Goal: Task Accomplishment & Management: Manage account settings

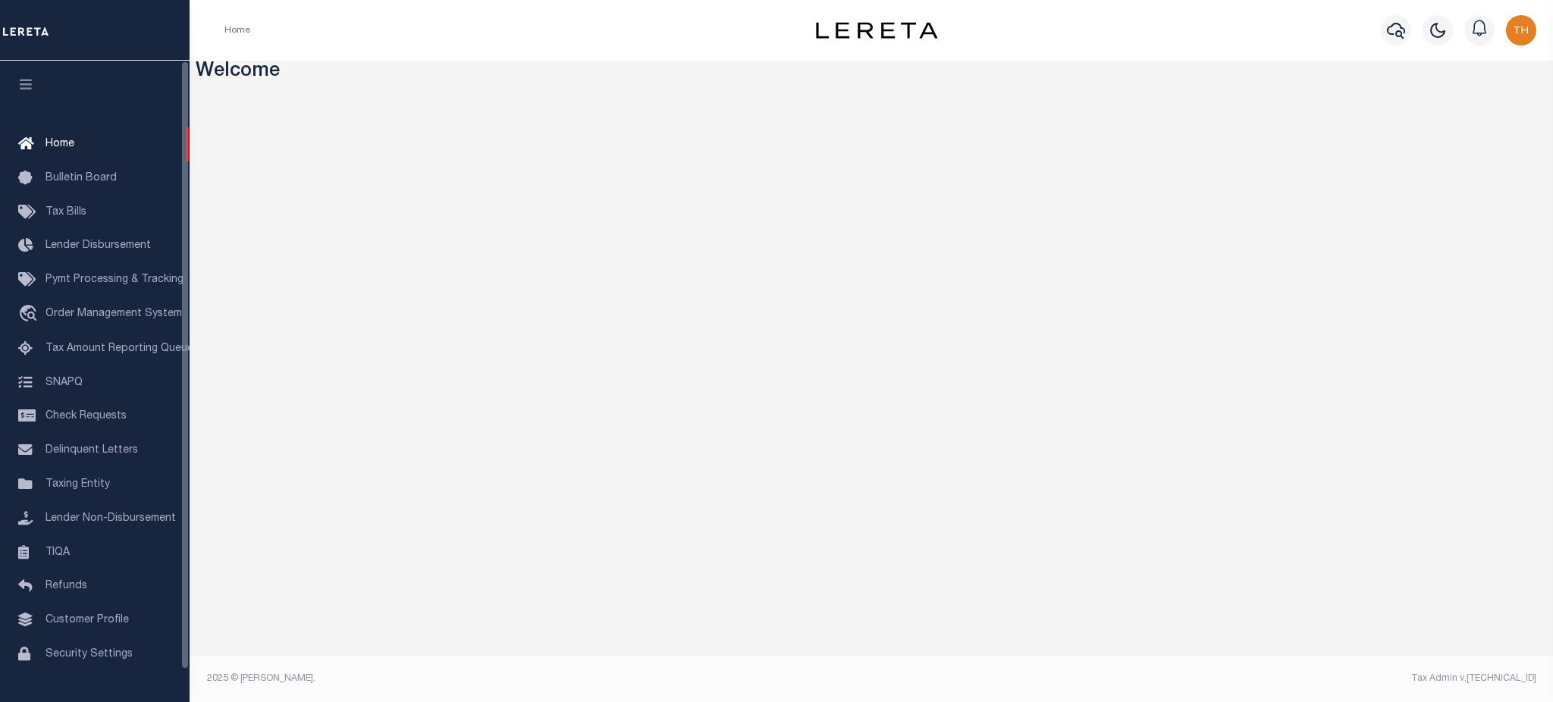
drag, startPoint x: 81, startPoint y: 202, endPoint x: 200, endPoint y: 210, distance: 119.4
click at [81, 201] on link "Tax Bills" at bounding box center [95, 213] width 190 height 34
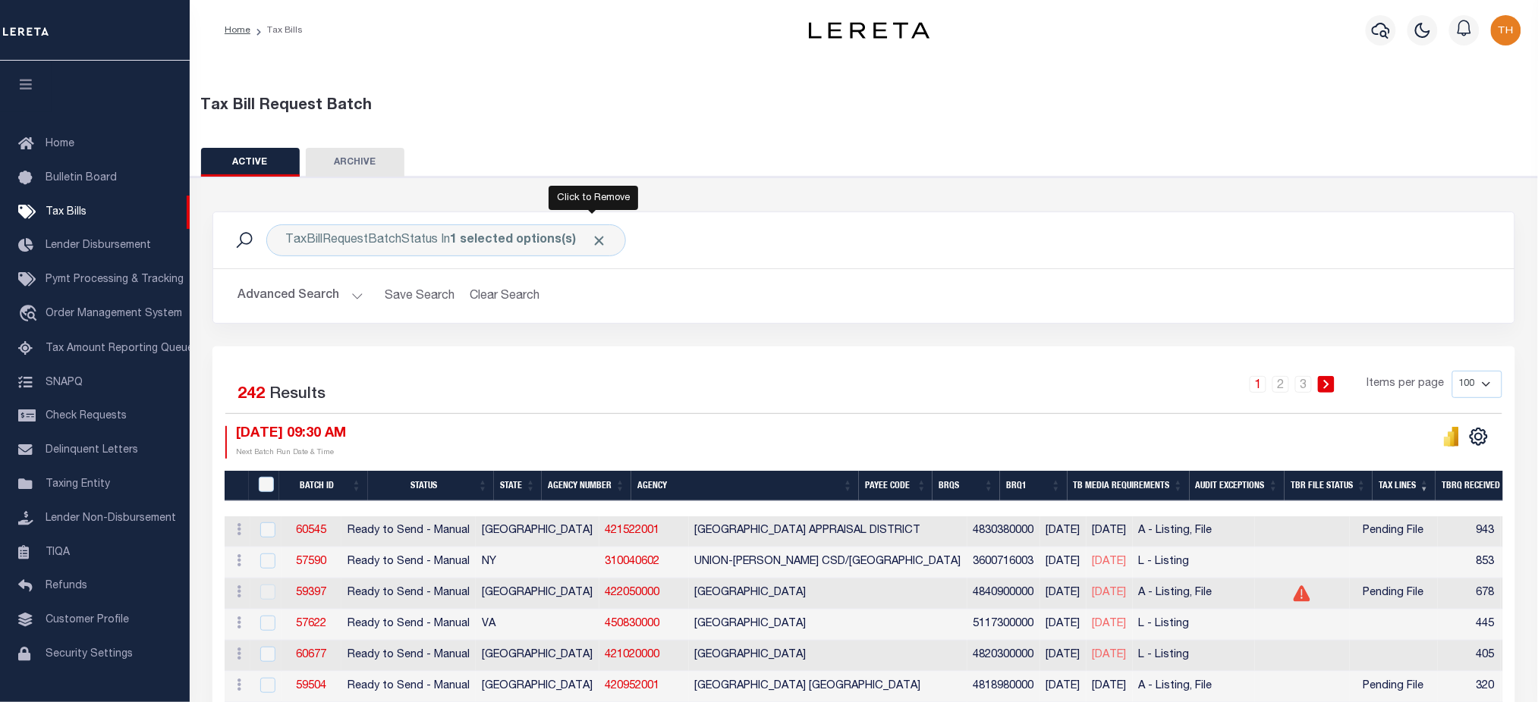
drag, startPoint x: 592, startPoint y: 236, endPoint x: 304, endPoint y: 326, distance: 301.3
click at [592, 236] on span "Click to Remove" at bounding box center [599, 241] width 16 height 16
click at [295, 300] on button "Advanced Search" at bounding box center [300, 296] width 126 height 30
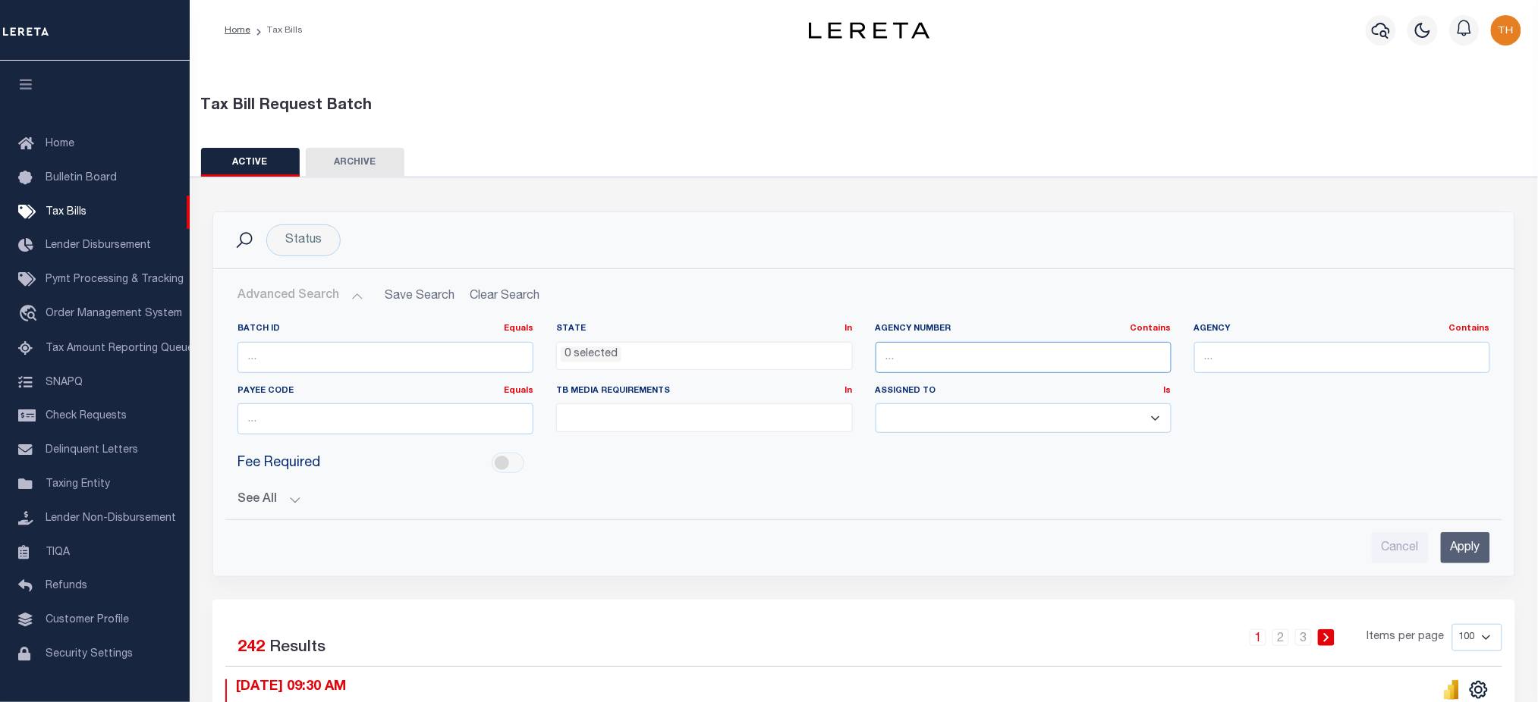
click at [969, 360] on input "text" at bounding box center [1023, 357] width 296 height 31
paste input "160080000"
type input "160080000"
click at [1484, 539] on input "Apply" at bounding box center [1464, 547] width 49 height 31
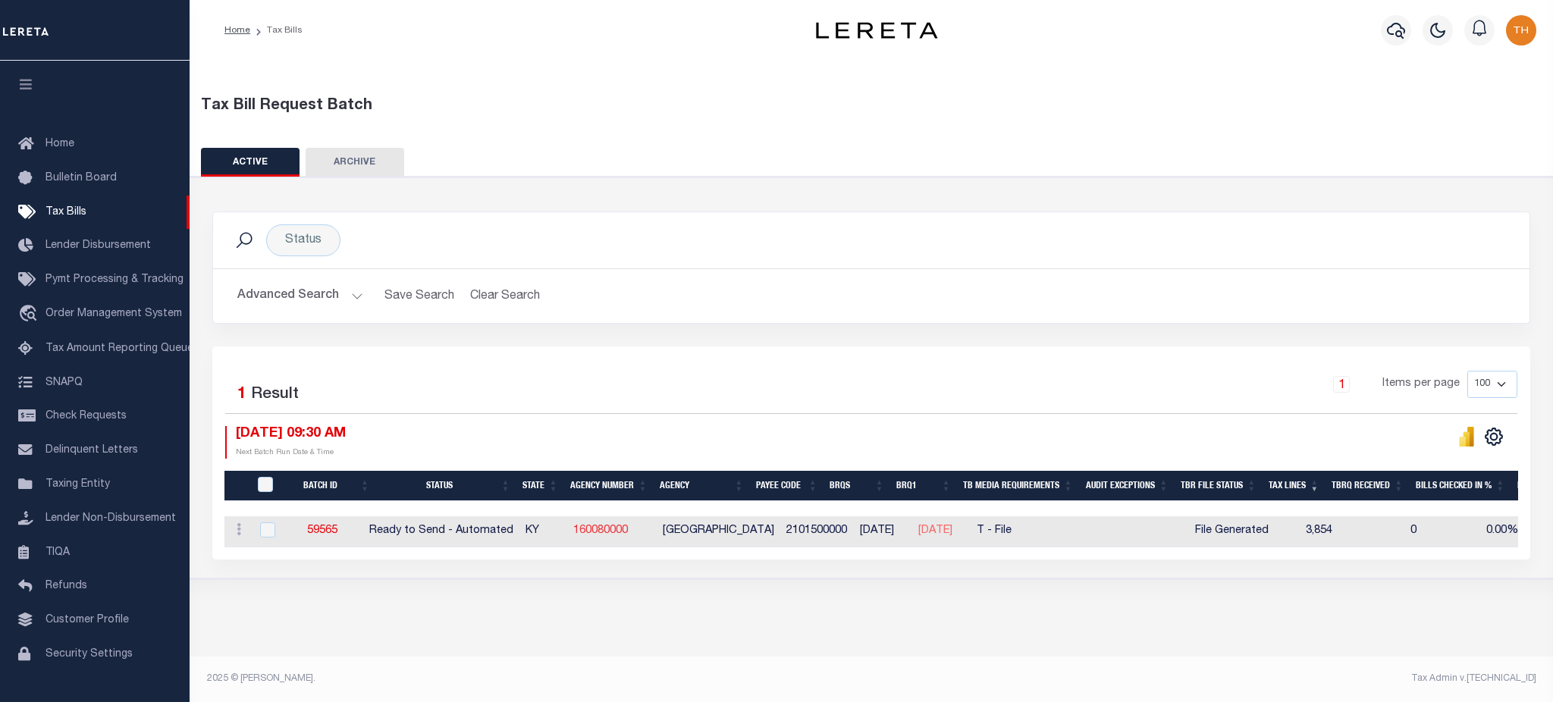
click at [611, 532] on link "160080000" at bounding box center [600, 531] width 55 height 11
checkbox input "true"
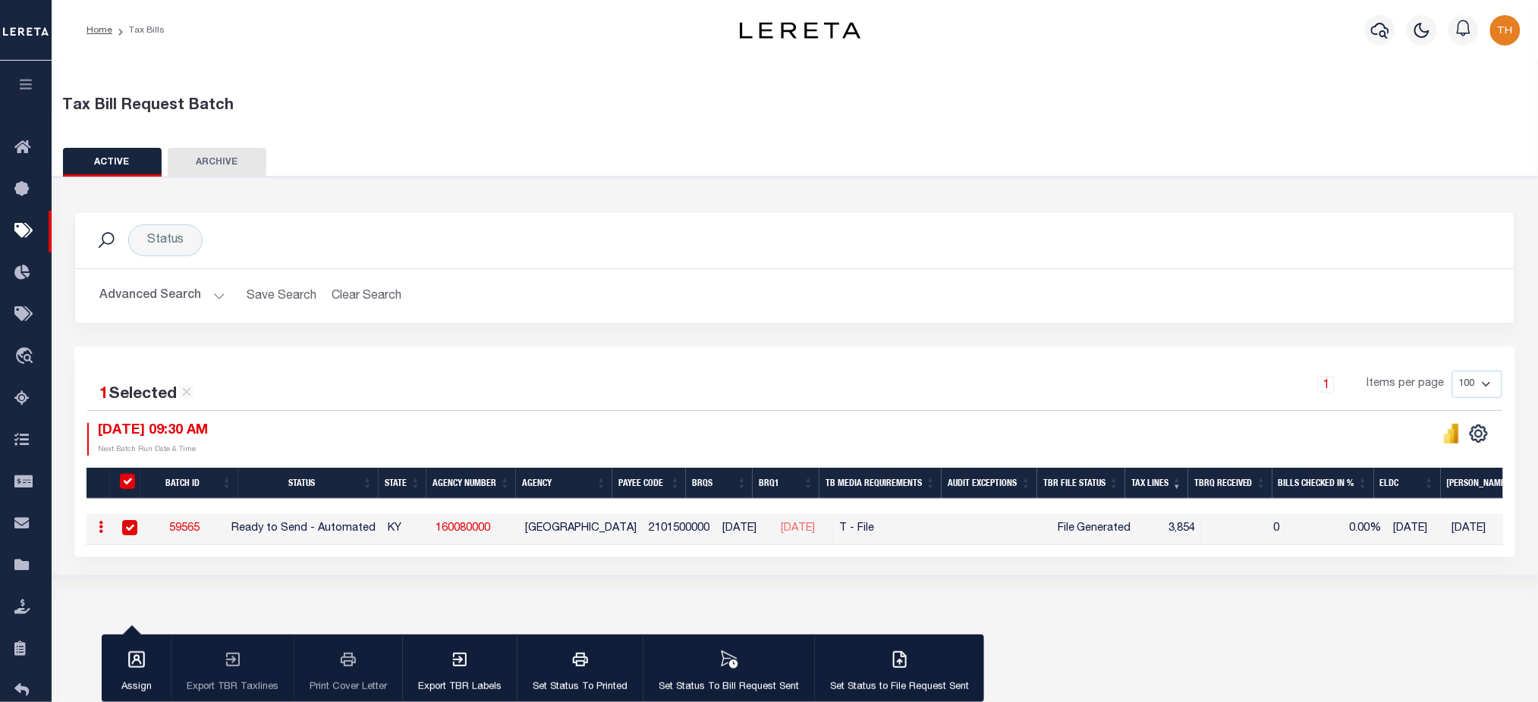
click at [1461, 426] on button at bounding box center [1451, 433] width 30 height 21
click at [1448, 434] on icon "" at bounding box center [1451, 434] width 17 height 20
click at [199, 297] on button "Advanced Search" at bounding box center [162, 296] width 126 height 30
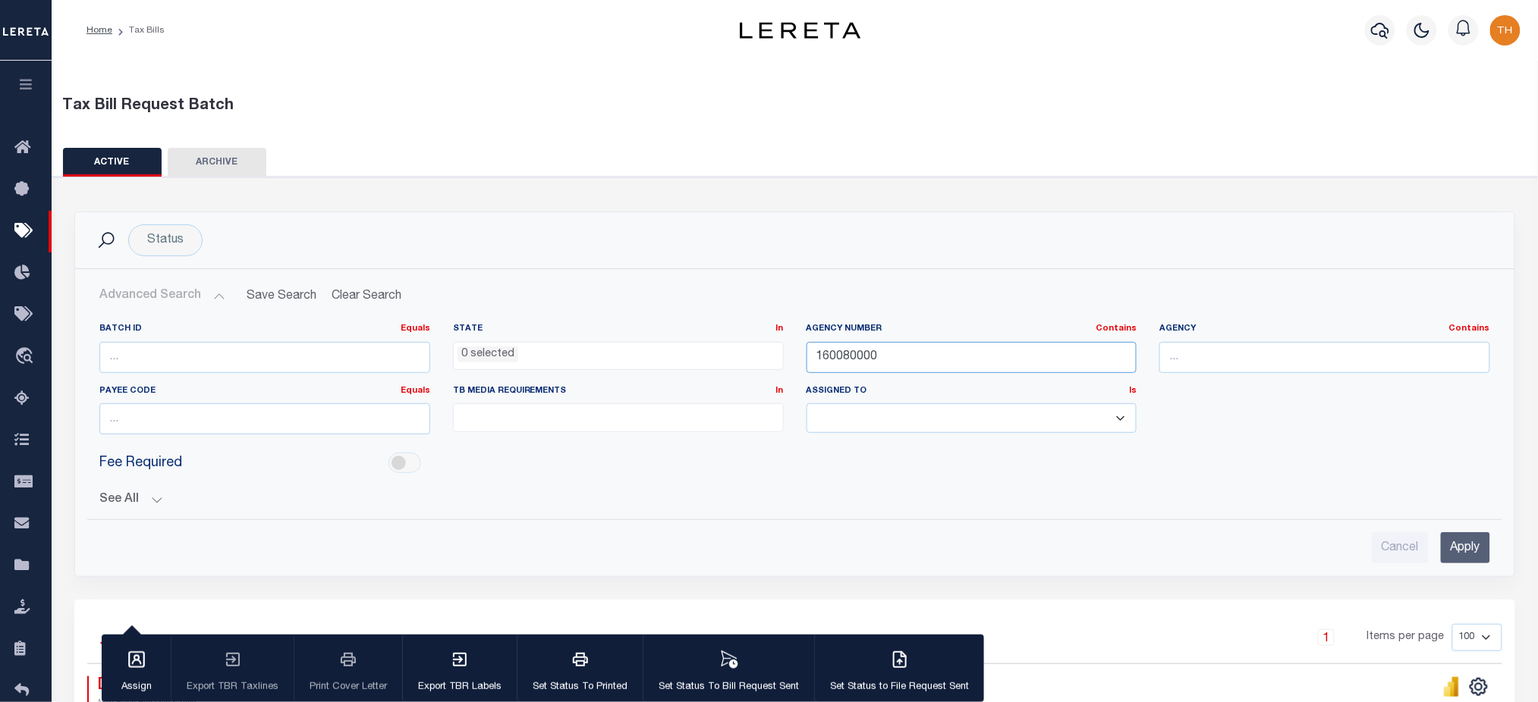
drag, startPoint x: 879, startPoint y: 365, endPoint x: 684, endPoint y: 357, distance: 195.1
click at [684, 357] on div "Batch ID Equals Equals Is Not Equal To Is Greater Than Is Less Than State In In…" at bounding box center [794, 385] width 1413 height 124
paste input "42220"
type input "422200000"
click at [1465, 549] on input "Apply" at bounding box center [1464, 547] width 49 height 31
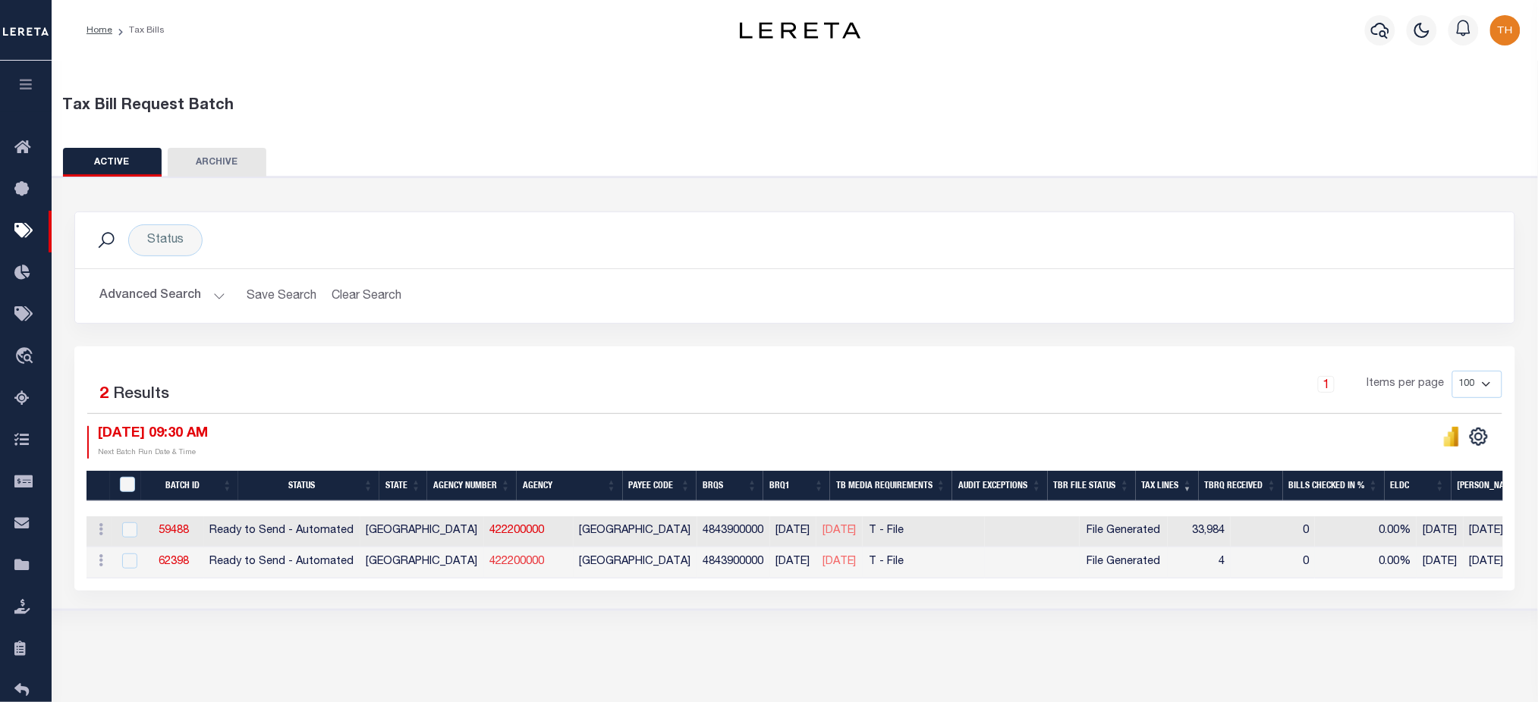
click at [490, 566] on link "422200000" at bounding box center [517, 562] width 55 height 11
checkbox input "true"
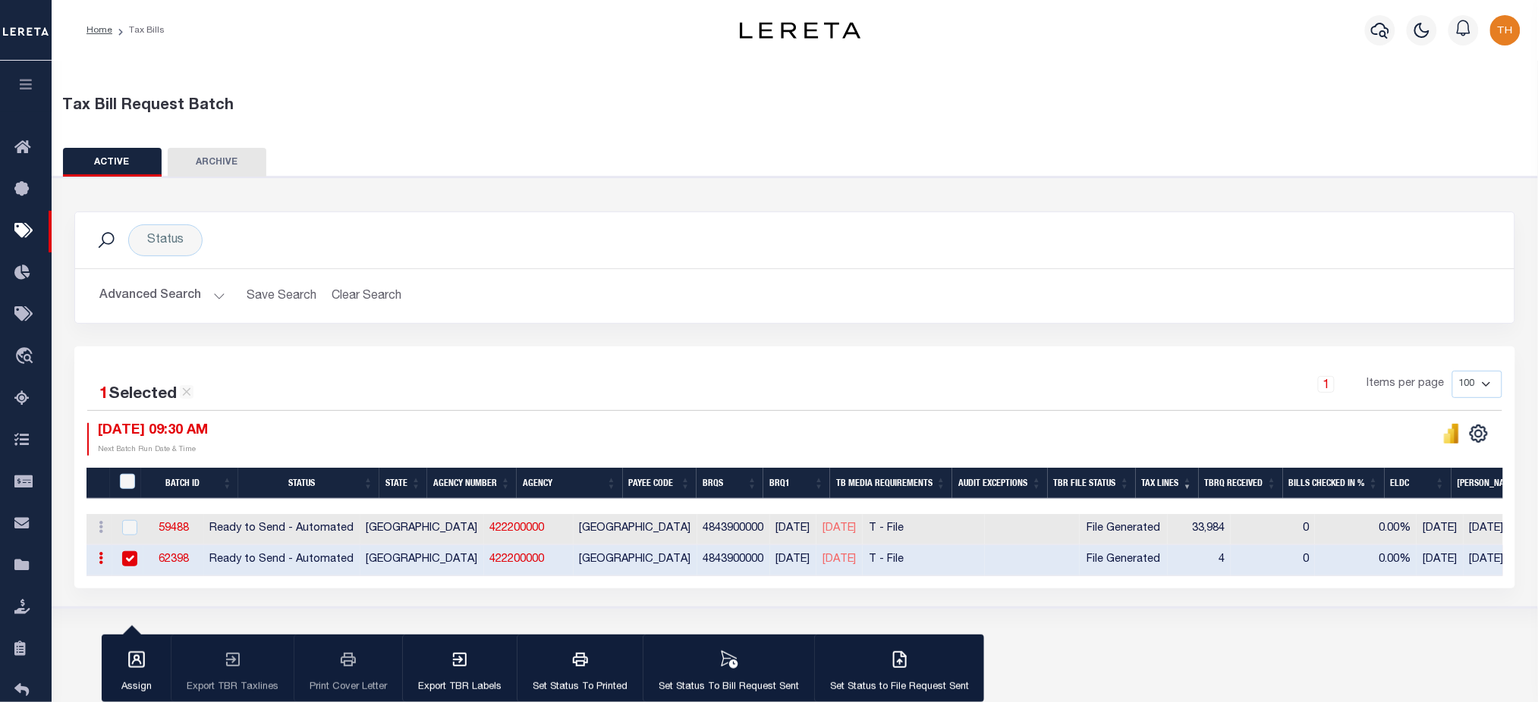
click at [189, 559] on link "62398" at bounding box center [174, 559] width 30 height 11
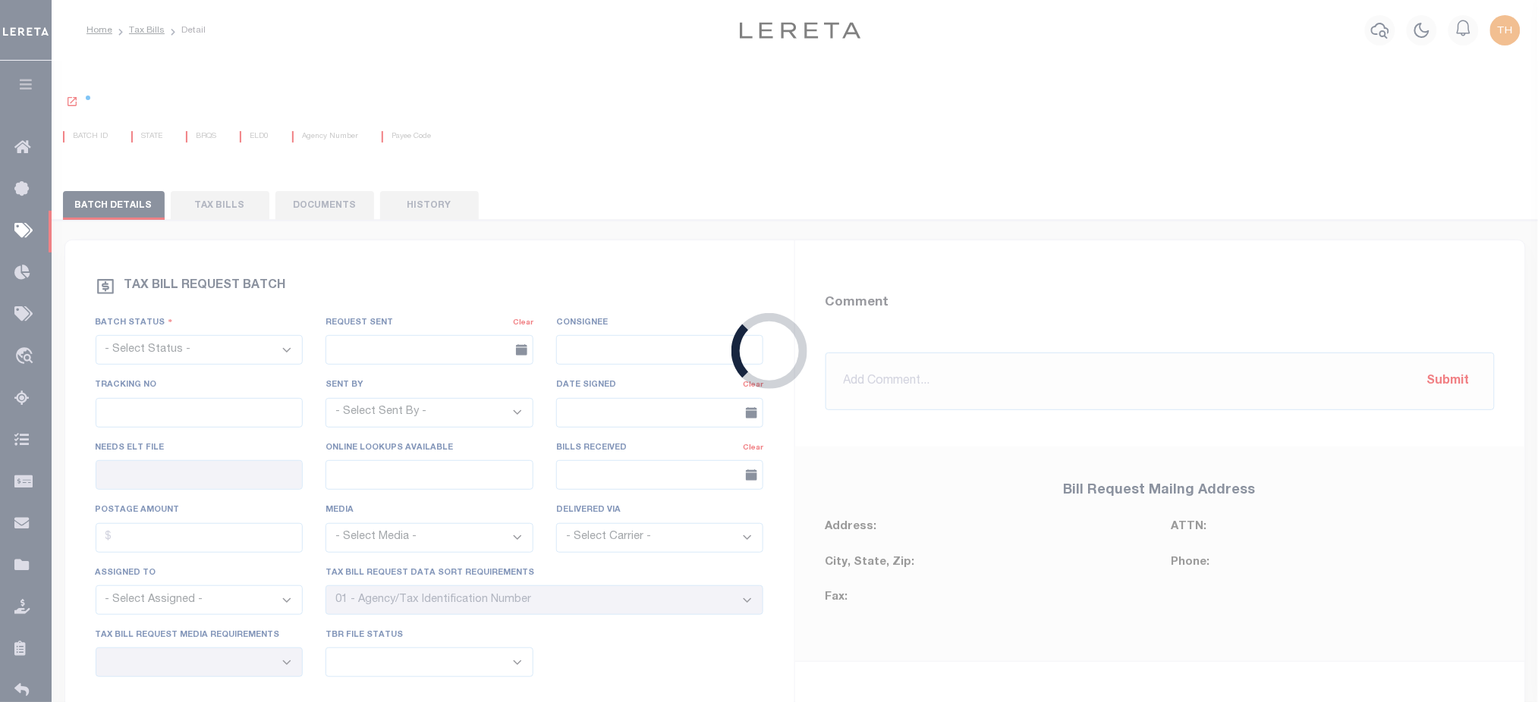
select select "RTA"
type input "Yes"
select select "28"
select select "22"
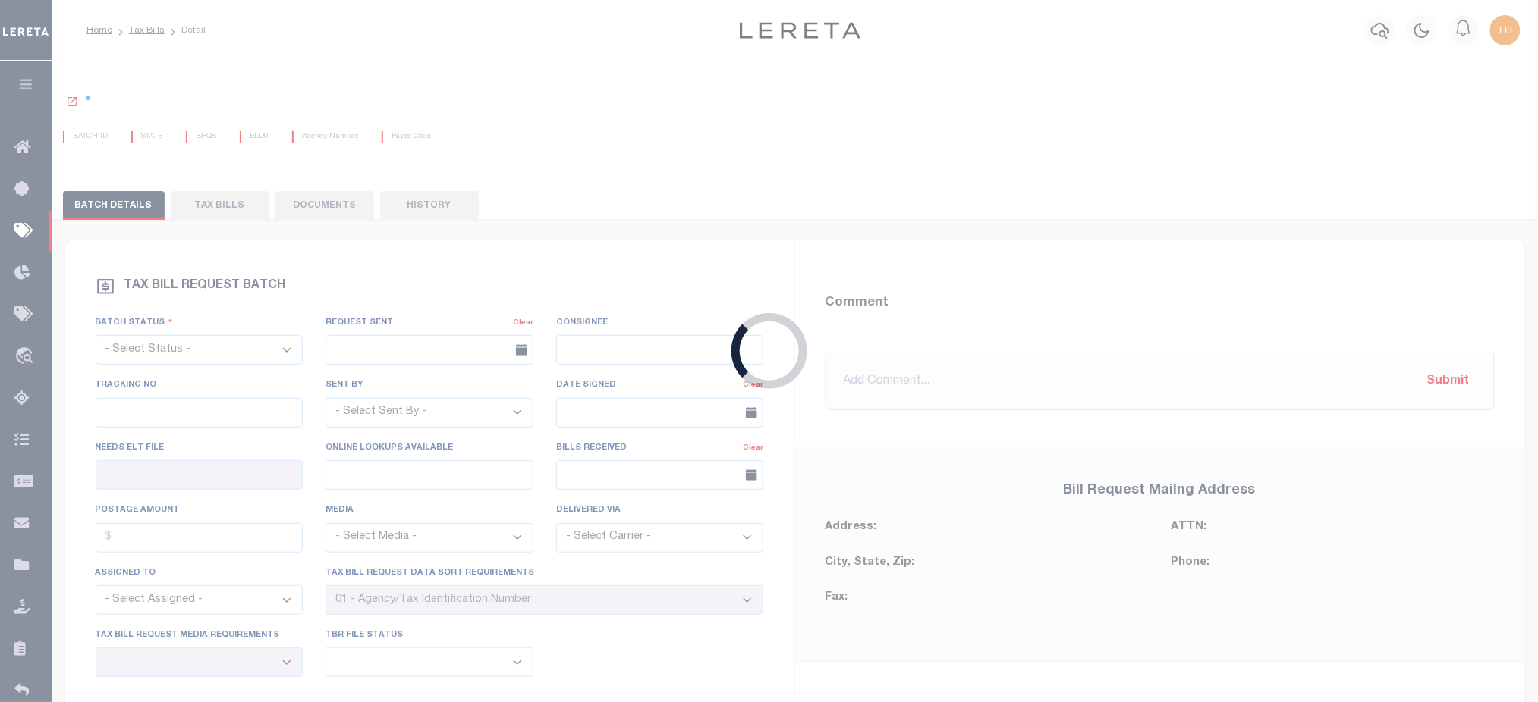
select select "2"
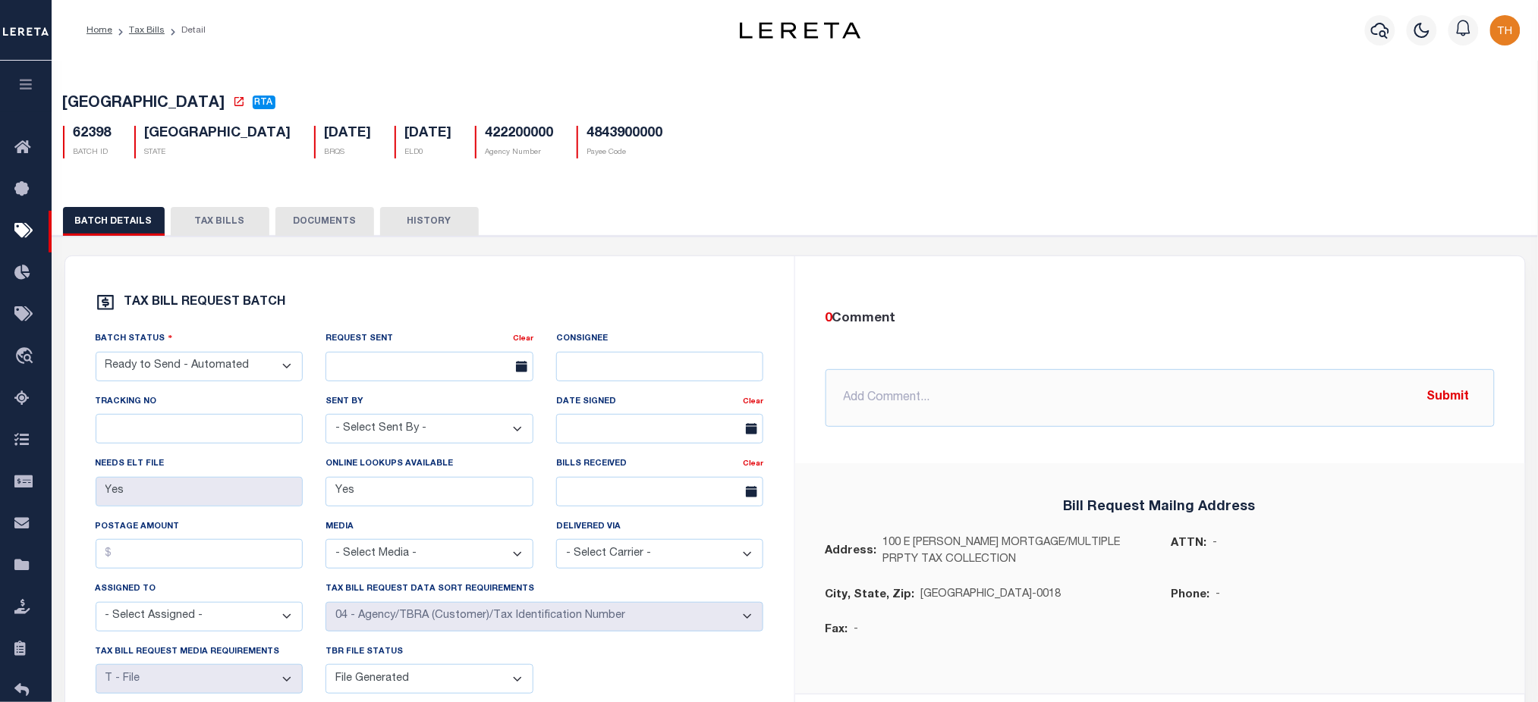
click at [238, 231] on button "TAX BILLS" at bounding box center [220, 221] width 99 height 29
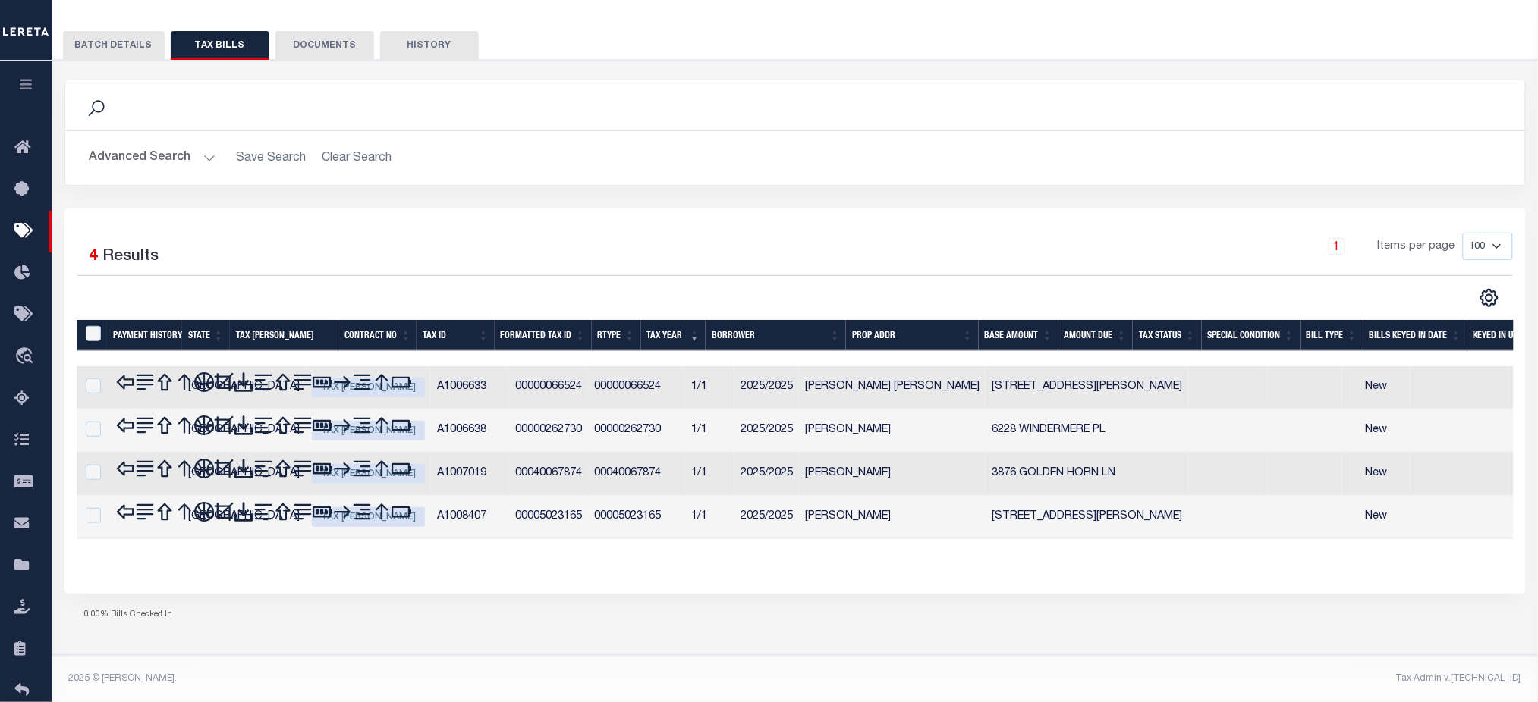
scroll to position [149, 0]
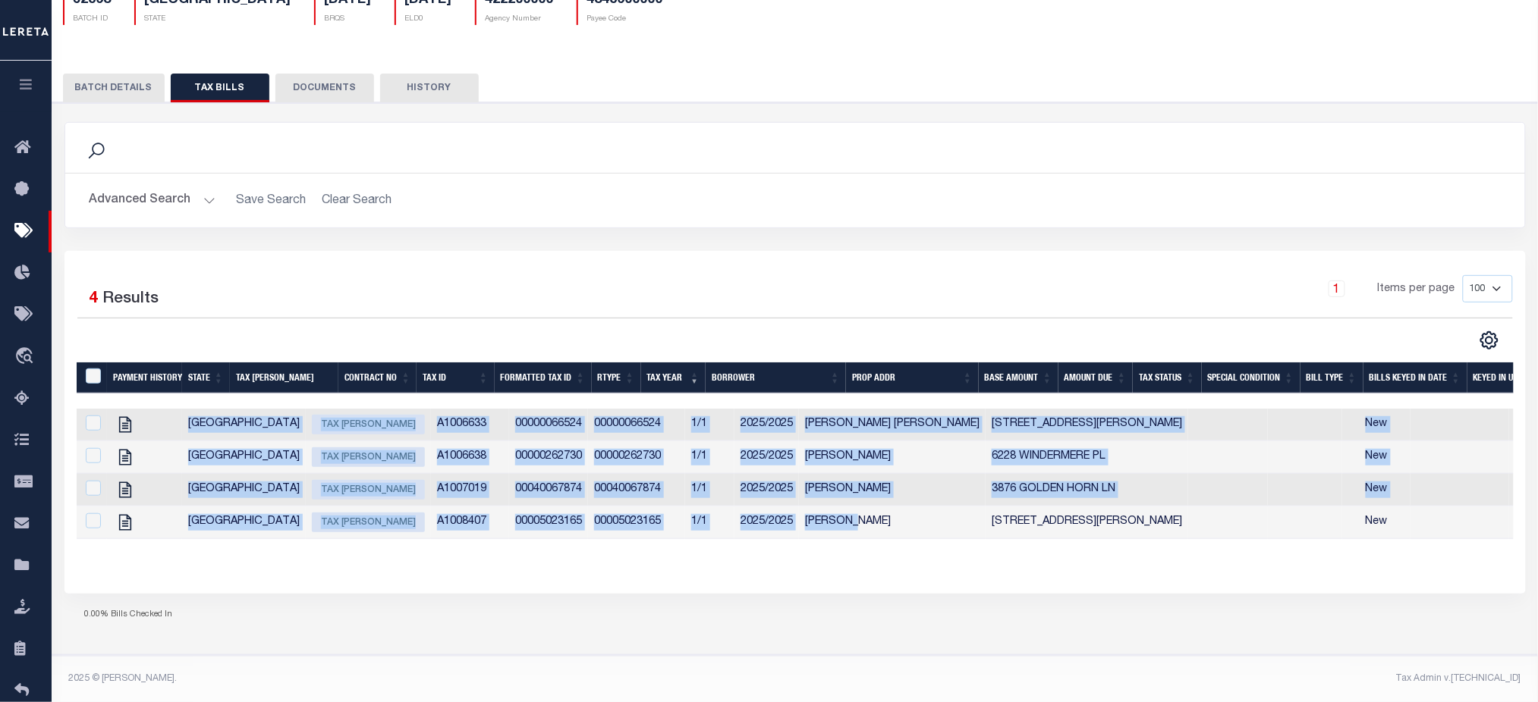
drag, startPoint x: 768, startPoint y: 529, endPoint x: 1154, endPoint y: 532, distance: 386.1
click at [1154, 532] on div "Payment History State Tax Bill Amount Contract No Tax Id Formatted Tax Id Rtype…" at bounding box center [795, 474] width 1437 height 130
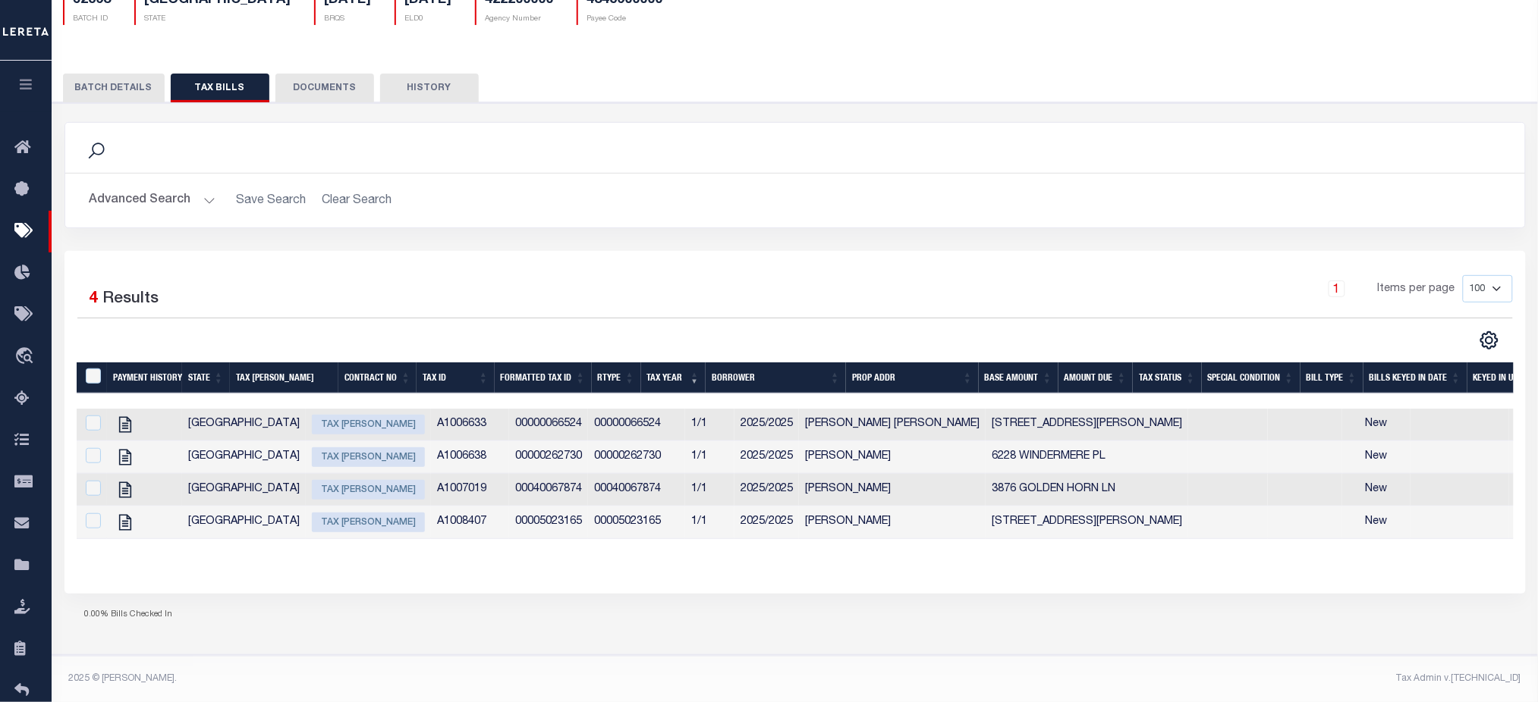
click at [1094, 565] on div "Selected 4 Results 1 Items per page 100 200 500 1000" at bounding box center [794, 422] width 1461 height 342
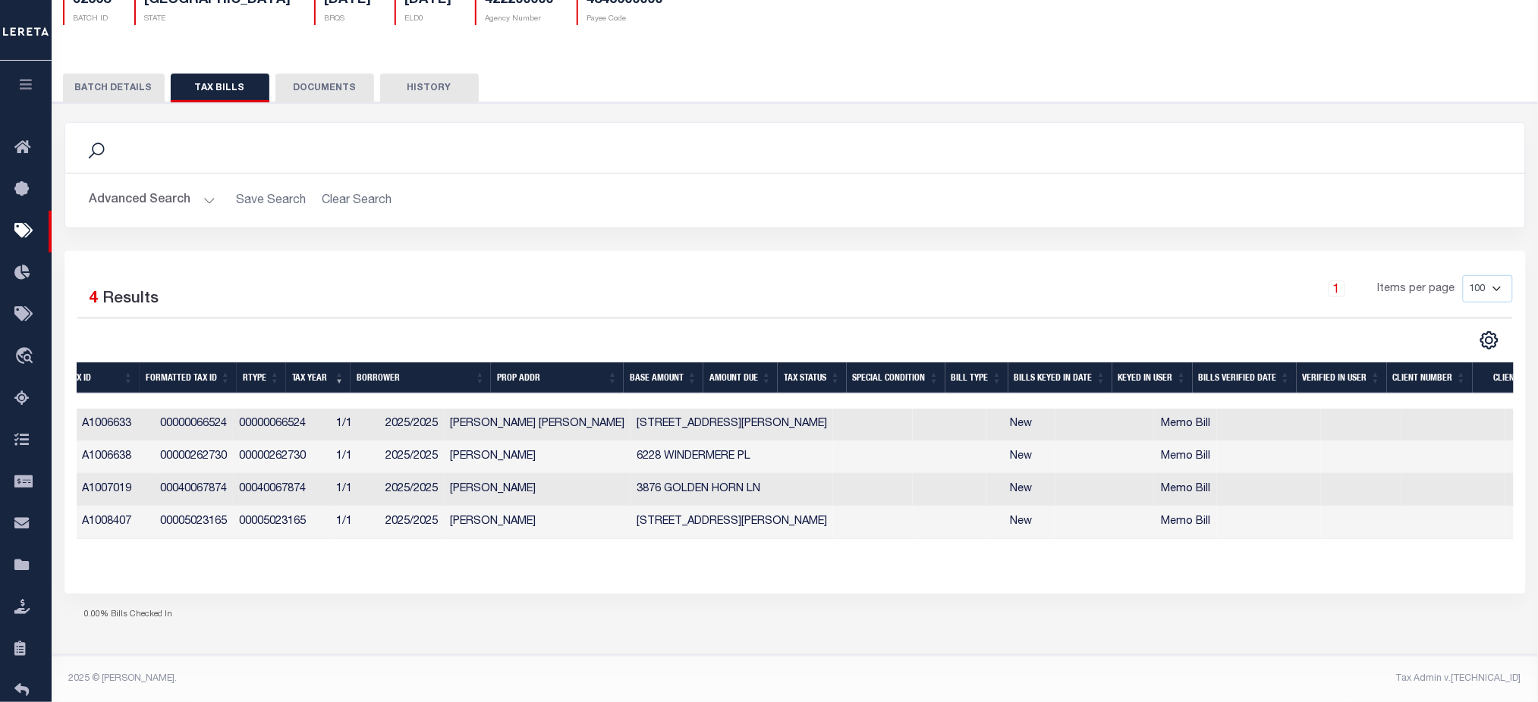
scroll to position [0, 0]
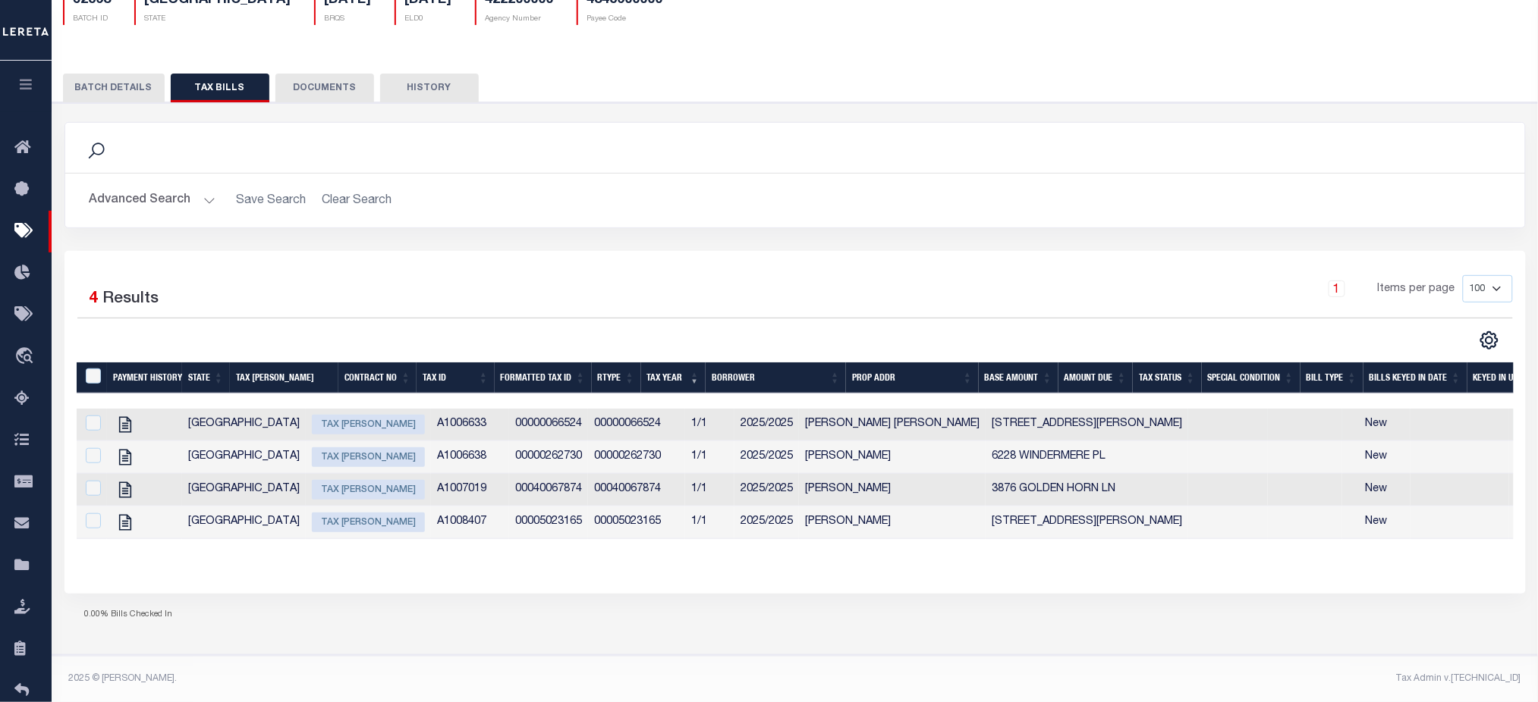
click at [431, 413] on td "A1006633" at bounding box center [470, 425] width 78 height 33
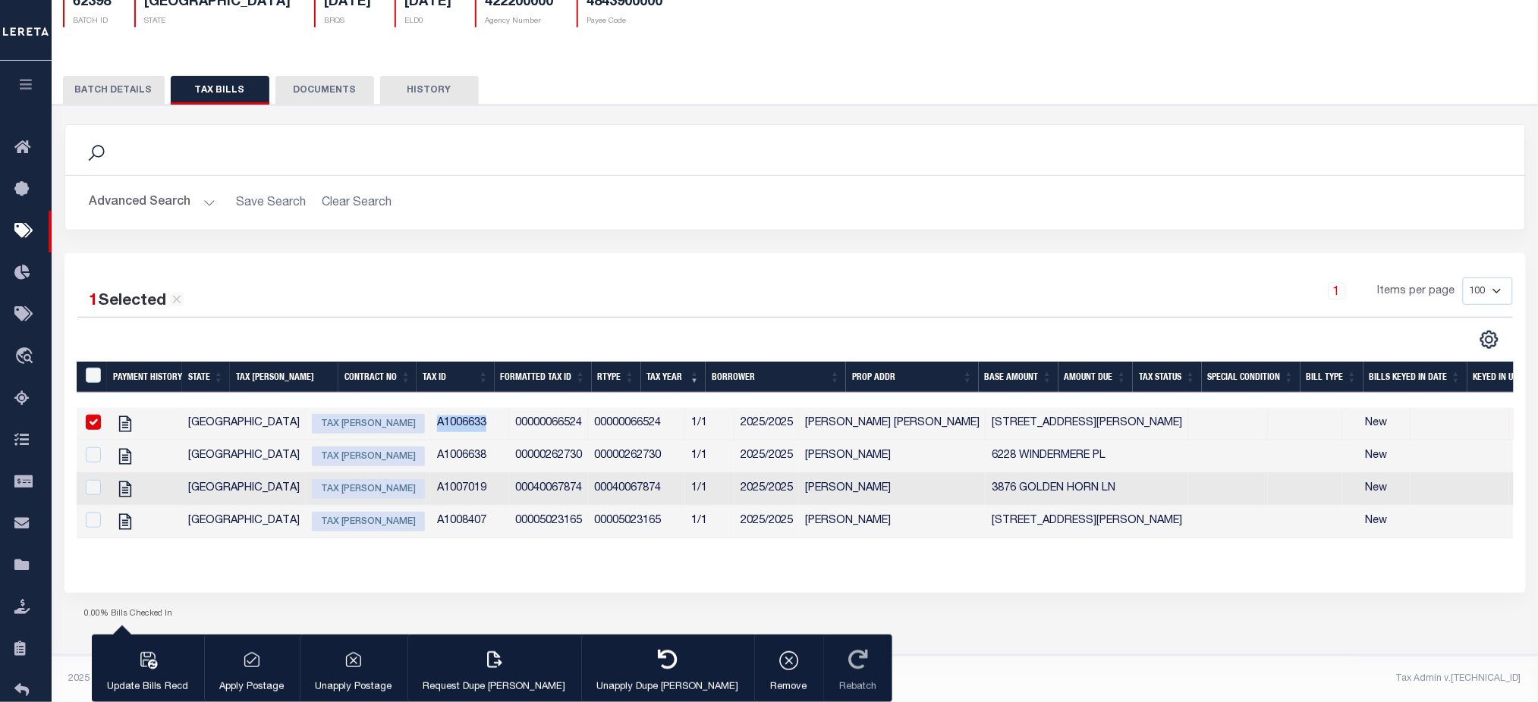
click at [431, 413] on td "A1006633" at bounding box center [470, 424] width 78 height 33
checkbox input "false"
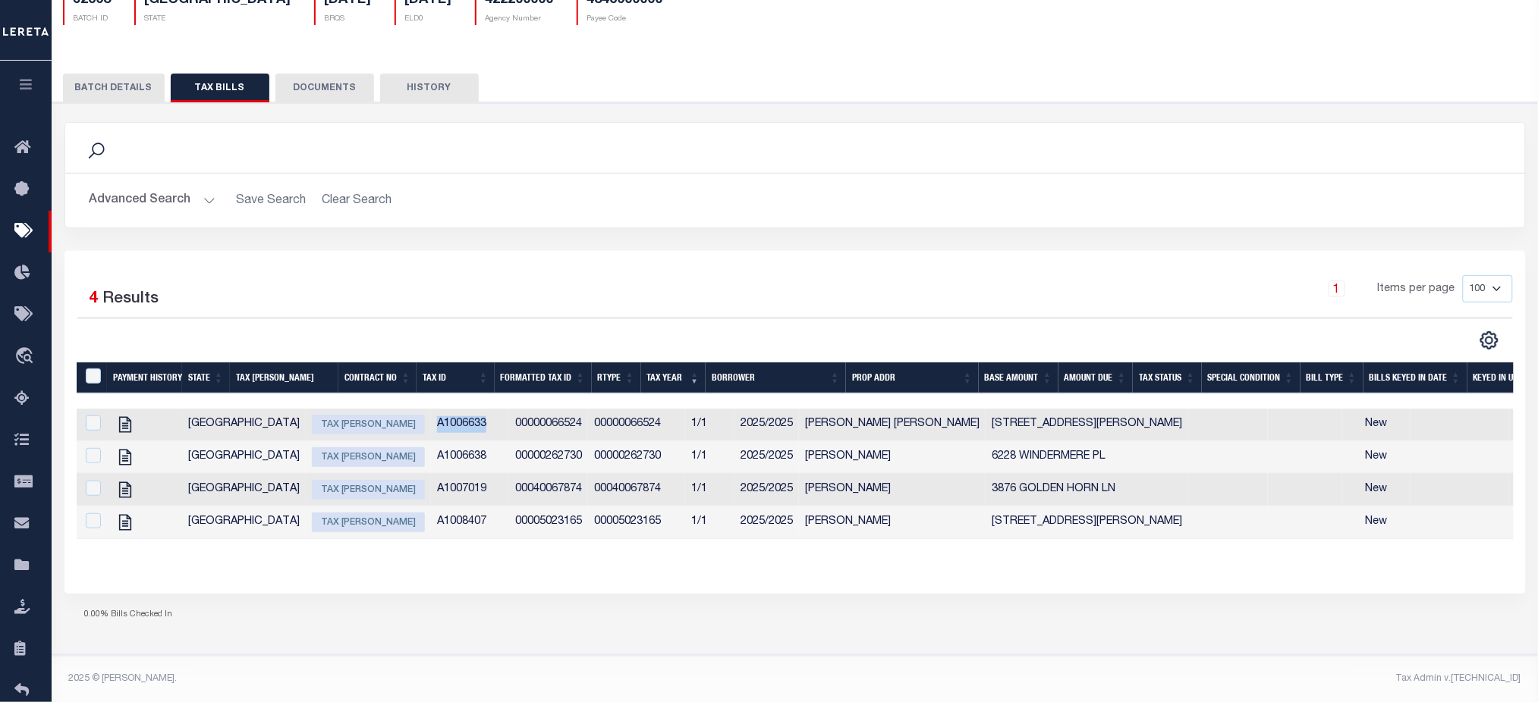
copy td "A1006633"
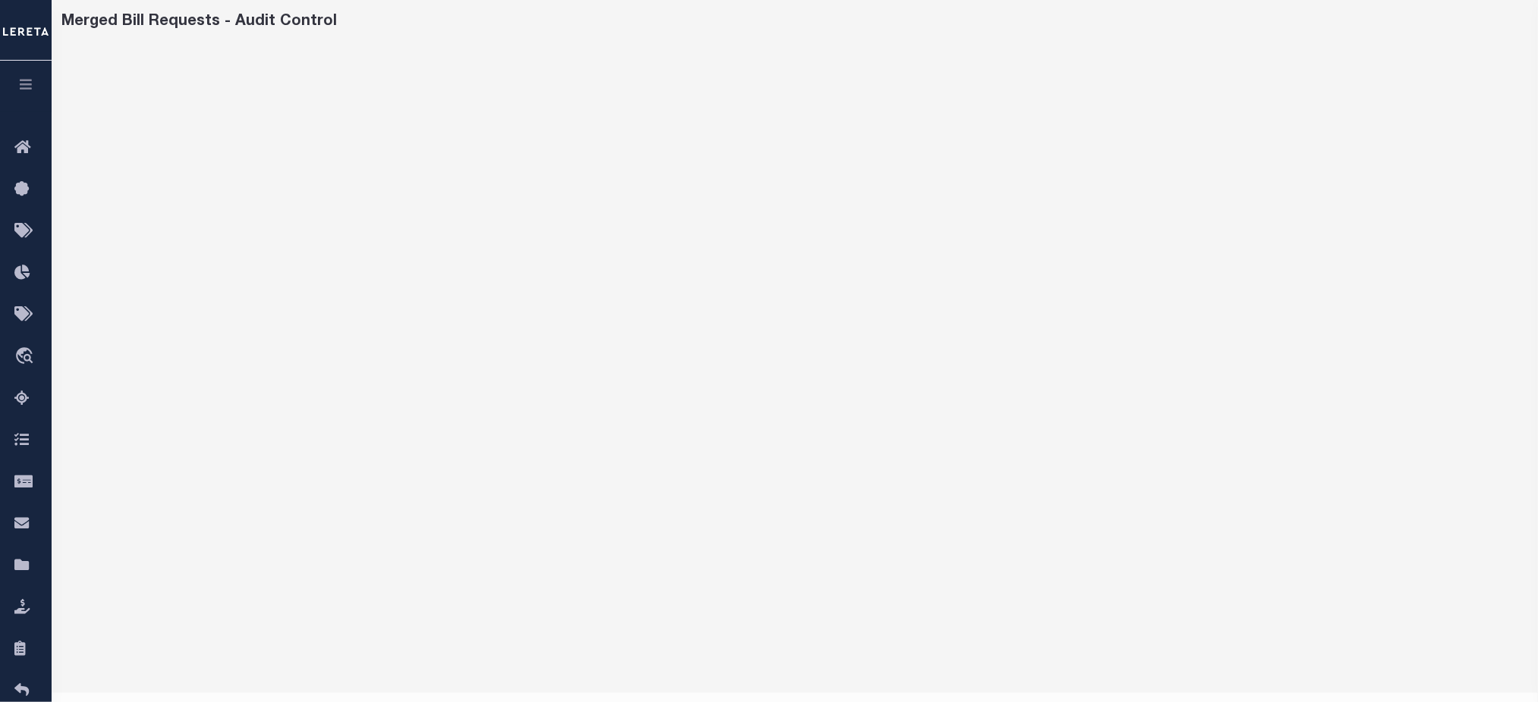
scroll to position [101, 0]
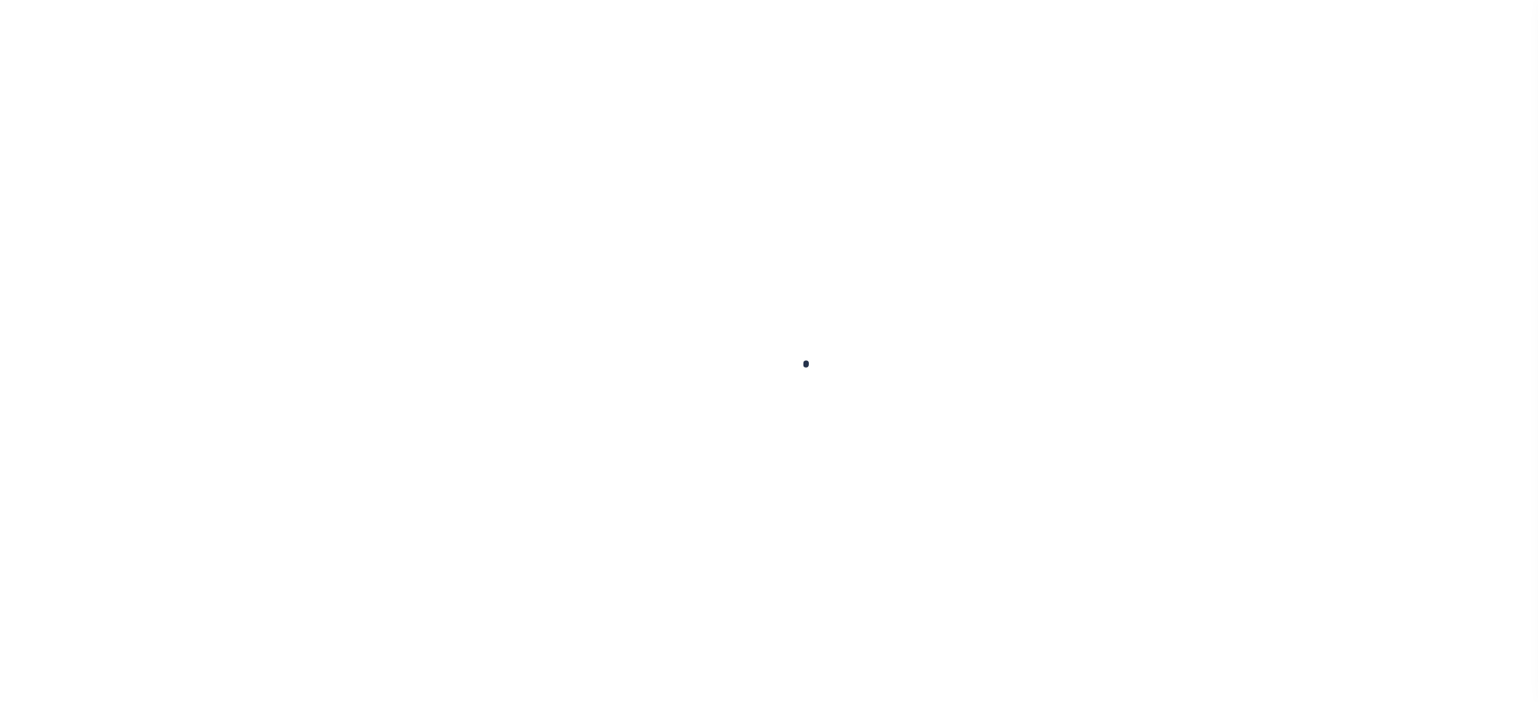
select select
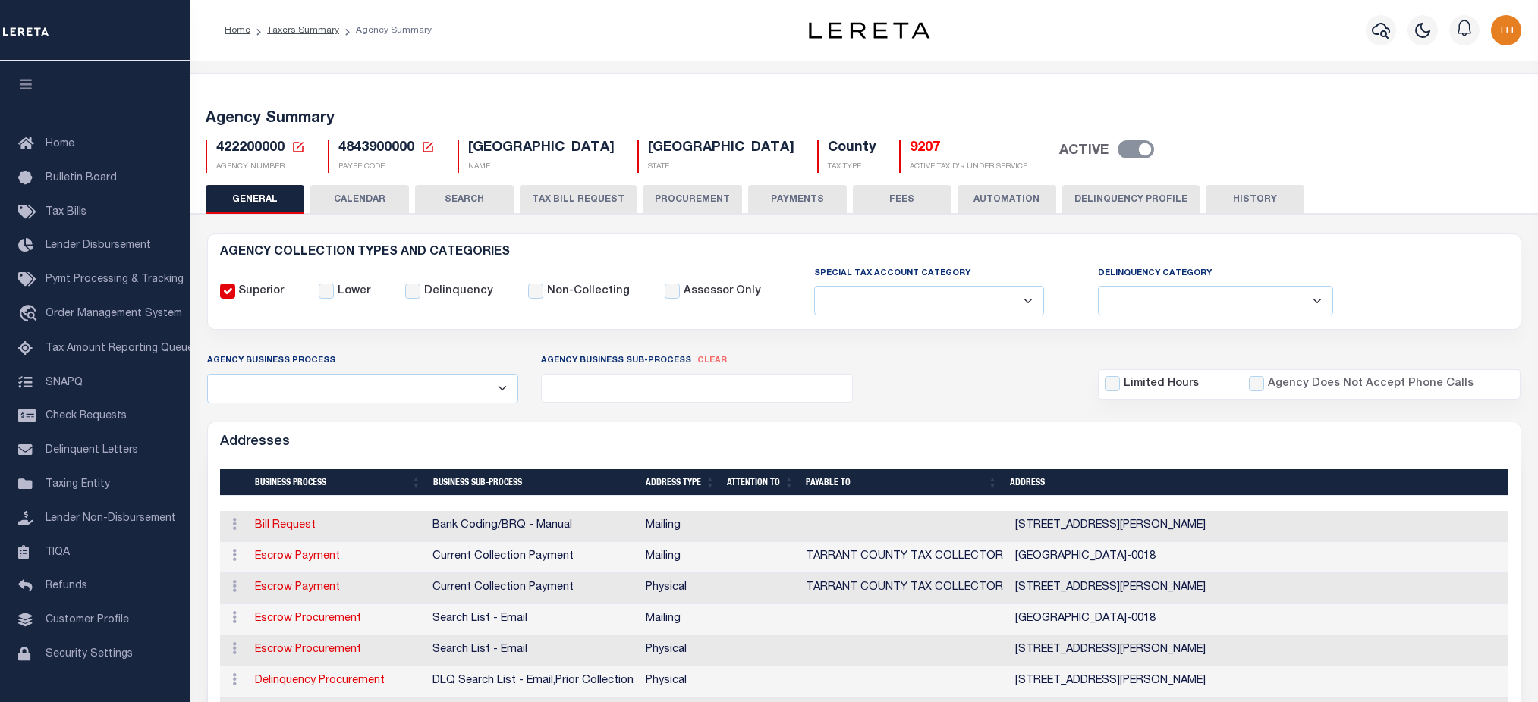
select select
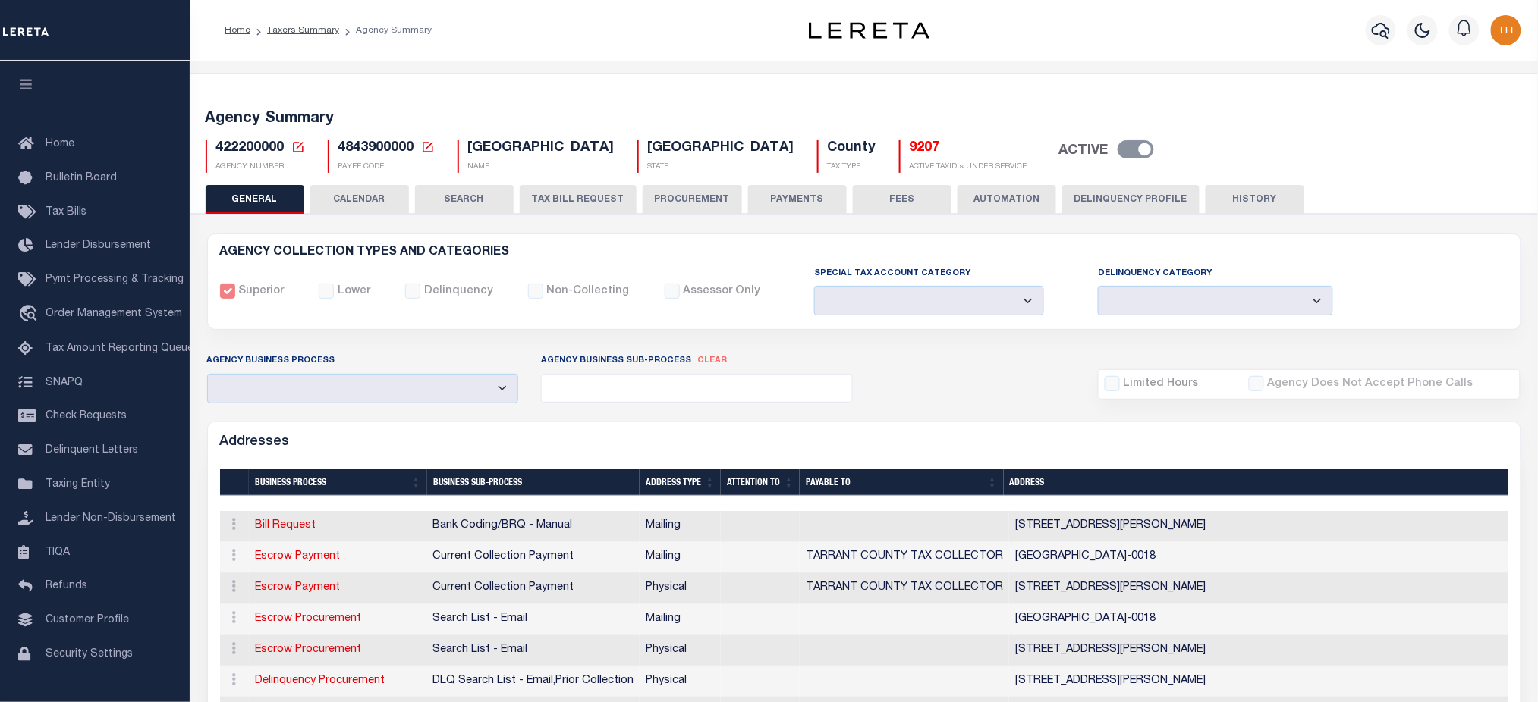
click at [387, 199] on button "CALENDAR" at bounding box center [359, 199] width 99 height 29
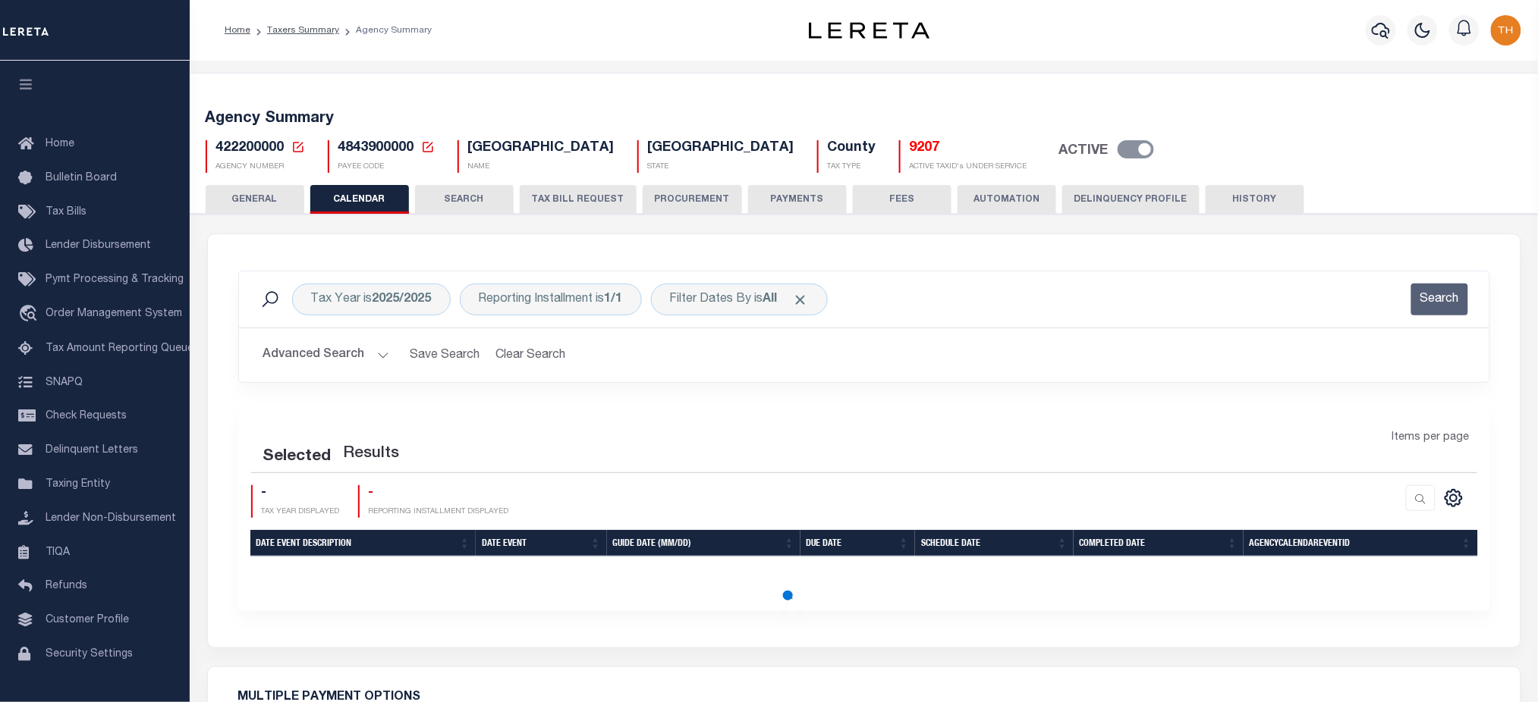
checkbox input "false"
type input "1"
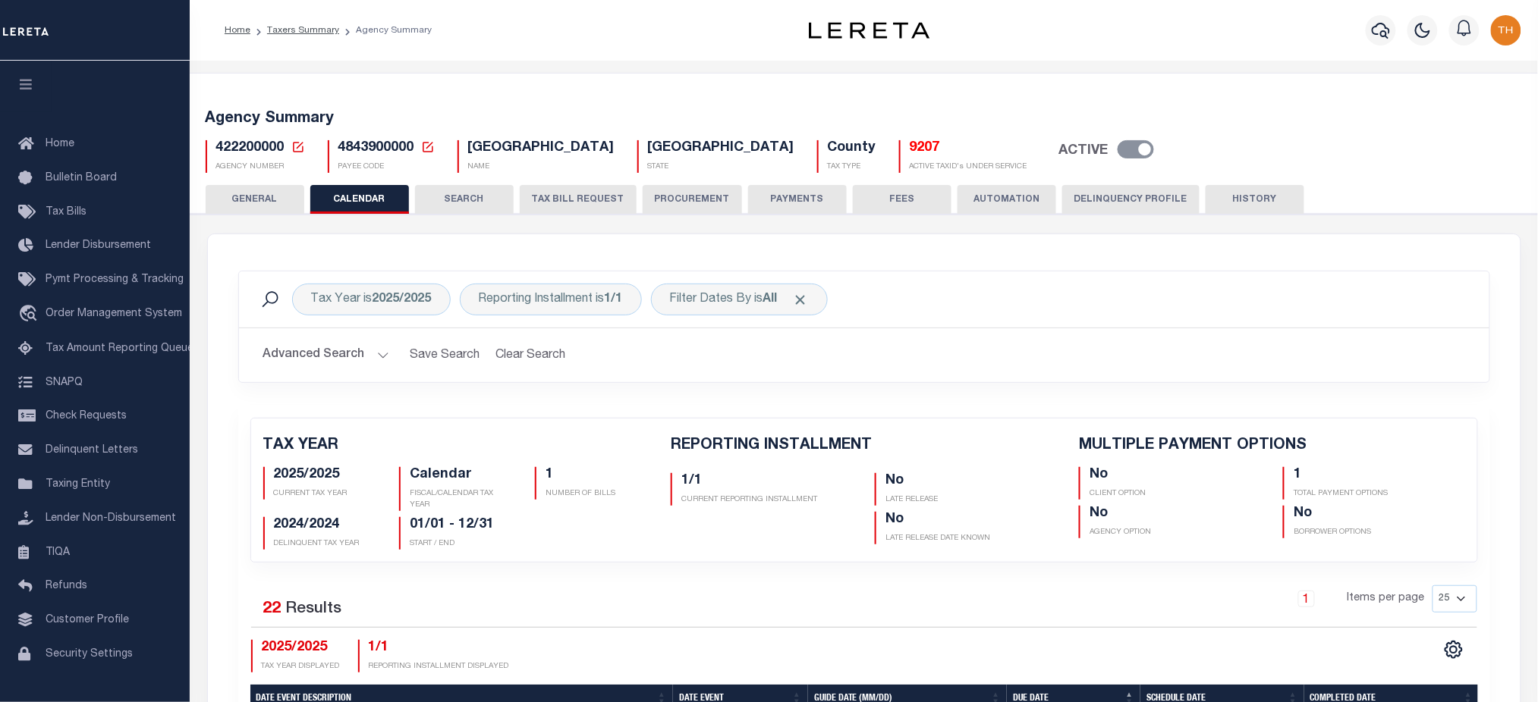
click at [256, 152] on span "422200000" at bounding box center [250, 148] width 68 height 14
copy h5 "422200000"
click at [294, 146] on icon at bounding box center [298, 147] width 14 height 14
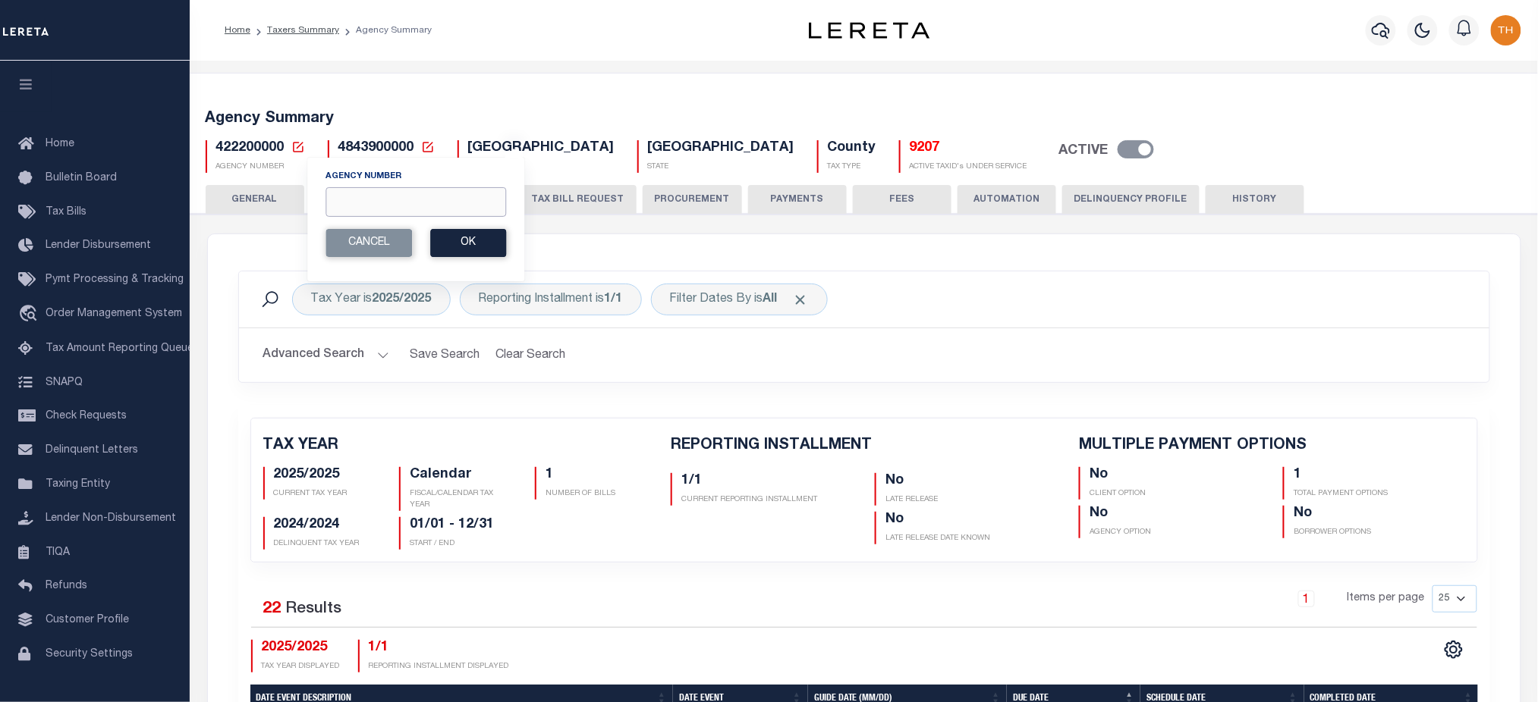
click at [340, 197] on input "Agency Number" at bounding box center [415, 202] width 181 height 30
paste input "310030101"
type input "310030101"
click at [481, 239] on button "Ok" at bounding box center [468, 243] width 76 height 28
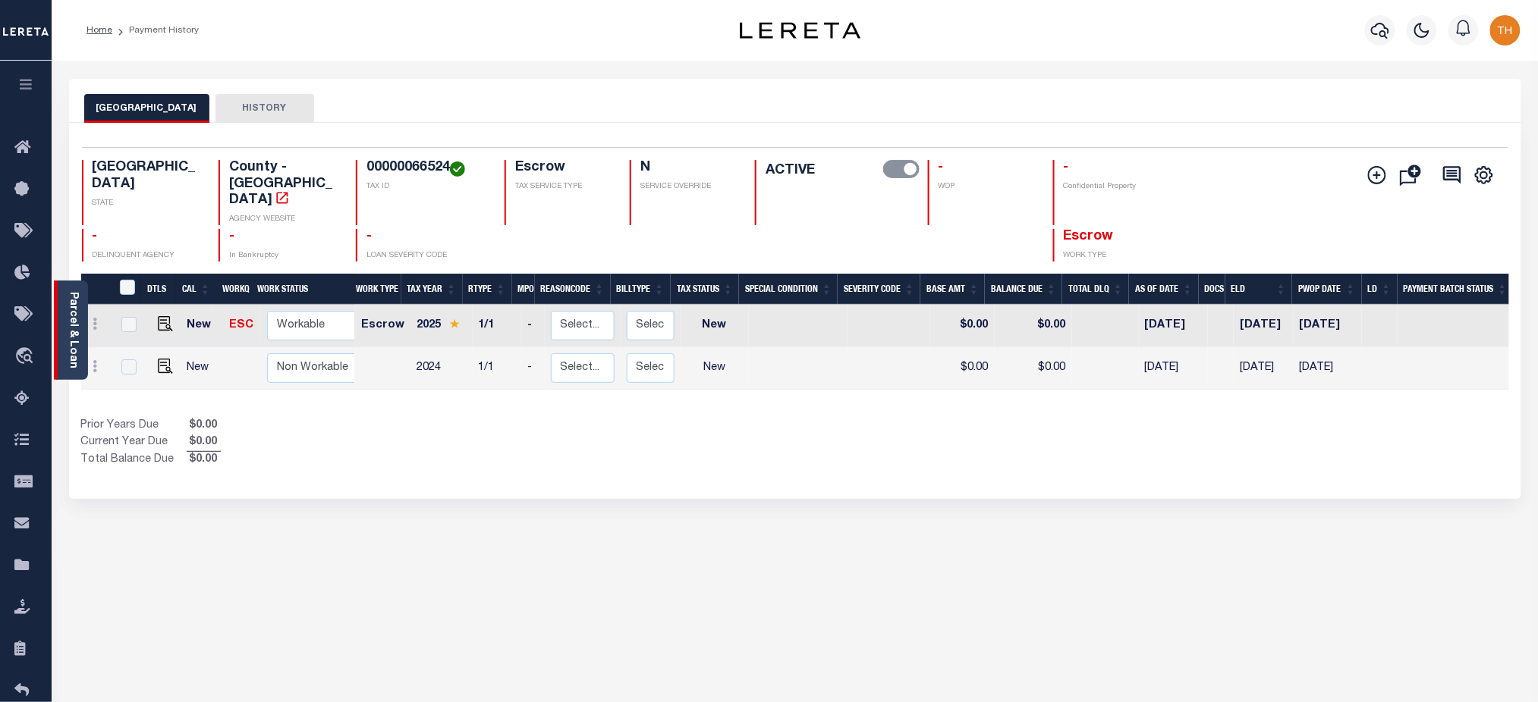
click at [73, 322] on link "Parcel & Loan" at bounding box center [73, 330] width 11 height 77
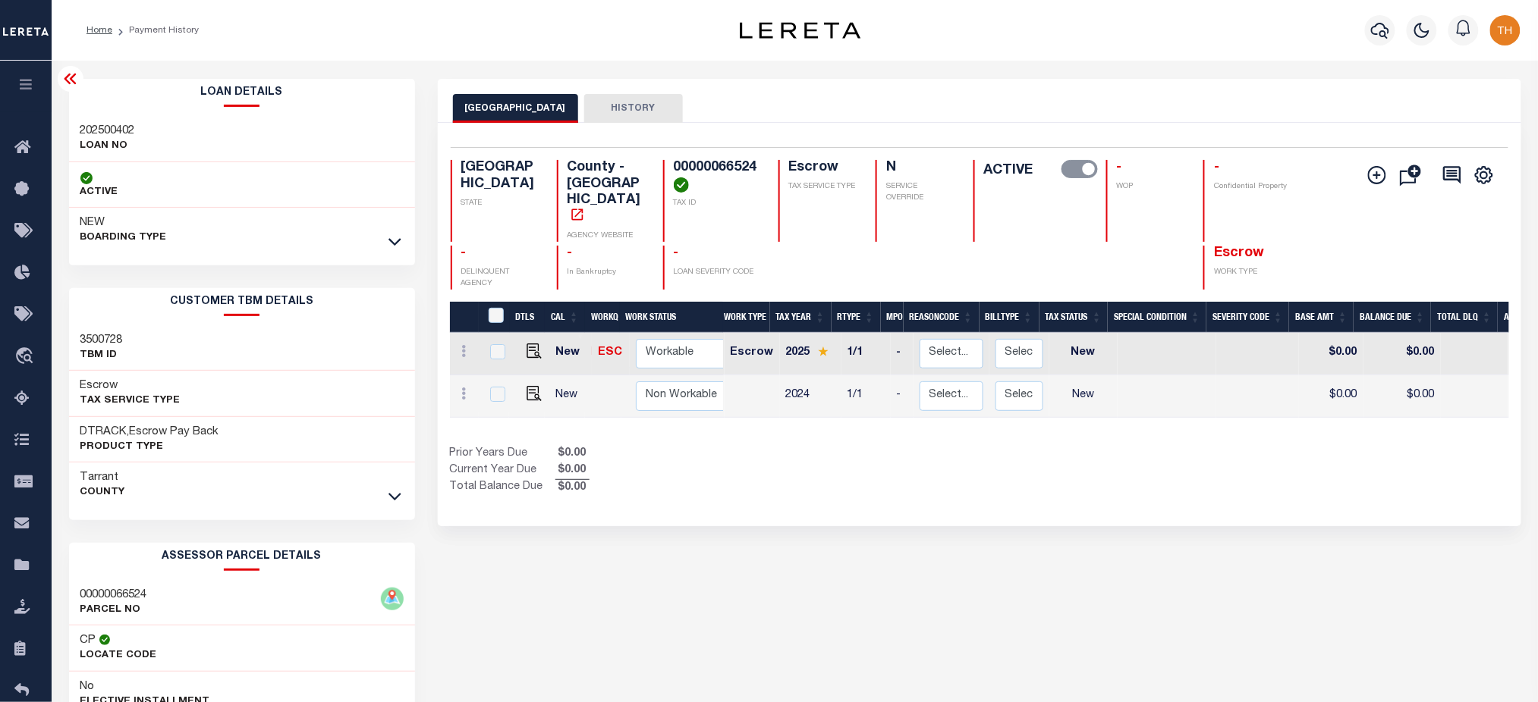
click at [396, 241] on icon at bounding box center [394, 242] width 13 height 16
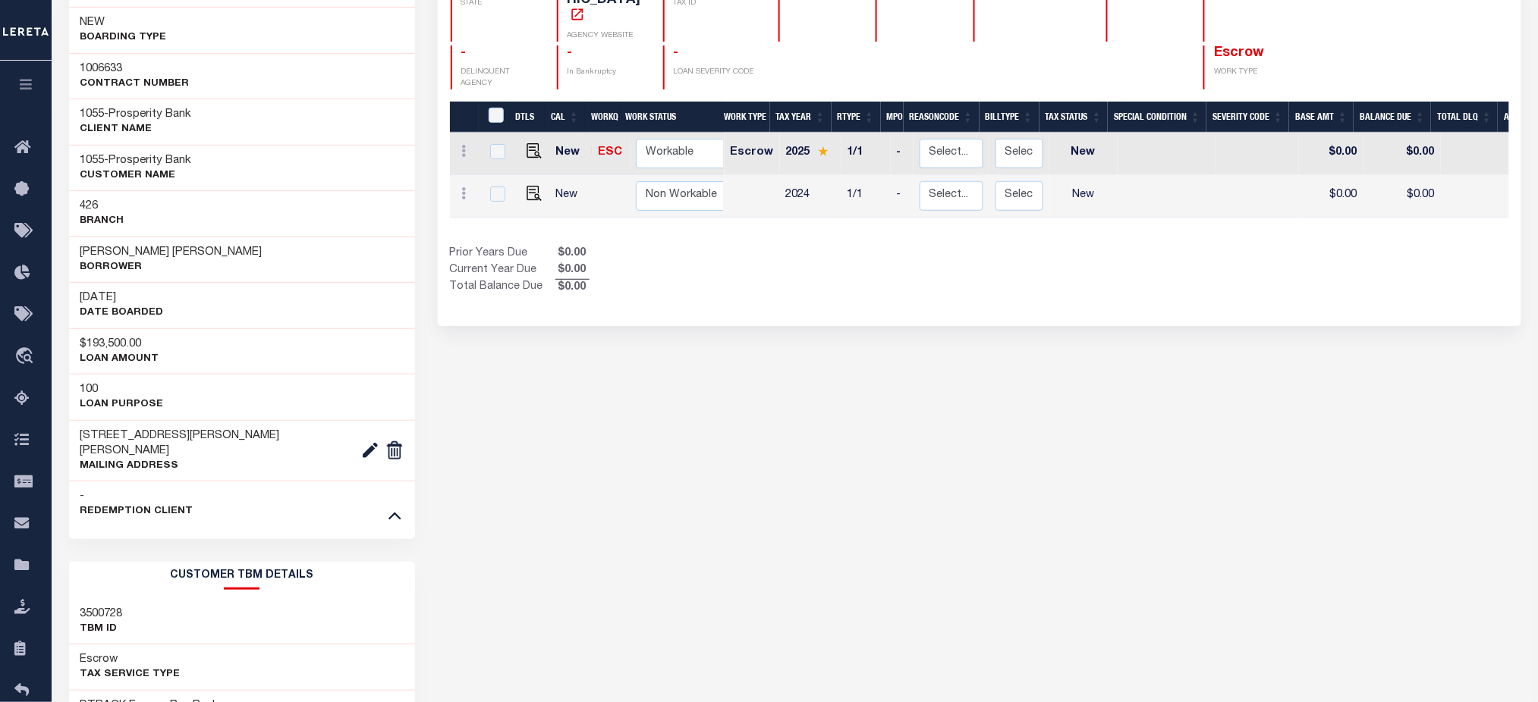
scroll to position [202, 0]
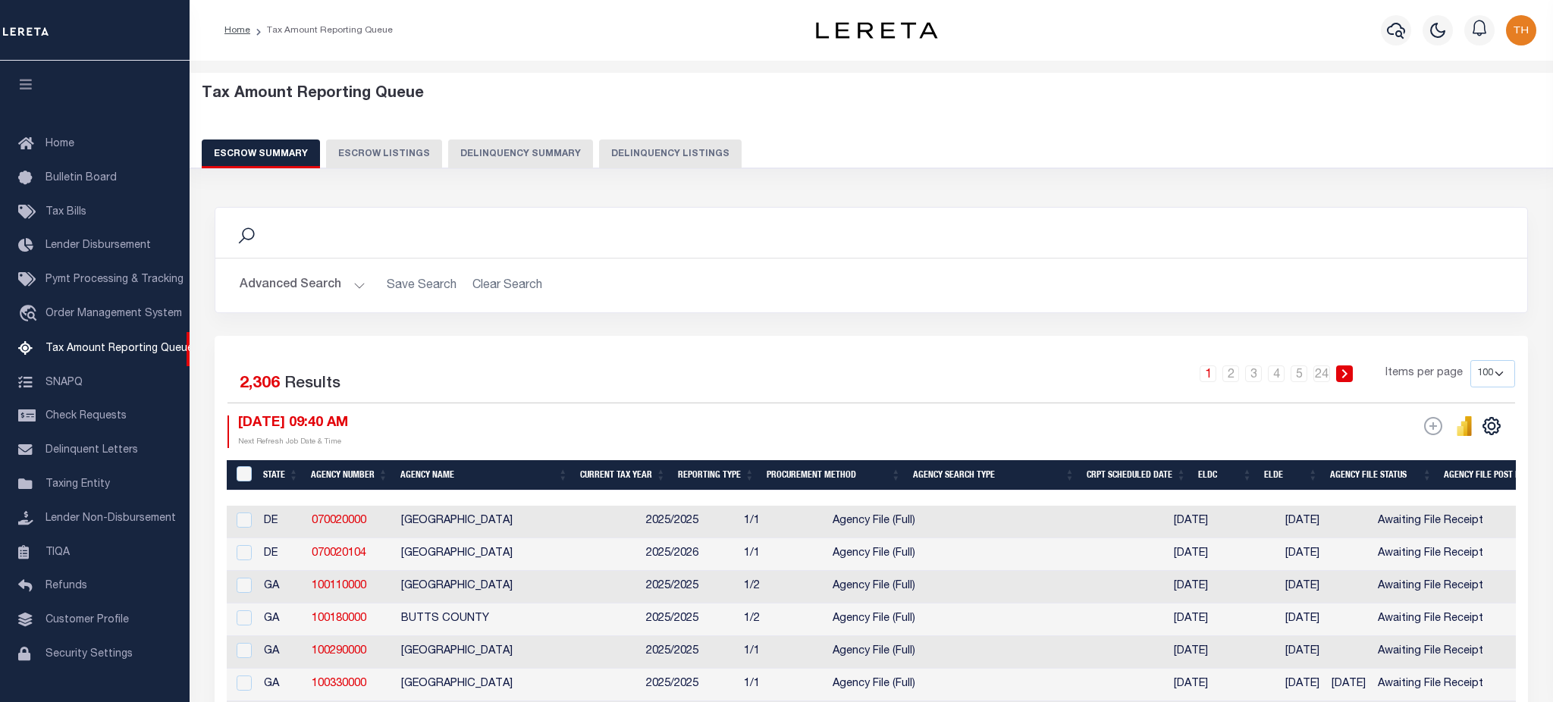
select select "100"
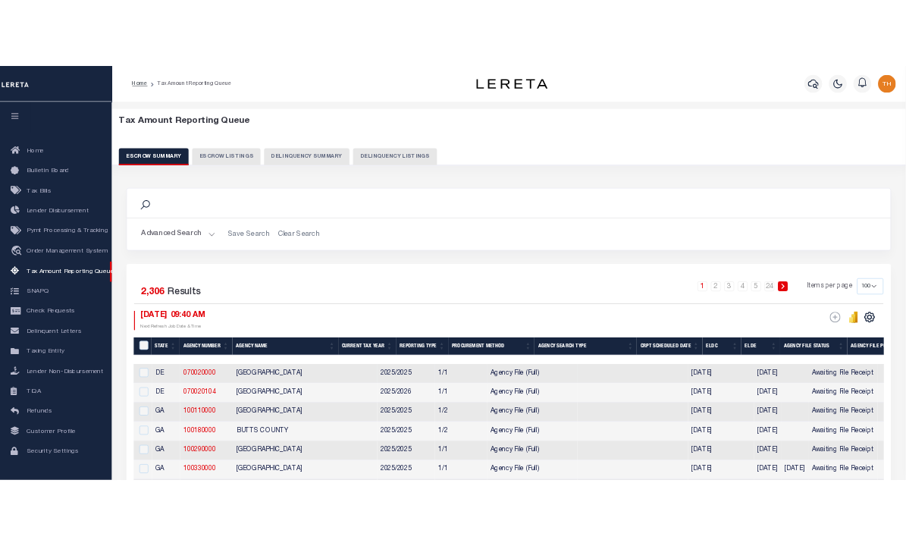
scroll to position [20, 0]
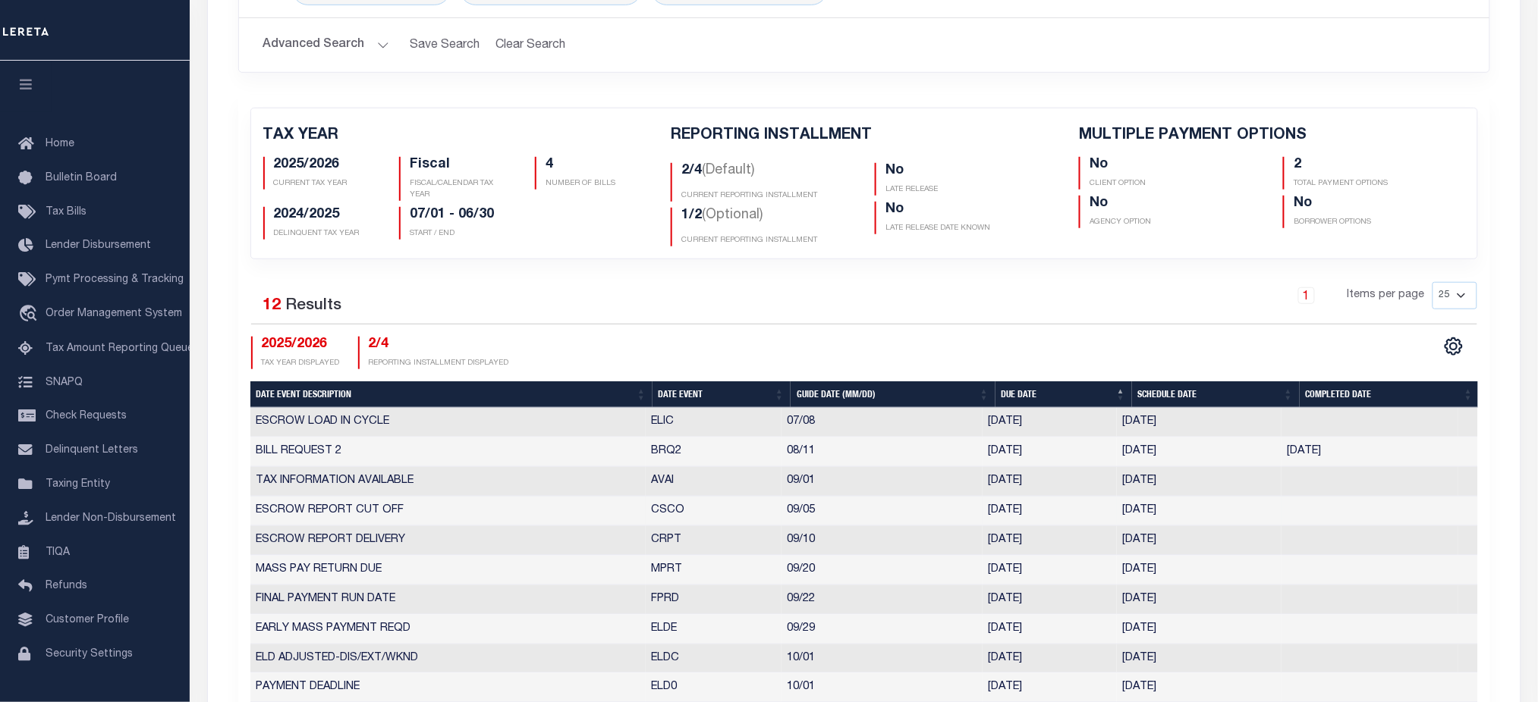
scroll to position [404, 0]
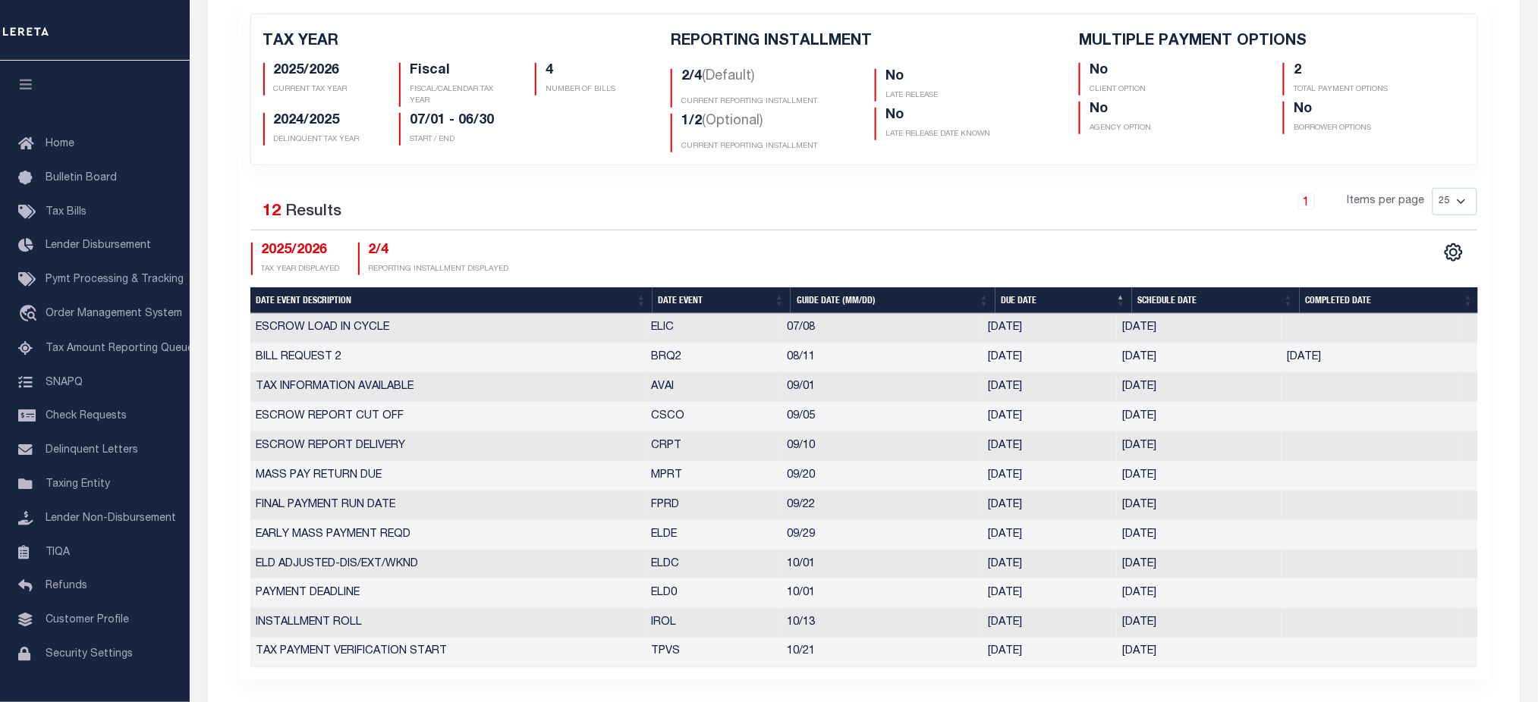
drag, startPoint x: 1216, startPoint y: 595, endPoint x: 608, endPoint y: 361, distance: 650.9
click at [608, 361] on tbody "ESCROW LOAD IN CYCLE ELIC 07/08 07/08/2025 07/08/2025 9845955 BILL REQUEST 2 BR…" at bounding box center [863, 491] width 1227 height 354
click at [962, 237] on div "Selected 12 Results 1 Items per page 25 50 125 150 175 200 2025/2026 TAX YEAR D…" at bounding box center [864, 231] width 1250 height 87
drag, startPoint x: 1197, startPoint y: 332, endPoint x: 1110, endPoint y: 332, distance: 86.5
click at [1110, 332] on tr "ESCROW LOAD IN CYCLE ELIC 07/08 07/08/2025 07/08/2025 9845955" at bounding box center [863, 329] width 1227 height 30
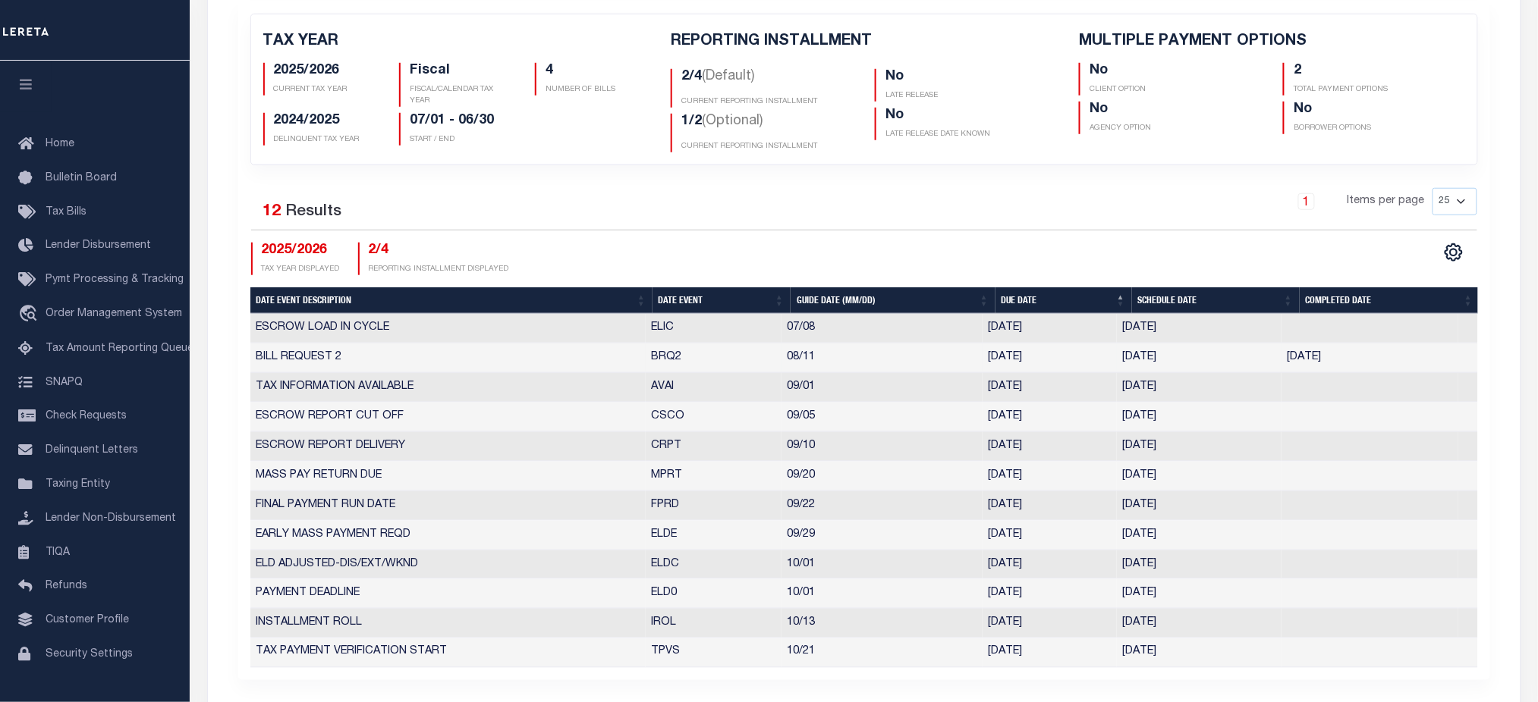
drag, startPoint x: 1196, startPoint y: 362, endPoint x: 1163, endPoint y: 363, distance: 33.4
click at [1163, 363] on td "[DATE]" at bounding box center [1199, 359] width 165 height 30
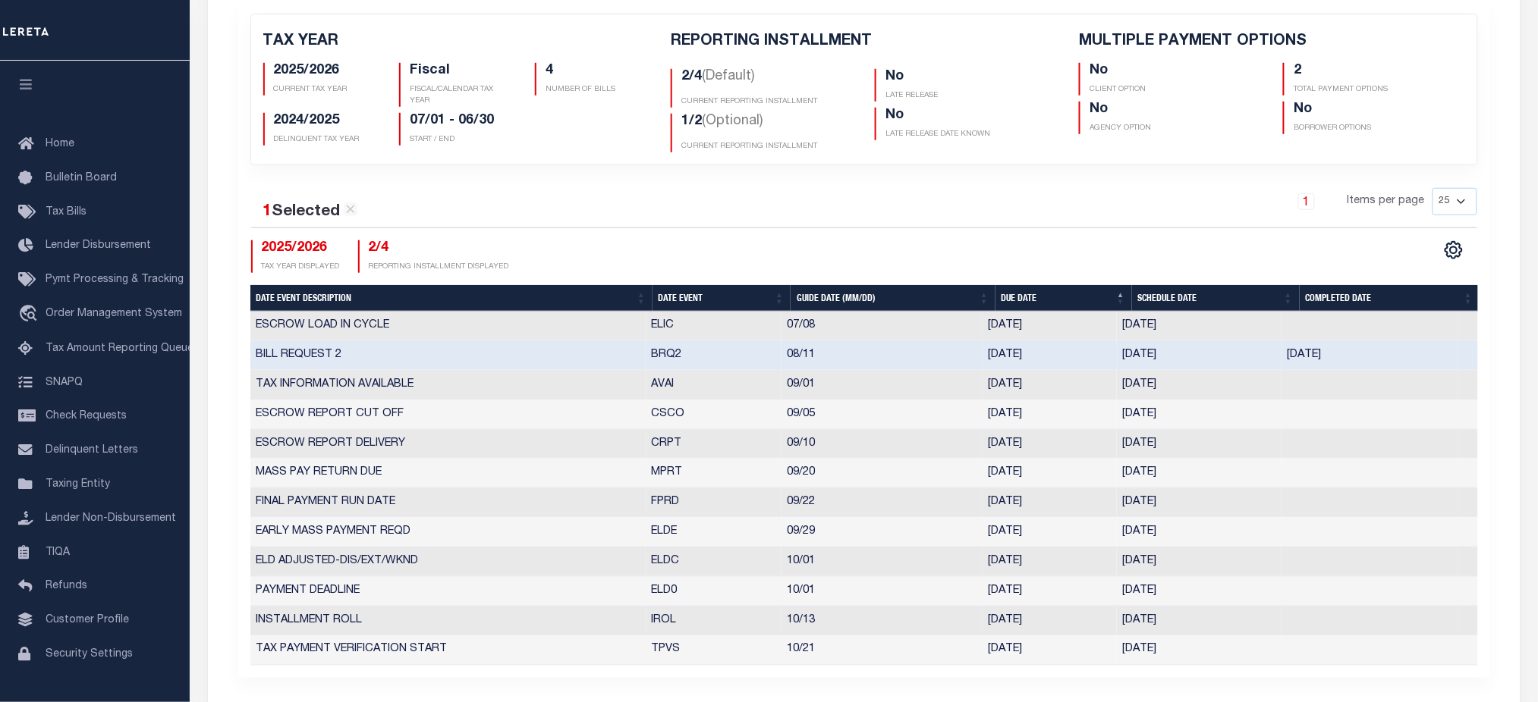
drag, startPoint x: 1199, startPoint y: 590, endPoint x: 1120, endPoint y: 591, distance: 78.9
click at [1120, 591] on td "10/01/2025" at bounding box center [1199, 592] width 165 height 30
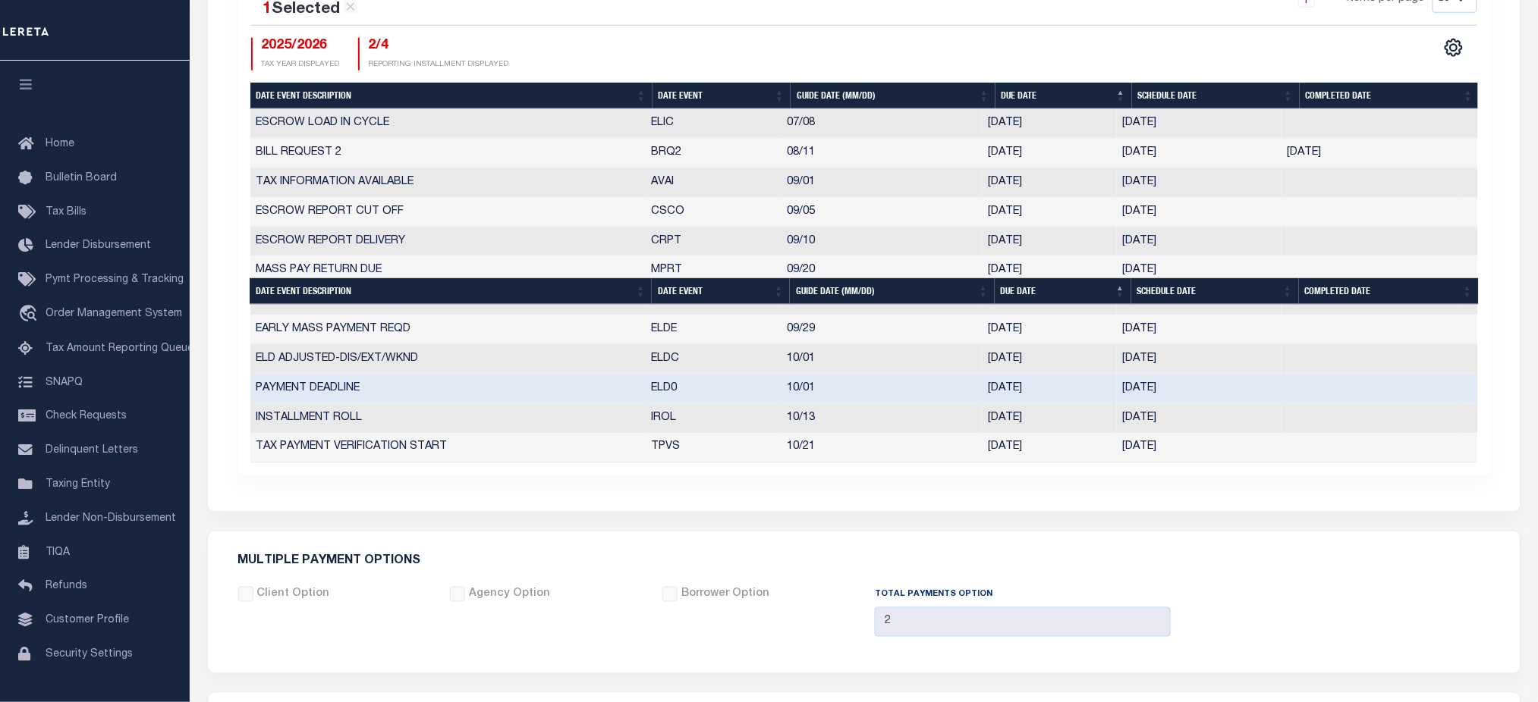
scroll to position [1075, 0]
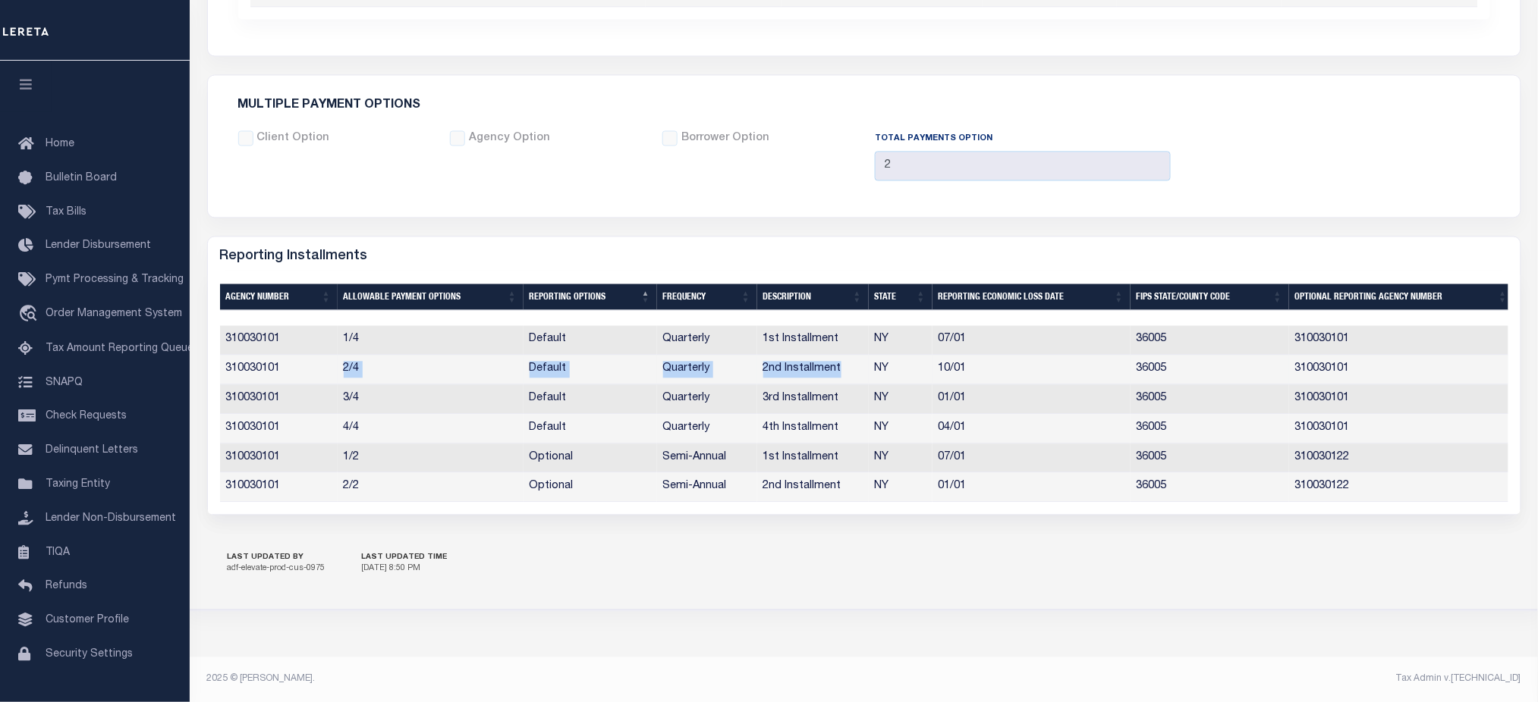
drag, startPoint x: 341, startPoint y: 361, endPoint x: 860, endPoint y: 360, distance: 519.6
click at [860, 360] on tr "310030101 2/4 Default Quarterly 2nd Installment NY 10/01 36005 310030101" at bounding box center [867, 370] width 1294 height 30
drag, startPoint x: 341, startPoint y: 482, endPoint x: 846, endPoint y: 479, distance: 505.2
click at [846, 479] on tr "310030101 2/2 Optional Semi-Annual 2nd Installment NY 01/01 36005 310030122" at bounding box center [867, 488] width 1294 height 30
drag, startPoint x: 219, startPoint y: 363, endPoint x: 370, endPoint y: 360, distance: 151.0
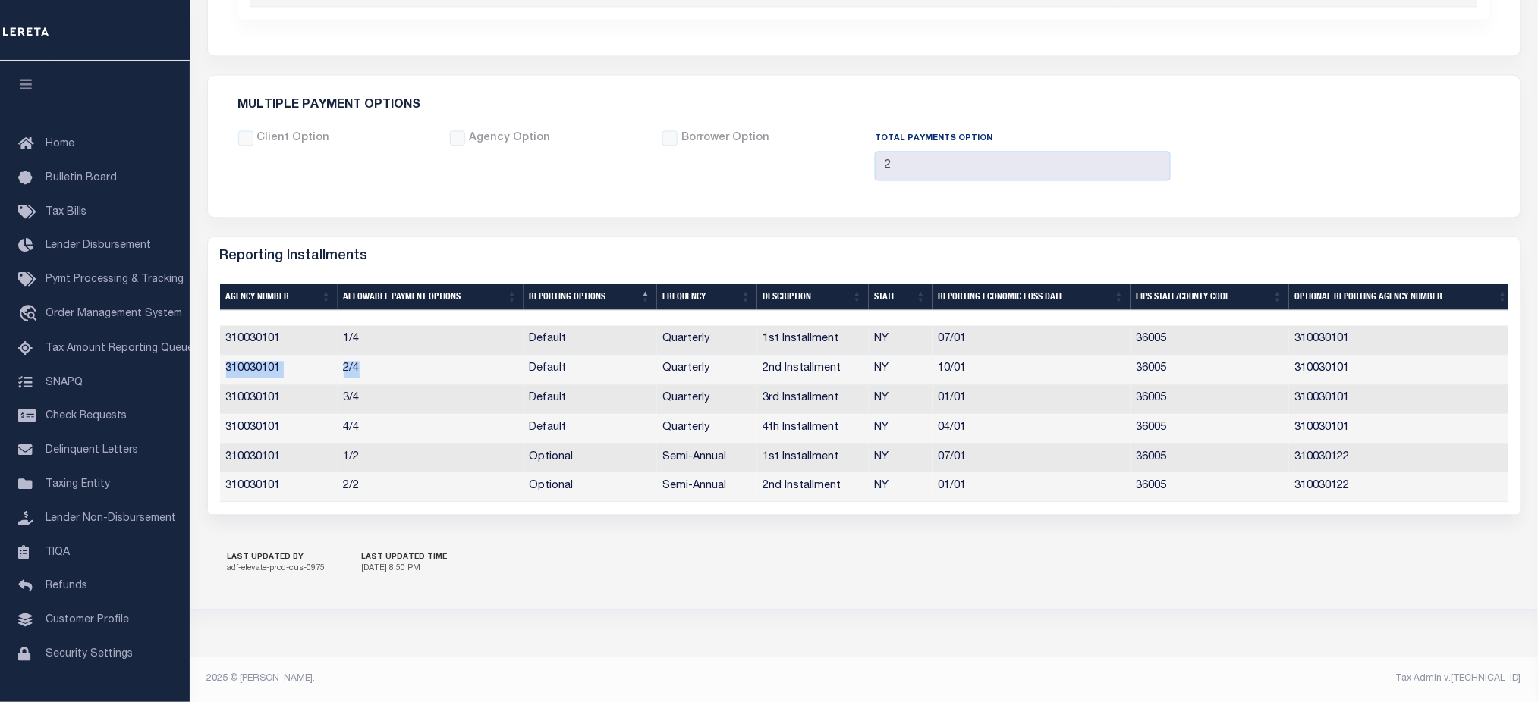
click at [370, 360] on tr "310030101 2/4 Default Quarterly 2nd Installment NY 10/01 36005 310030101" at bounding box center [867, 370] width 1294 height 30
drag, startPoint x: 223, startPoint y: 482, endPoint x: 369, endPoint y: 482, distance: 146.4
click at [369, 482] on tr "310030101 2/2 Optional Semi-Annual 2nd Installment NY 01/01 36005 310030122" at bounding box center [867, 488] width 1294 height 30
drag, startPoint x: 373, startPoint y: 360, endPoint x: 224, endPoint y: 361, distance: 149.4
click at [224, 361] on tr "310030101 2/4 Default Quarterly 2nd Installment NY 10/01 36005 310030101" at bounding box center [867, 370] width 1294 height 30
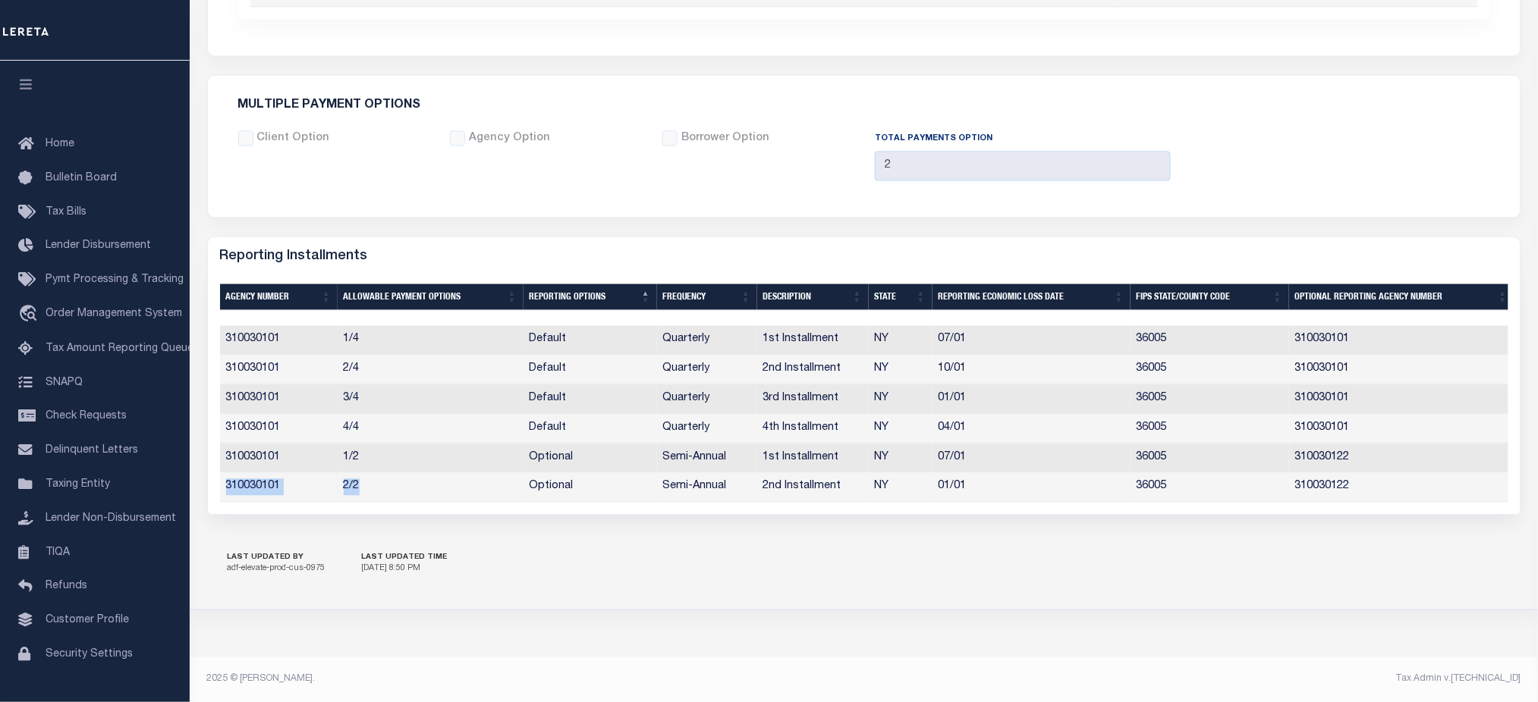
drag, startPoint x: 363, startPoint y: 482, endPoint x: 223, endPoint y: 482, distance: 139.6
click at [223, 482] on tr "310030101 2/2 Optional Semi-Annual 2nd Installment NY 01/01 36005 310030122" at bounding box center [867, 488] width 1294 height 30
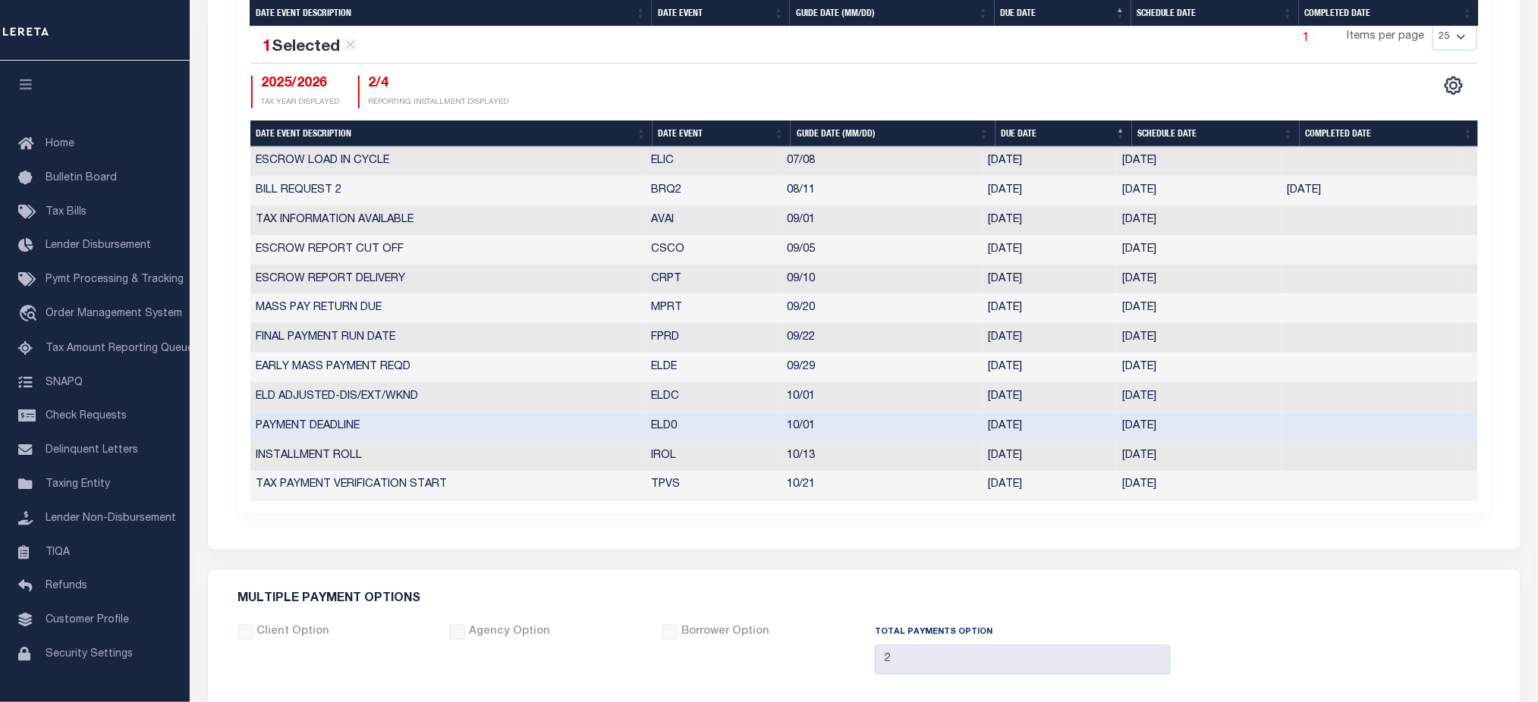
scroll to position [872, 0]
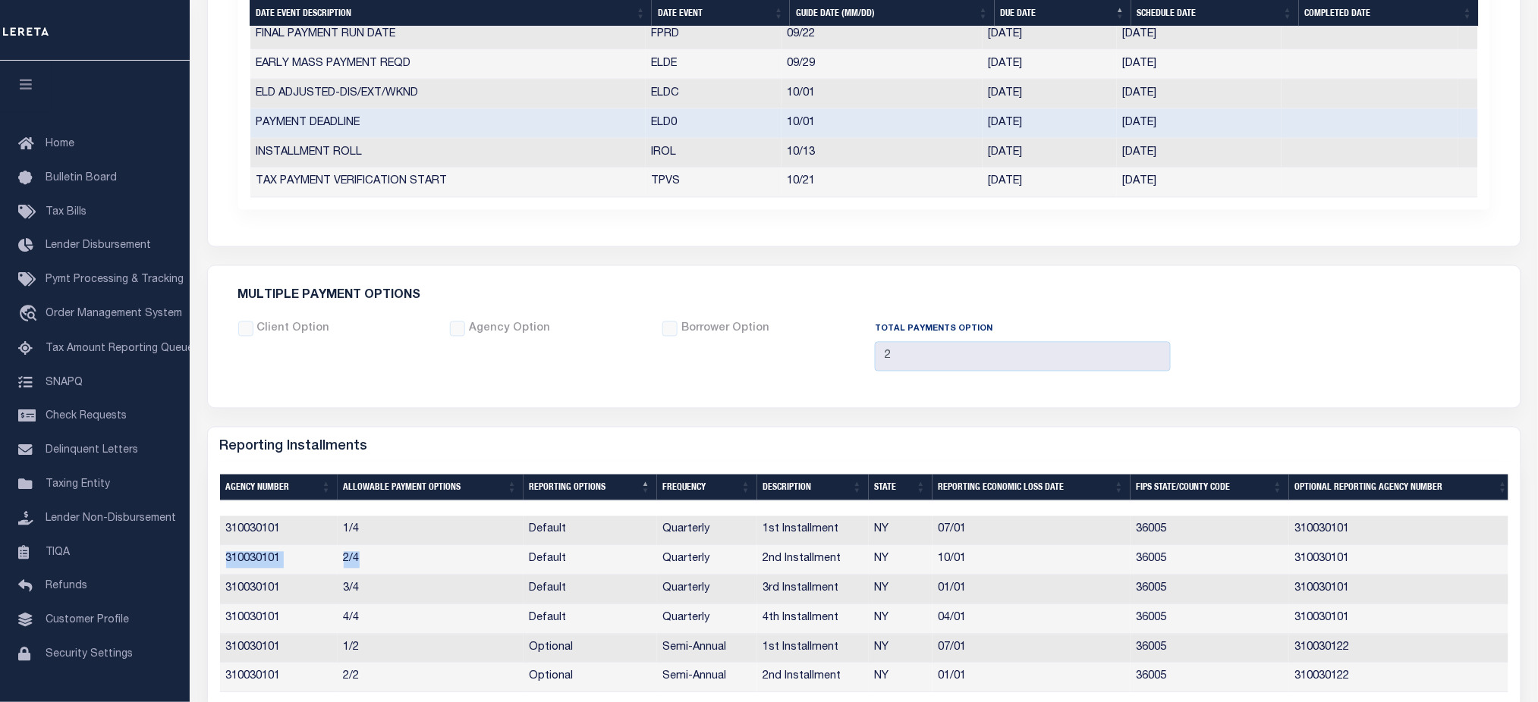
drag, startPoint x: 219, startPoint y: 562, endPoint x: 372, endPoint y: 579, distance: 154.1
click at [383, 569] on tr "310030101 2/4 Default Quarterly 2nd Installment NY 10/01 36005 310030101" at bounding box center [867, 561] width 1294 height 30
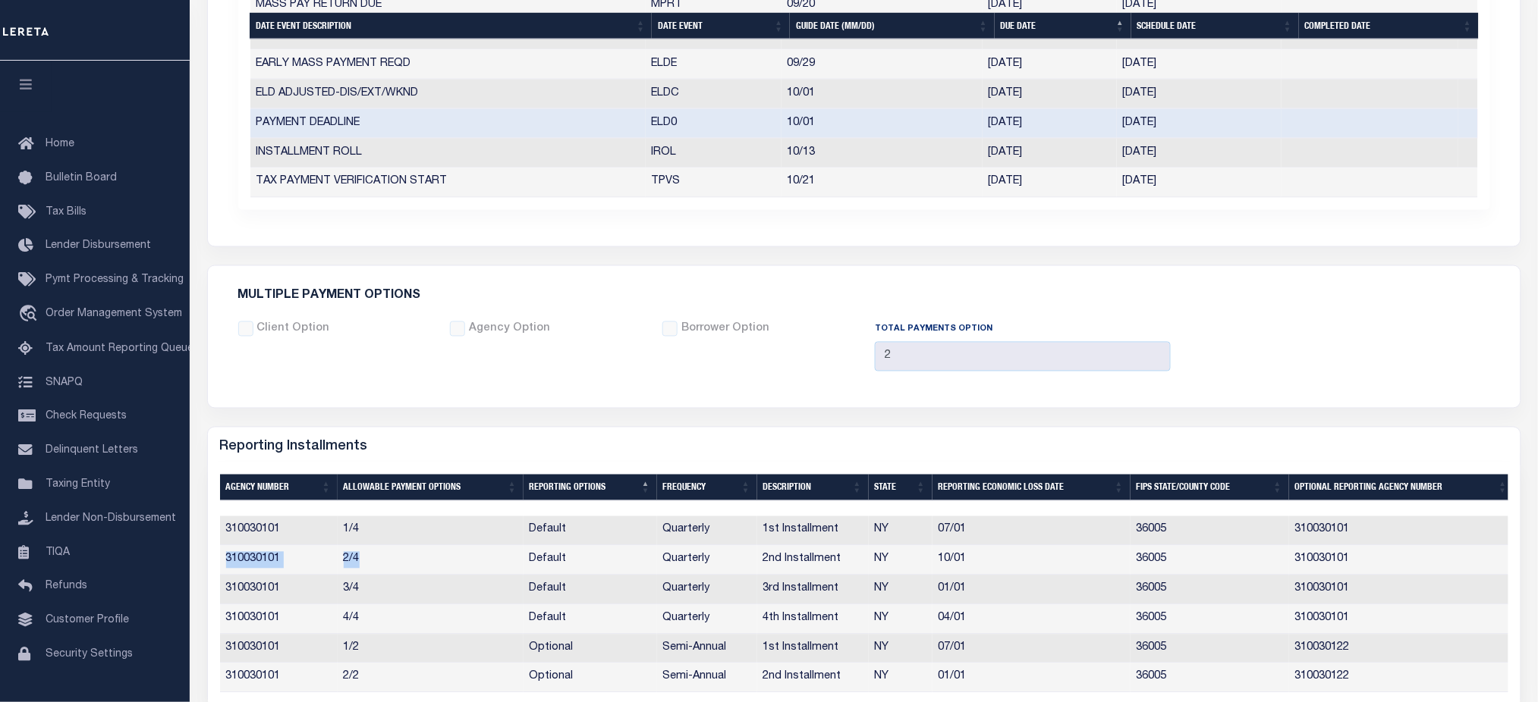
scroll to position [1075, 0]
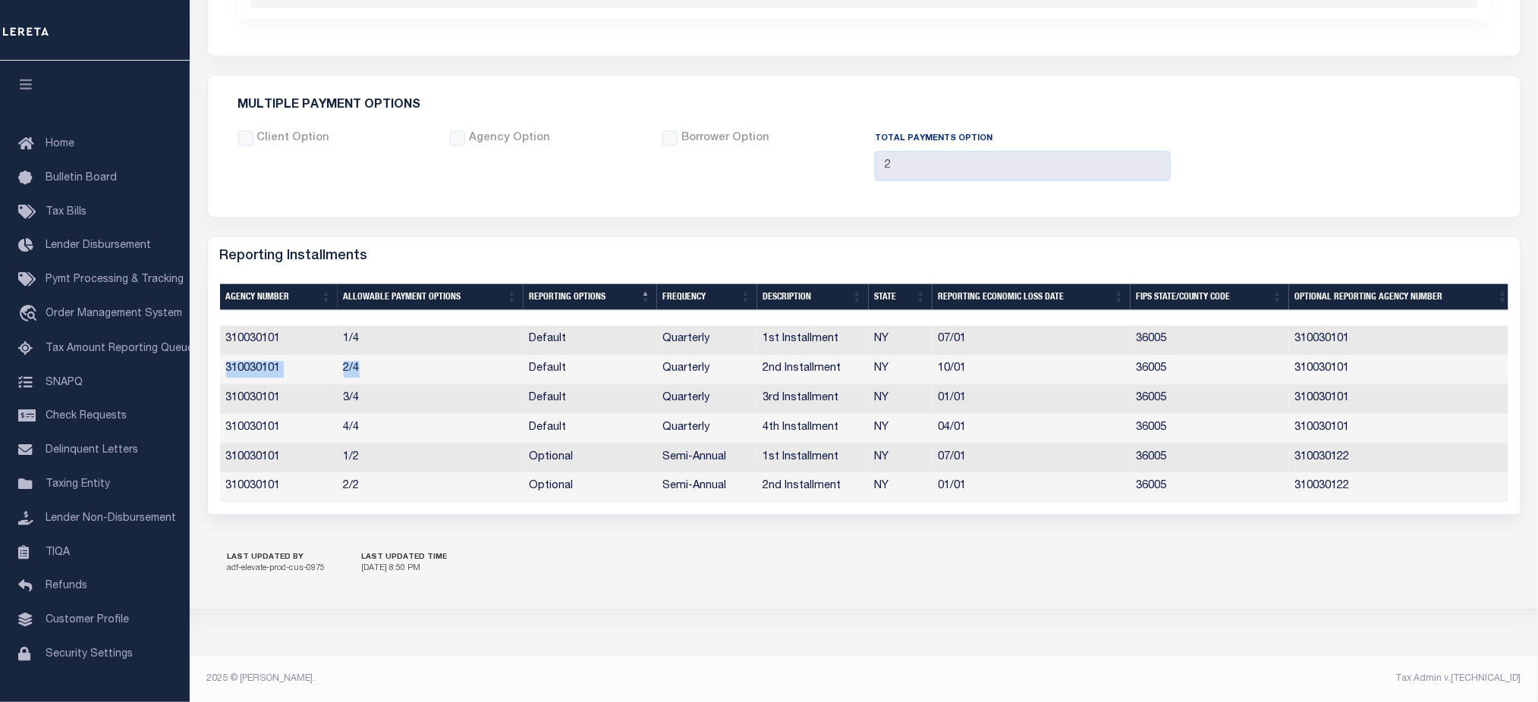
click at [350, 363] on td "2/4" at bounding box center [431, 370] width 186 height 30
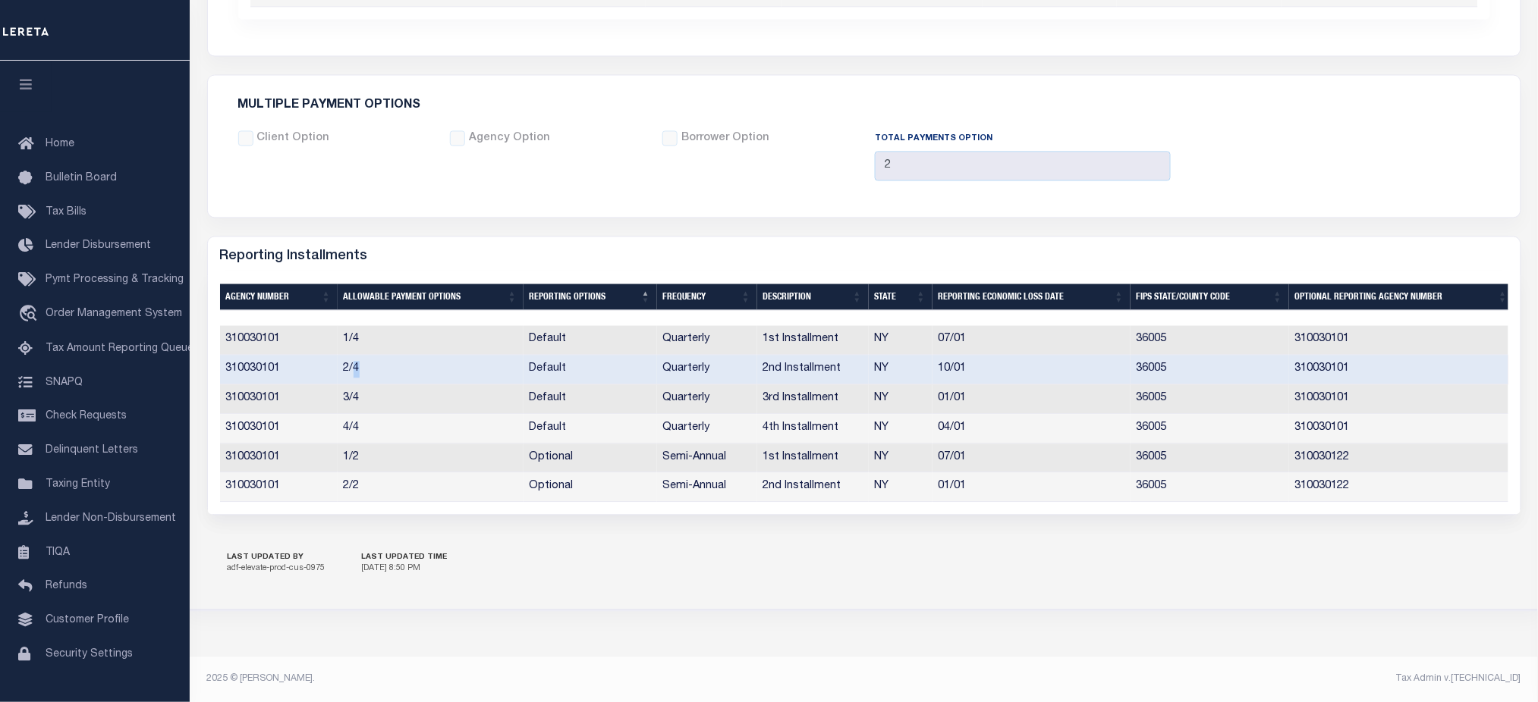
click at [350, 363] on td "2/4" at bounding box center [431, 370] width 186 height 30
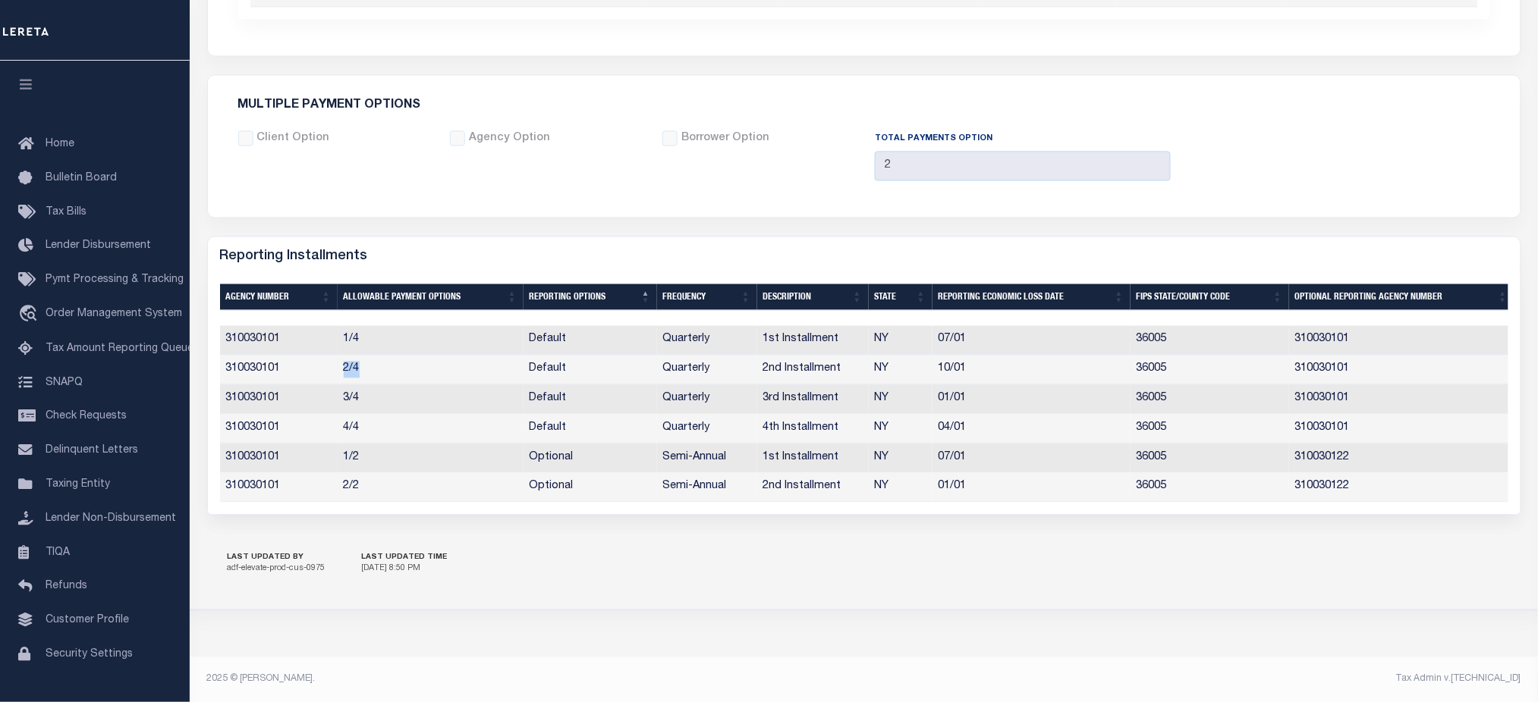
drag, startPoint x: 336, startPoint y: 359, endPoint x: 384, endPoint y: 361, distance: 47.8
click at [384, 361] on td "2/4" at bounding box center [431, 370] width 186 height 30
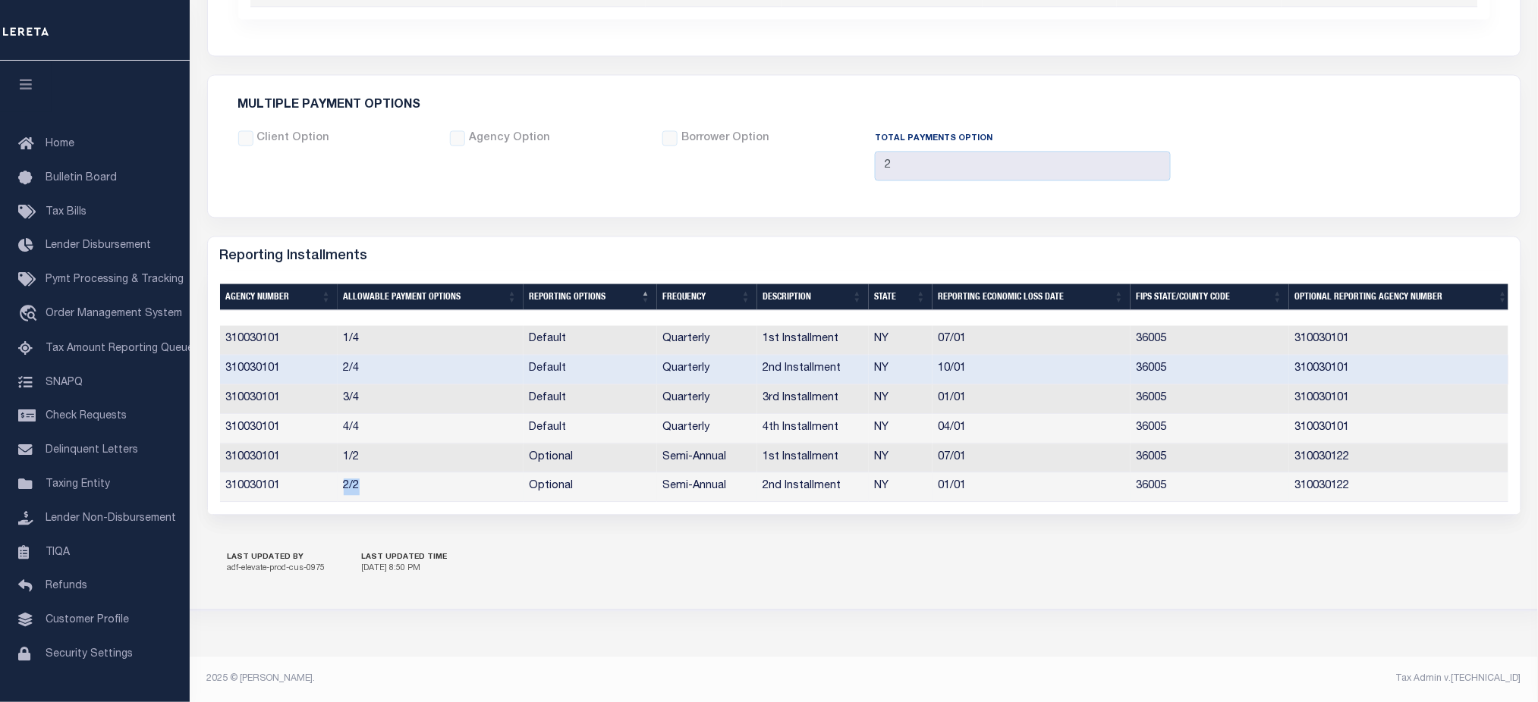
drag, startPoint x: 360, startPoint y: 481, endPoint x: 338, endPoint y: 481, distance: 22.0
click at [338, 481] on td "2/2" at bounding box center [431, 488] width 186 height 30
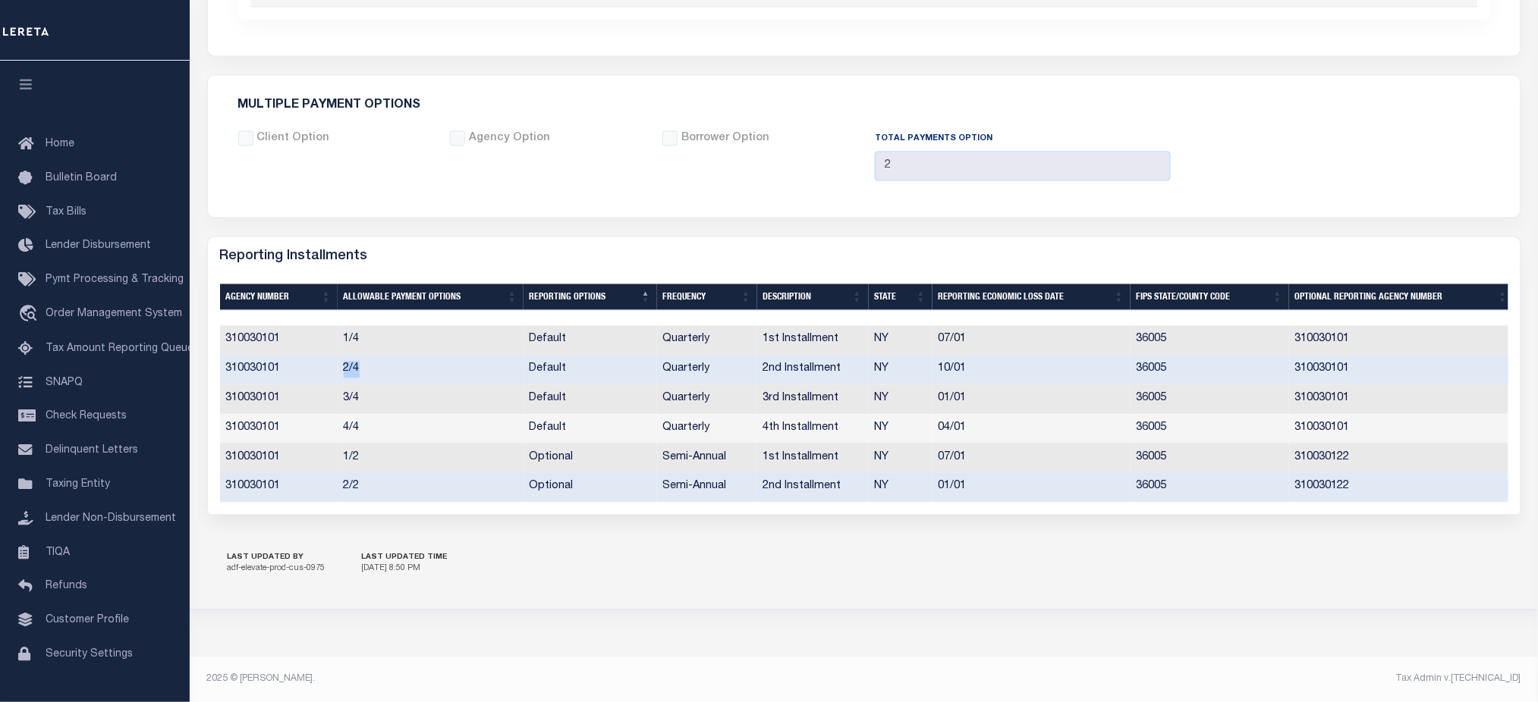
drag, startPoint x: 361, startPoint y: 366, endPoint x: 342, endPoint y: 362, distance: 19.3
click at [342, 362] on td "2/4" at bounding box center [431, 370] width 186 height 30
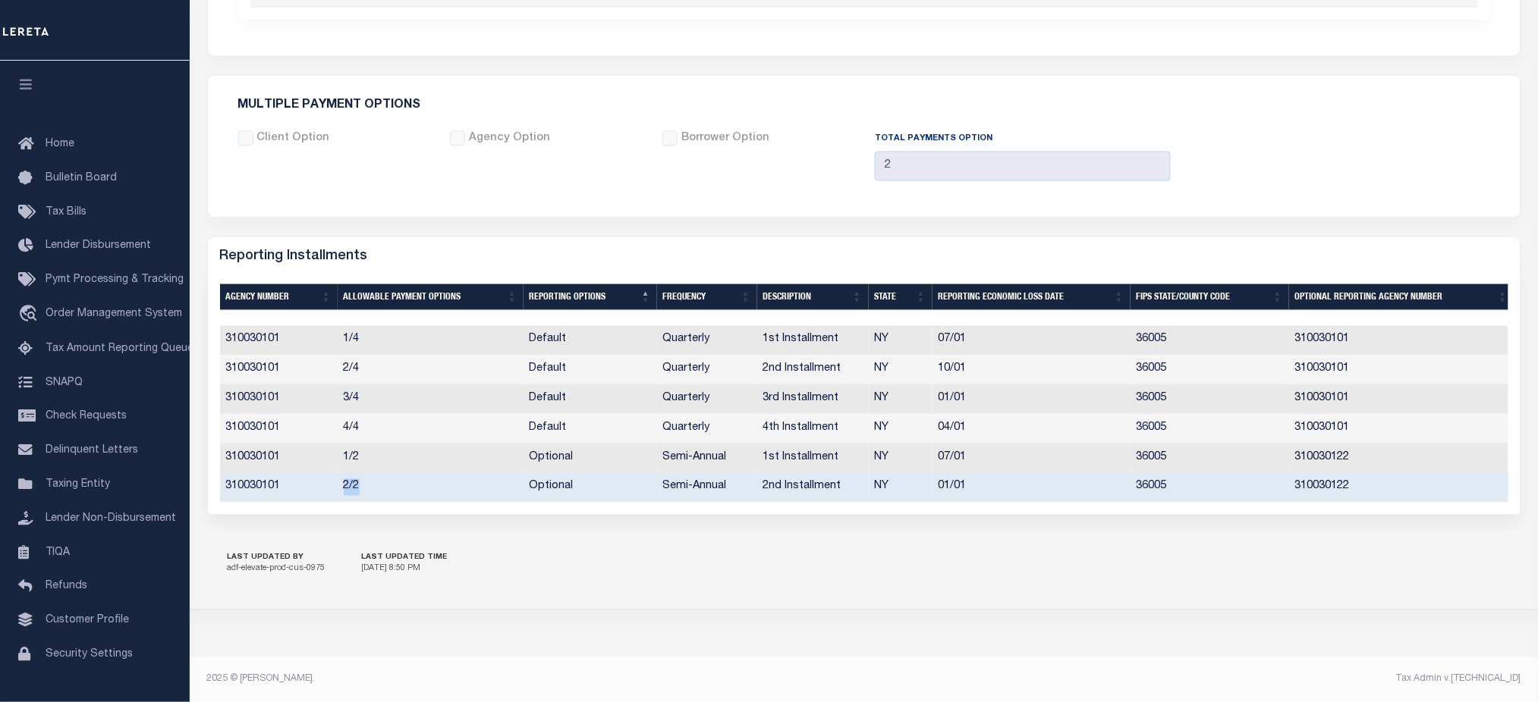
drag, startPoint x: 374, startPoint y: 473, endPoint x: 335, endPoint y: 479, distance: 39.2
click at [338, 479] on td "2/2" at bounding box center [431, 488] width 186 height 30
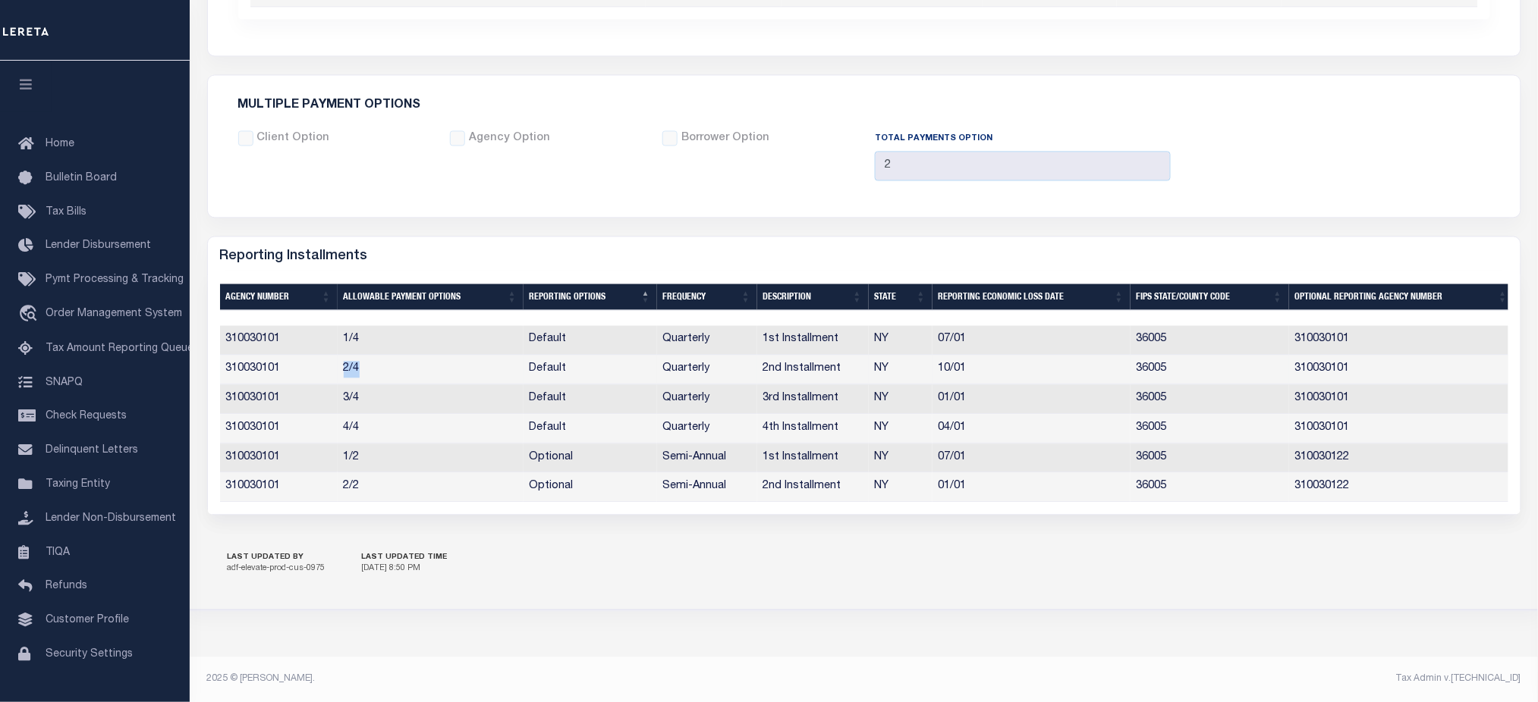
drag, startPoint x: 341, startPoint y: 363, endPoint x: 370, endPoint y: 367, distance: 29.2
click at [370, 367] on td "2/4" at bounding box center [431, 370] width 186 height 30
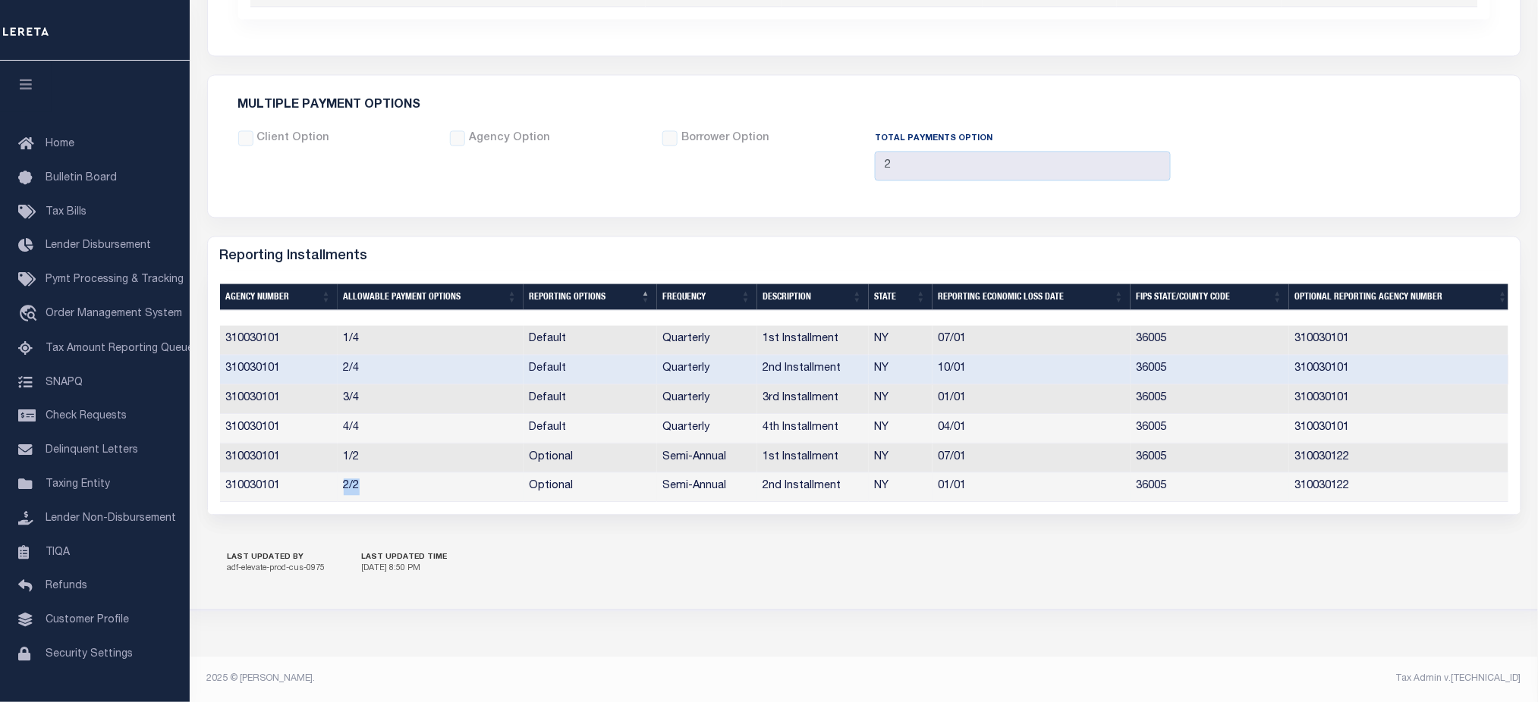
drag, startPoint x: 364, startPoint y: 479, endPoint x: 328, endPoint y: 473, distance: 36.2
click at [338, 478] on td "2/2" at bounding box center [431, 488] width 186 height 30
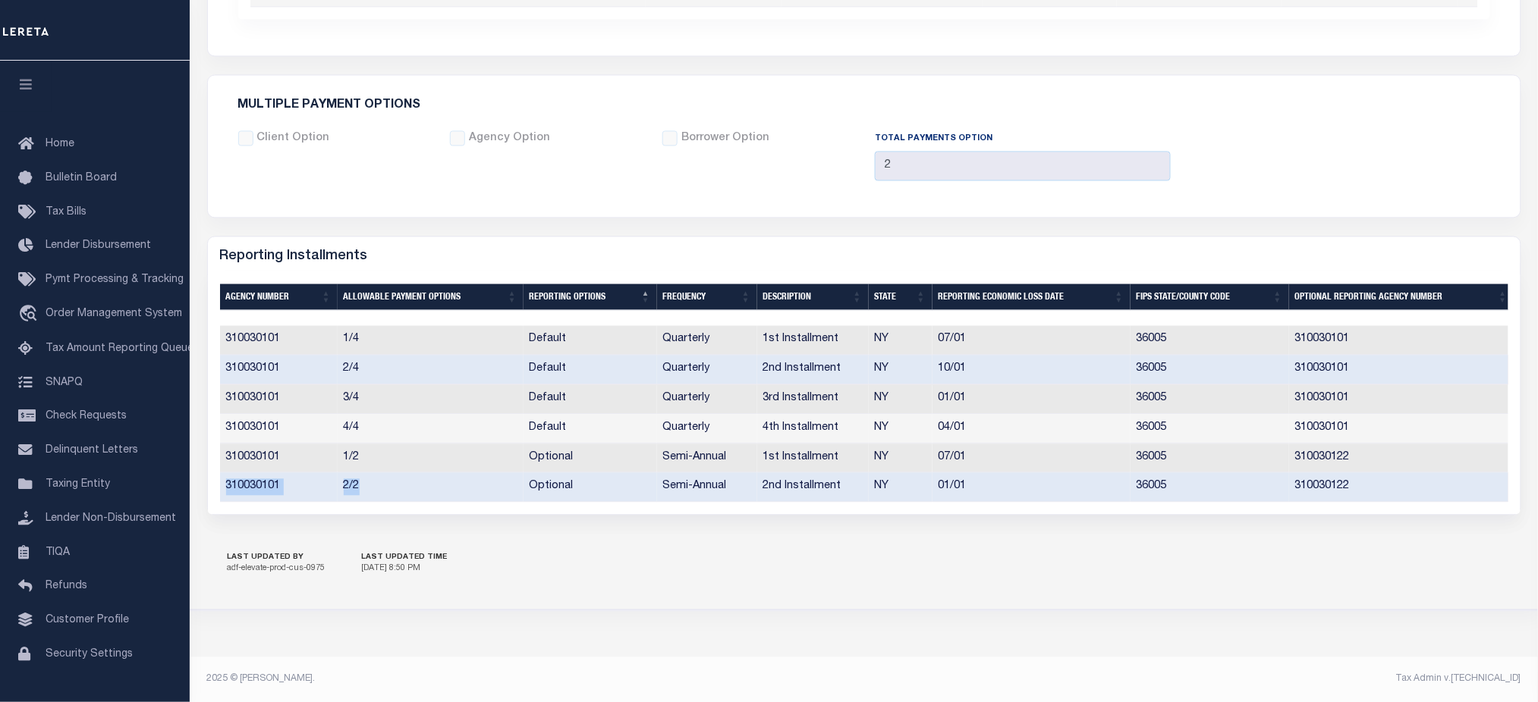
drag, startPoint x: 228, startPoint y: 480, endPoint x: 461, endPoint y: 475, distance: 233.7
click at [461, 475] on tr "310030101 2/2 Optional Semi-Annual 2nd Installment NY 01/01 36005 310030122" at bounding box center [867, 488] width 1294 height 30
drag, startPoint x: 357, startPoint y: 359, endPoint x: 221, endPoint y: 347, distance: 136.3
click at [221, 355] on tr "310030101 2/4 Default Quarterly 2nd Installment NY 10/01 36005 310030101" at bounding box center [867, 370] width 1294 height 30
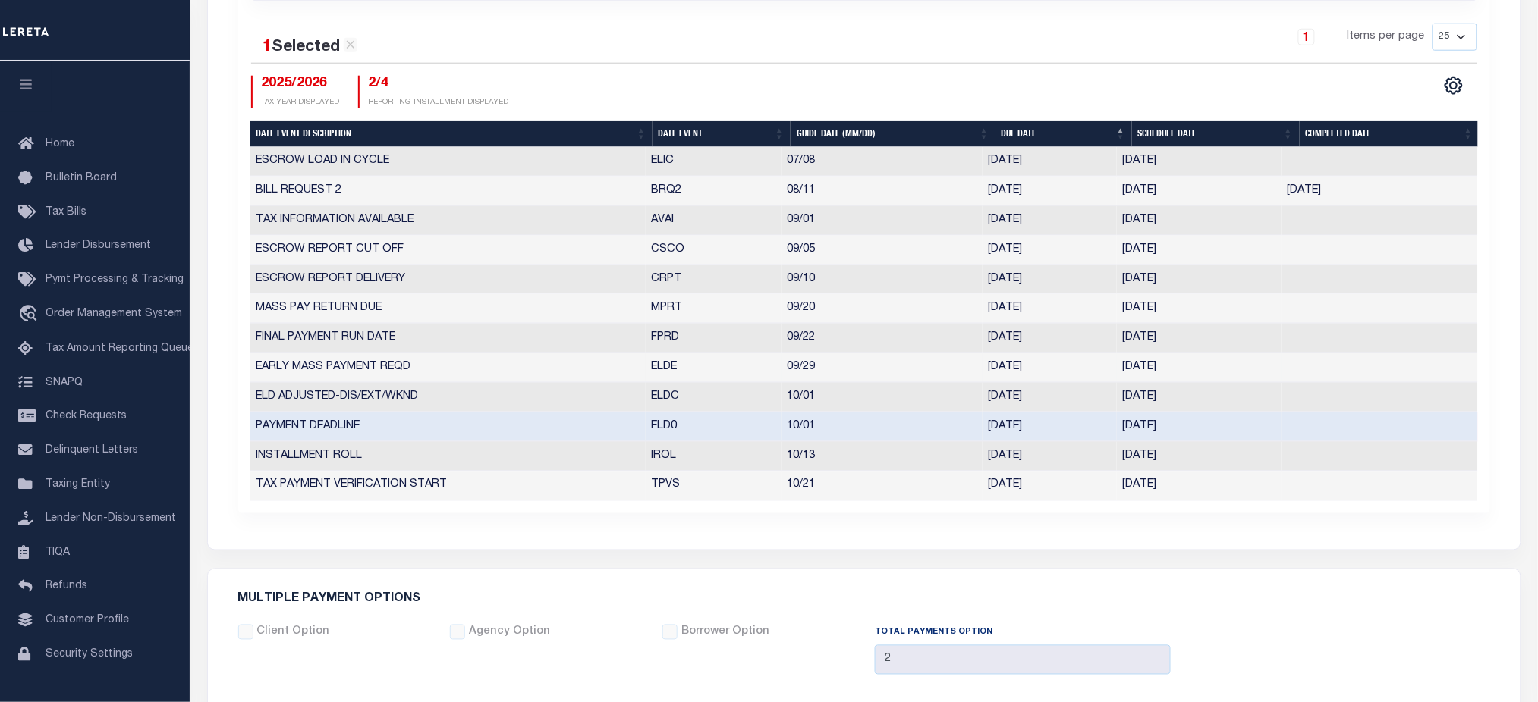
scroll to position [468, 0]
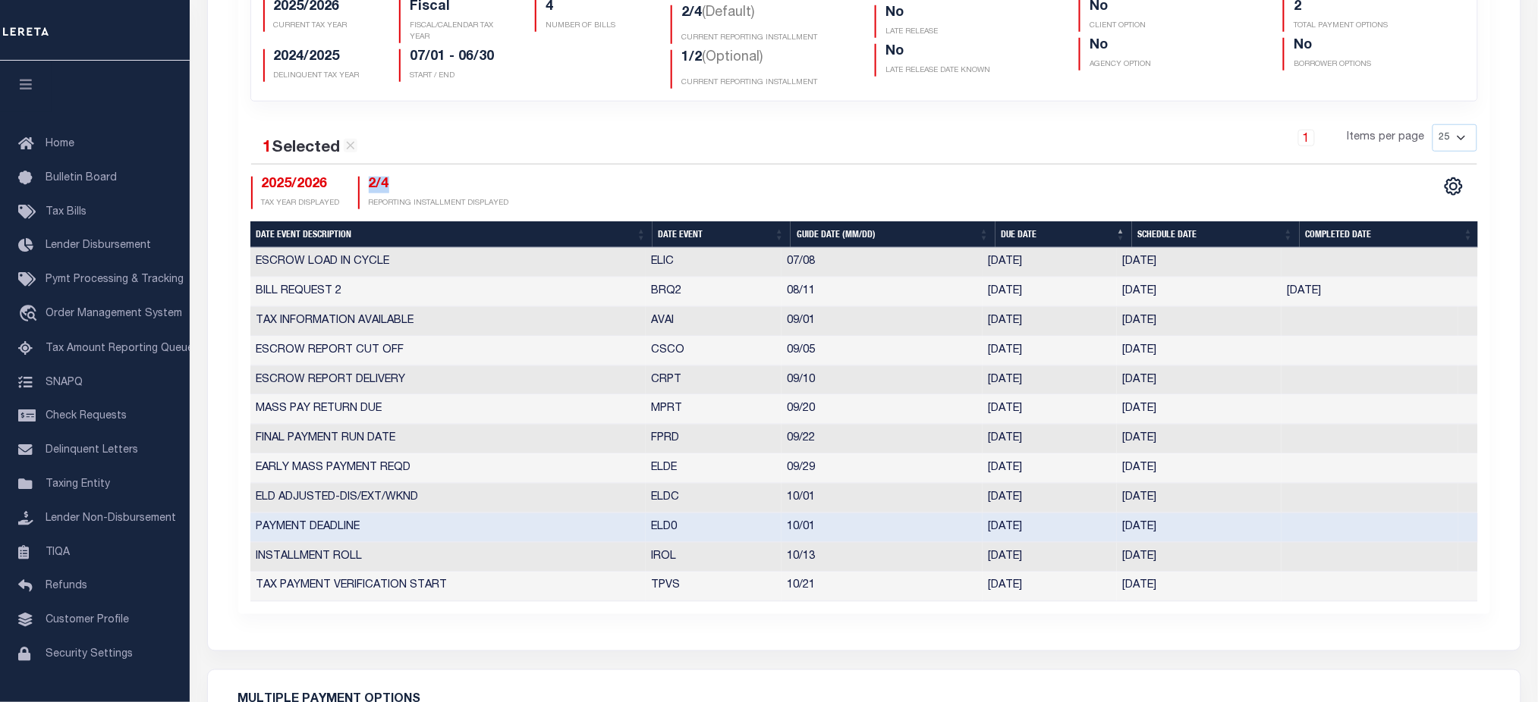
drag, startPoint x: 368, startPoint y: 179, endPoint x: 664, endPoint y: 260, distance: 306.8
click at [422, 188] on h4 "2/4" at bounding box center [439, 185] width 140 height 17
drag, startPoint x: 822, startPoint y: 287, endPoint x: 1355, endPoint y: 291, distance: 532.5
click at [1355, 291] on tr "BILL REQUEST 2 BRQ2 08/11 08/11/2025 08/04/2025 08/04/2025 1234097" at bounding box center [863, 293] width 1227 height 30
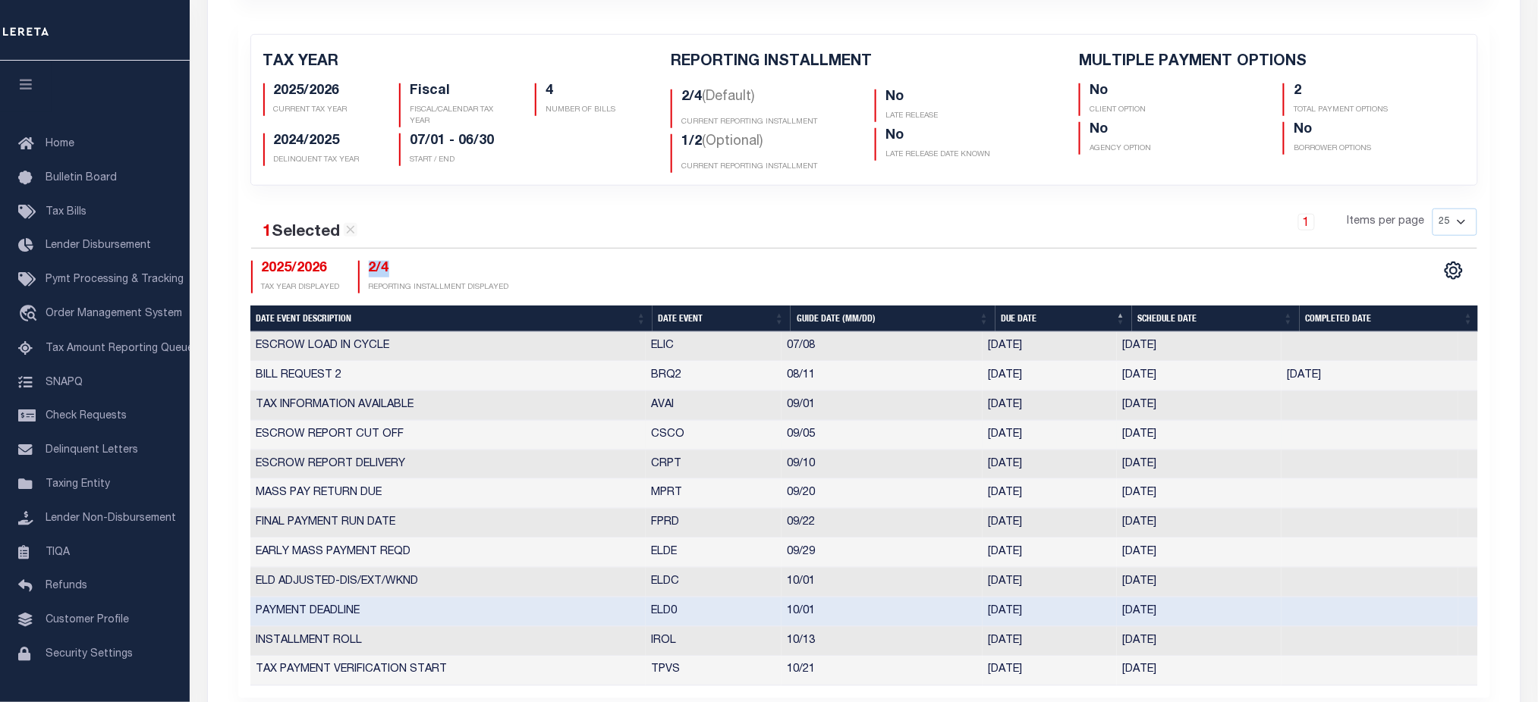
scroll to position [64, 0]
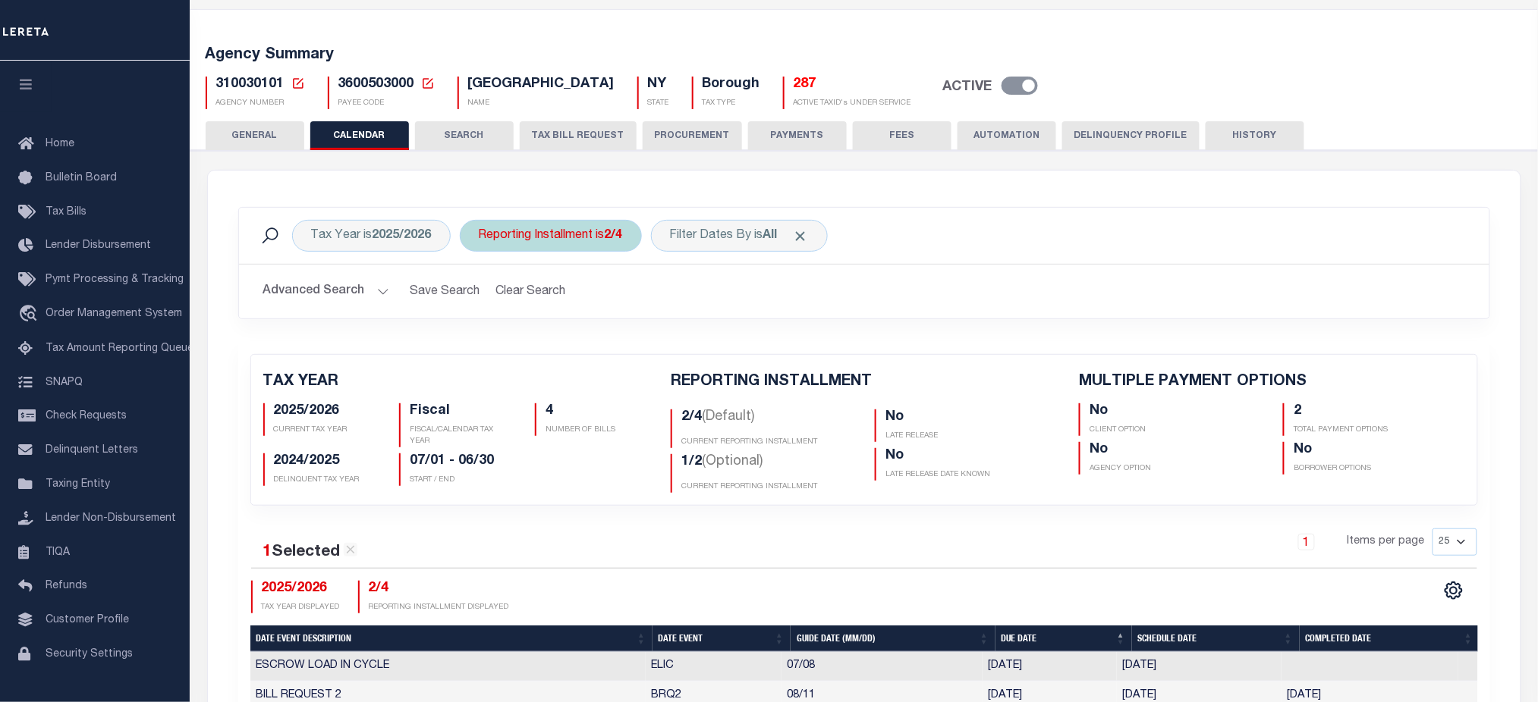
click at [600, 217] on div "Tax Year is 2025/2026 Reporting Installment is 2/4 Filter Dates By is All Search" at bounding box center [864, 236] width 1250 height 56
click at [593, 235] on div "Reporting Installment is 2/4" at bounding box center [551, 236] width 182 height 32
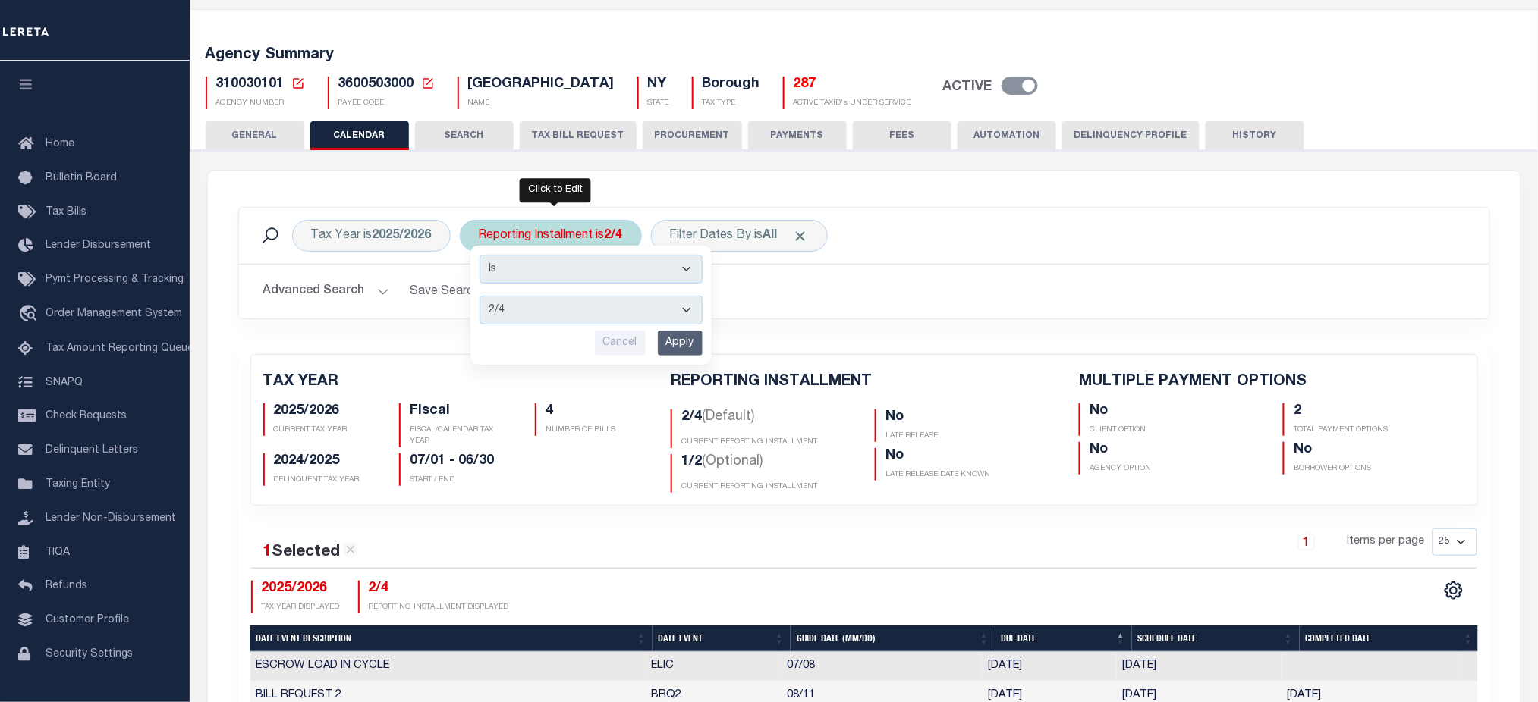
drag, startPoint x: 573, startPoint y: 313, endPoint x: 573, endPoint y: 321, distance: 8.3
click at [573, 313] on select "1/4 2/4 3/4 4/4 1/2 2/2" at bounding box center [590, 310] width 223 height 29
select select "2/2"
click at [479, 296] on select "1/4 2/4 3/4 4/4 1/2 2/2" at bounding box center [590, 310] width 223 height 29
click at [675, 343] on input "Apply" at bounding box center [680, 343] width 45 height 25
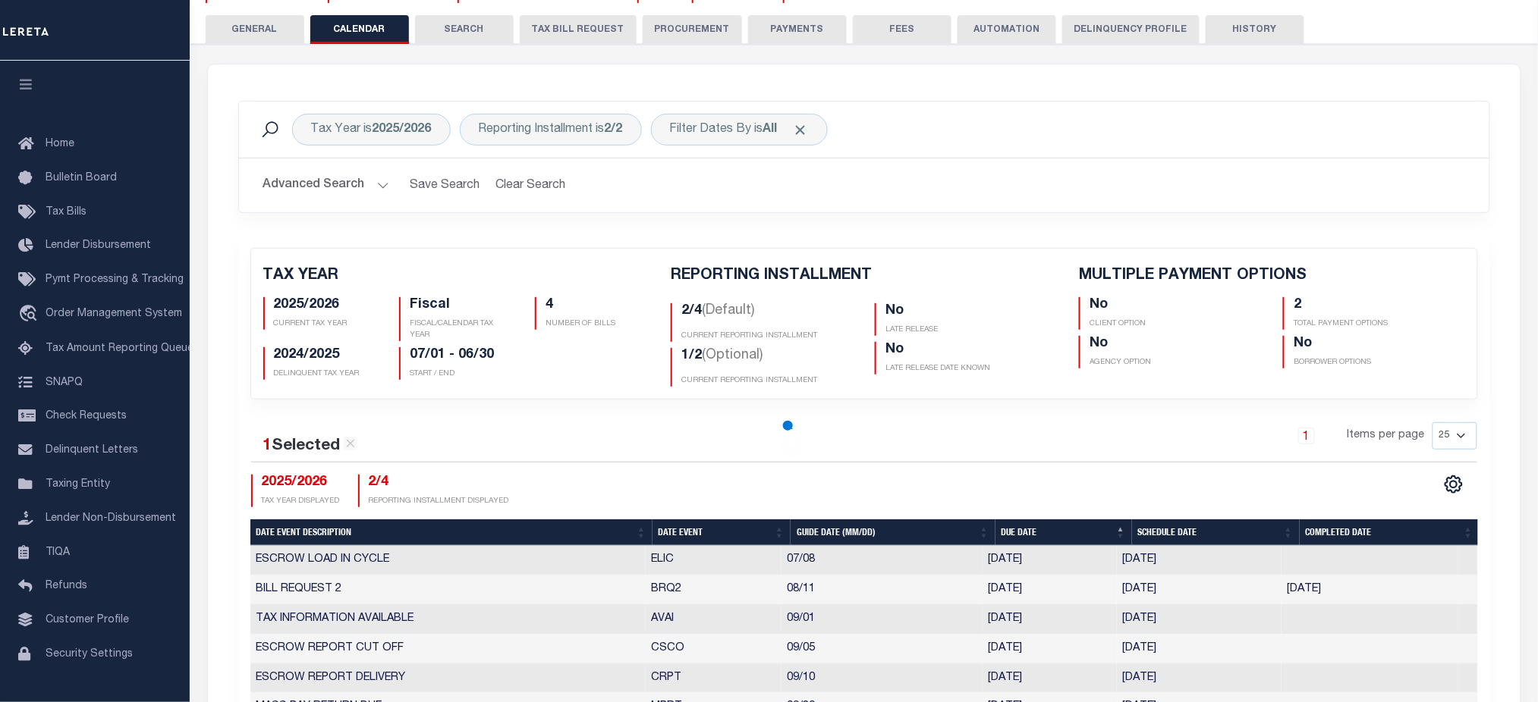
scroll to position [265, 0]
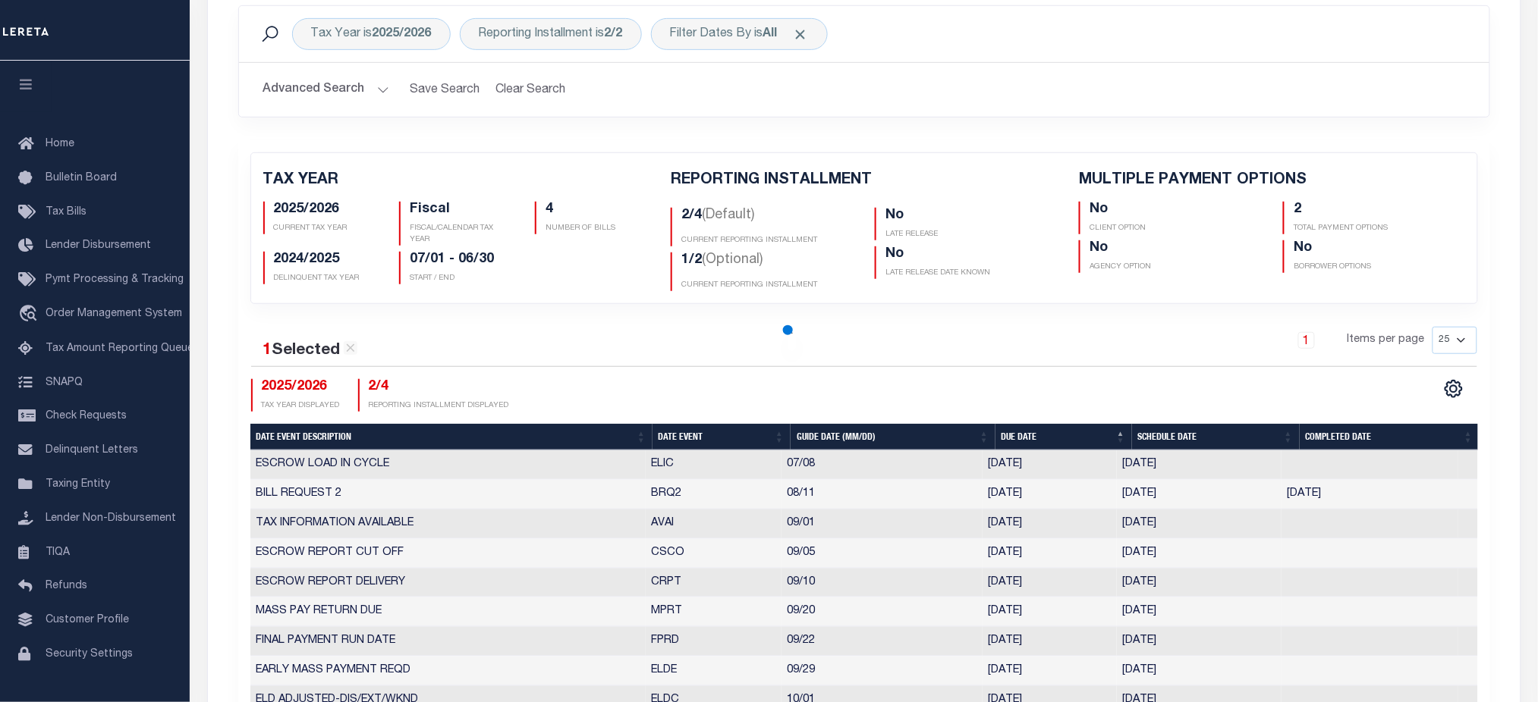
checkbox input "false"
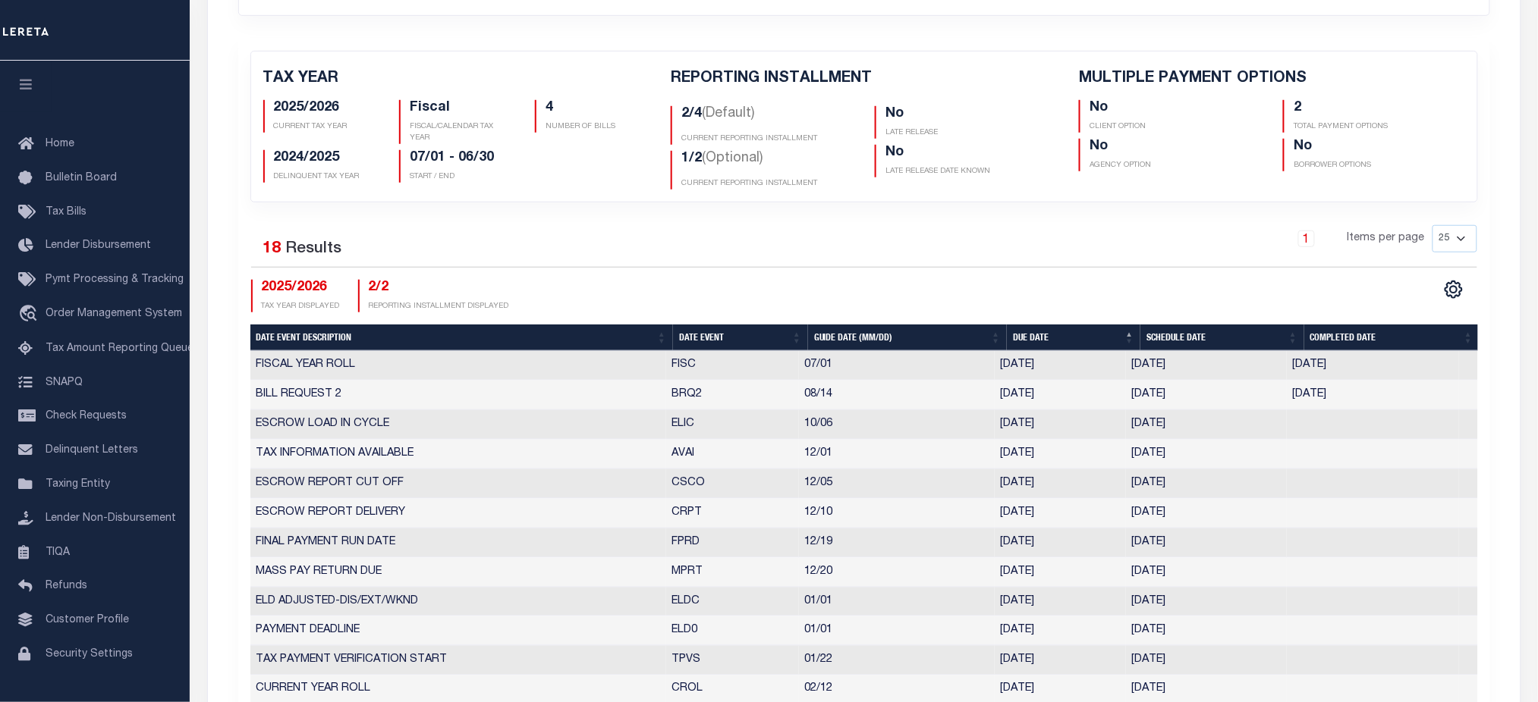
scroll to position [0, 0]
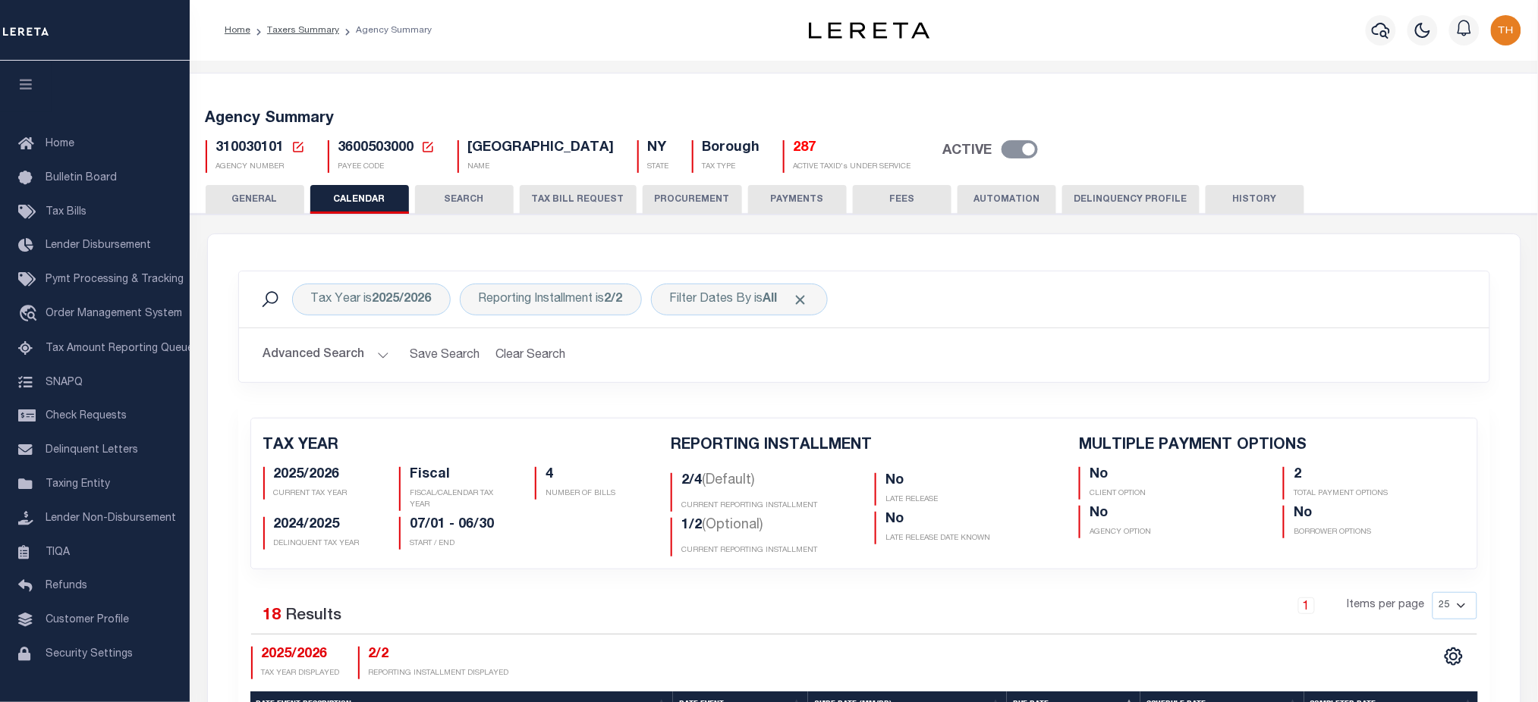
click at [815, 206] on button "PAYMENTS" at bounding box center [797, 199] width 99 height 29
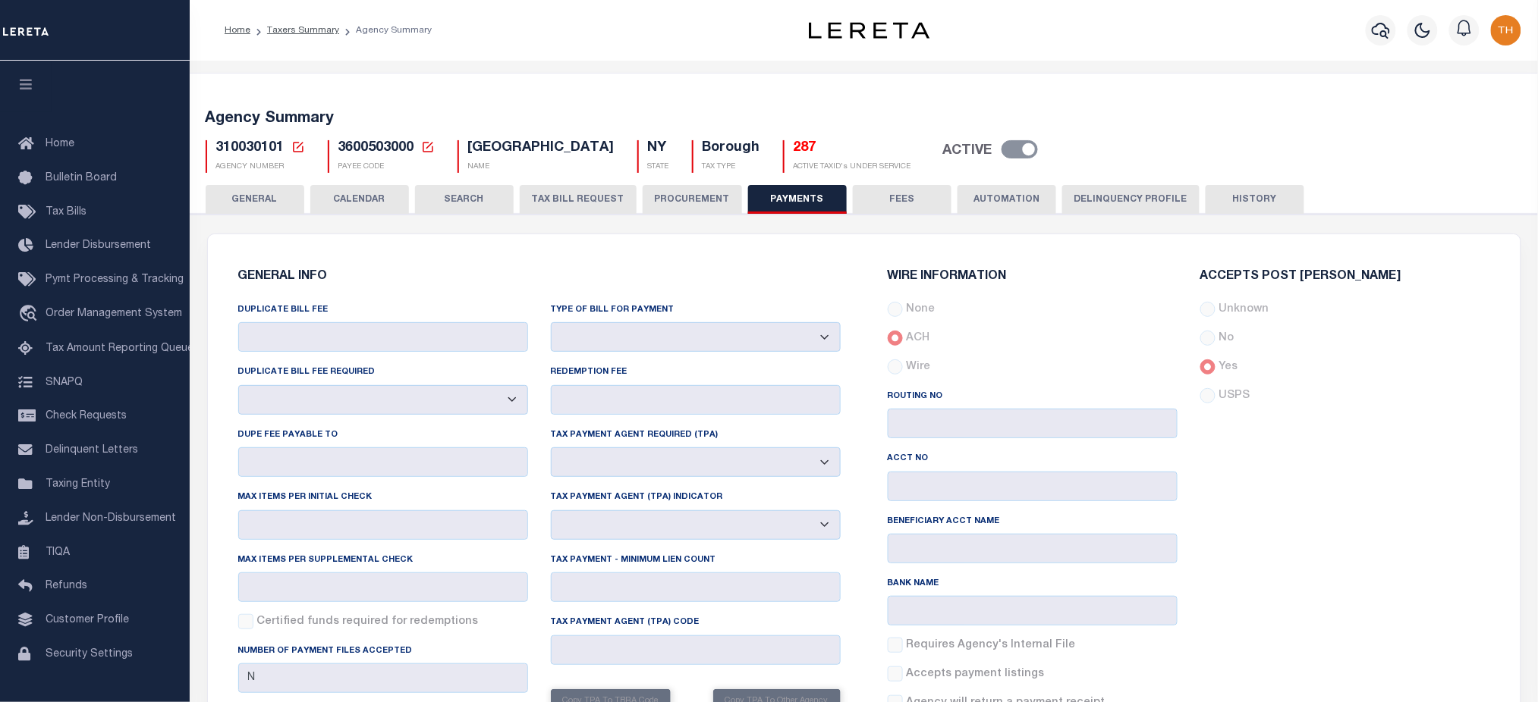
scroll to position [202, 0]
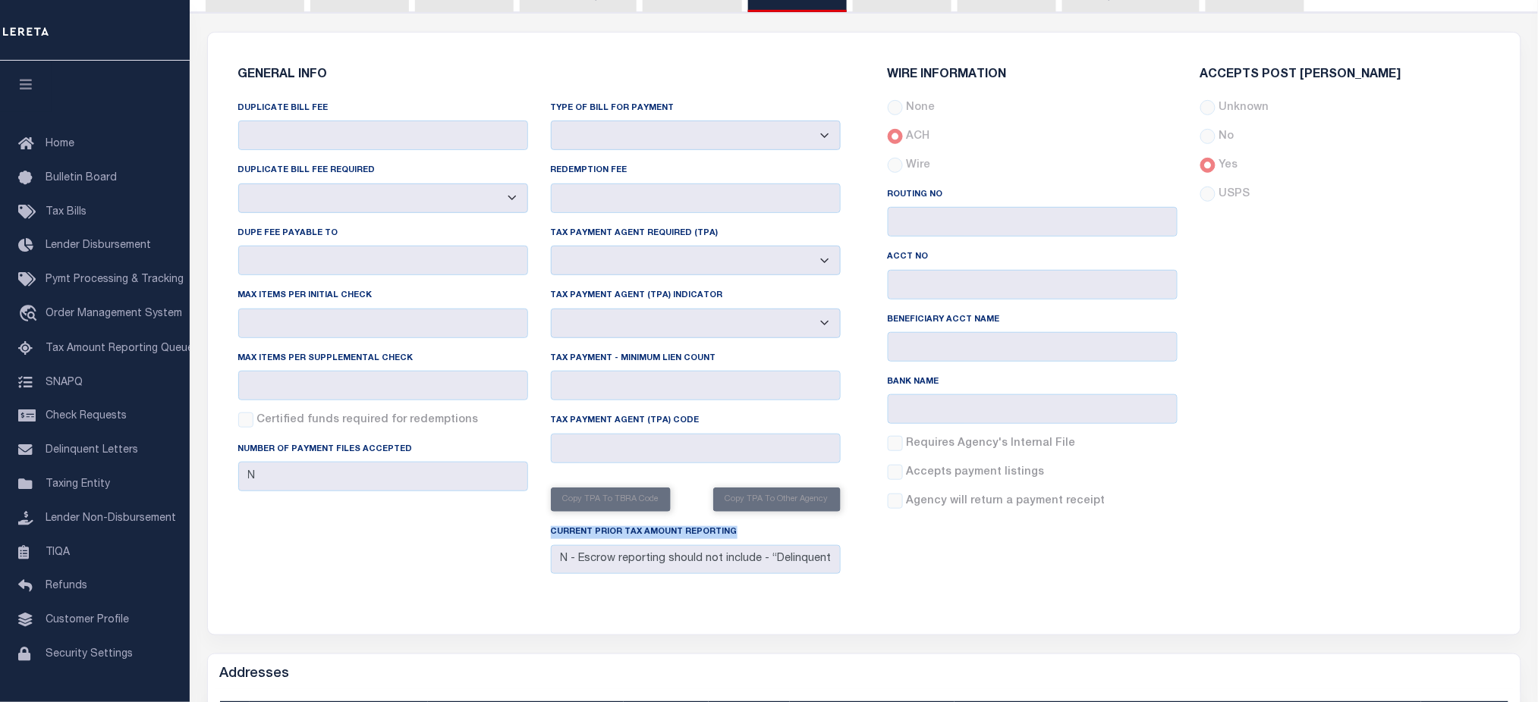
drag, startPoint x: 623, startPoint y: 542, endPoint x: 779, endPoint y: 545, distance: 155.5
click at [779, 545] on div "Current Prior Tax Amount Reporting N - Escrow reporting should not include - “D…" at bounding box center [695, 552] width 313 height 56
click at [966, 583] on div "GENERAL INFO DUPLICATE BILL FEE DUPLICATE BILL FEE REQUIRED Yes No DUPE FEE PAY…" at bounding box center [864, 334] width 1299 height 566
click at [695, 611] on div "GENERAL INFO DUPLICATE BILL FEE DUPLICATE BILL FEE REQUIRED Yes No DUPE FEE PAY…" at bounding box center [864, 334] width 1299 height 566
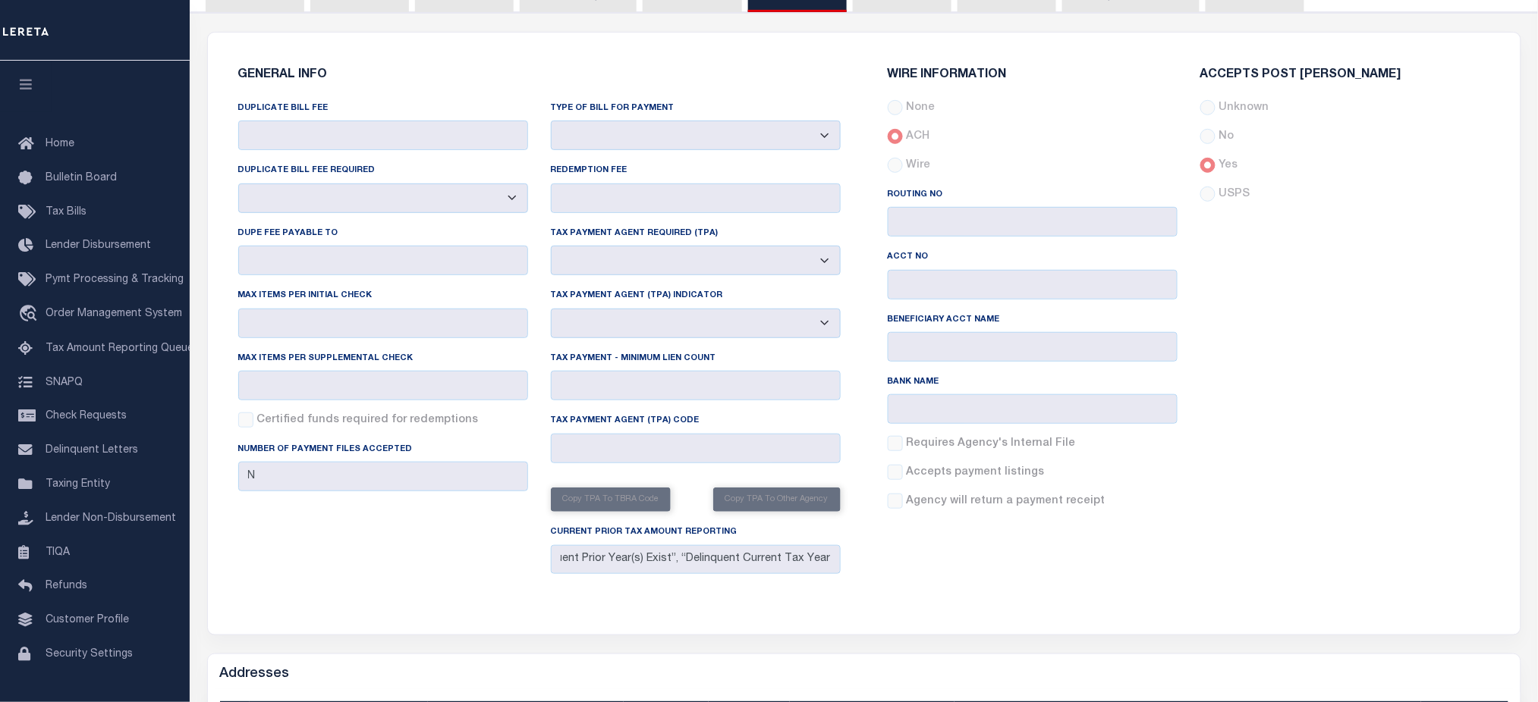
scroll to position [0, 0]
click at [486, 564] on div "DUPLICATE BILL FEE DUPLICATE BILL FEE REQUIRED Yes No DUPE FEE PAYABLE TO Max i…" at bounding box center [539, 340] width 625 height 480
click at [743, 553] on div "Current Prior Tax Amount Reporting N - Escrow reporting should not include - “D…" at bounding box center [695, 552] width 313 height 56
drag, startPoint x: 540, startPoint y: 539, endPoint x: 856, endPoint y: 580, distance: 318.9
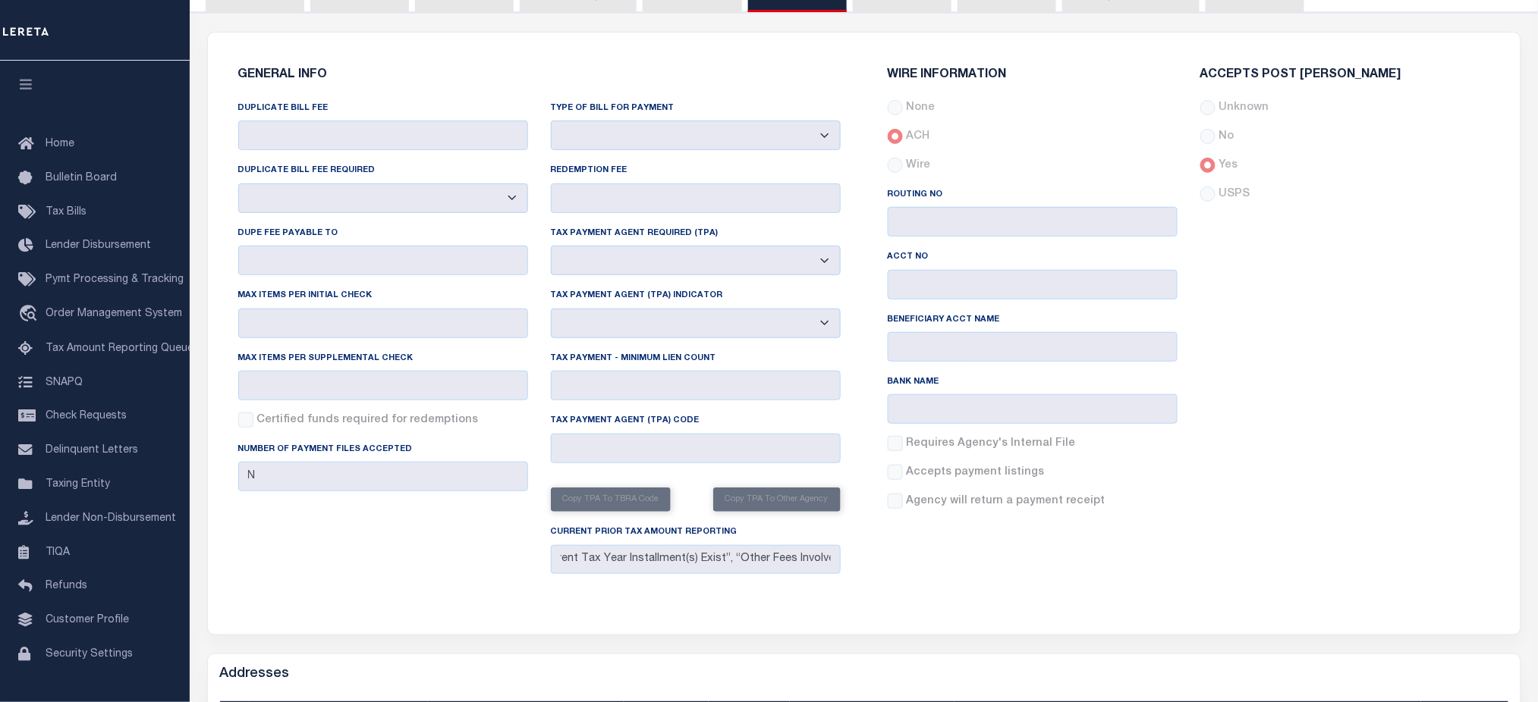
click at [856, 580] on div "GENERAL INFO DUPLICATE BILL FEE DUPLICATE BILL FEE REQUIRED Yes No DUPE FEE PAY…" at bounding box center [539, 325] width 649 height 548
click at [500, 559] on div "DUPLICATE BILL FEE DUPLICATE BILL FEE REQUIRED Yes No DUPE FEE PAYABLE TO Max i…" at bounding box center [383, 340] width 313 height 480
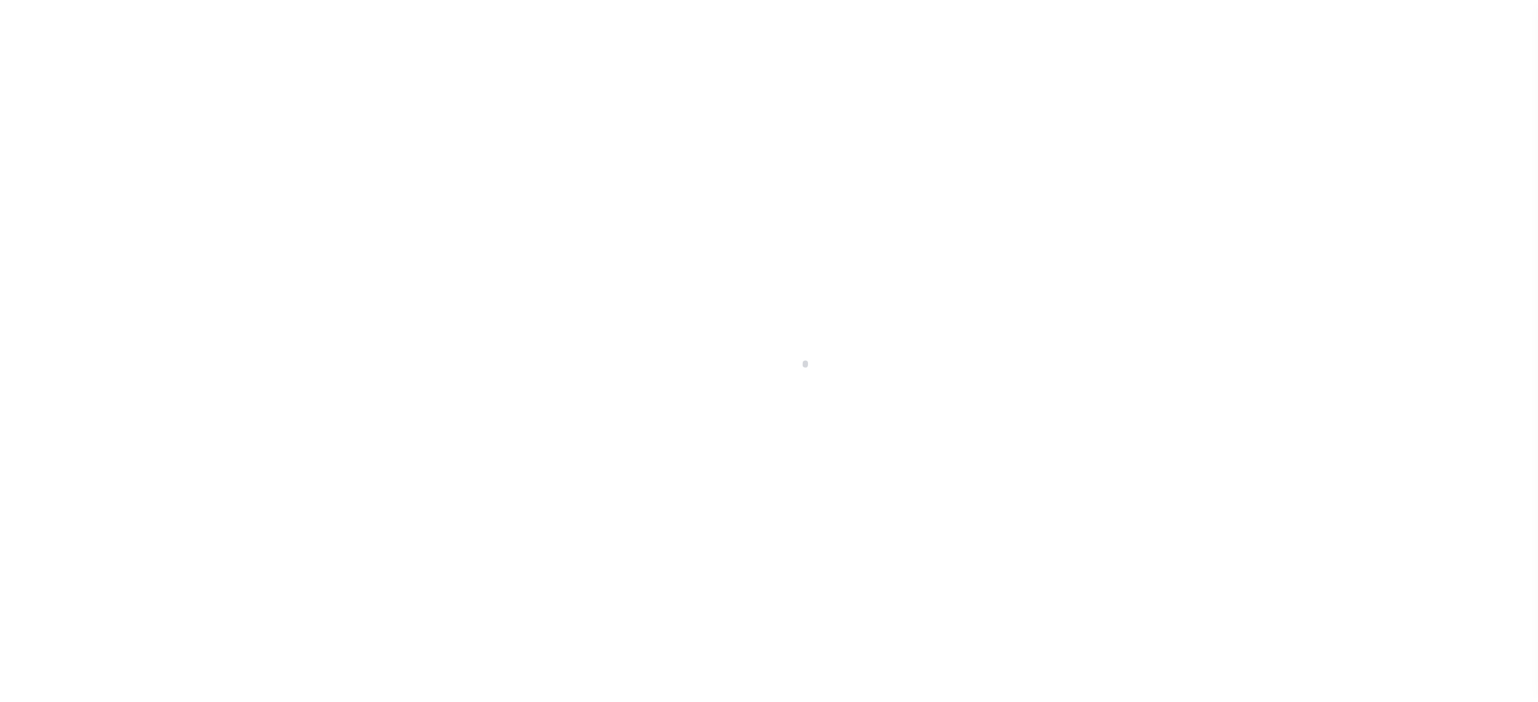
scroll to position [34, 0]
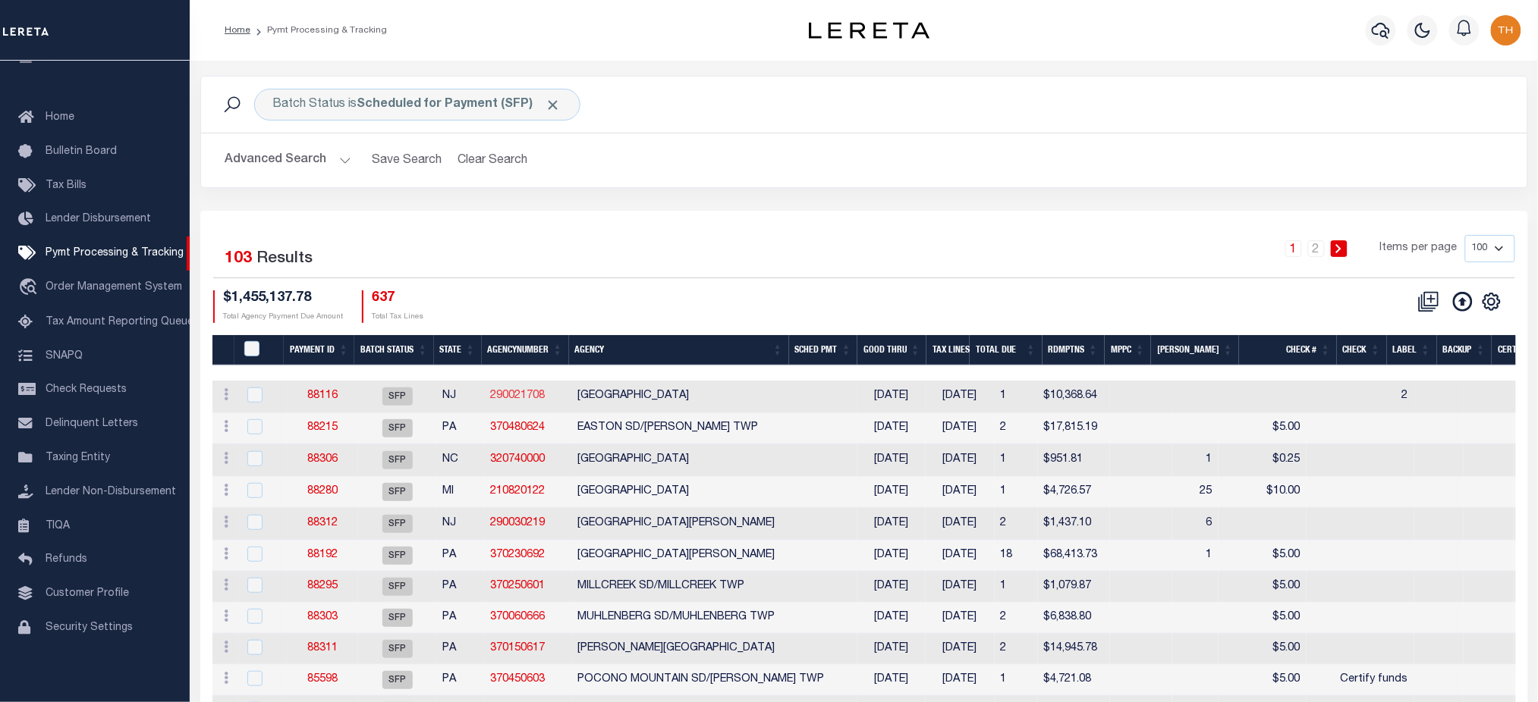
click at [510, 398] on link "290021708" at bounding box center [518, 396] width 55 height 11
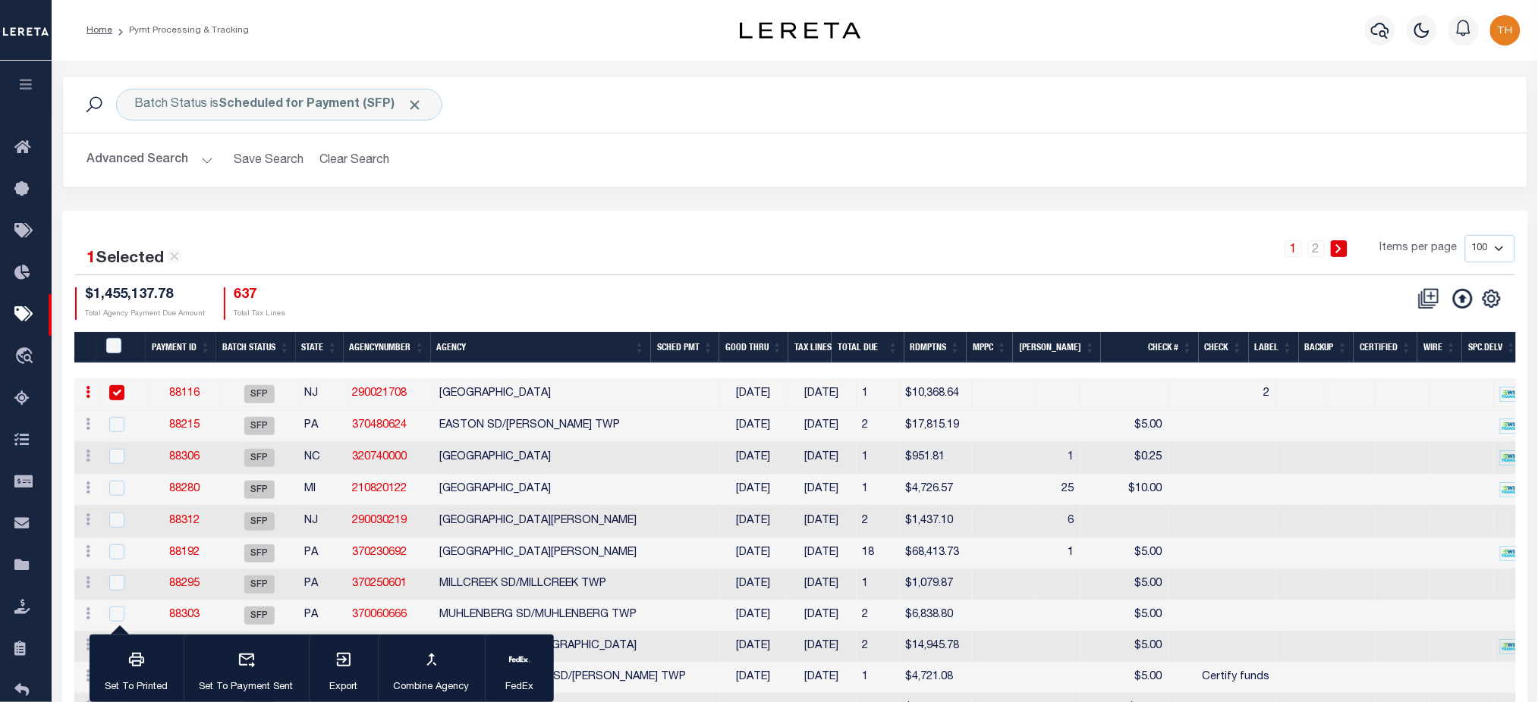
click at [385, 393] on link "290021708" at bounding box center [380, 393] width 55 height 11
checkbox input "false"
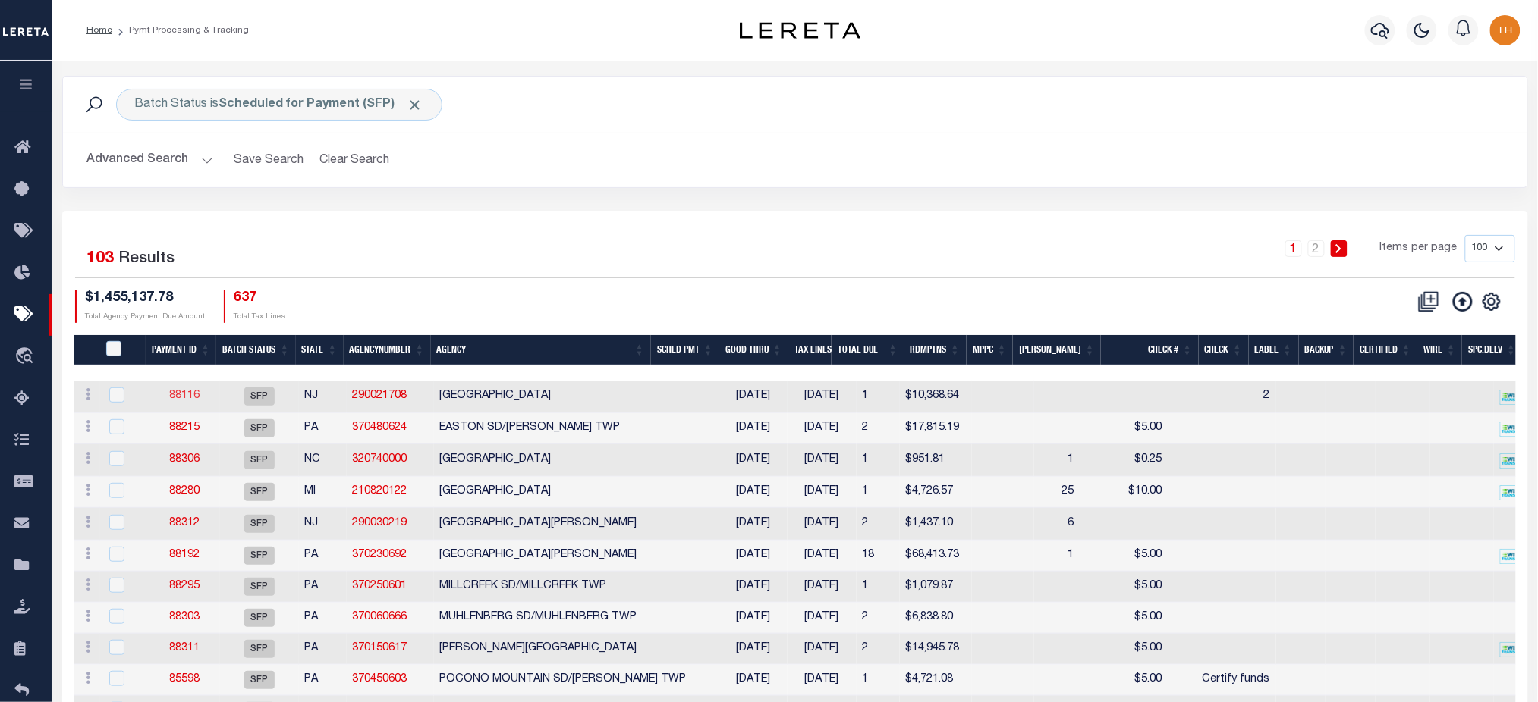
click at [177, 399] on link "88116" at bounding box center [184, 396] width 30 height 11
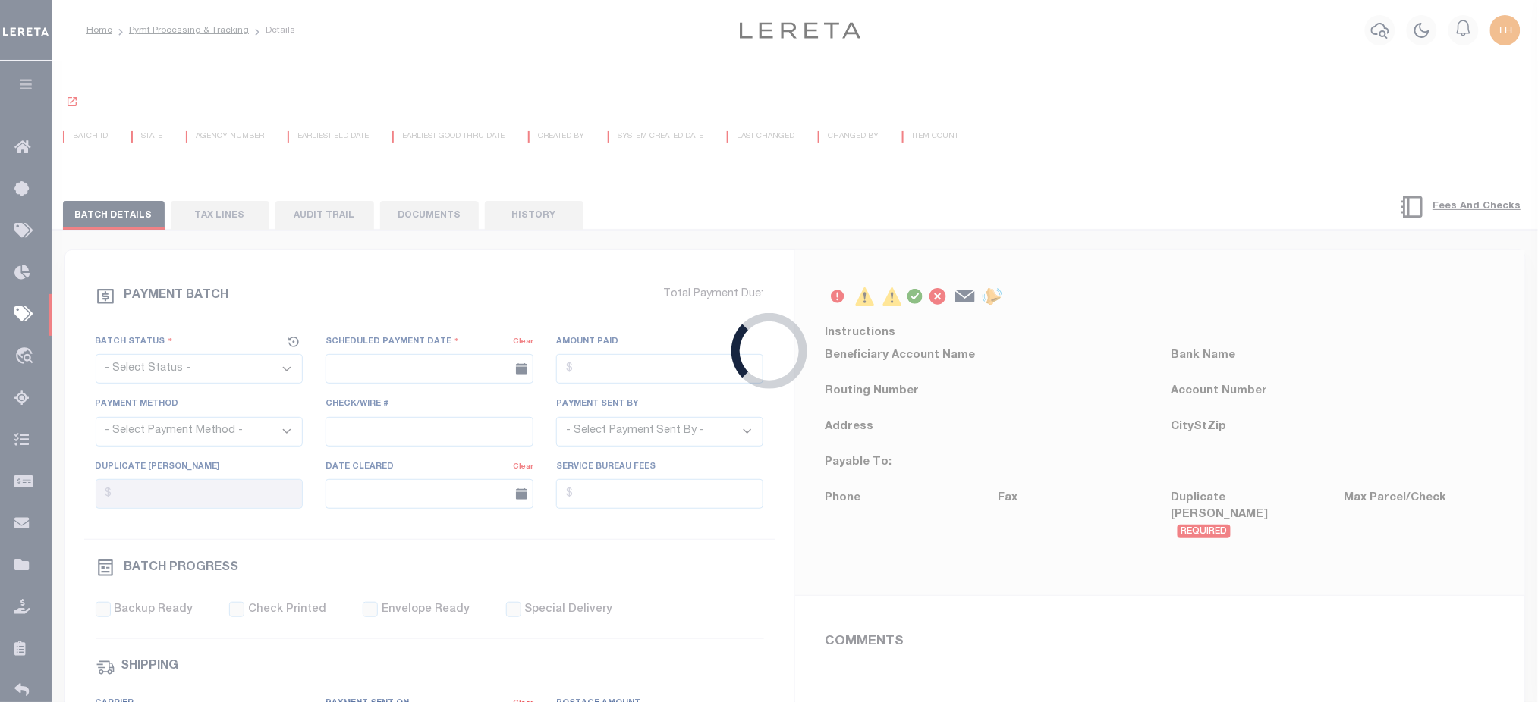
select select "SFP"
type input "[DATE]"
type input "2"
type input "[PERSON_NAME]"
type input "N"
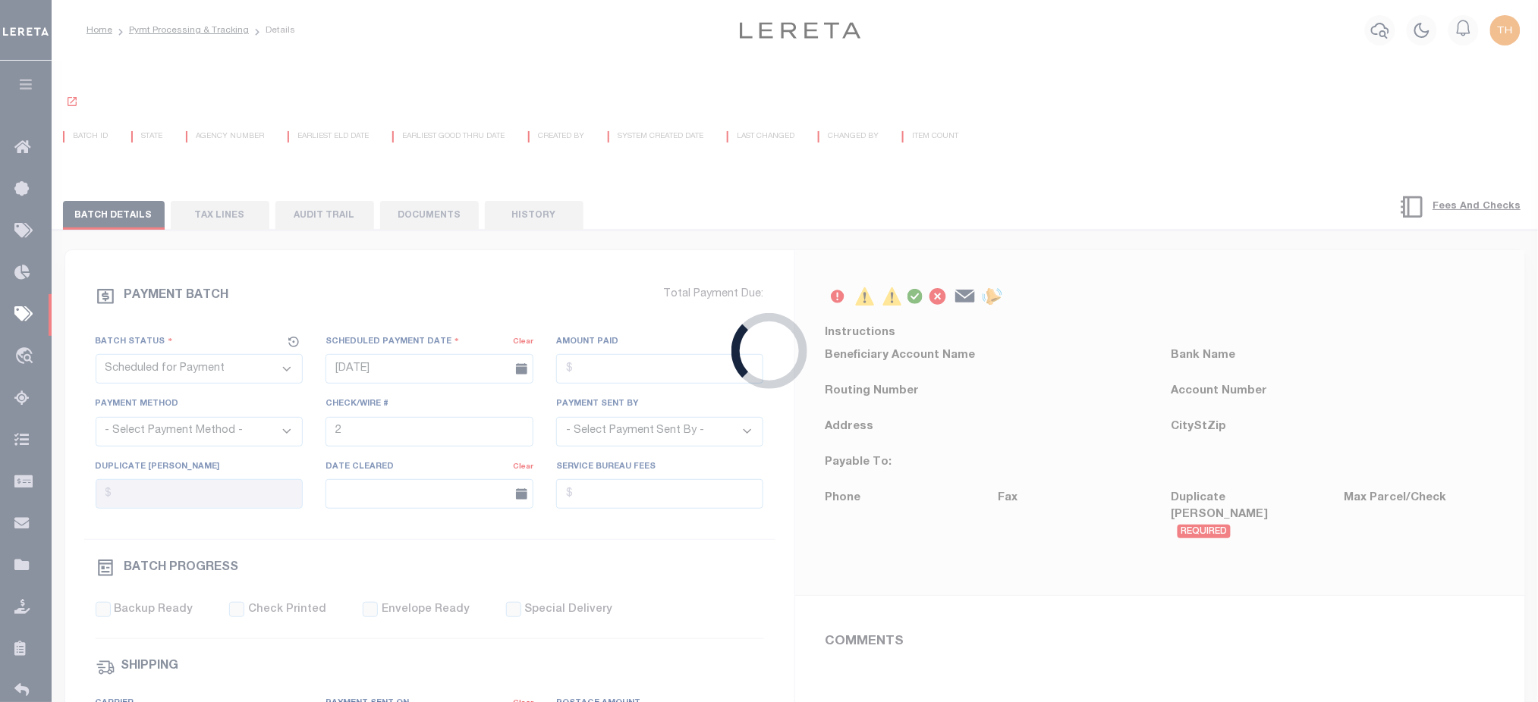
radio input "true"
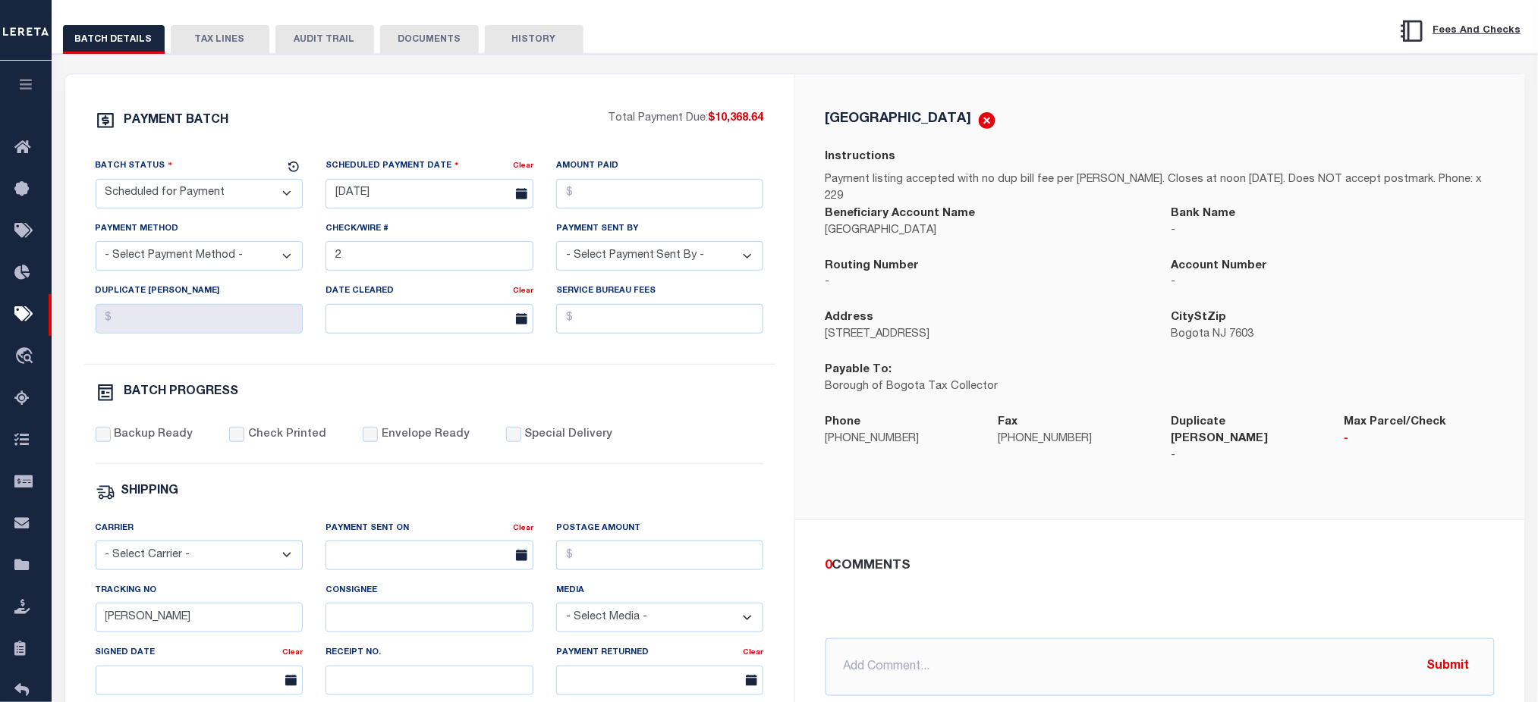
scroll to position [202, 0]
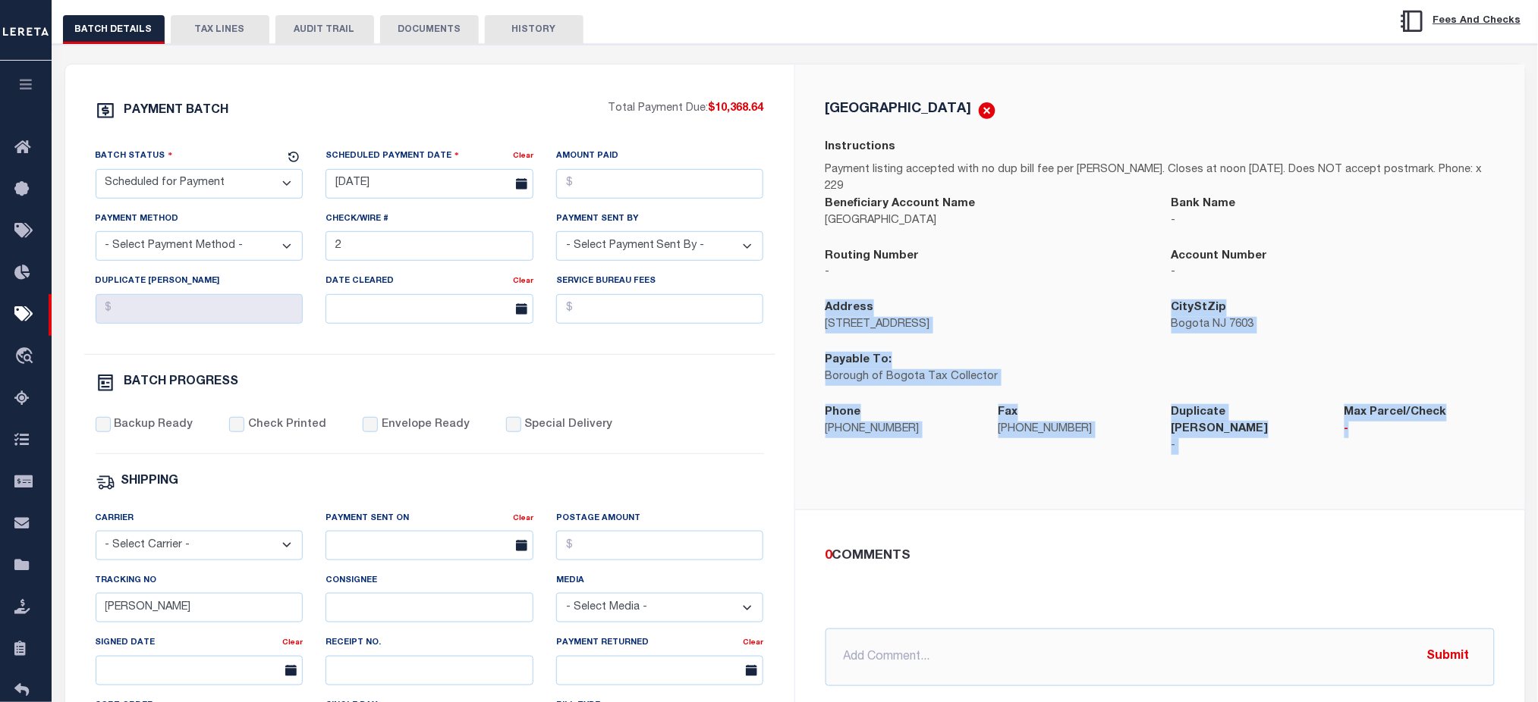
drag, startPoint x: 824, startPoint y: 294, endPoint x: 1114, endPoint y: 448, distance: 328.4
click at [1442, 433] on div "[GEOGRAPHIC_DATA] Instructions Payment listing accepted with no dup bill fee pe…" at bounding box center [1159, 287] width 693 height 372
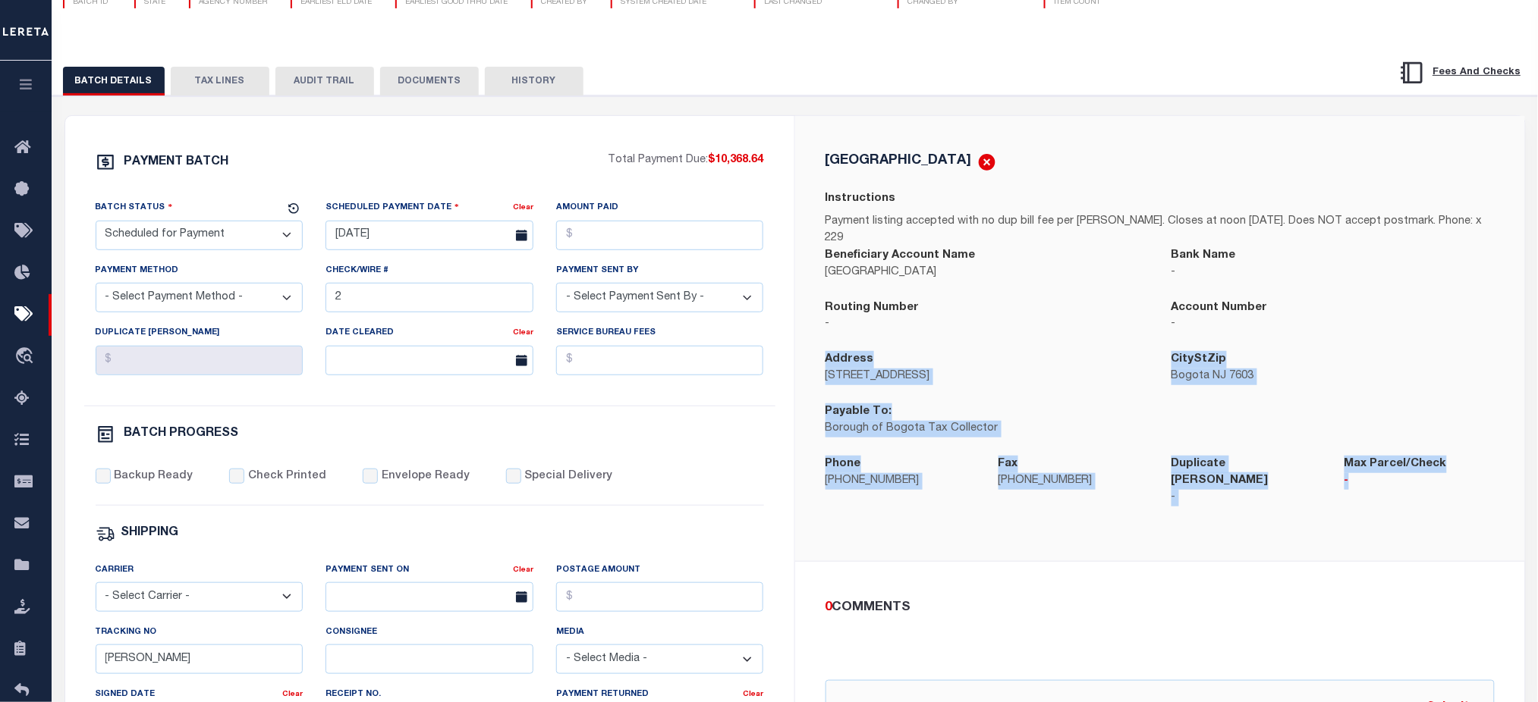
scroll to position [101, 0]
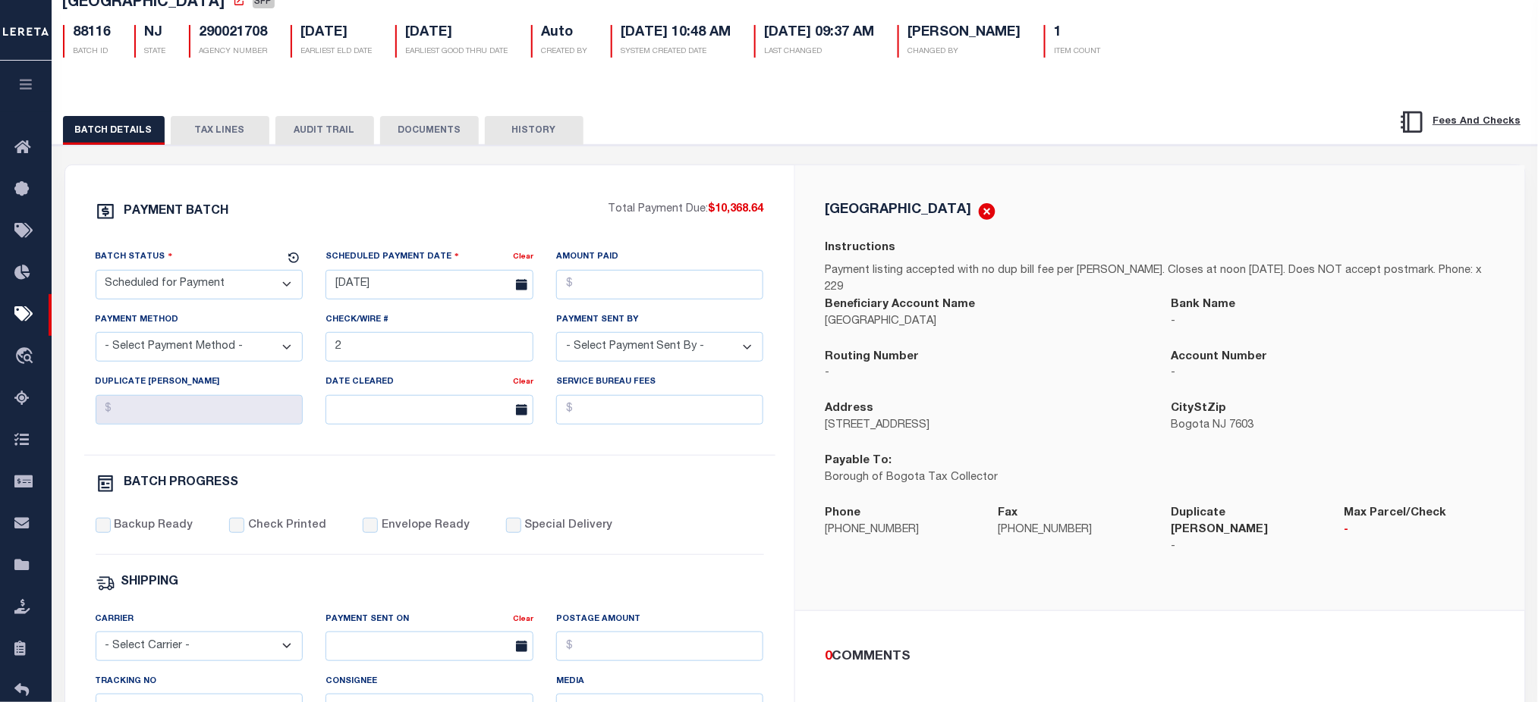
click at [809, 404] on div "[GEOGRAPHIC_DATA] Instructions Payment listing accepted with no dup bill fee pe…" at bounding box center [1160, 388] width 730 height 446
drag, startPoint x: 826, startPoint y: 448, endPoint x: 988, endPoint y: 478, distance: 165.0
click at [988, 478] on div "Payable To: Borough of Bogota Tax Collector" at bounding box center [987, 479] width 346 height 52
drag, startPoint x: 826, startPoint y: 412, endPoint x: 935, endPoint y: 426, distance: 110.2
click at [935, 426] on div "Address [STREET_ADDRESS]" at bounding box center [987, 426] width 346 height 52
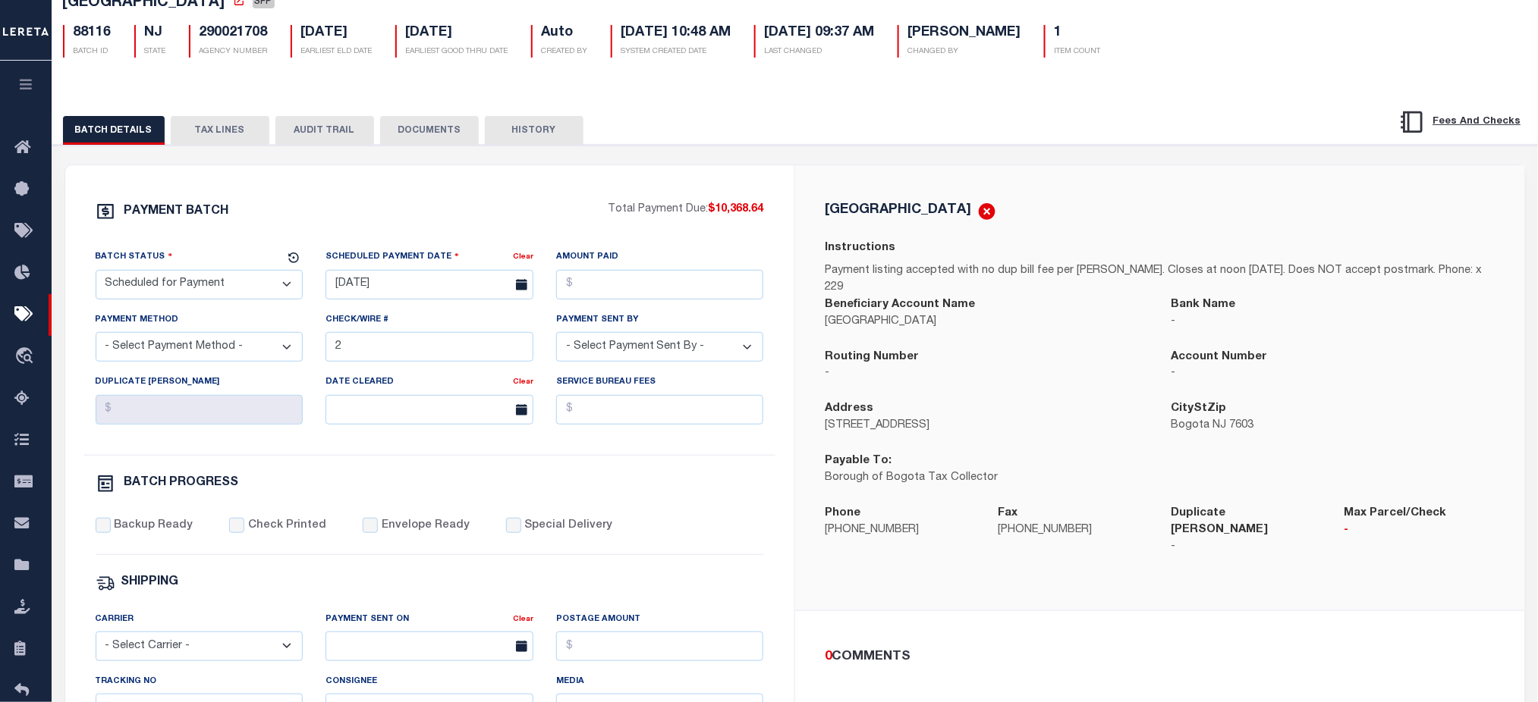
click at [964, 563] on div "[GEOGRAPHIC_DATA] Instructions Payment listing accepted with no dup bill fee pe…" at bounding box center [1160, 388] width 730 height 446
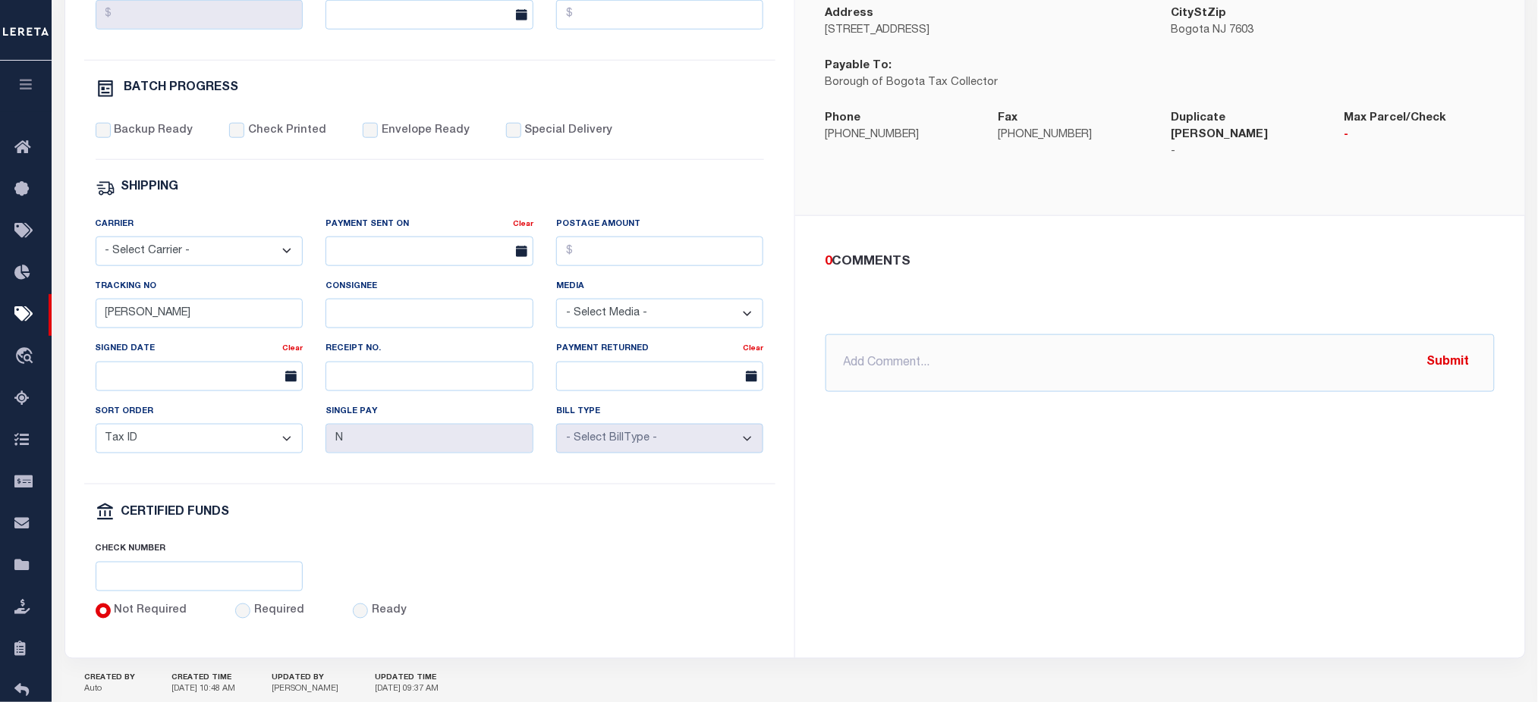
scroll to position [177, 0]
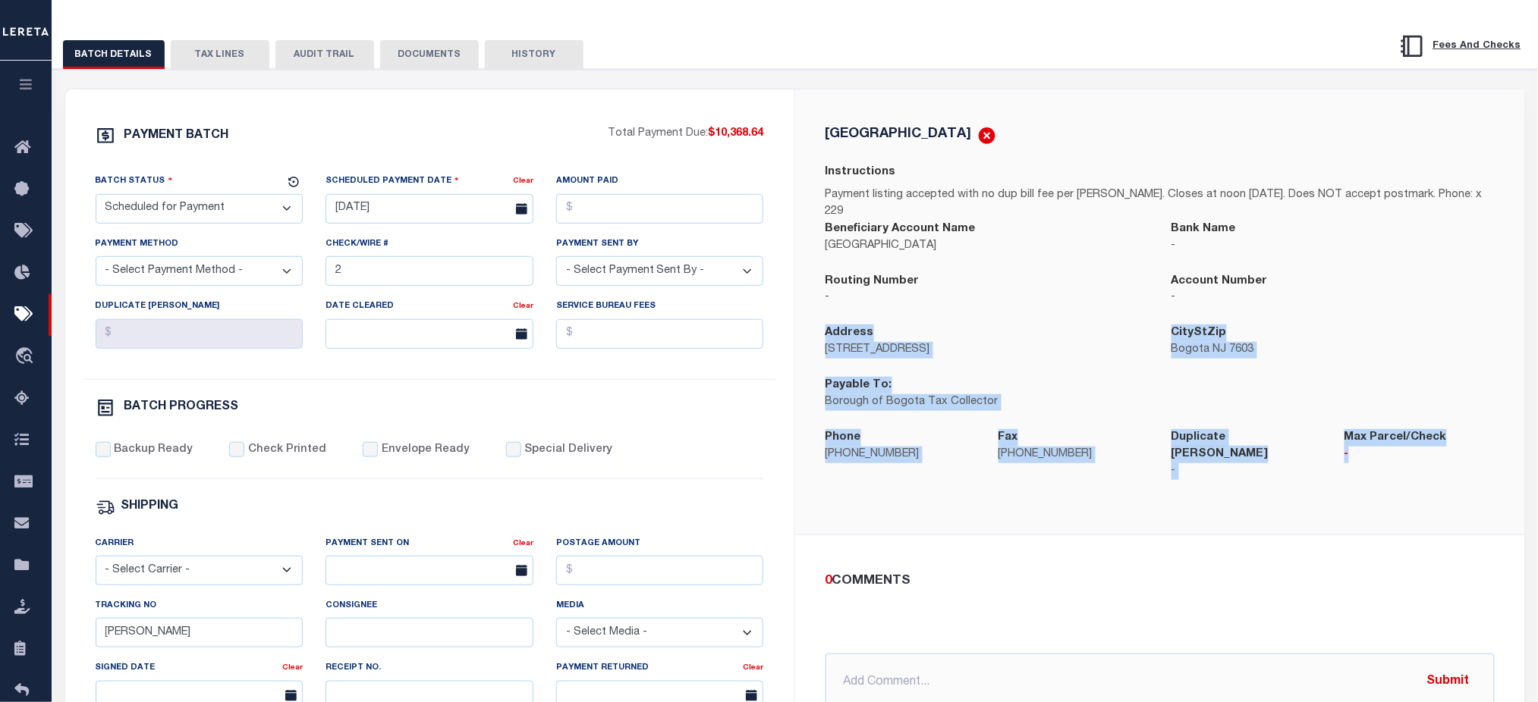
drag, startPoint x: 817, startPoint y: 316, endPoint x: 1469, endPoint y: 444, distance: 664.7
click at [1469, 444] on div "[GEOGRAPHIC_DATA] Instructions Payment listing accepted with no dup bill fee pe…" at bounding box center [1159, 312] width 693 height 372
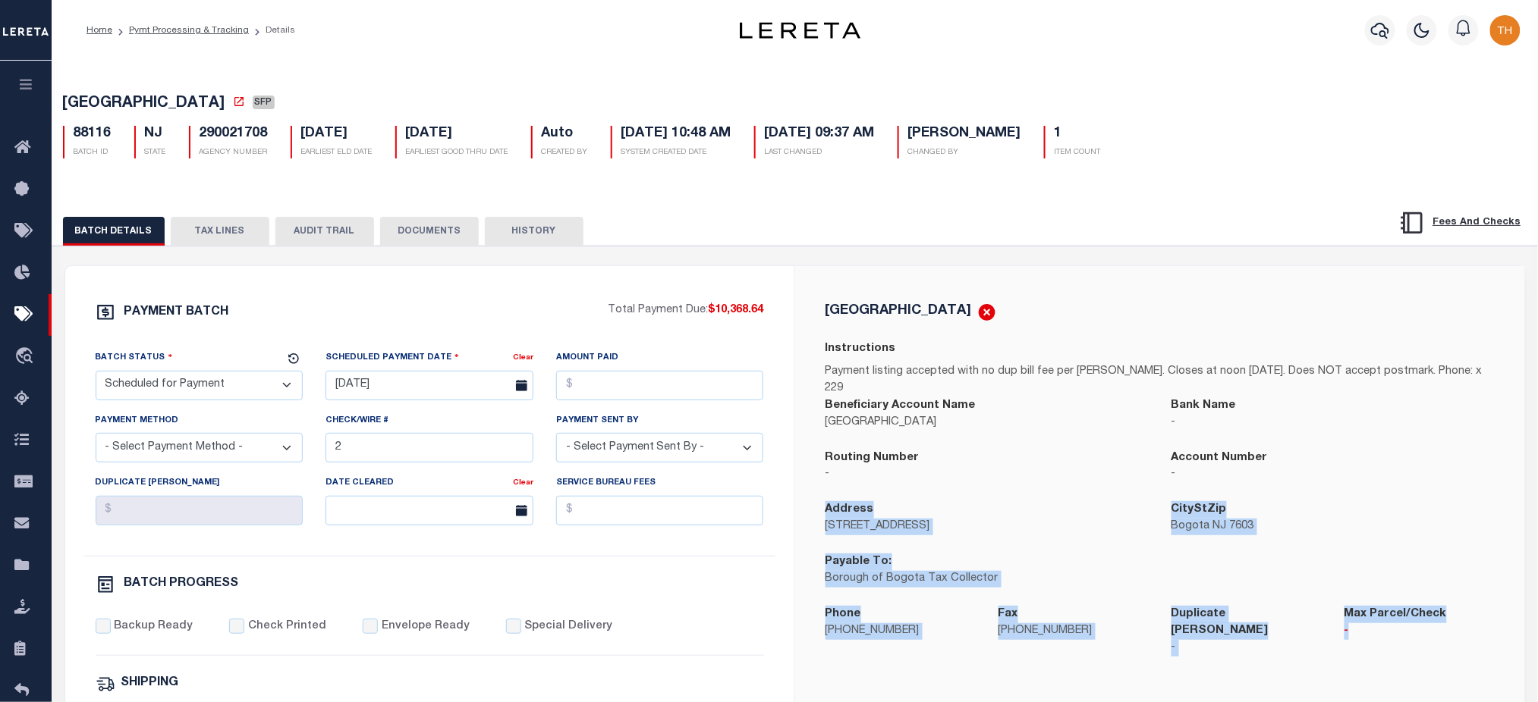
click at [832, 578] on div "Payable To: Borough of Bogota Tax Collector" at bounding box center [987, 580] width 346 height 52
drag, startPoint x: 824, startPoint y: 495, endPoint x: 1032, endPoint y: 576, distance: 224.1
click at [1032, 576] on div "Address [STREET_ADDRESS] [GEOGRAPHIC_DATA] Payable To: Borough of Bogota Tax Co…" at bounding box center [1160, 553] width 692 height 105
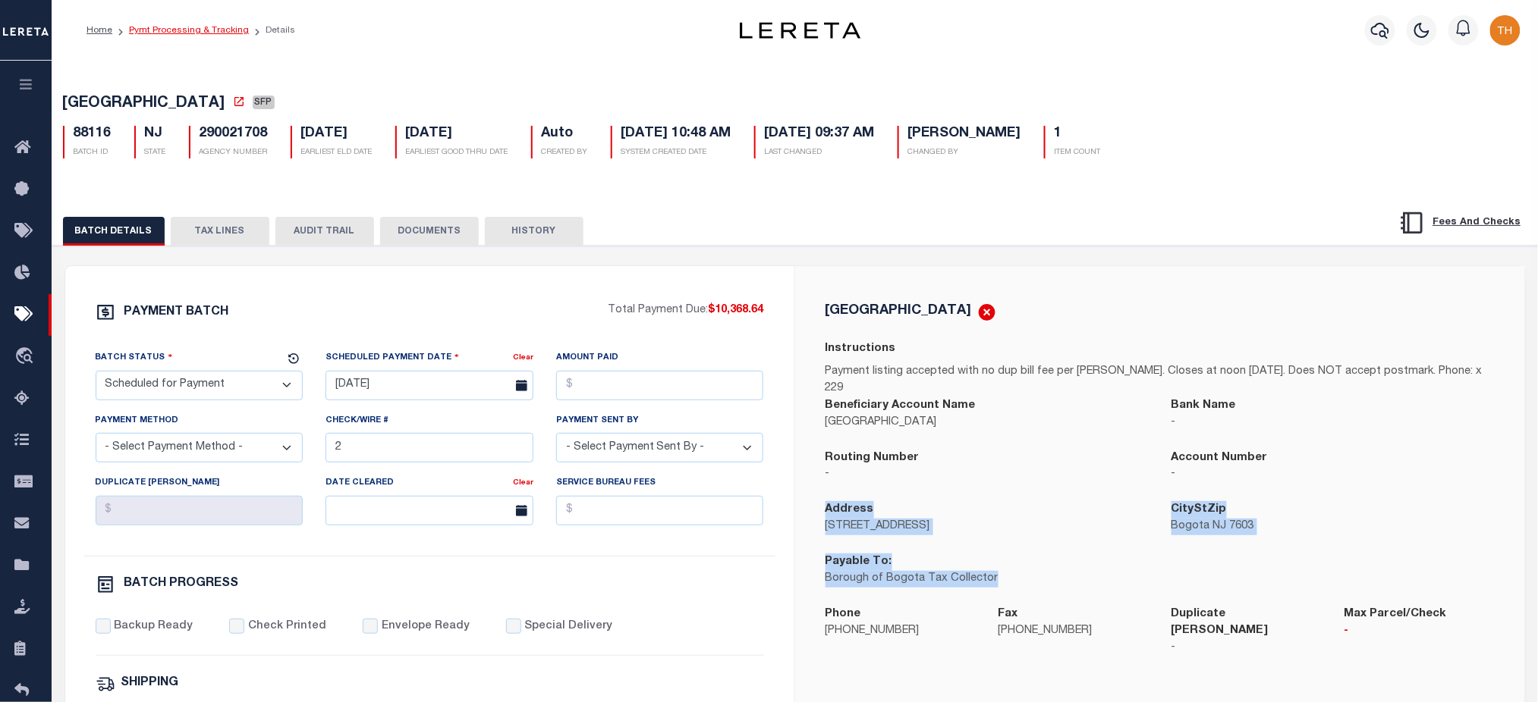
click at [185, 32] on link "Pymt Processing & Tracking" at bounding box center [189, 30] width 120 height 9
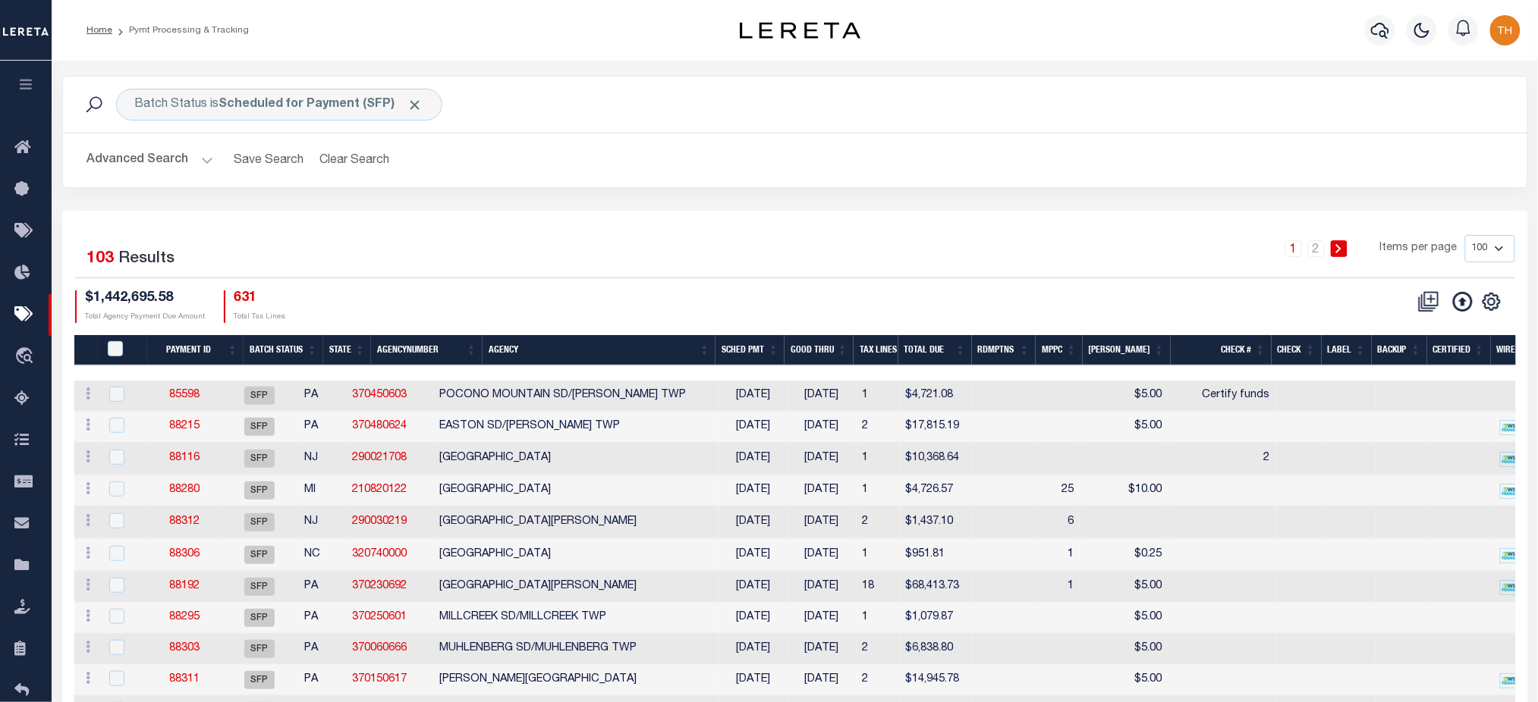
scroll to position [202, 0]
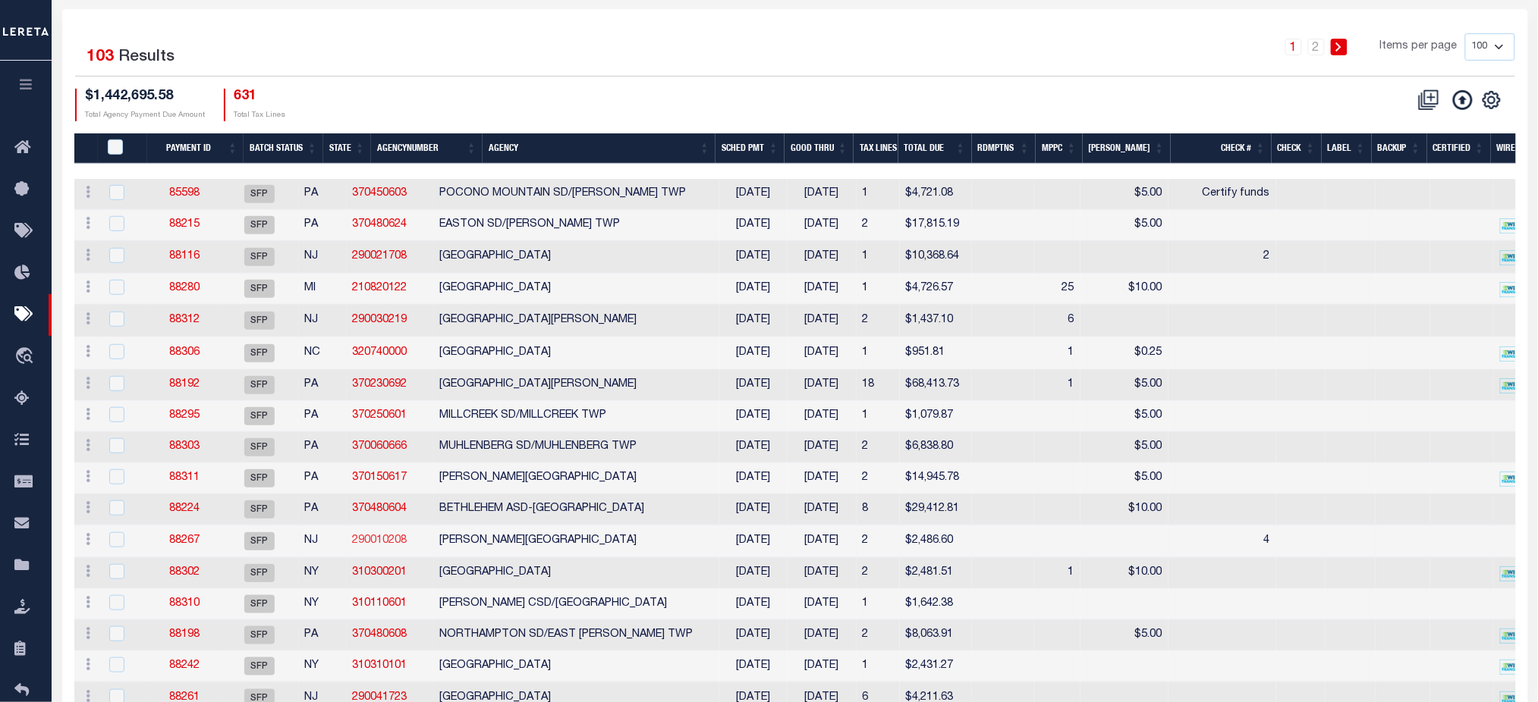
click at [407, 545] on link "290010208" at bounding box center [380, 541] width 55 height 11
checkbox input "true"
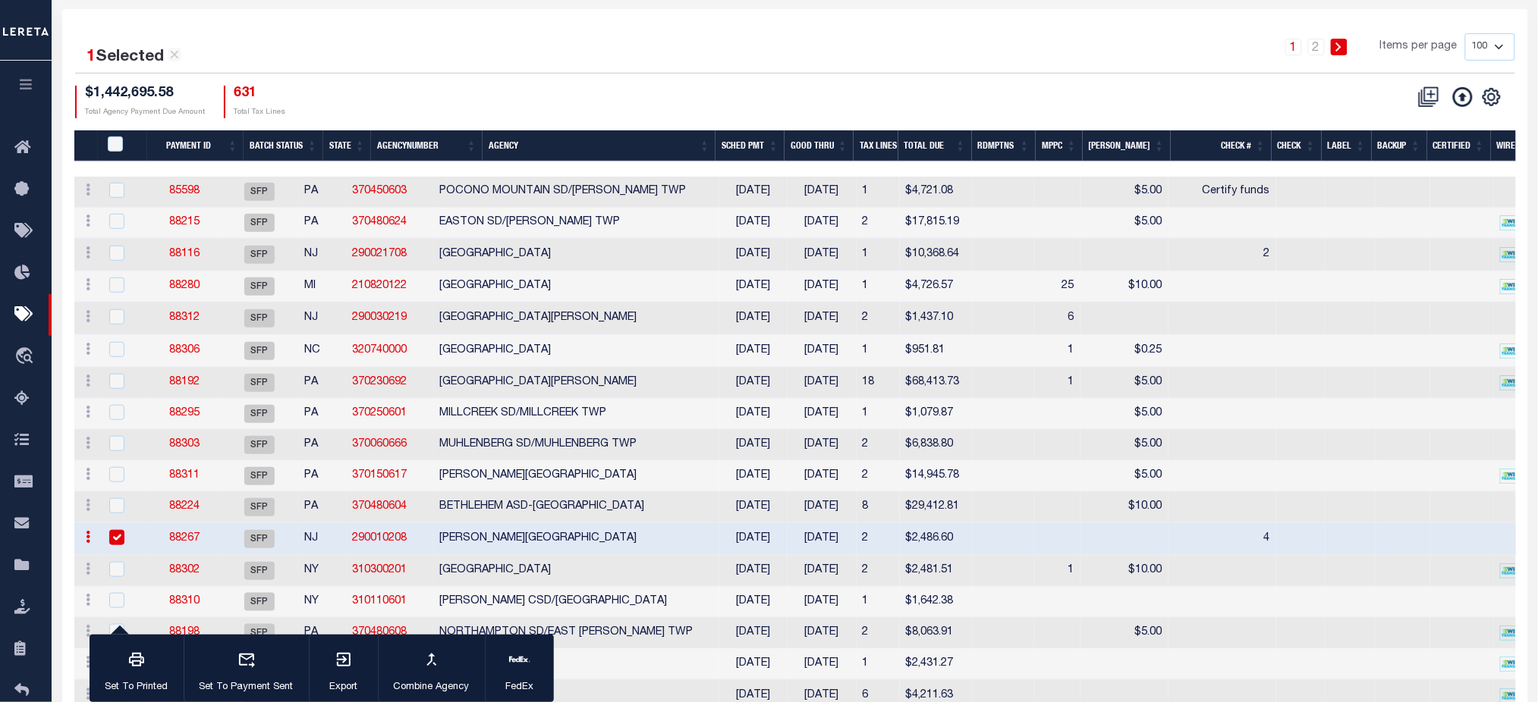
click at [199, 544] on link "88267" at bounding box center [184, 538] width 30 height 11
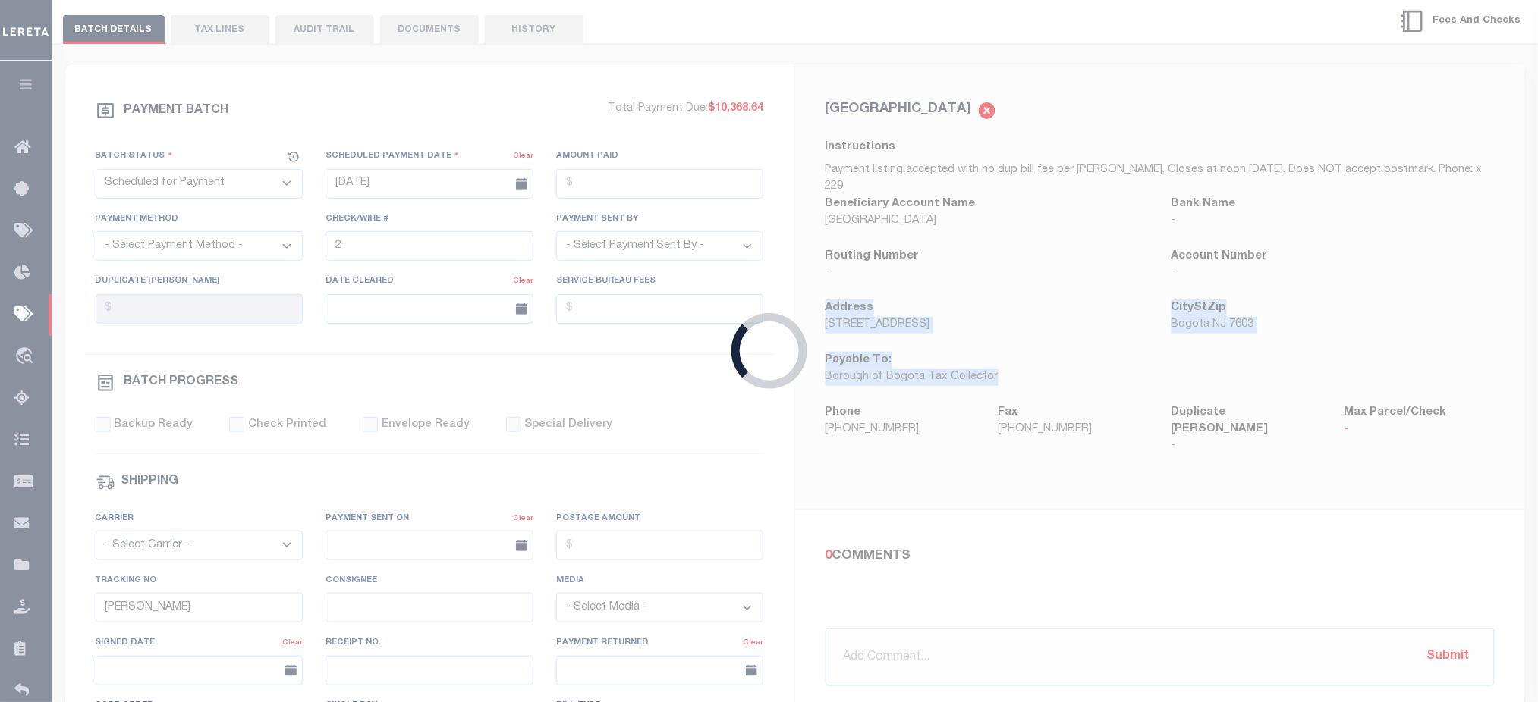
type input "08/12/2025"
type input "4"
type input "Andres"
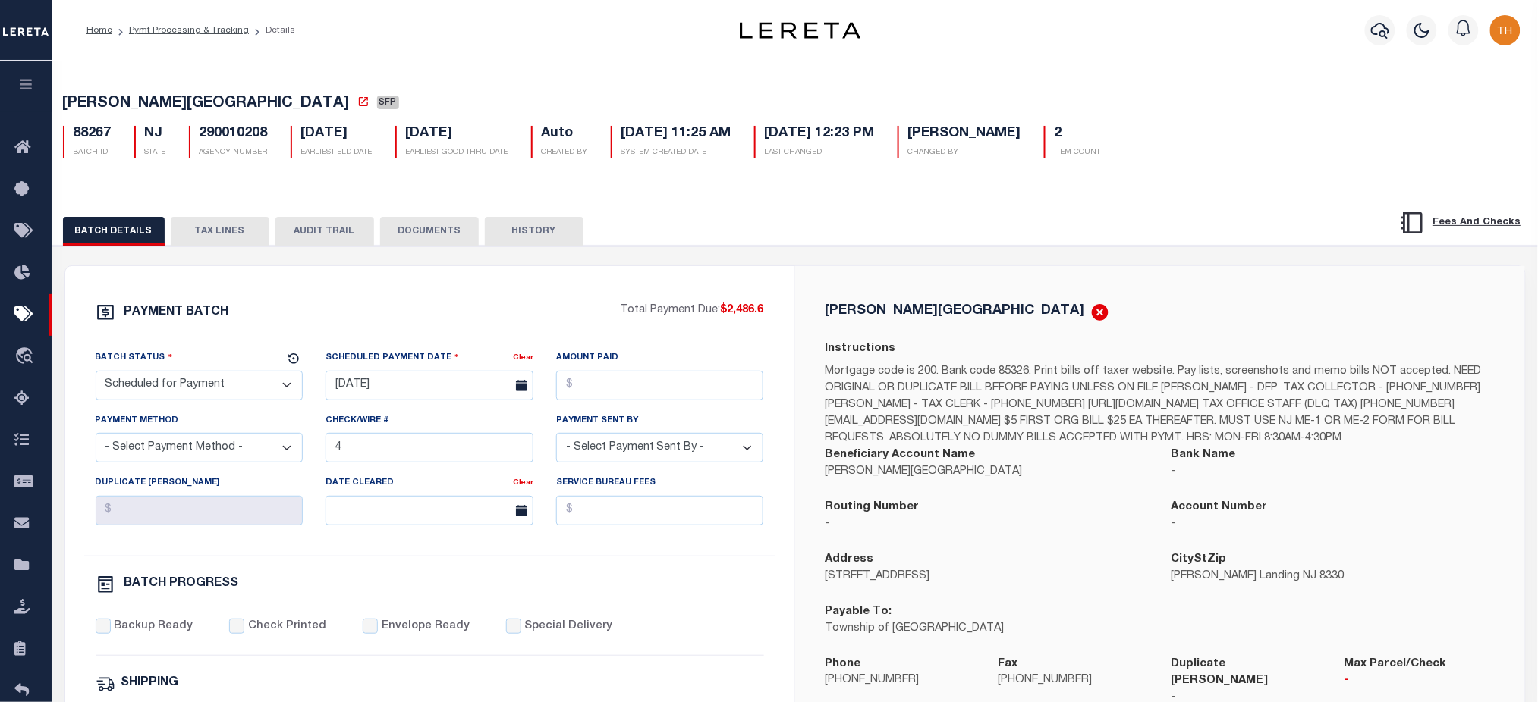
click at [1049, 489] on div "Beneficiary Account Name HAMILTON TOWNSHIP" at bounding box center [987, 473] width 346 height 52
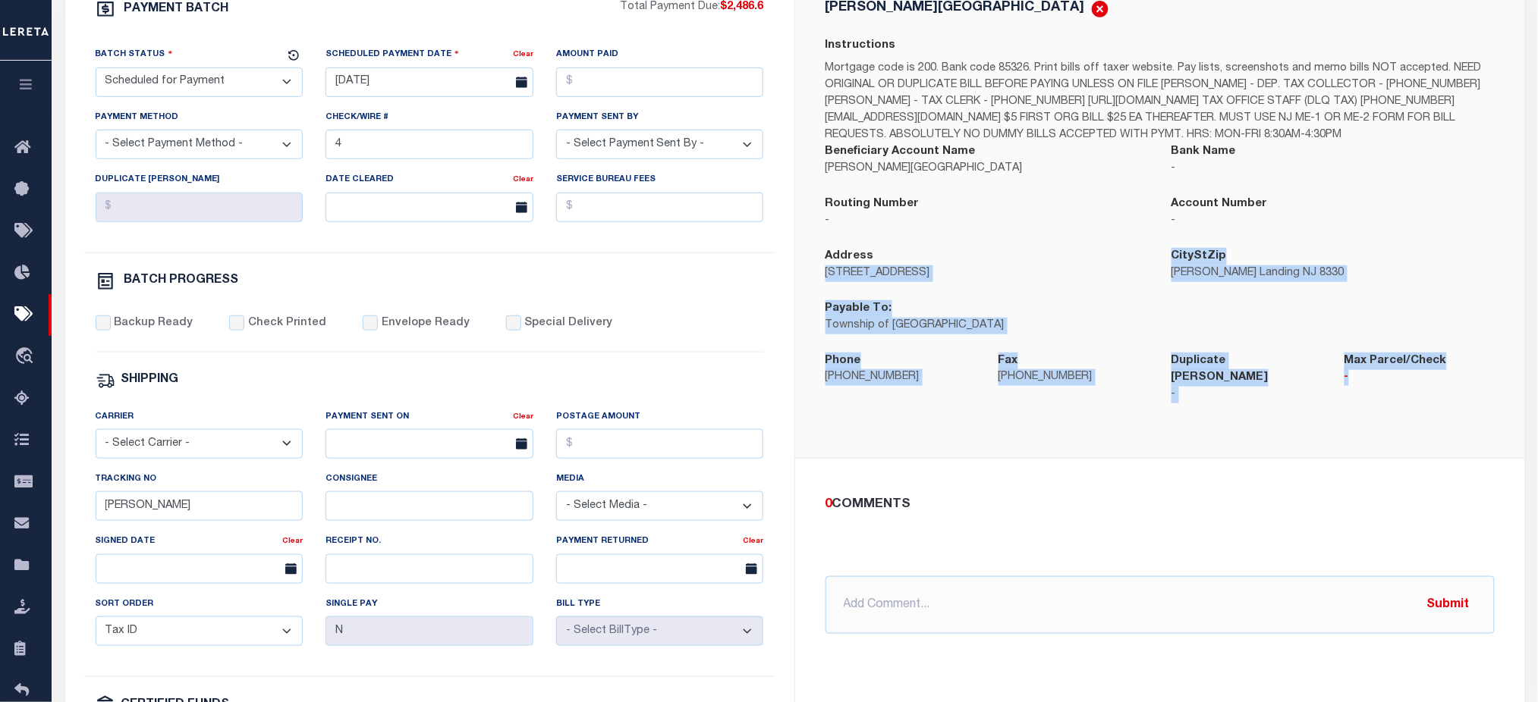
drag, startPoint x: 825, startPoint y: 278, endPoint x: 1434, endPoint y: 382, distance: 618.0
click at [1434, 382] on div "HAMILTON TOWNSHIP Instructions Mortgage code is 200. Bank code 85326. Print bil…" at bounding box center [1159, 210] width 693 height 422
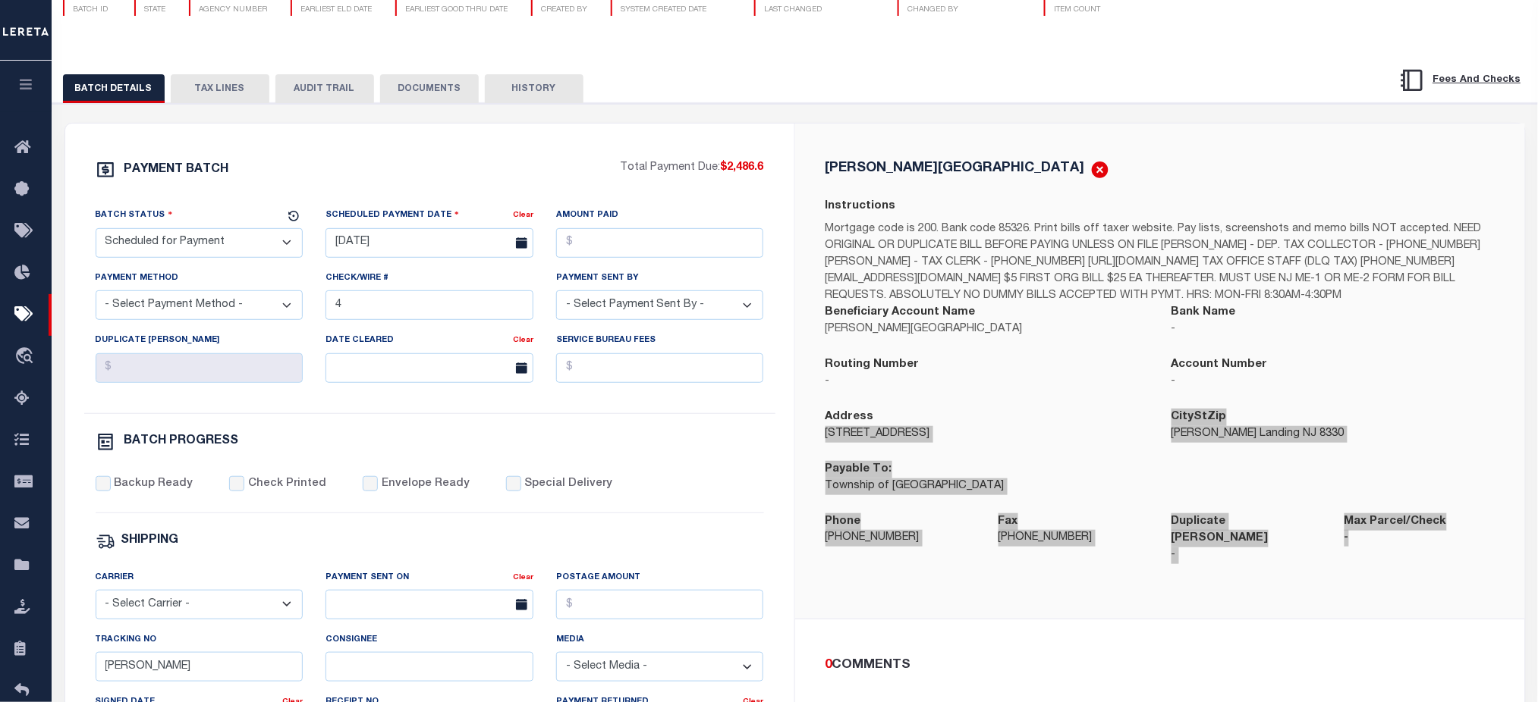
scroll to position [0, 0]
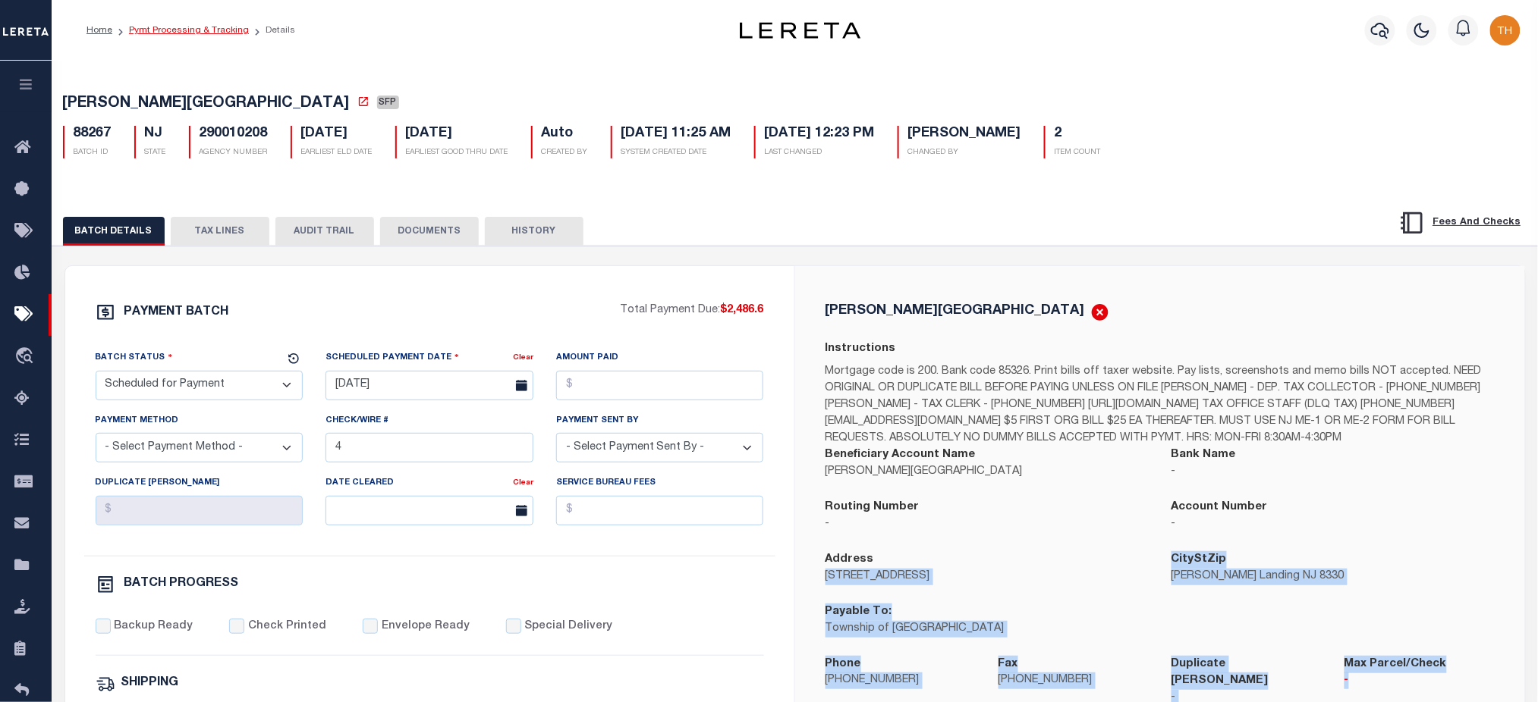
drag, startPoint x: 223, startPoint y: 29, endPoint x: 215, endPoint y: 47, distance: 20.0
click at [222, 29] on link "Pymt Processing & Tracking" at bounding box center [189, 30] width 120 height 9
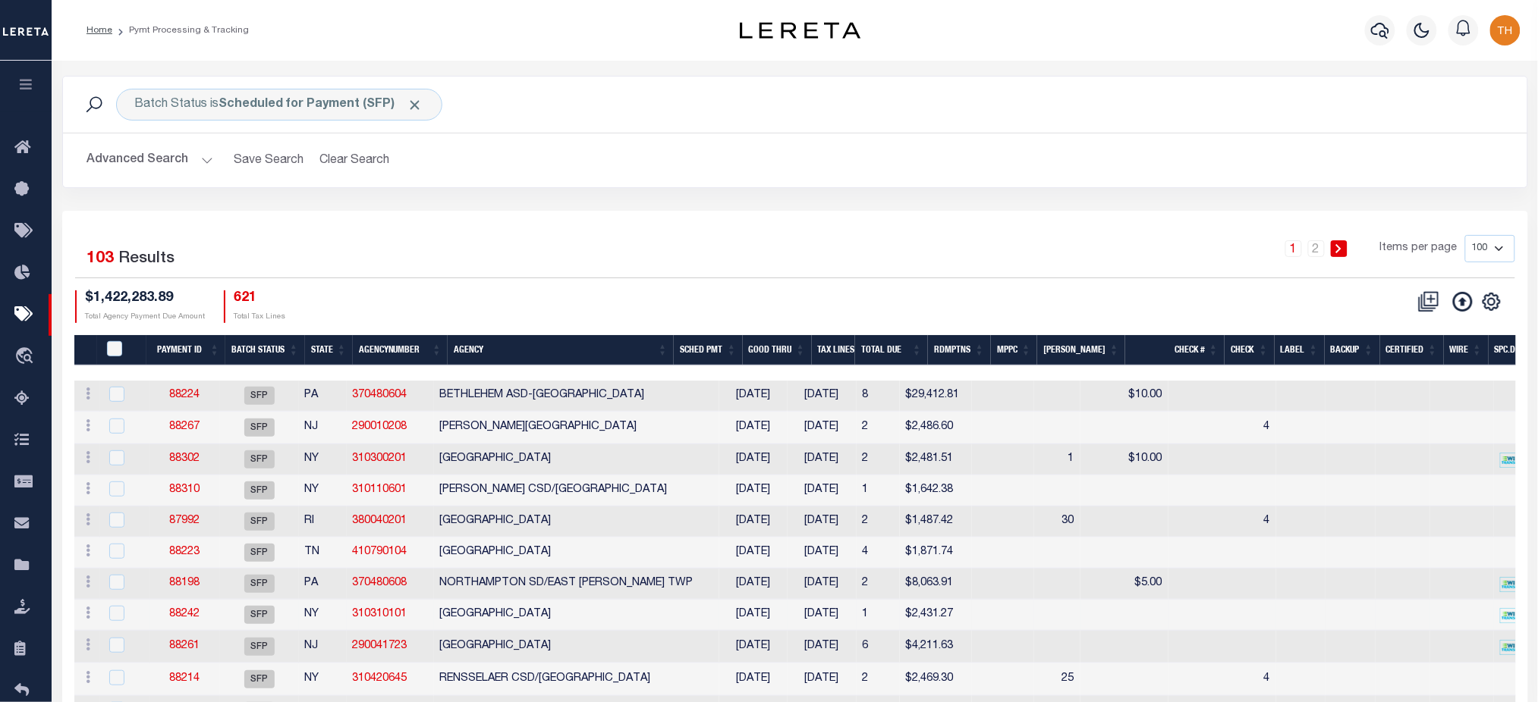
click at [771, 608] on td "06/21/2025" at bounding box center [753, 615] width 68 height 31
checkbox input "true"
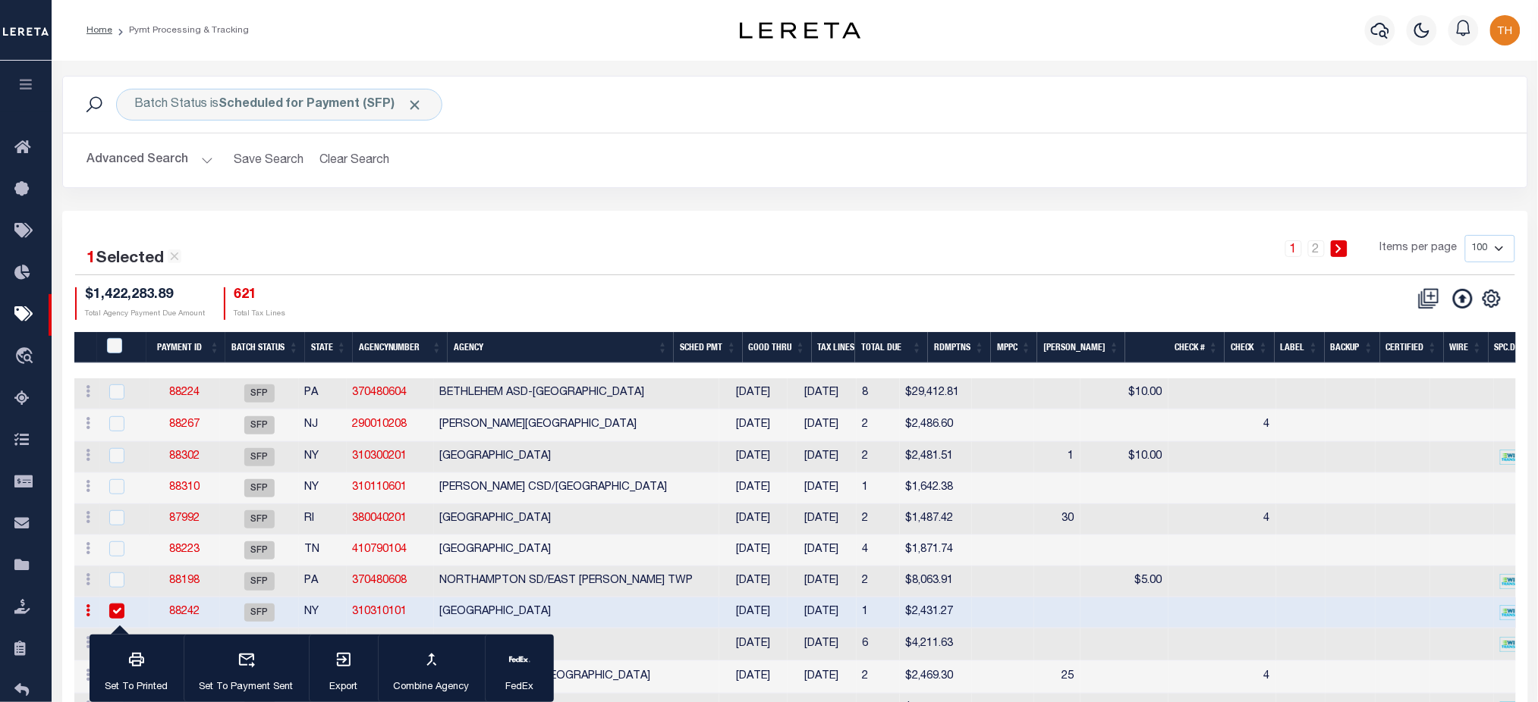
click at [175, 617] on link "88242" at bounding box center [184, 612] width 30 height 11
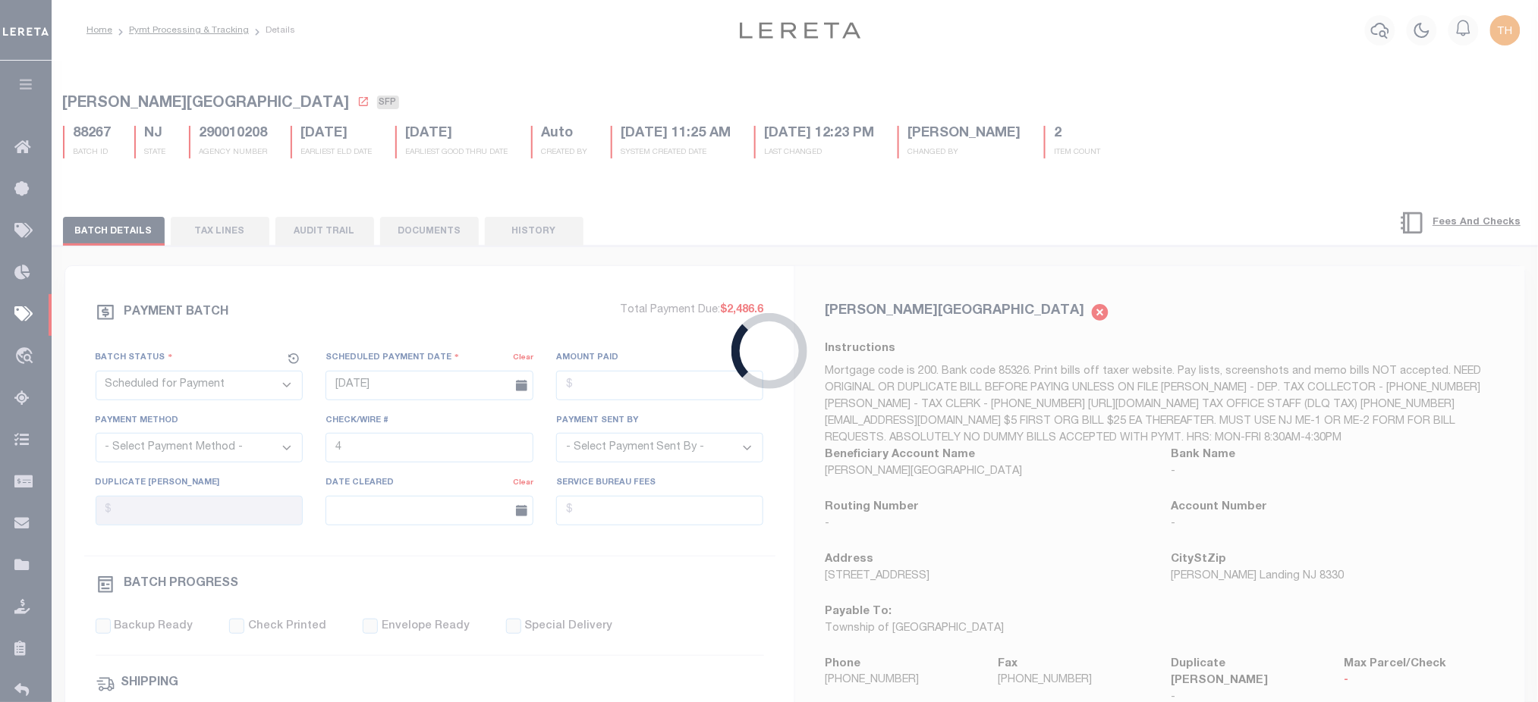
type input "[DATE]"
type input "[PERSON_NAME]"
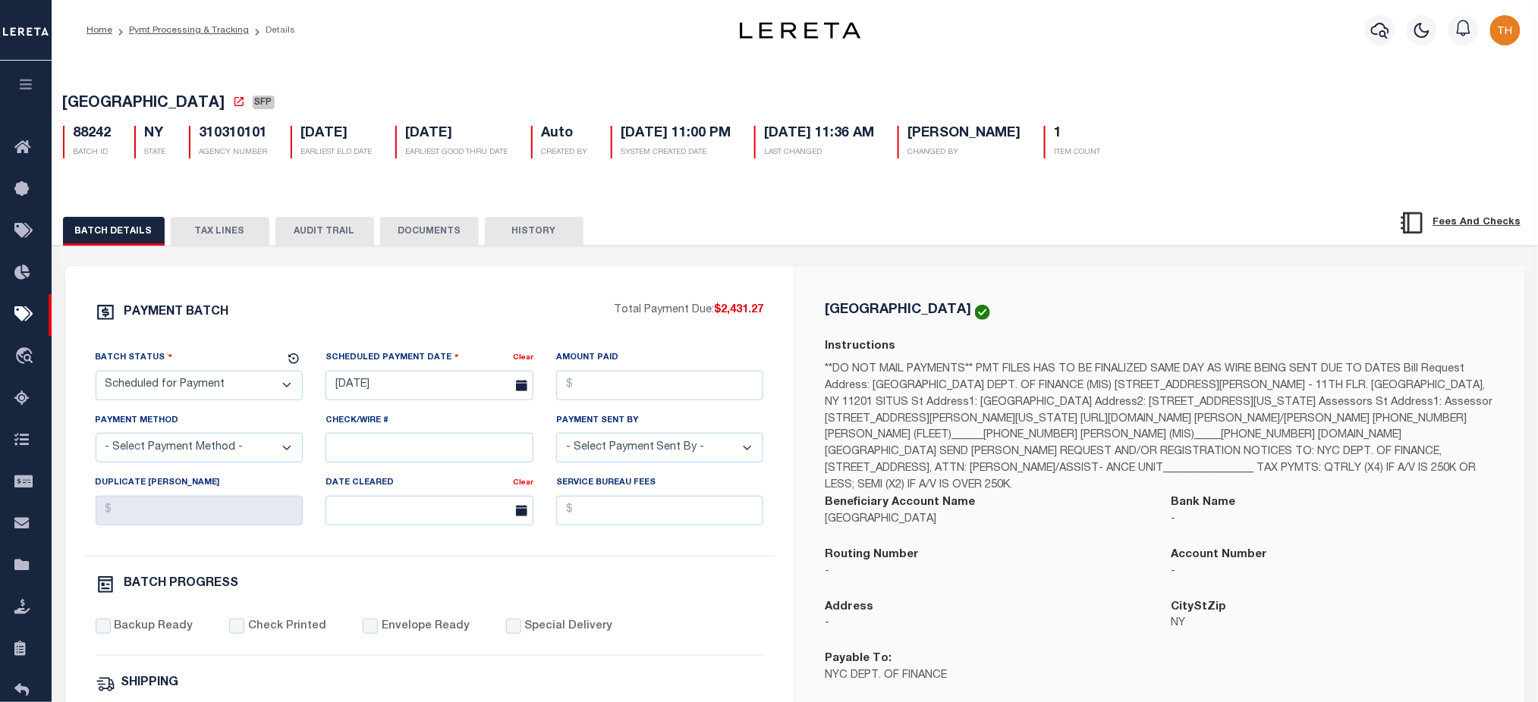
click at [229, 243] on button "TAX LINES" at bounding box center [220, 231] width 99 height 29
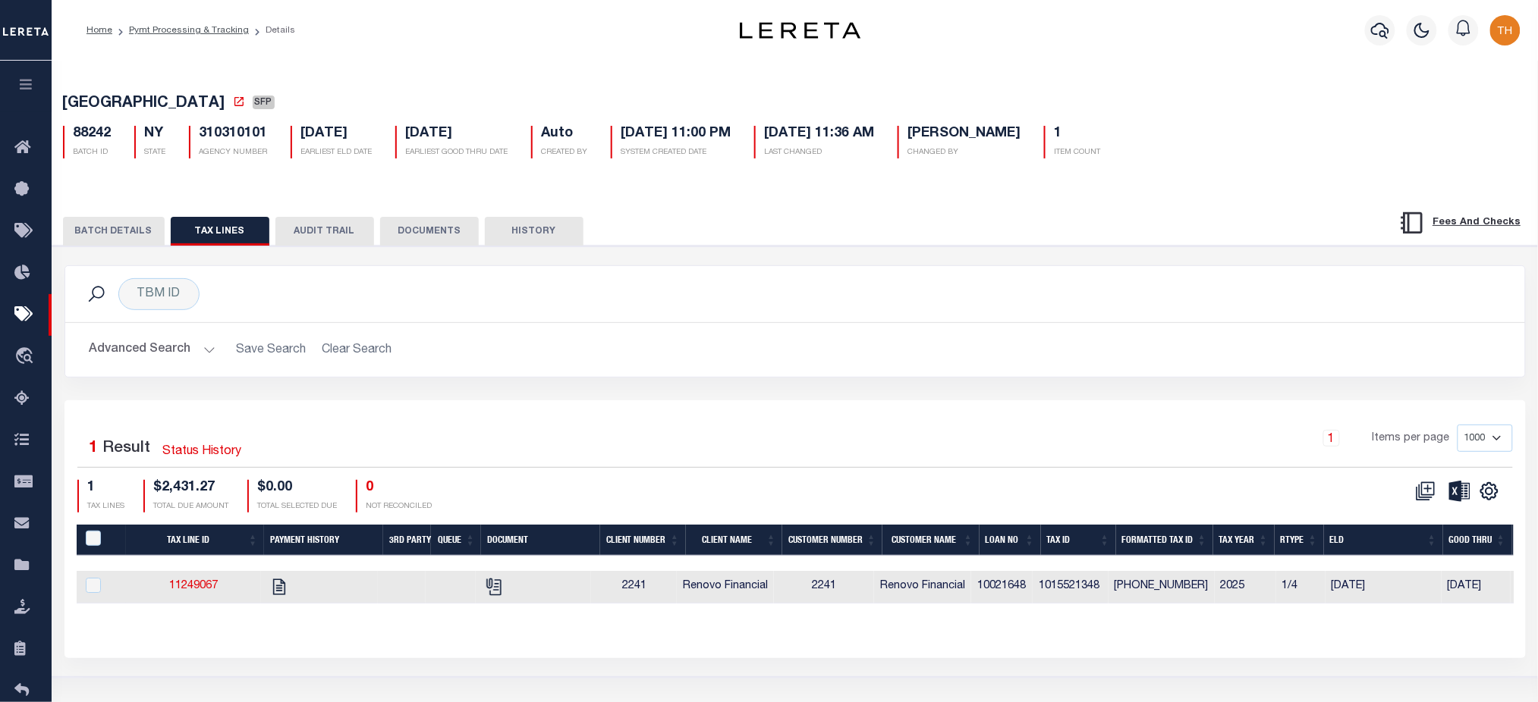
click at [163, 241] on div "BATCH DETAILS TAX LINES AUDIT TRAIL DOCUMENTS HISTORY" at bounding box center [698, 231] width 1271 height 28
click at [148, 240] on button "BATCH DETAILS" at bounding box center [114, 231] width 102 height 29
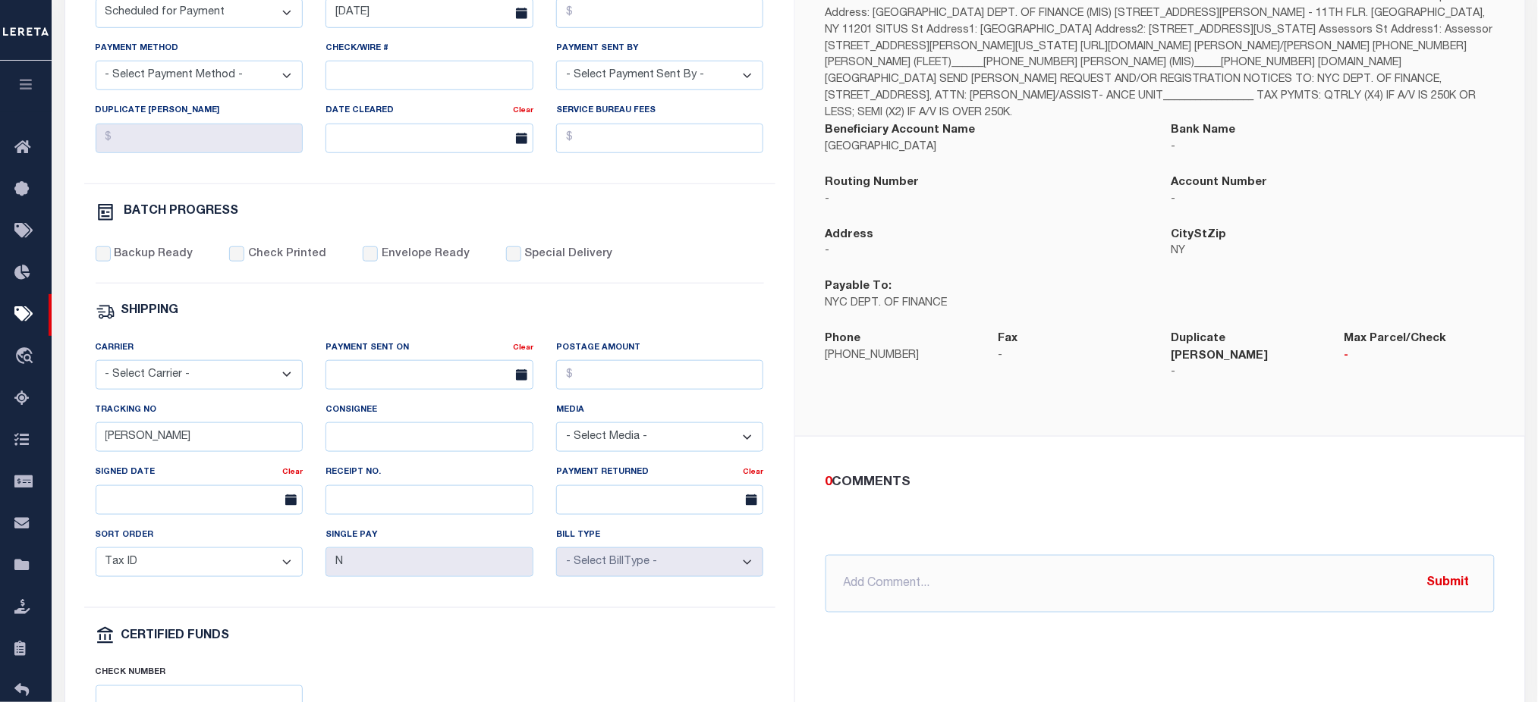
scroll to position [404, 0]
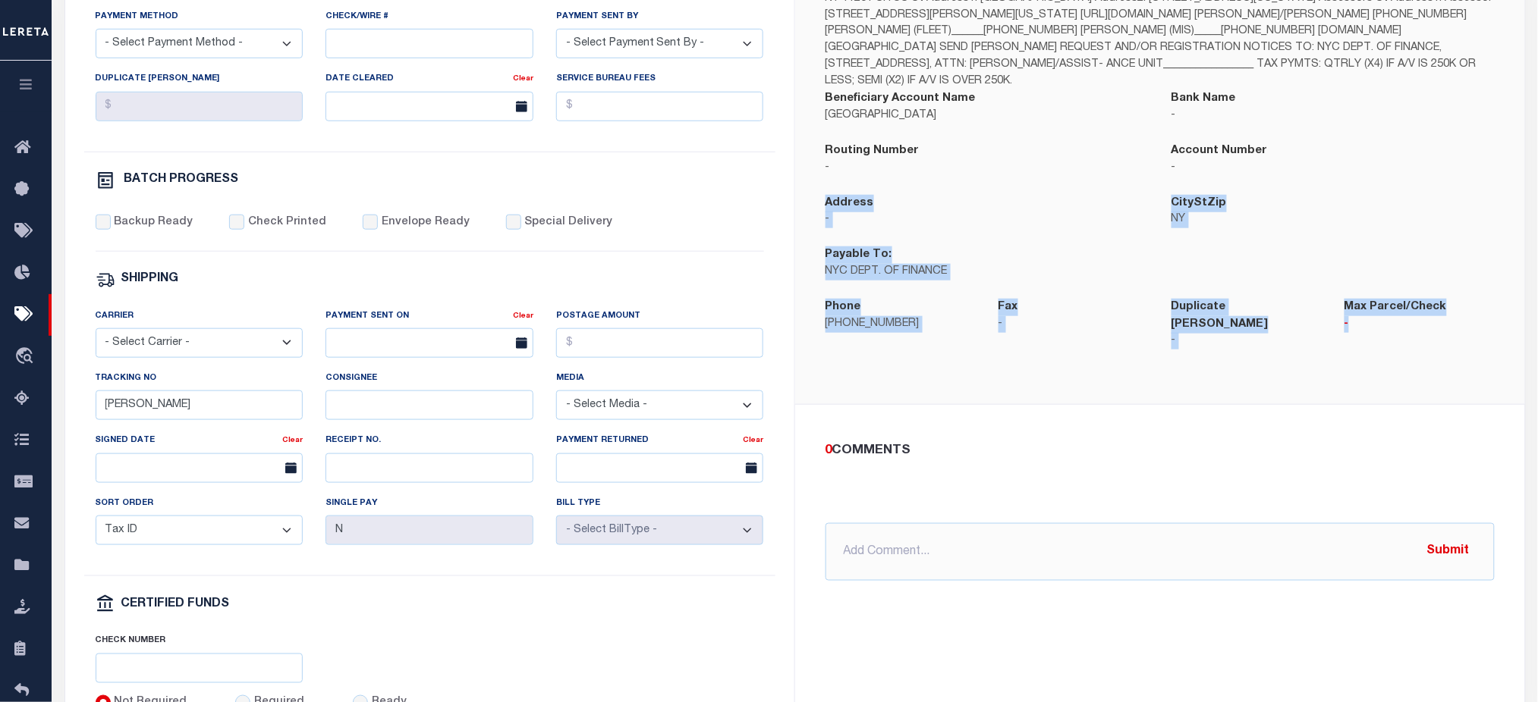
drag, startPoint x: 821, startPoint y: 208, endPoint x: 1525, endPoint y: 388, distance: 726.7
click at [1531, 387] on div "PAYMENT BATCH Total Payment Due: $2,431.27 Batch Status" at bounding box center [795, 332] width 1500 height 982
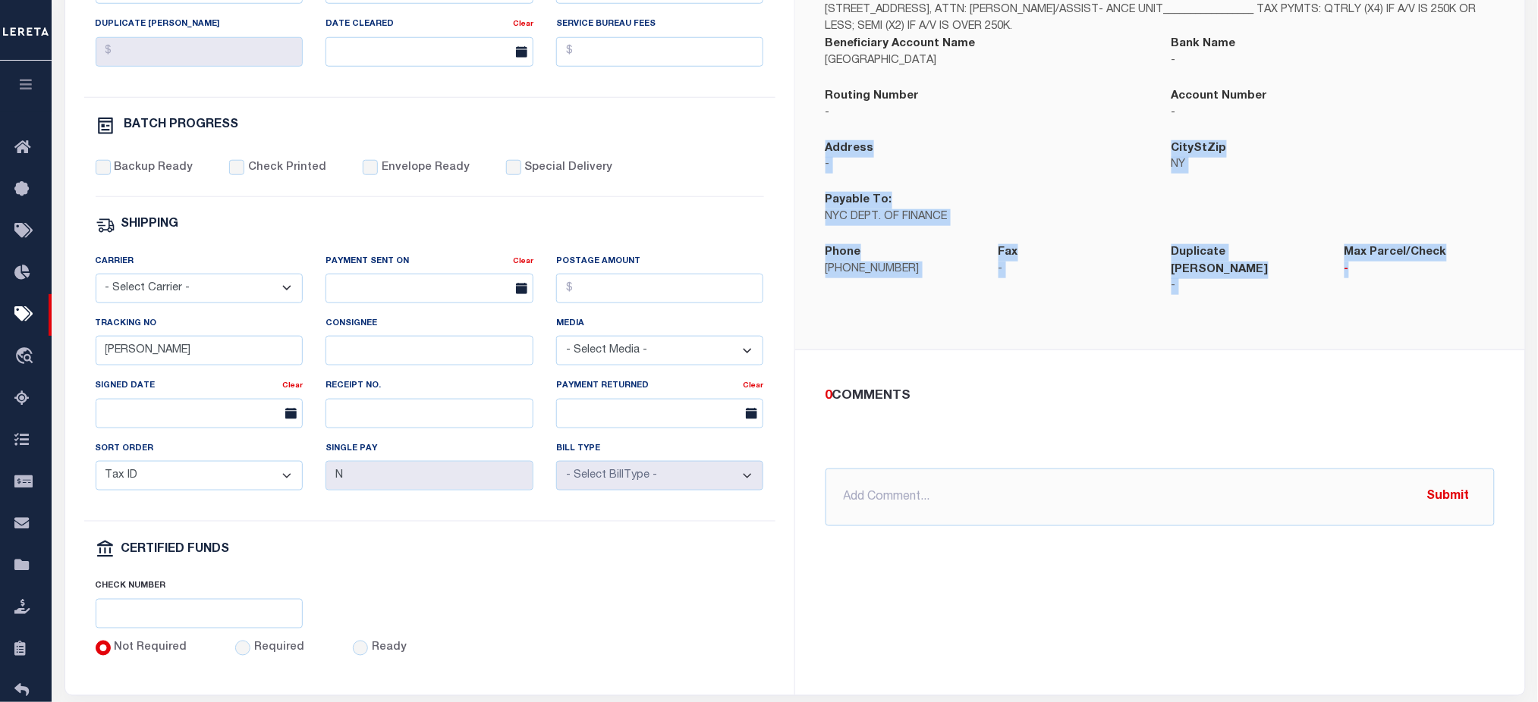
scroll to position [0, 0]
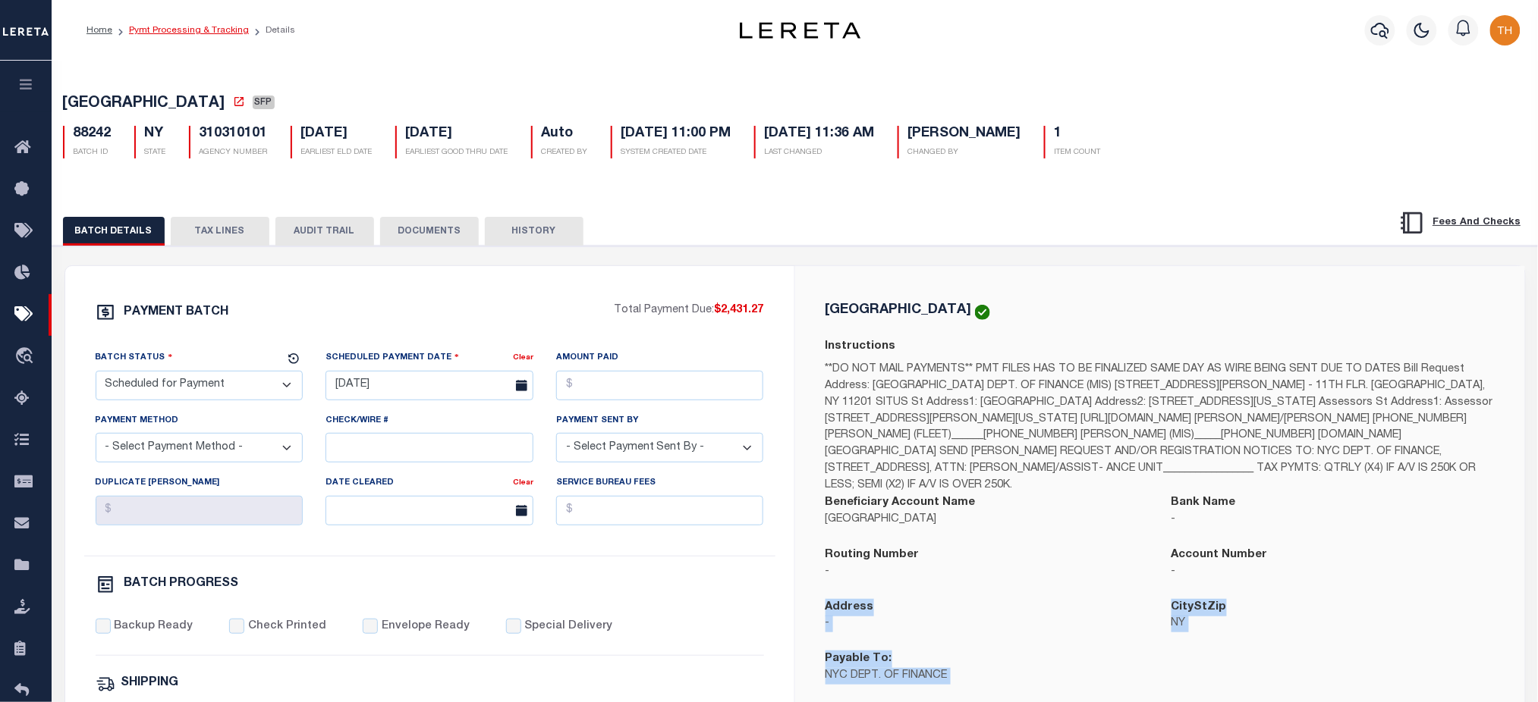
click at [216, 26] on link "Pymt Processing & Tracking" at bounding box center [189, 30] width 120 height 9
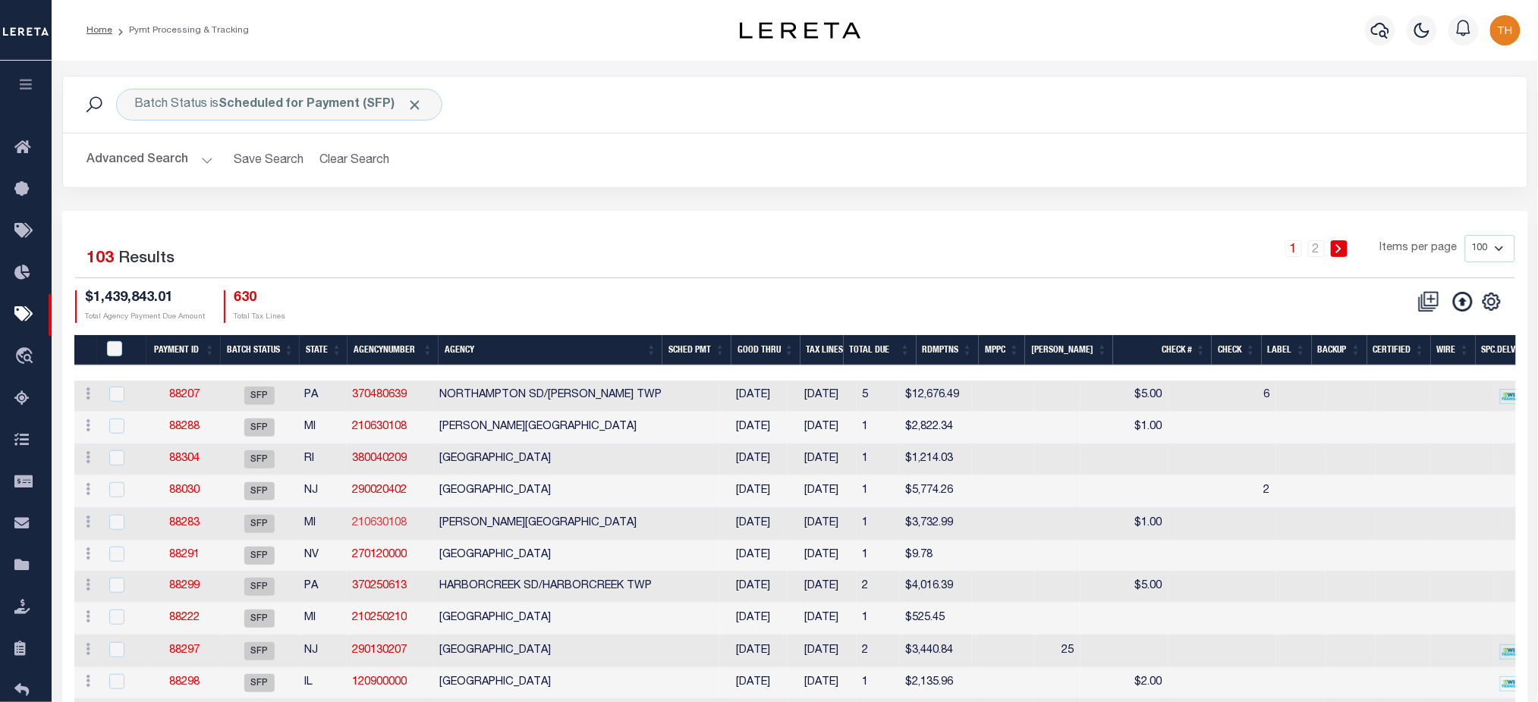
scroll to position [101, 0]
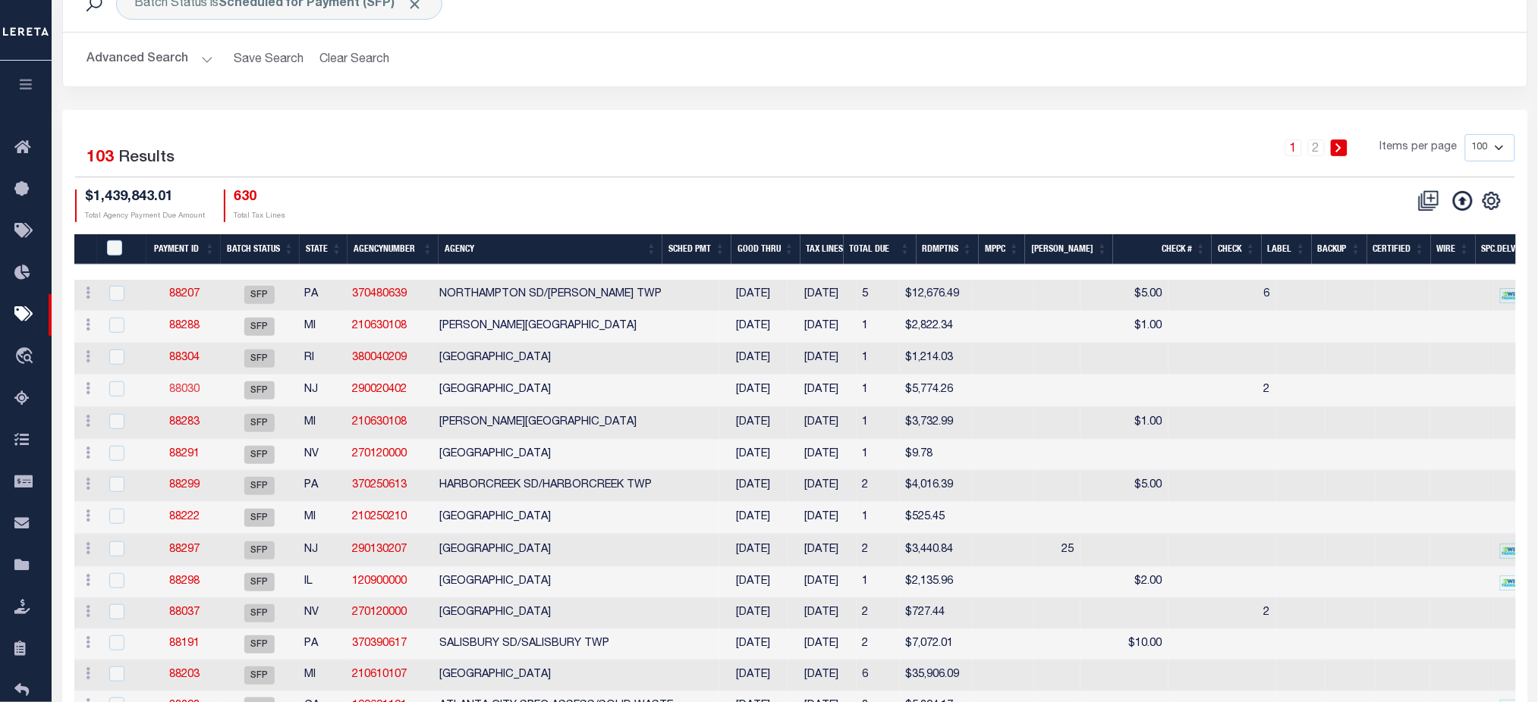
click at [190, 387] on link "88030" at bounding box center [184, 390] width 30 height 11
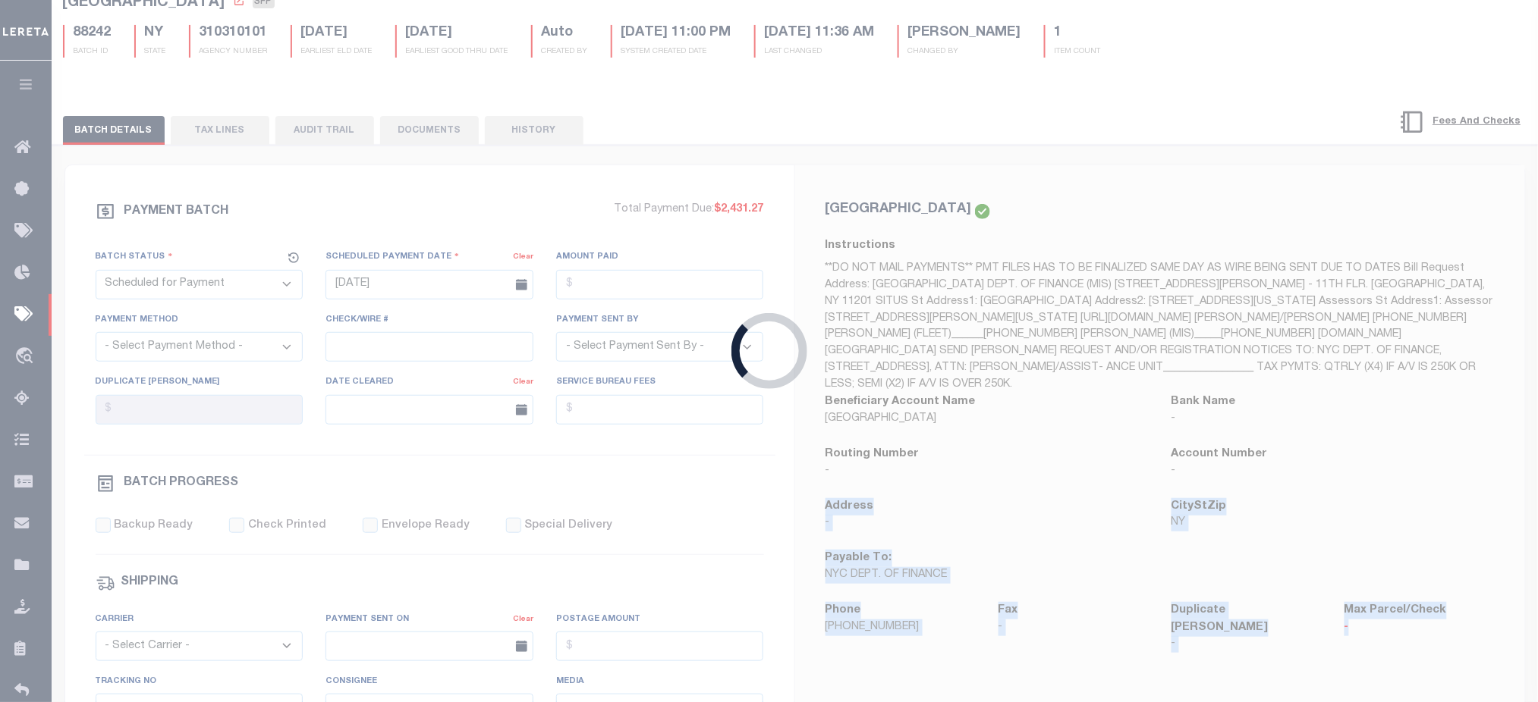
type input "[DATE]"
type input "2"
type input "[PERSON_NAME]"
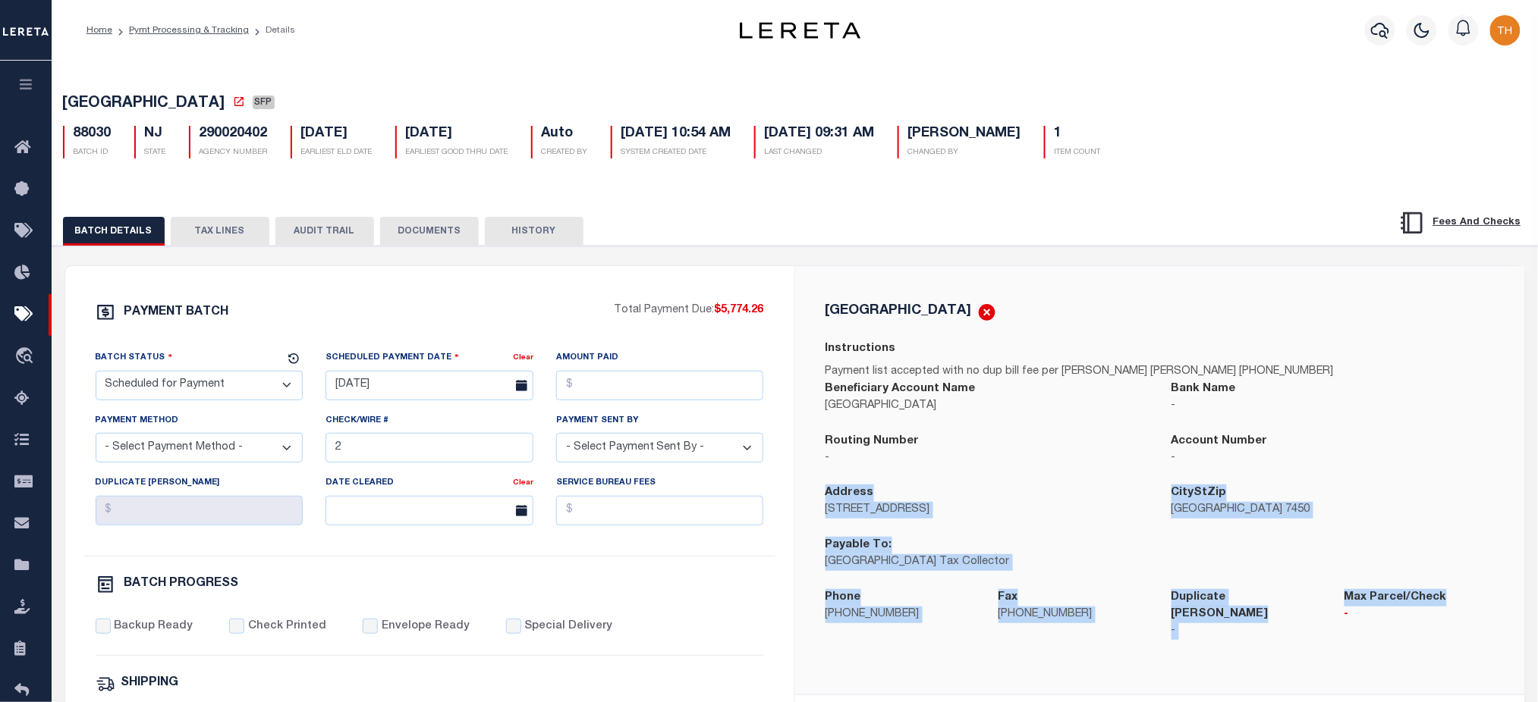
scroll to position [202, 0]
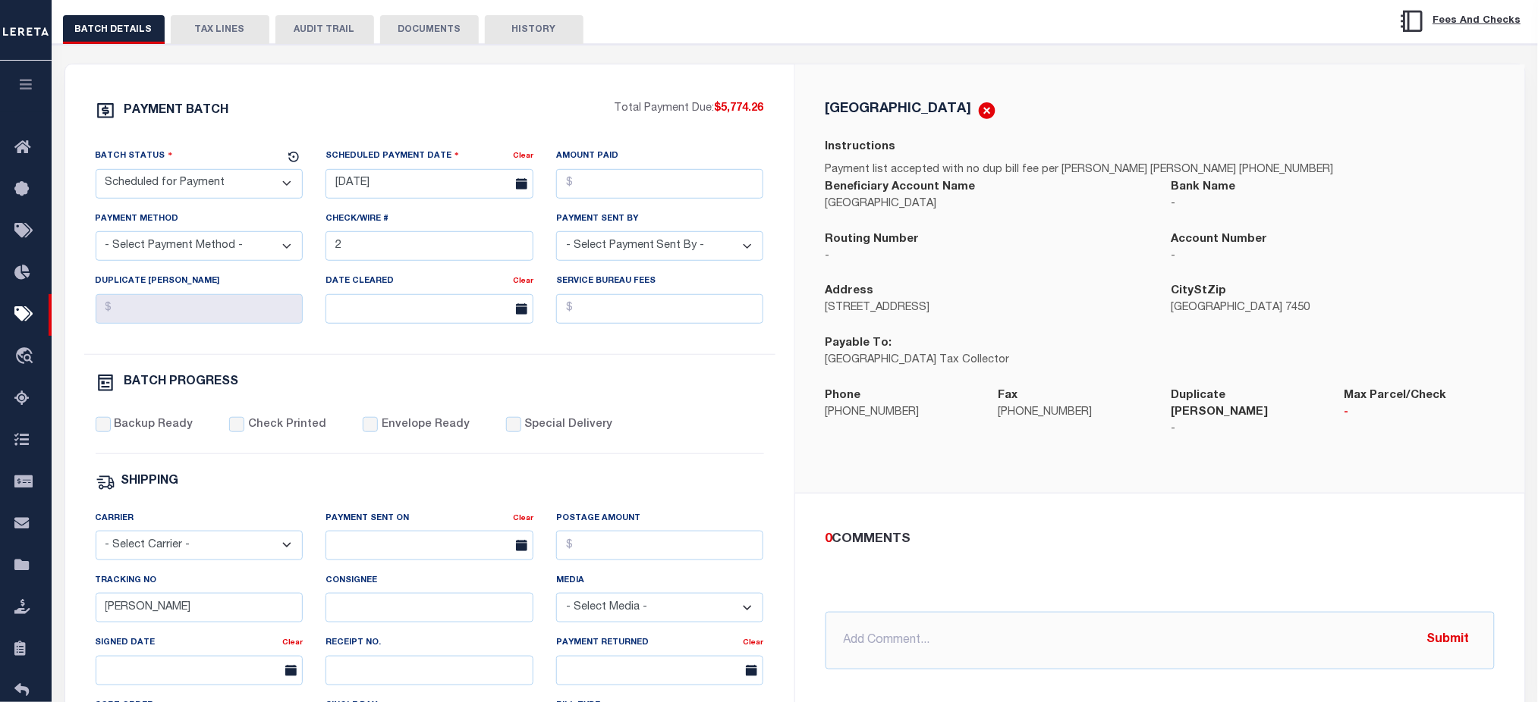
click at [955, 501] on div "0 COMMENTS @Aakash Patel @Abdul Muzain @Adams, Pamela S @Agustin Fernandez @Agu…" at bounding box center [1160, 600] width 730 height 212
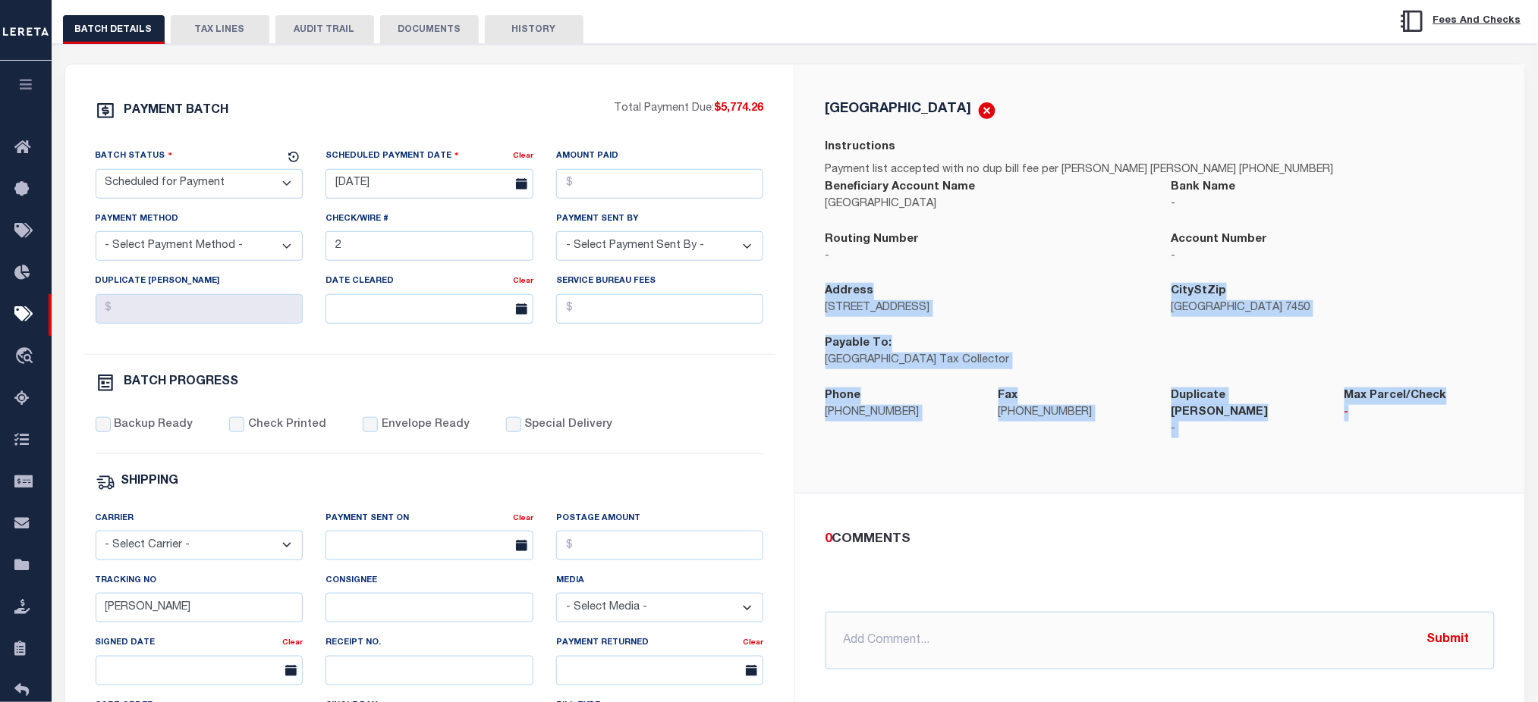
drag, startPoint x: 821, startPoint y: 289, endPoint x: 1466, endPoint y: 431, distance: 660.2
click at [1466, 431] on div "RIDGEWOOD VILLAGE Instructions Payment list accepted with no dup bill fee per M…" at bounding box center [1159, 279] width 693 height 356
click at [938, 438] on div "Phone 201-670-5500" at bounding box center [900, 422] width 173 height 69
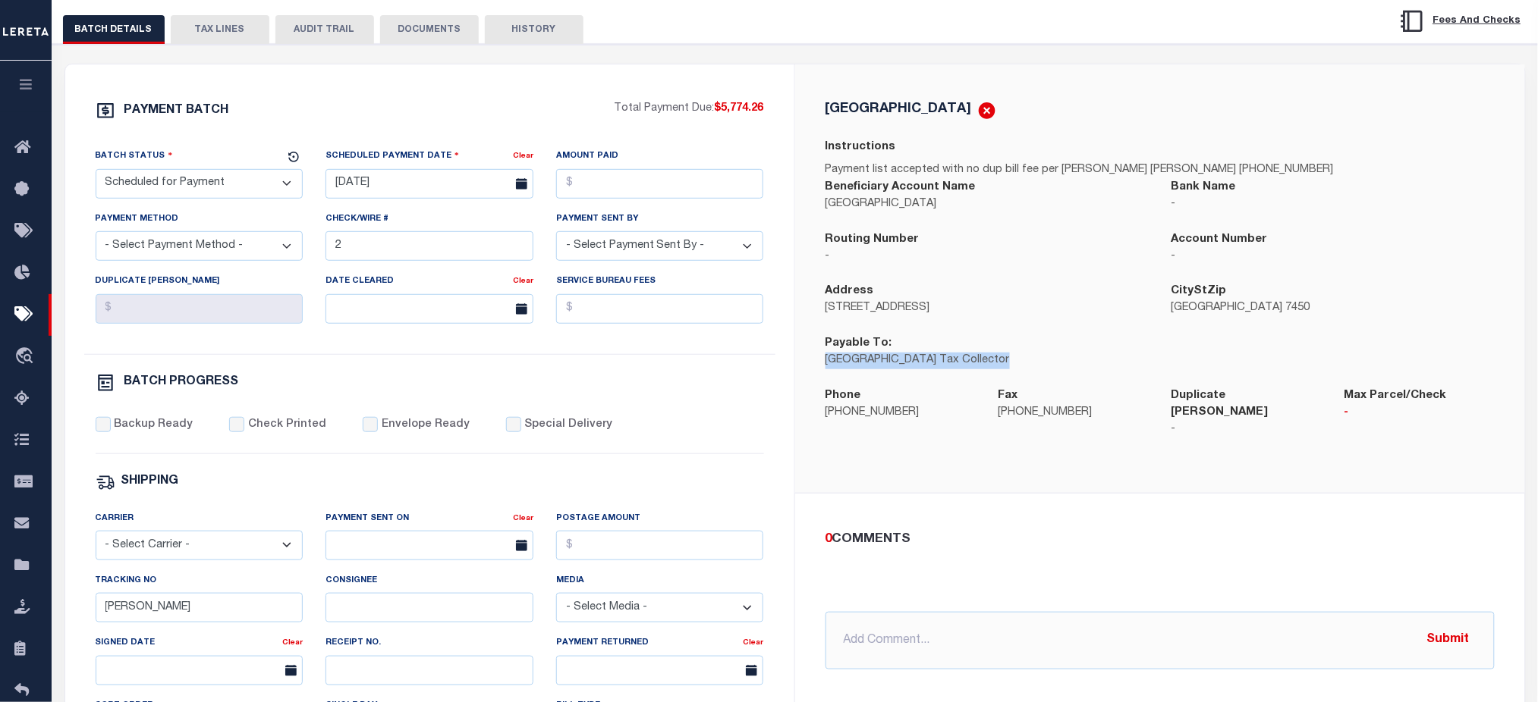
drag, startPoint x: 821, startPoint y: 360, endPoint x: 997, endPoint y: 372, distance: 175.6
click at [997, 372] on div "Payable To: Ridgewood Village Tax Collector" at bounding box center [987, 361] width 346 height 52
click at [33, 149] on icon at bounding box center [26, 148] width 24 height 19
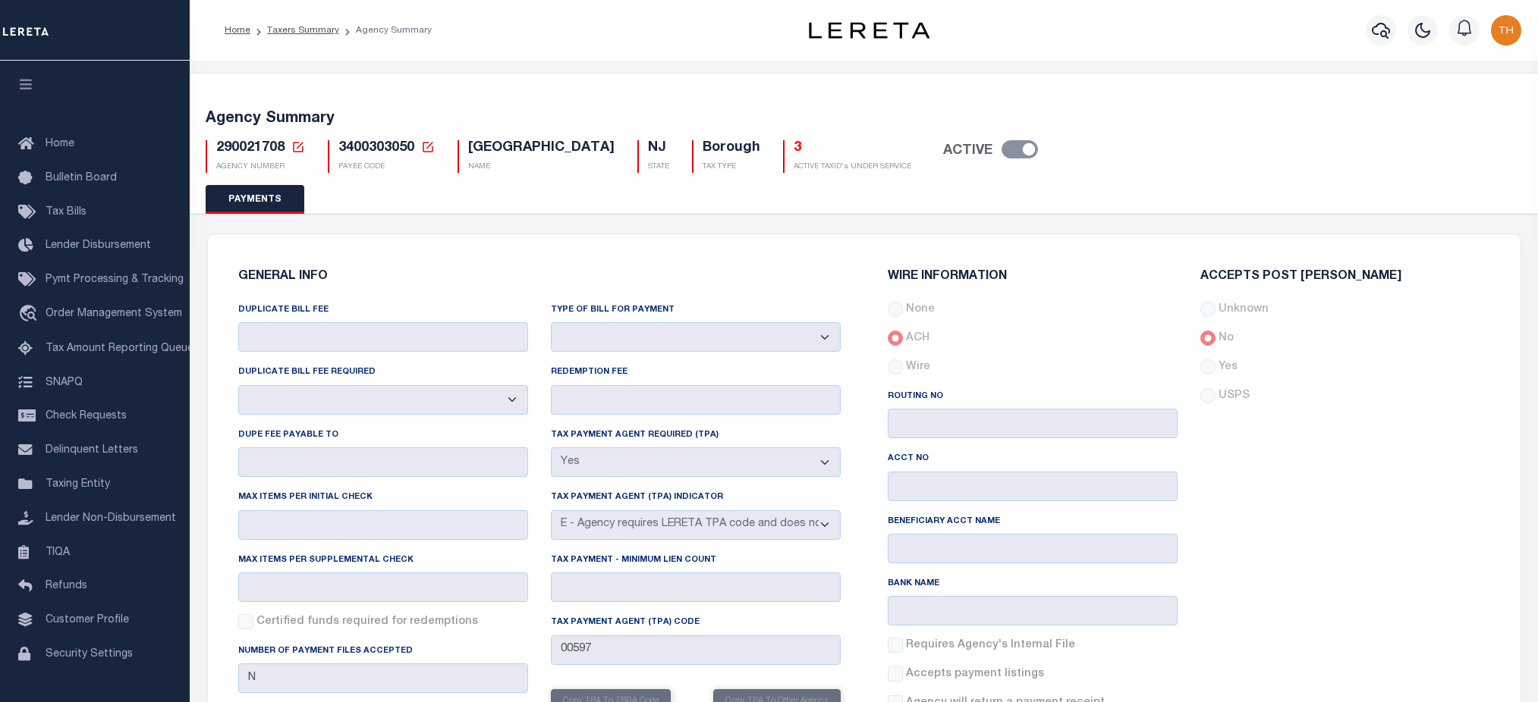
select select "true"
select select "5"
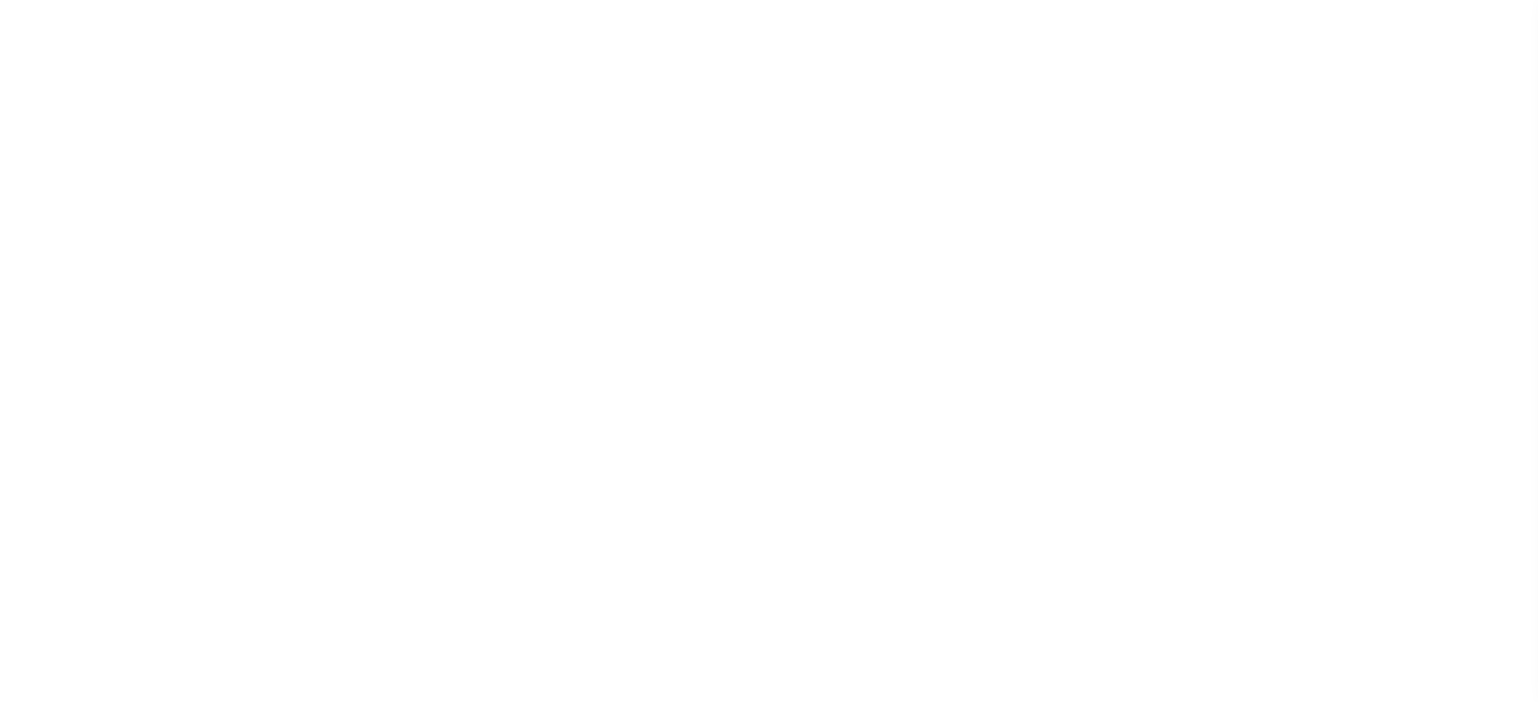
select select "true"
select select "5"
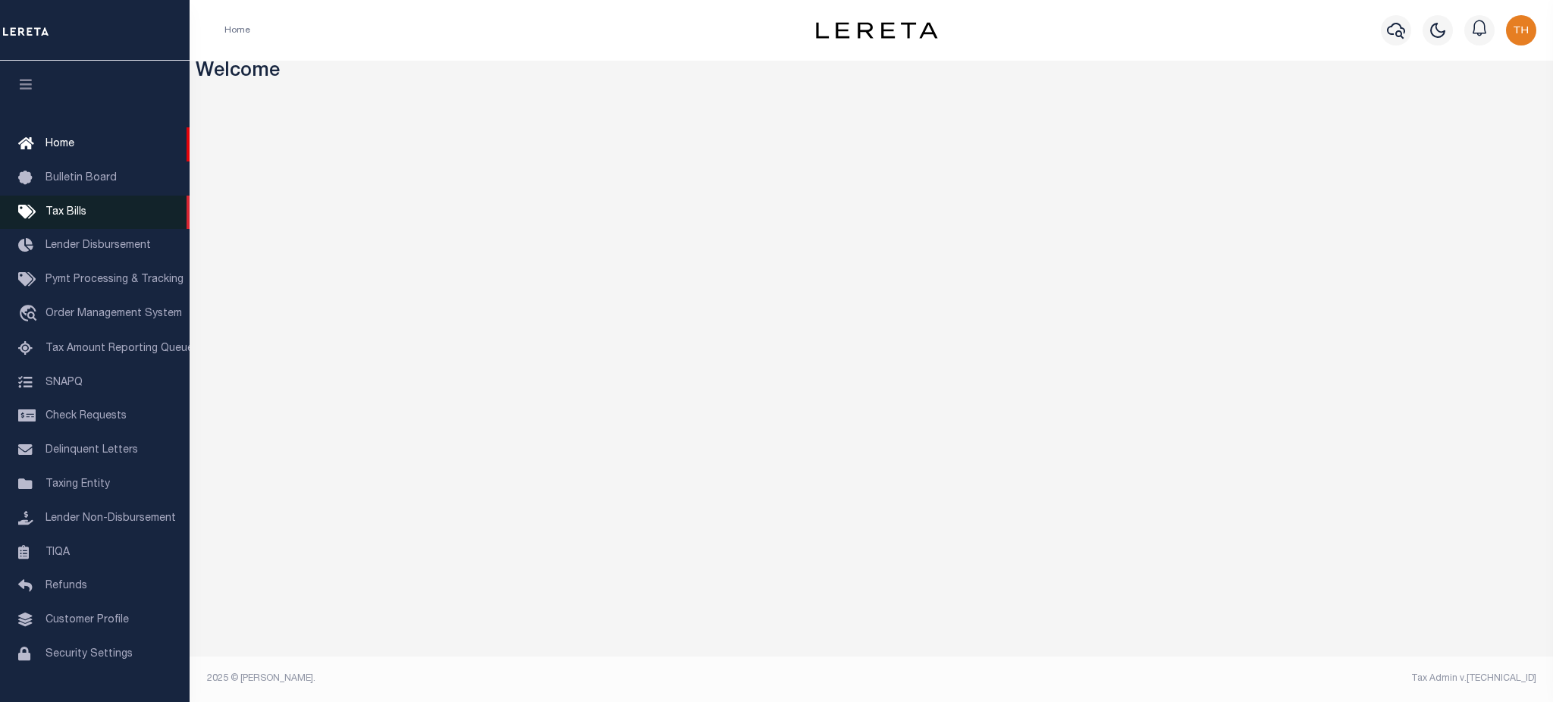
click at [96, 211] on link "Tax Bills" at bounding box center [95, 213] width 190 height 34
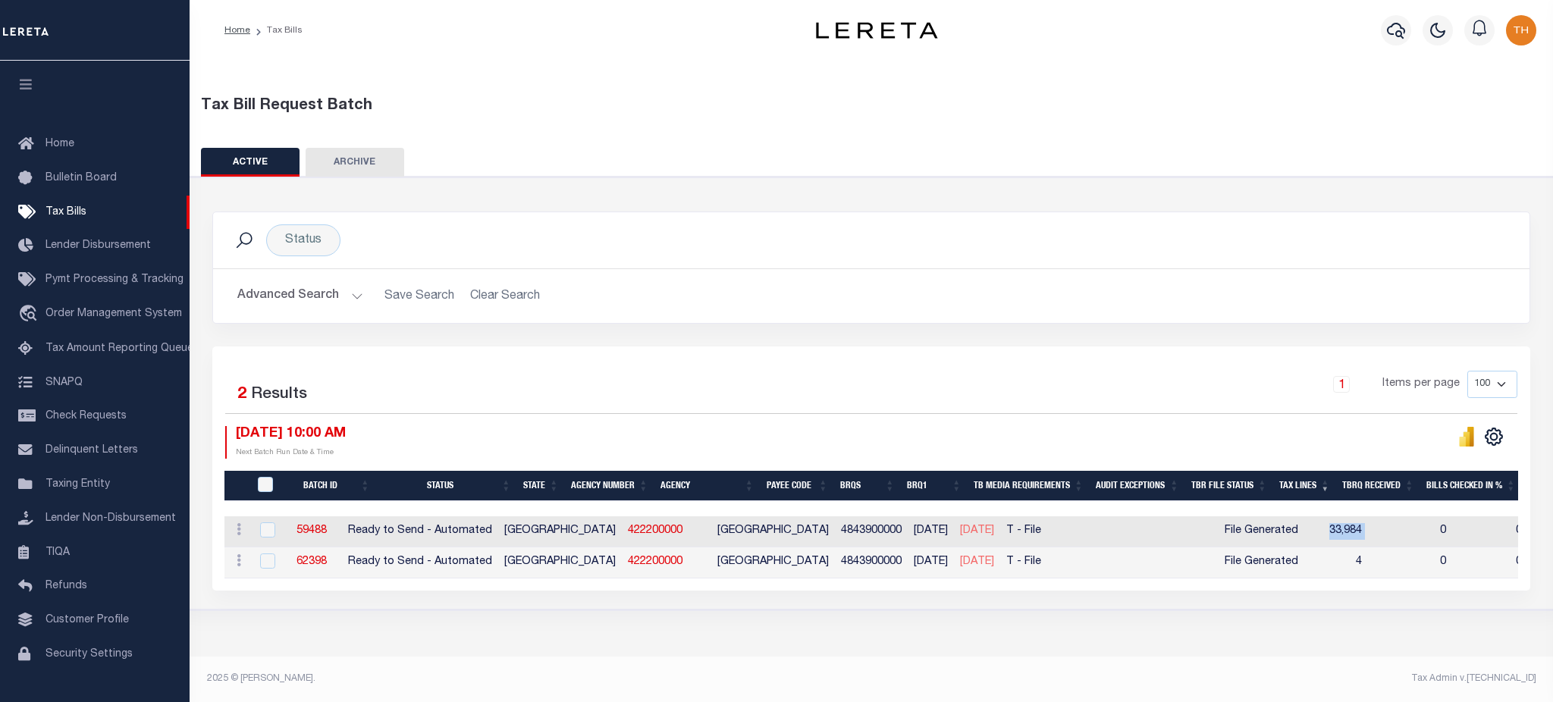
drag, startPoint x: 1359, startPoint y: 530, endPoint x: 1319, endPoint y: 532, distance: 40.2
click at [1319, 532] on tr "ACTIONS Delete 59488 Ready to Send - Automated TX 422200000 TARRANT COUNTY 4843…" at bounding box center [1370, 532] width 2291 height 31
drag, startPoint x: 992, startPoint y: 533, endPoint x: 929, endPoint y: 532, distance: 63.0
click at [954, 532] on td "[DATE]" at bounding box center [977, 532] width 46 height 31
checkbox input "true"
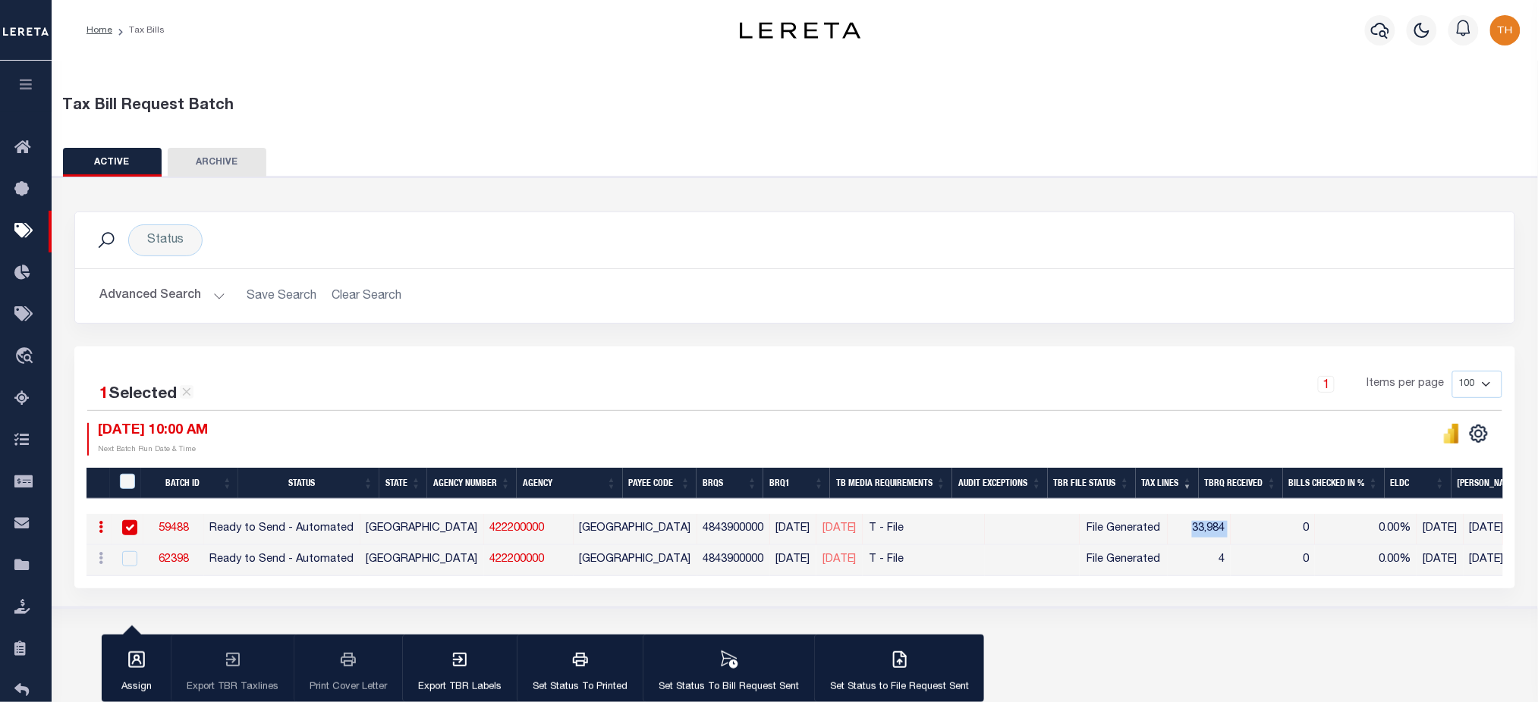
click at [152, 289] on button "Advanced Search" at bounding box center [162, 296] width 126 height 30
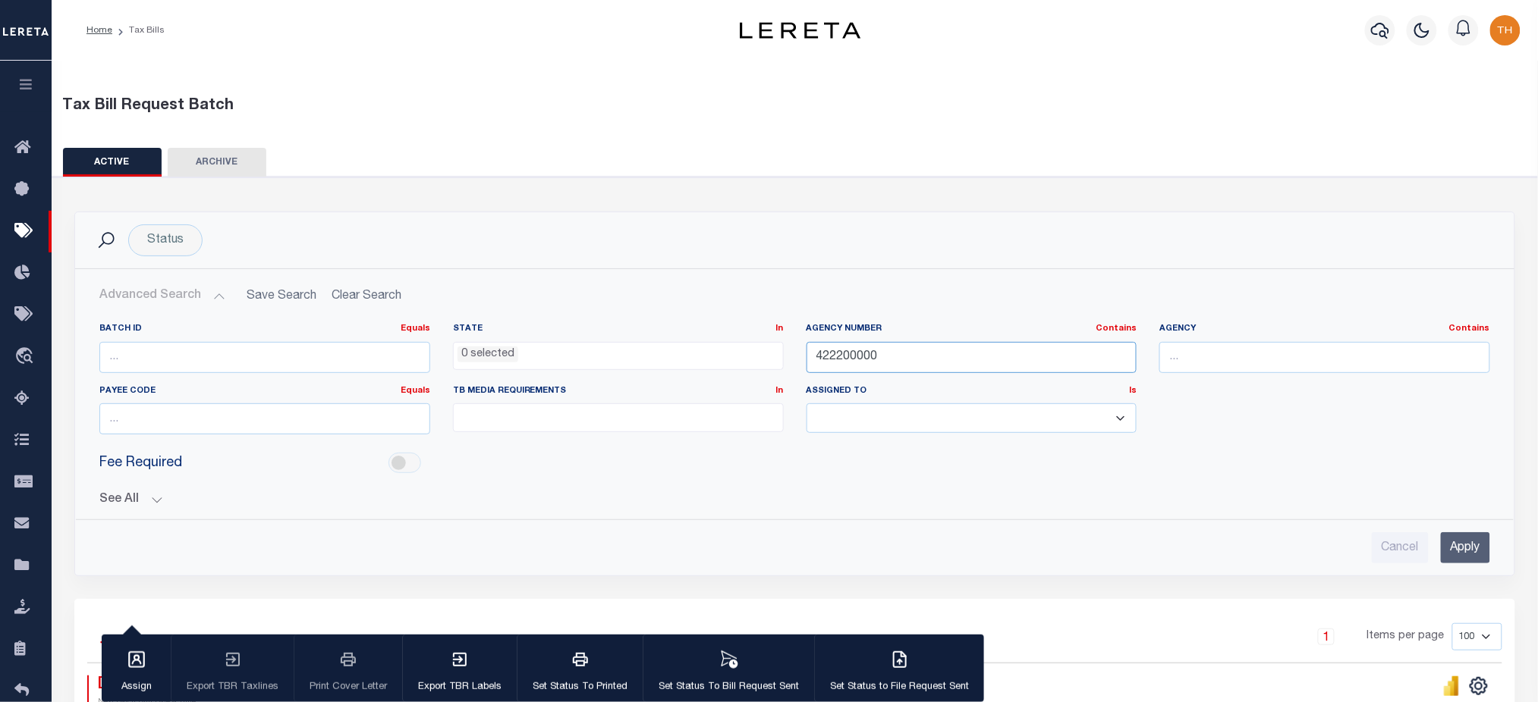
drag, startPoint x: 905, startPoint y: 348, endPoint x: 743, endPoint y: 358, distance: 161.9
click at [743, 358] on div "Batch ID Equals Equals Is Not Equal To Is Greater Than Is Less Than State In In…" at bounding box center [794, 385] width 1413 height 124
type input "bronx"
click at [1497, 538] on div "Cancel Apply" at bounding box center [794, 541] width 1415 height 43
click at [1477, 550] on input "Apply" at bounding box center [1464, 547] width 49 height 31
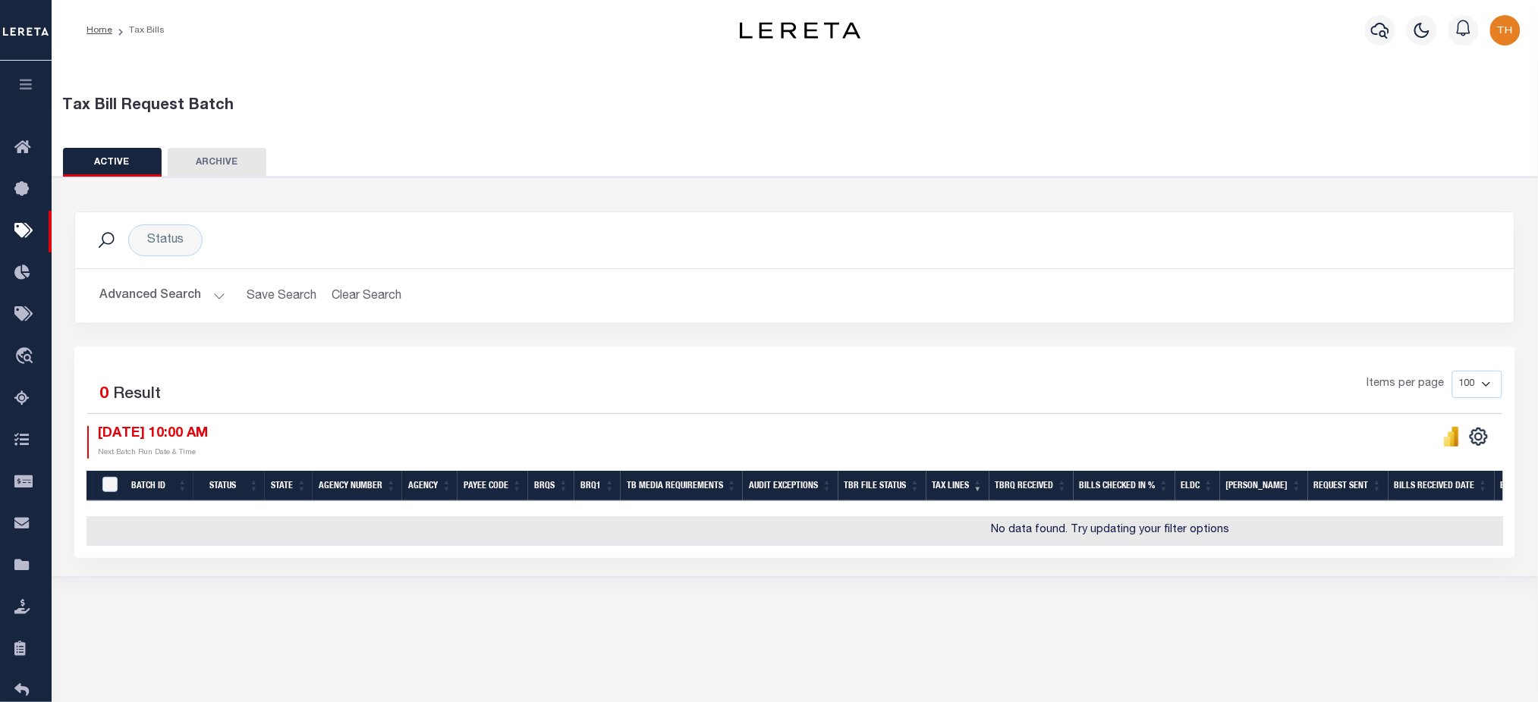
click at [173, 301] on button "Advanced Search" at bounding box center [162, 296] width 126 height 30
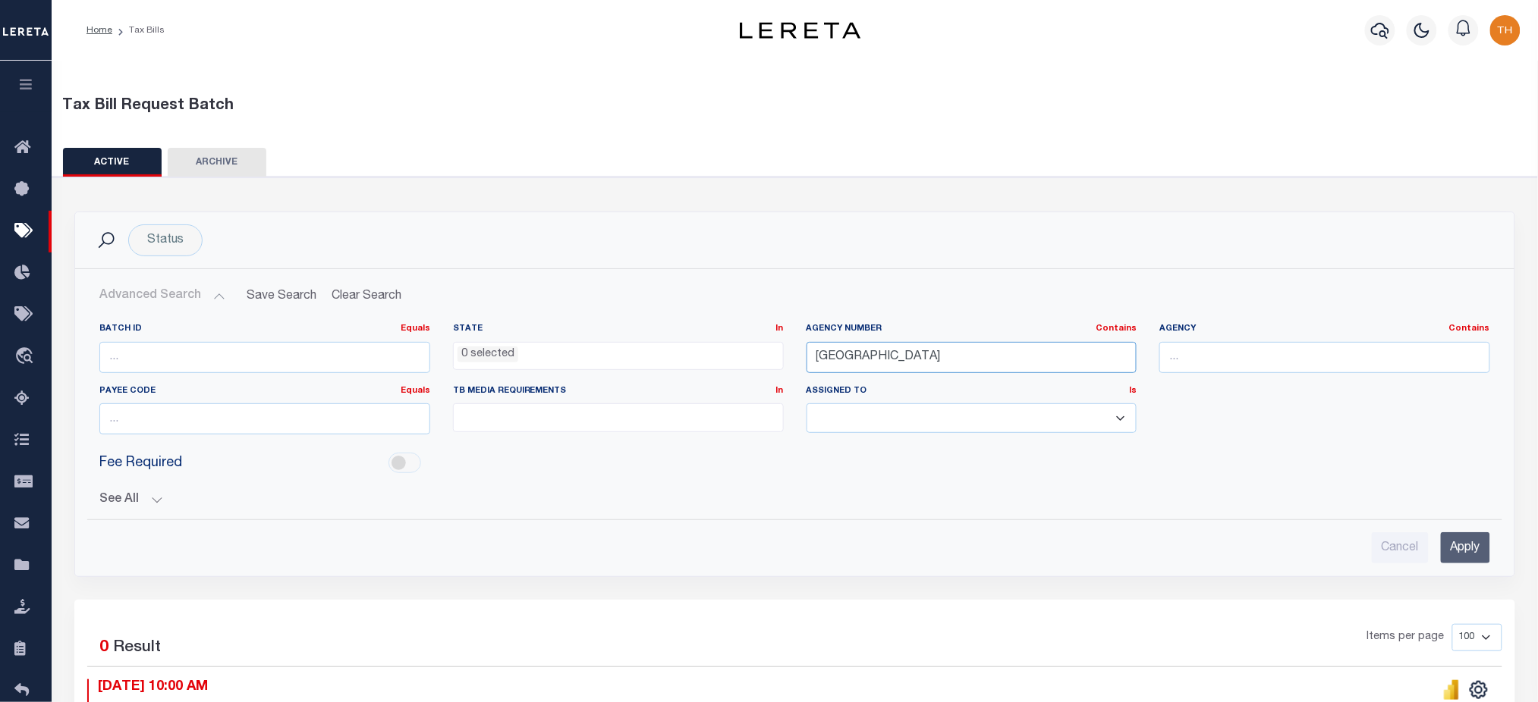
drag, startPoint x: 875, startPoint y: 360, endPoint x: 806, endPoint y: 359, distance: 69.8
click at [806, 359] on input "bronx" at bounding box center [971, 357] width 331 height 31
click at [1239, 357] on input "text" at bounding box center [1324, 357] width 331 height 31
type input "bronx"
click at [1475, 534] on input "Apply" at bounding box center [1464, 547] width 49 height 31
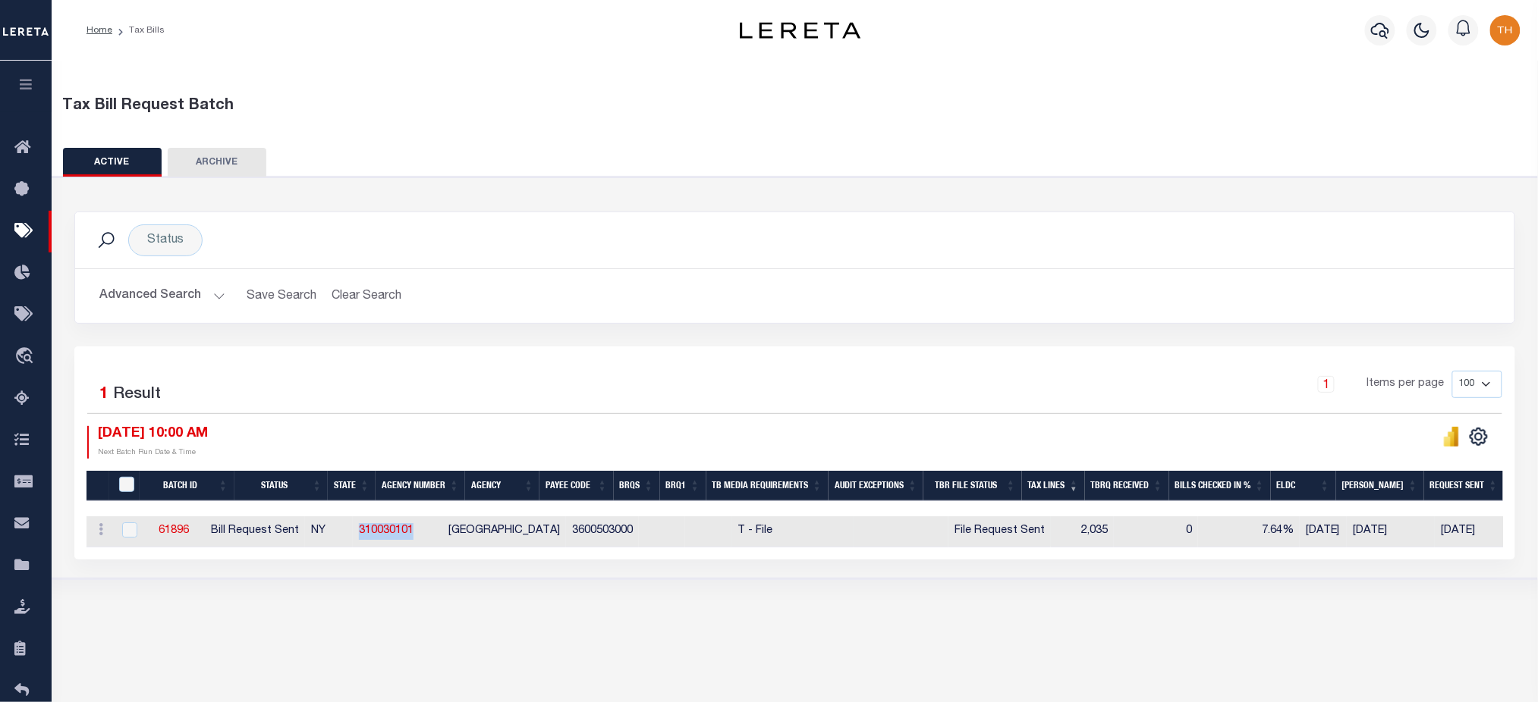
drag, startPoint x: 469, startPoint y: 533, endPoint x: 391, endPoint y: 541, distance: 78.5
click at [391, 541] on tr "ACTIONS Delete 61896 Bill Request Sent NY 310030101 BRONX CITY 3600503000 T - F…" at bounding box center [1173, 532] width 2175 height 31
click at [189, 530] on link "61896" at bounding box center [174, 531] width 30 height 11
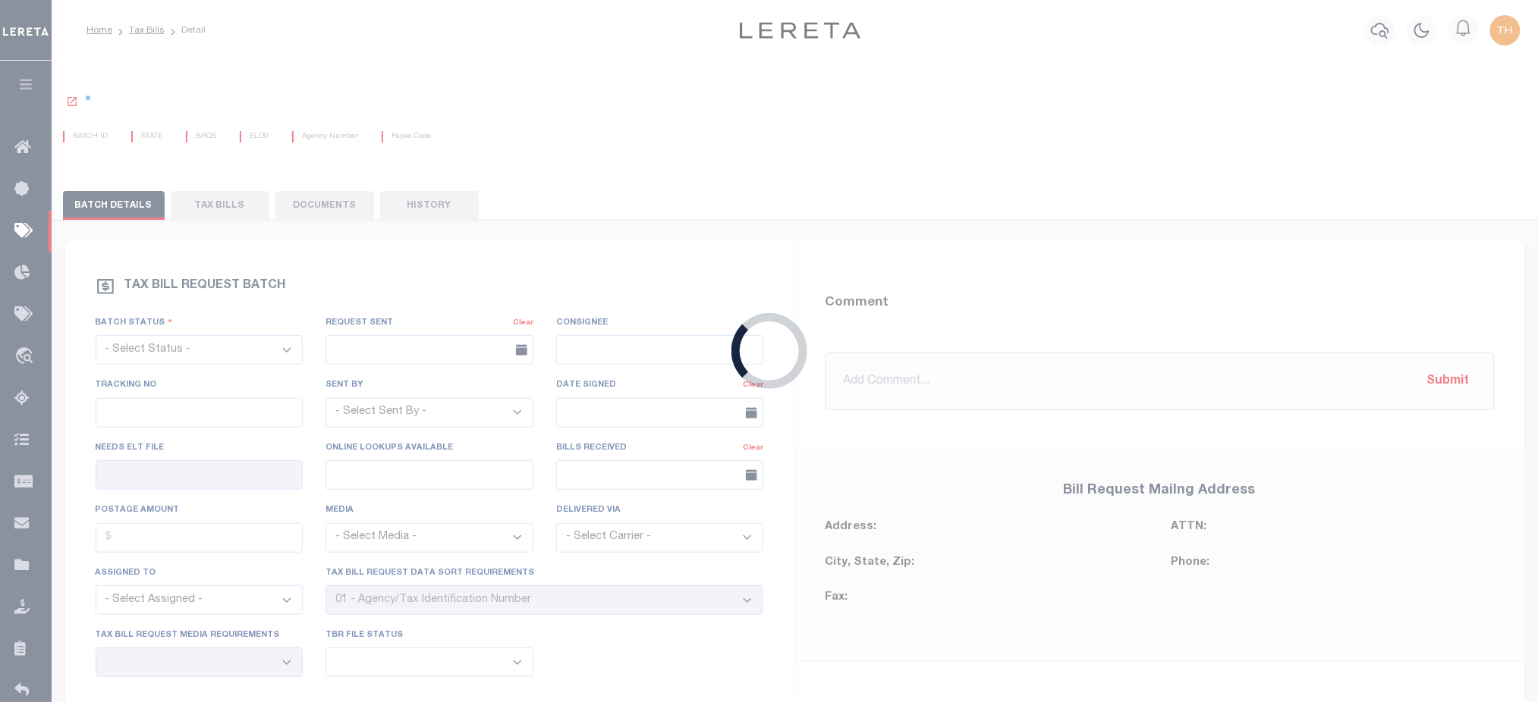
select select "RST"
type input "[DATE]"
select select
type input "No"
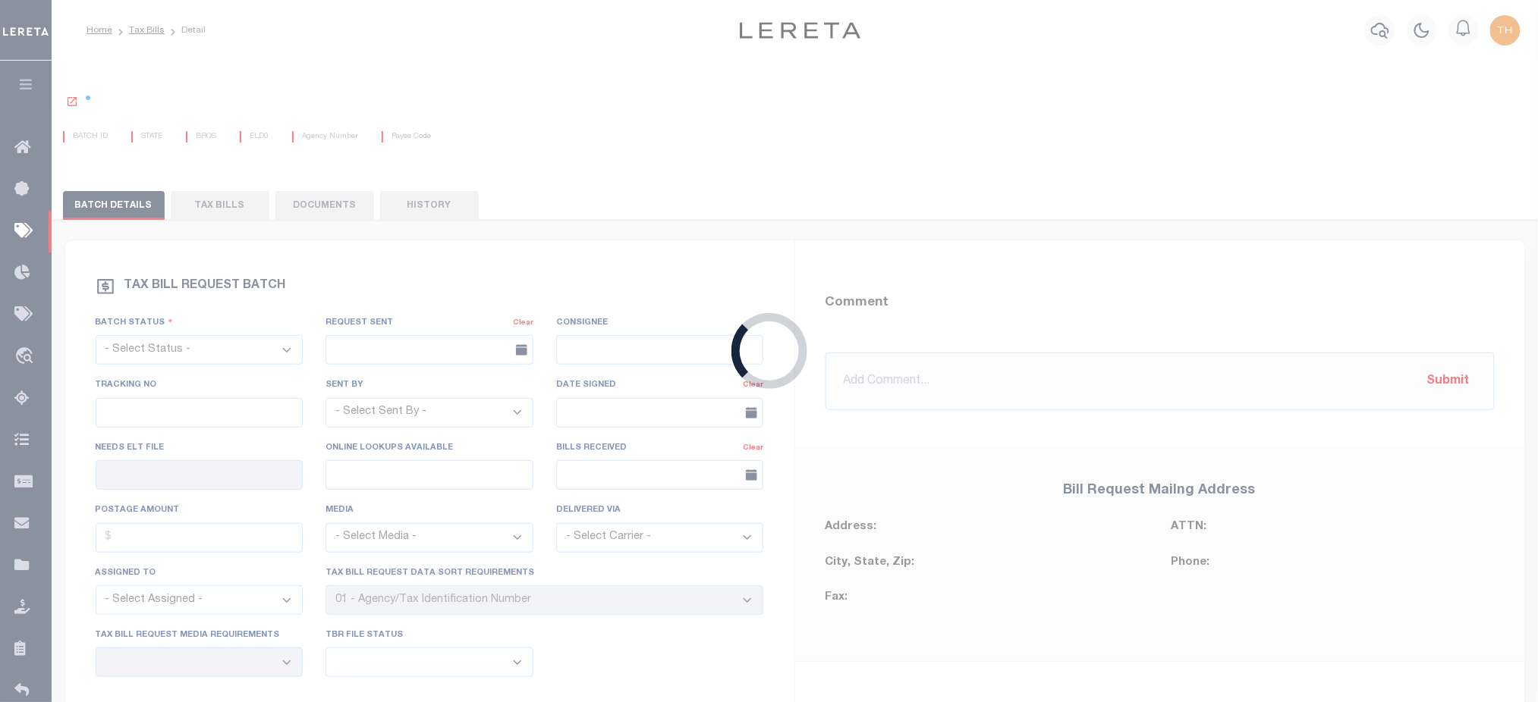
select select "22"
select select "3"
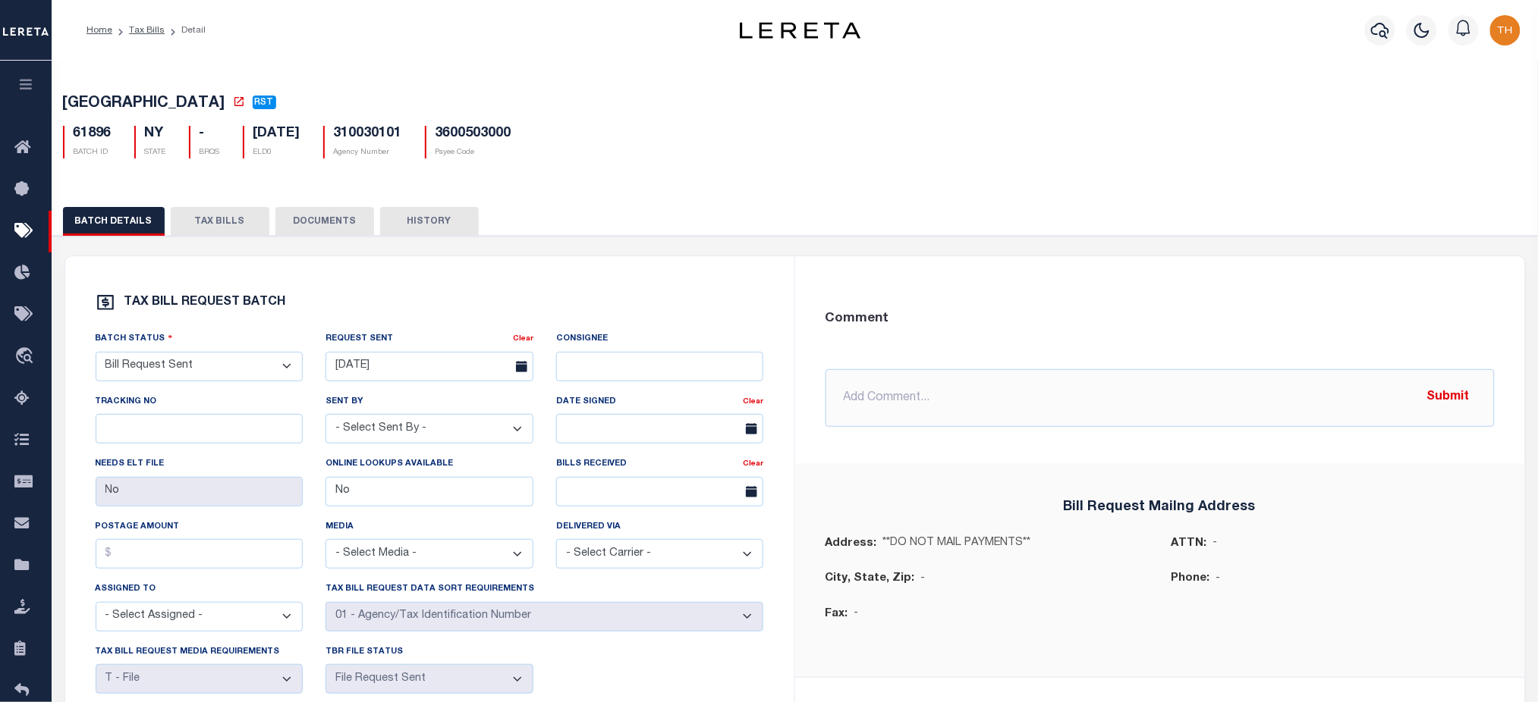
click at [228, 226] on button "TAX BILLS" at bounding box center [220, 221] width 99 height 29
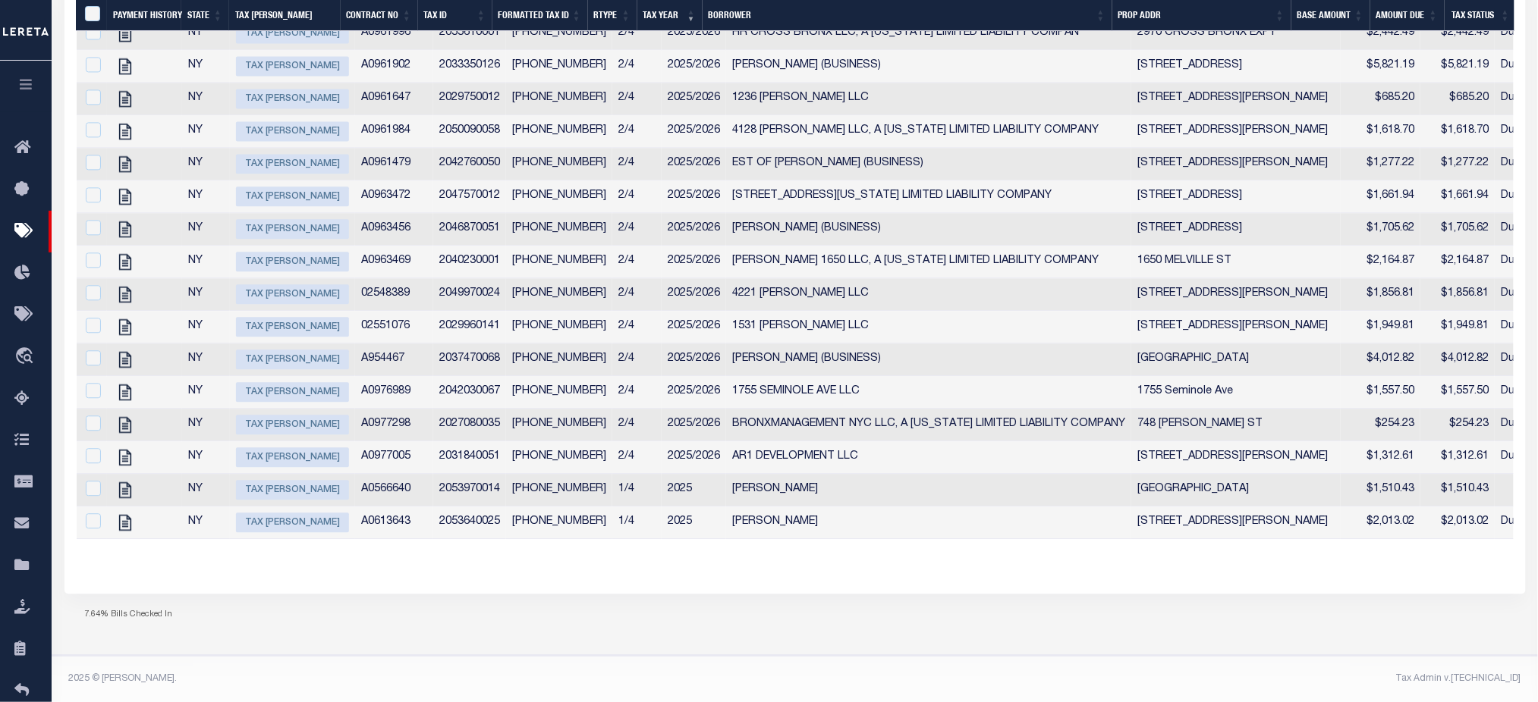
scroll to position [3353, 0]
drag, startPoint x: 583, startPoint y: 446, endPoint x: 626, endPoint y: 446, distance: 42.5
drag, startPoint x: 587, startPoint y: 481, endPoint x: 638, endPoint y: 495, distance: 52.8
click at [619, 486] on td "1/4" at bounding box center [636, 490] width 49 height 33
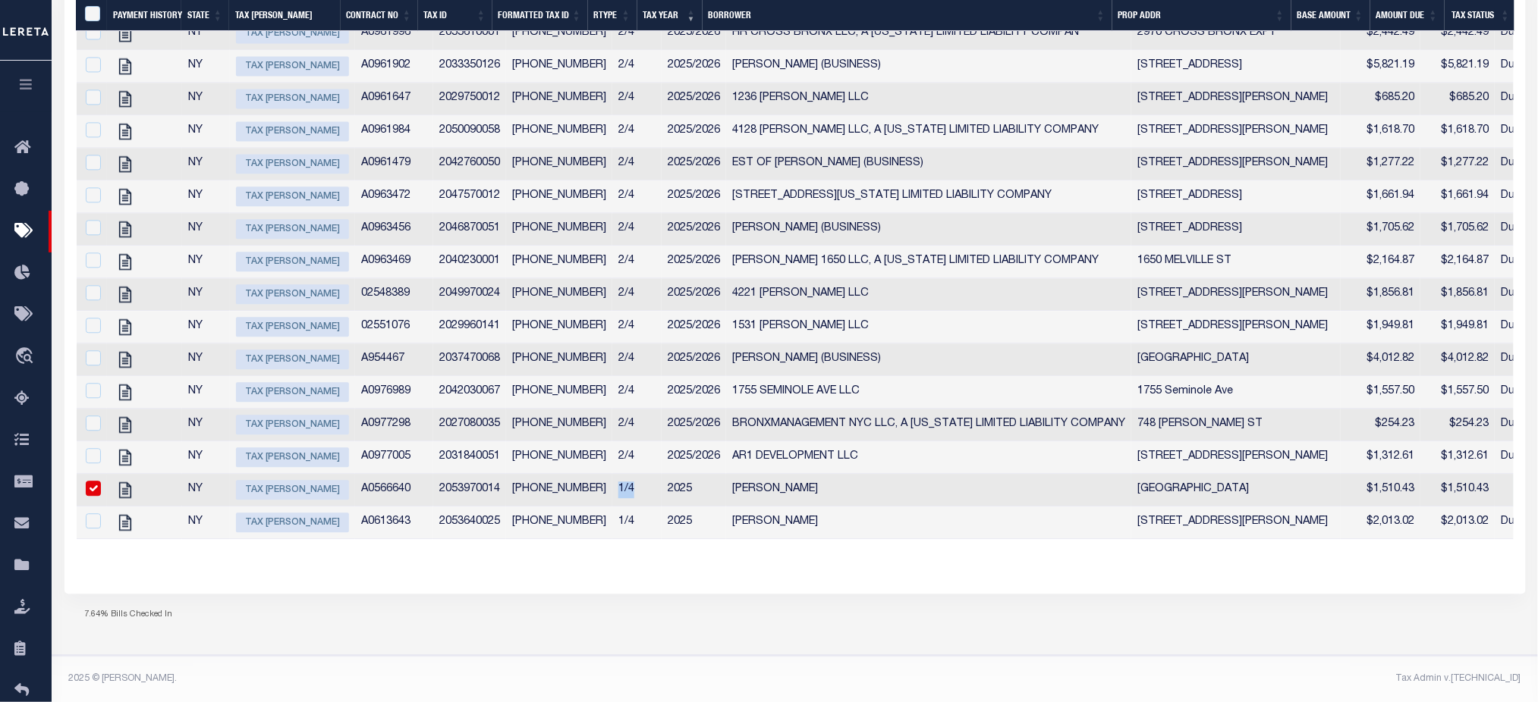
checkbox input "true"
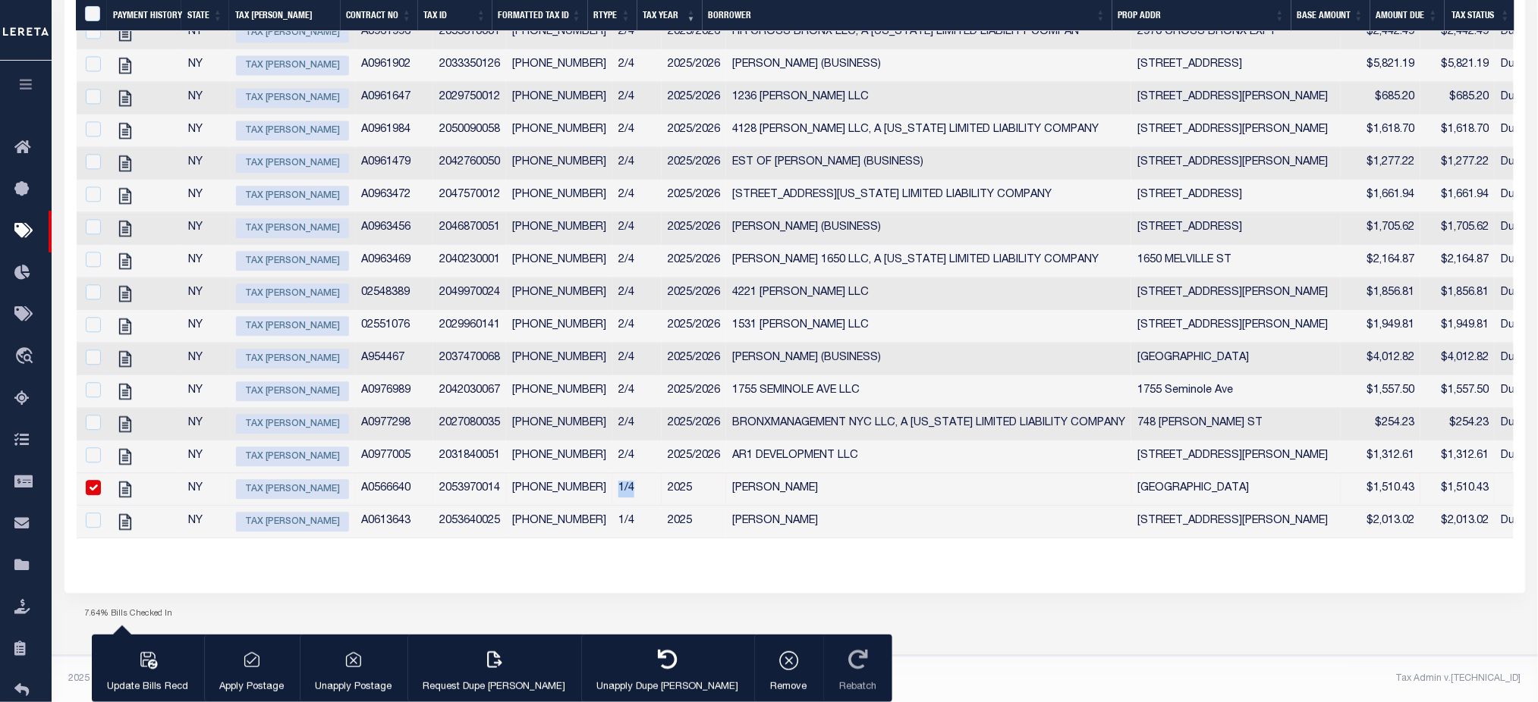
scroll to position [3319, 0]
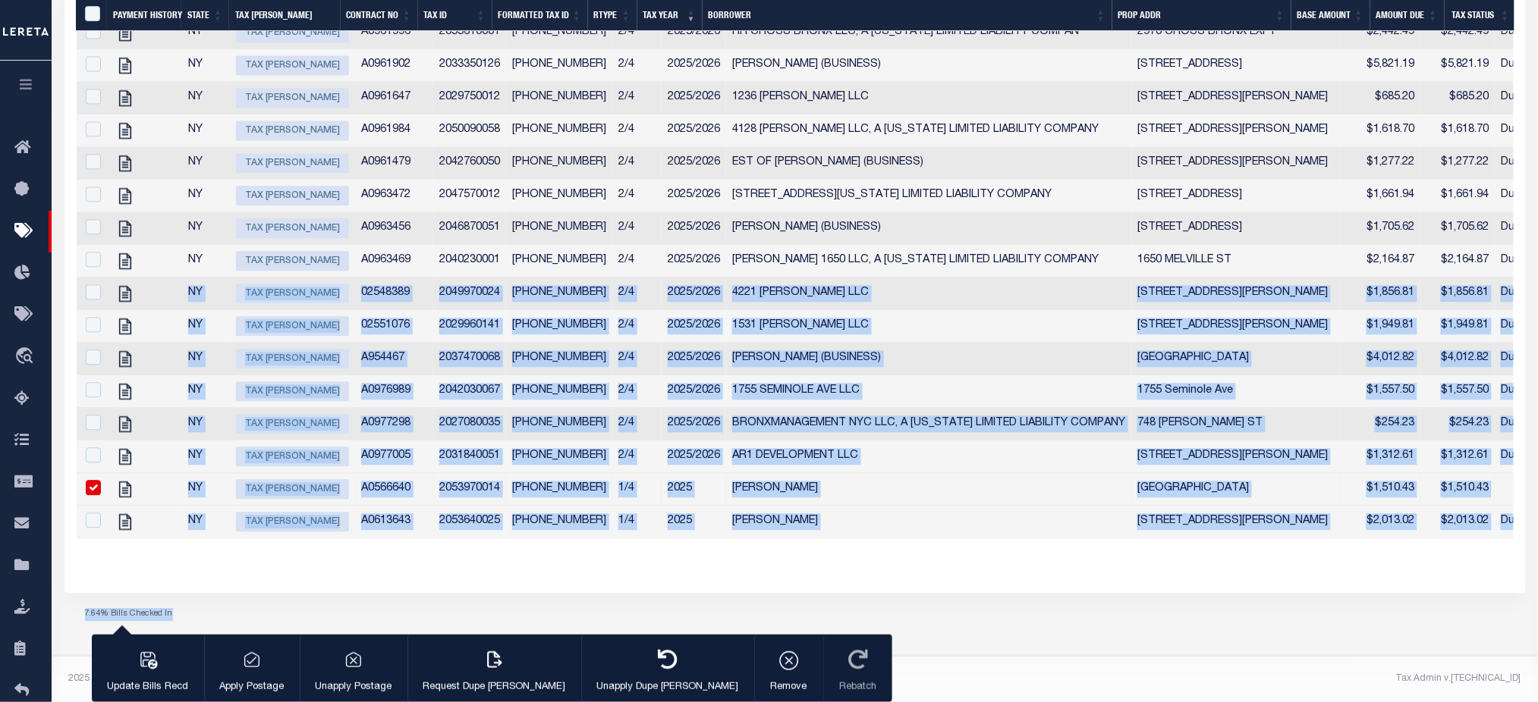
drag, startPoint x: 1536, startPoint y: 642, endPoint x: 1528, endPoint y: 256, distance: 386.2
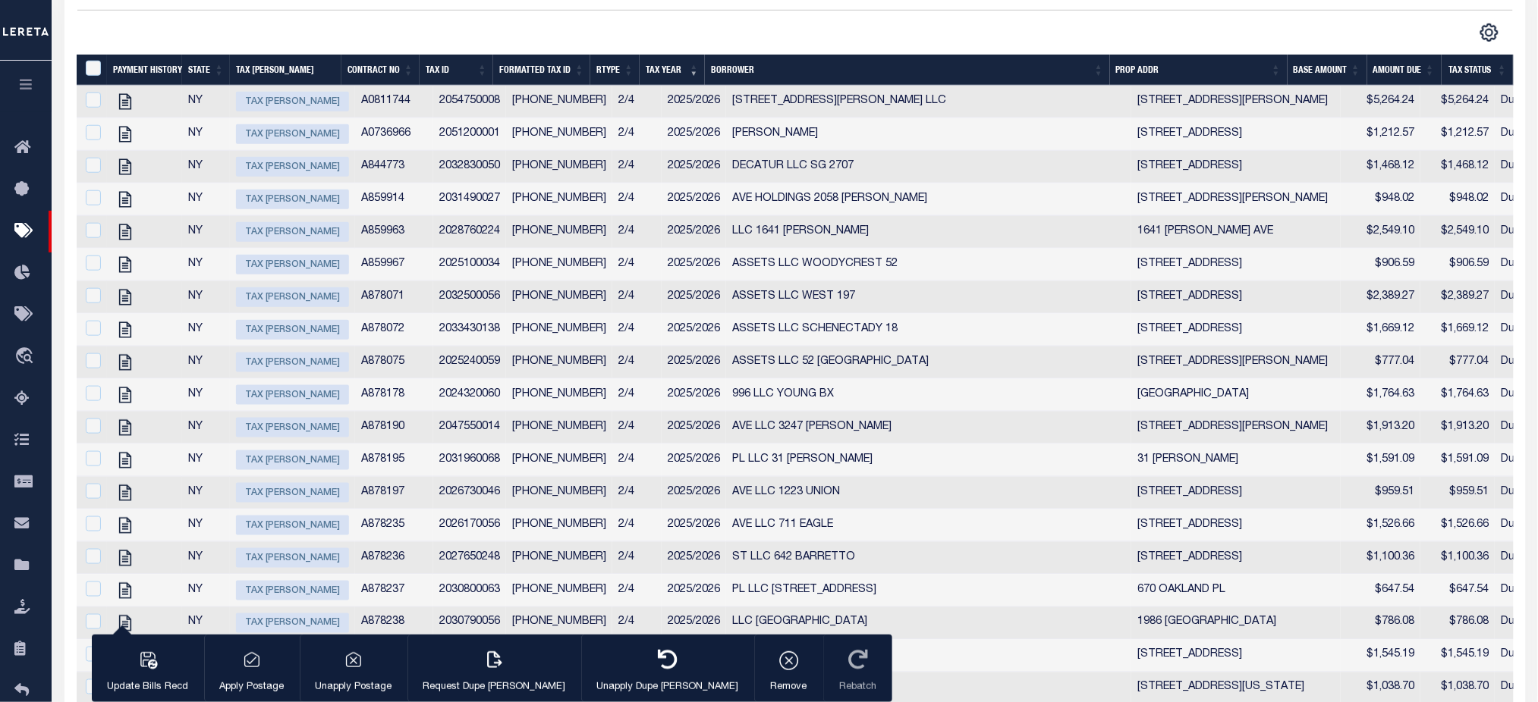
scroll to position [251, 0]
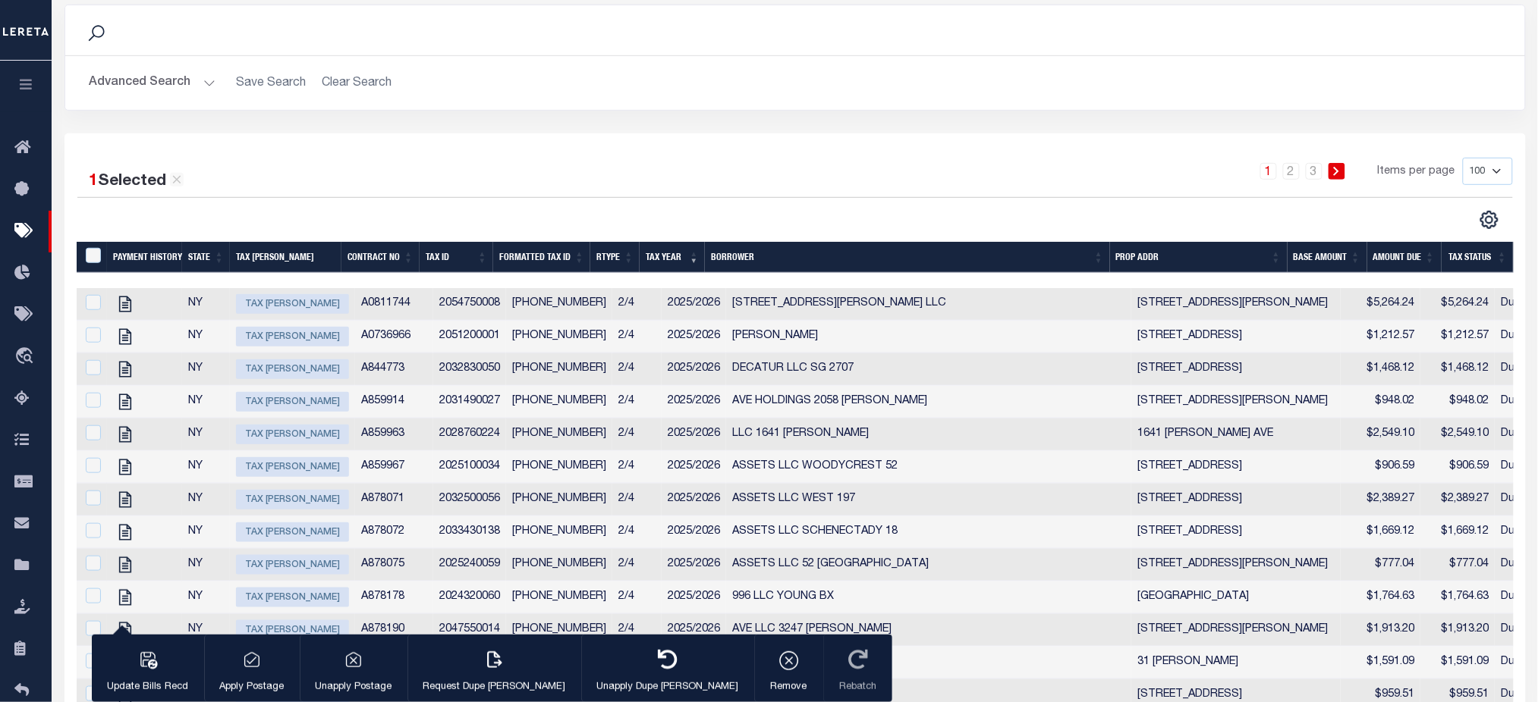
click at [685, 197] on div "1 2 3 Items per page 100 200 500 1000" at bounding box center [976, 177] width 1071 height 39
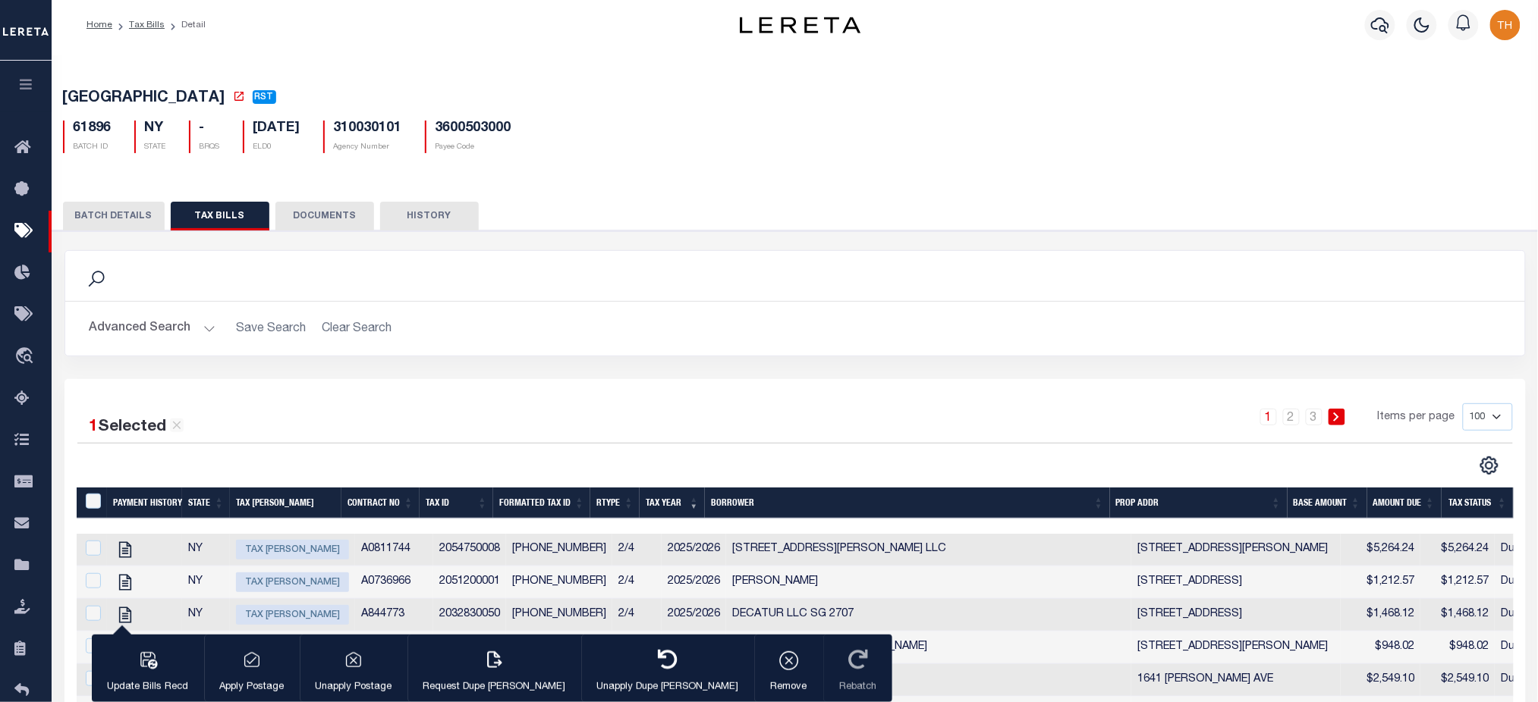
scroll to position [0, 0]
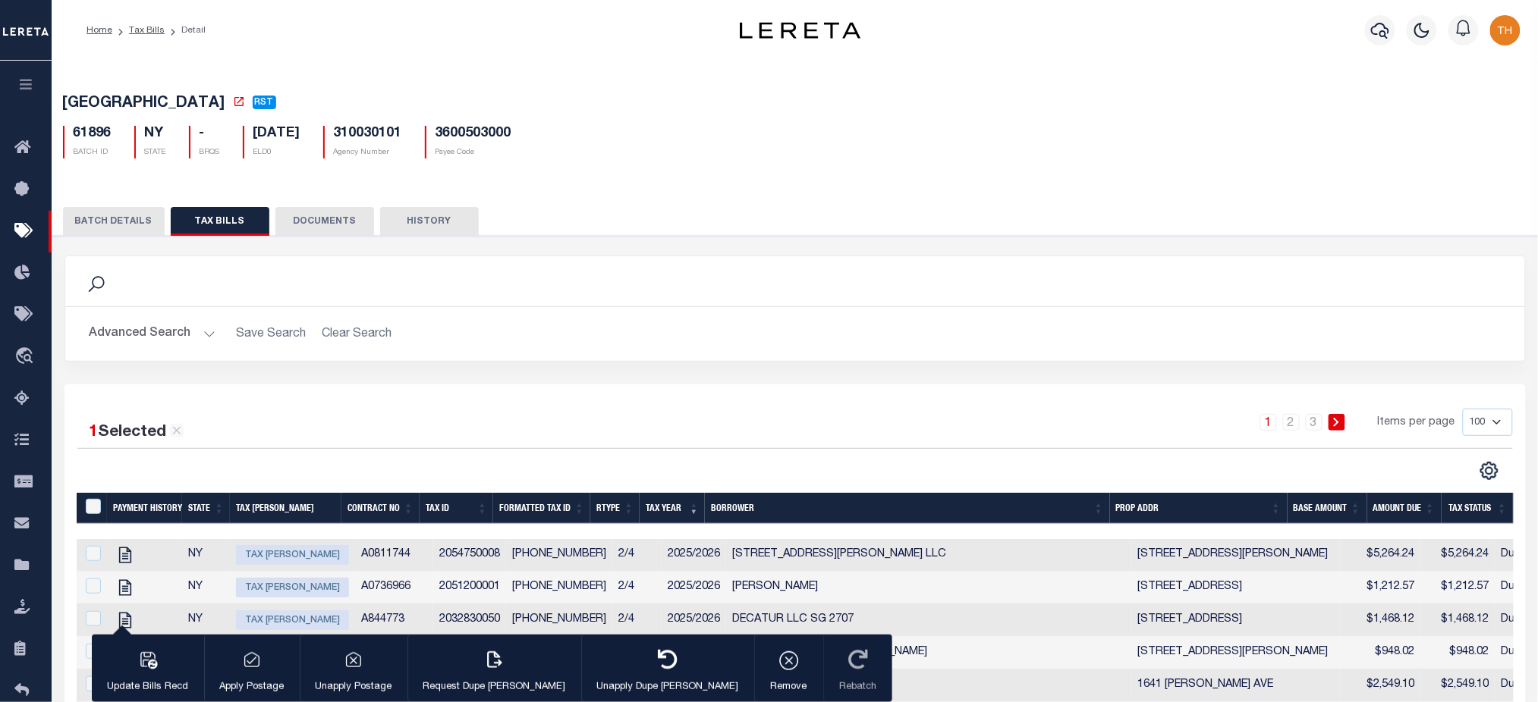
click at [608, 509] on th "Rtype" at bounding box center [614, 508] width 49 height 31
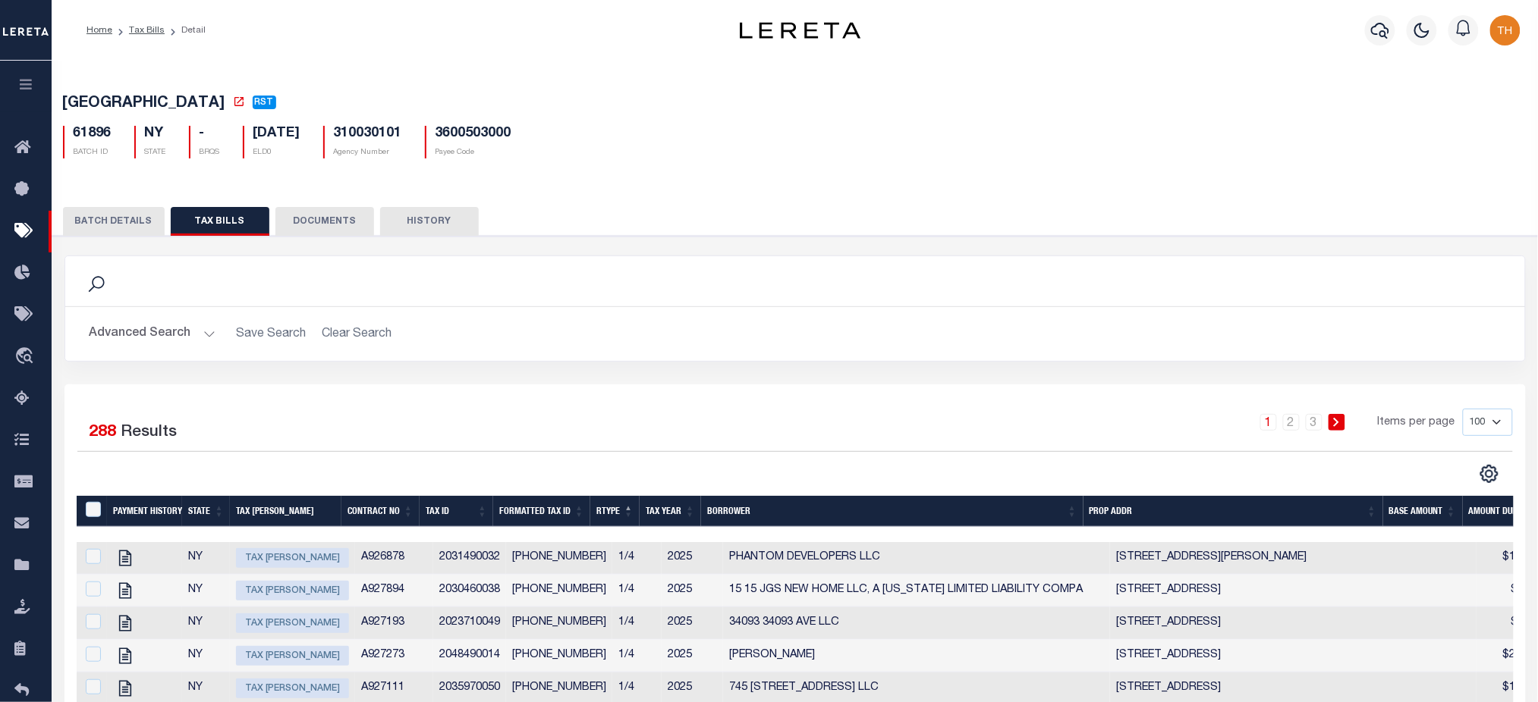
click at [608, 509] on th "Rtype" at bounding box center [614, 511] width 49 height 31
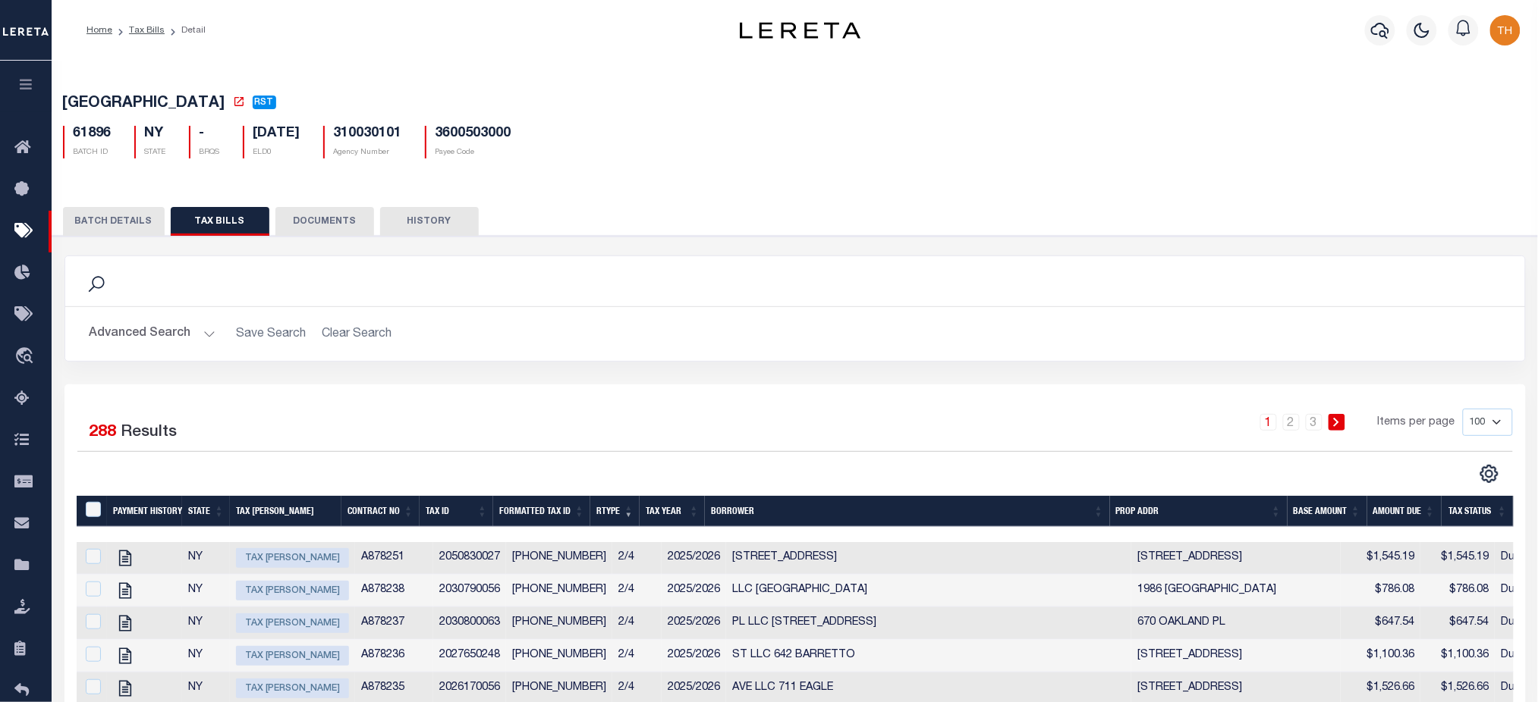
click at [91, 213] on button "BATCH DETAILS" at bounding box center [114, 221] width 102 height 29
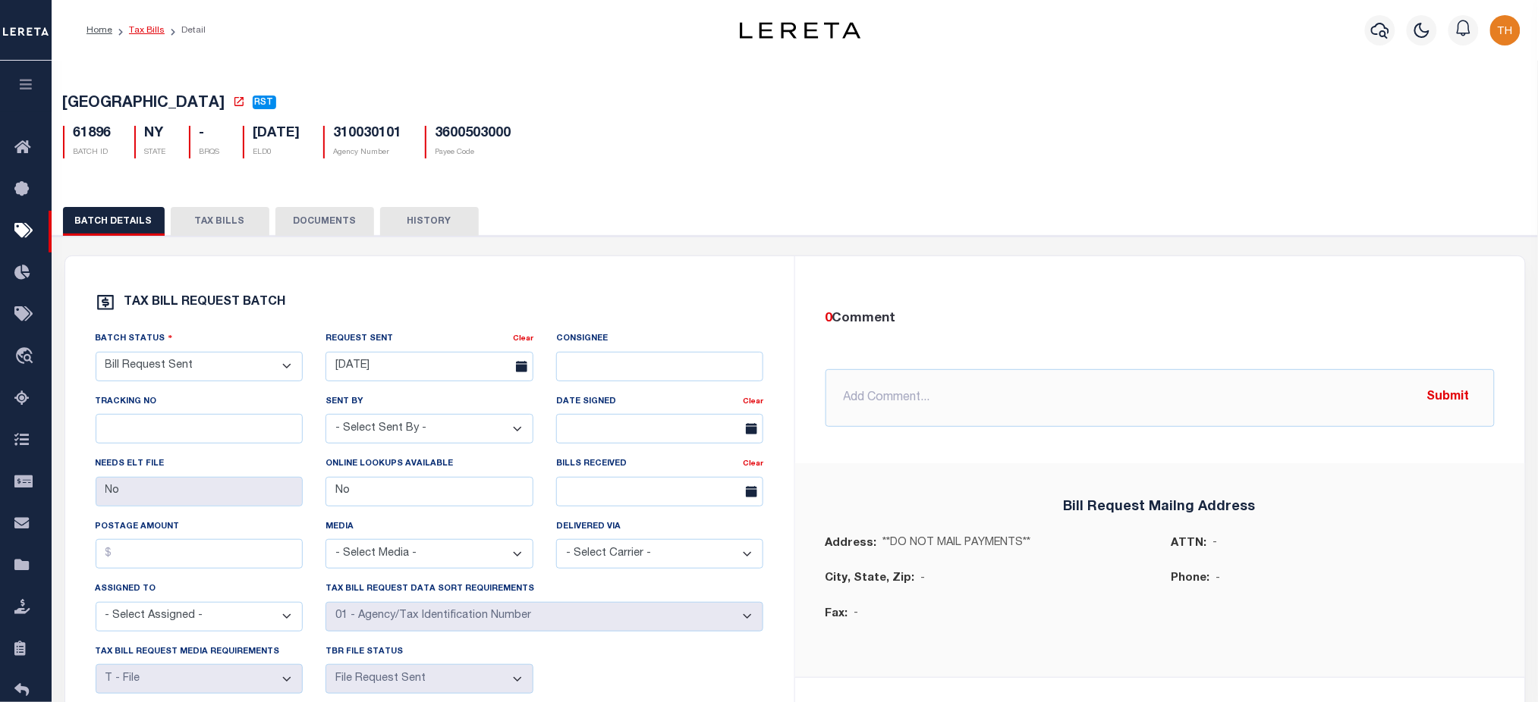
click at [138, 32] on link "Tax Bills" at bounding box center [147, 30] width 36 height 9
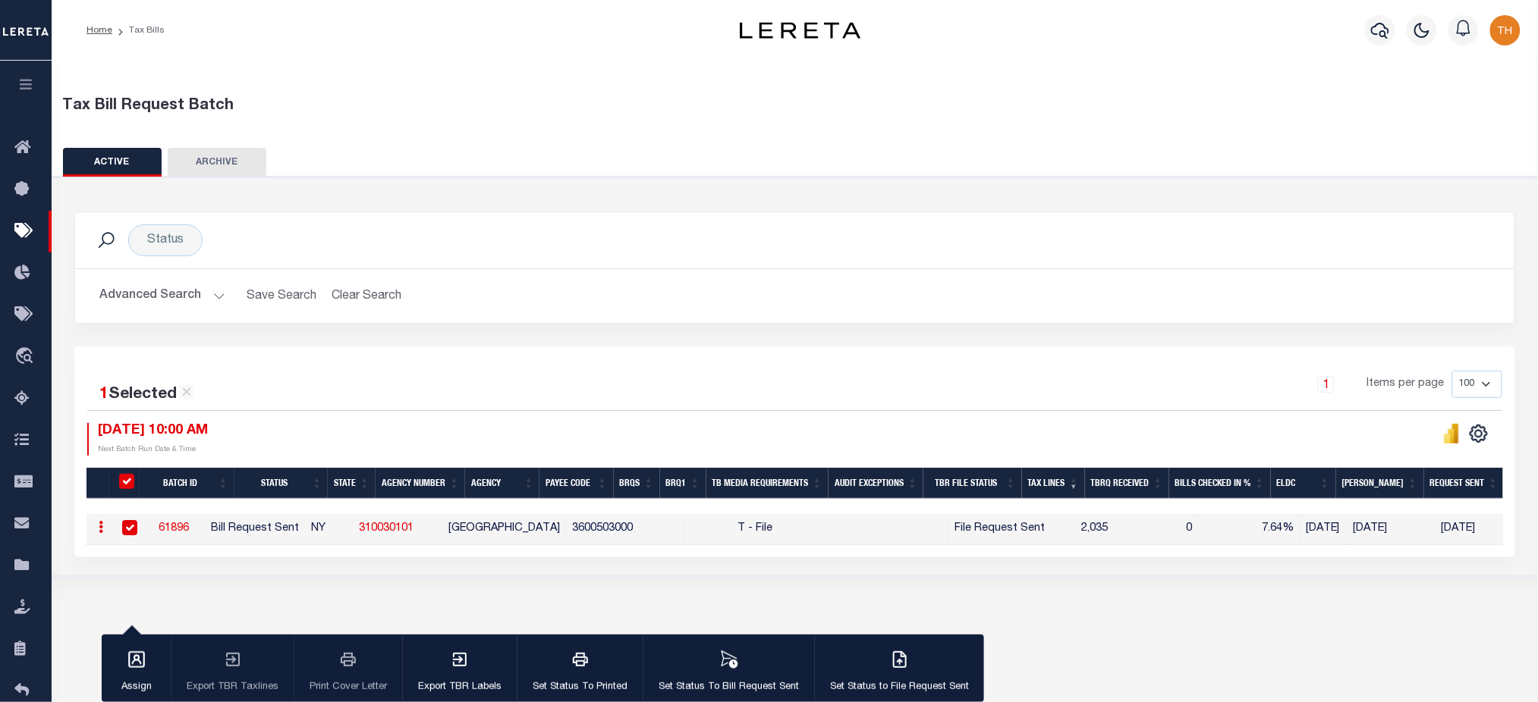
click at [184, 291] on button "Advanced Search" at bounding box center [162, 296] width 126 height 30
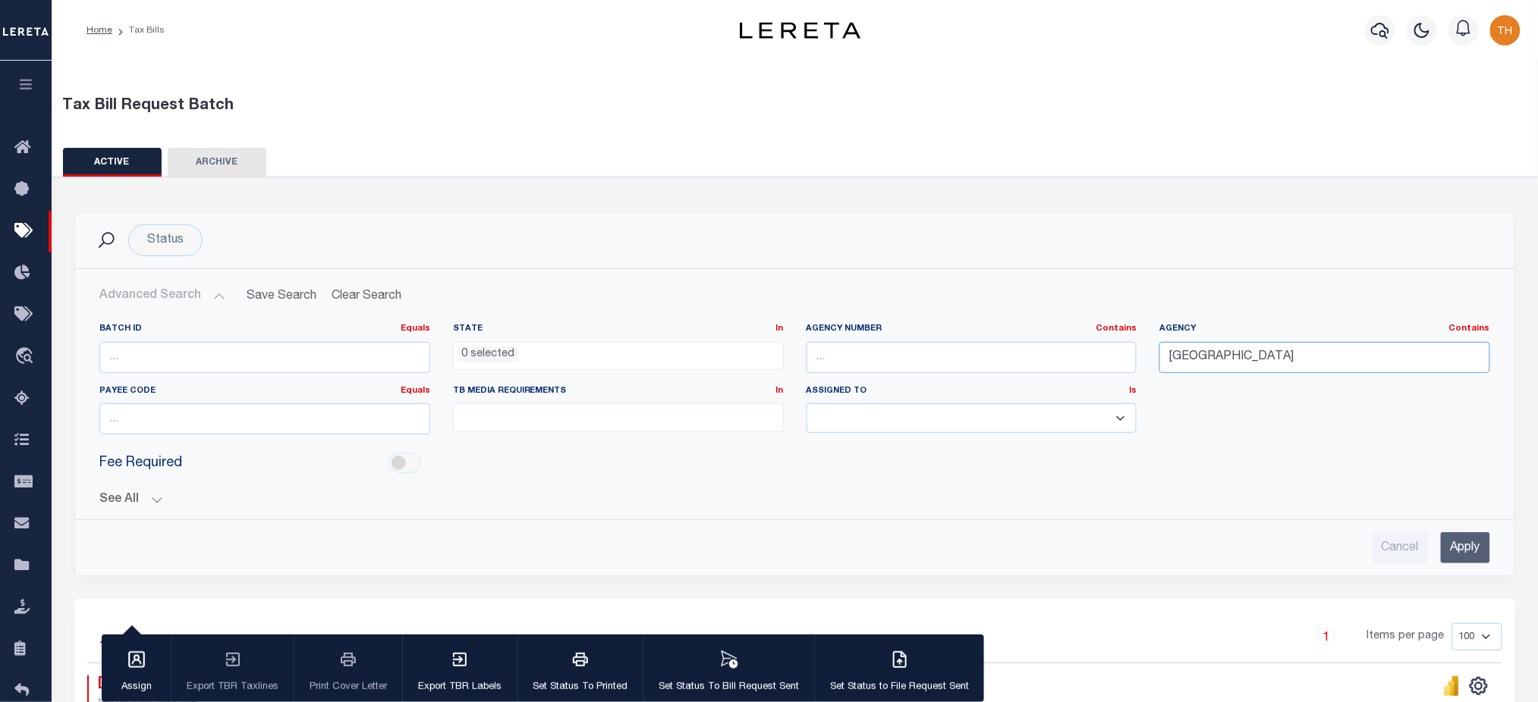
drag, startPoint x: 1217, startPoint y: 355, endPoint x: 1120, endPoint y: 358, distance: 97.1
click at [1120, 358] on div "Batch ID Equals Equals Is Not Equal To Is Greater Than Is Less Than State In In…" at bounding box center [794, 385] width 1413 height 124
type input "allegany"
click at [1456, 558] on input "Apply" at bounding box center [1464, 547] width 49 height 31
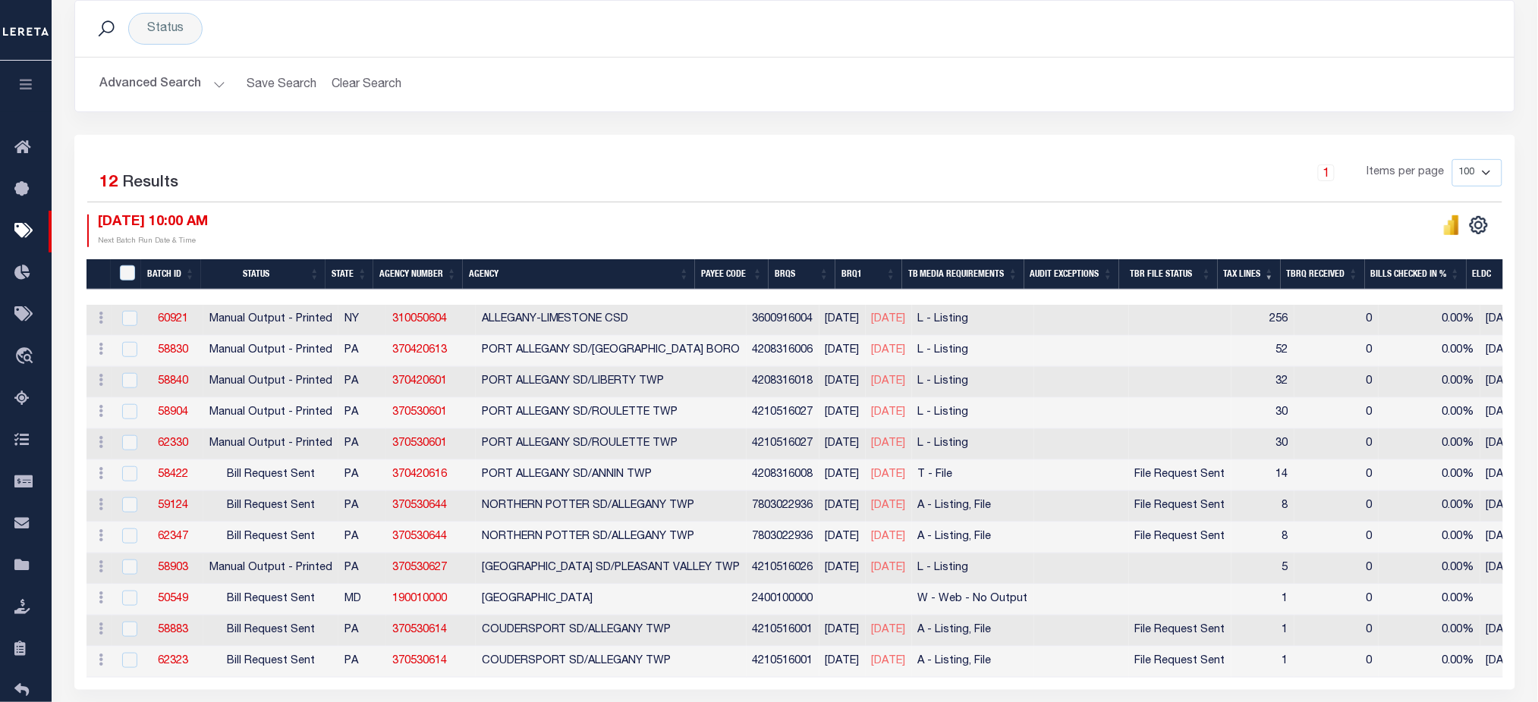
scroll to position [274, 0]
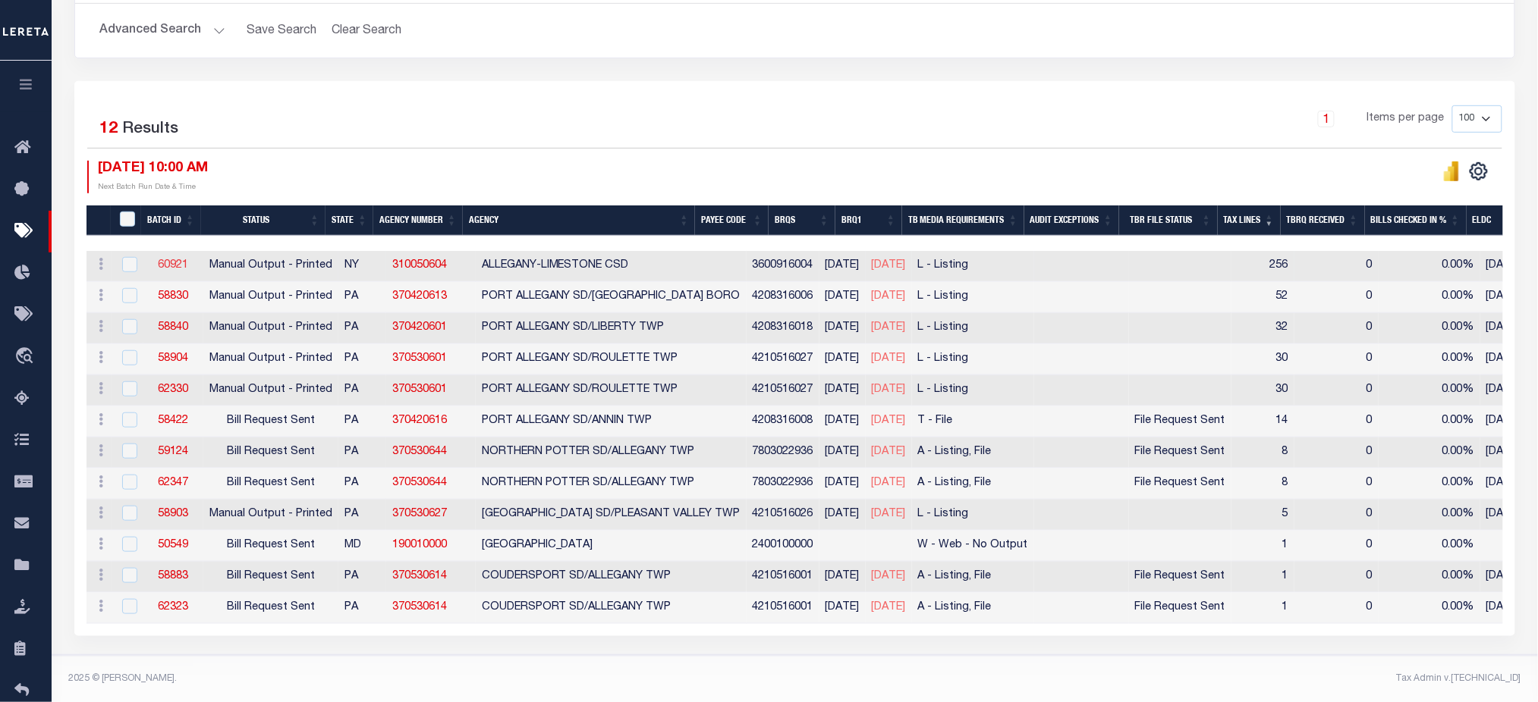
click at [168, 260] on link "60921" at bounding box center [173, 265] width 30 height 11
checkbox input "true"
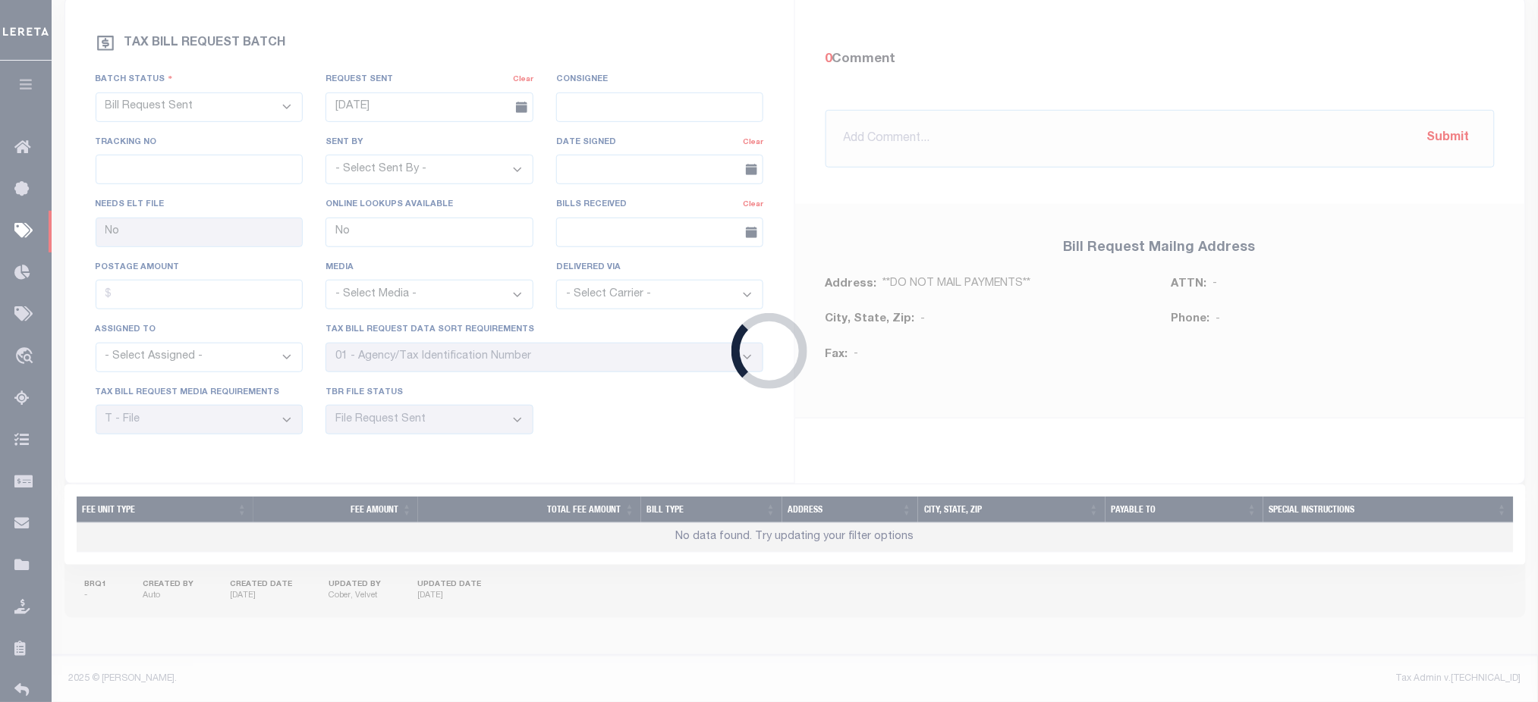
select select "PRT"
select select "20"
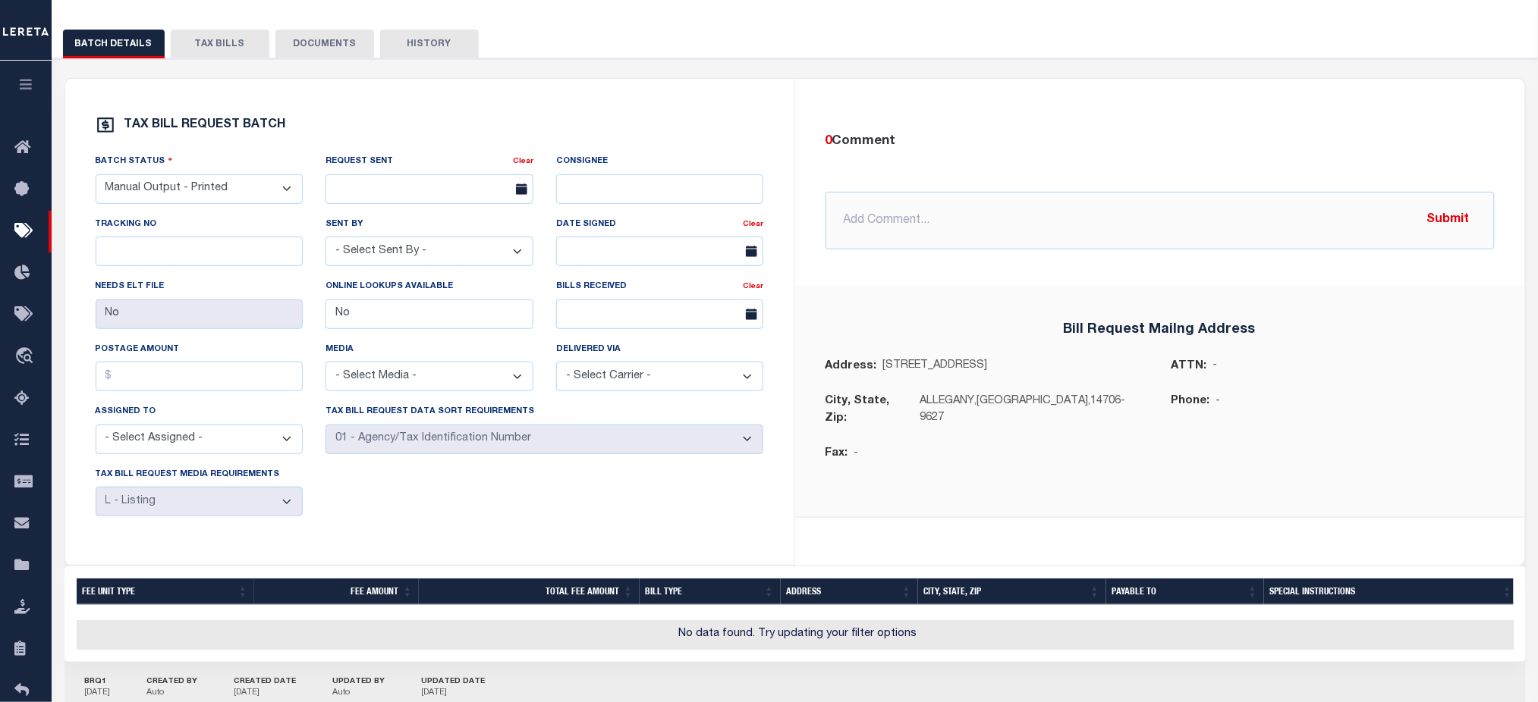
scroll to position [55, 0]
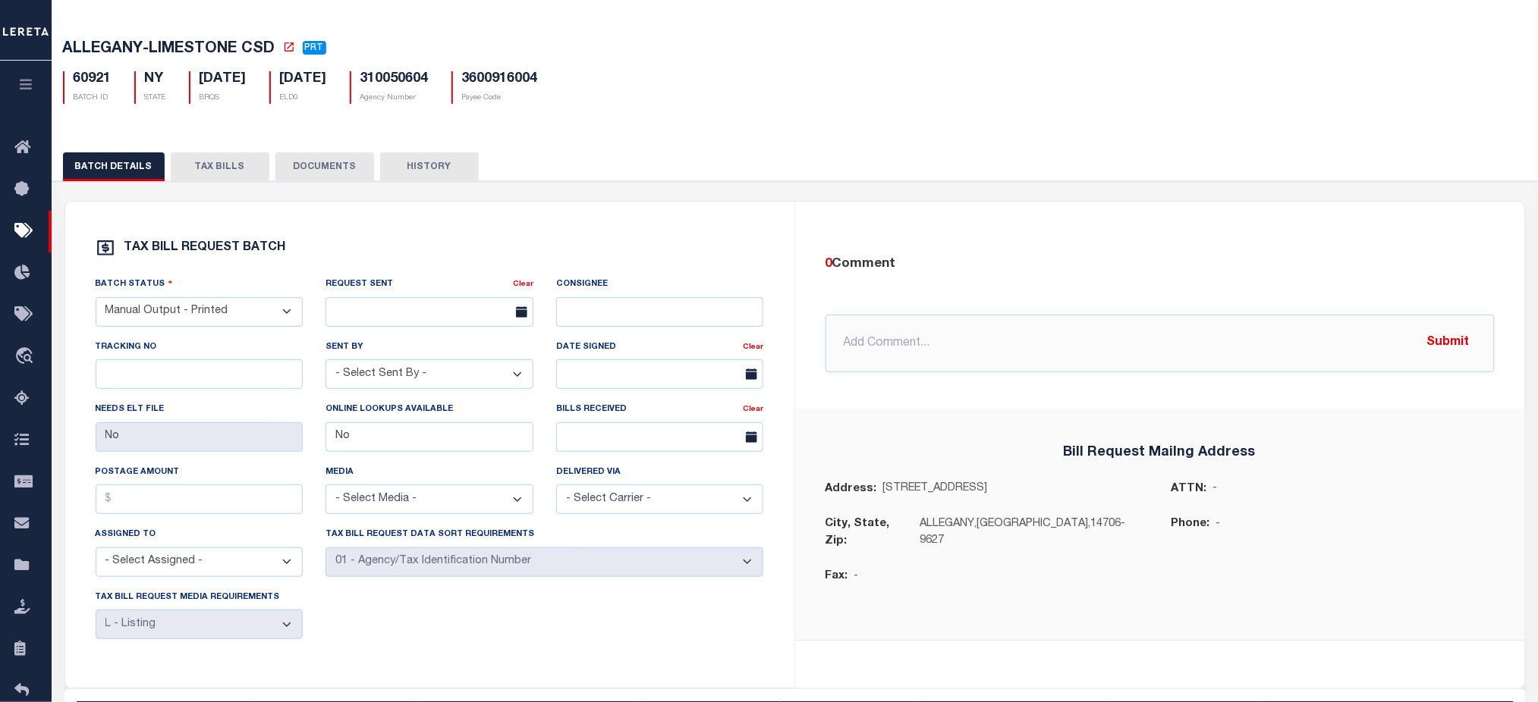
click at [220, 161] on button "TAX BILLS" at bounding box center [220, 166] width 99 height 29
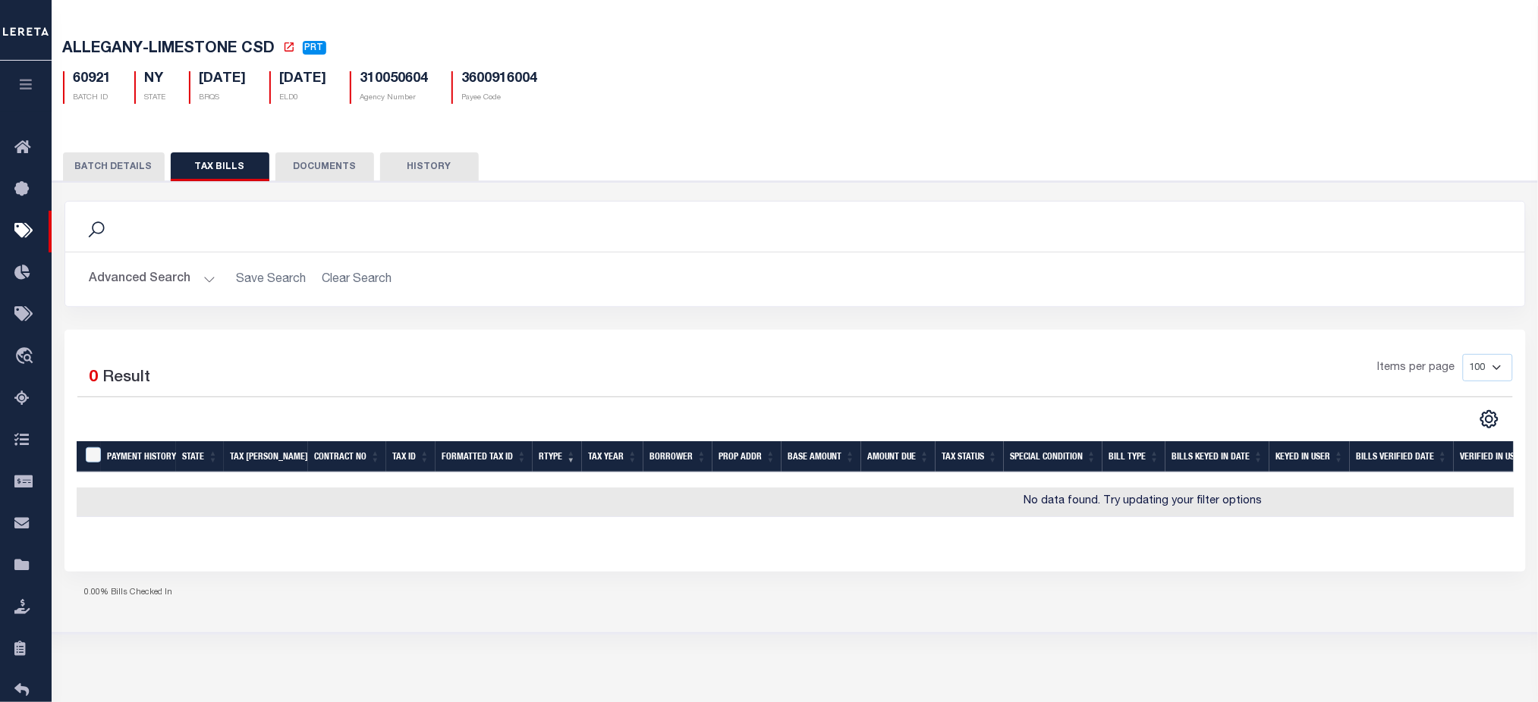
scroll to position [0, 0]
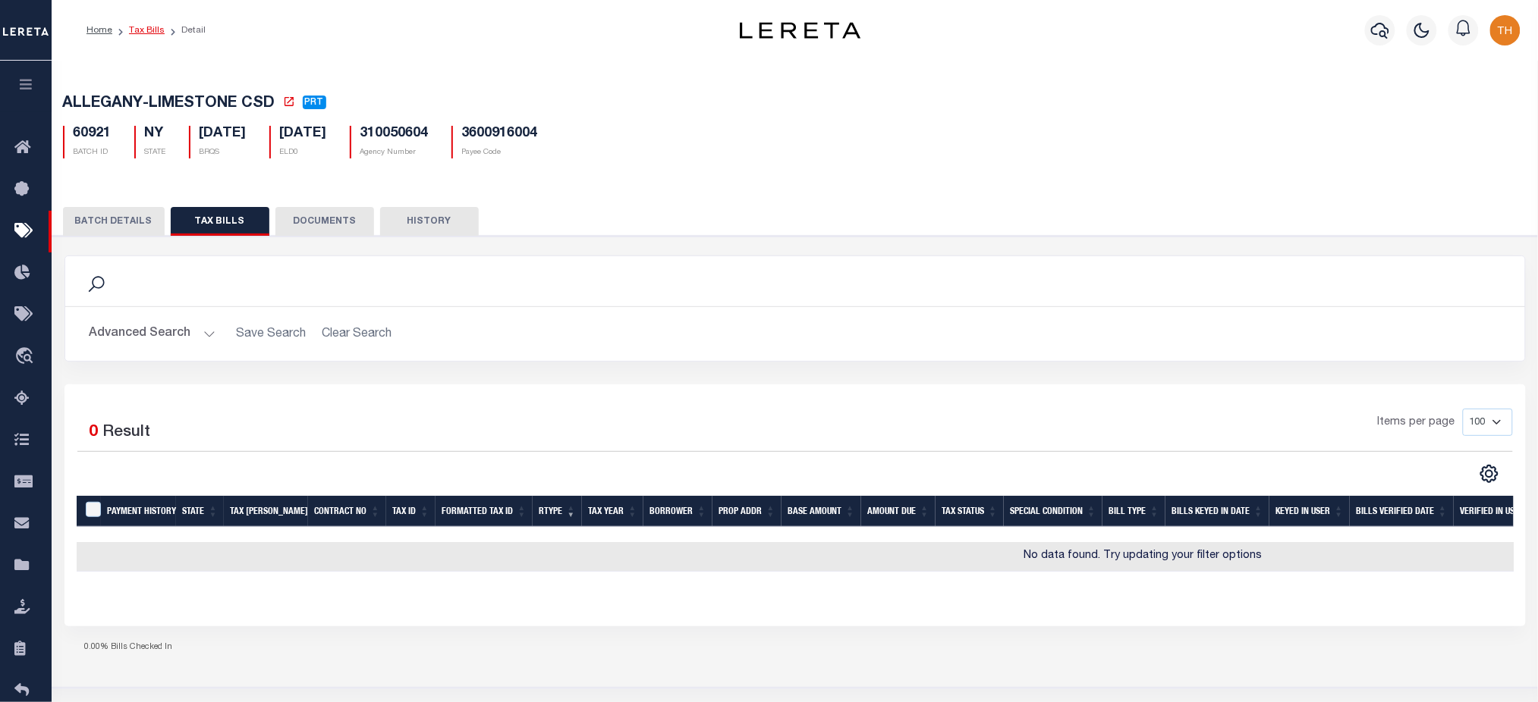
click at [152, 28] on link "Tax Bills" at bounding box center [147, 30] width 36 height 9
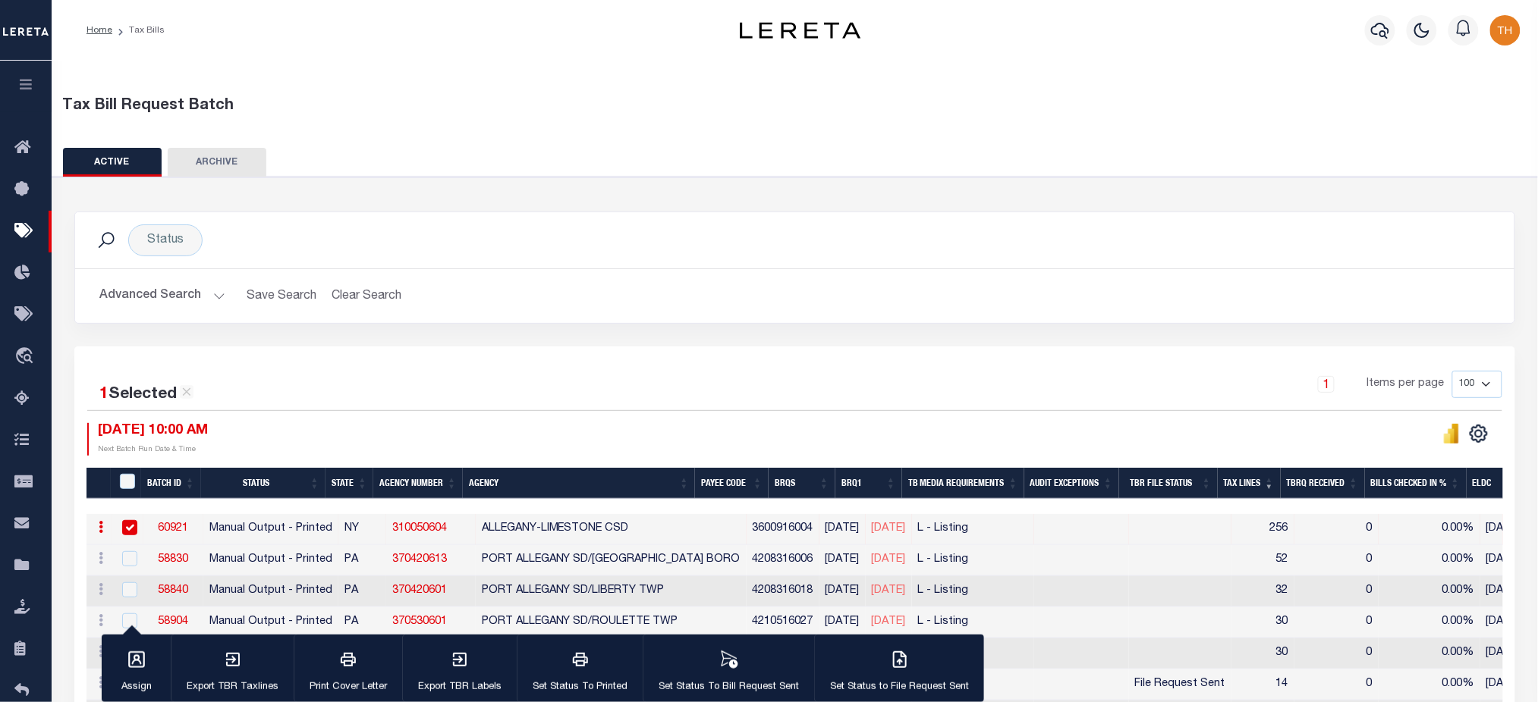
click at [171, 281] on button "Advanced Search" at bounding box center [162, 296] width 126 height 30
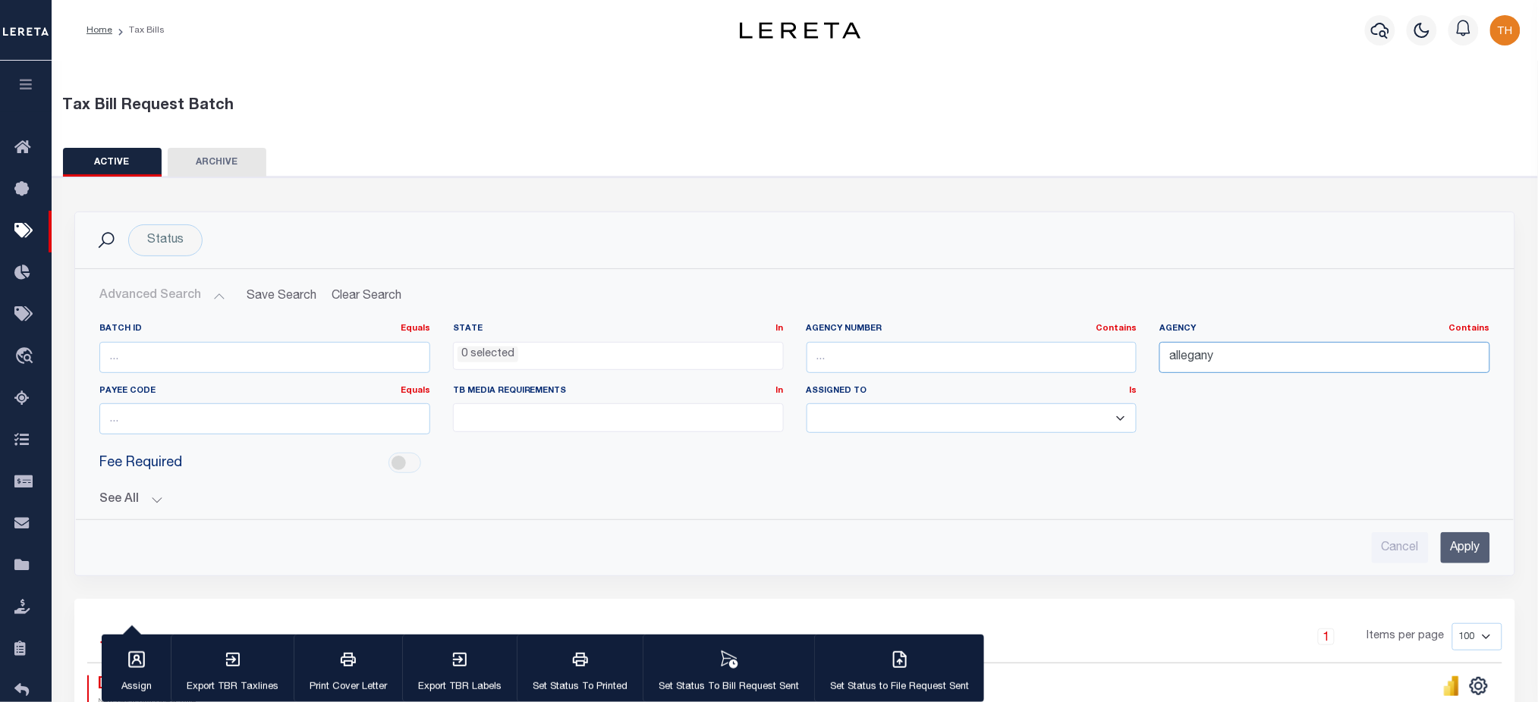
drag, startPoint x: 1270, startPoint y: 359, endPoint x: 1123, endPoint y: 361, distance: 147.2
click at [1124, 361] on div "Batch ID Equals Equals Is Not Equal To Is Greater Than Is Less Than State In In…" at bounding box center [794, 385] width 1413 height 124
click at [760, 349] on ul "0 selected" at bounding box center [618, 353] width 329 height 20
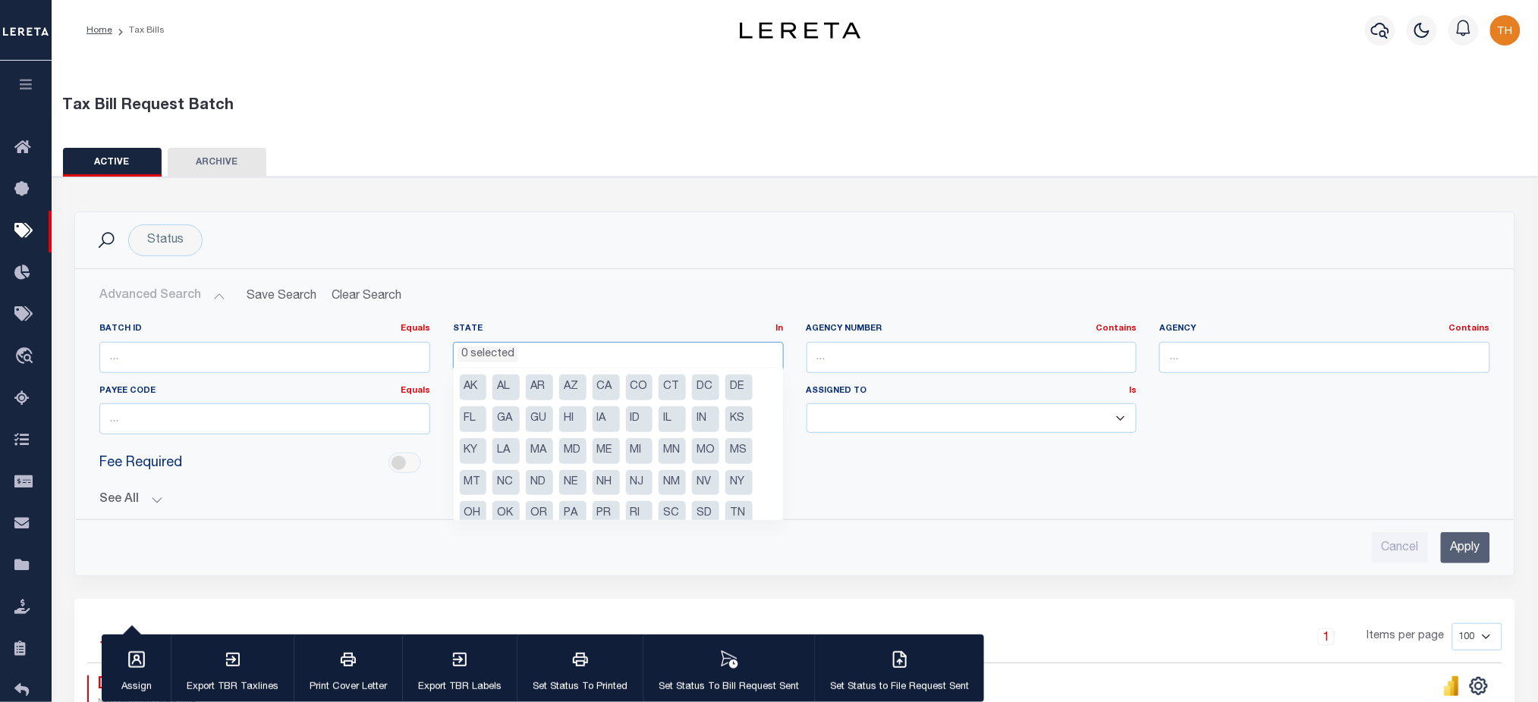
scroll to position [44, 0]
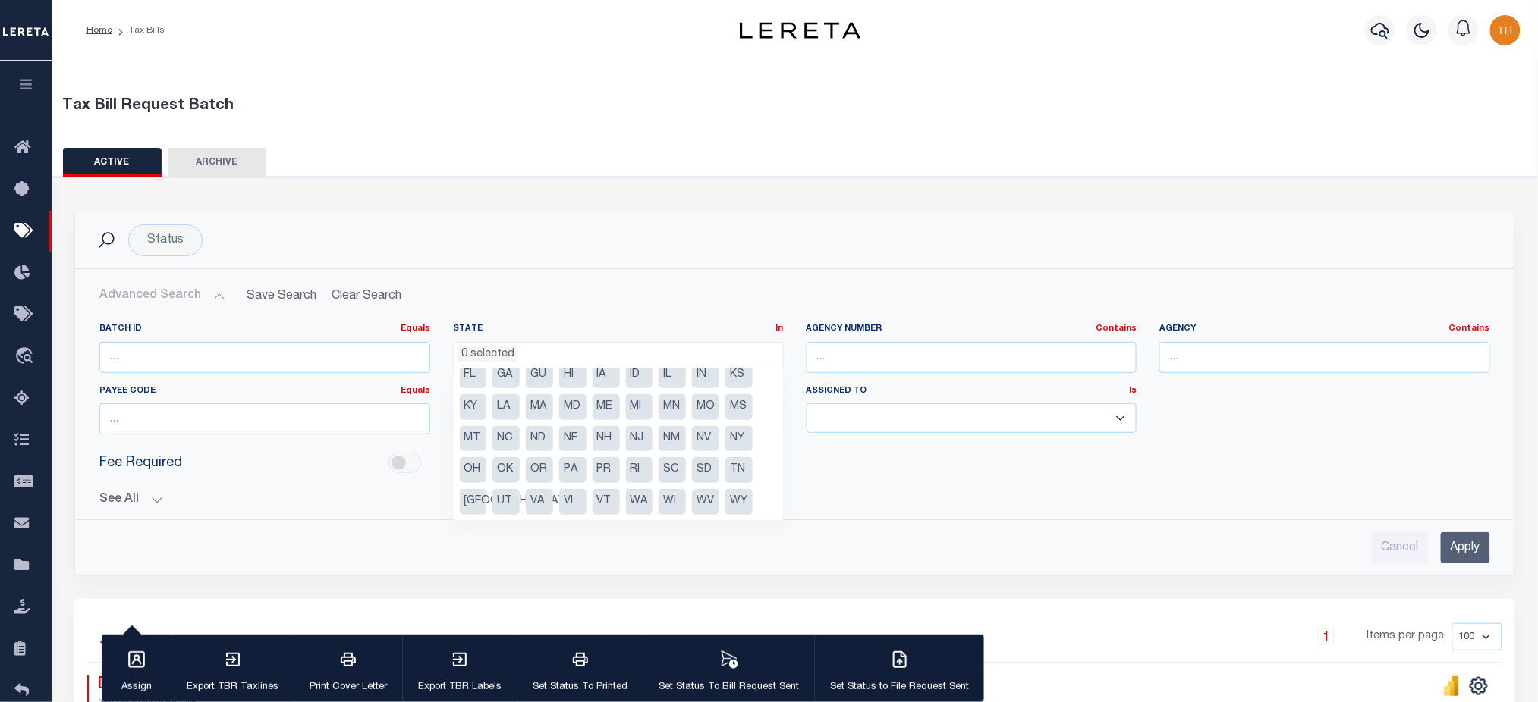
drag, startPoint x: 740, startPoint y: 440, endPoint x: 761, endPoint y: 441, distance: 20.5
click at [741, 440] on li "NY" at bounding box center [738, 439] width 27 height 26
select select "NY"
click at [1464, 548] on input "Apply" at bounding box center [1464, 547] width 49 height 31
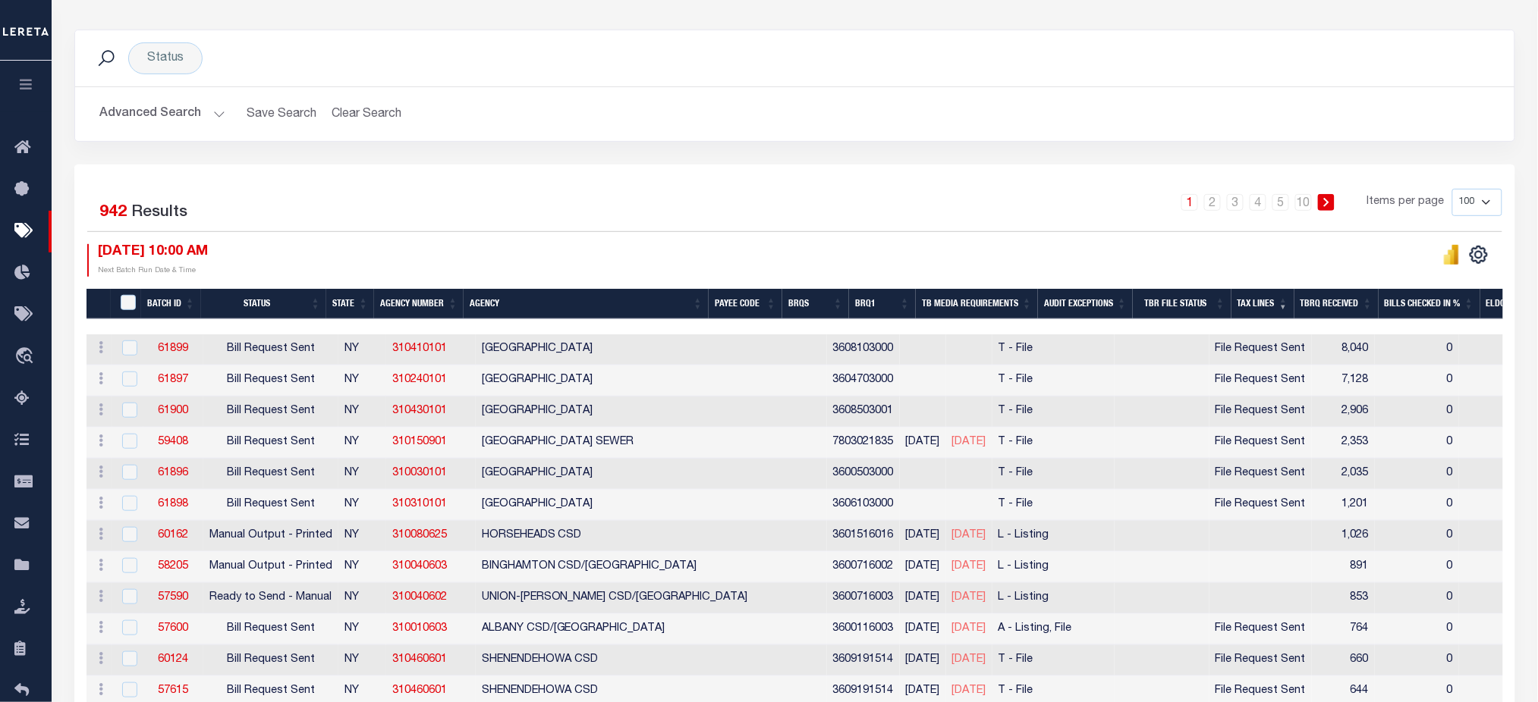
scroll to position [202, 0]
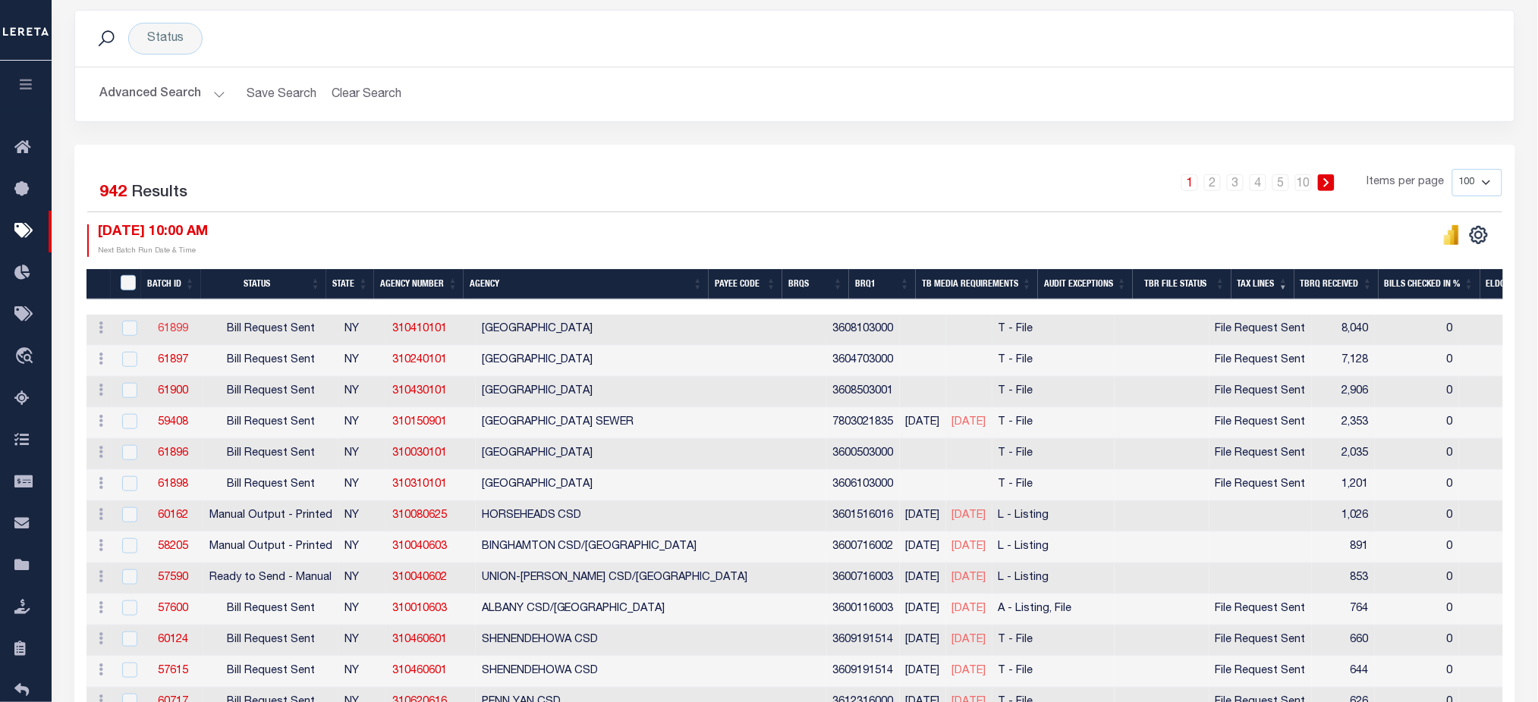
click at [174, 335] on link "61899" at bounding box center [173, 329] width 30 height 11
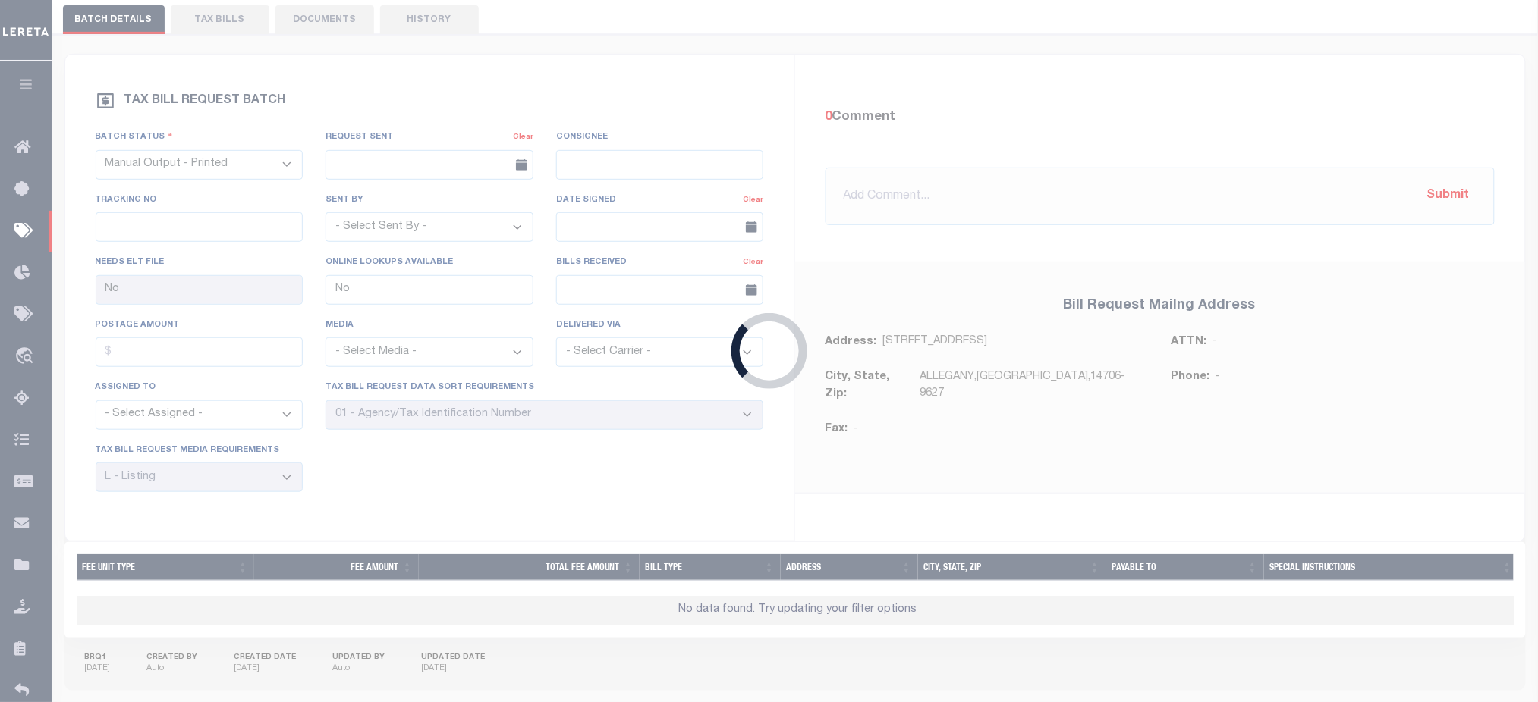
select select "RST"
type input "08/08/2025"
select select
select select "22"
select select "3"
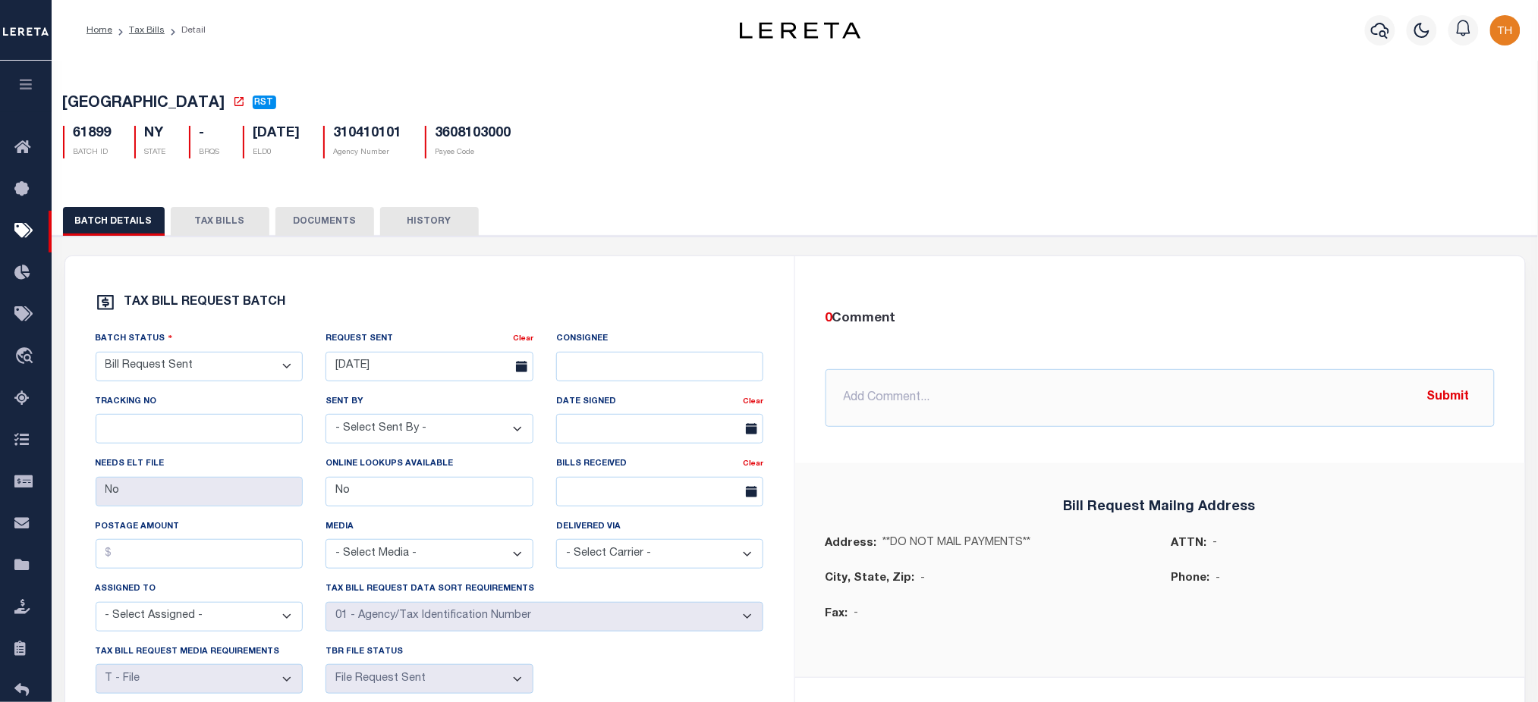
click at [236, 221] on button "TAX BILLS" at bounding box center [220, 221] width 99 height 29
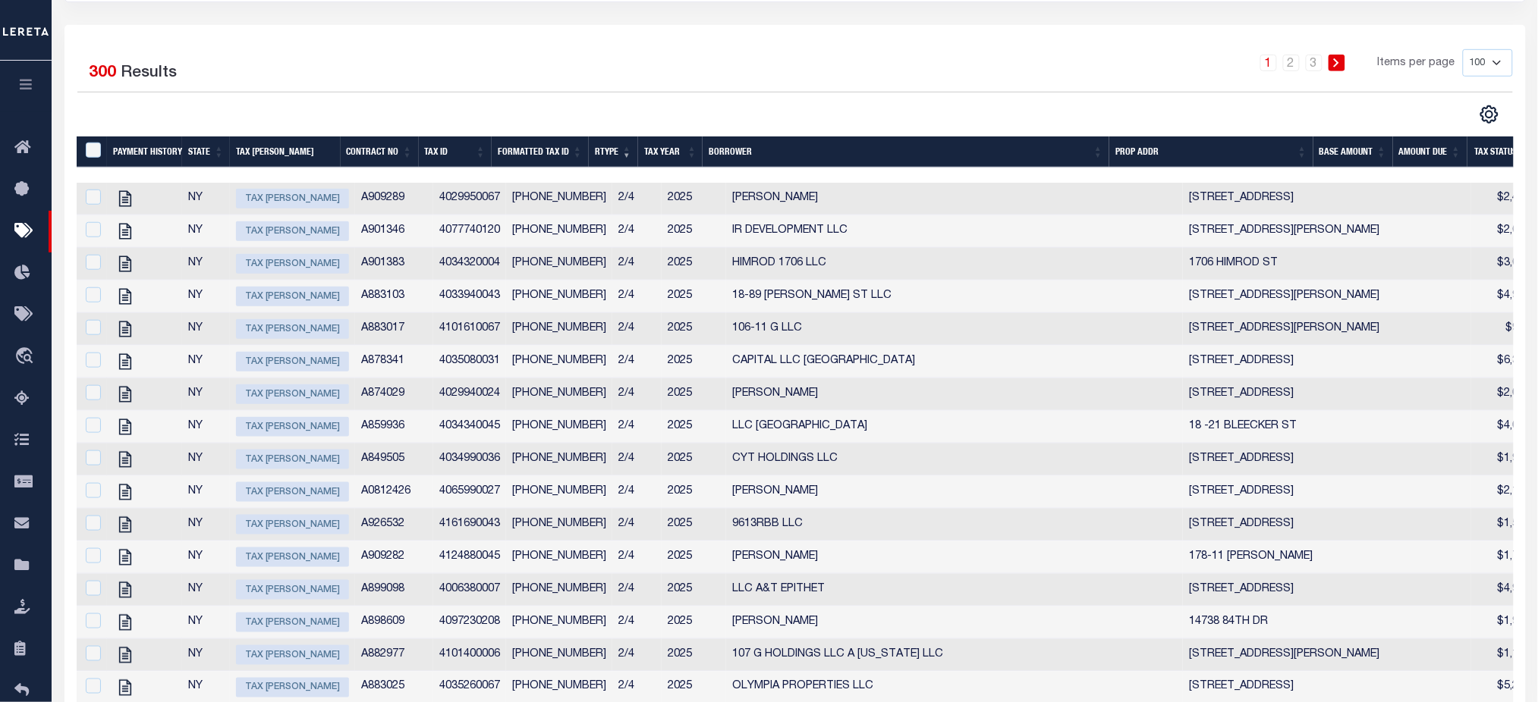
scroll to position [344, 0]
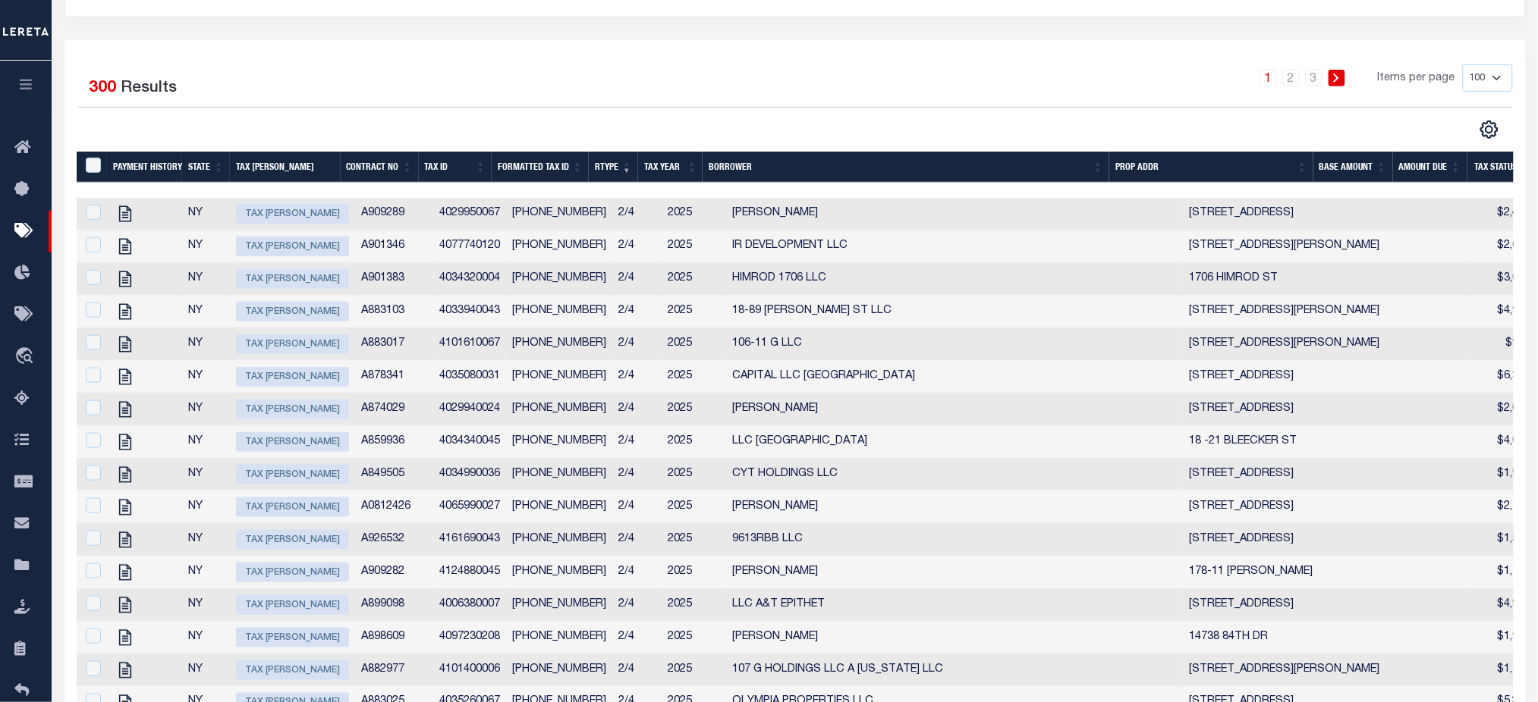
click at [611, 163] on th "Rtype" at bounding box center [613, 167] width 49 height 31
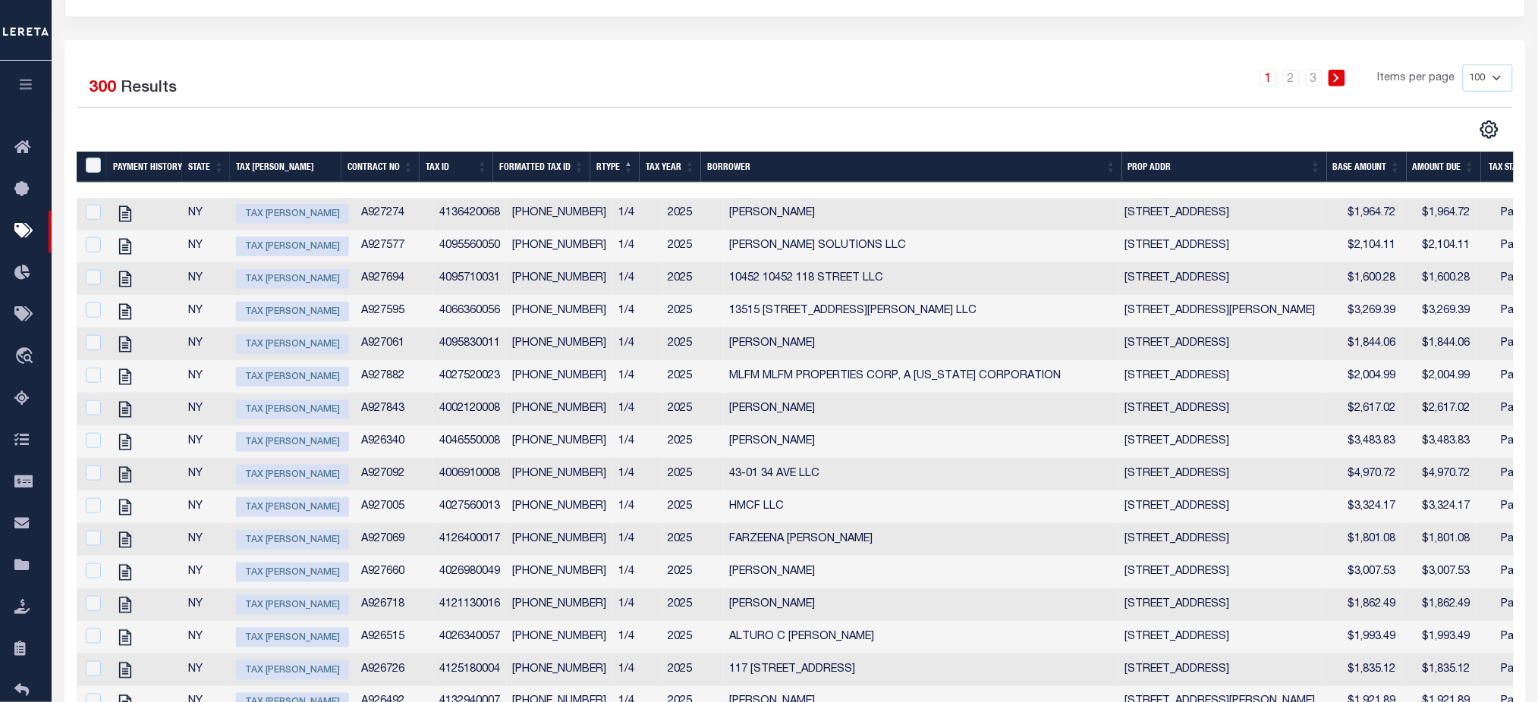
click at [611, 163] on th "Rtype" at bounding box center [614, 167] width 49 height 31
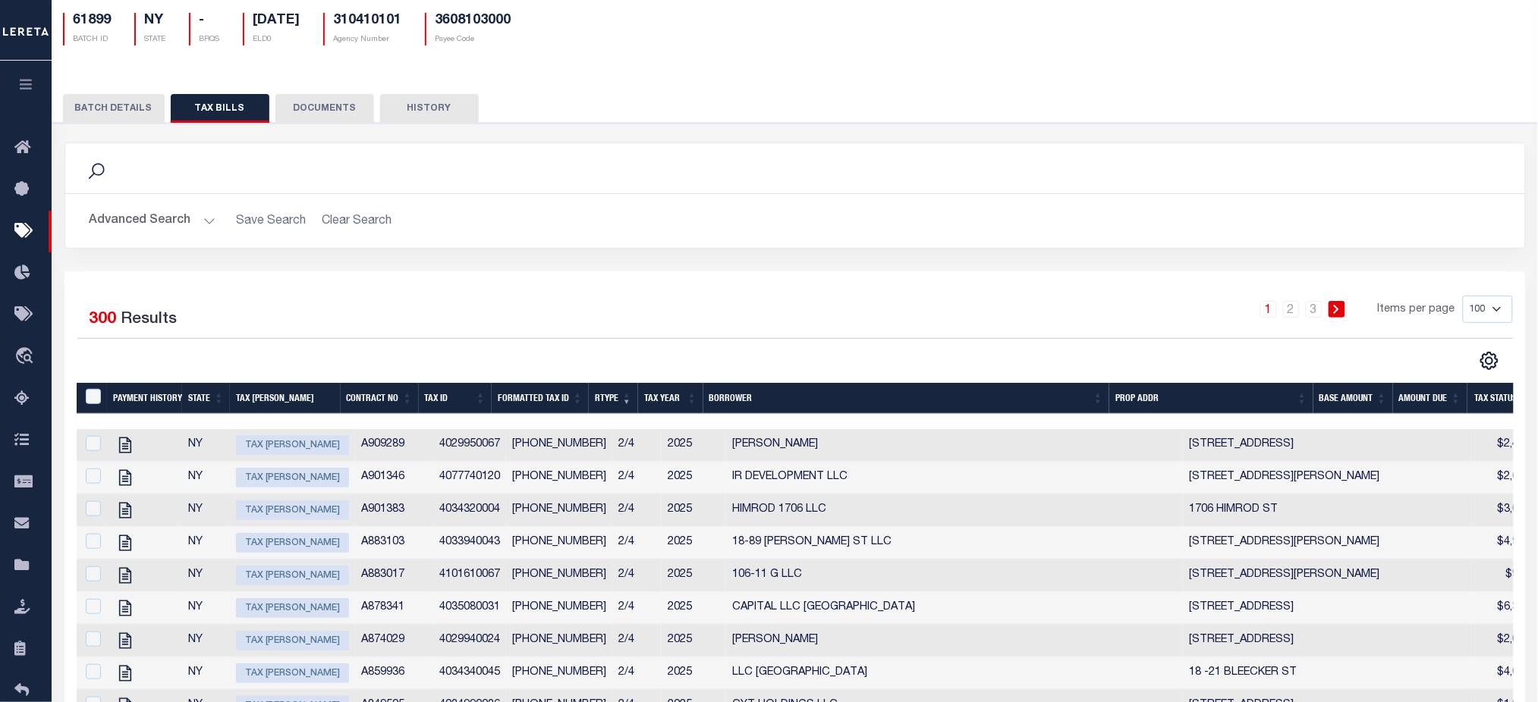
scroll to position [0, 0]
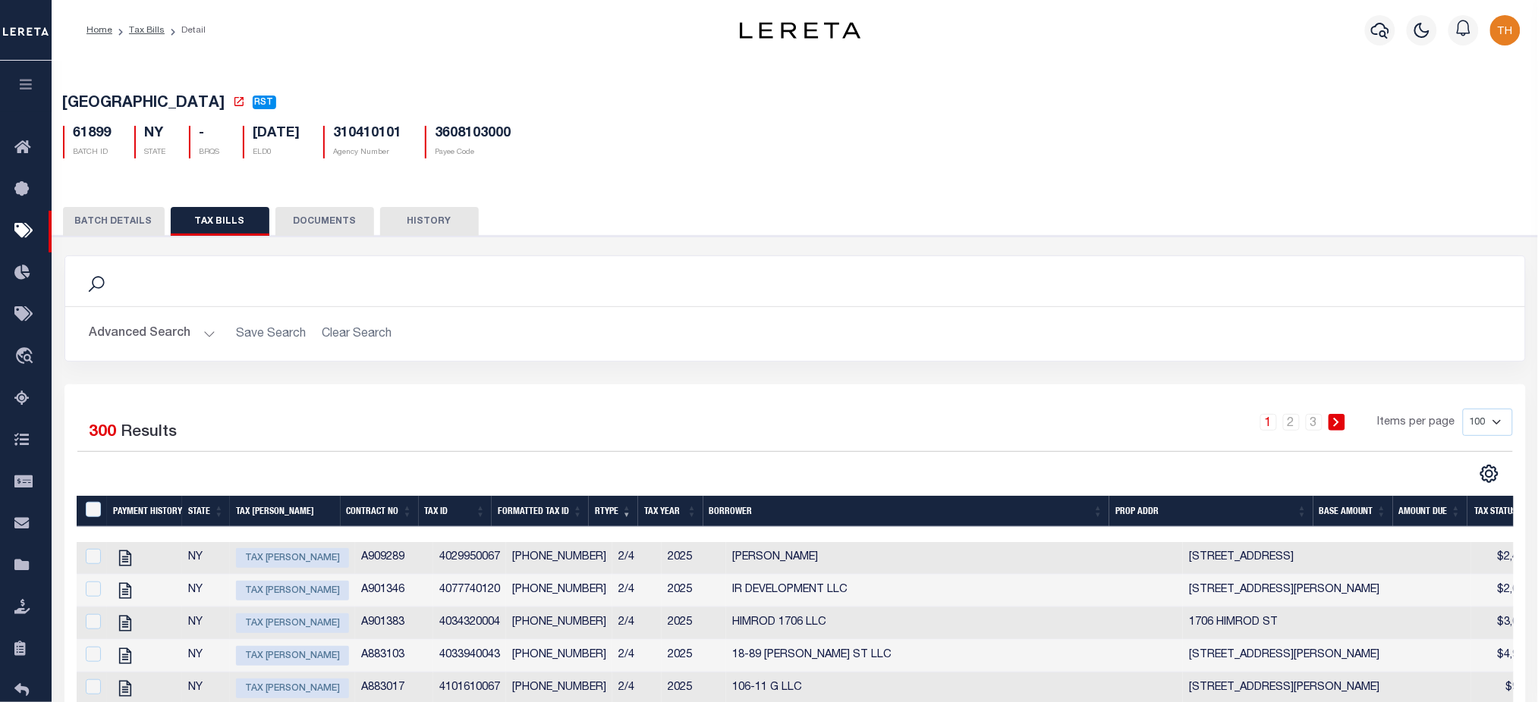
click at [108, 217] on button "BATCH DETAILS" at bounding box center [114, 221] width 102 height 29
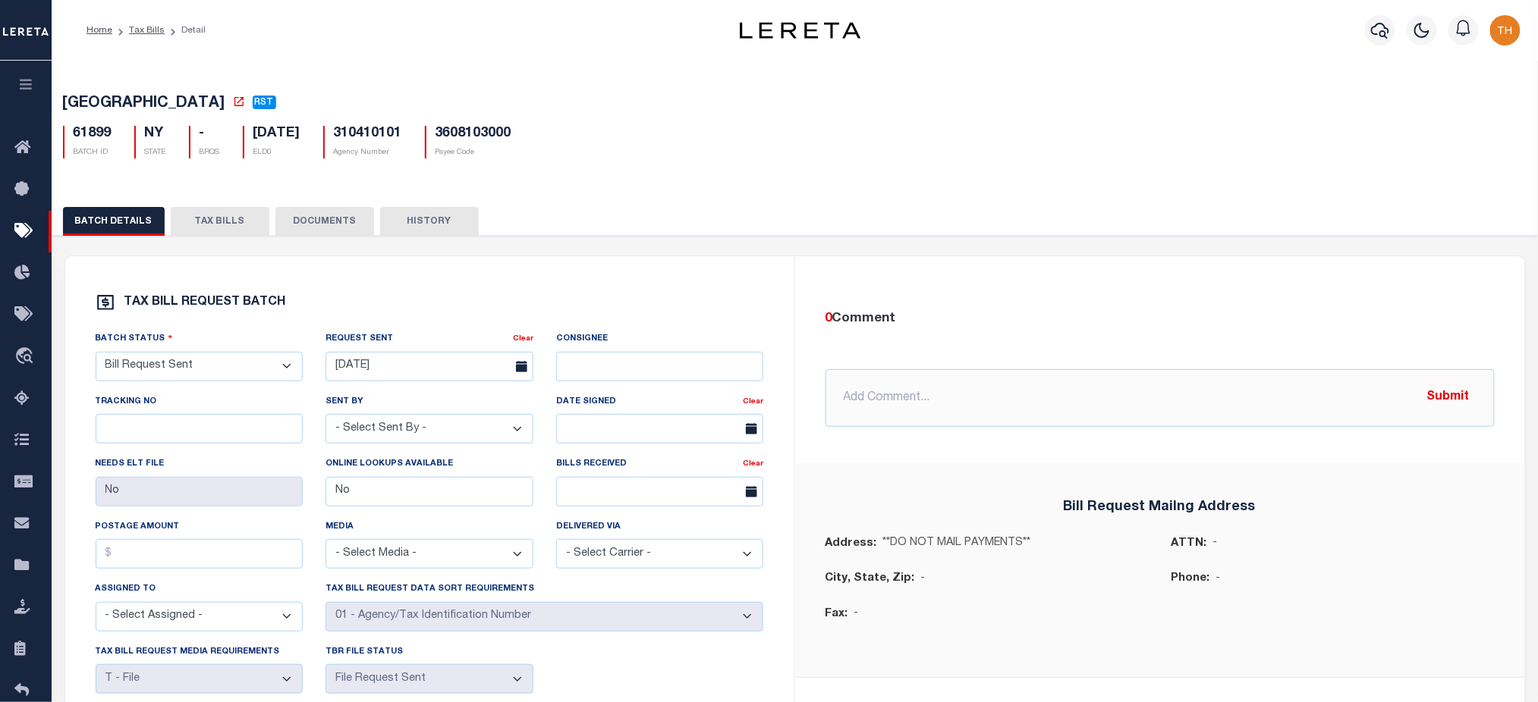
click at [148, 35] on li "Tax Bills" at bounding box center [138, 31] width 52 height 14
click at [149, 26] on link "Tax Bills" at bounding box center [147, 30] width 36 height 9
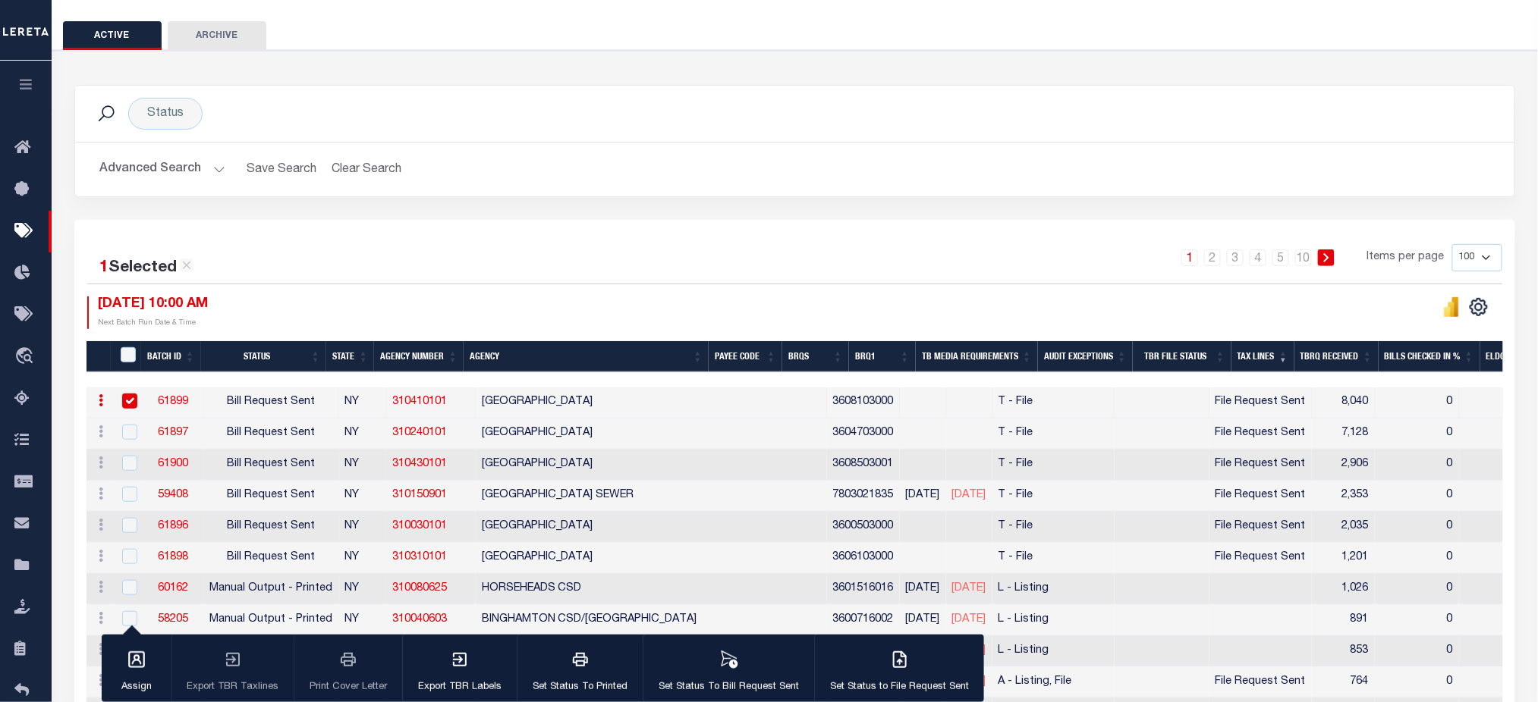
scroll to position [202, 0]
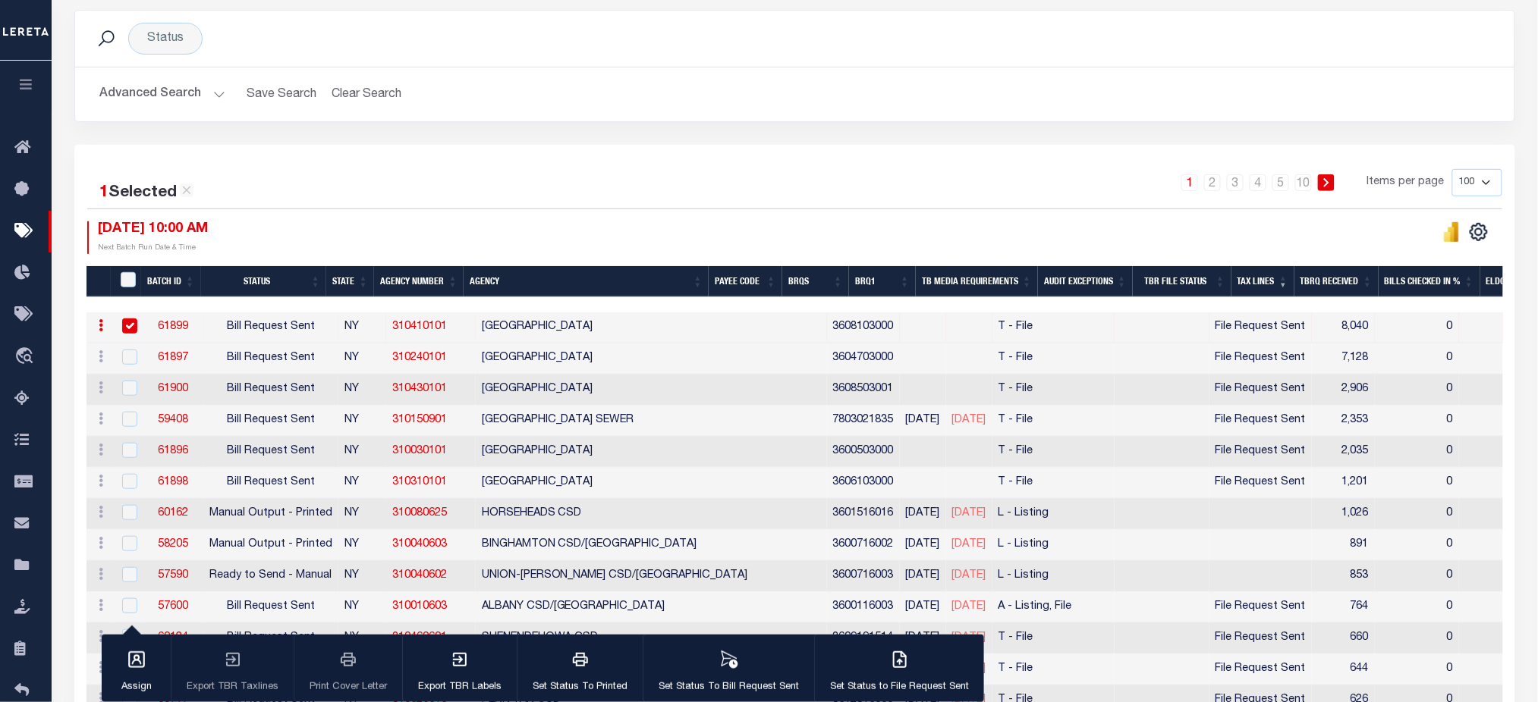
click at [123, 325] on input "checkbox" at bounding box center [129, 326] width 15 height 15
checkbox input "false"
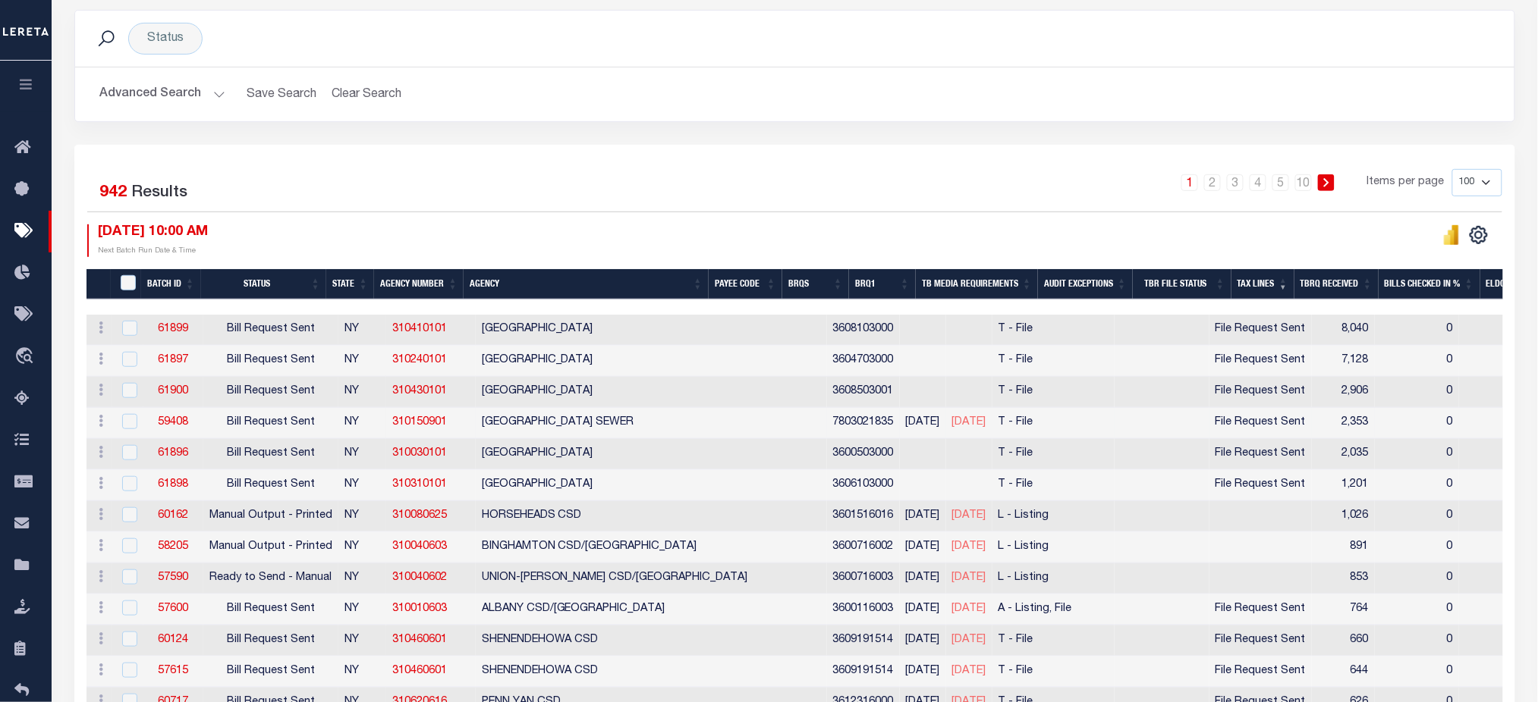
drag, startPoint x: 809, startPoint y: 419, endPoint x: 937, endPoint y: 423, distance: 127.5
click at [937, 423] on tr "ACTIONS Delete 59408 Bill Request Sent NY 310150901 BUFFALO CITY SEWER 78030218…" at bounding box center [1303, 423] width 2434 height 31
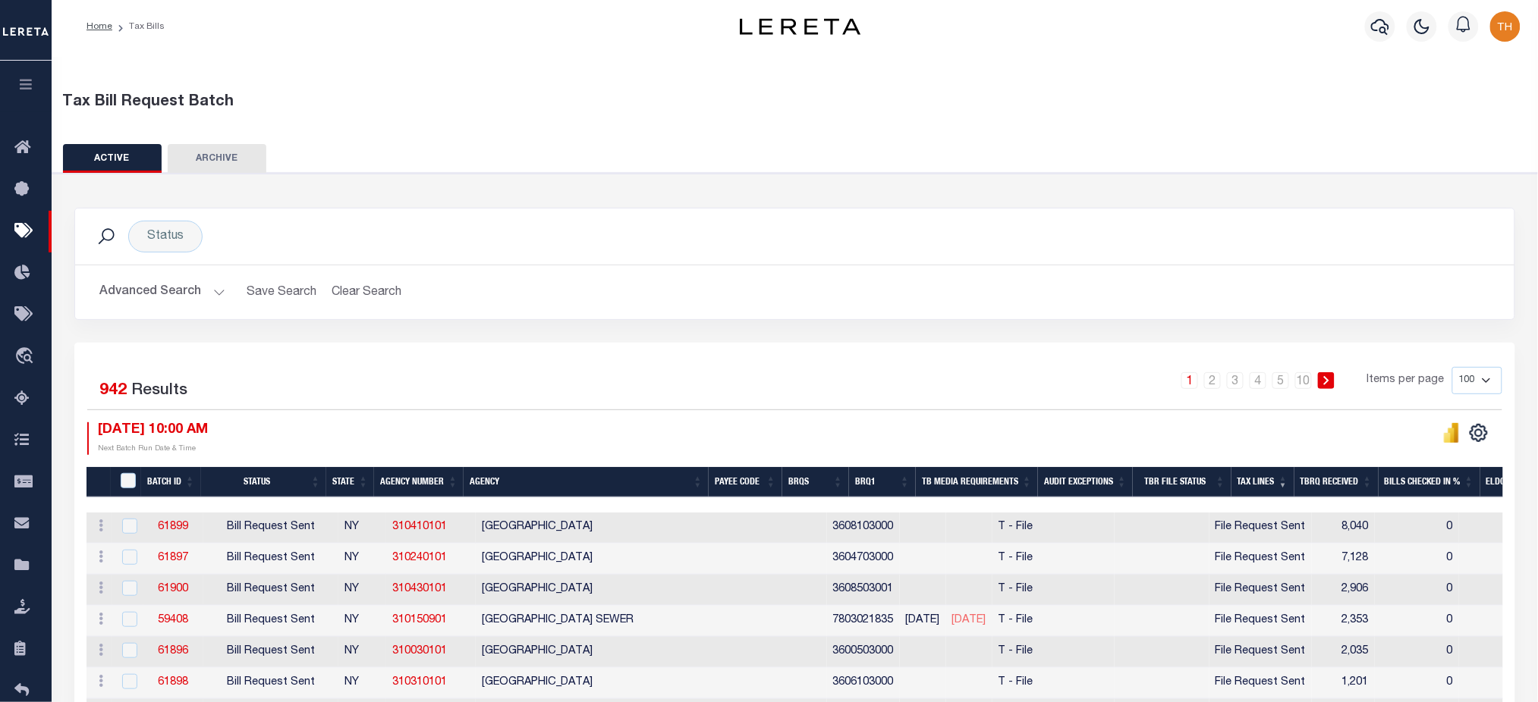
scroll to position [0, 0]
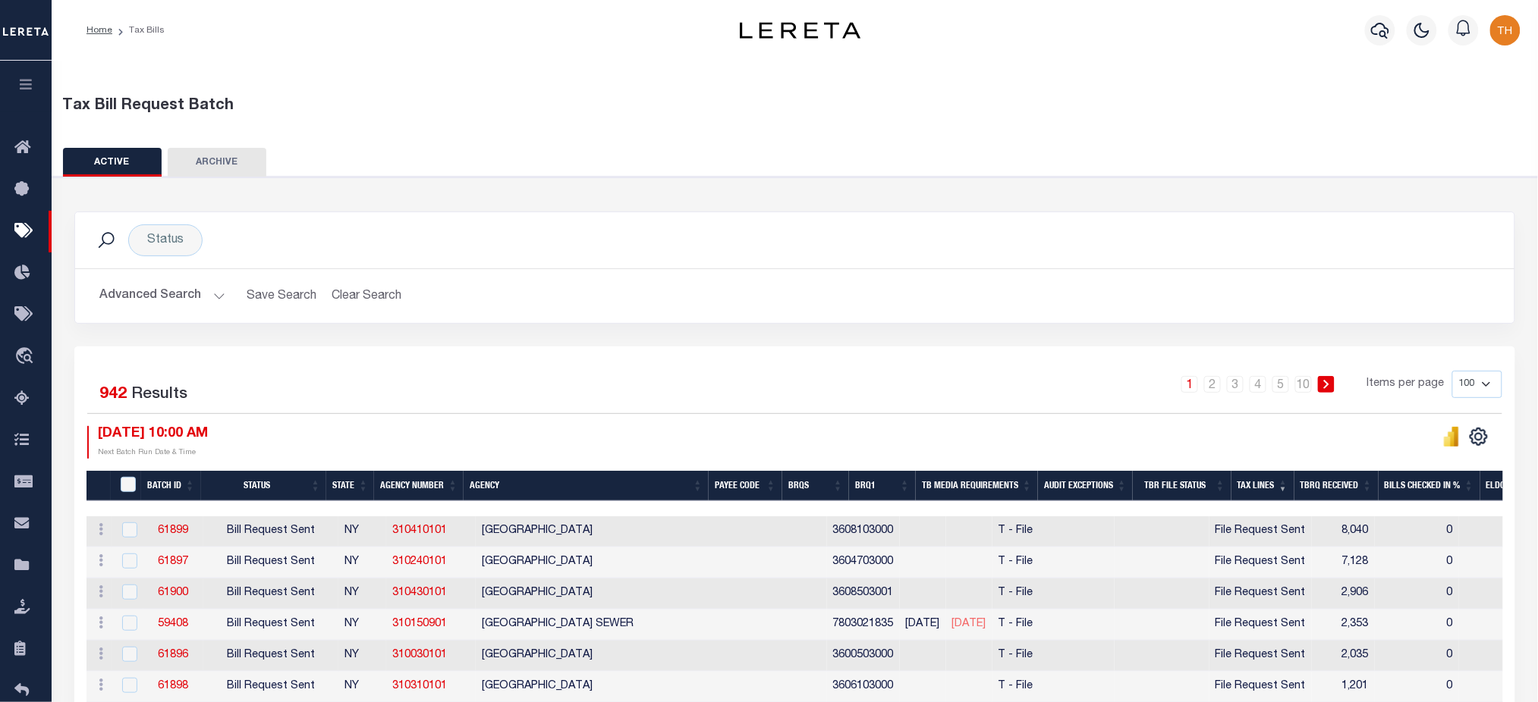
click at [499, 252] on div "Status Search" at bounding box center [794, 241] width 1415 height 32
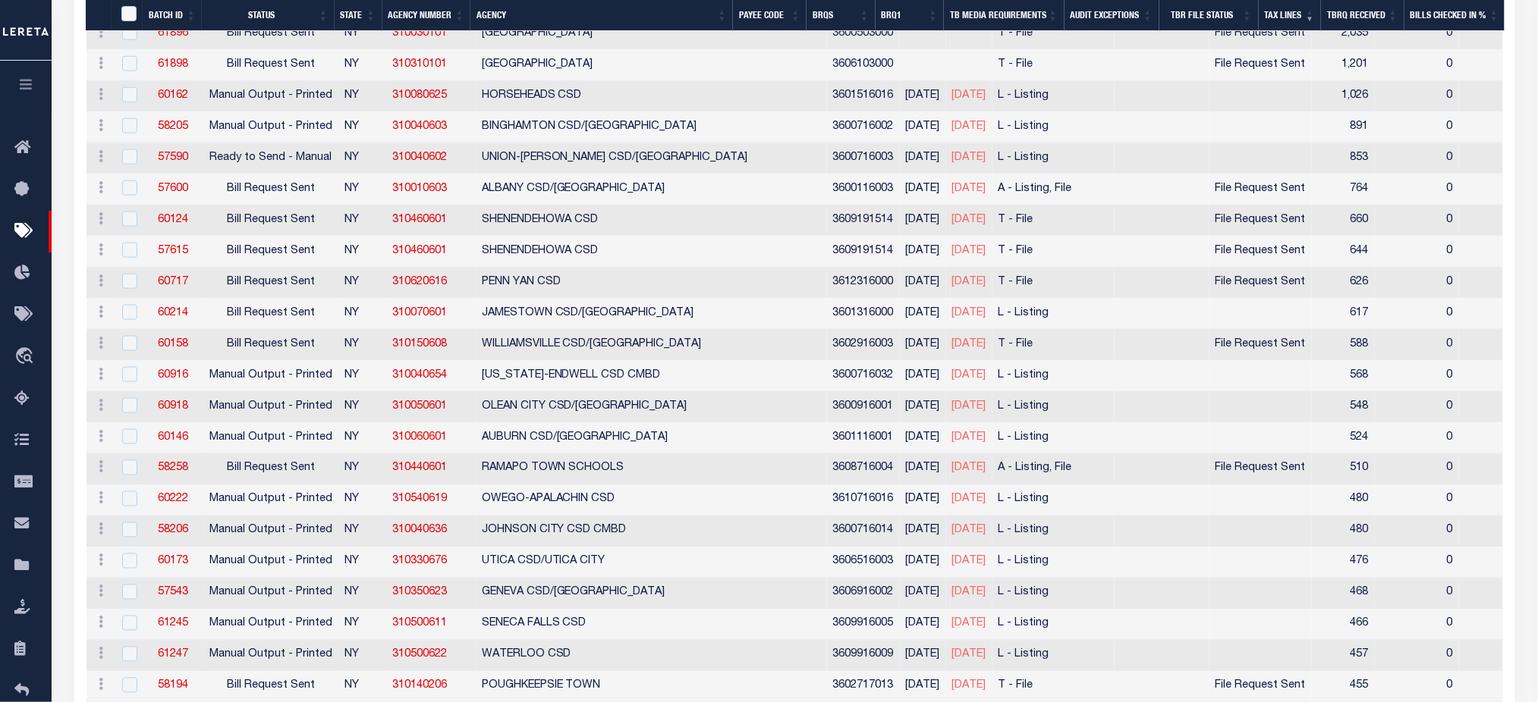
scroll to position [202, 0]
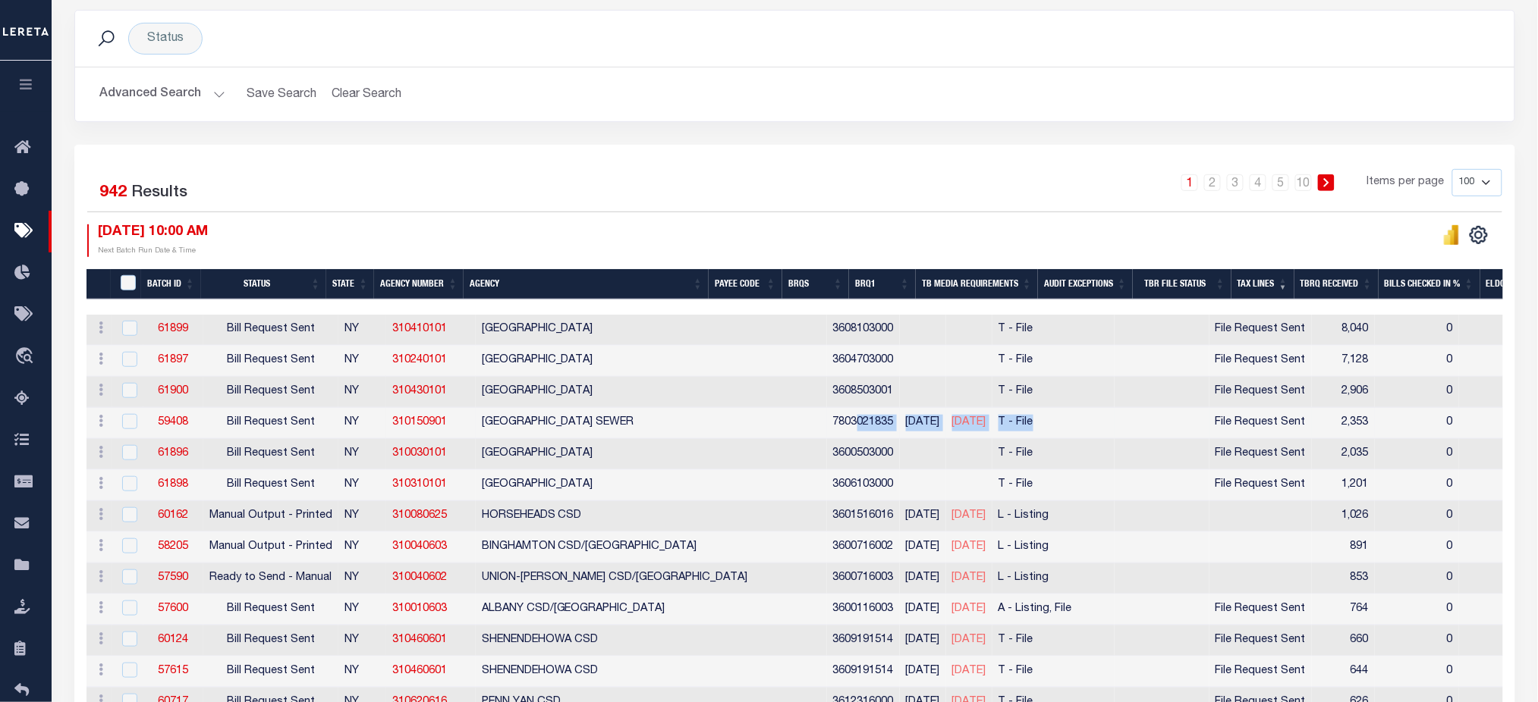
drag, startPoint x: 986, startPoint y: 423, endPoint x: 761, endPoint y: 421, distance: 225.3
click at [761, 421] on tr "ACTIONS Delete 59408 Bill Request Sent NY 310150901 BUFFALO CITY SEWER 78030218…" at bounding box center [1303, 423] width 2434 height 31
drag, startPoint x: 1005, startPoint y: 522, endPoint x: 719, endPoint y: 529, distance: 286.0
click at [719, 529] on tr "ACTIONS Delete 60162 Manual Output - Printed NY 310080625 HORSEHEADS CSD 360151…" at bounding box center [1303, 516] width 2434 height 31
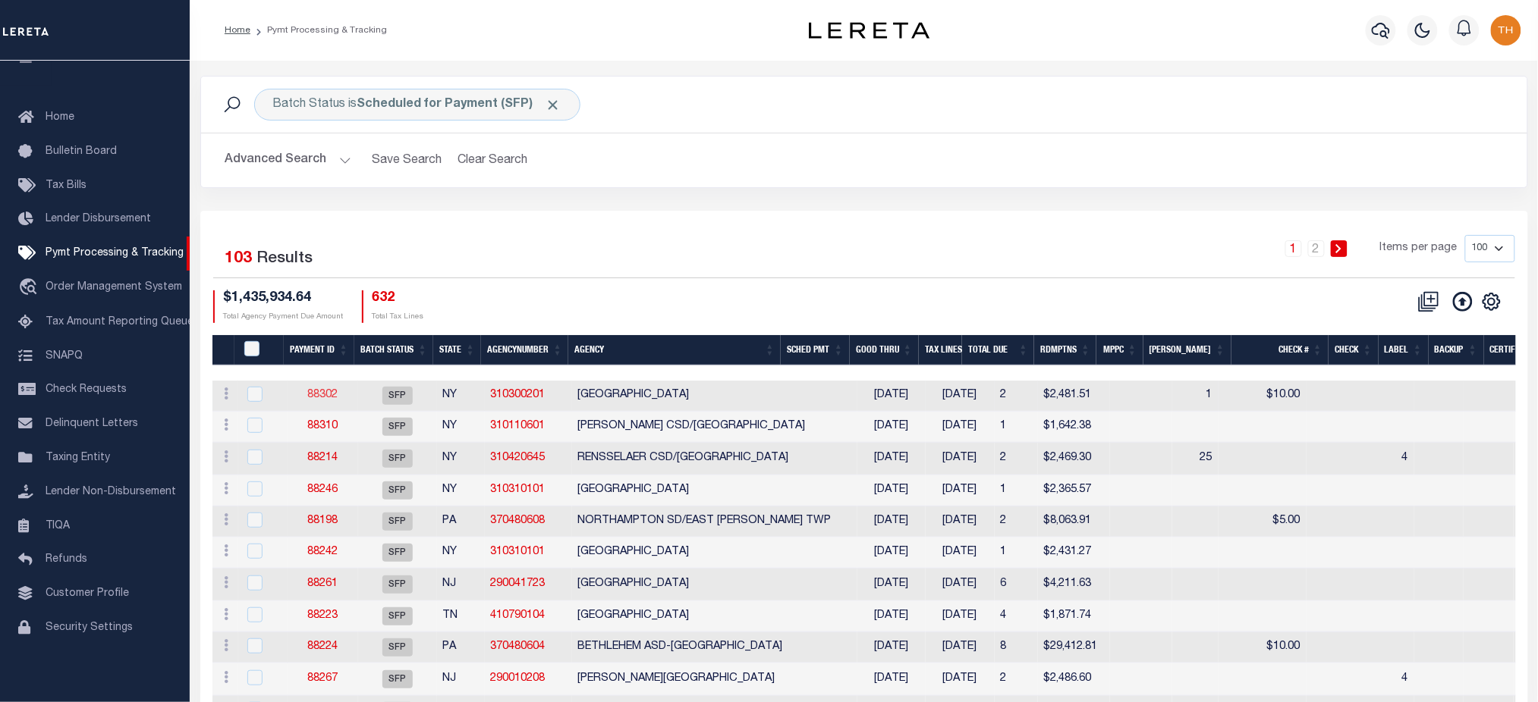
click at [322, 397] on link "88302" at bounding box center [322, 395] width 30 height 11
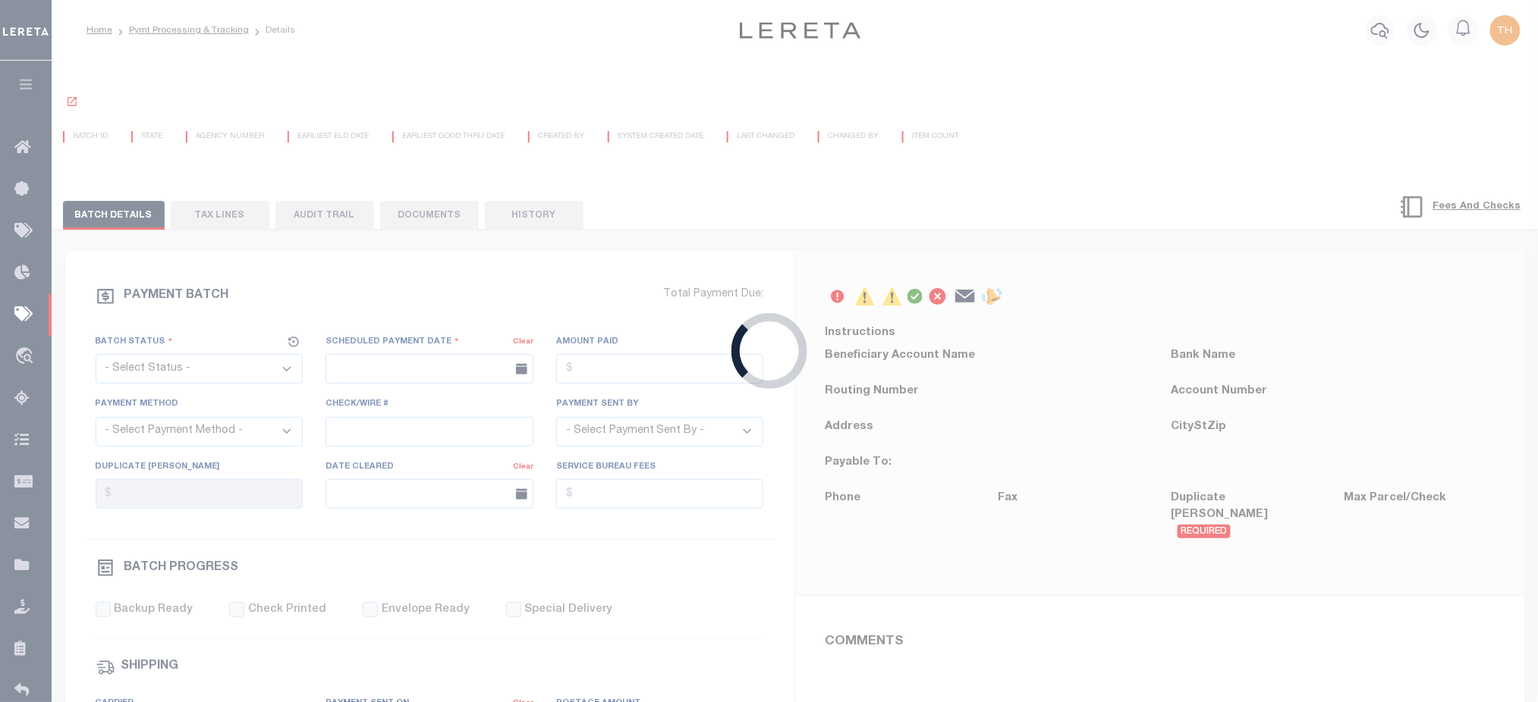
select select "SFP"
type input "[DATE]"
type input "N"
radio input "true"
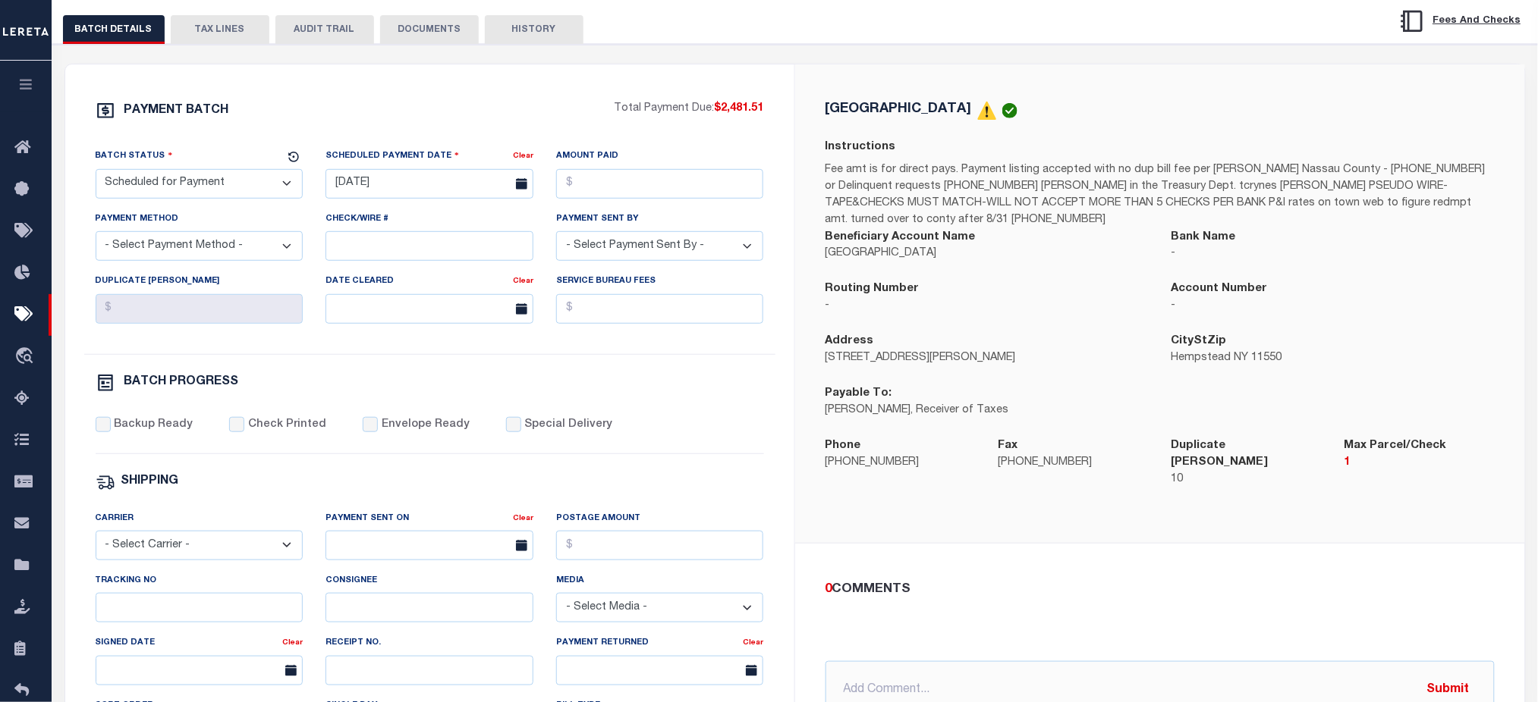
scroll to position [303, 0]
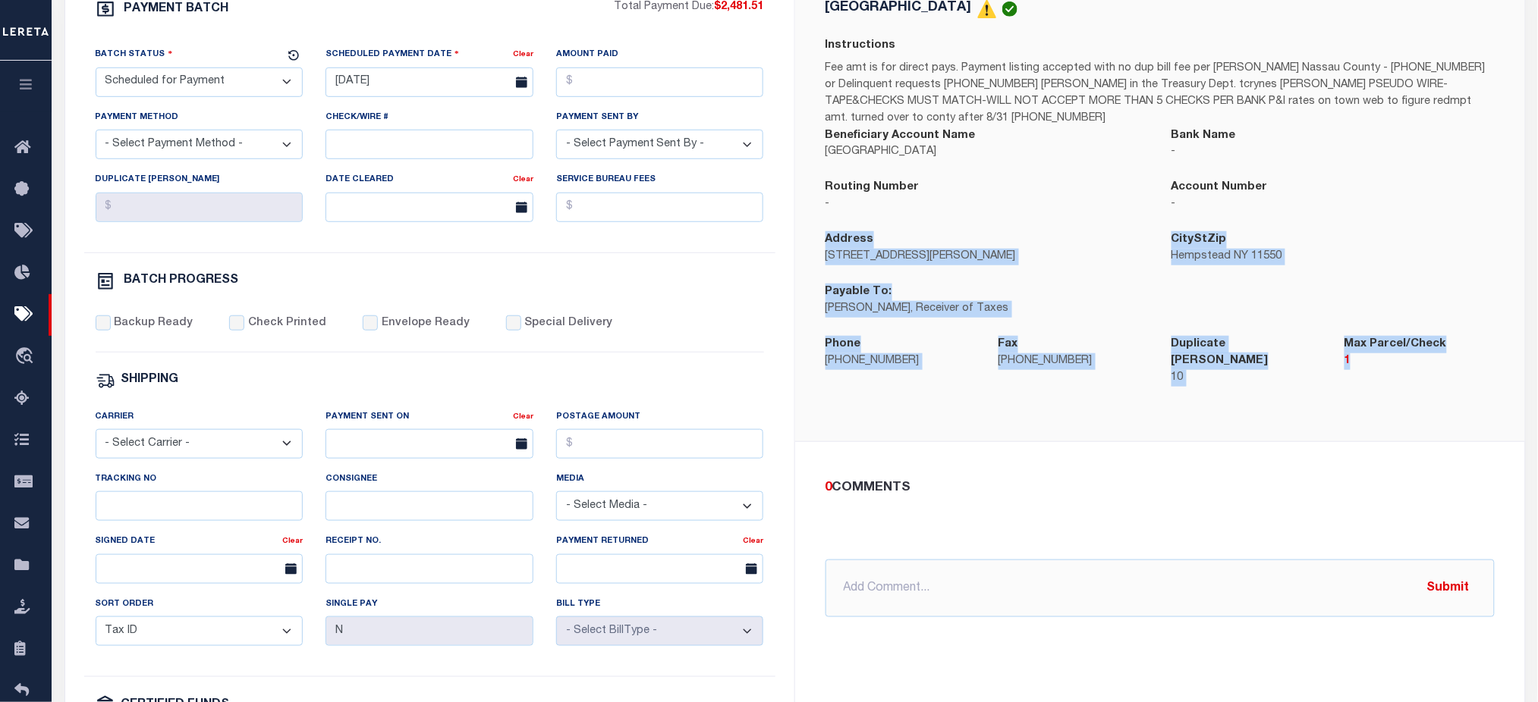
drag, startPoint x: 828, startPoint y: 247, endPoint x: 1434, endPoint y: 373, distance: 618.4
click at [1434, 373] on div "[GEOGRAPHIC_DATA] Instructions Fee amt is for direct pays. Payment listing acce…" at bounding box center [1159, 201] width 693 height 405
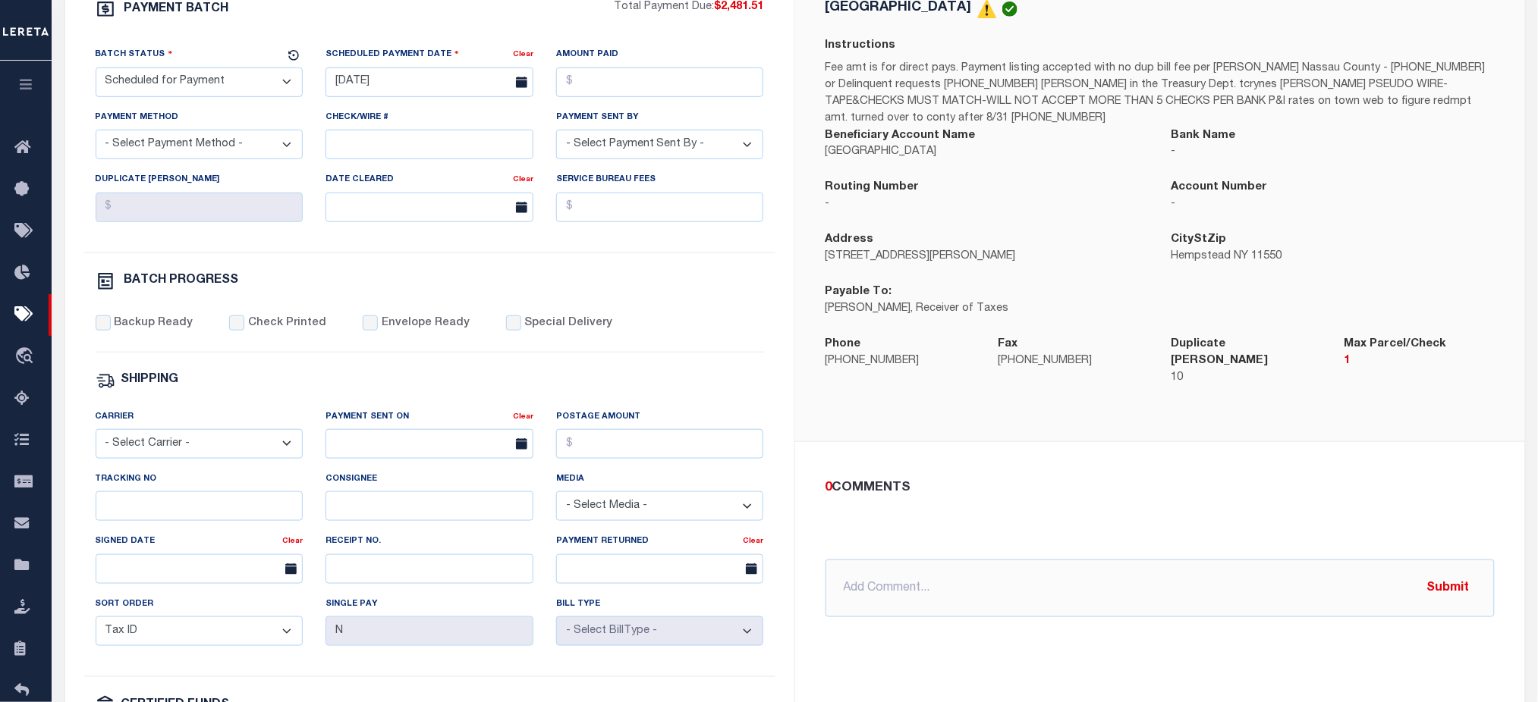
click at [1177, 494] on div "0 COMMENTS @[PERSON_NAME] @[PERSON_NAME] @[PERSON_NAME] @[PERSON_NAME] @[PERSON…" at bounding box center [1159, 549] width 693 height 140
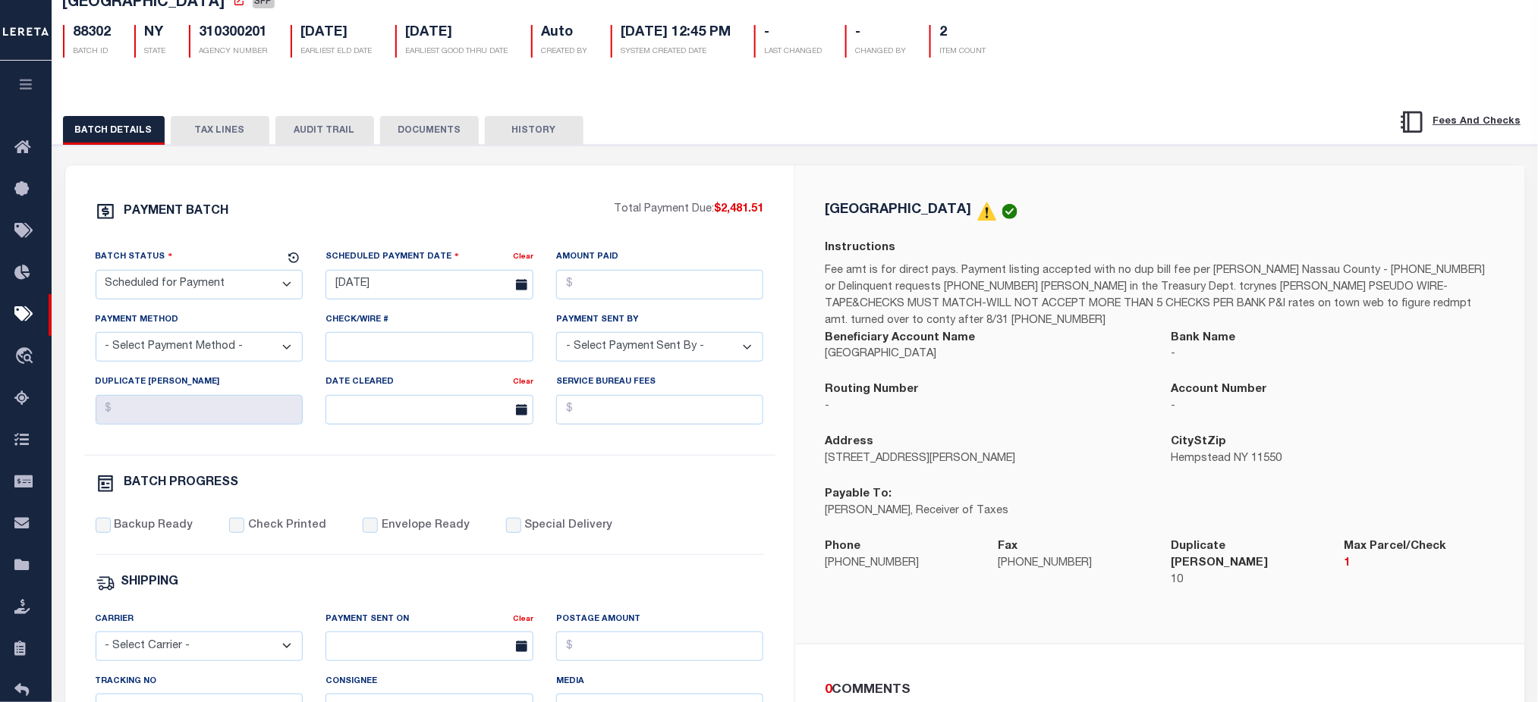
scroll to position [0, 0]
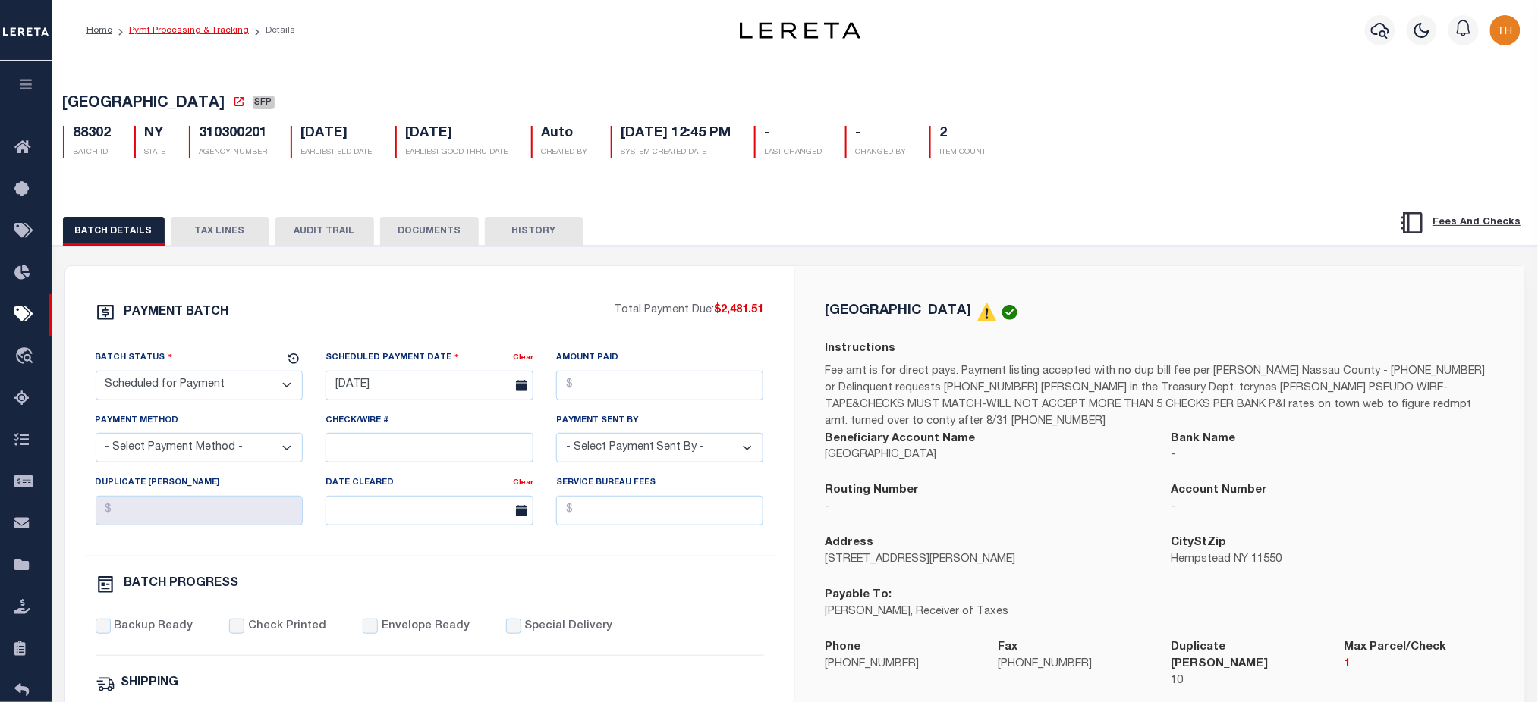
click at [208, 29] on link "Pymt Processing & Tracking" at bounding box center [189, 30] width 120 height 9
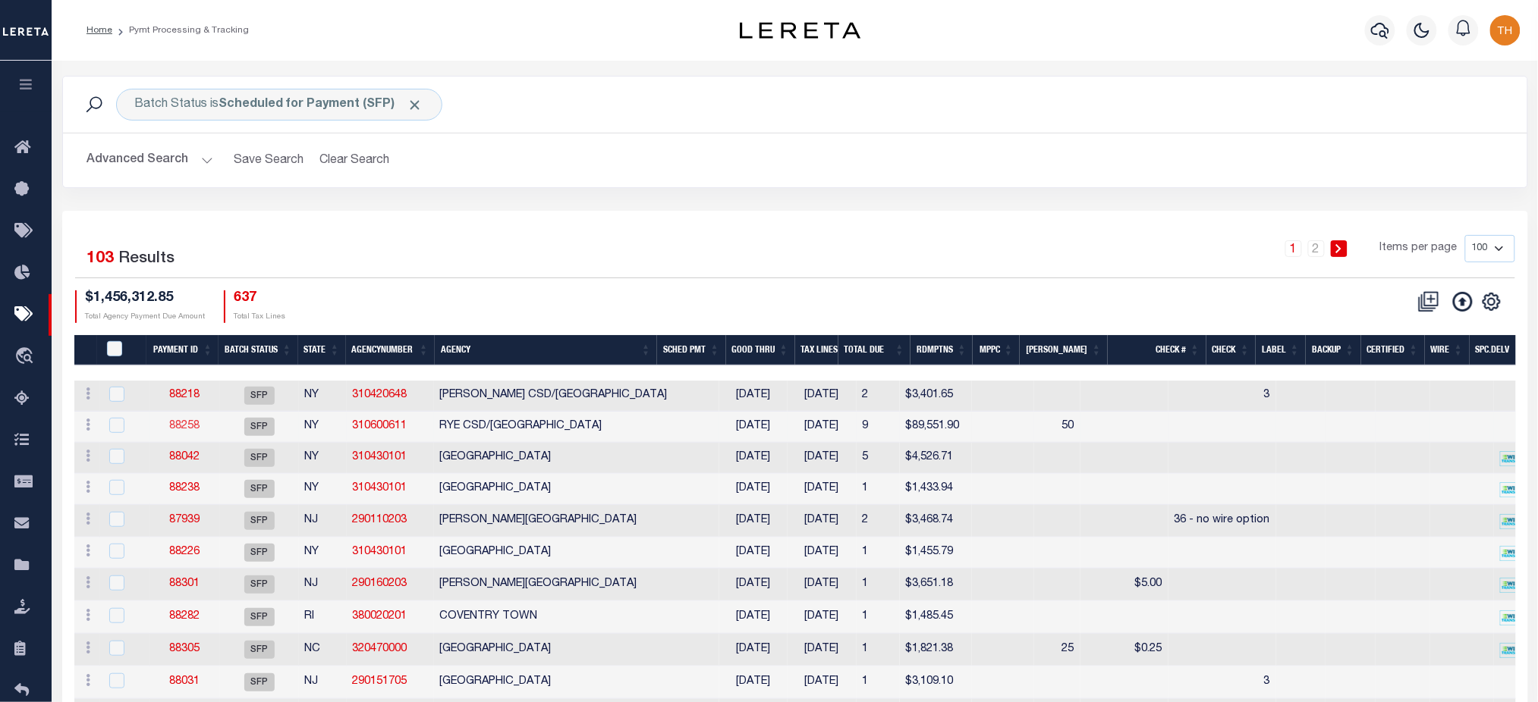
click at [192, 431] on link "88258" at bounding box center [184, 426] width 30 height 11
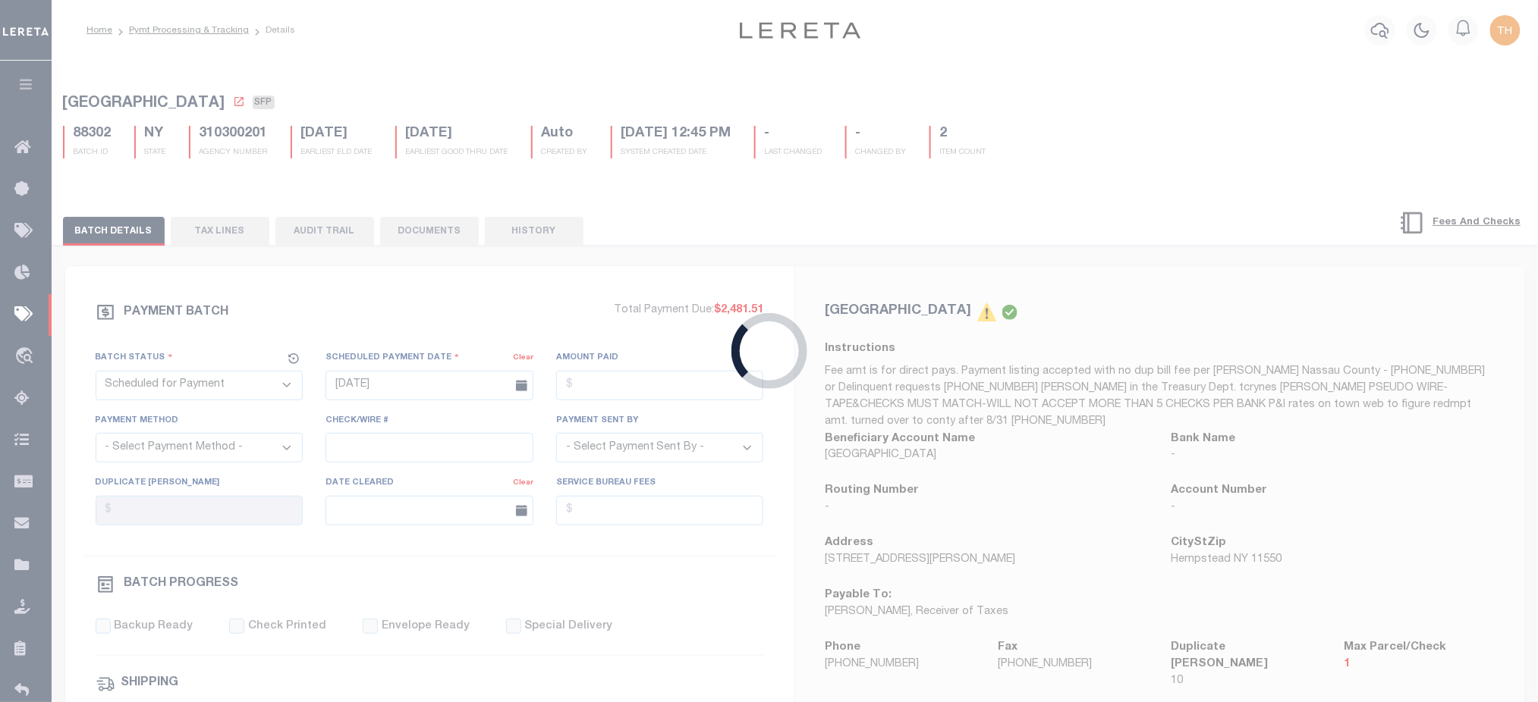
type input "[DATE]"
type input "[PERSON_NAME]"
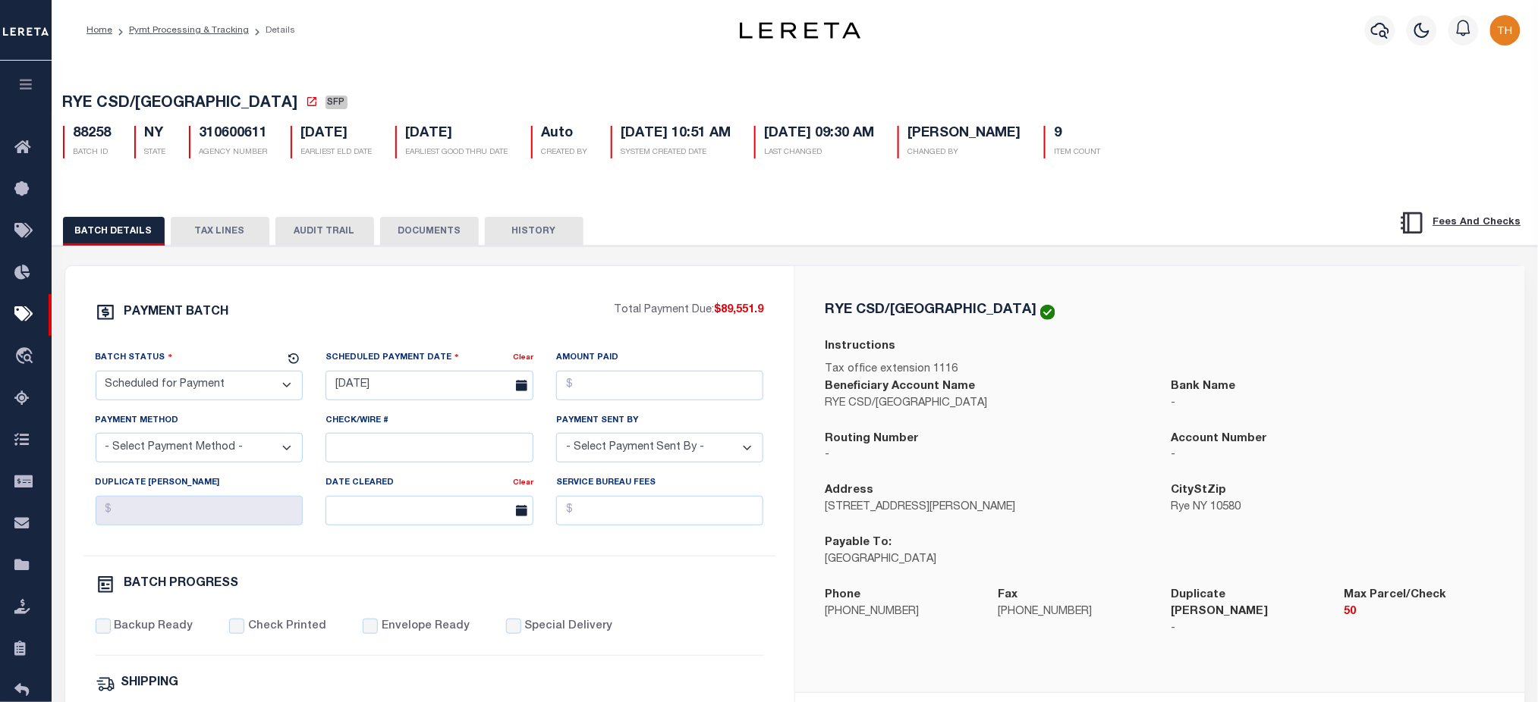
click at [253, 240] on button "TAX LINES" at bounding box center [220, 231] width 99 height 29
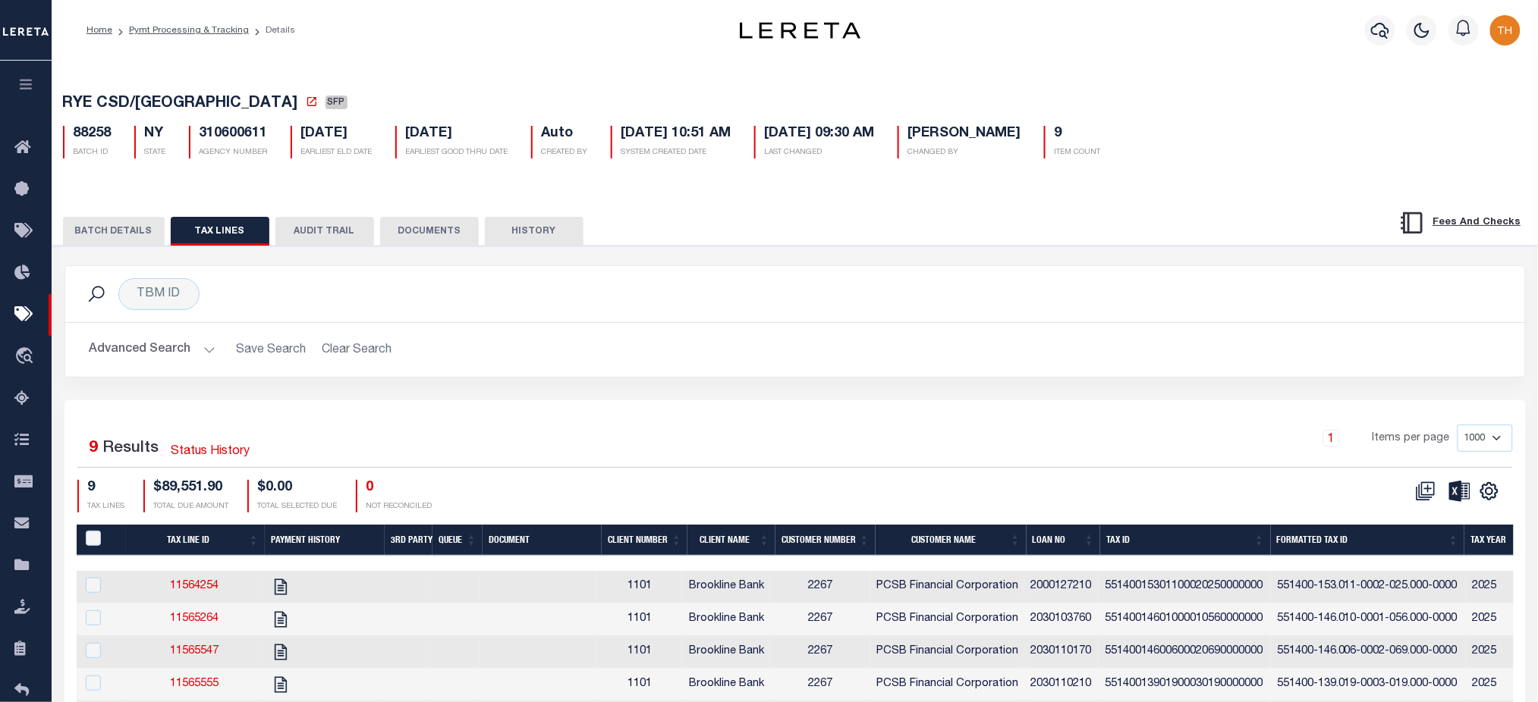
click at [111, 230] on button "BATCH DETAILS" at bounding box center [114, 231] width 102 height 29
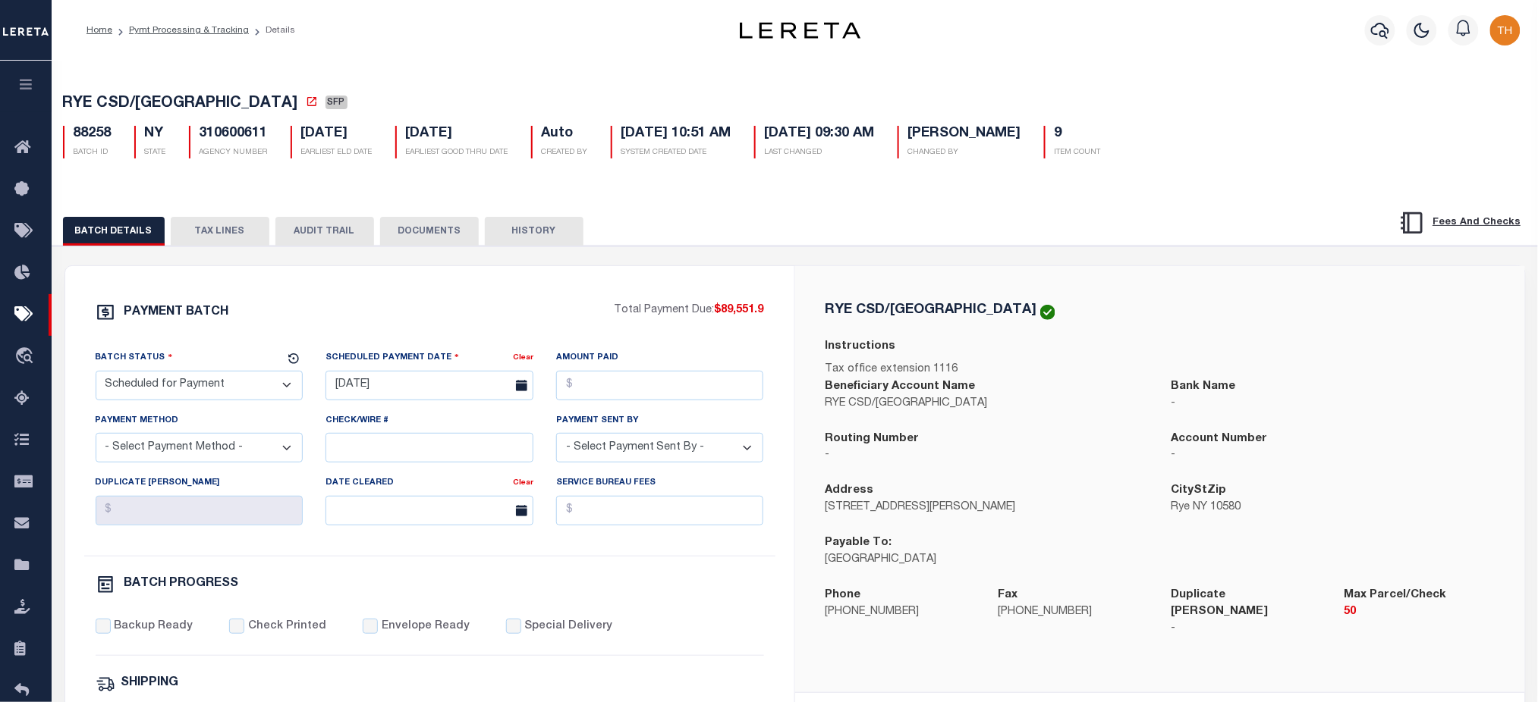
click at [251, 138] on h5 "310600611" at bounding box center [233, 134] width 68 height 17
drag, startPoint x: 827, startPoint y: 498, endPoint x: 1041, endPoint y: 514, distance: 215.2
click at [1041, 514] on div "Address 555 Theodore Fremd Avenue STE B101" at bounding box center [986, 499] width 323 height 34
click at [196, 29] on link "Pymt Processing & Tracking" at bounding box center [189, 30] width 120 height 9
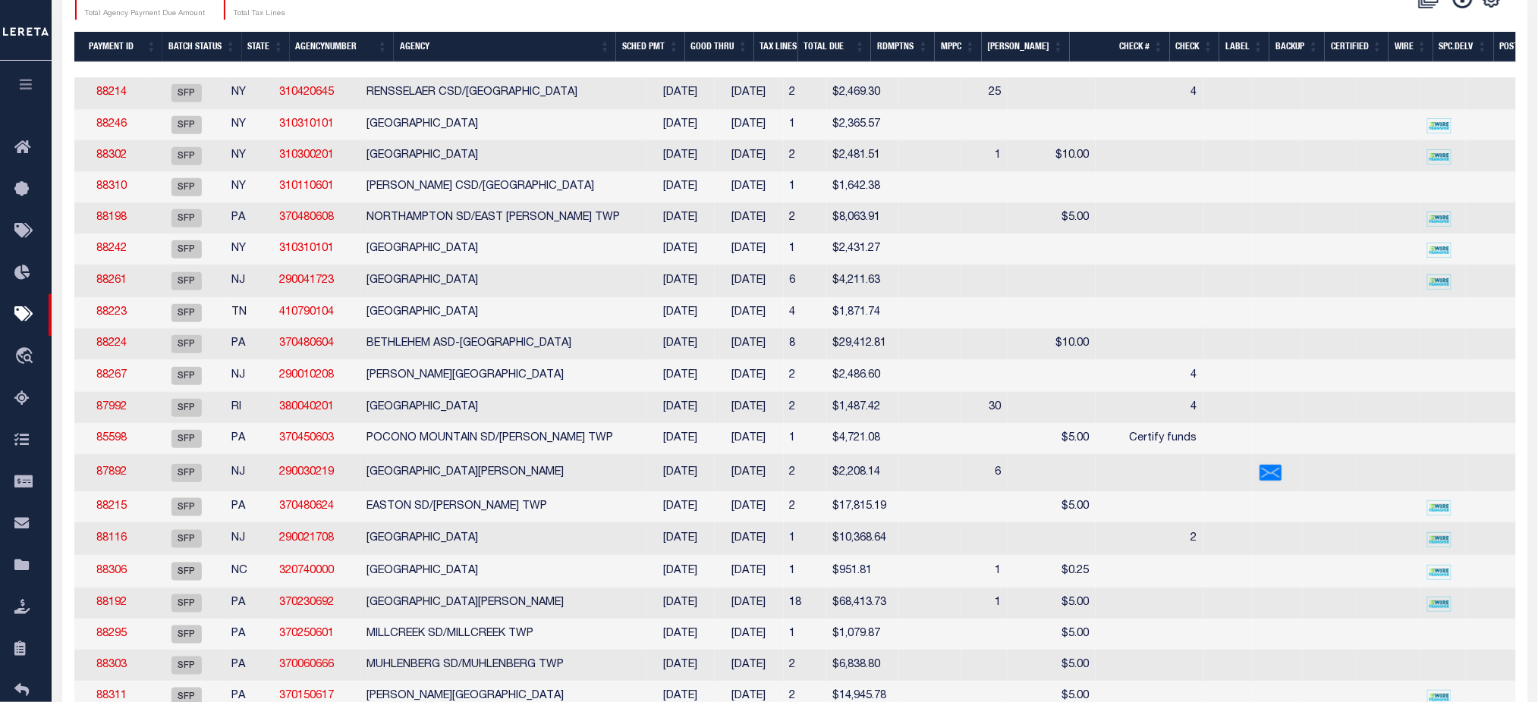
scroll to position [0, 70]
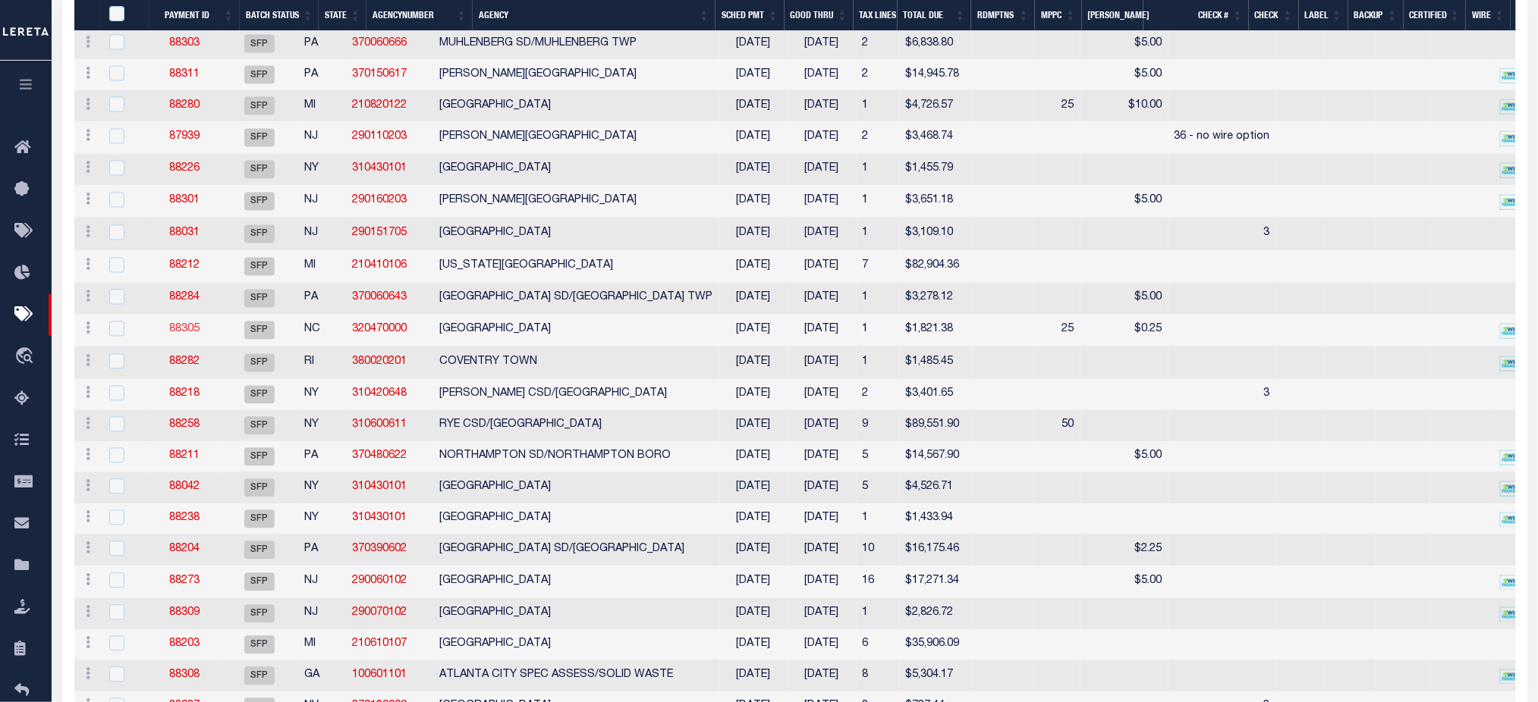
click at [199, 335] on link "88305" at bounding box center [184, 330] width 30 height 11
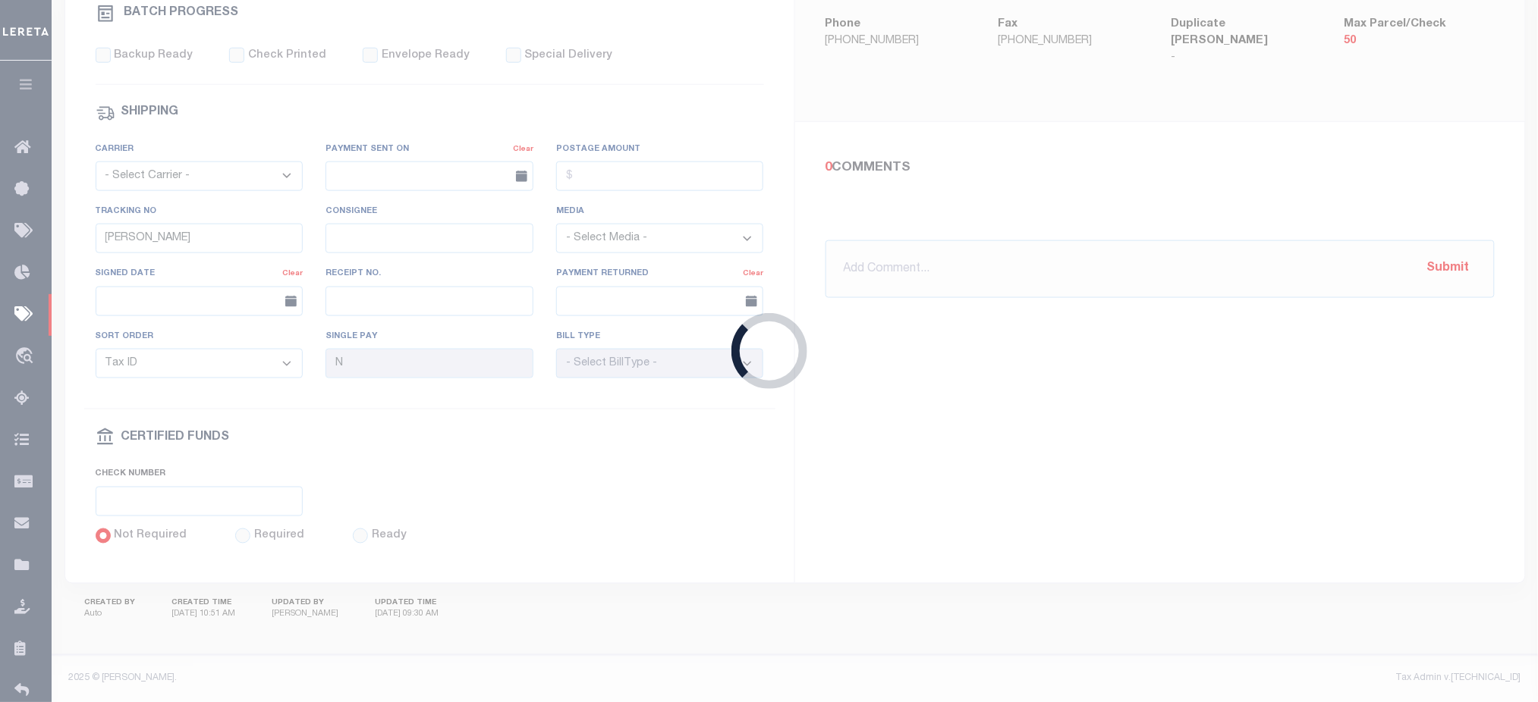
type input "08/30/2025"
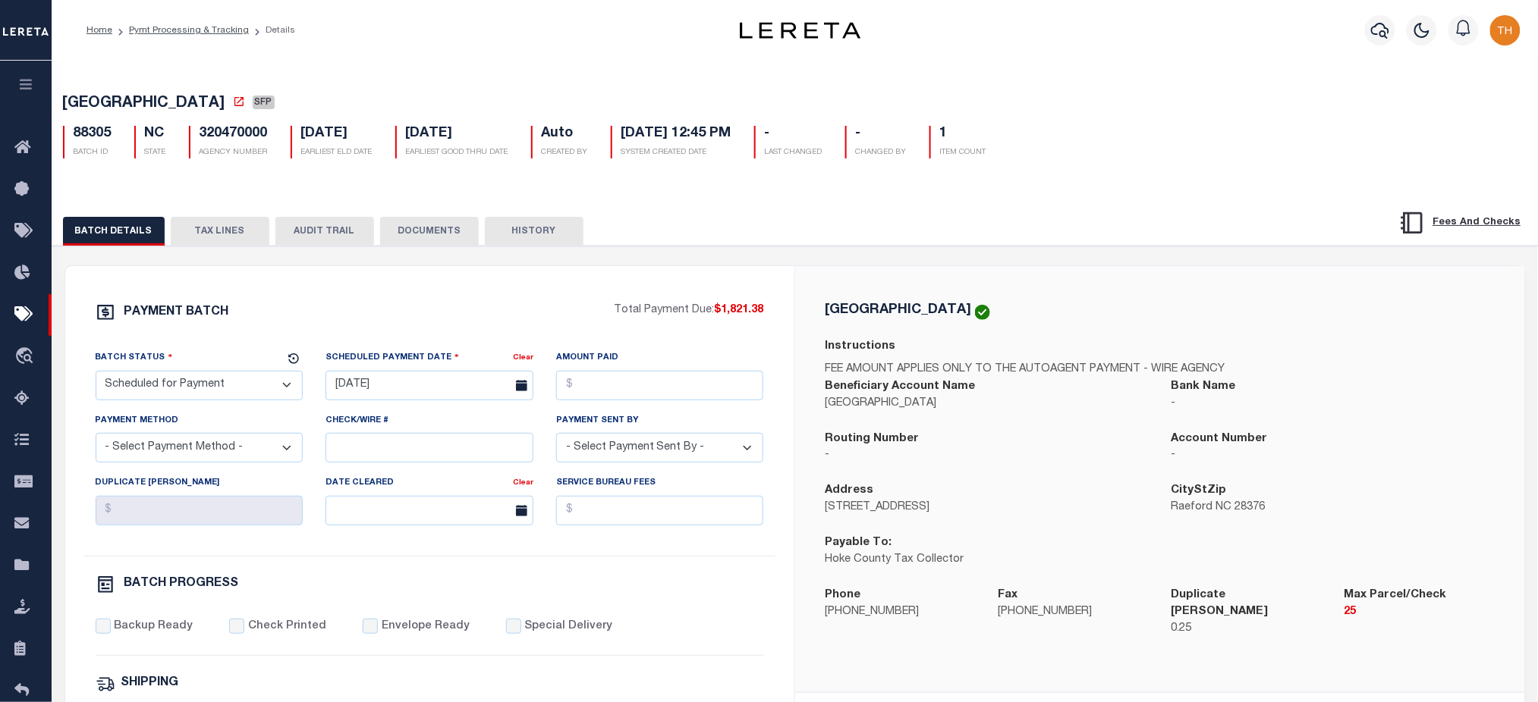
click at [600, 591] on div "BATCH PROGRESS" at bounding box center [430, 585] width 668 height 20
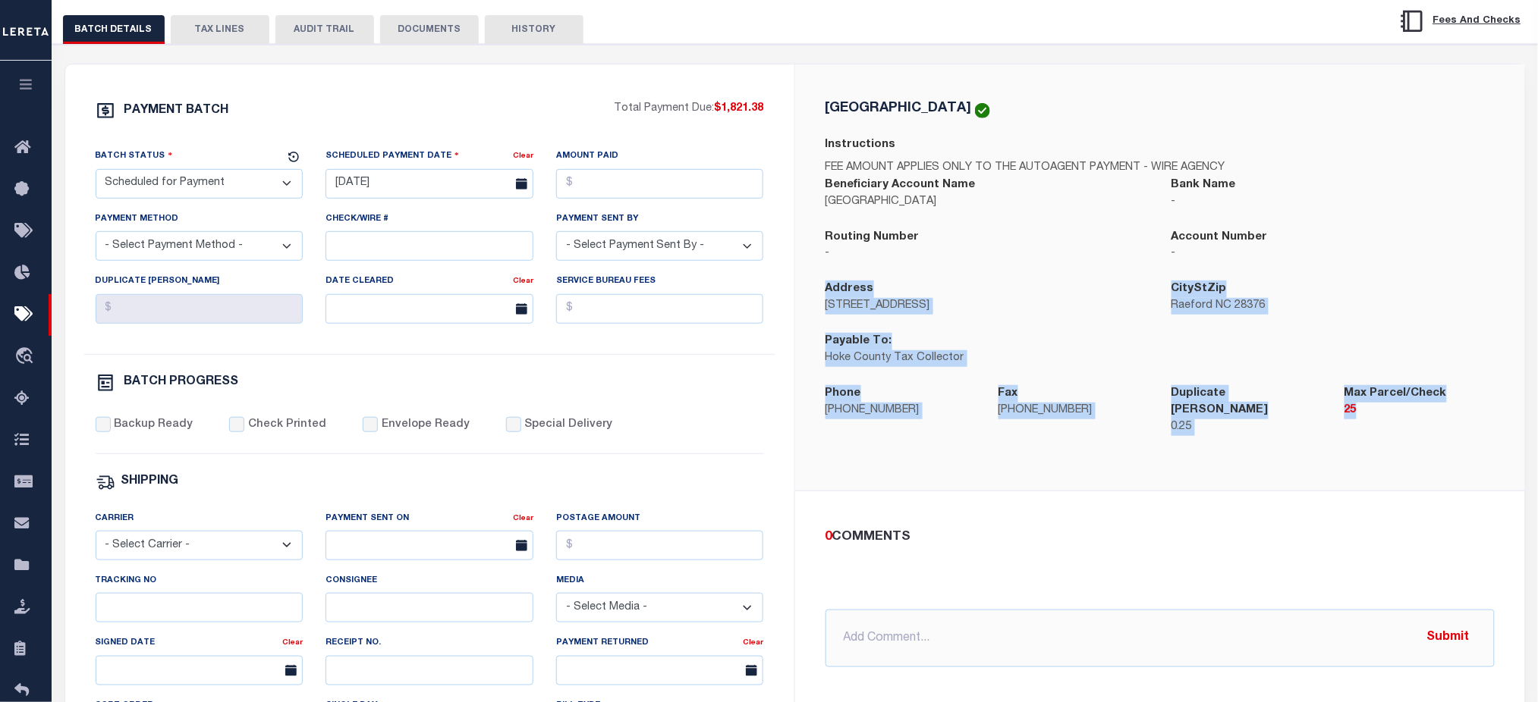
drag, startPoint x: 828, startPoint y: 294, endPoint x: 1455, endPoint y: 434, distance: 642.6
click at [1455, 434] on div "HOKE COUNTY Instructions FEE AMOUNT APPLIES ONLY TO THE AUTOAGENT PAYMENT - WIR…" at bounding box center [1159, 277] width 693 height 353
click at [1415, 473] on div "HOKE COUNTY Instructions FEE AMOUNT APPLIES ONLY TO THE AUTOAGENT PAYMENT - WIR…" at bounding box center [1160, 277] width 730 height 427
click at [1382, 466] on div "HOKE COUNTY Instructions FEE AMOUNT APPLIES ONLY TO THE AUTOAGENT PAYMENT - WIR…" at bounding box center [1160, 277] width 730 height 427
drag, startPoint x: 817, startPoint y: 292, endPoint x: 1406, endPoint y: 440, distance: 607.6
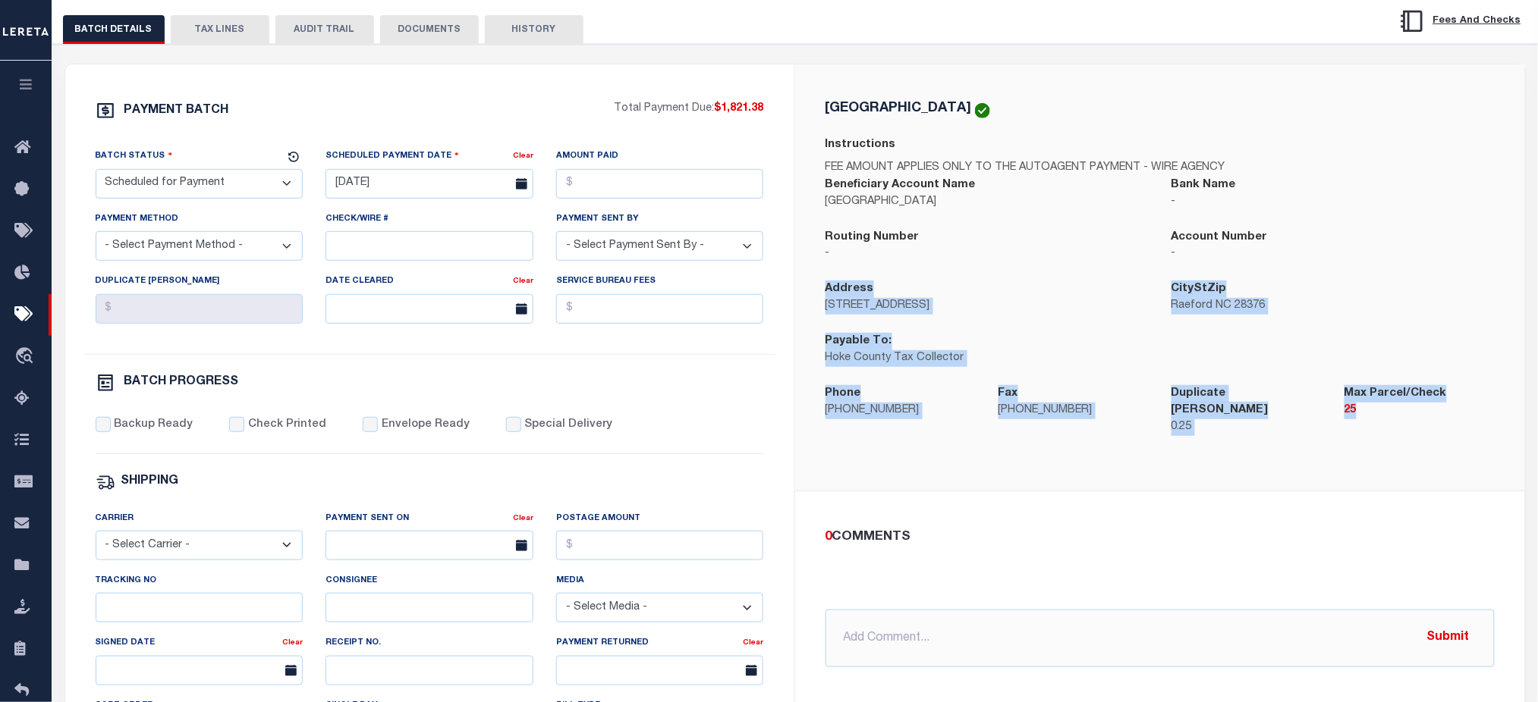
click at [1406, 440] on div "HOKE COUNTY Instructions FEE AMOUNT APPLIES ONLY TO THE AUTOAGENT PAYMENT - WIR…" at bounding box center [1159, 277] width 693 height 353
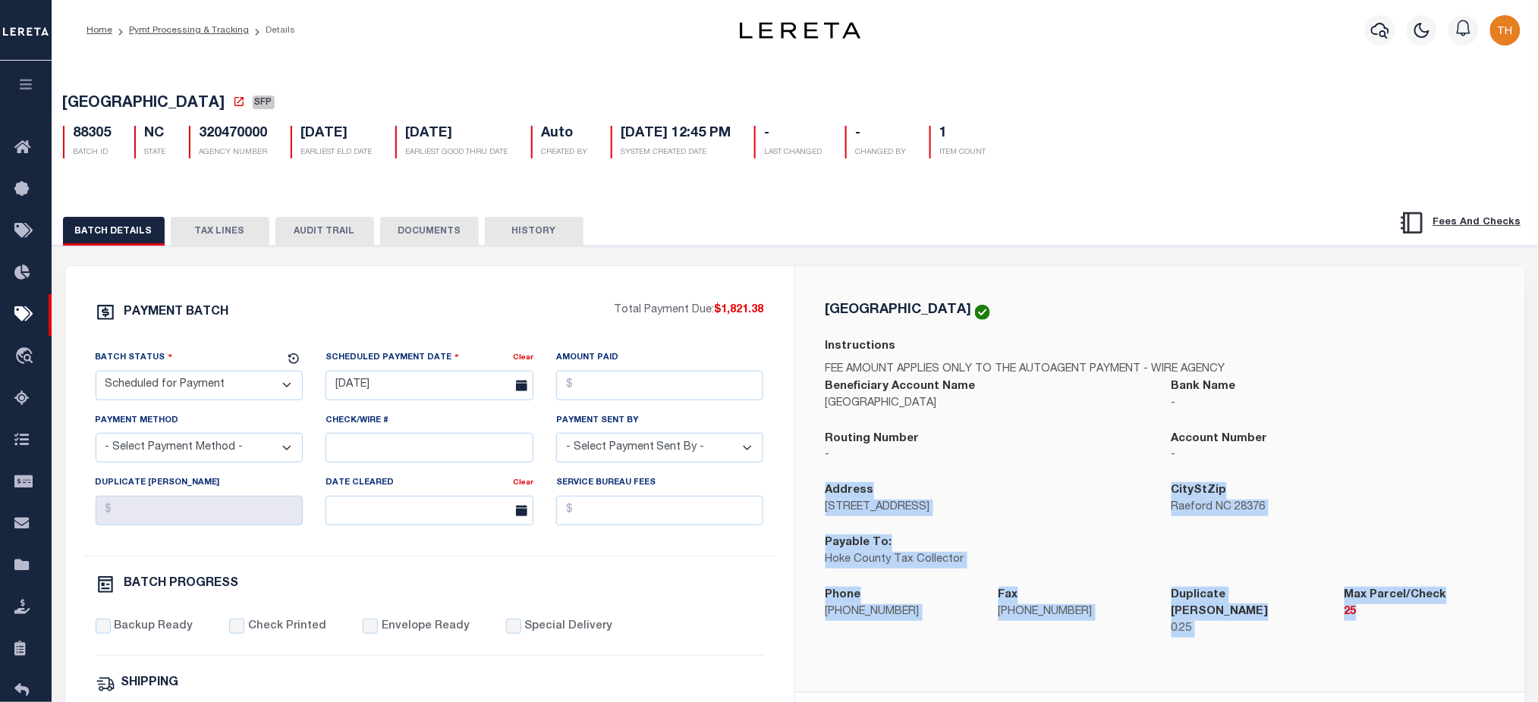
click at [239, 240] on button "TAX LINES" at bounding box center [220, 231] width 99 height 29
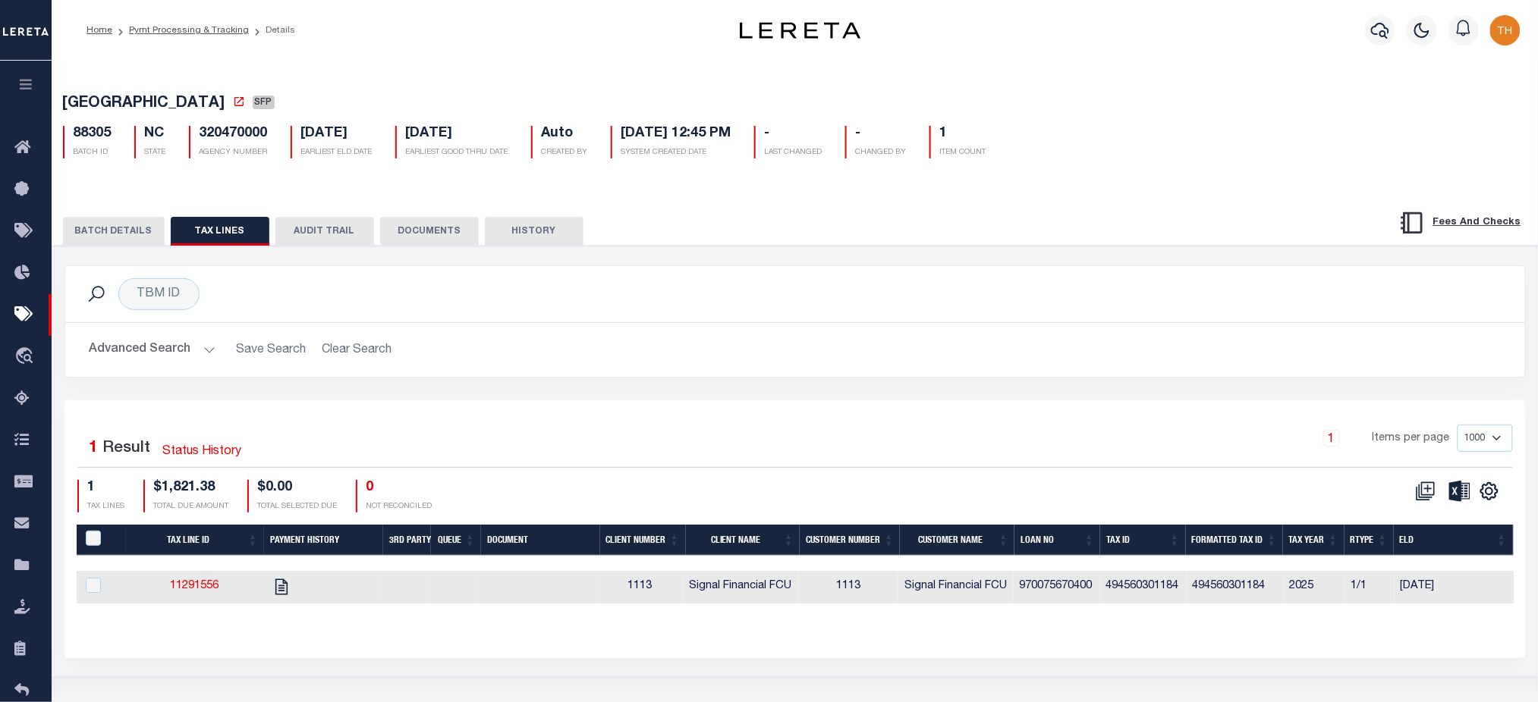
drag, startPoint x: 733, startPoint y: 617, endPoint x: 826, endPoint y: 620, distance: 93.3
click at [826, 620] on div "Tax Line ID Payment History 3rd Party Queue Document Client Number Client Name …" at bounding box center [795, 576] width 1437 height 103
click at [198, 33] on link "Pymt Processing & Tracking" at bounding box center [189, 30] width 120 height 9
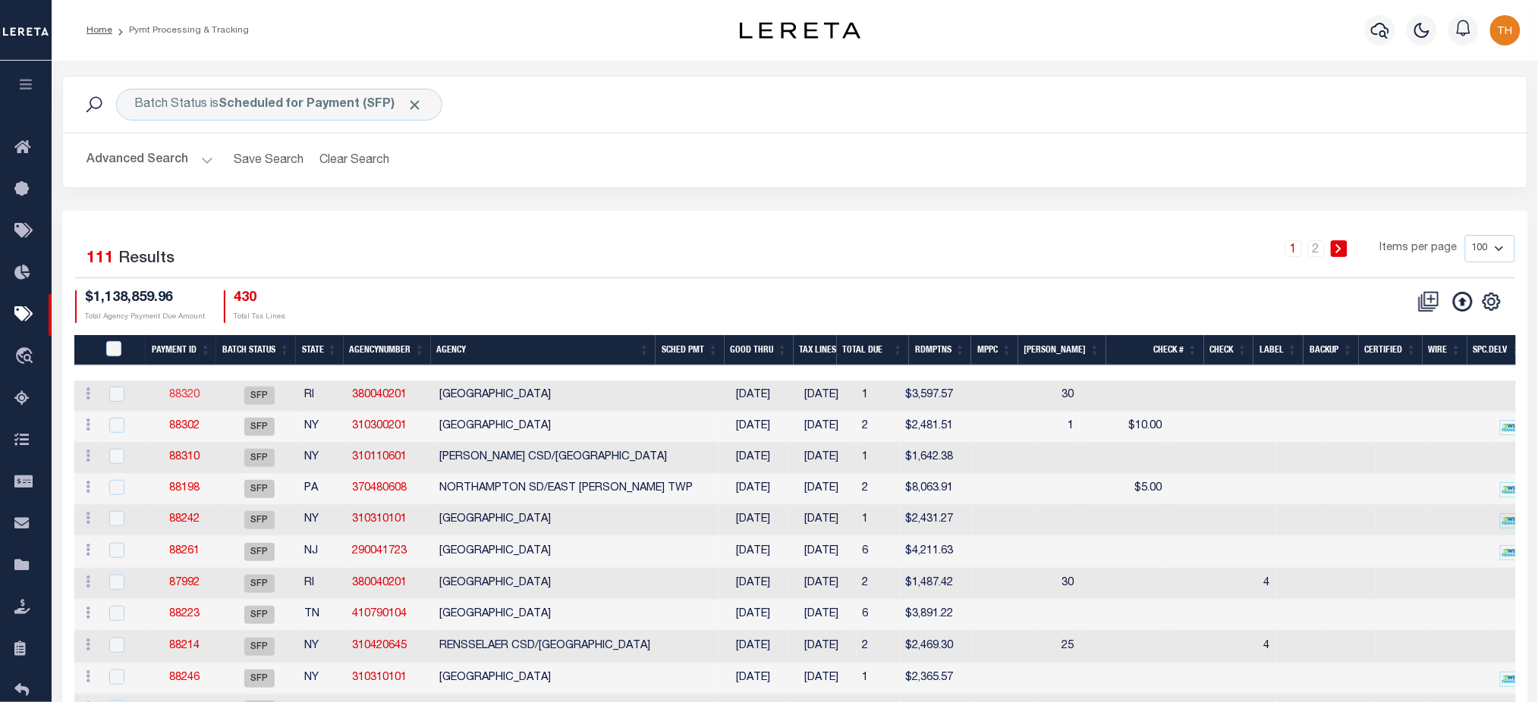
click at [193, 394] on link "88320" at bounding box center [184, 395] width 30 height 11
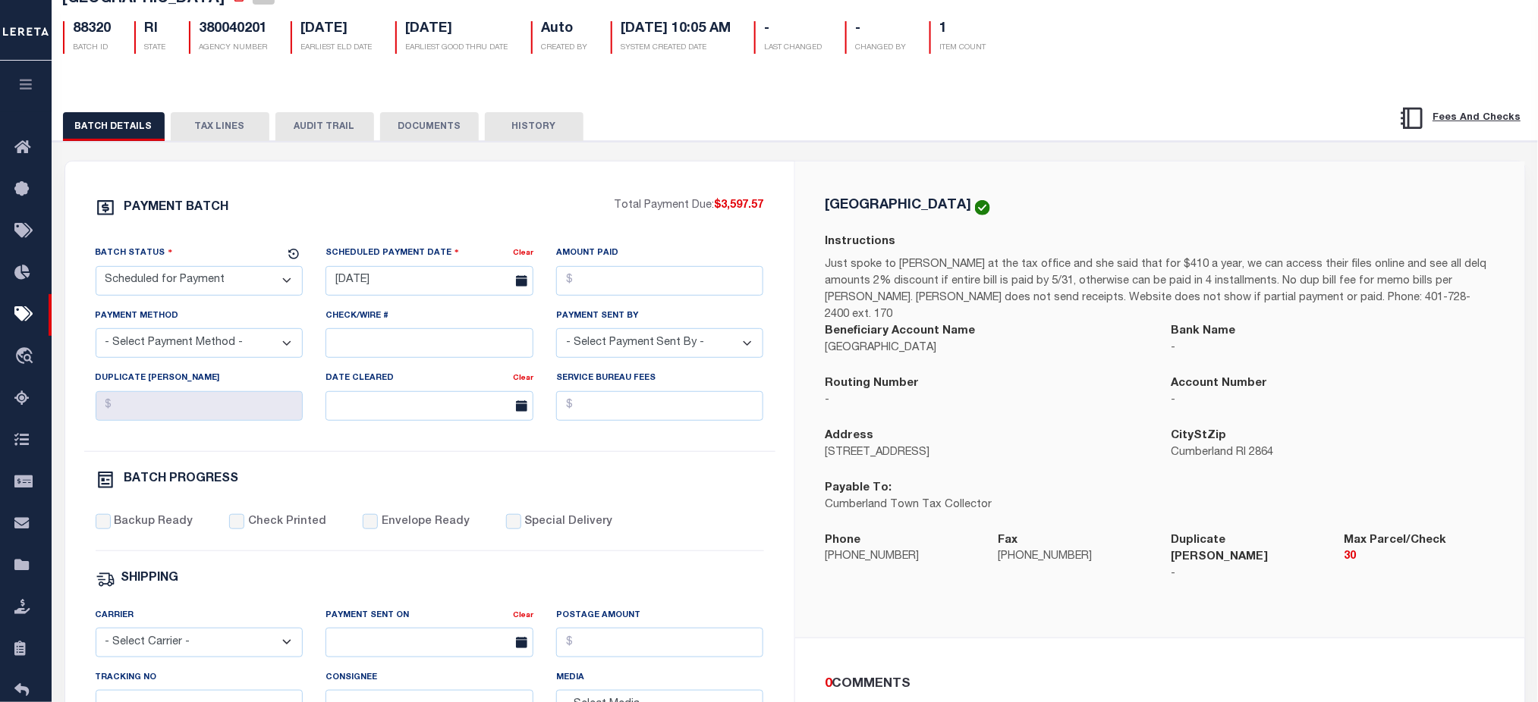
scroll to position [202, 0]
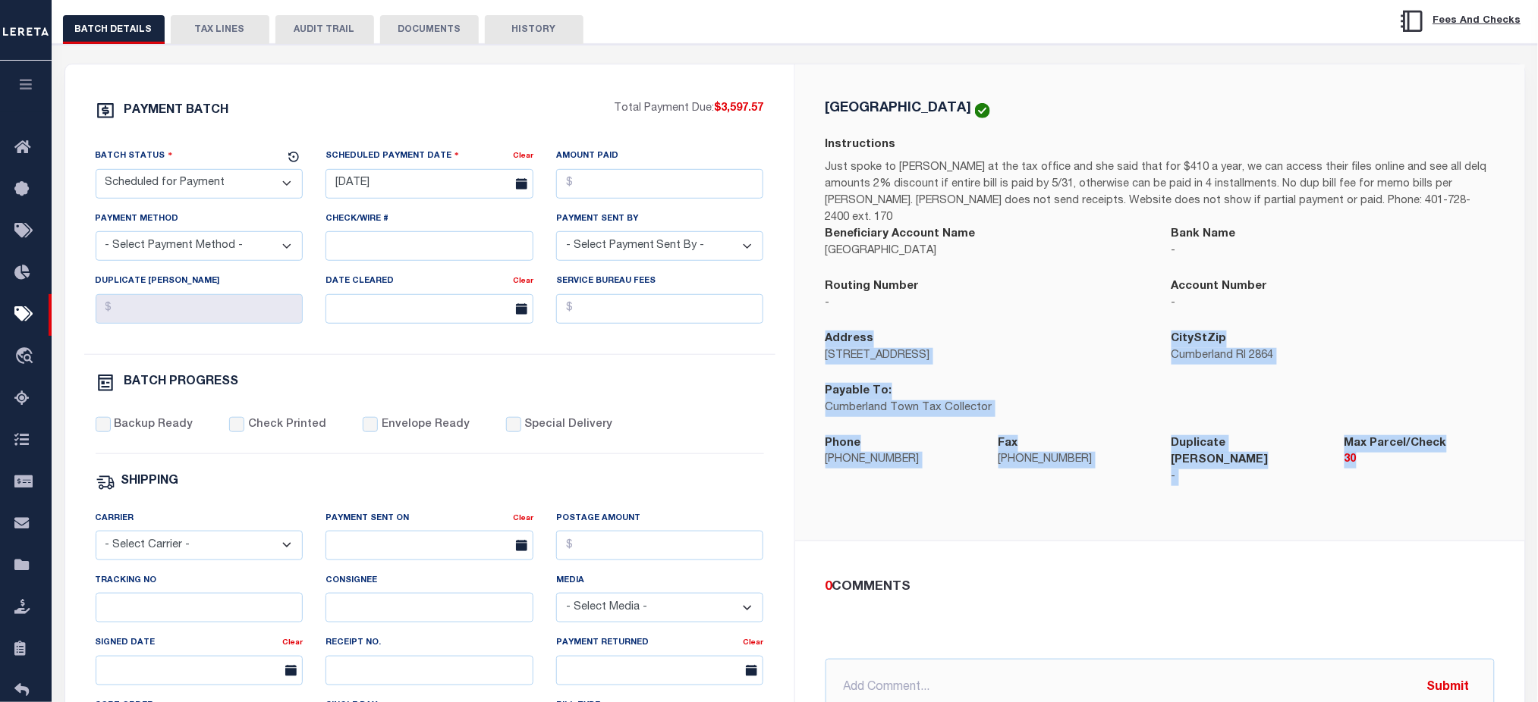
drag, startPoint x: 823, startPoint y: 325, endPoint x: 1444, endPoint y: 474, distance: 638.8
click at [1444, 474] on div "CUMBERLAND TOWN Instructions Just spoke to Nicole at the tax office and she sai…" at bounding box center [1160, 302] width 730 height 476
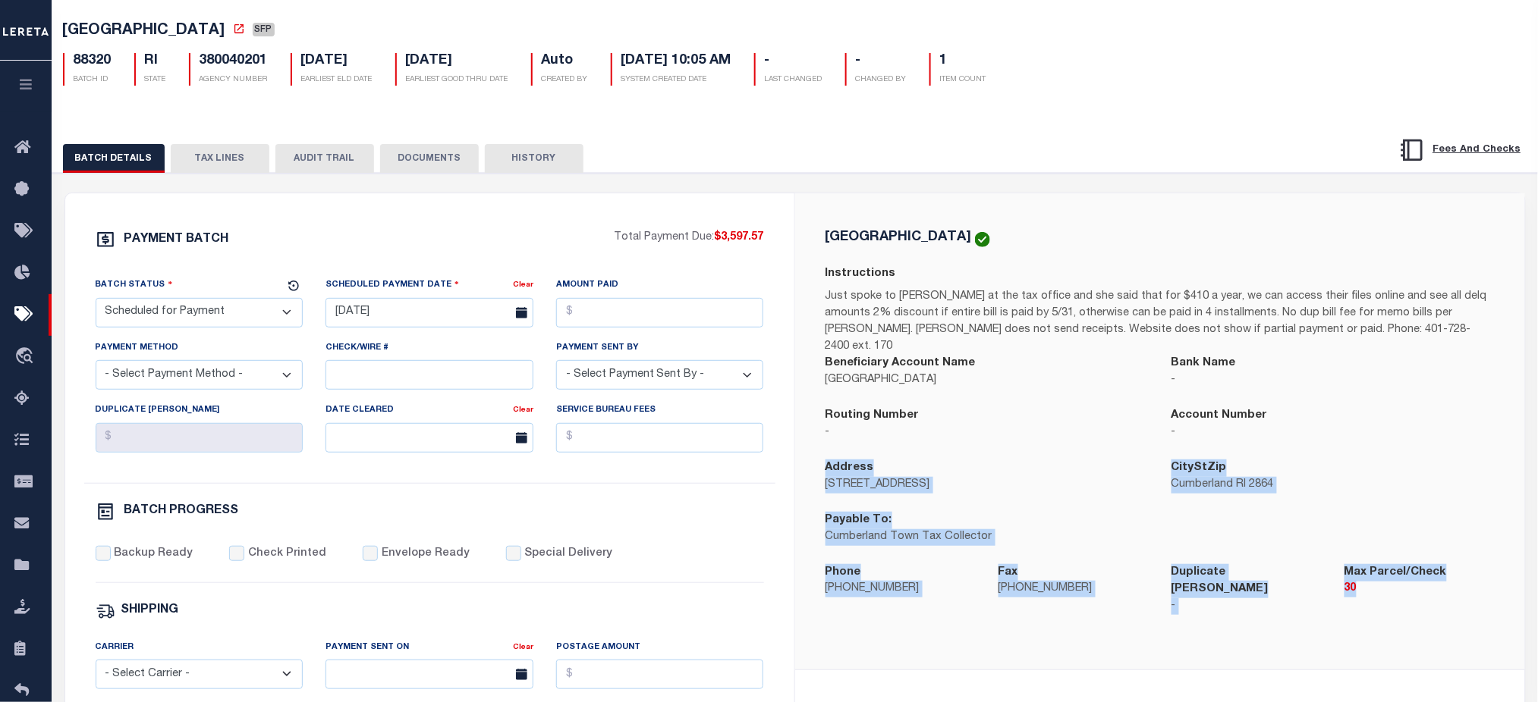
scroll to position [0, 0]
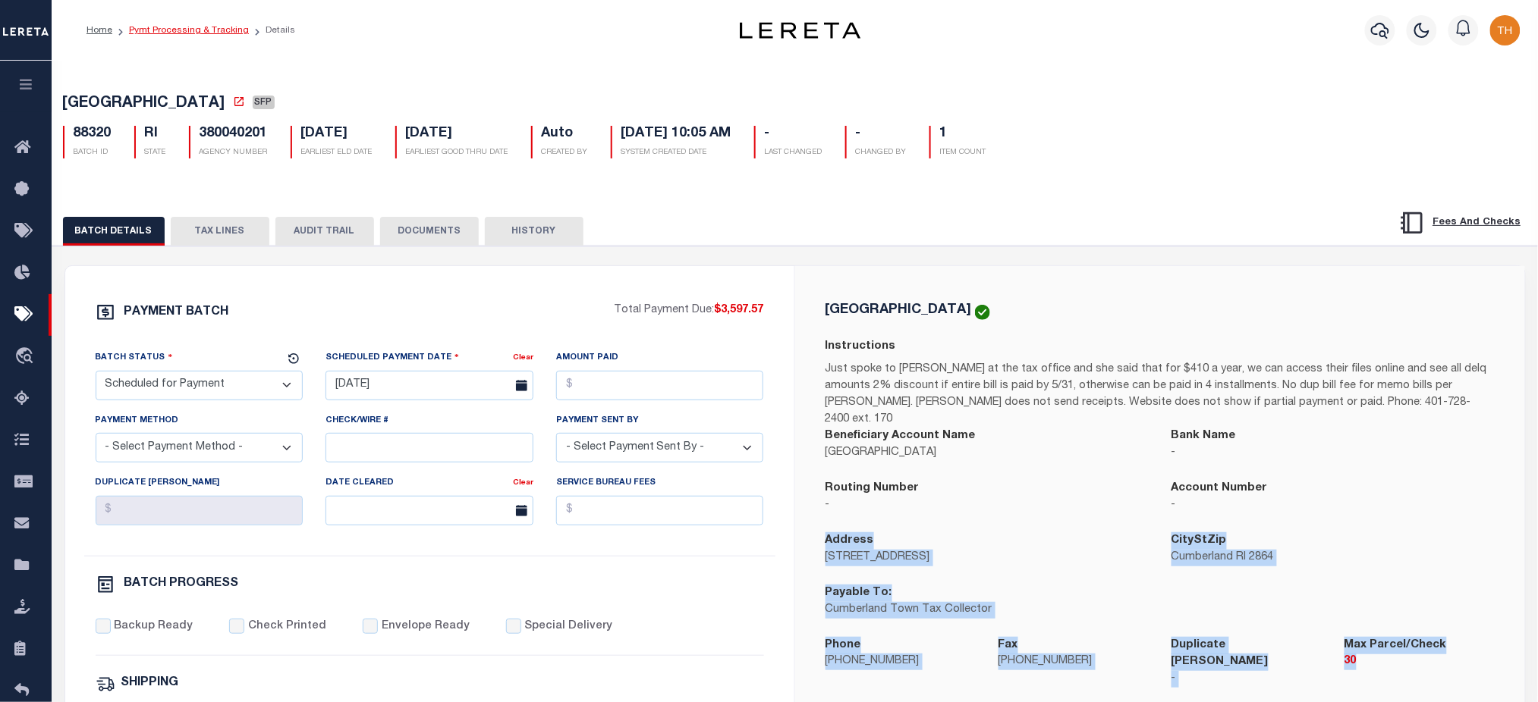
click at [208, 33] on link "Pymt Processing & Tracking" at bounding box center [189, 30] width 120 height 9
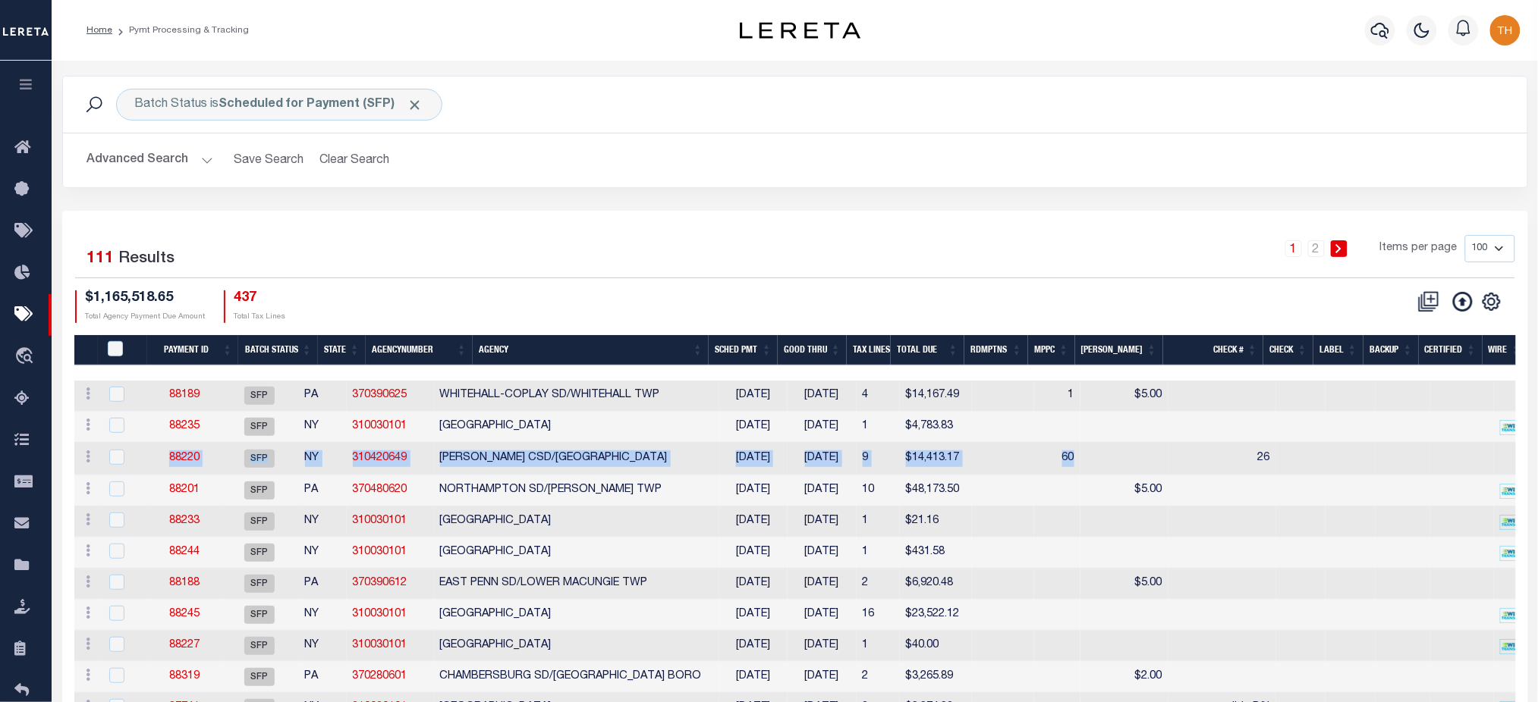
click at [1127, 470] on tr "ACTIONS Delete Batch 88220 SFP NY 310420649 TROY CSD/TROY CITY 08/20/2025 08/29…" at bounding box center [1131, 459] width 2115 height 33
click at [199, 462] on link "88220" at bounding box center [184, 458] width 30 height 11
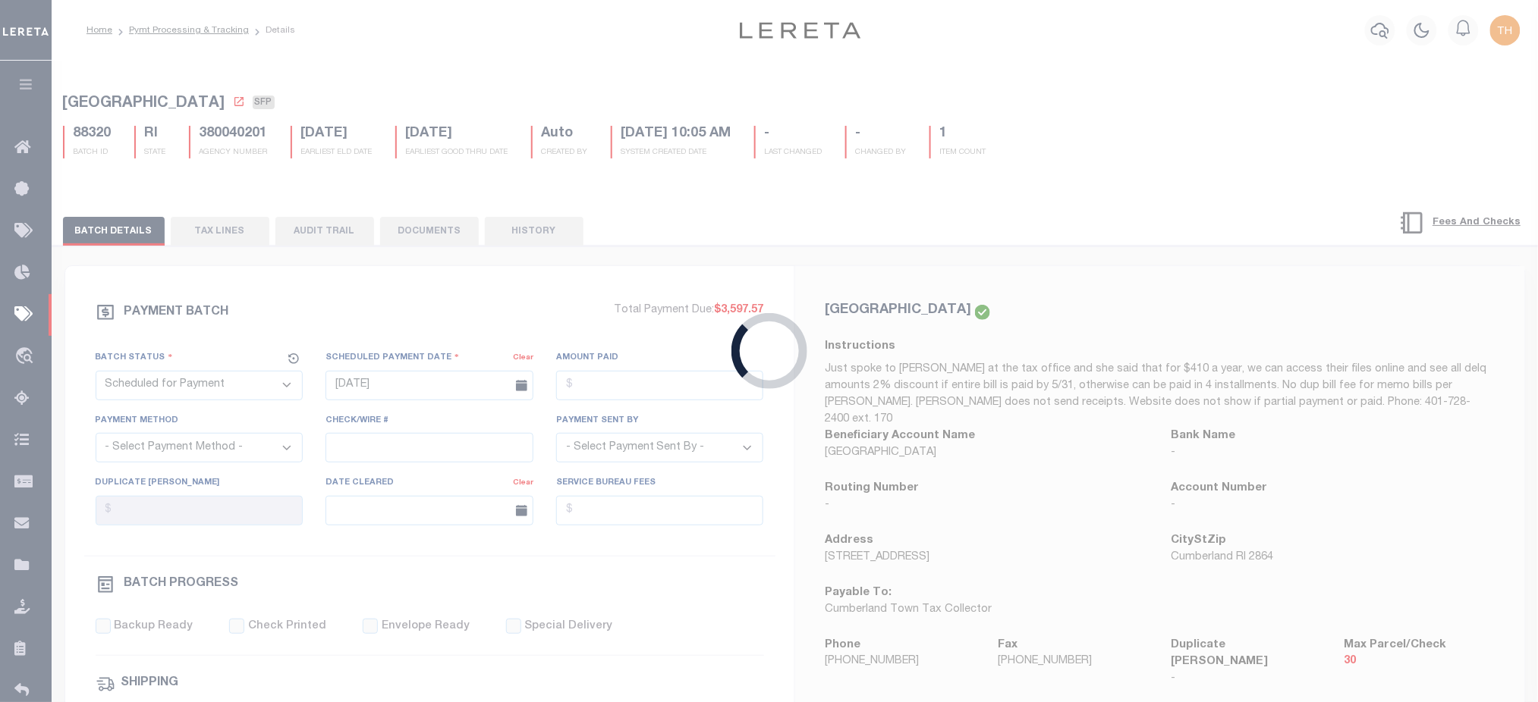
type input "08/20/2025"
type input "26"
type input "Andres"
type input "1"
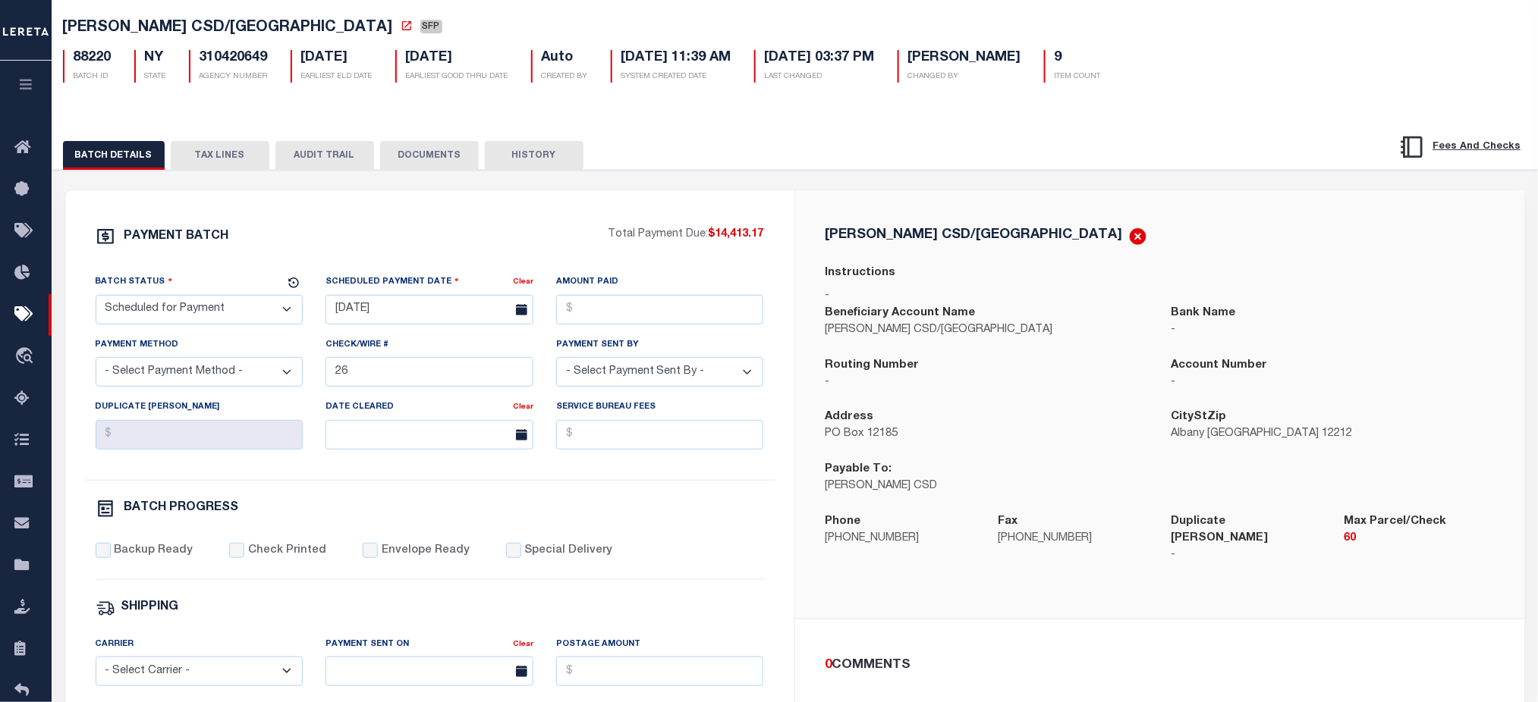
scroll to position [303, 0]
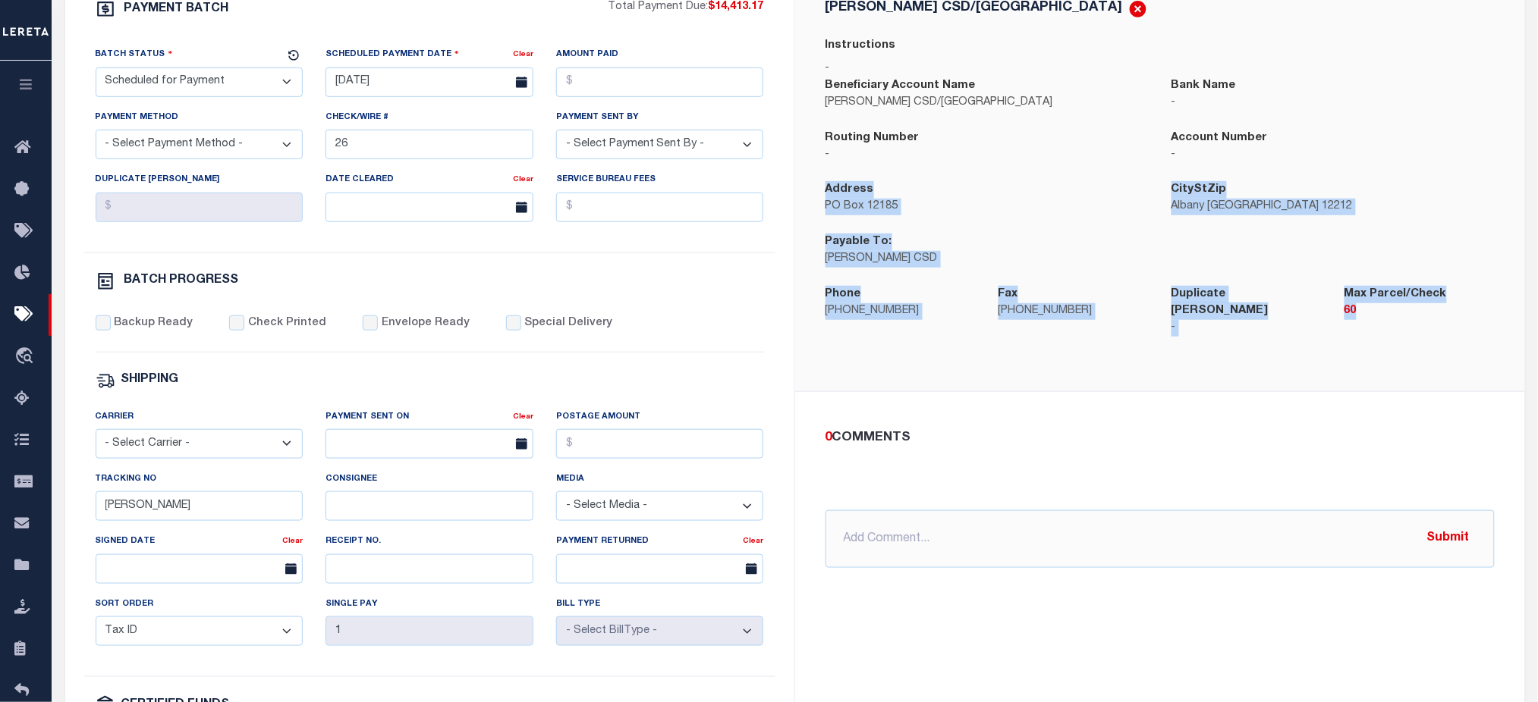
drag, startPoint x: 820, startPoint y: 193, endPoint x: 1496, endPoint y: 310, distance: 686.0
click at [1496, 310] on div "TROY CSD/TROY CITY Instructions - Beneficiary Account Name TROY CSD/TROY CITY B…" at bounding box center [1159, 177] width 693 height 356
click at [1217, 374] on div "TROY CSD/TROY CITY Instructions - Beneficiary Account Name TROY CSD/TROY CITY B…" at bounding box center [1160, 177] width 730 height 429
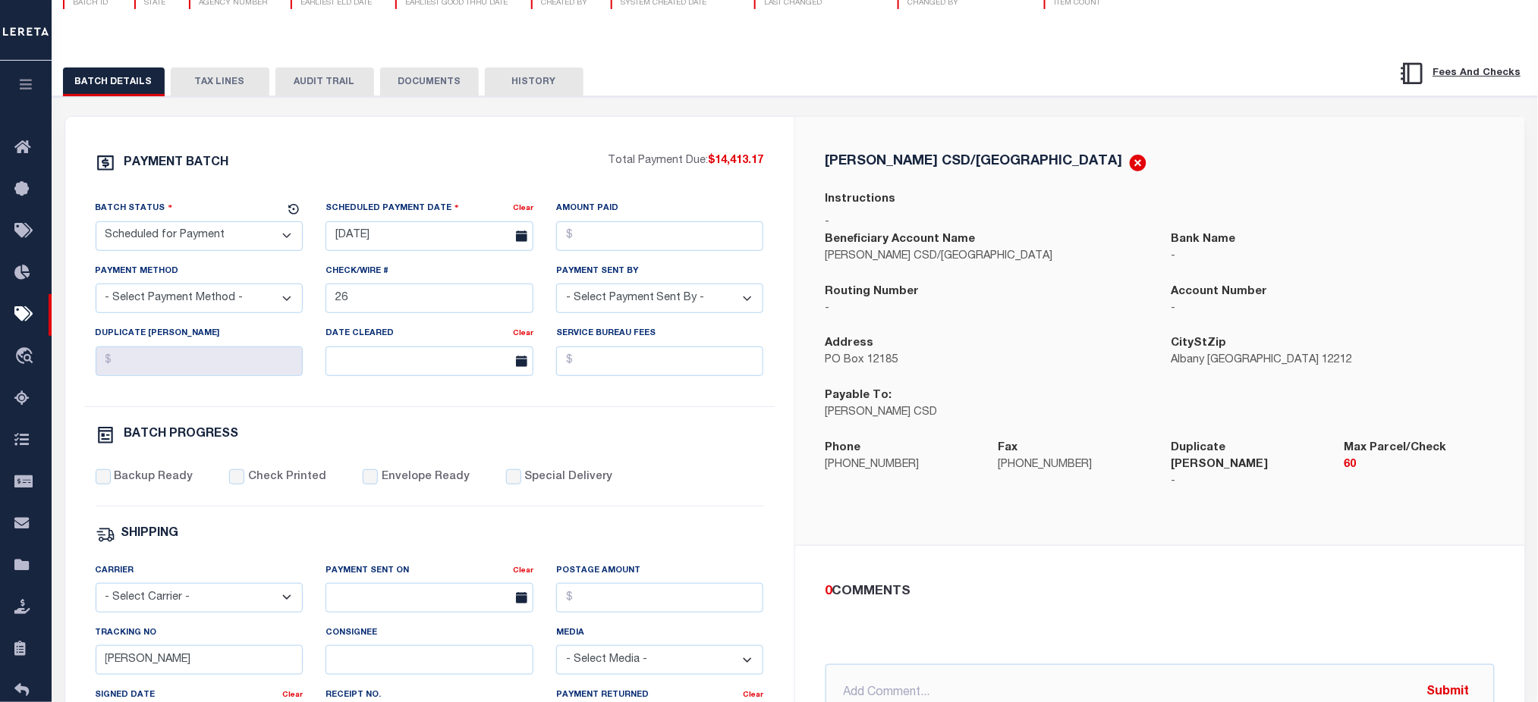
scroll to position [101, 0]
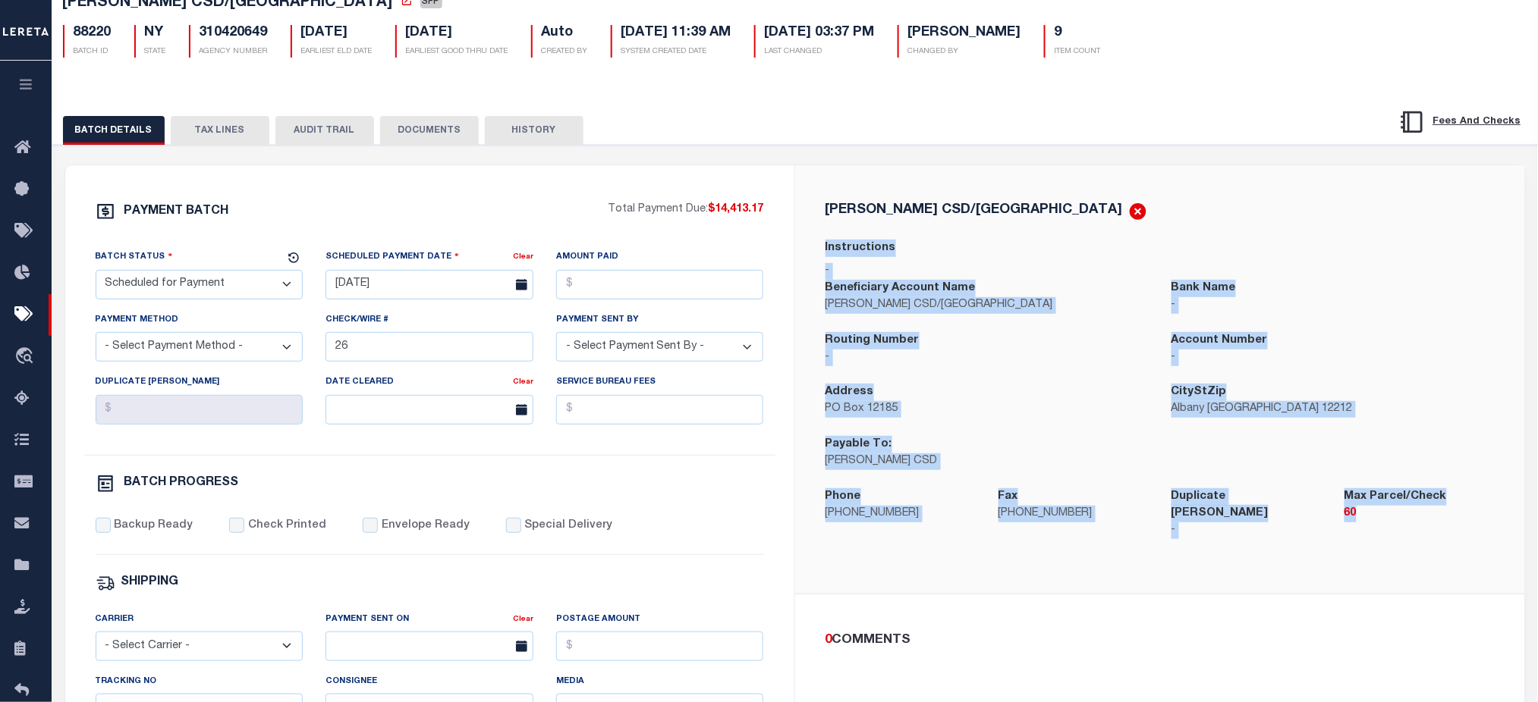
drag, startPoint x: 819, startPoint y: 240, endPoint x: 1488, endPoint y: 532, distance: 730.0
click at [1488, 532] on div "TROY CSD/TROY CITY Instructions - Beneficiary Account Name TROY CSD/TROY CITY B…" at bounding box center [1159, 380] width 693 height 356
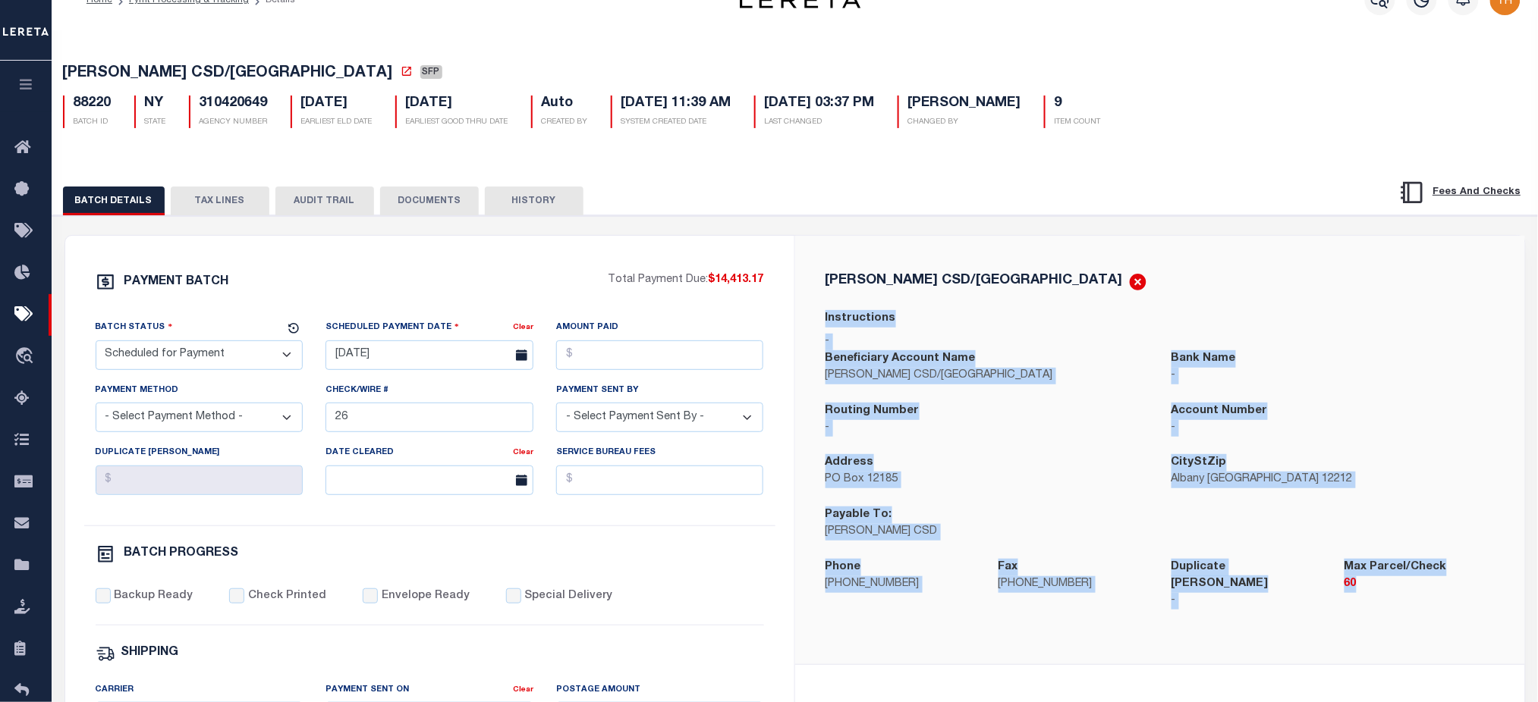
scroll to position [0, 0]
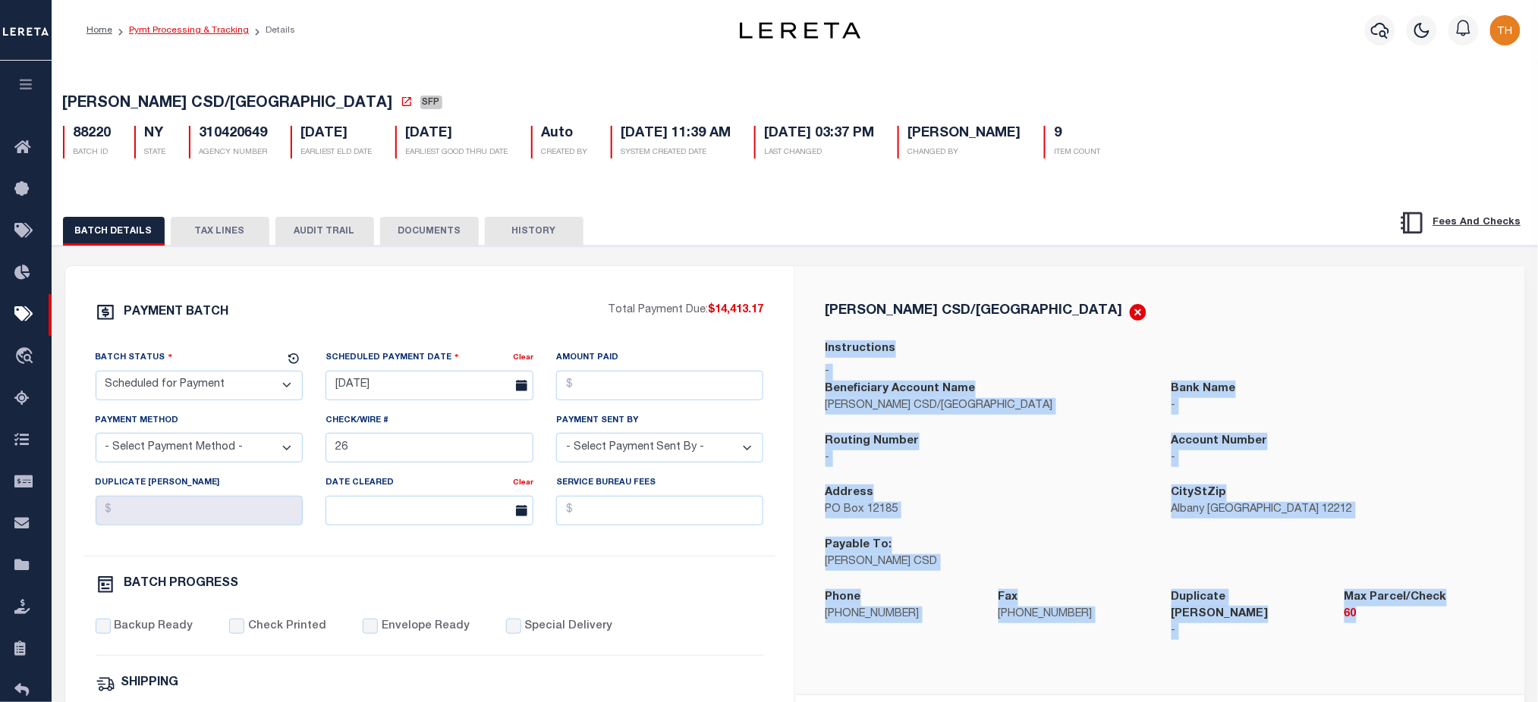
click at [190, 33] on link "Pymt Processing & Tracking" at bounding box center [189, 30] width 120 height 9
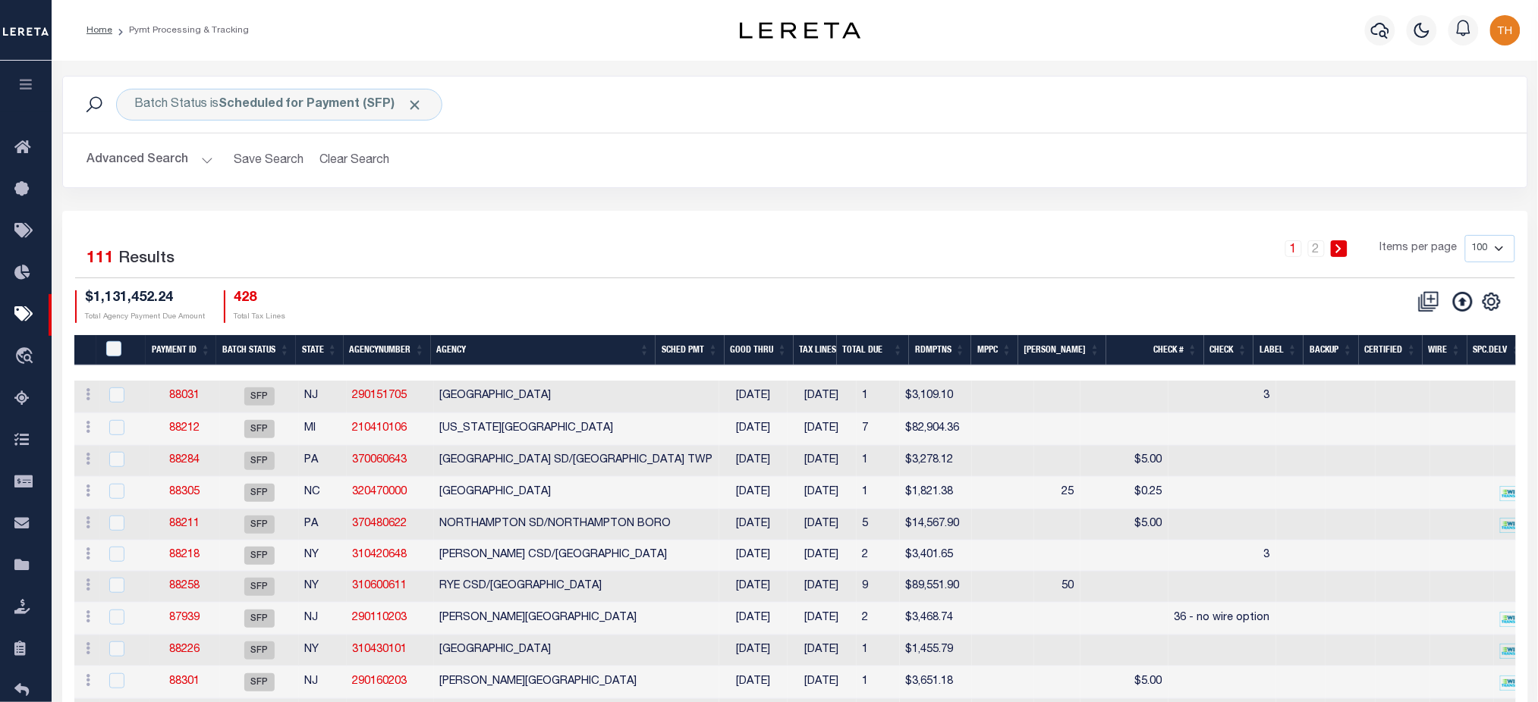
click at [154, 162] on button "Advanced Search" at bounding box center [150, 161] width 126 height 30
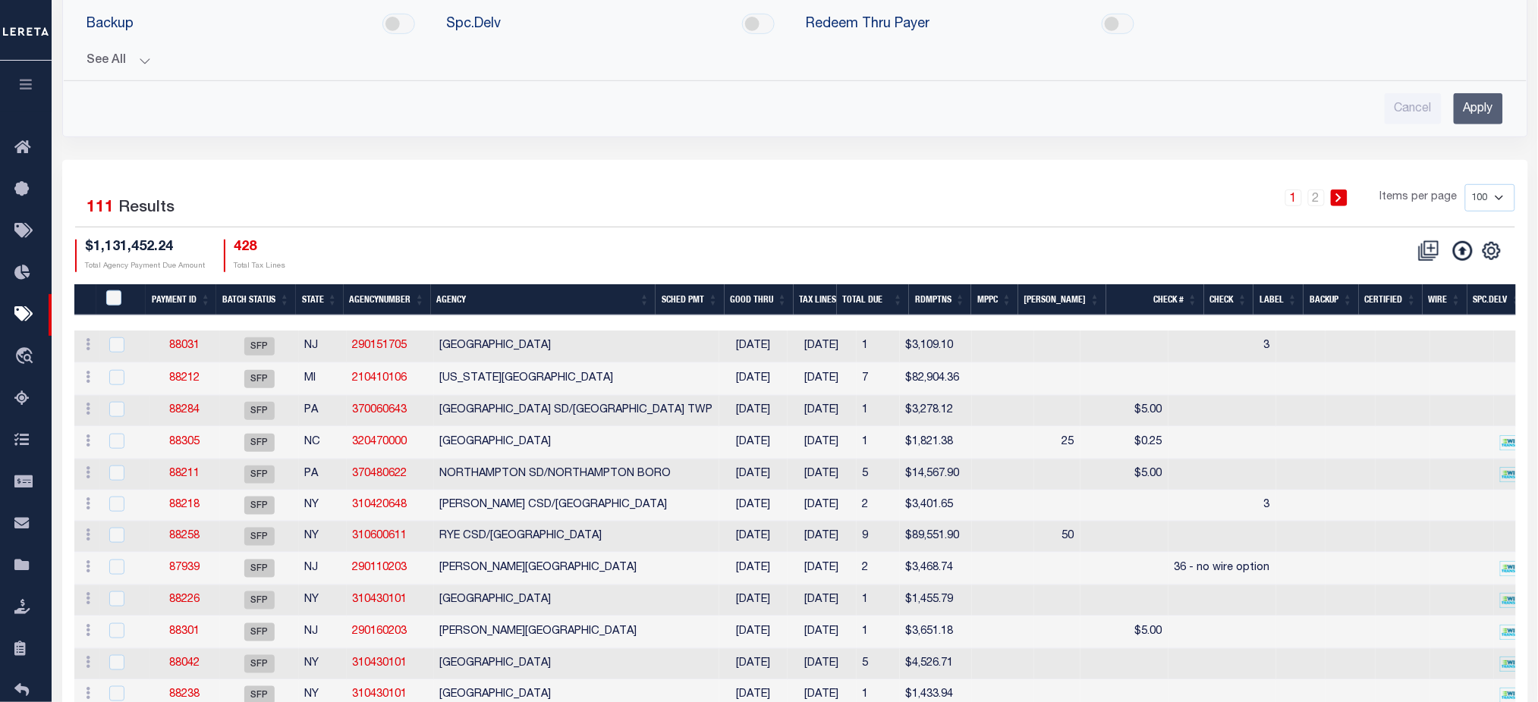
scroll to position [101, 0]
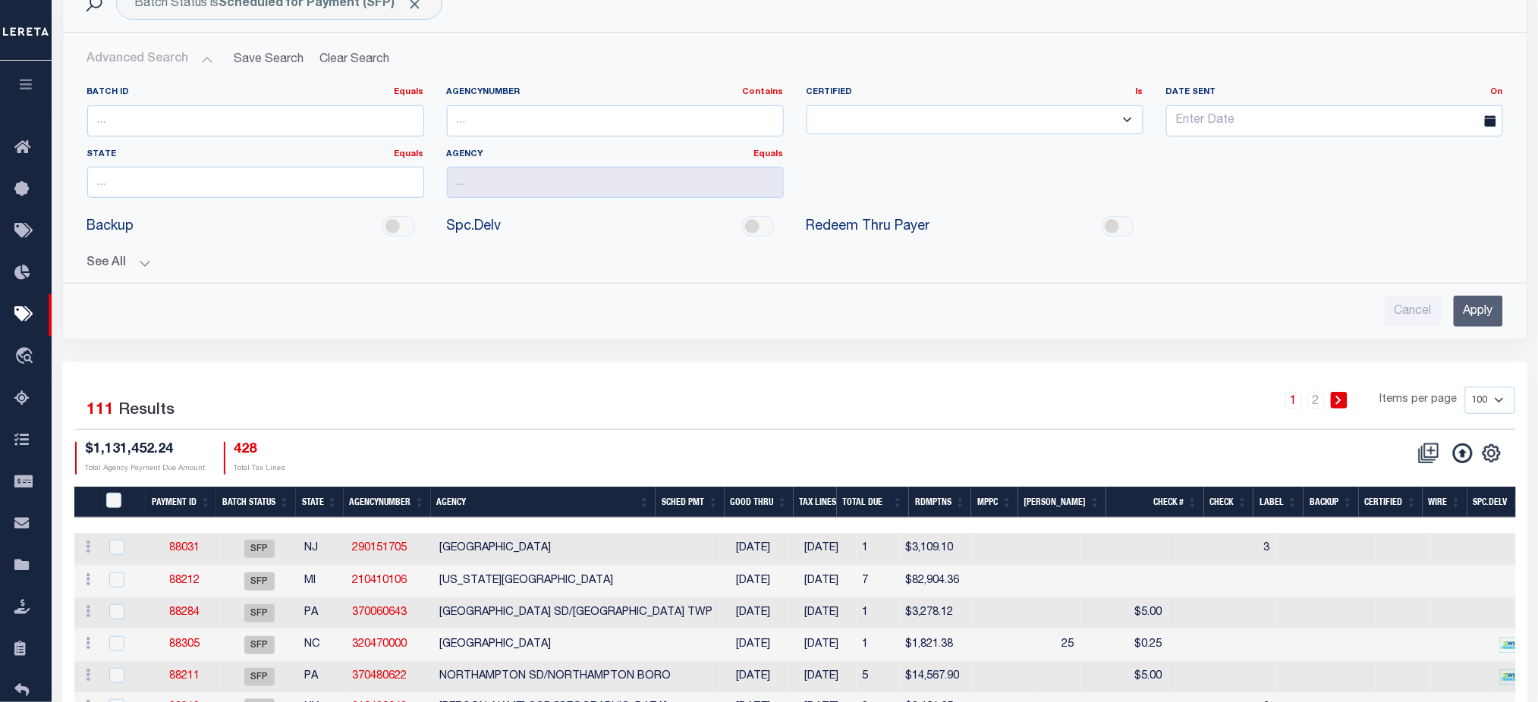
click at [112, 263] on button "See All" at bounding box center [794, 263] width 1415 height 14
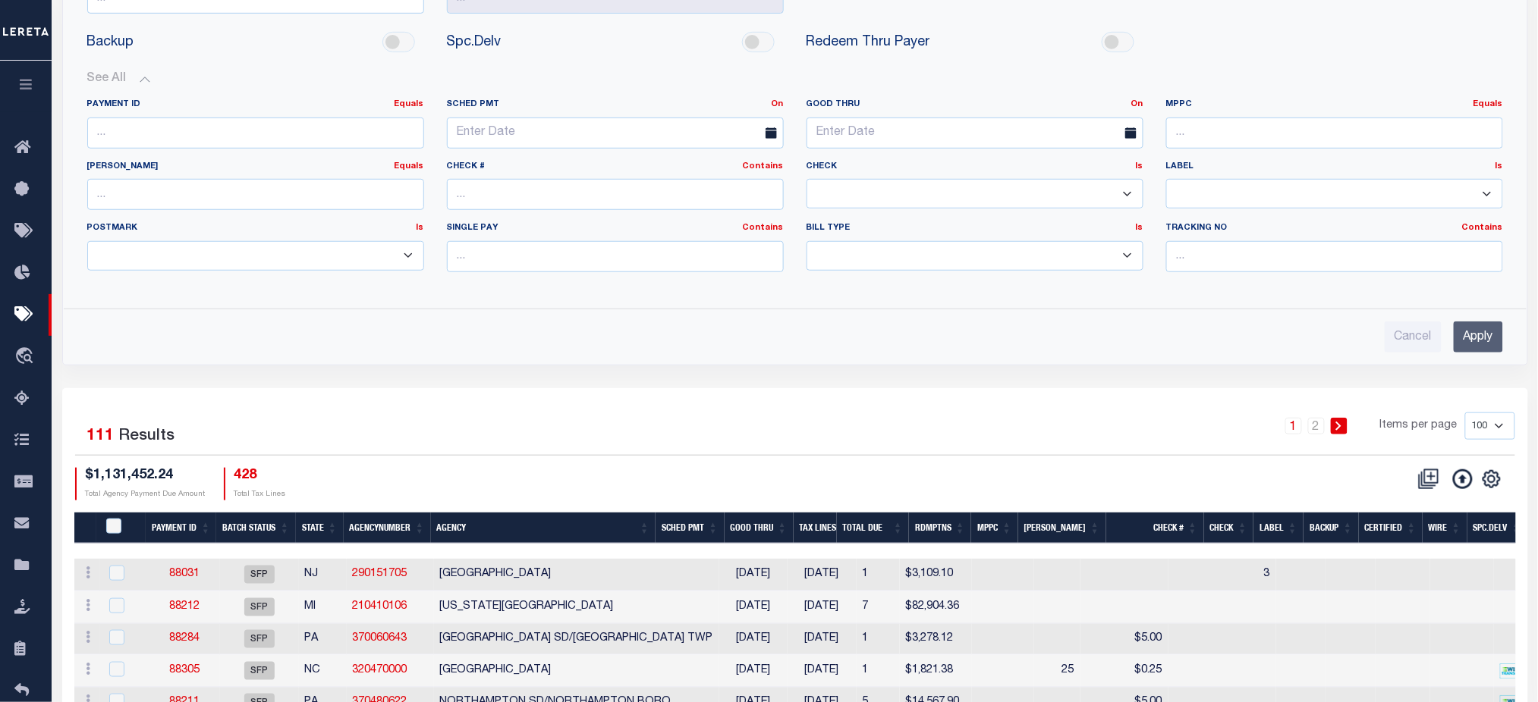
scroll to position [404, 0]
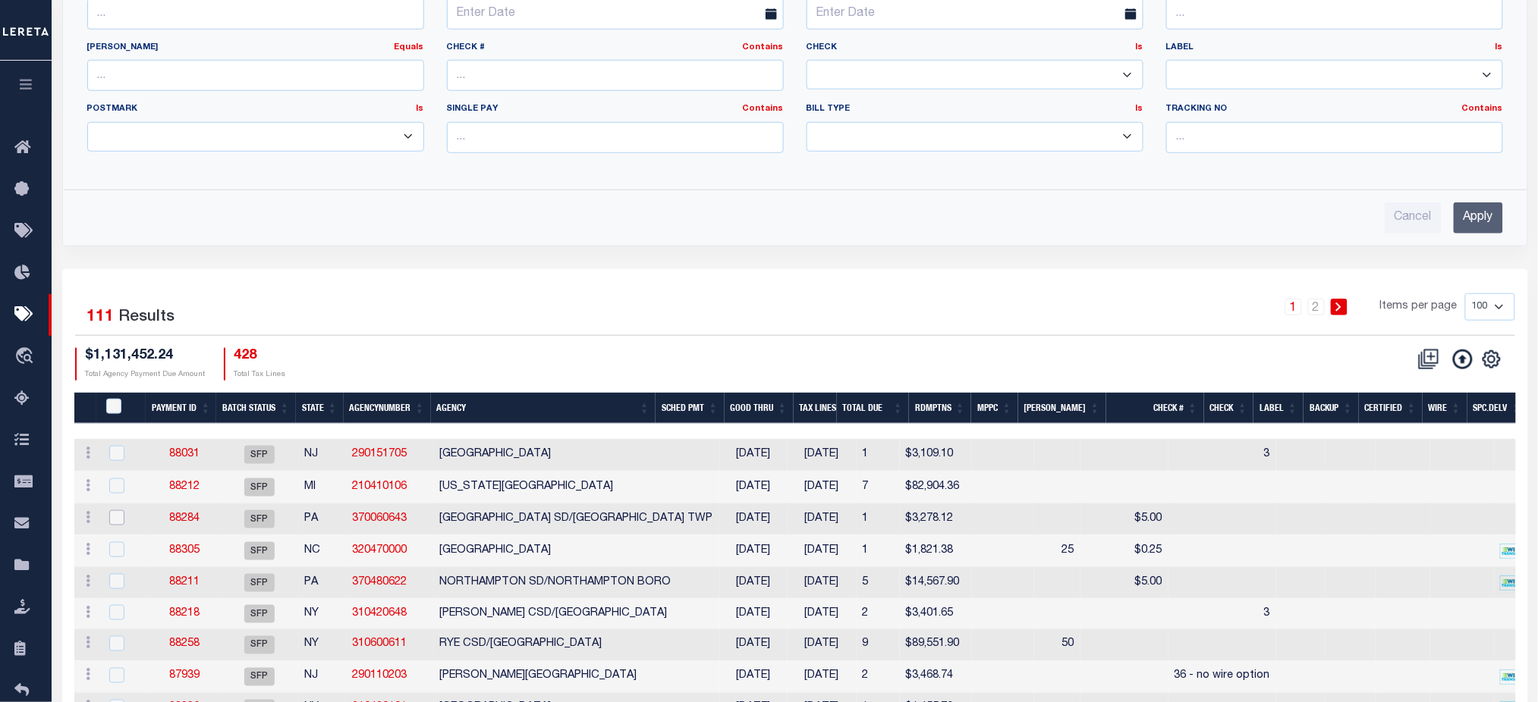
click at [119, 526] on input "checkbox" at bounding box center [116, 517] width 15 height 15
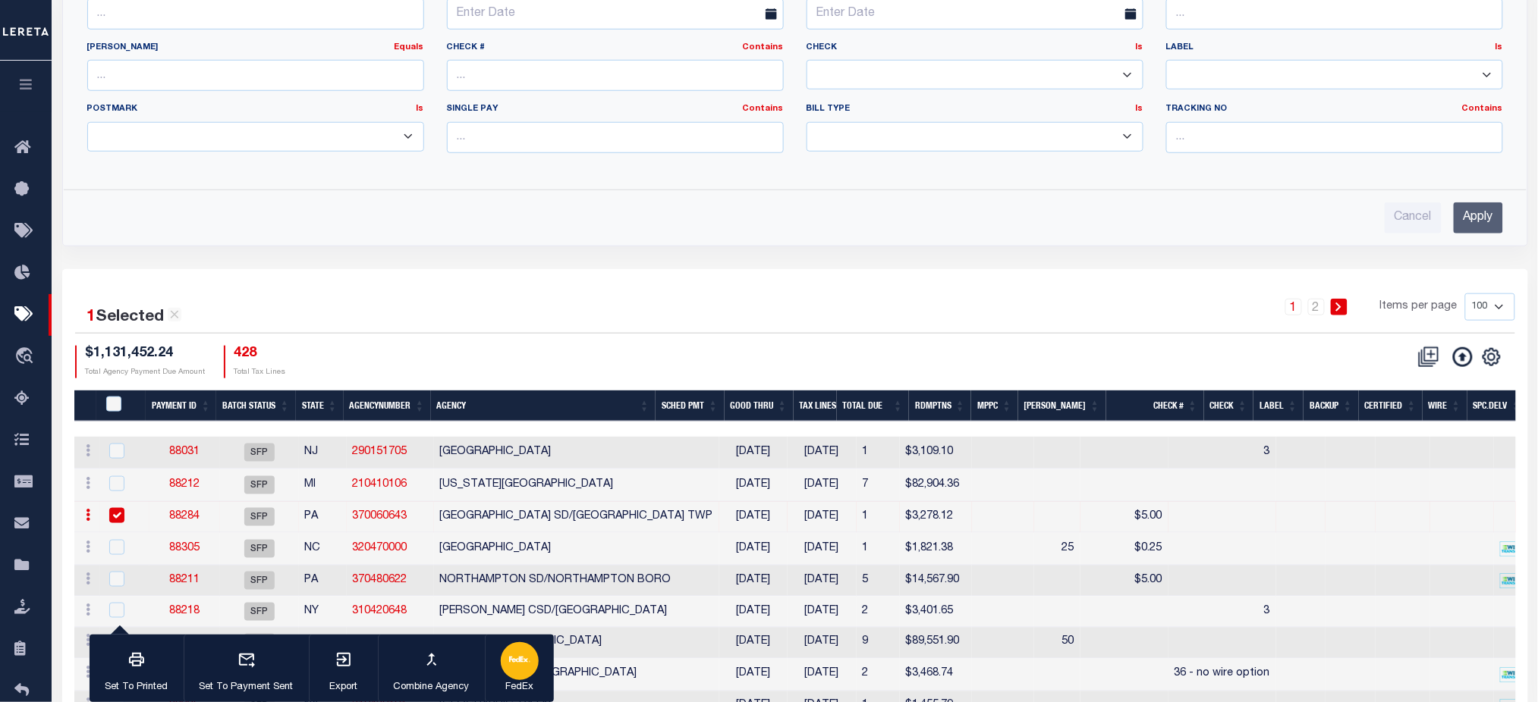
click at [526, 671] on icon "button" at bounding box center [519, 659] width 21 height 21
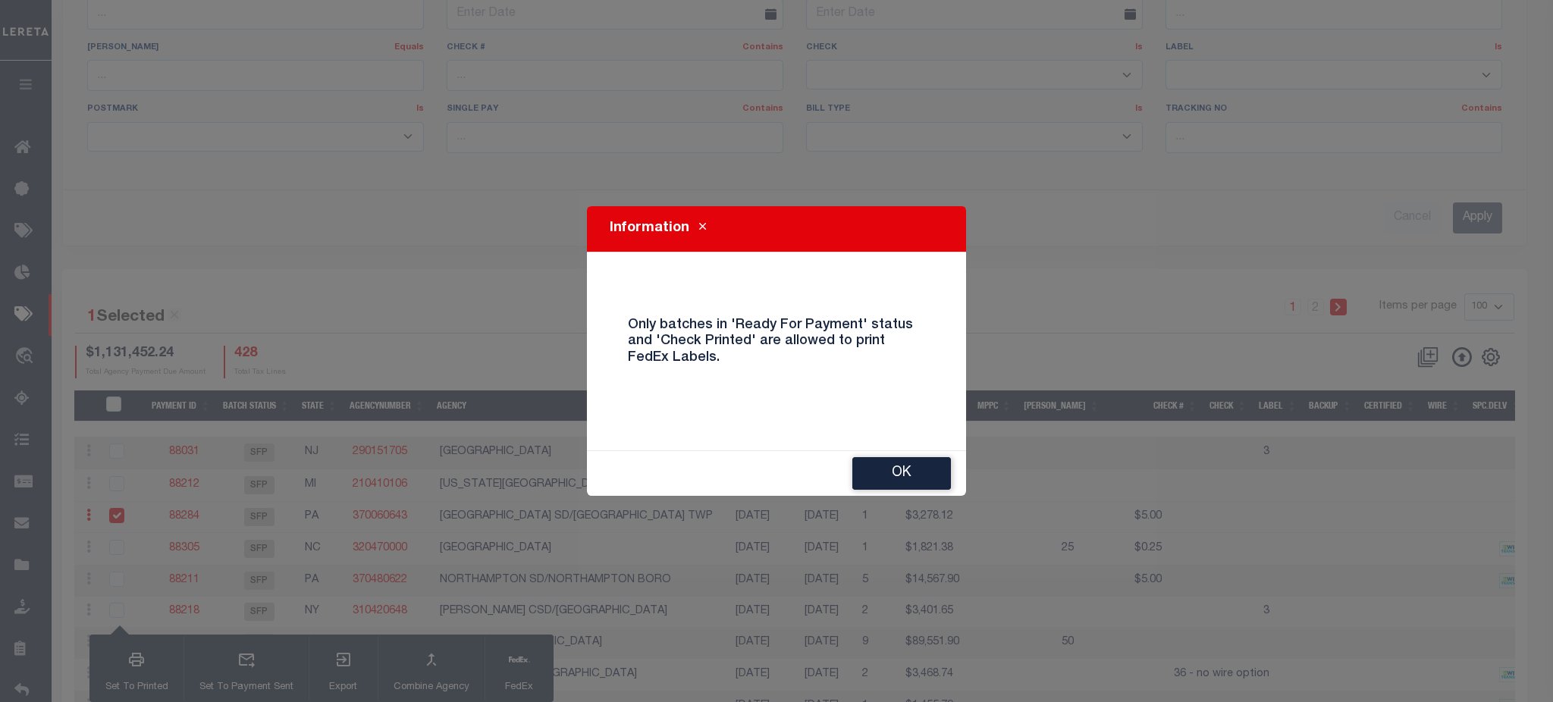
click at [705, 228] on button "Close" at bounding box center [702, 229] width 27 height 18
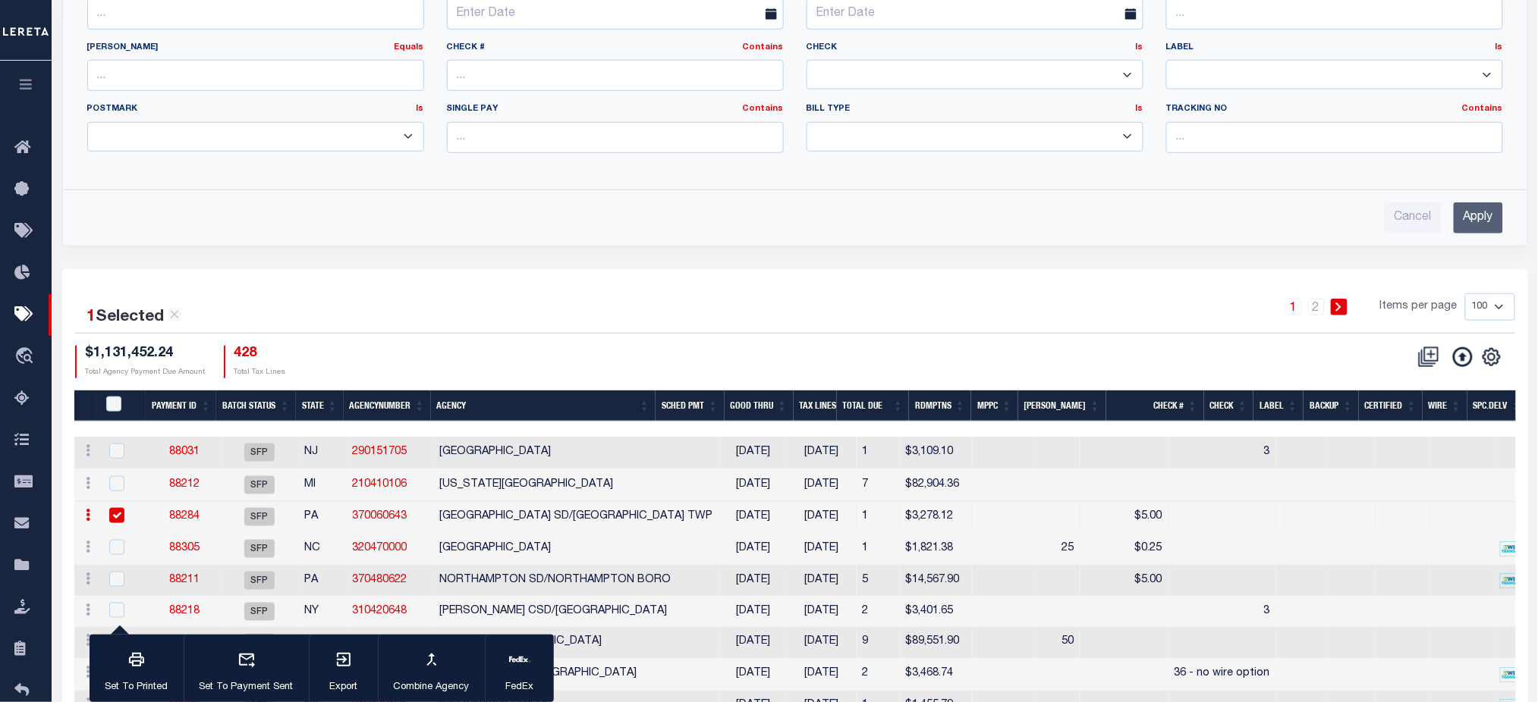
click at [116, 519] on input "checkbox" at bounding box center [116, 515] width 15 height 15
checkbox input "false"
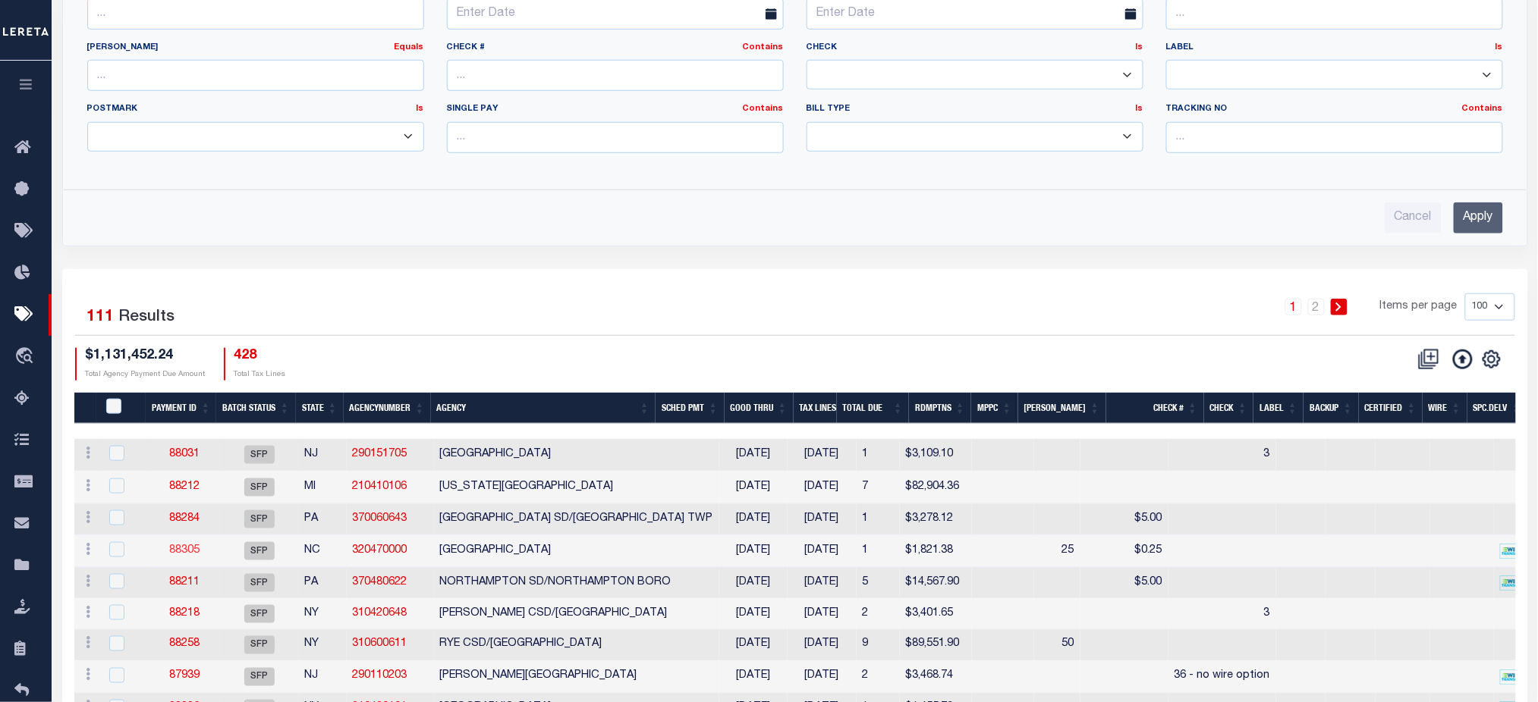
click at [180, 554] on link "88305" at bounding box center [184, 550] width 30 height 11
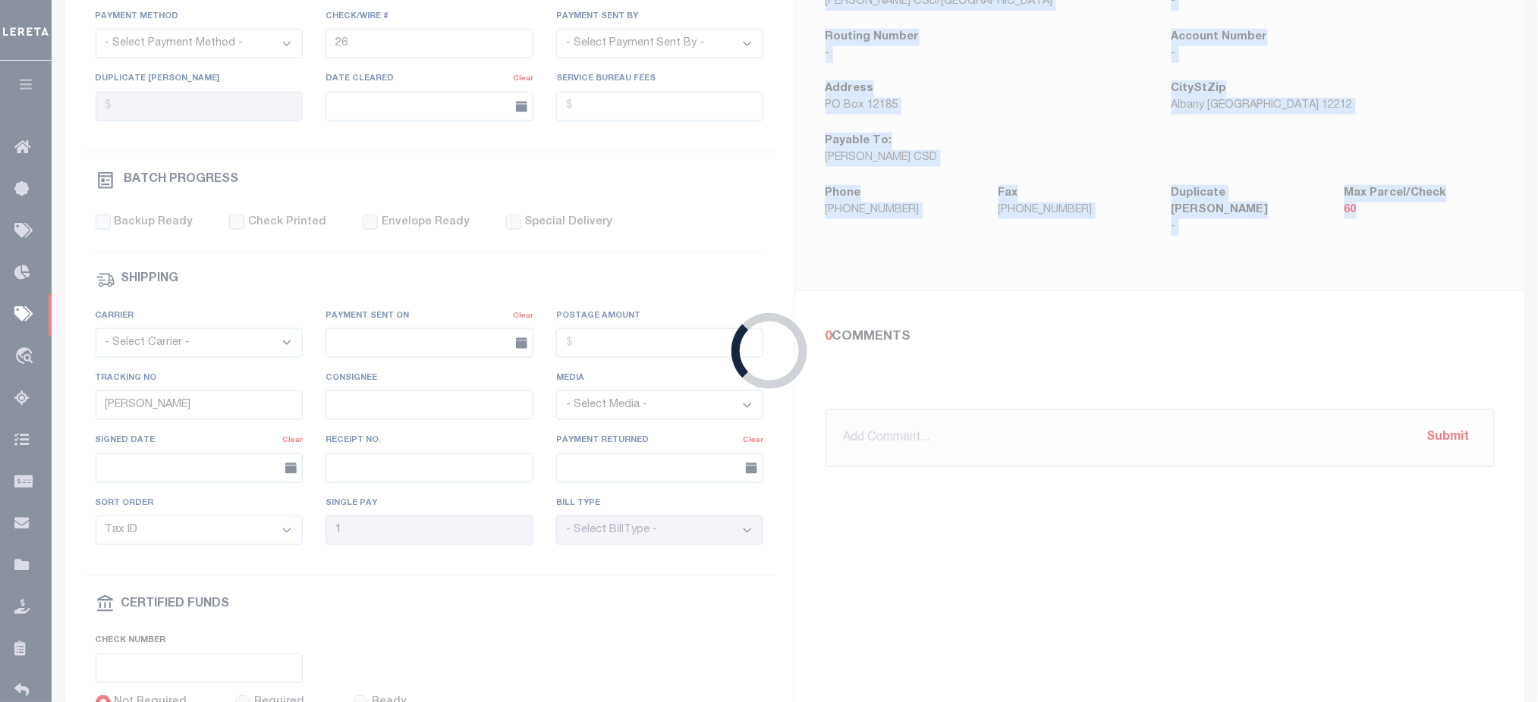
type input "08/30/2025"
type input "N"
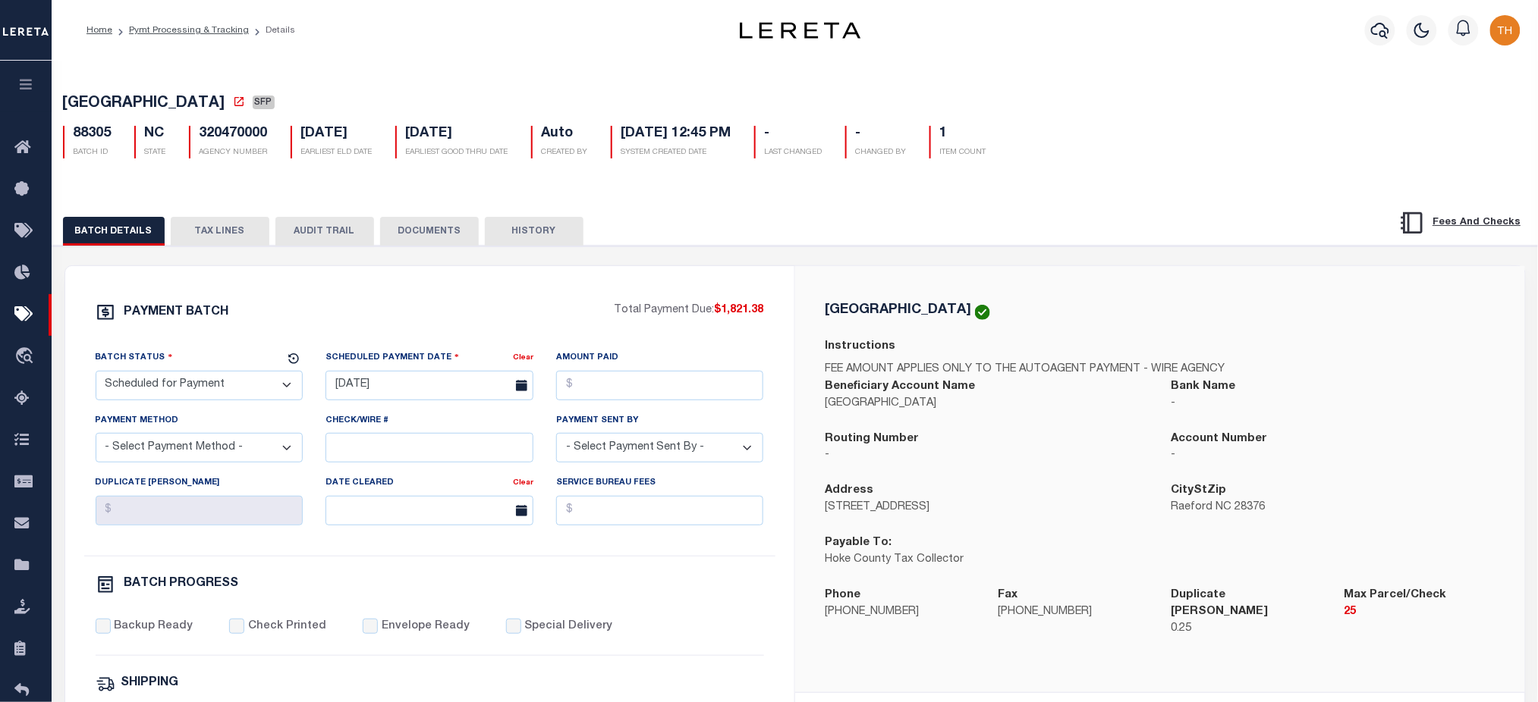
click at [1114, 214] on div "BATCH DETAILS TAX LINES AUDIT TRAIL DOCUMENTS HISTORY" at bounding box center [794, 226] width 1523 height 39
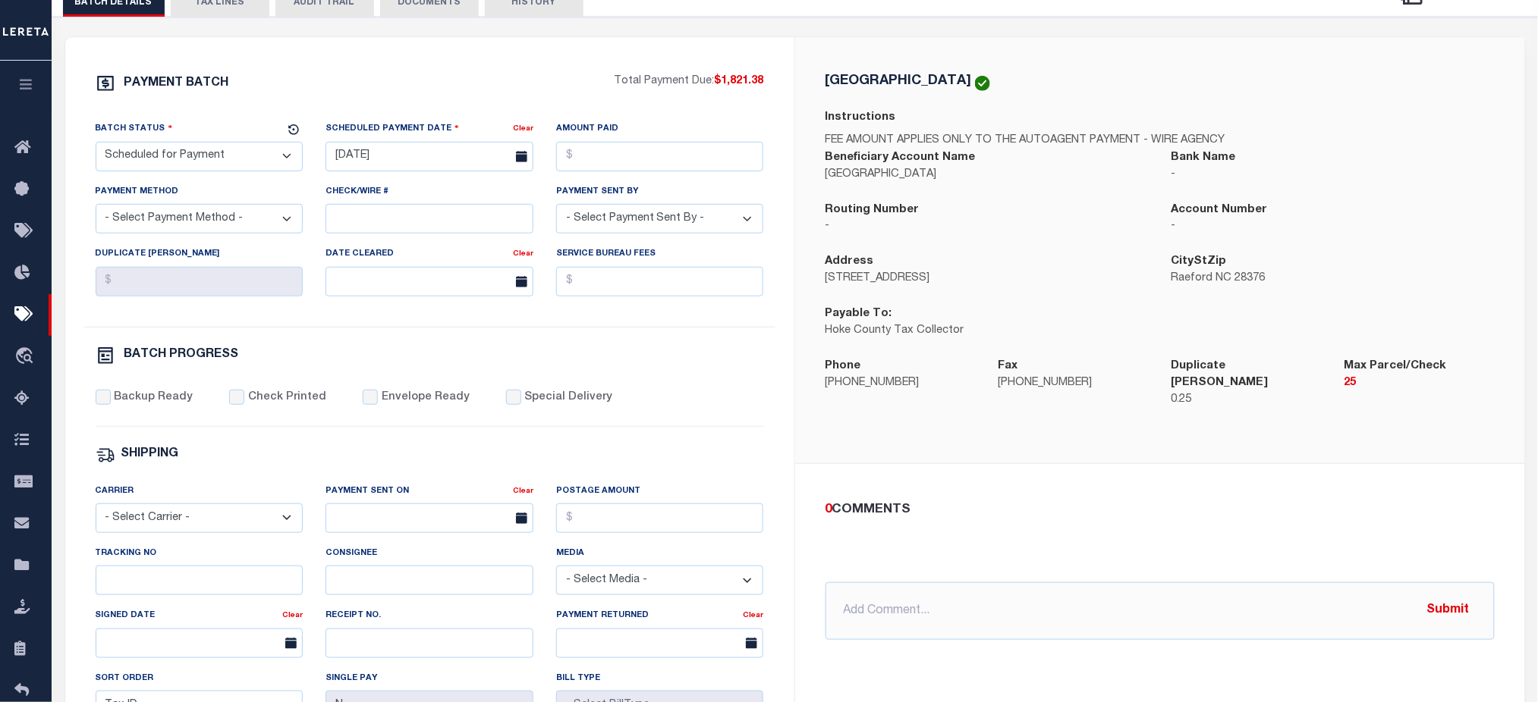
scroll to position [177, 0]
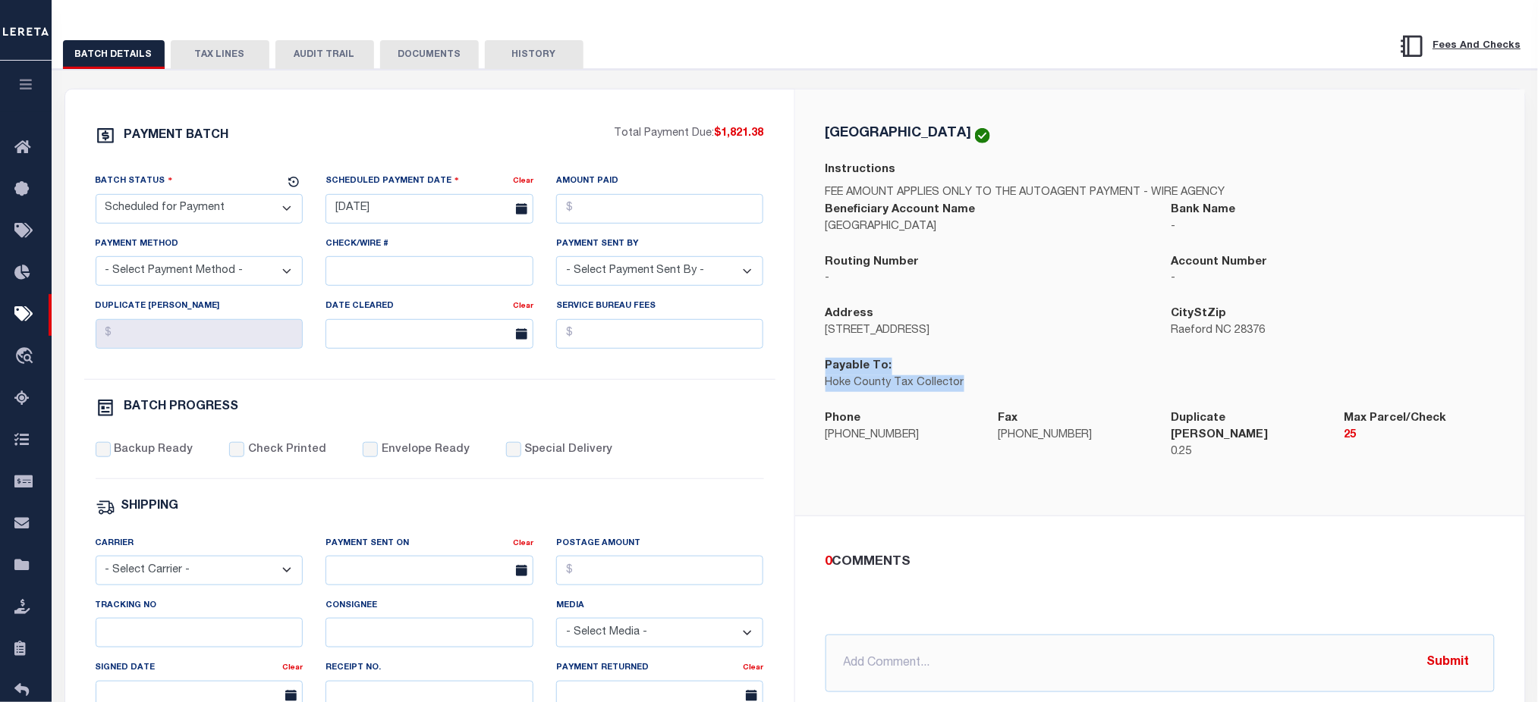
drag, startPoint x: 819, startPoint y: 369, endPoint x: 1051, endPoint y: 394, distance: 232.7
click at [1051, 394] on div "Payable To: Hoke County Tax Collector" at bounding box center [987, 384] width 346 height 52
drag, startPoint x: 1367, startPoint y: 420, endPoint x: 1457, endPoint y: 419, distance: 90.3
click at [1390, 420] on div "HOKE COUNTY Instructions FEE AMOUNT APPLIES ONLY TO THE AUTOAGENT PAYMENT - WIR…" at bounding box center [1159, 302] width 693 height 353
click at [1404, 470] on div "HOKE COUNTY Instructions FEE AMOUNT APPLIES ONLY TO THE AUTOAGENT PAYMENT - WIR…" at bounding box center [1160, 303] width 730 height 427
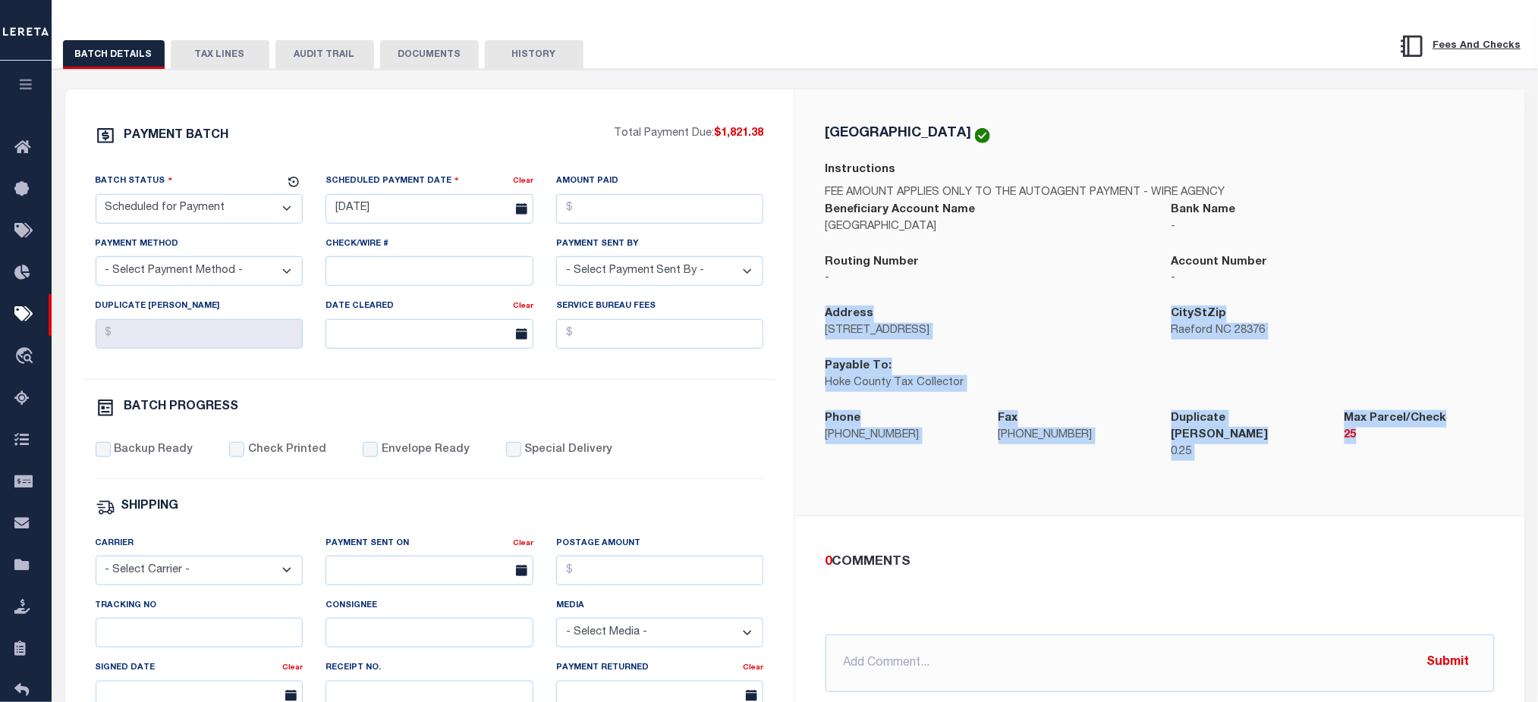
drag, startPoint x: 1415, startPoint y: 444, endPoint x: 826, endPoint y: 316, distance: 602.6
click at [826, 316] on div "HOKE COUNTY Instructions FEE AMOUNT APPLIES ONLY TO THE AUTOAGENT PAYMENT - WIR…" at bounding box center [1159, 302] width 693 height 353
click at [765, 420] on div "PAYMENT BATCH Total Payment Due: $1,821.38 Batch Status - Select Status -" at bounding box center [429, 533] width 693 height 815
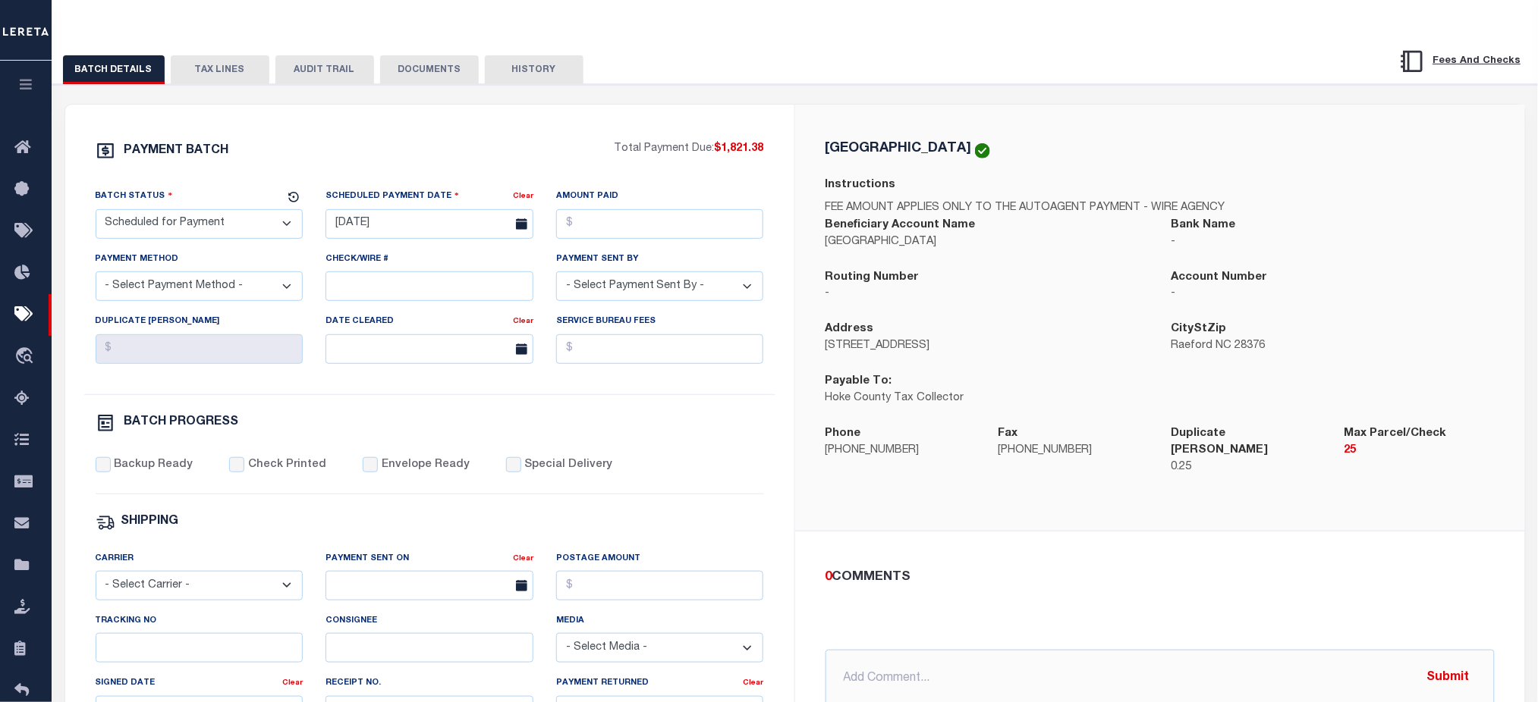
scroll to position [0, 0]
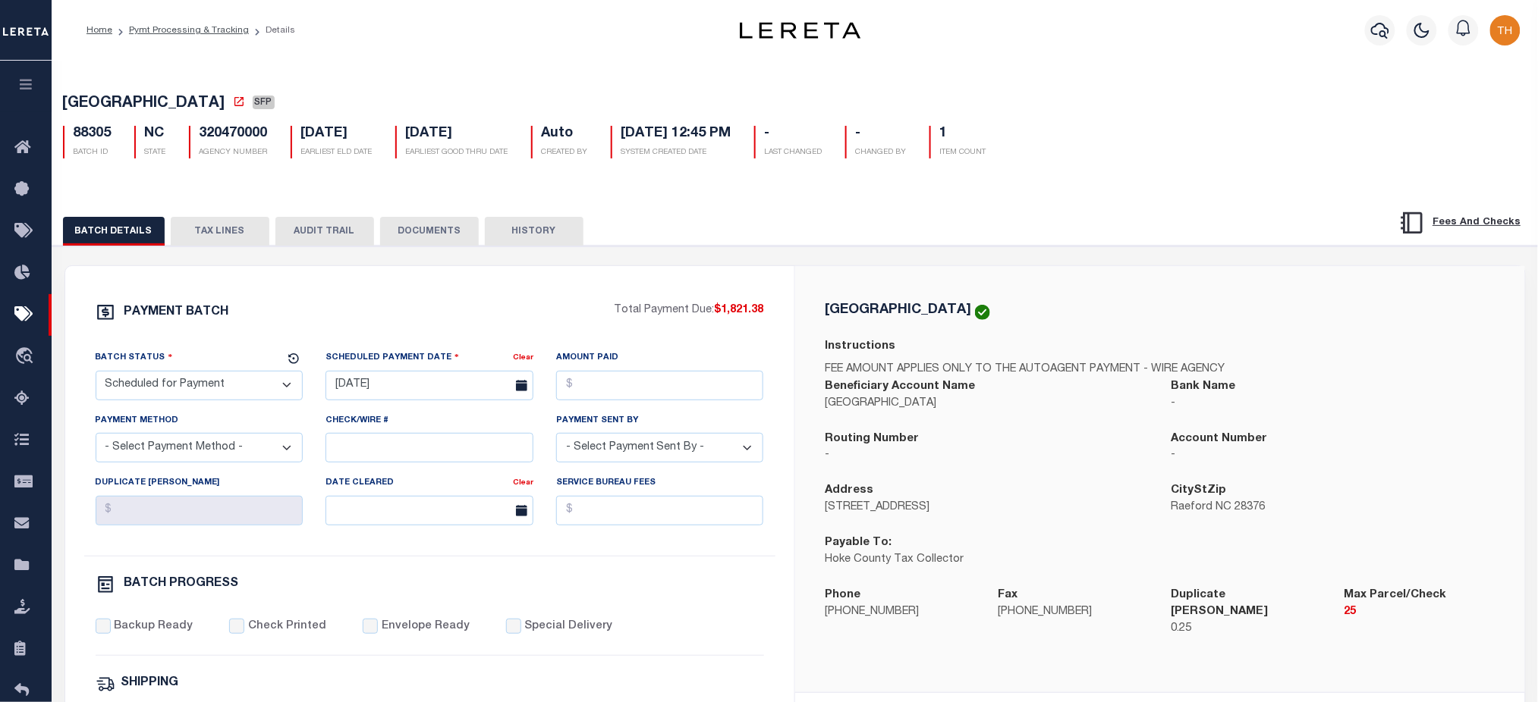
click at [14, 81] on button "button" at bounding box center [26, 87] width 52 height 52
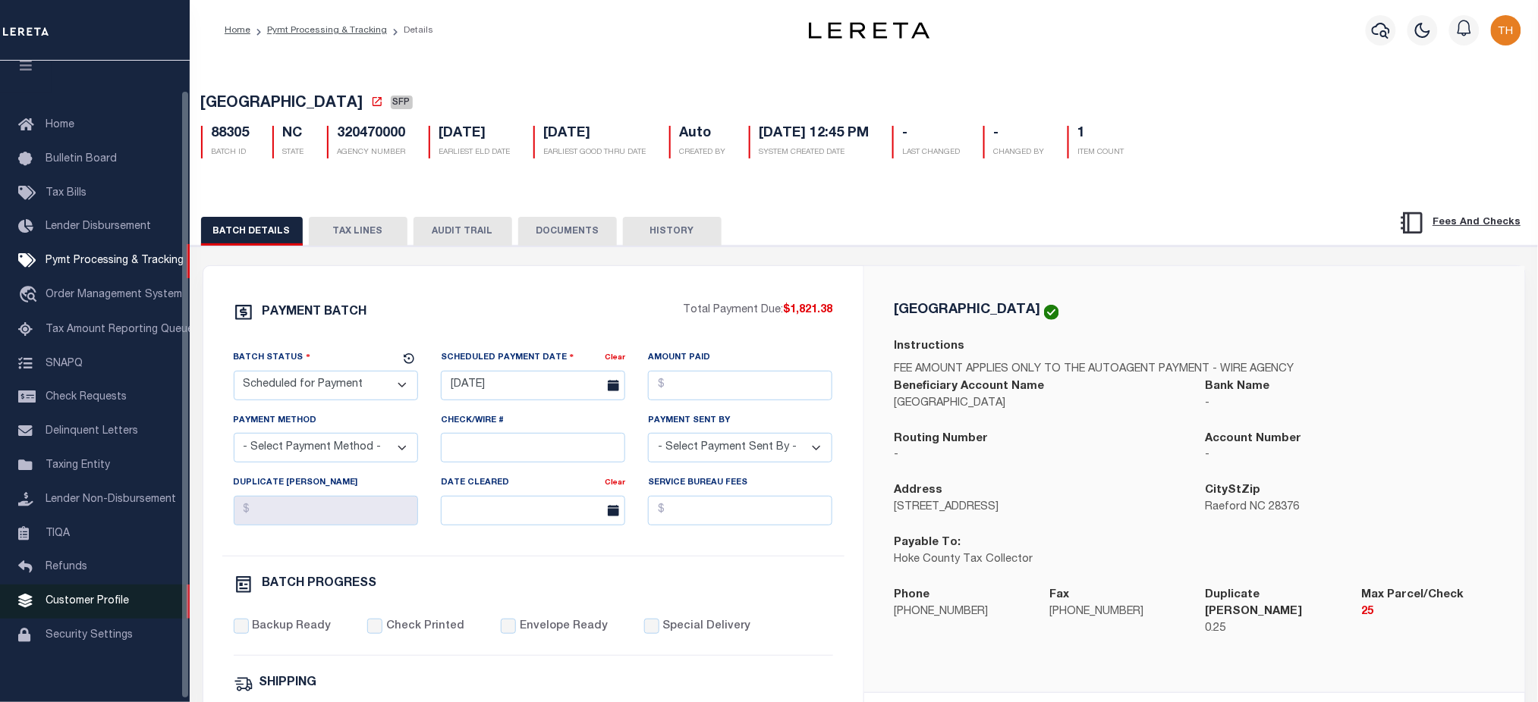
scroll to position [32, 0]
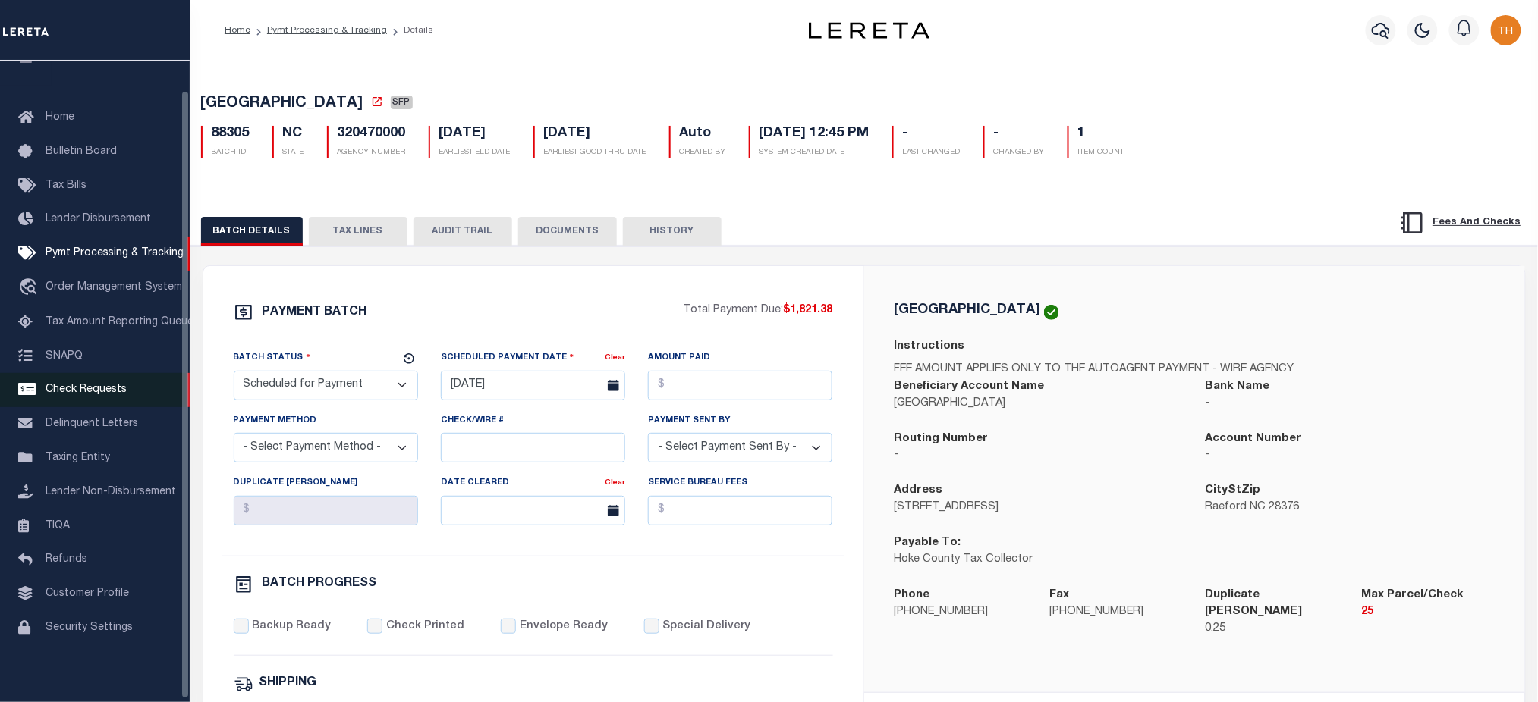
click at [75, 388] on span "Check Requests" at bounding box center [86, 390] width 81 height 11
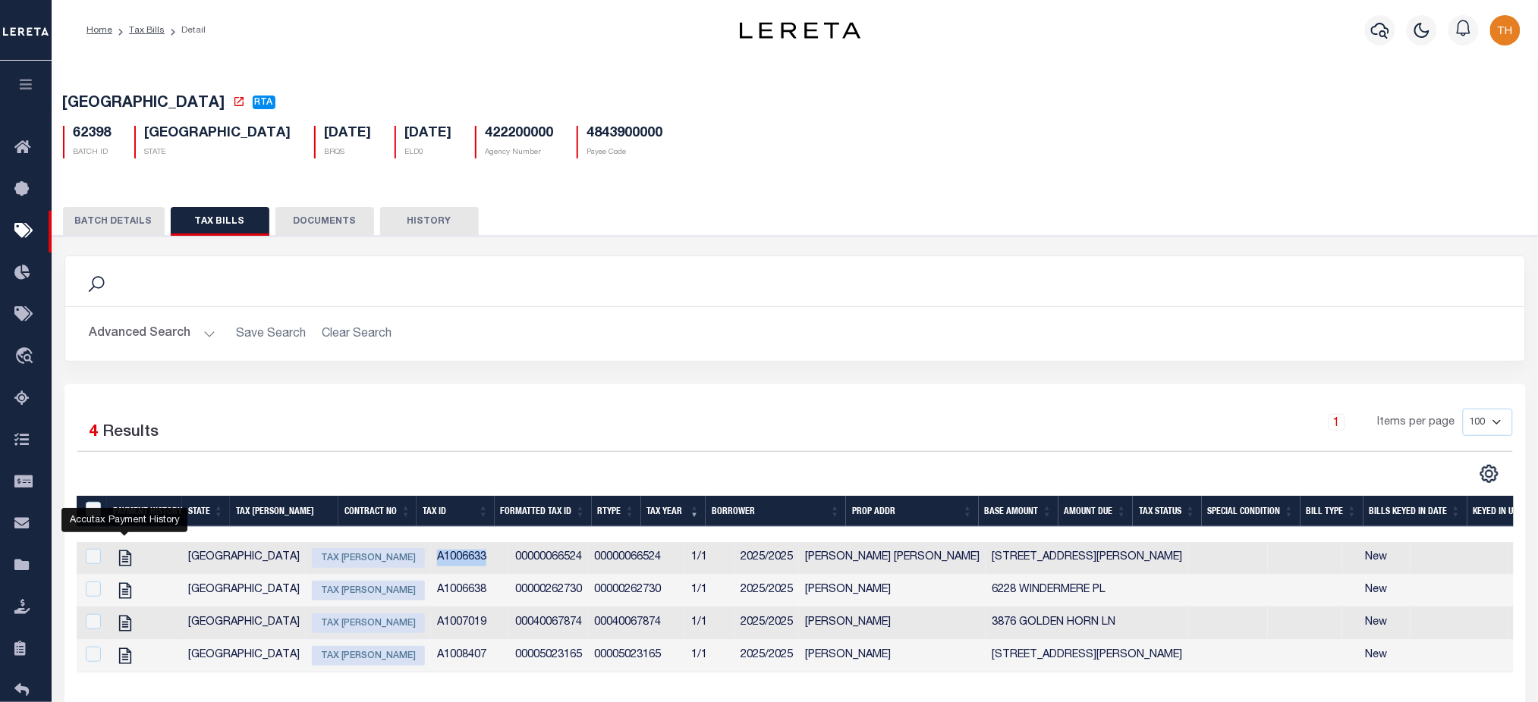
click at [19, 89] on icon "button" at bounding box center [25, 84] width 17 height 14
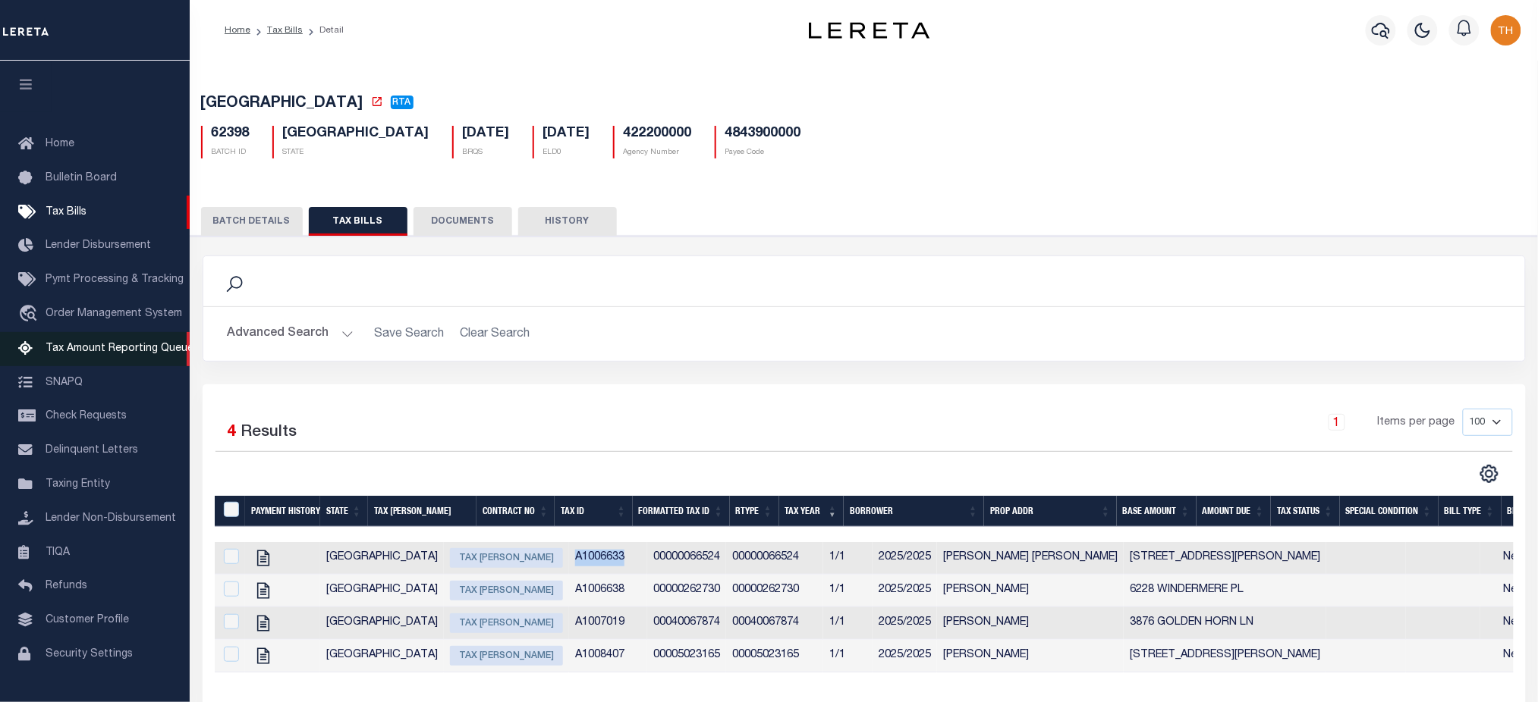
click at [81, 364] on link "Tax Amount Reporting Queue" at bounding box center [95, 349] width 190 height 34
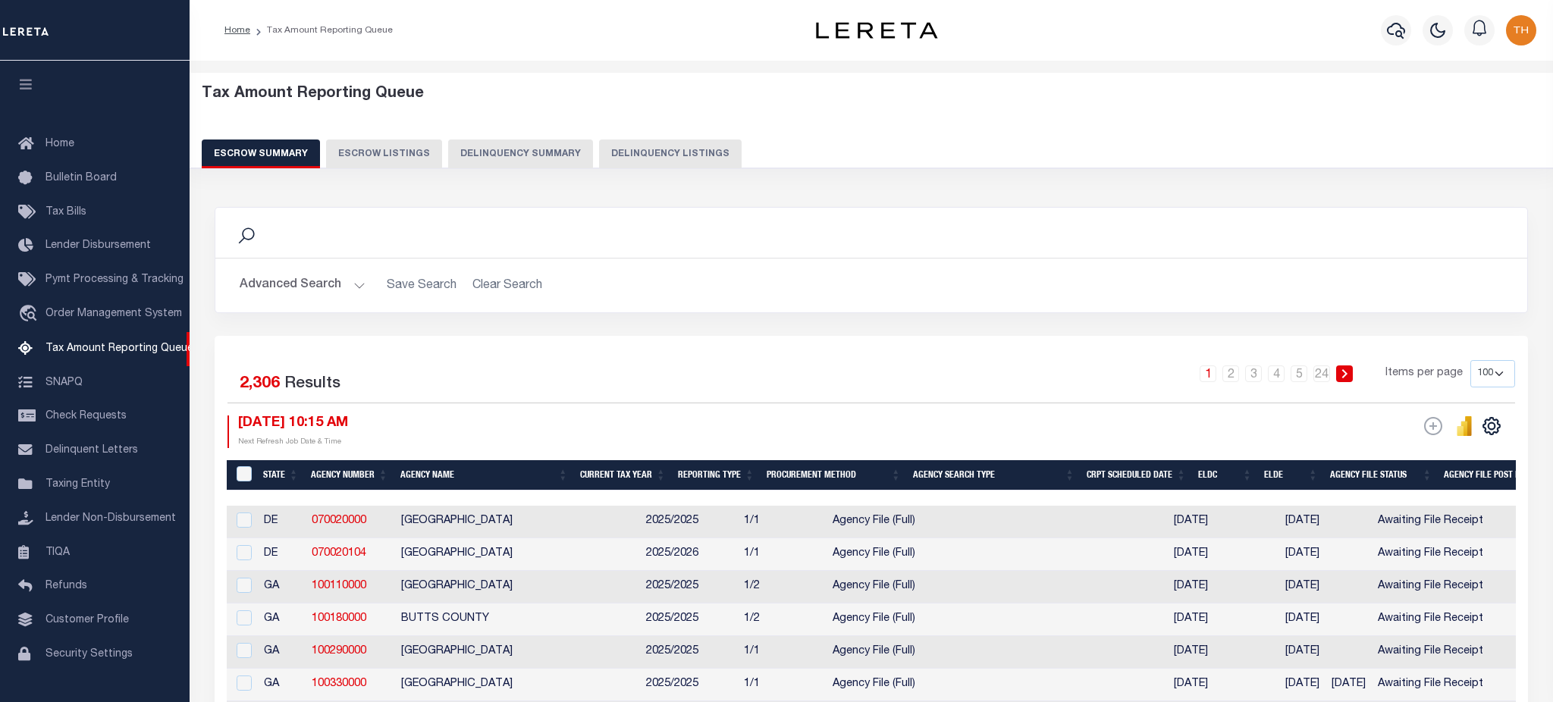
select select "100"
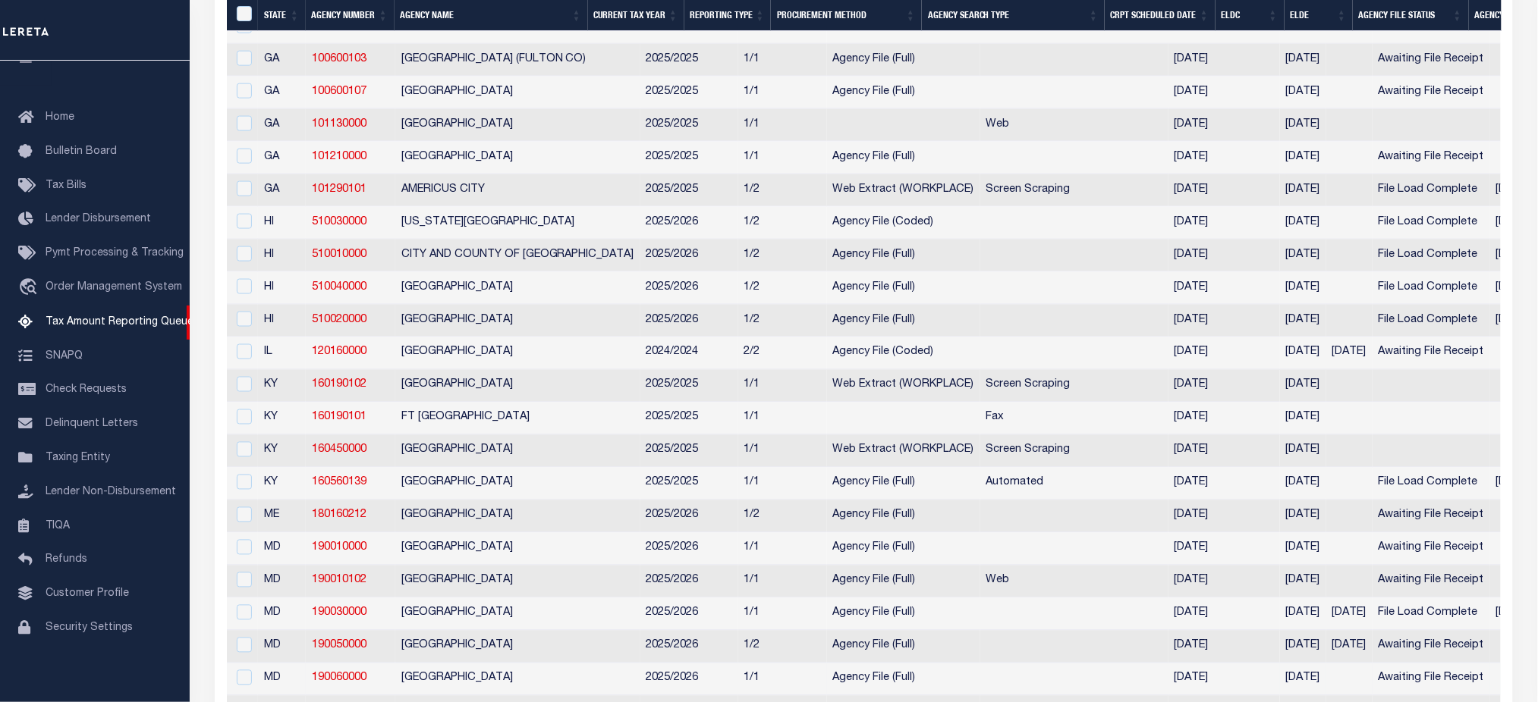
scroll to position [910, 0]
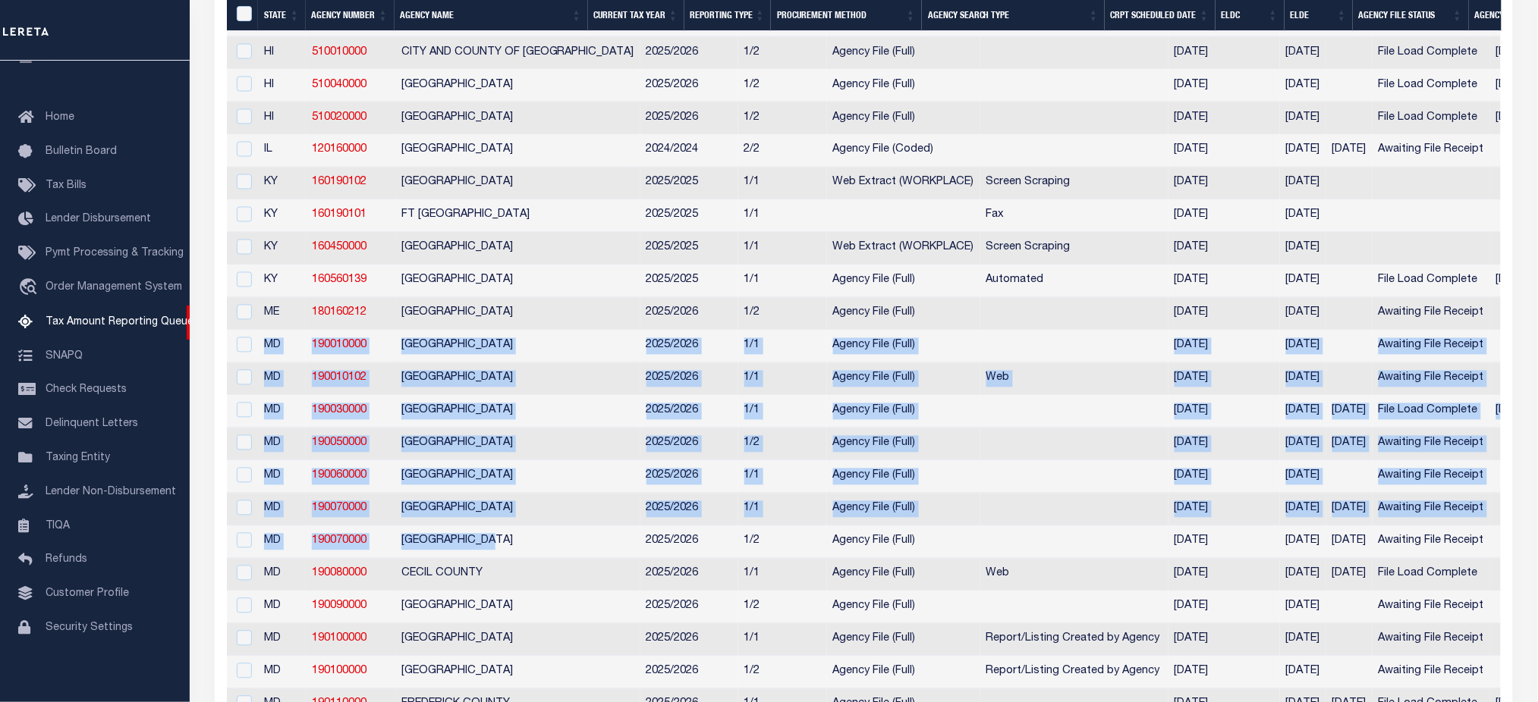
drag, startPoint x: 262, startPoint y: 367, endPoint x: 547, endPoint y: 586, distance: 359.1
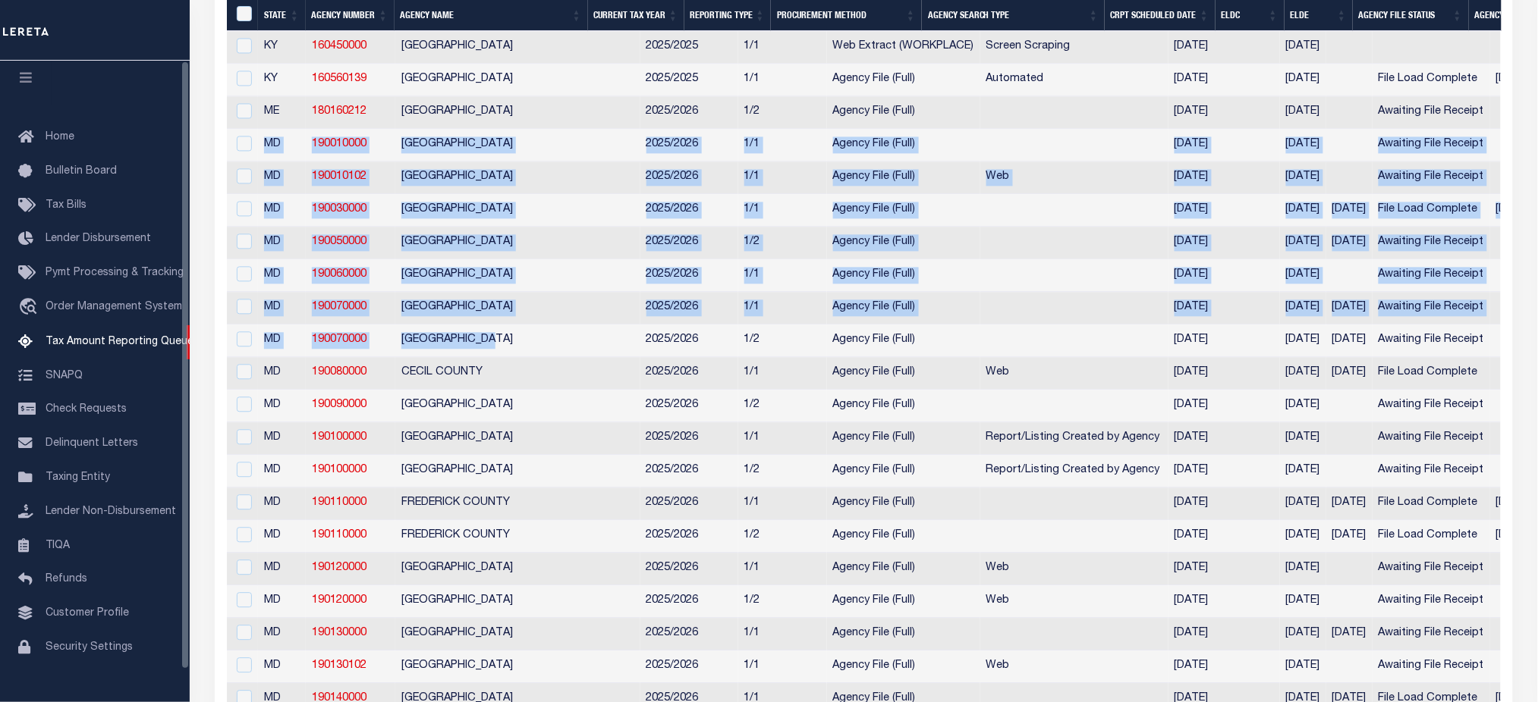
scroll to position [0, 0]
click at [30, 83] on icon "button" at bounding box center [25, 84] width 17 height 14
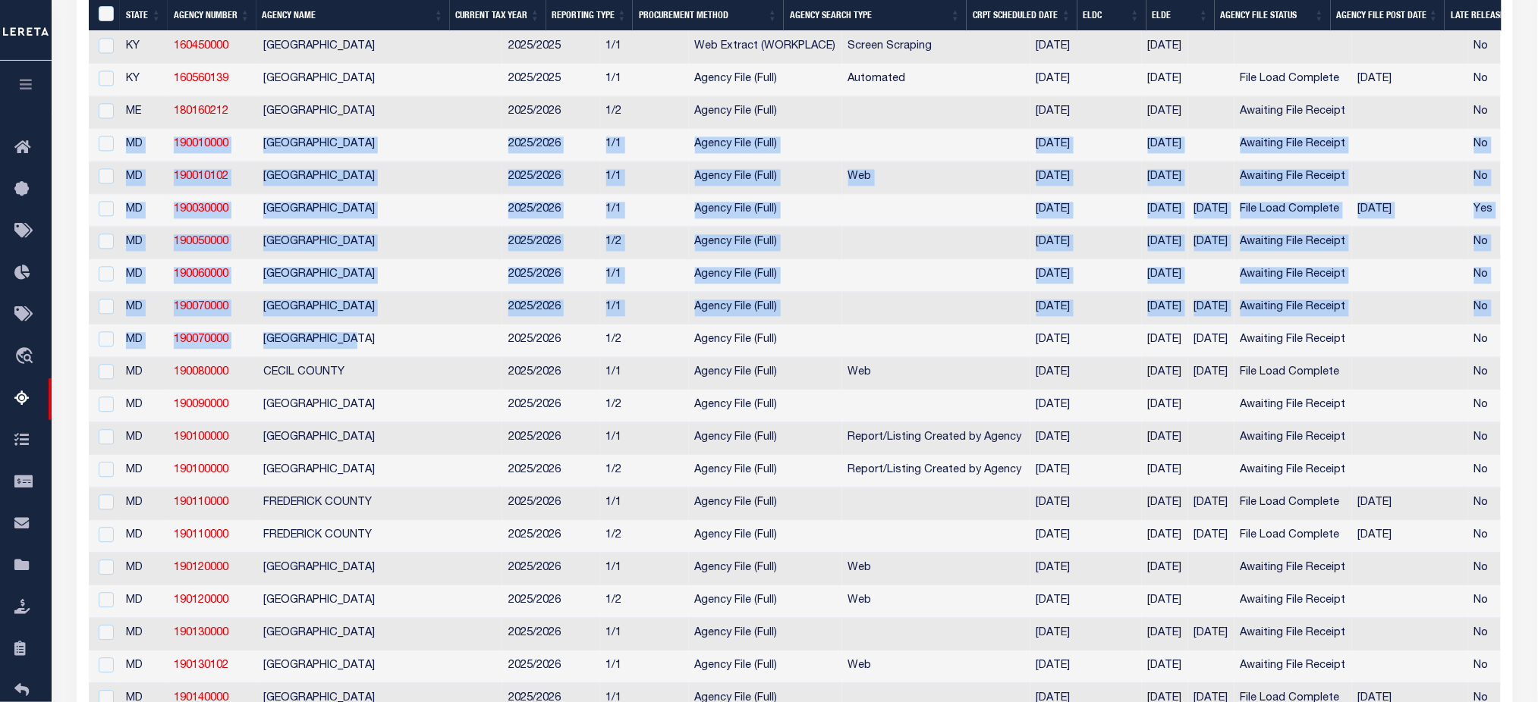
click at [842, 227] on td at bounding box center [936, 210] width 188 height 33
checkbox input "true"
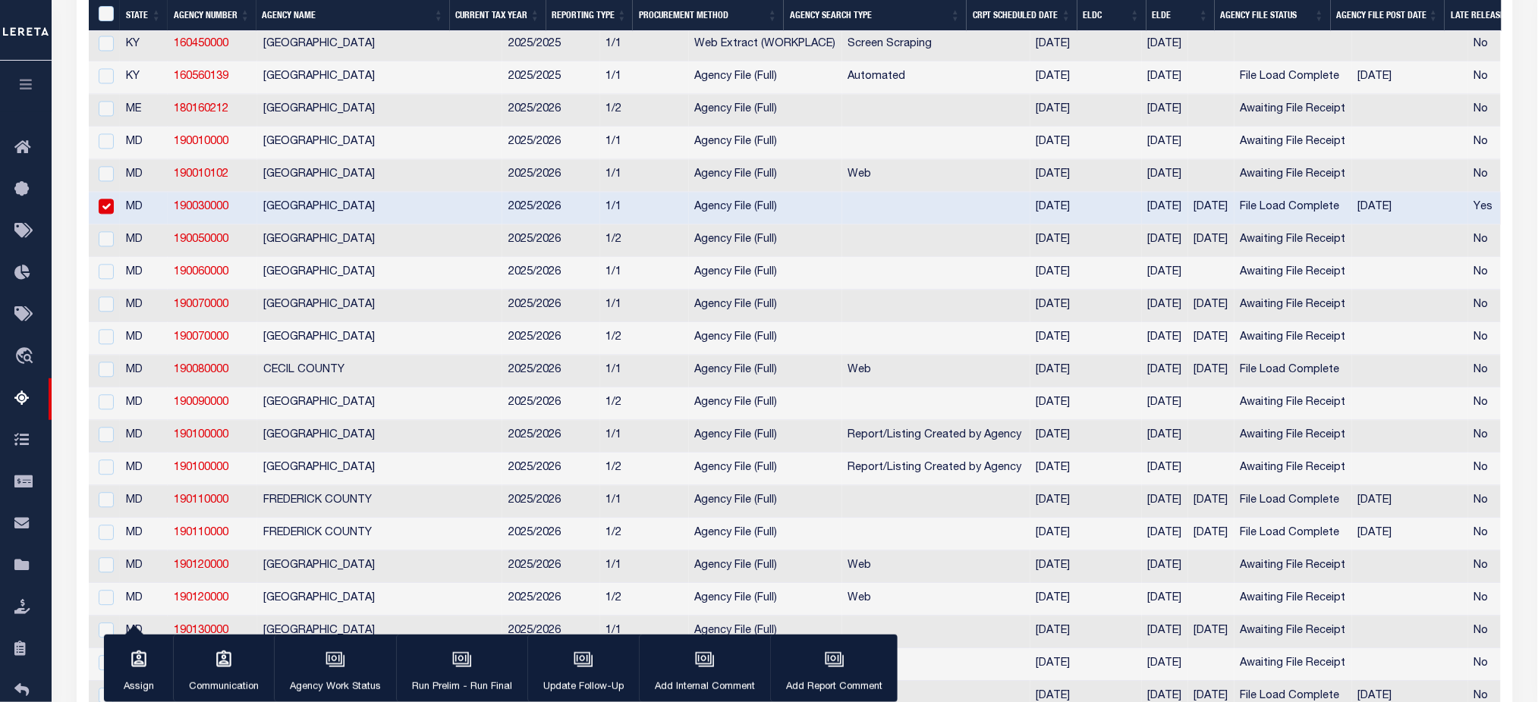
scroll to position [1110, 0]
click at [106, 151] on input "checkbox" at bounding box center [106, 143] width 15 height 15
checkbox input "true"
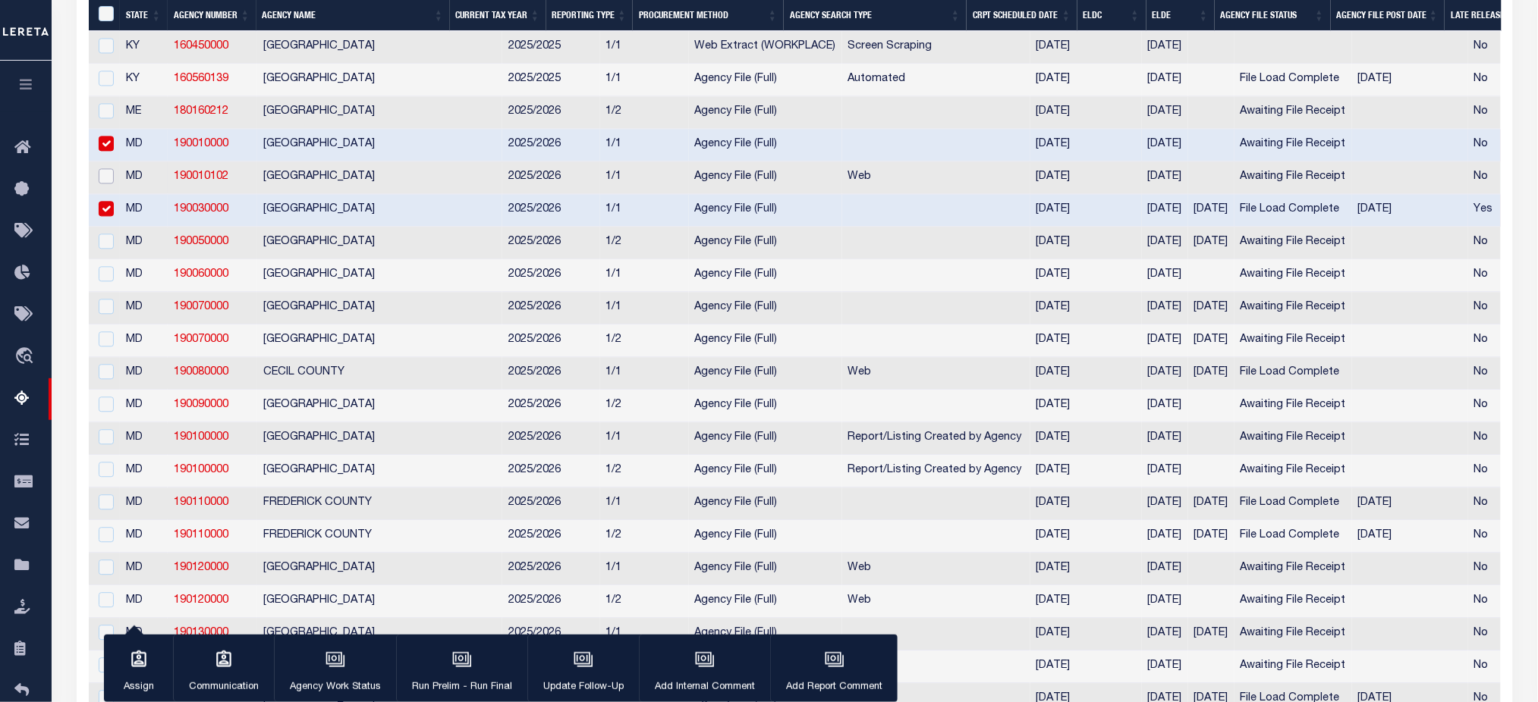
click at [99, 184] on input "checkbox" at bounding box center [106, 175] width 15 height 15
checkbox input "true"
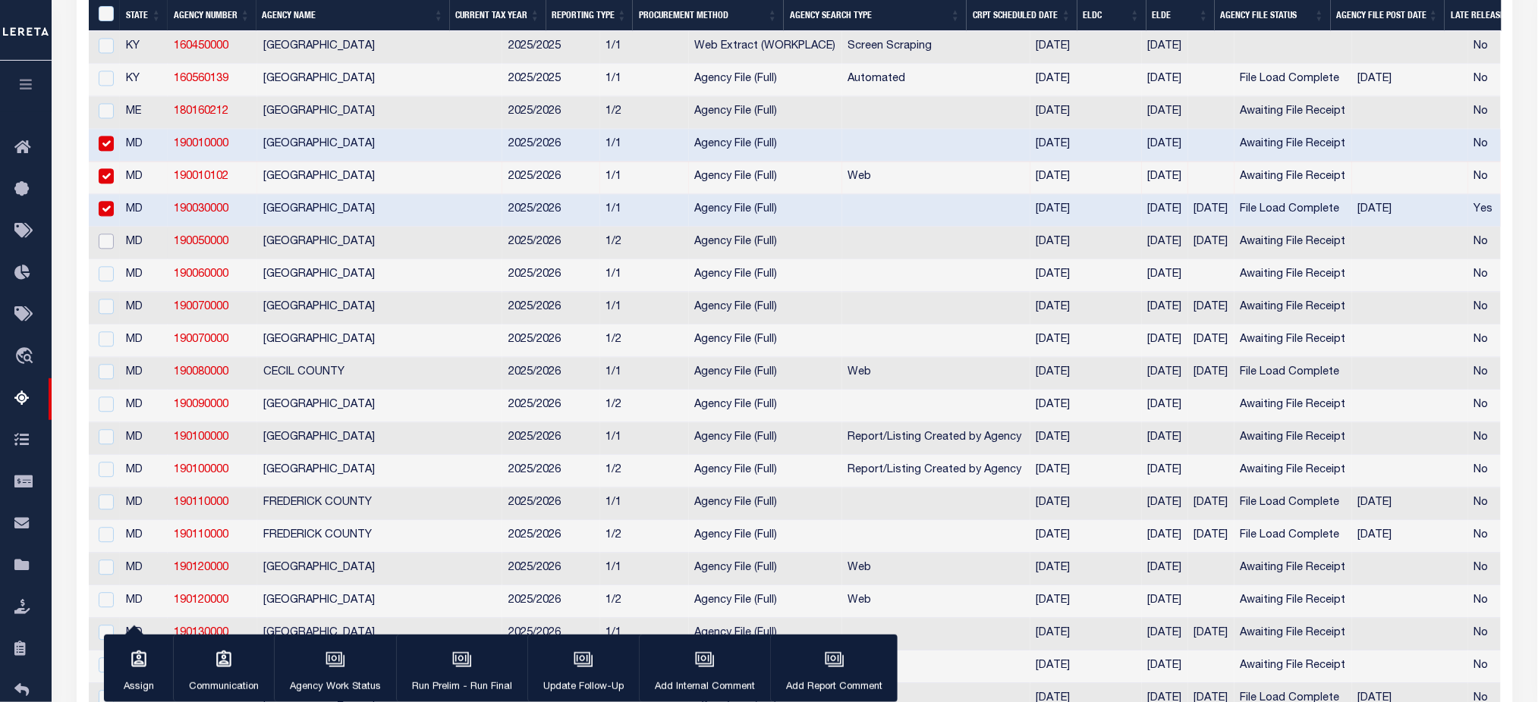
click at [109, 249] on input "checkbox" at bounding box center [106, 241] width 15 height 15
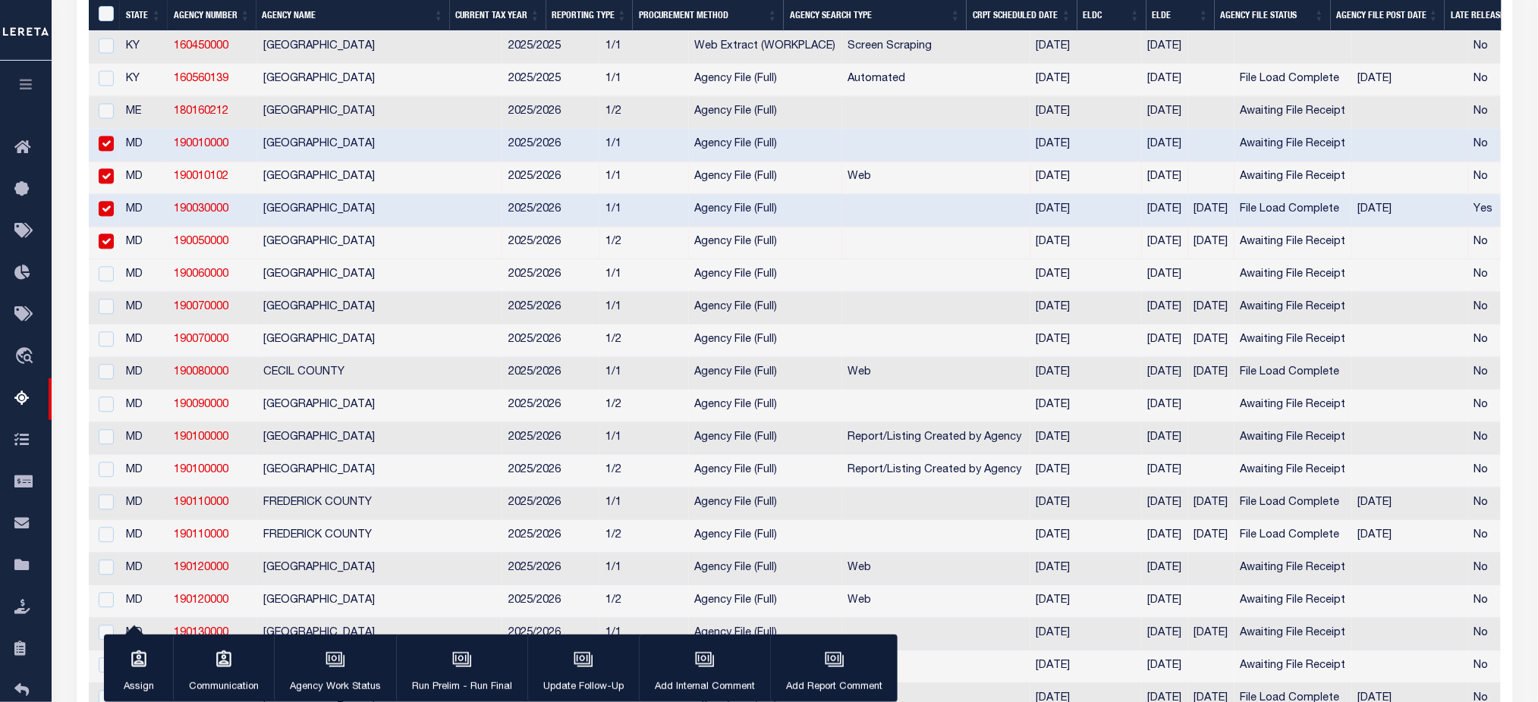
click at [113, 250] on div at bounding box center [104, 242] width 19 height 17
checkbox input "false"
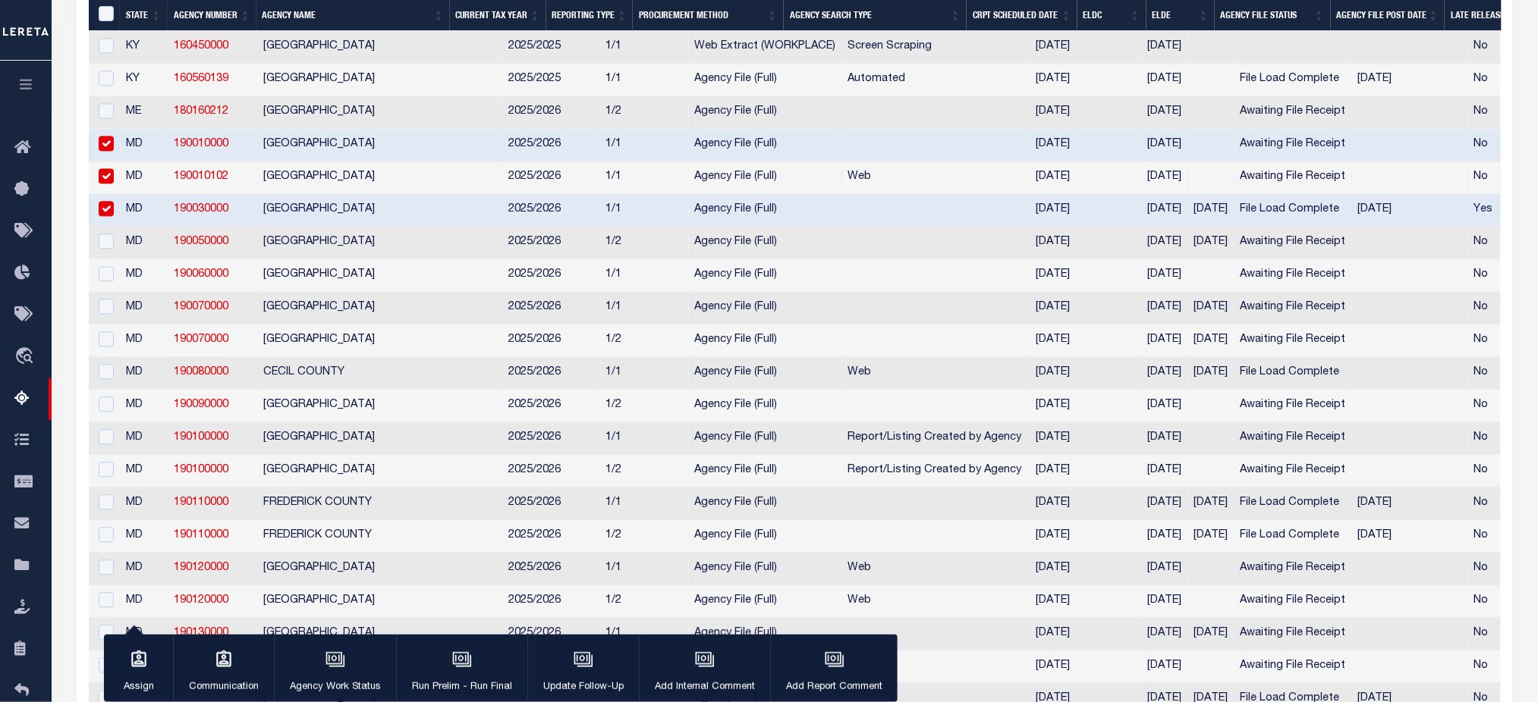
click at [105, 216] on input "checkbox" at bounding box center [106, 208] width 15 height 15
checkbox input "false"
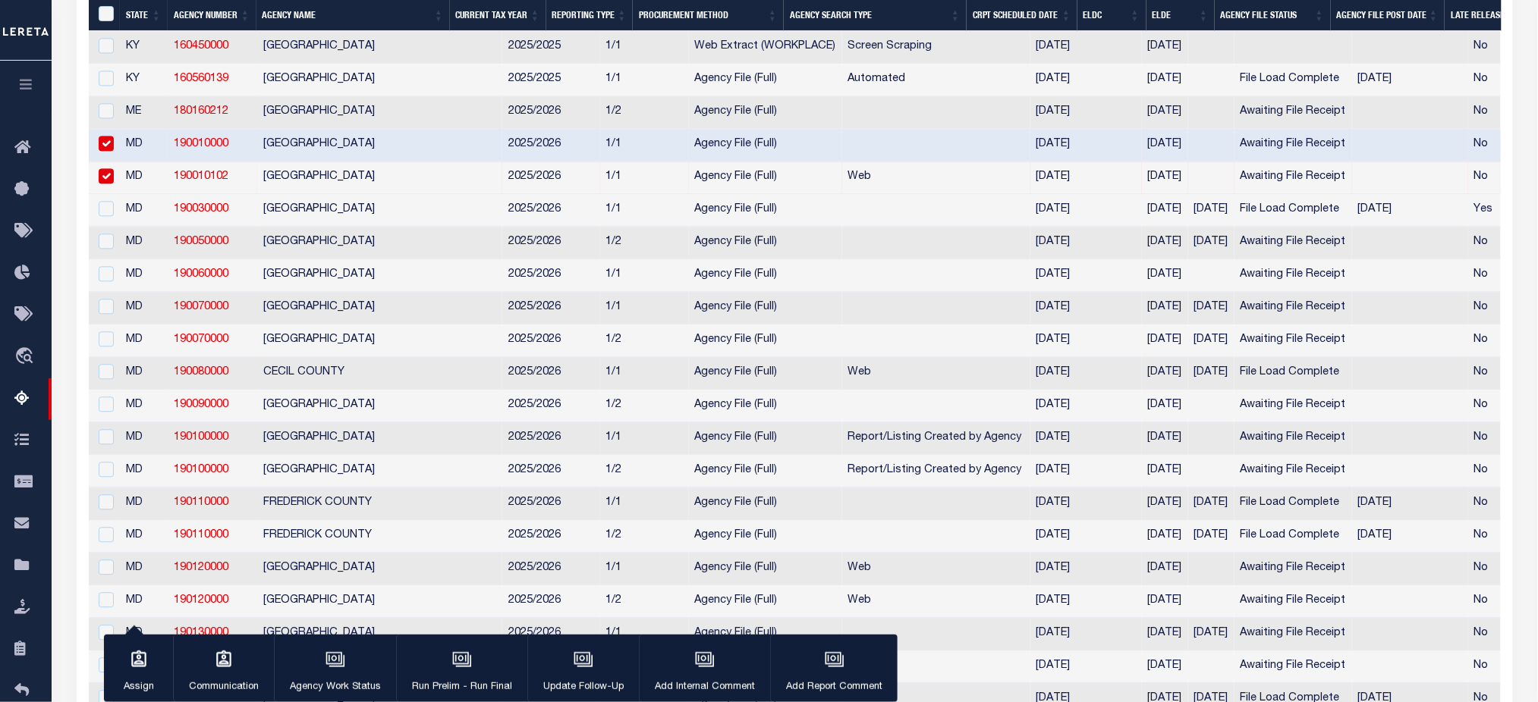
click at [106, 184] on input "checkbox" at bounding box center [106, 175] width 15 height 15
checkbox input "false"
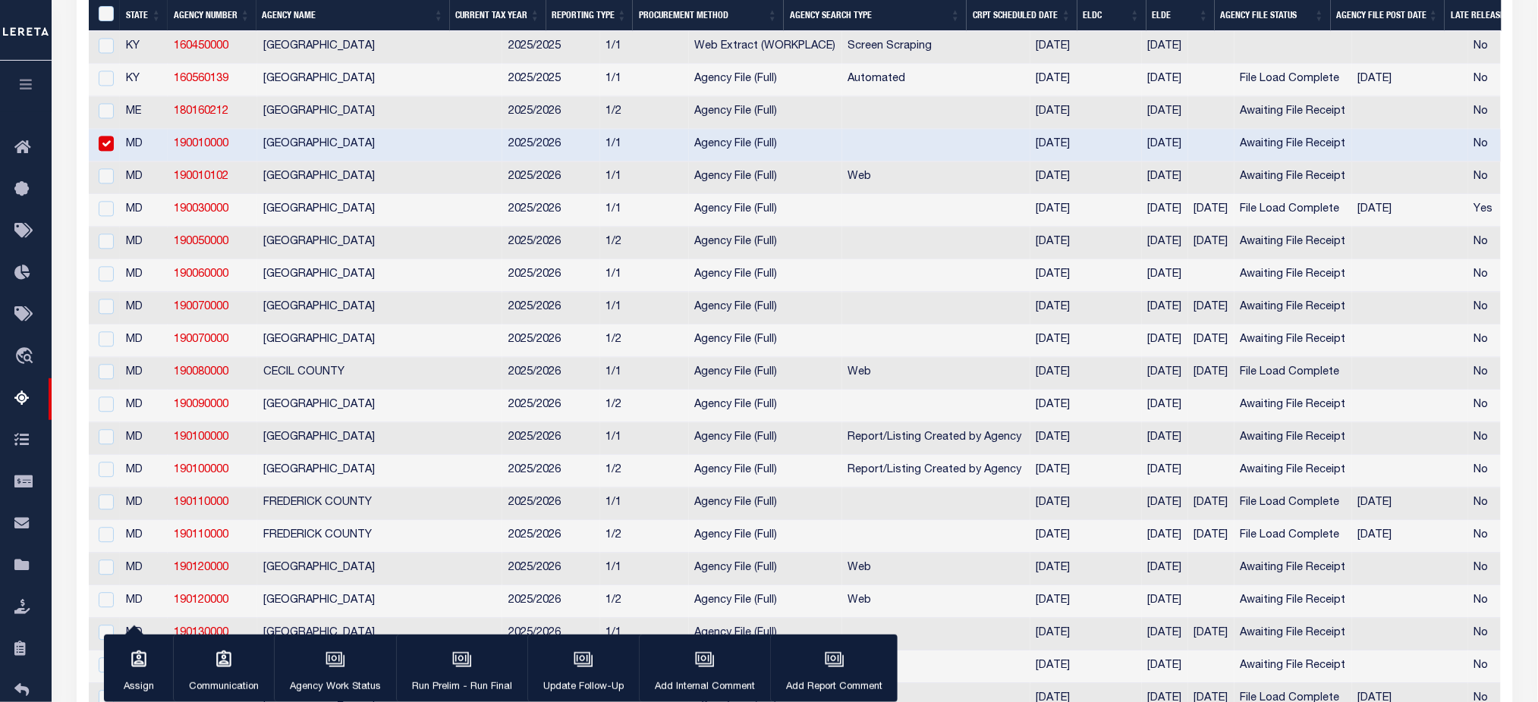
click at [108, 151] on input "checkbox" at bounding box center [106, 143] width 15 height 15
checkbox input "false"
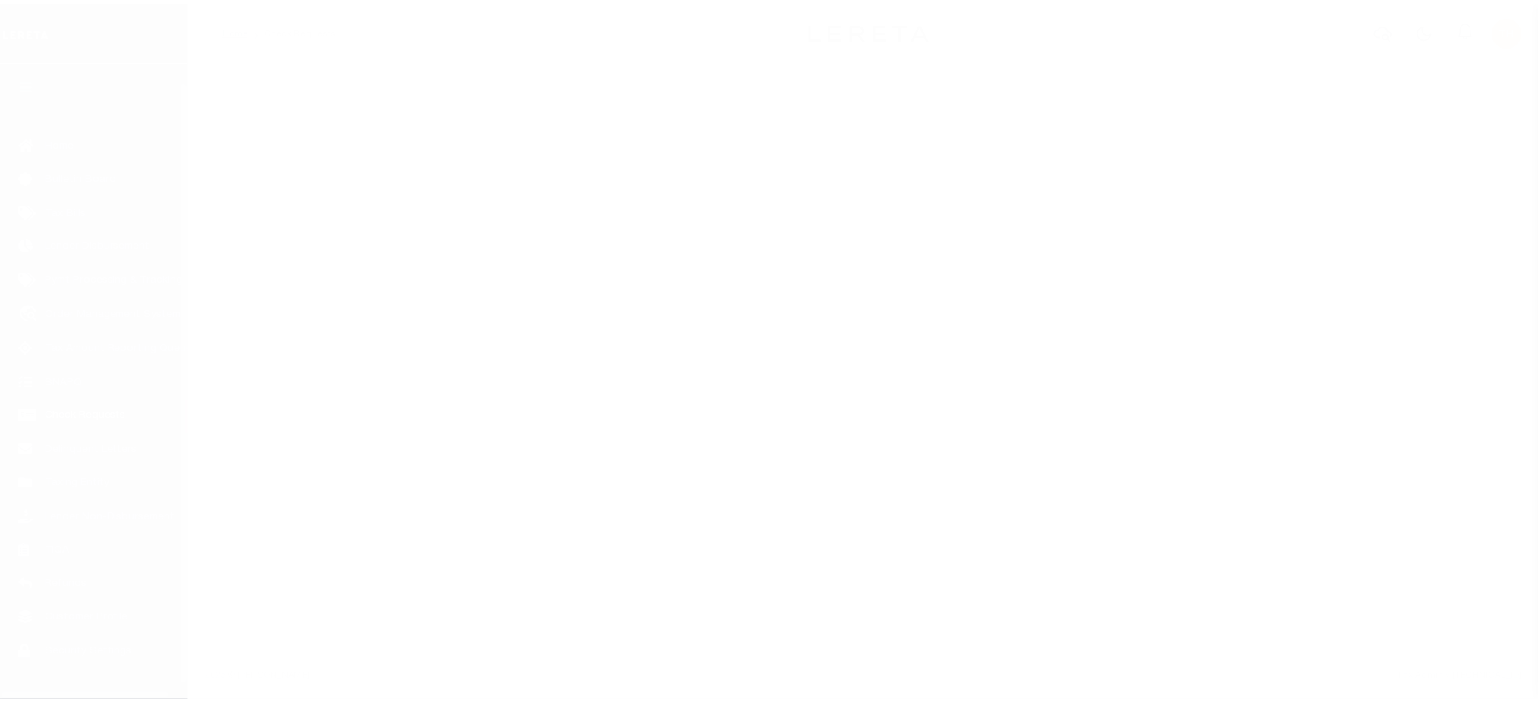
scroll to position [34, 0]
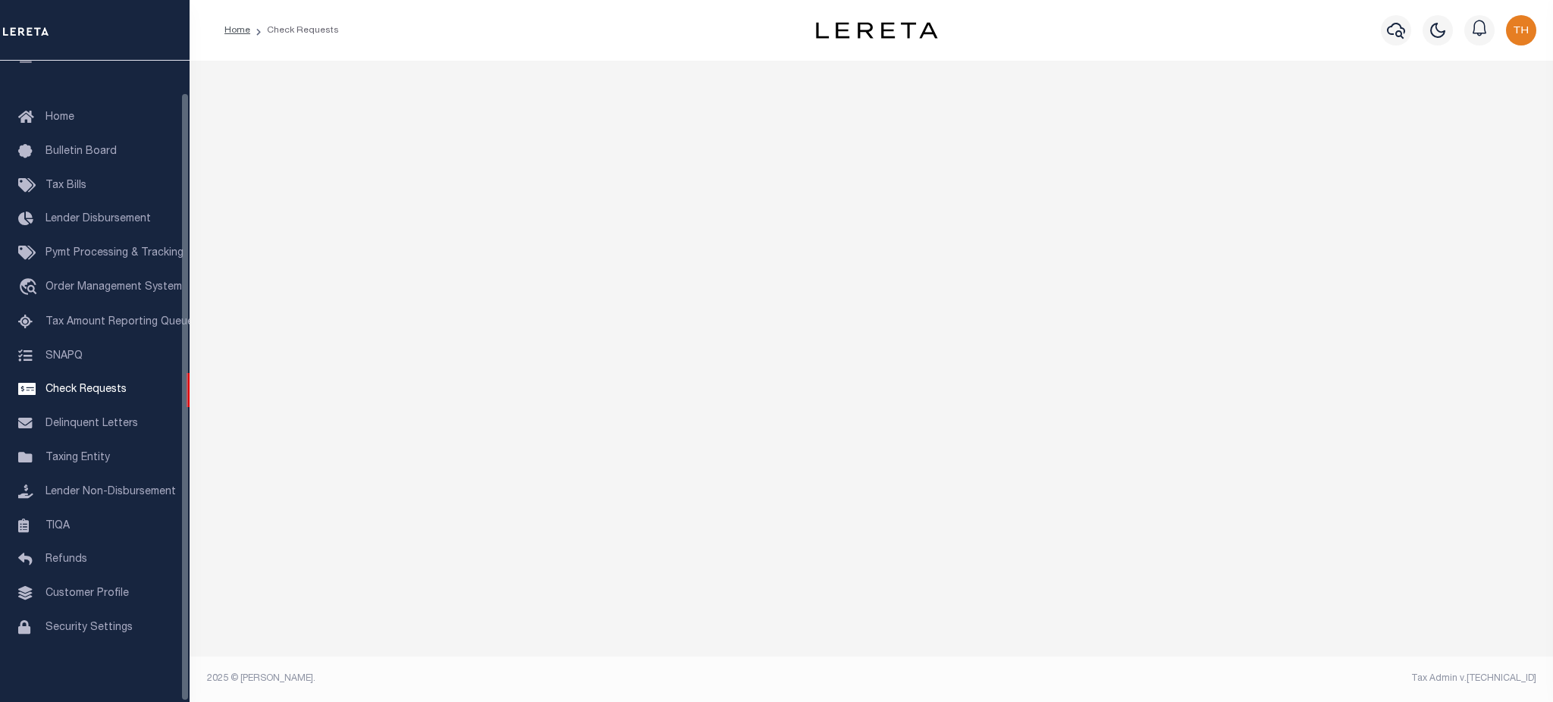
select select "50"
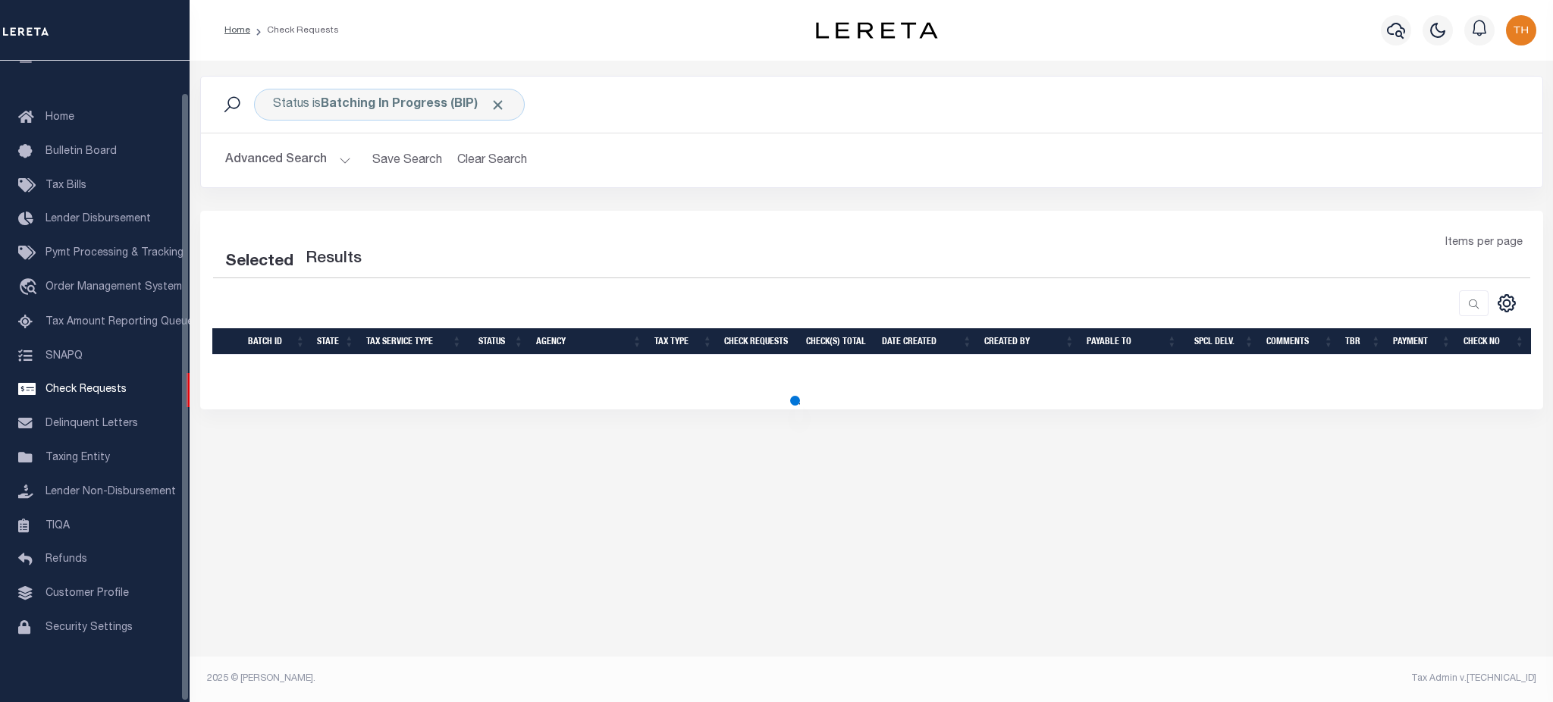
select select "50"
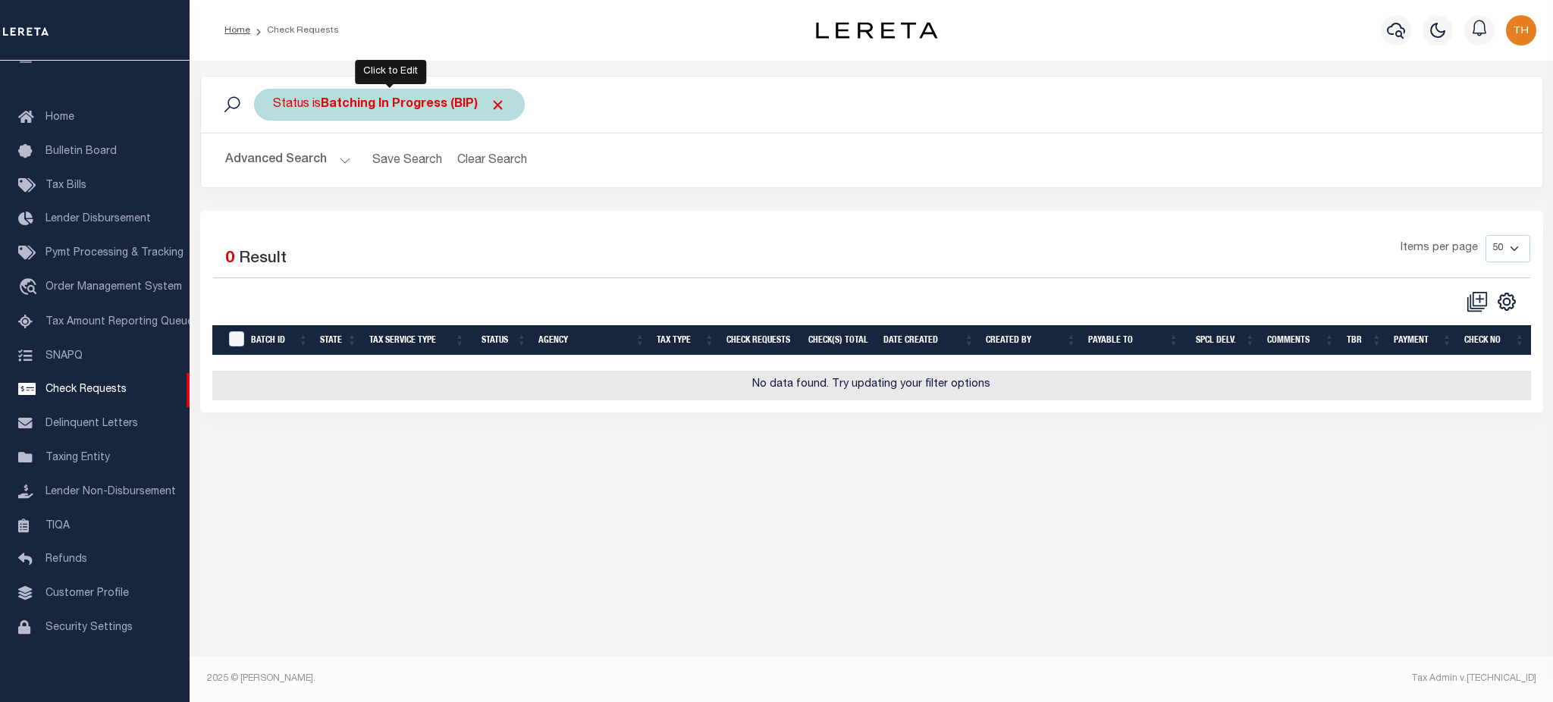
click at [503, 108] on span "Click to Remove" at bounding box center [498, 105] width 16 height 16
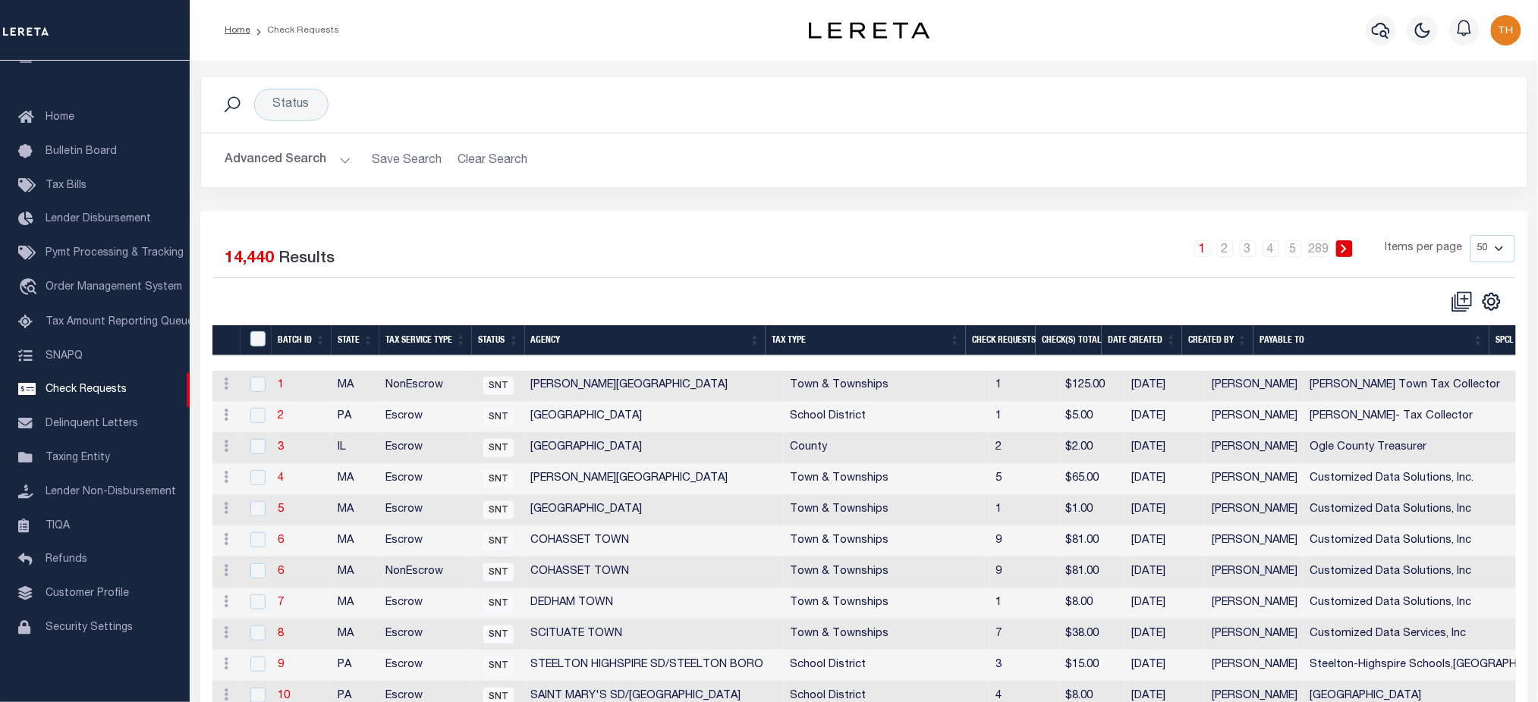
click at [1135, 344] on th "Date Created" at bounding box center [1141, 340] width 80 height 31
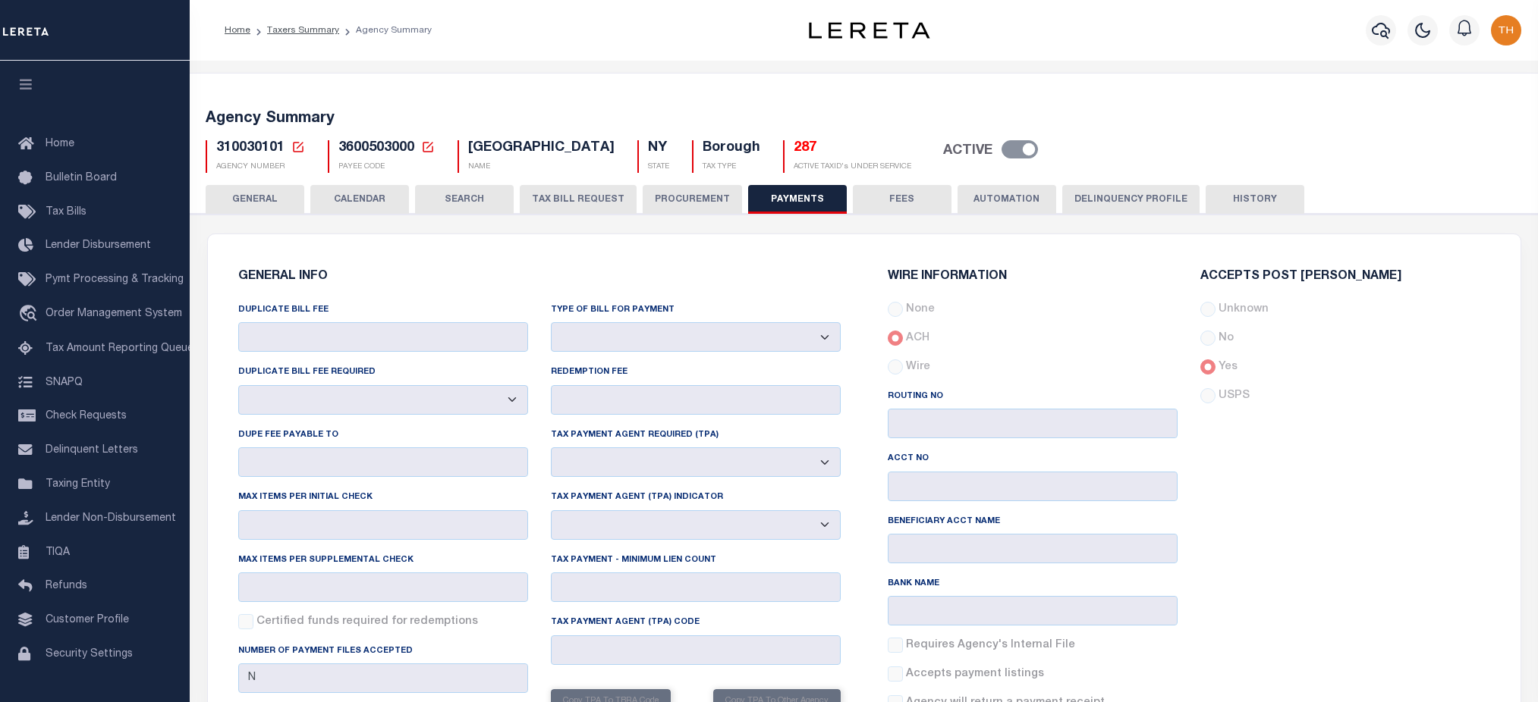
click at [107, 285] on span "Pymt Processing & Tracking" at bounding box center [115, 280] width 138 height 11
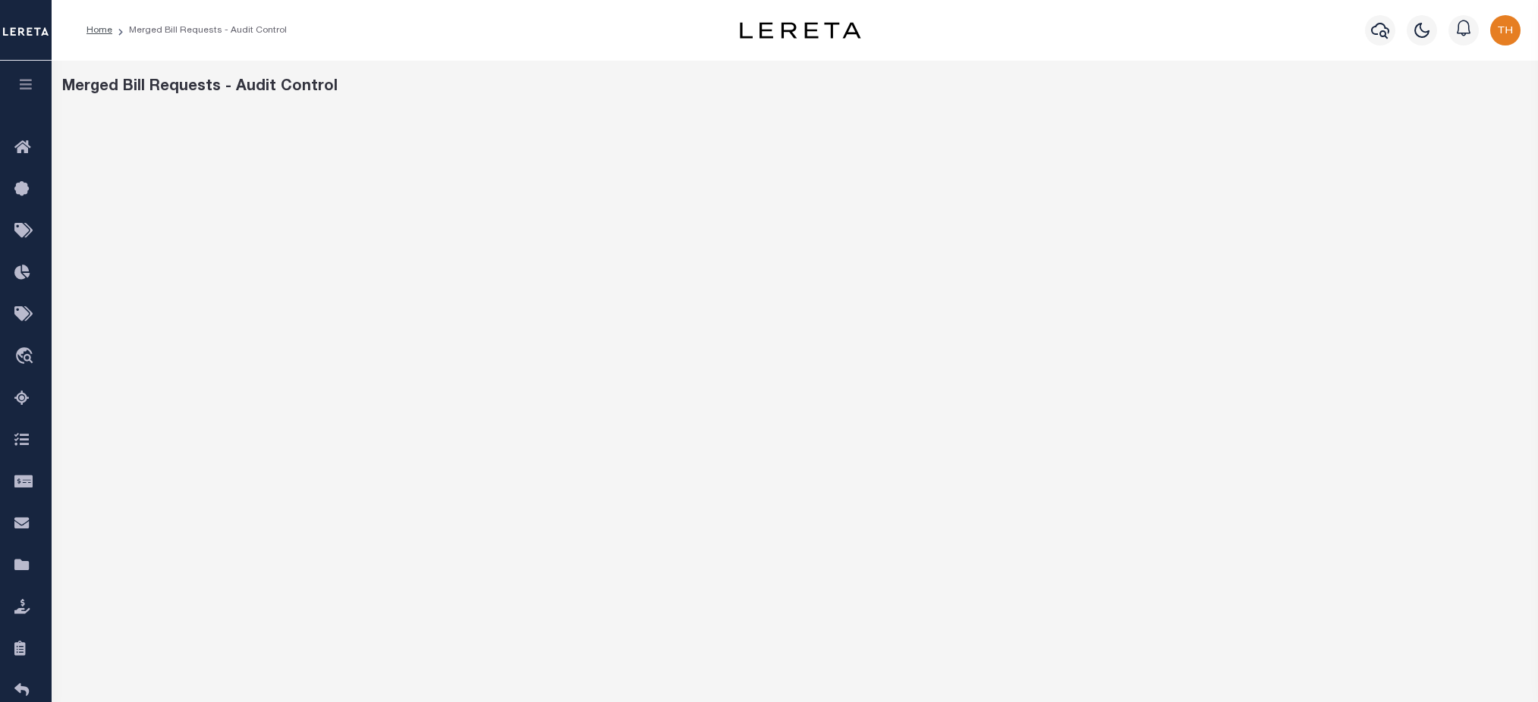
scroll to position [101, 0]
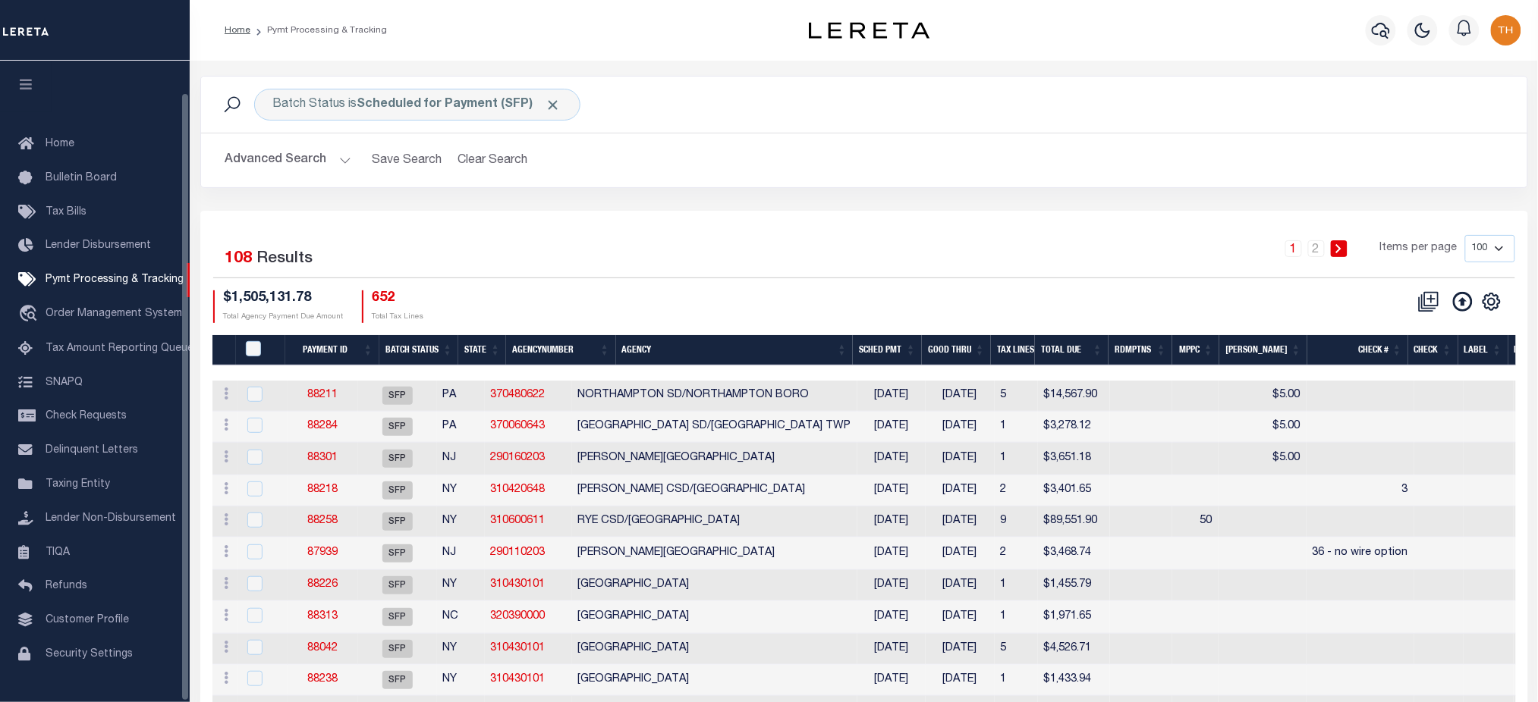
scroll to position [34, 0]
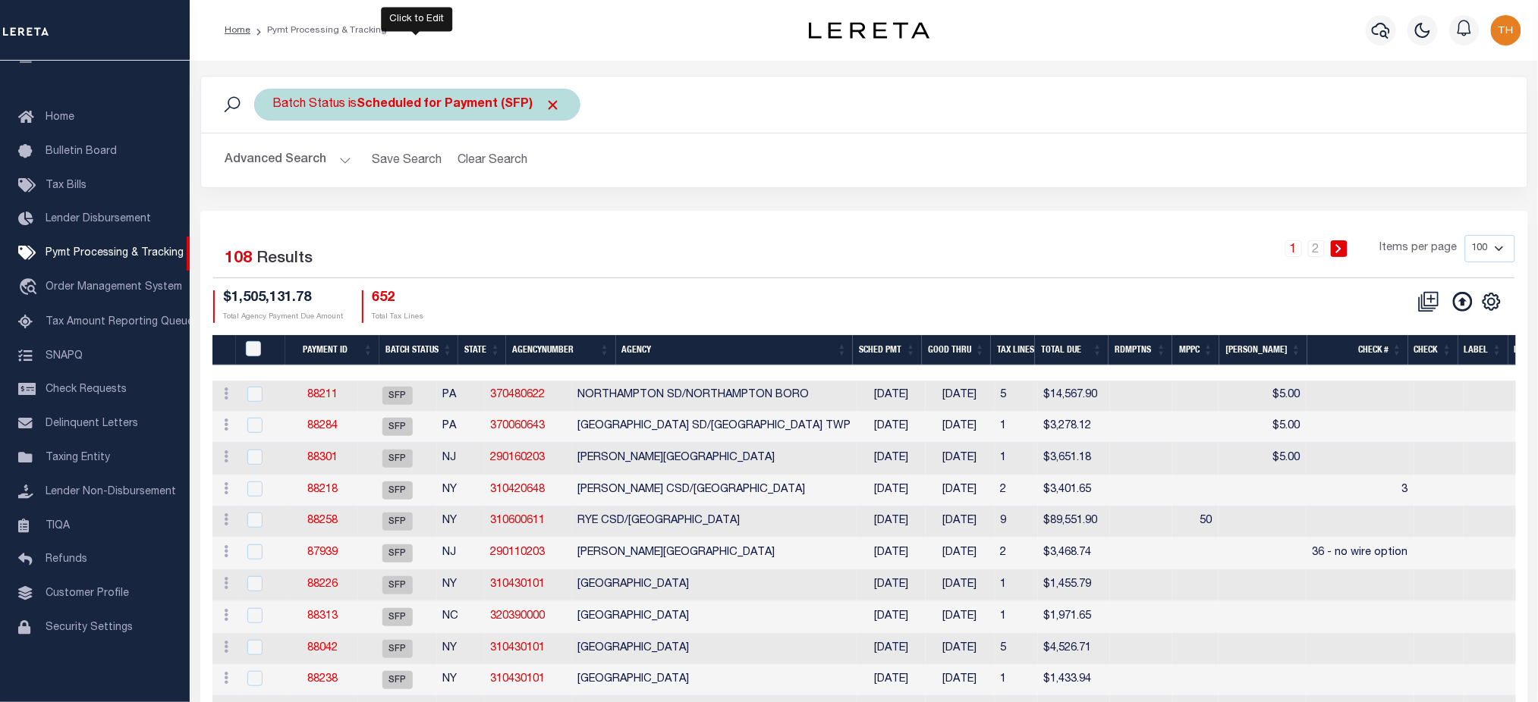
click at [545, 106] on span "Click to Remove" at bounding box center [553, 105] width 16 height 16
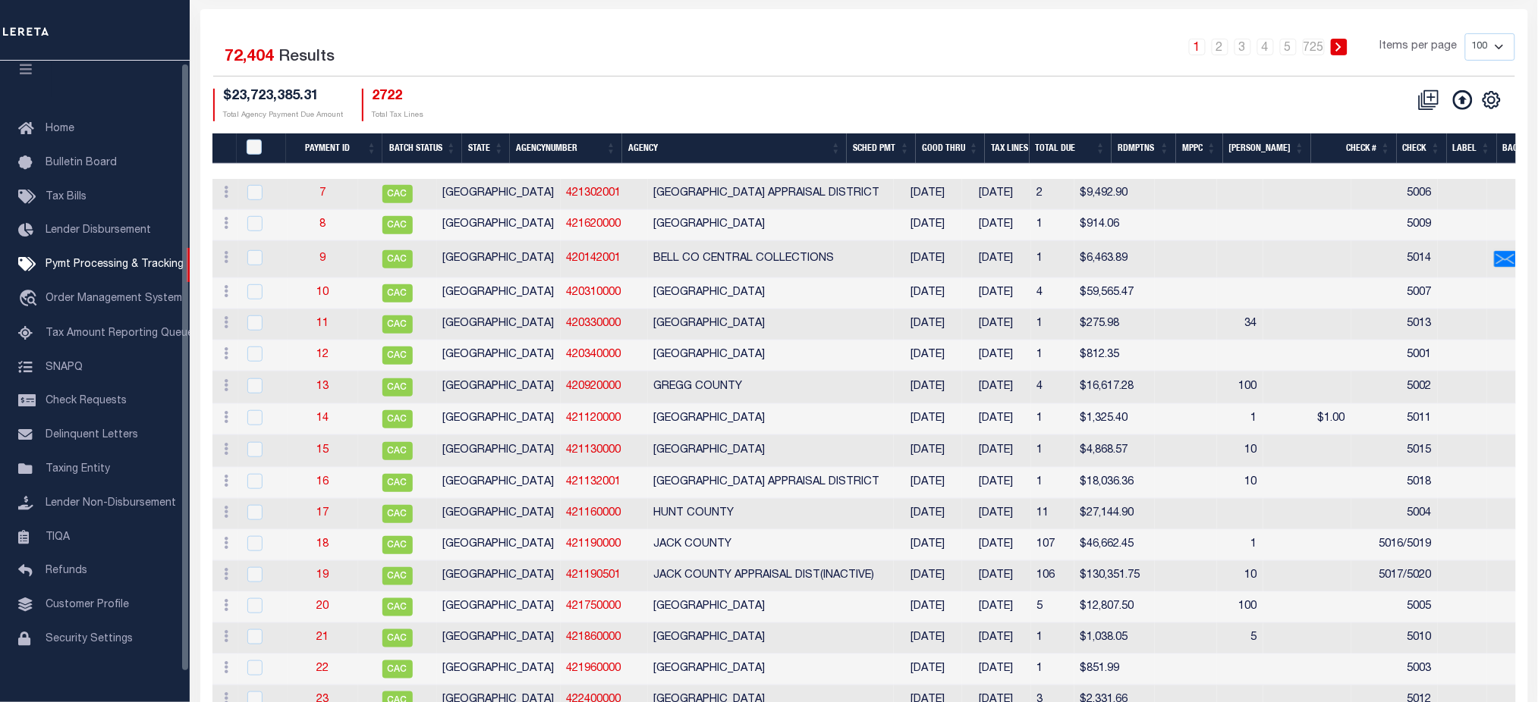
scroll to position [0, 0]
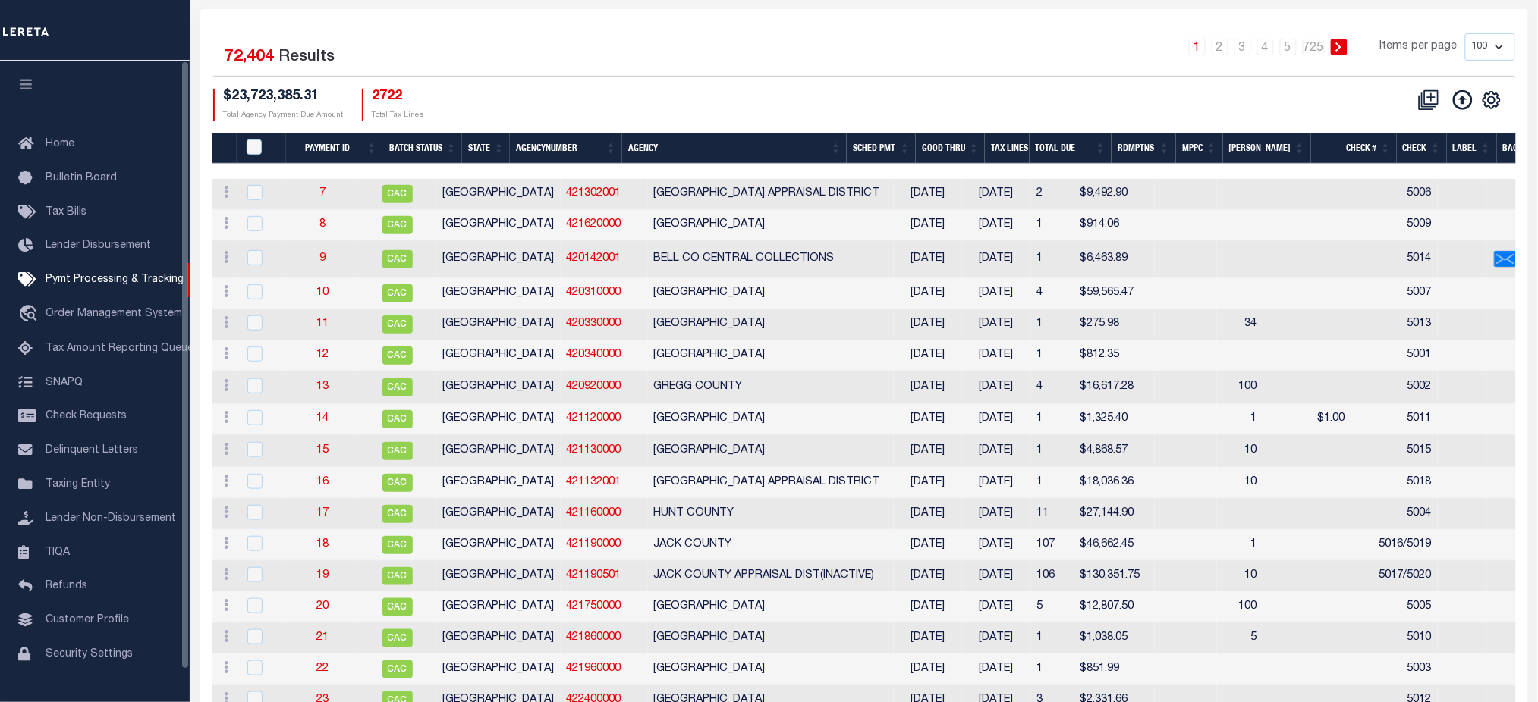
click at [17, 90] on icon "button" at bounding box center [25, 84] width 17 height 14
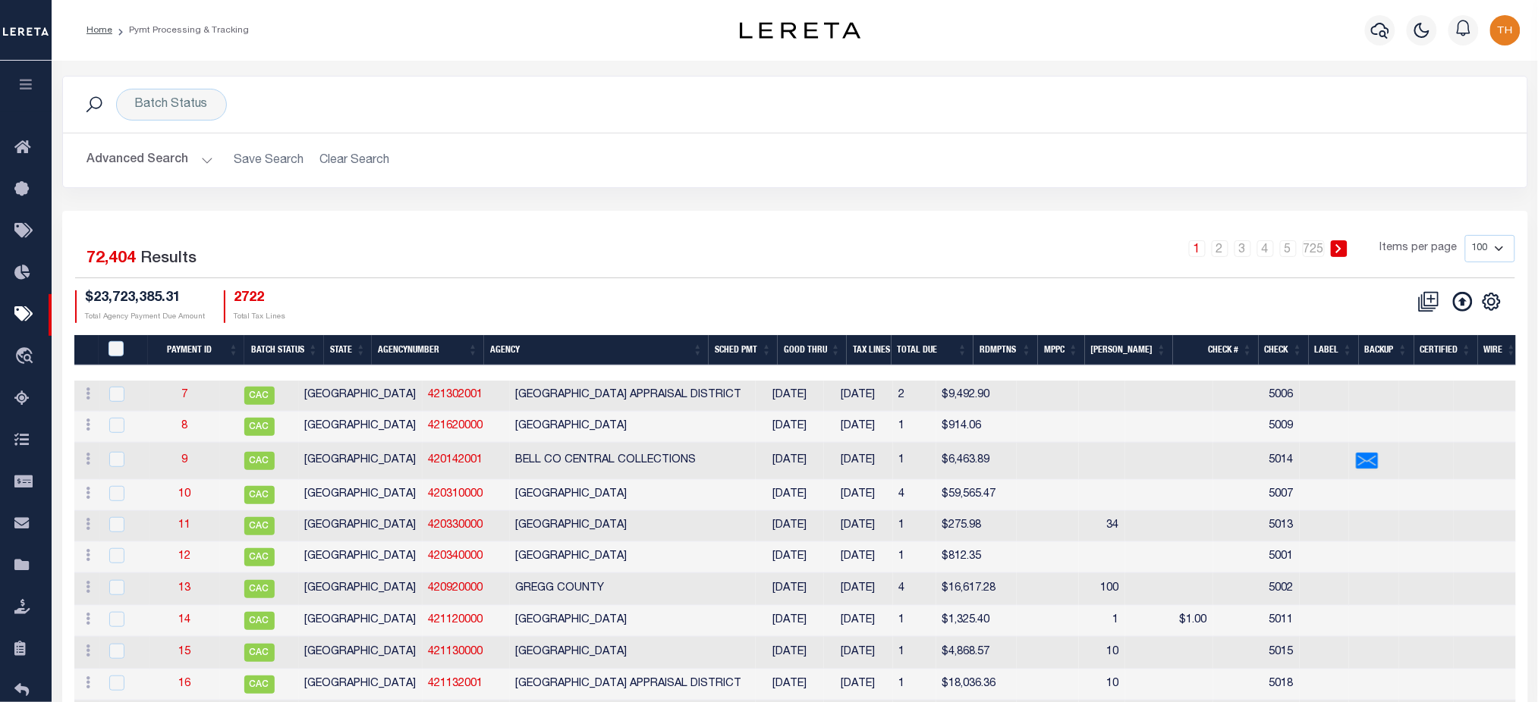
click at [286, 341] on th "Batch Status" at bounding box center [284, 350] width 80 height 31
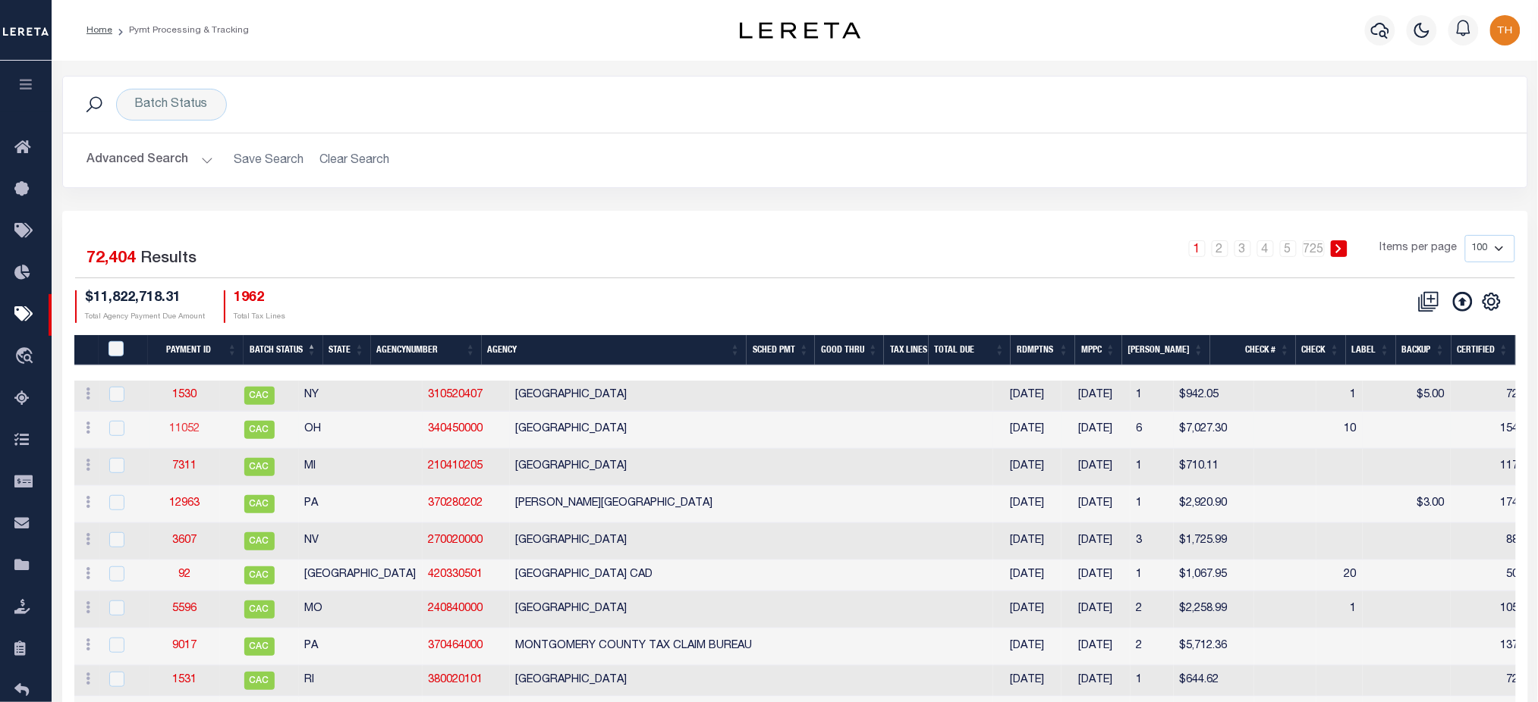
click at [190, 429] on link "11052" at bounding box center [184, 429] width 30 height 11
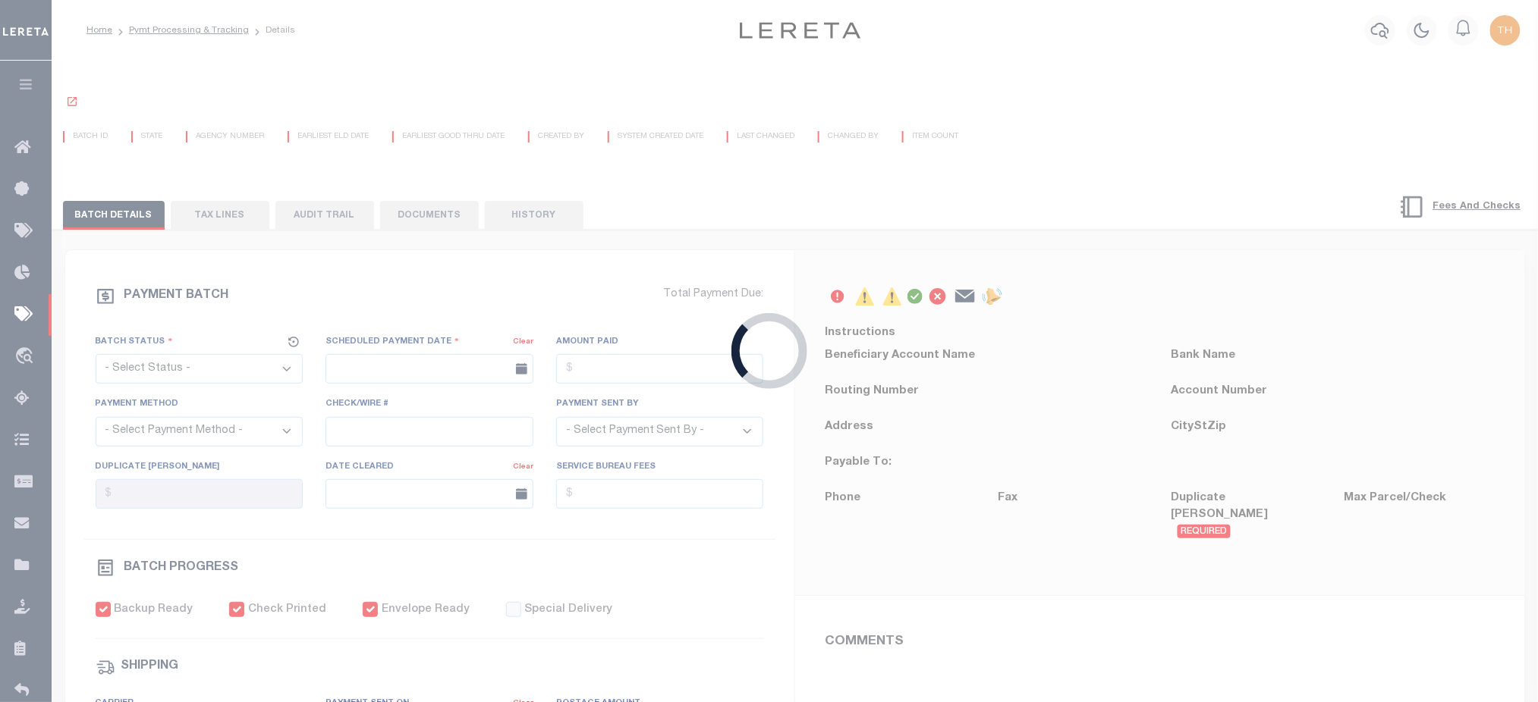
select select "CAC"
type input "07/10/2016"
type input "$7,027.3"
select select "CHK"
type input "15417"
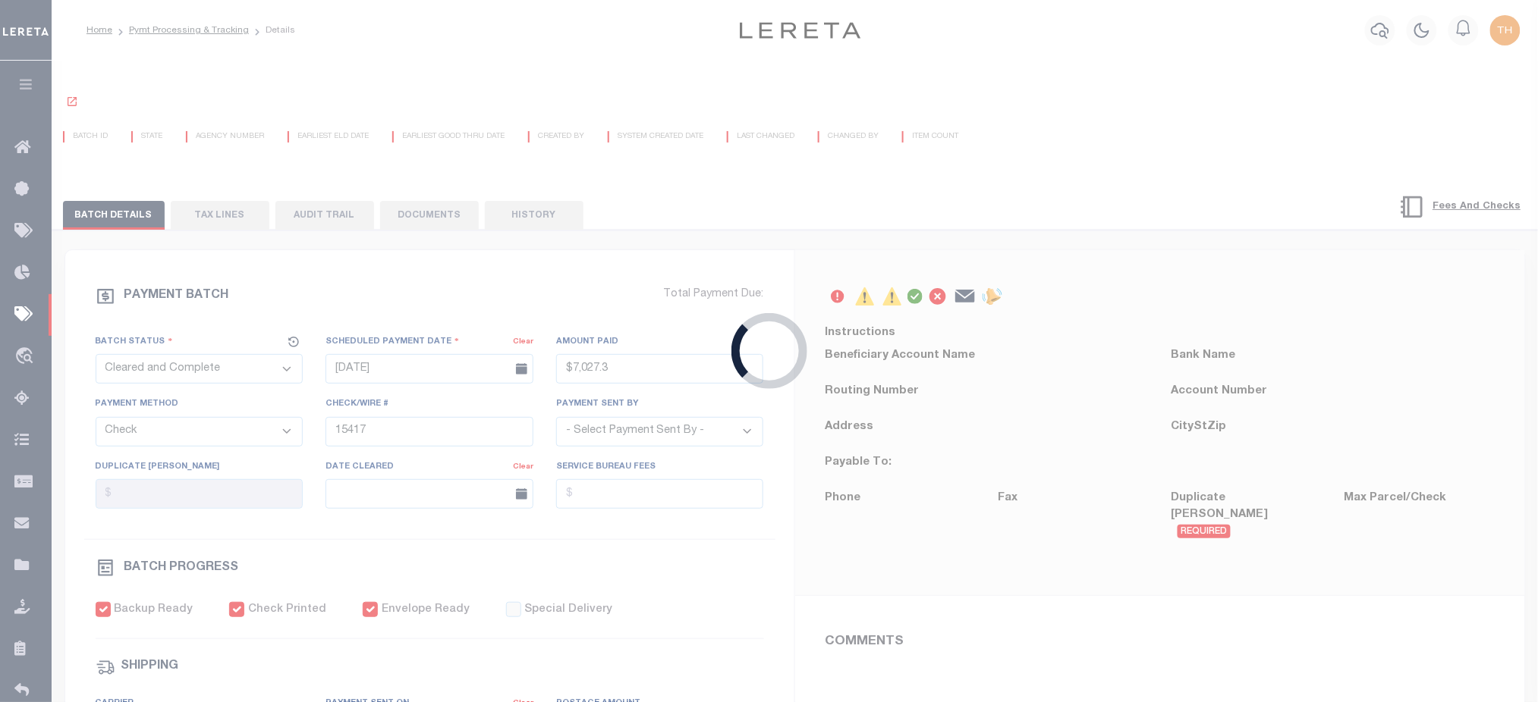
select select "Stacey Curtis"
type input "07/13/2016"
checkbox input "true"
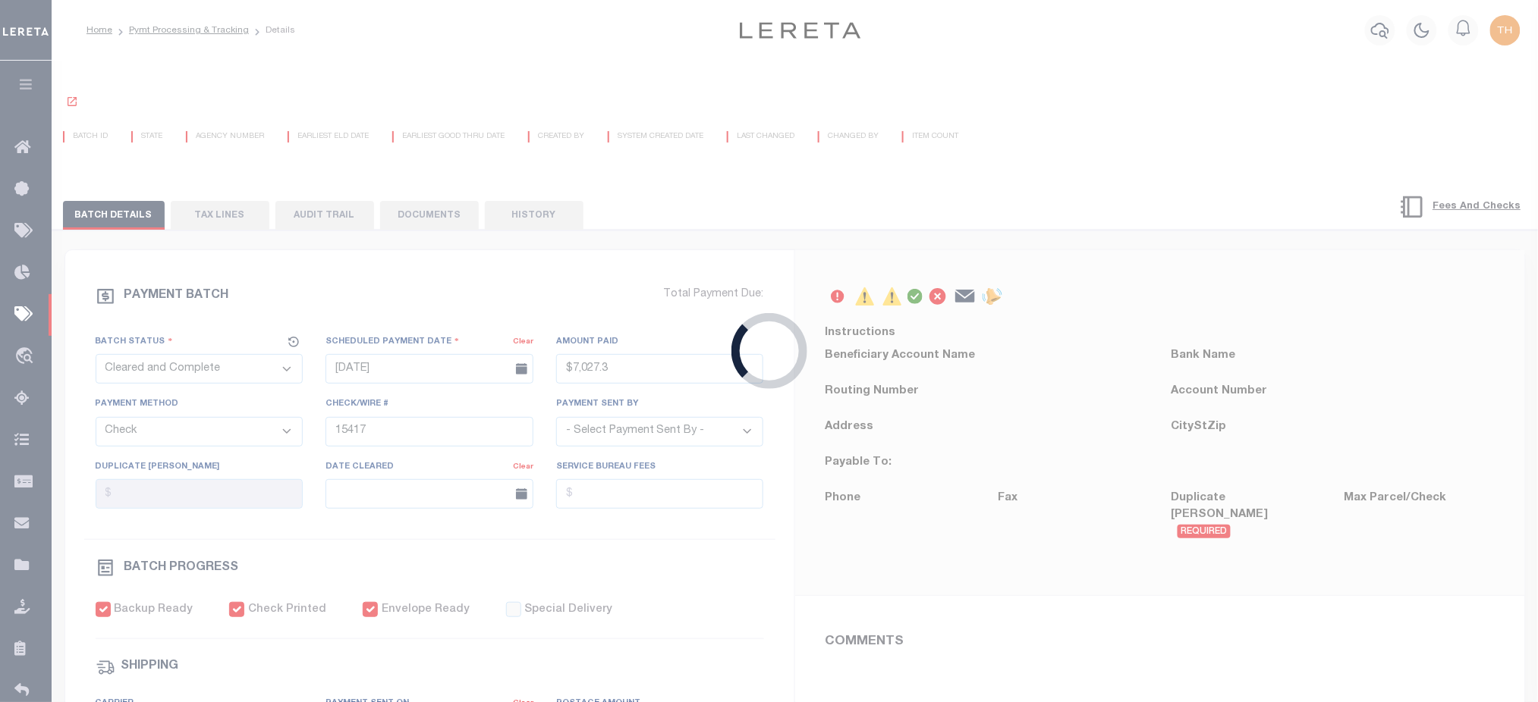
select select "FDX"
type input "07/12/2016"
type input "$13.41"
type input "650604311329"
type input "M.BRADLEY"
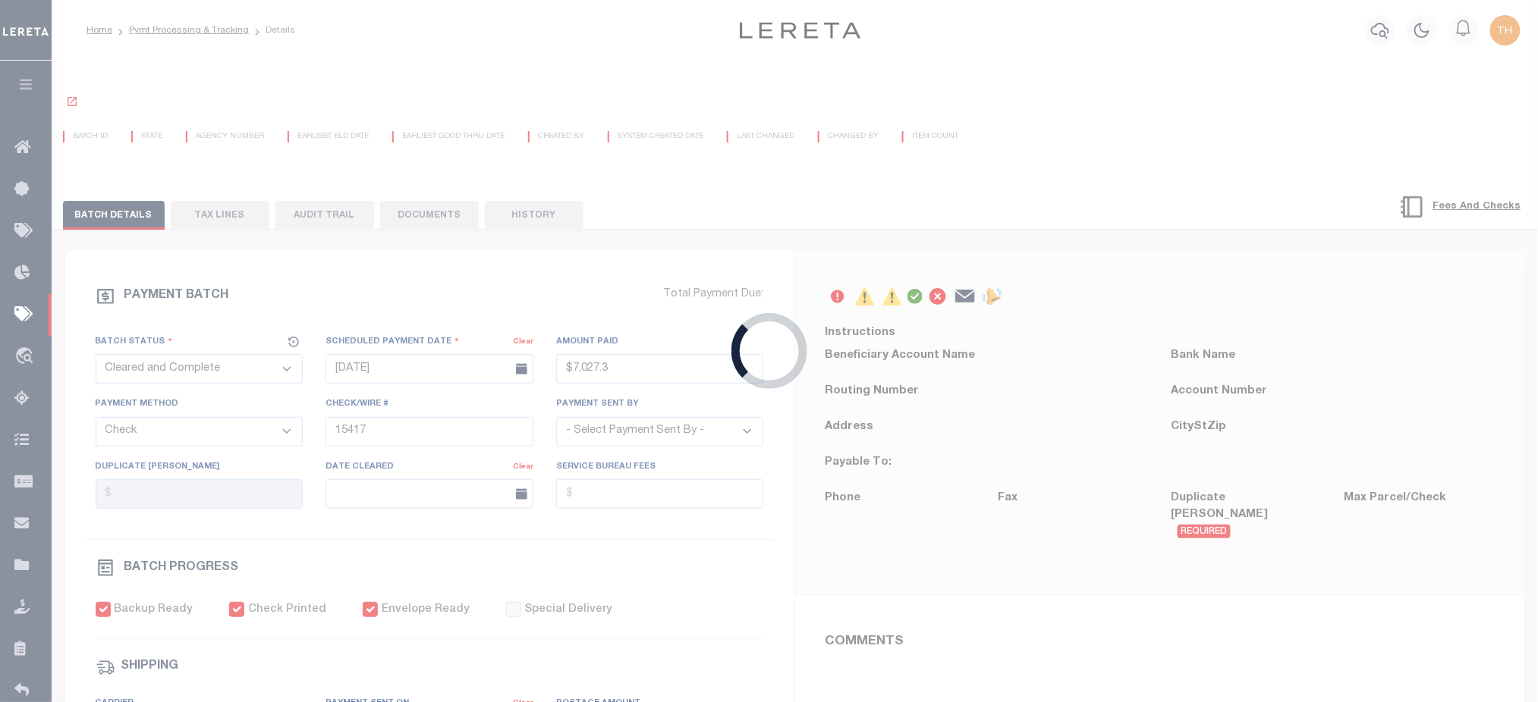
select select "PAP"
type input "07/12/2016"
type input "N"
radio input "true"
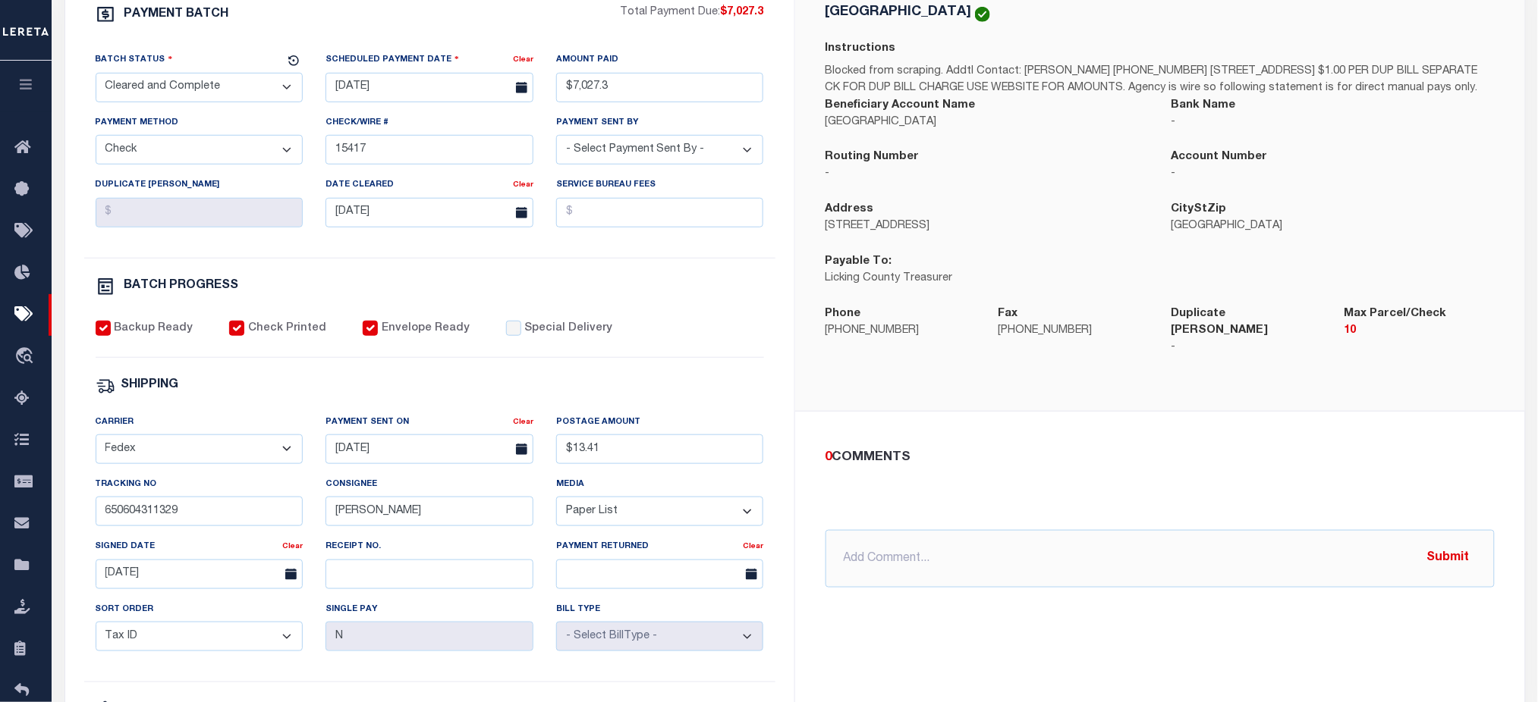
scroll to position [303, 0]
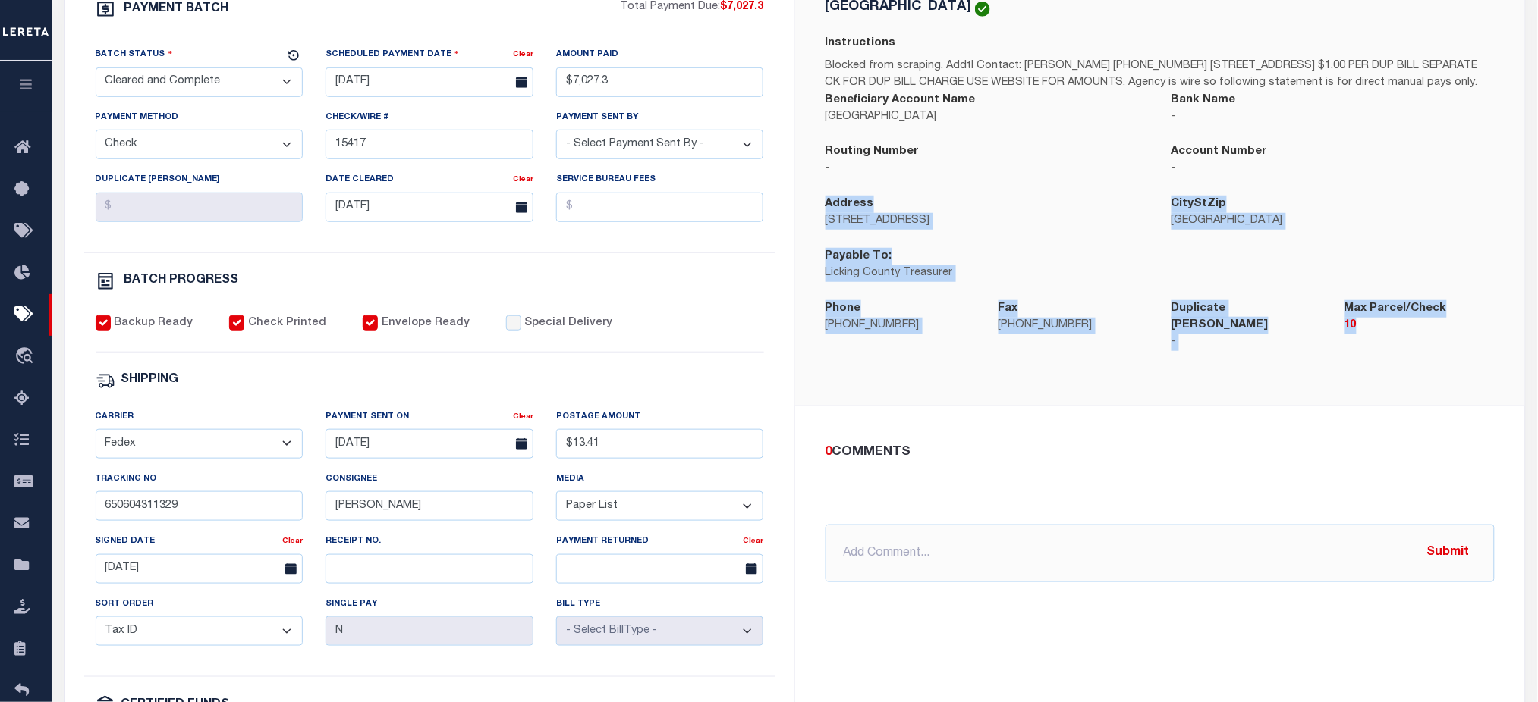
drag, startPoint x: 1021, startPoint y: 236, endPoint x: 1405, endPoint y: 350, distance: 400.3
click at [1405, 350] on div "LICKING COUNTY Instructions Blocked from scraping. Addtl Contact: ANDREA HARTMA…" at bounding box center [1159, 184] width 693 height 370
click at [964, 407] on div "LICKING COUNTY Instructions Blocked from scraping. Addtl Contact: ANDREA HARTMA…" at bounding box center [1160, 185] width 730 height 444
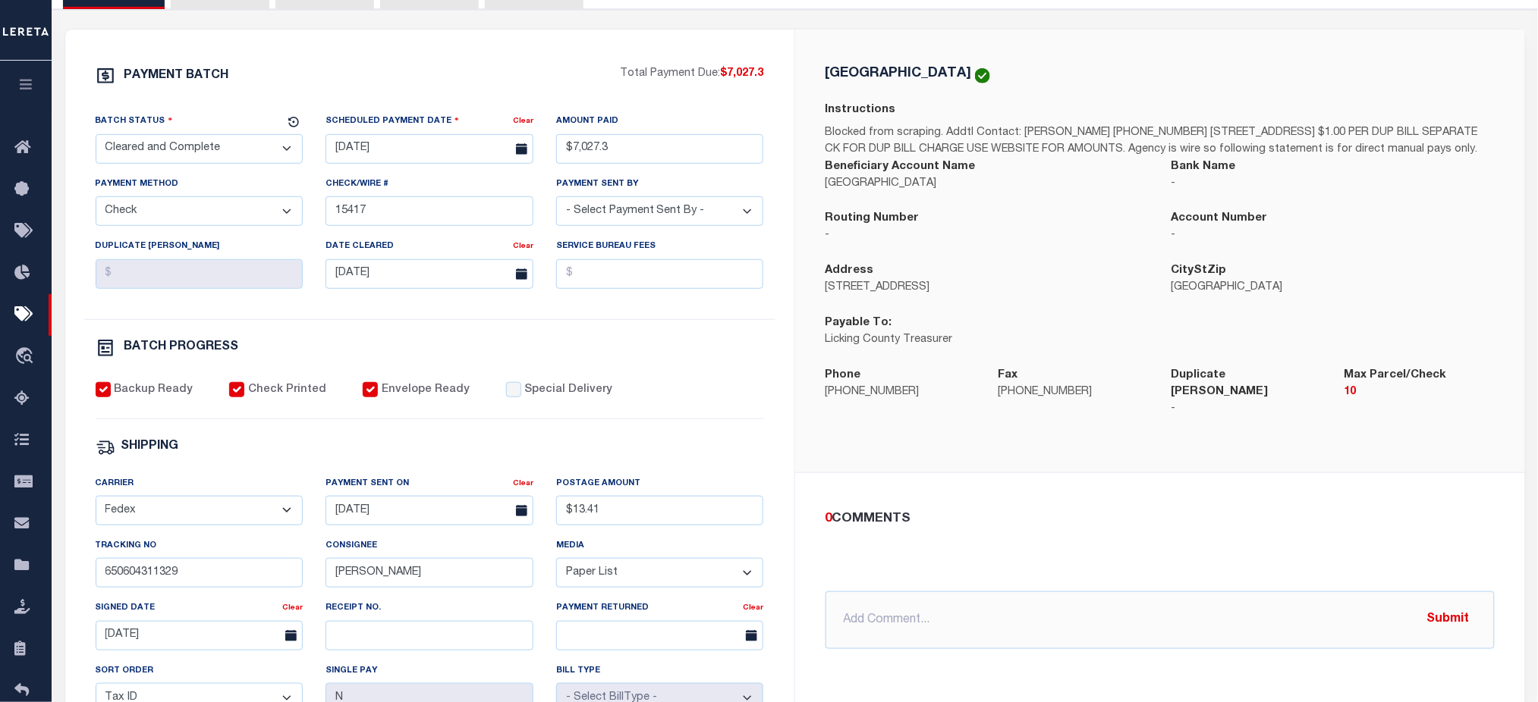
scroll to position [202, 0]
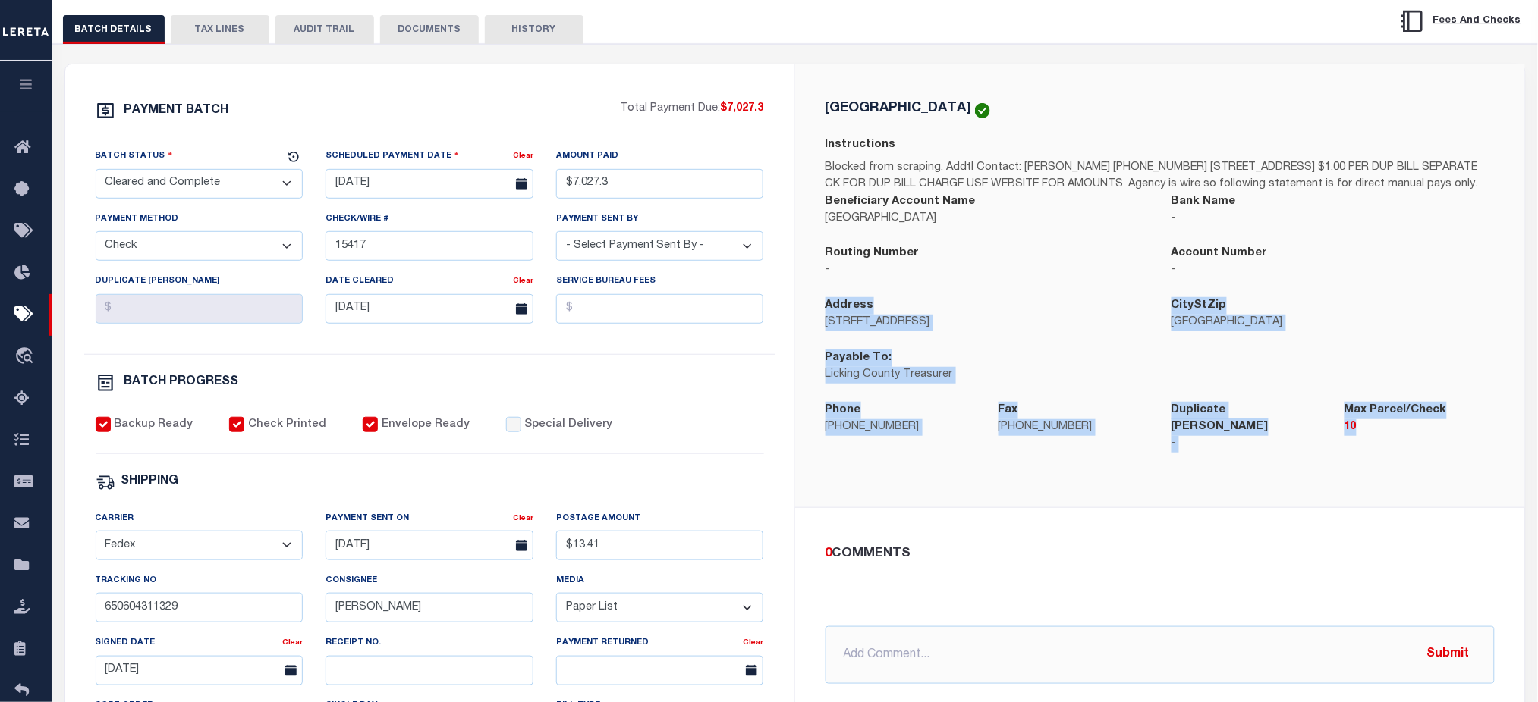
drag, startPoint x: 821, startPoint y: 325, endPoint x: 1389, endPoint y: 470, distance: 585.4
click at [1389, 470] on div "LICKING COUNTY Instructions Blocked from scraping. Addtl Contact: ANDREA HARTMA…" at bounding box center [1159, 286] width 693 height 370
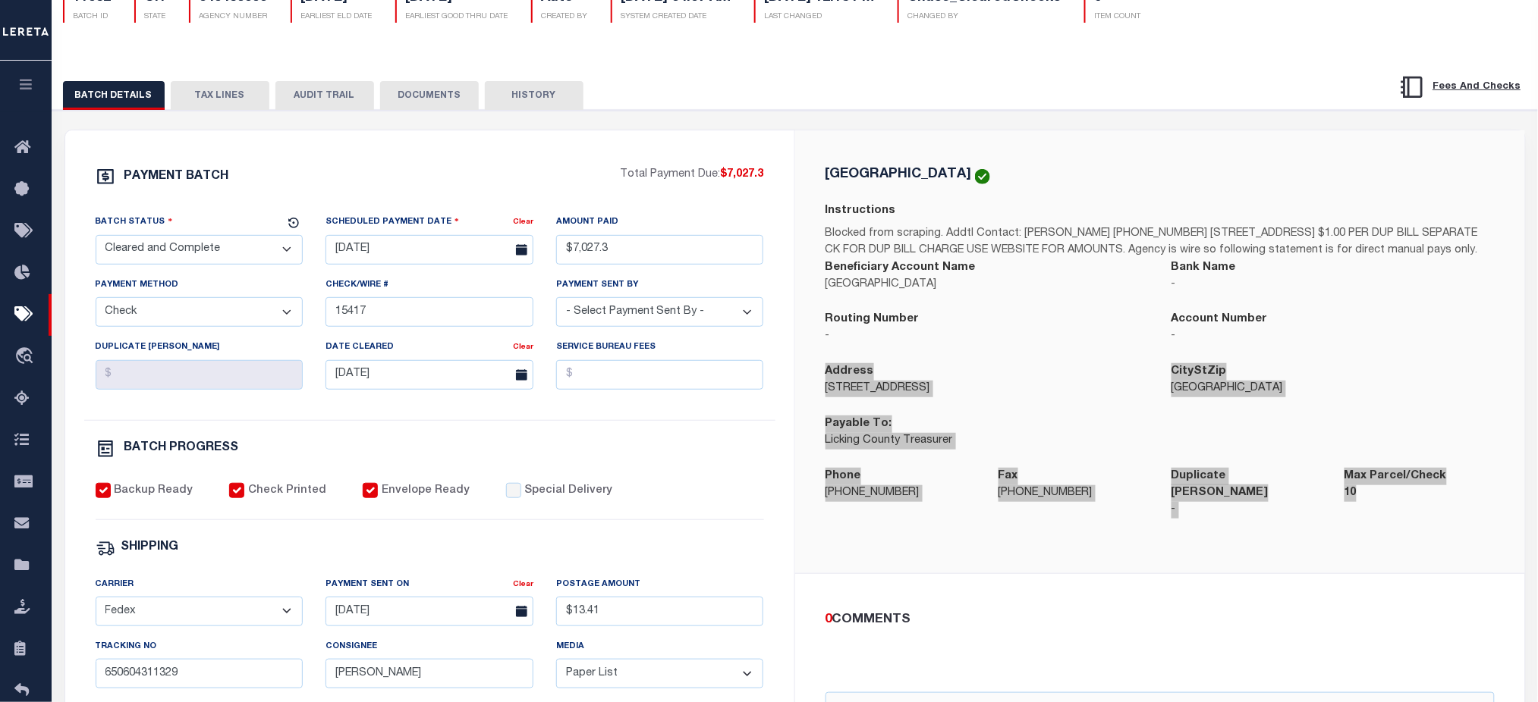
scroll to position [101, 0]
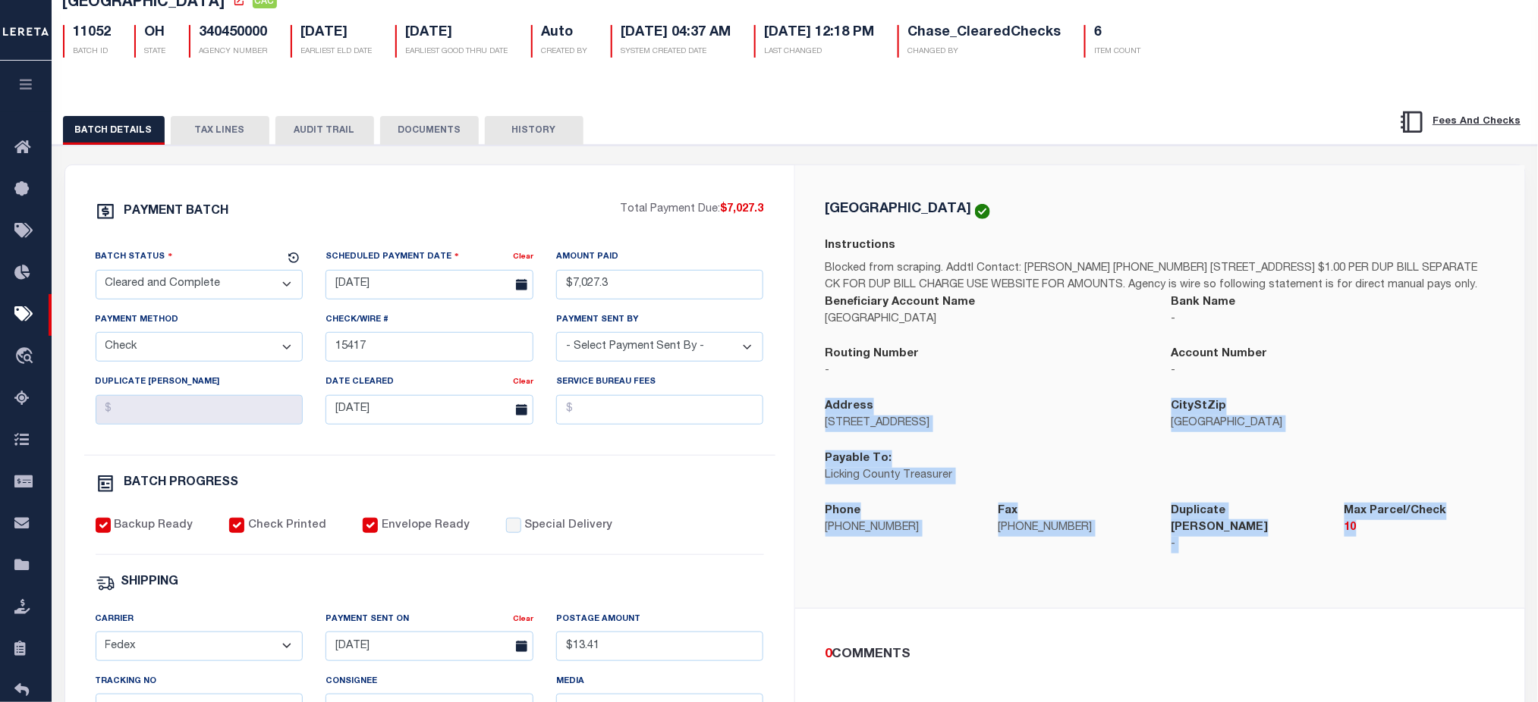
click at [789, 513] on div "PAYMENT BATCH Total Payment Due: $7,027.3 Batch Status" at bounding box center [429, 608] width 729 height 887
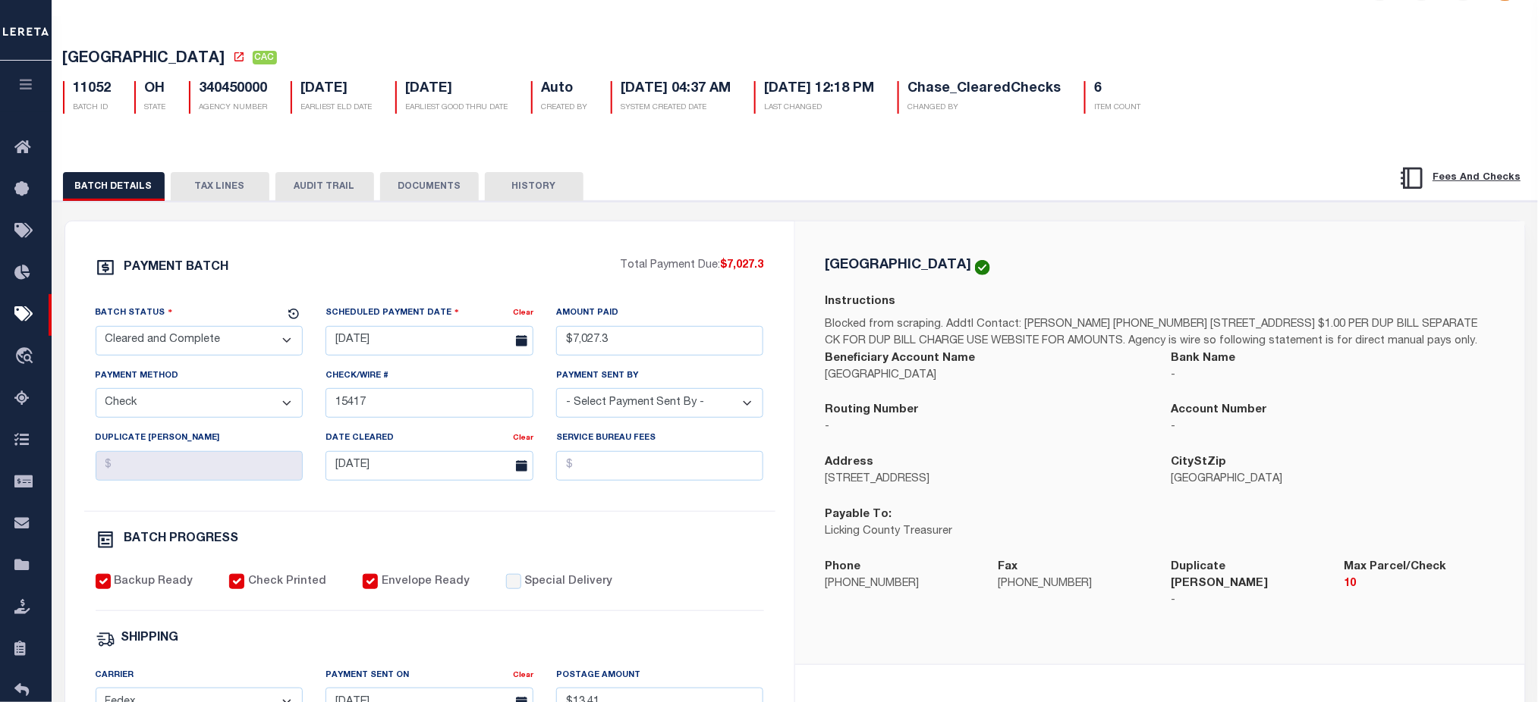
scroll to position [0, 0]
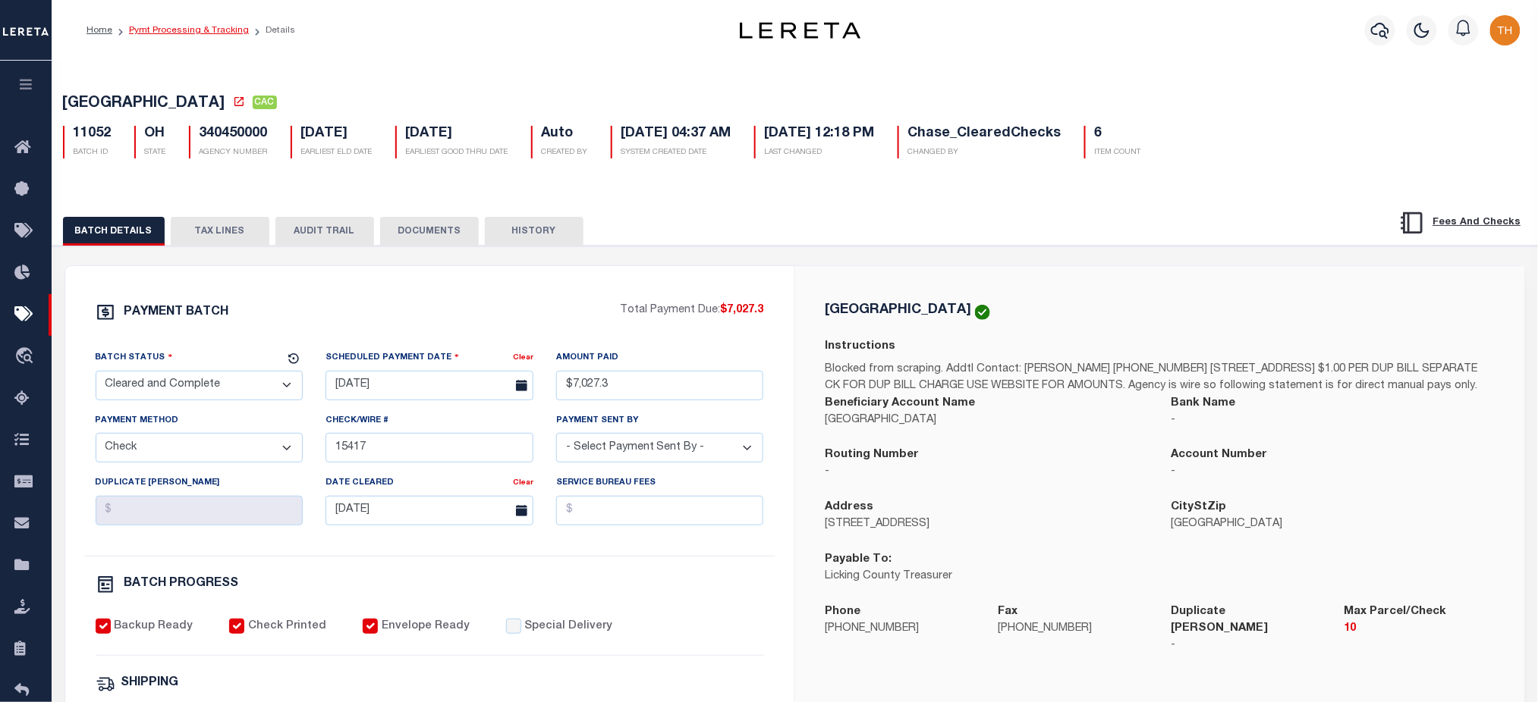
click at [186, 26] on link "Pymt Processing & Tracking" at bounding box center [189, 30] width 120 height 9
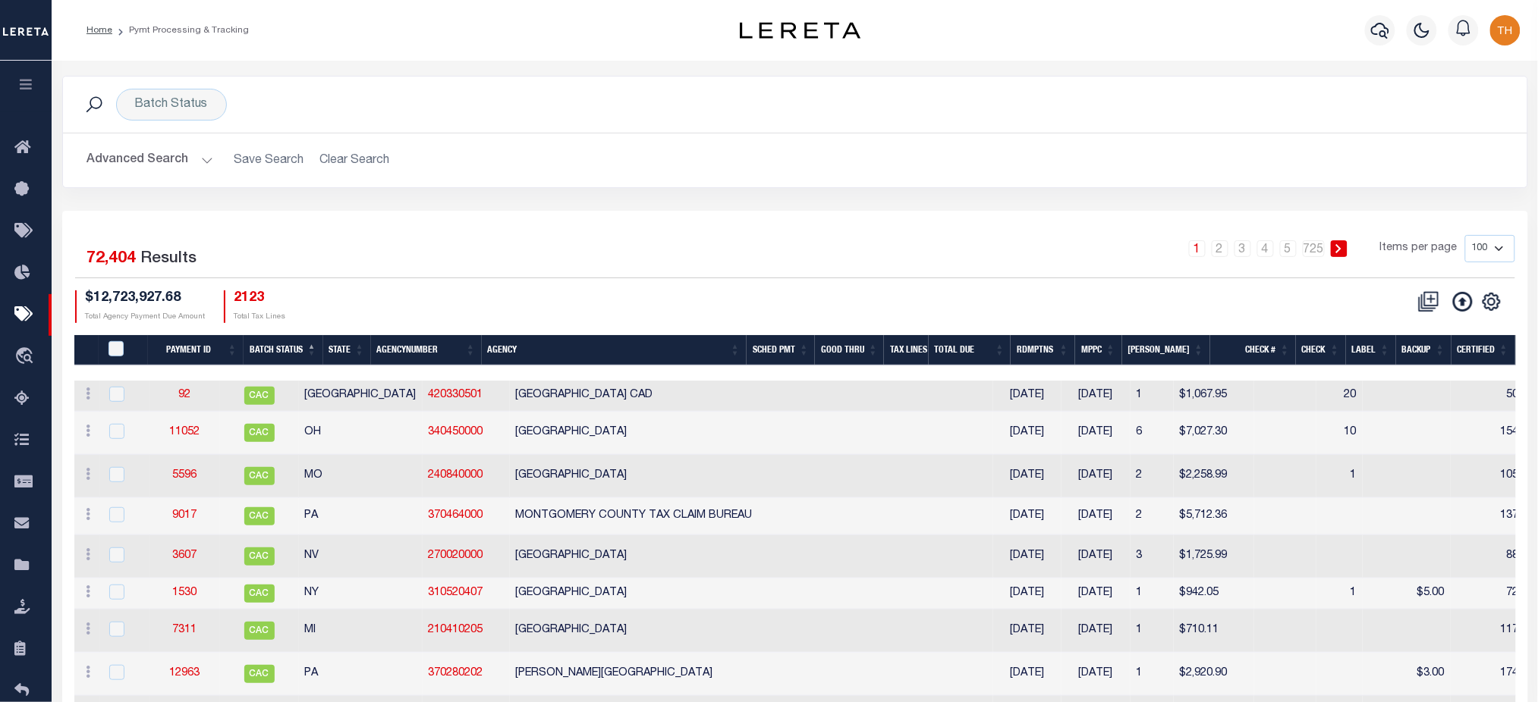
click at [732, 351] on th "Agency" at bounding box center [614, 350] width 265 height 31
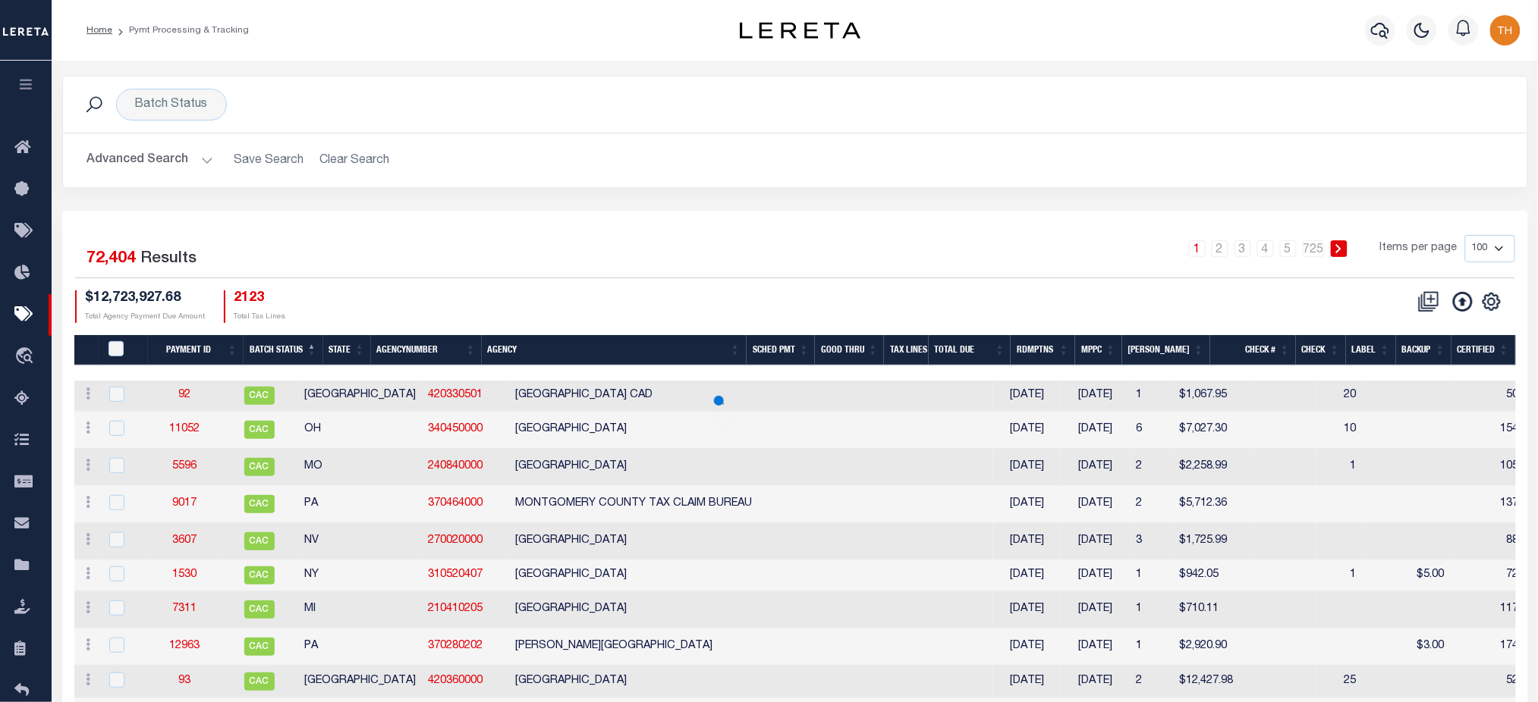
click at [799, 350] on th "SCHED PMT" at bounding box center [780, 350] width 69 height 31
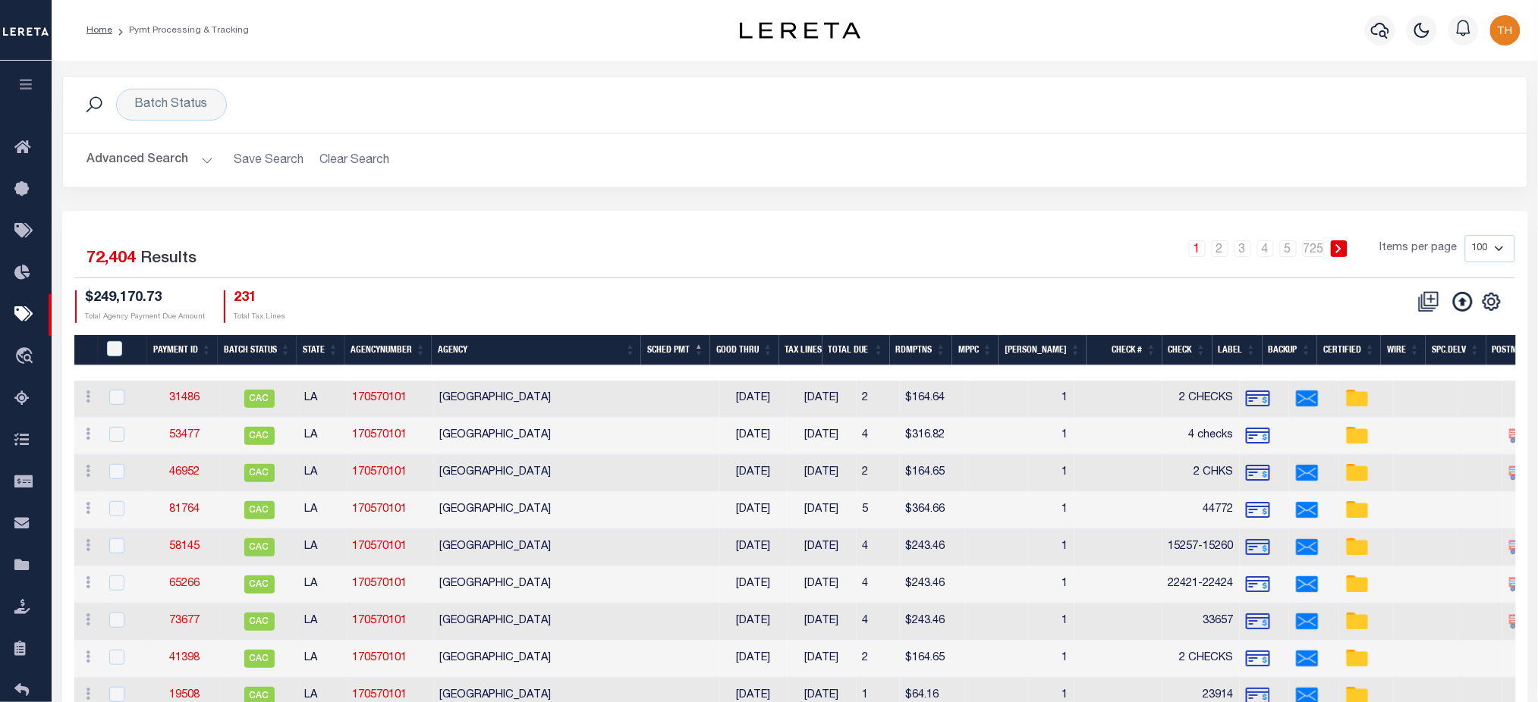
click at [696, 356] on th "SCHED PMT" at bounding box center [675, 350] width 69 height 31
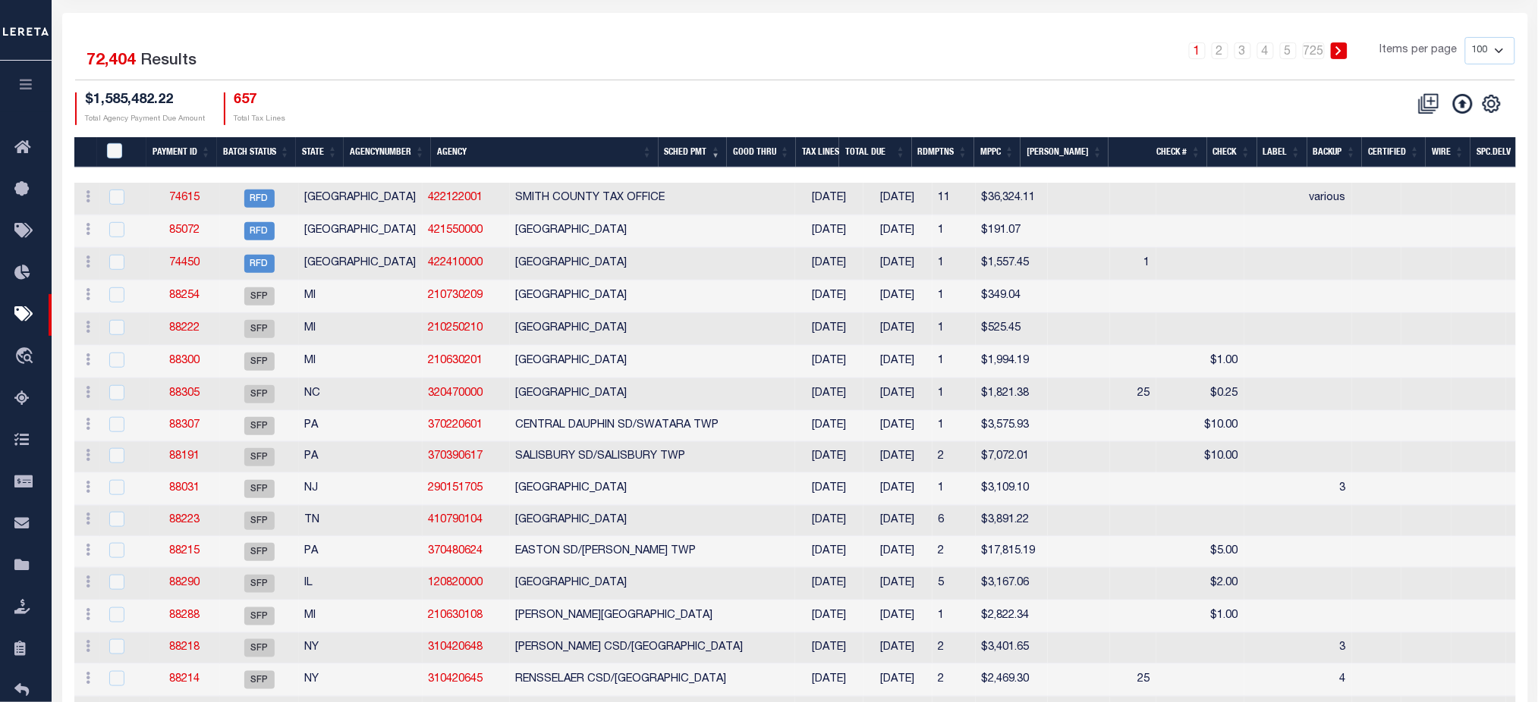
scroll to position [202, 0]
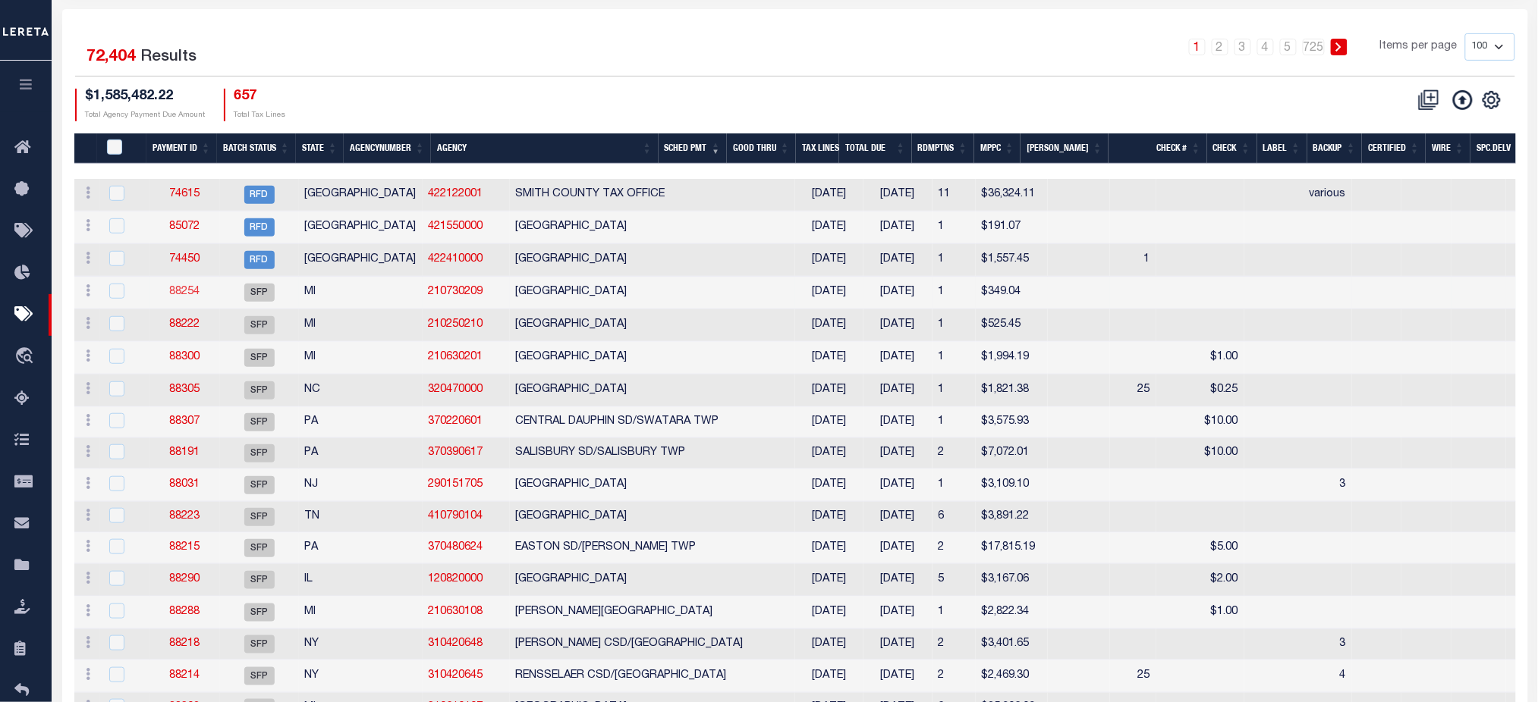
click at [190, 297] on link "88254" at bounding box center [184, 292] width 30 height 11
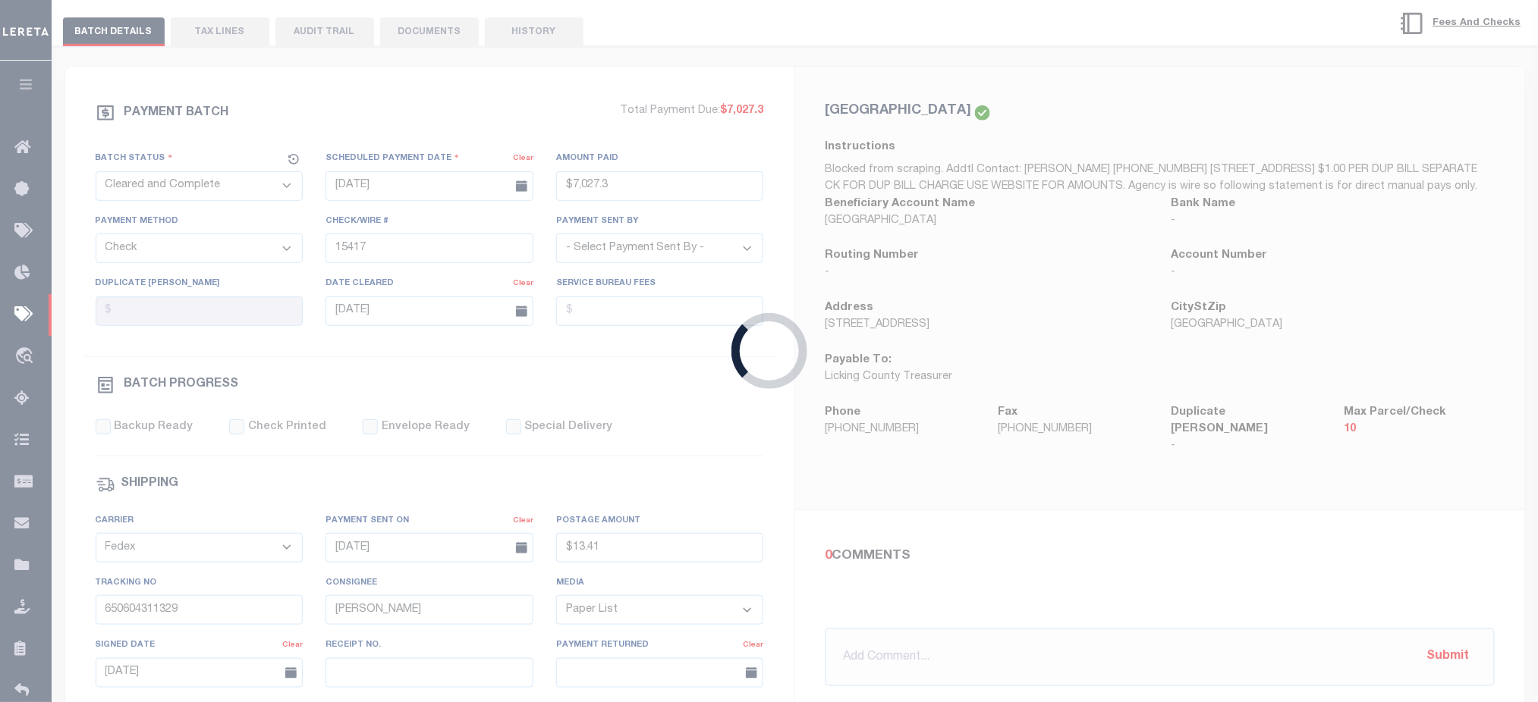
select select "SFP"
type input "09/04/2025"
select select
checkbox input "false"
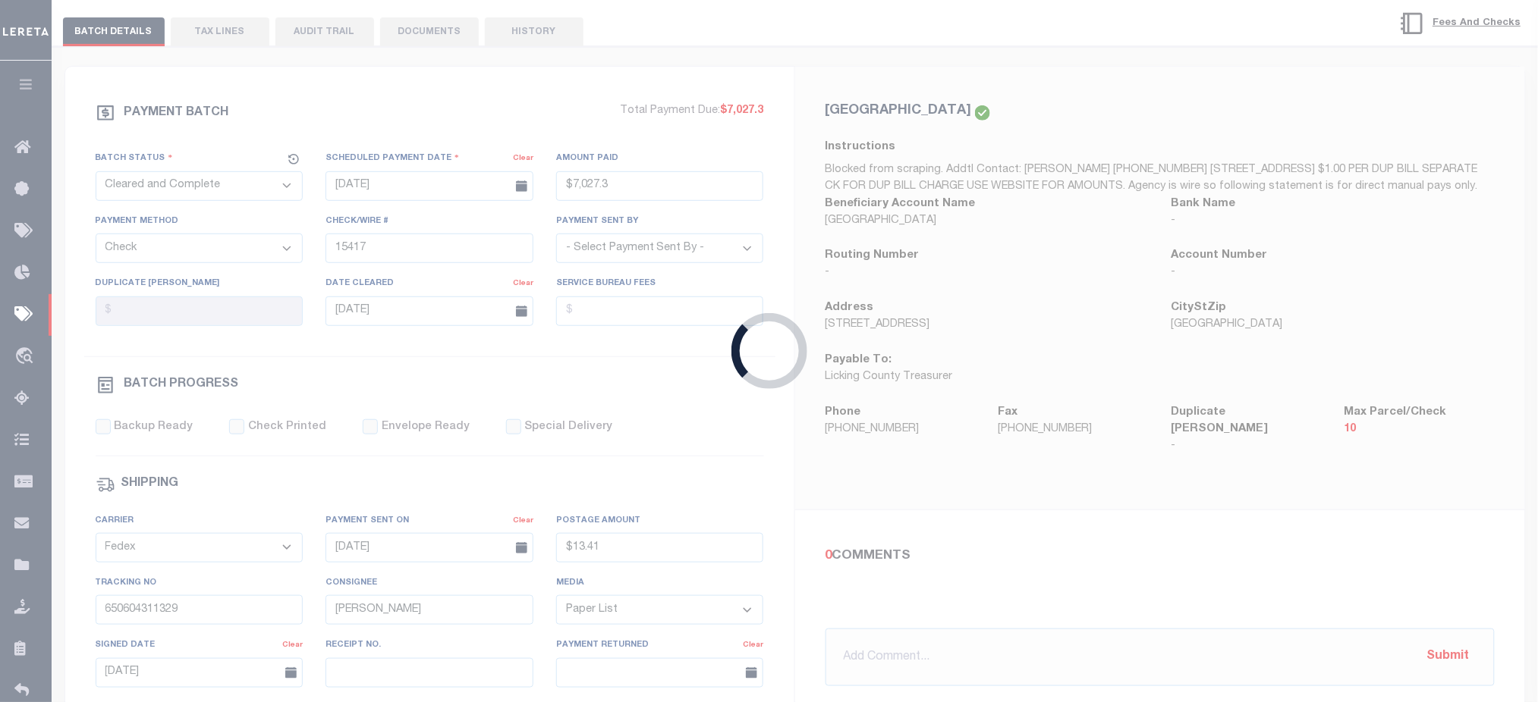
checkbox input "false"
select select
type input "Matt"
select select
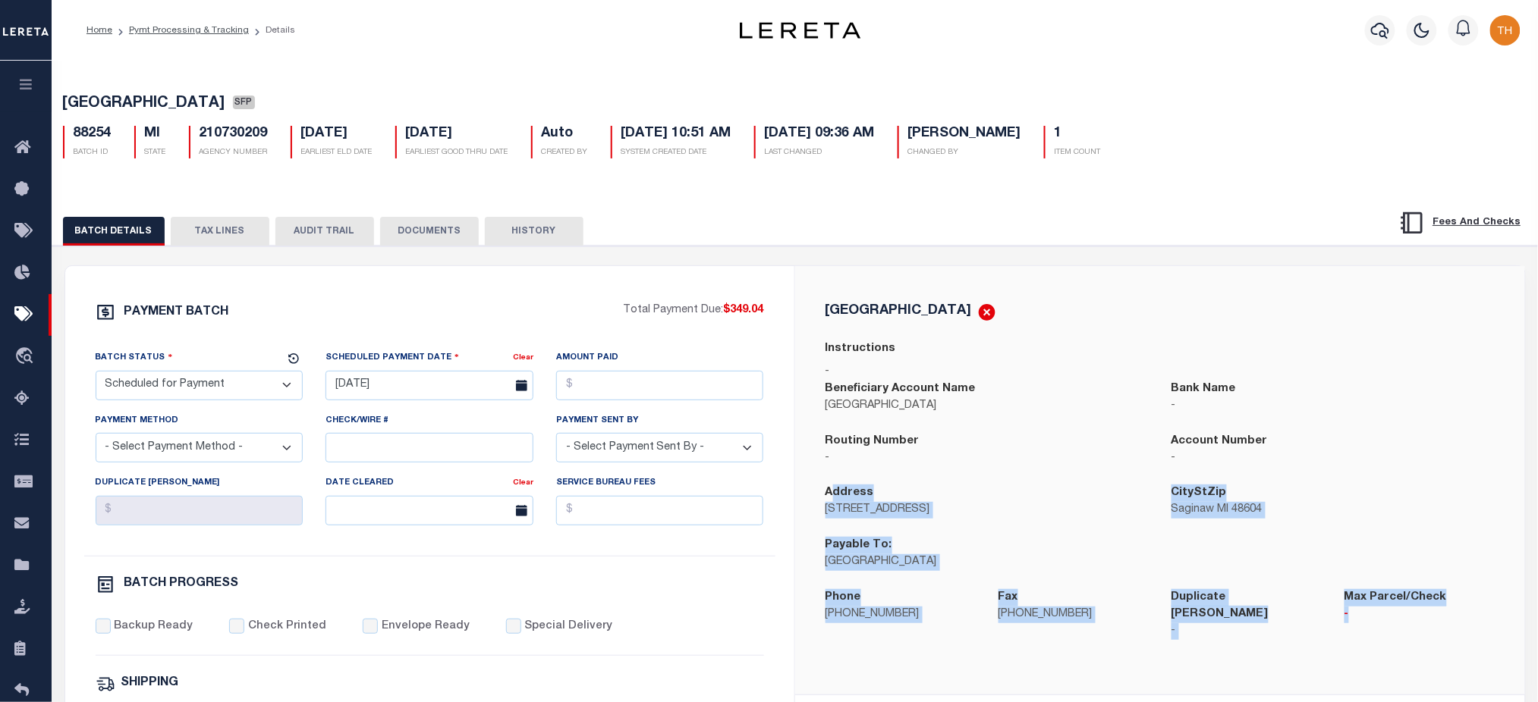
drag, startPoint x: 831, startPoint y: 490, endPoint x: 1431, endPoint y: 623, distance: 614.5
click at [1431, 623] on div "CARROLLTON TOWNSHIP Instructions - Beneficiary Account Name CARROLLTON TOWNSHIP…" at bounding box center [1159, 481] width 693 height 356
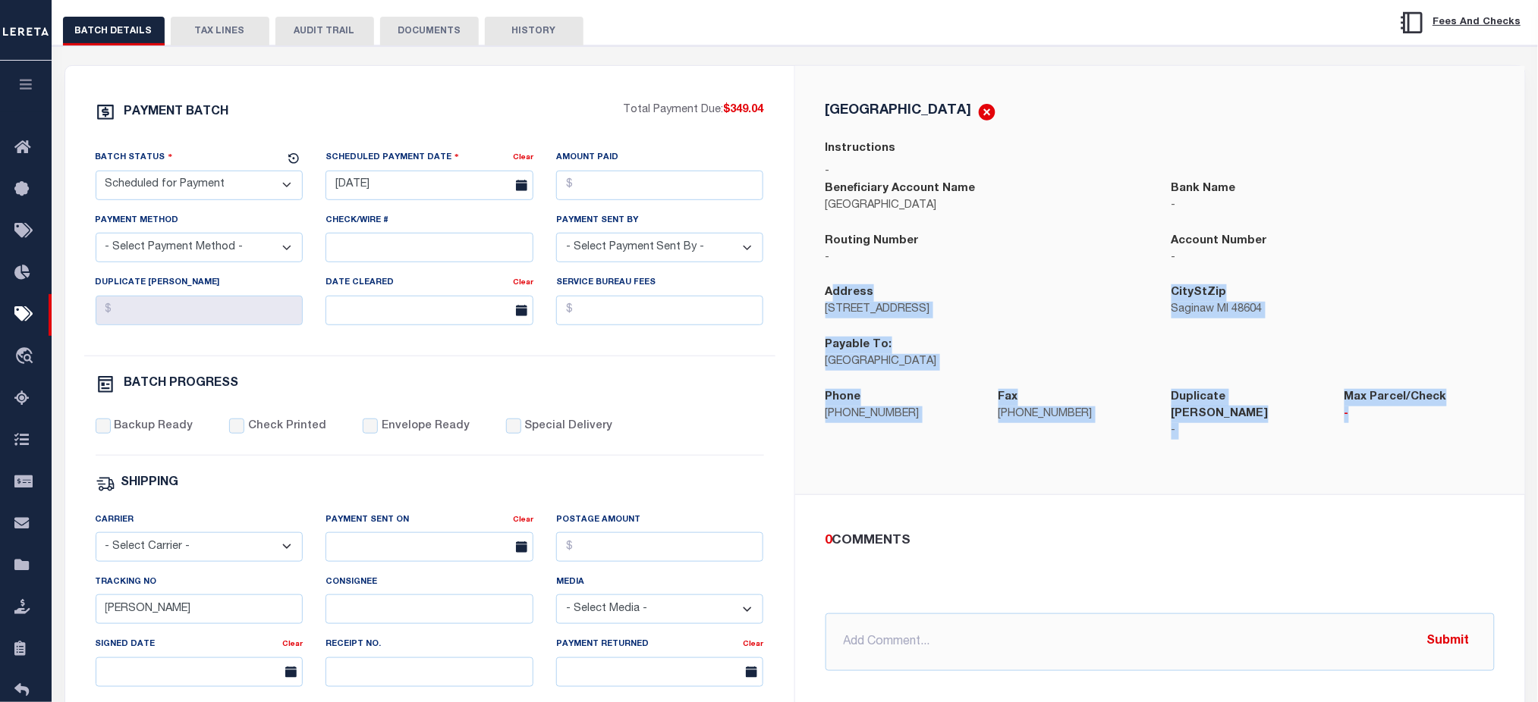
scroll to position [202, 0]
click at [1016, 477] on div "CARROLLTON TOWNSHIP Instructions - Beneficiary Account Name CARROLLTON TOWNSHIP…" at bounding box center [1160, 278] width 730 height 429
drag, startPoint x: 822, startPoint y: 290, endPoint x: 1398, endPoint y: 423, distance: 591.0
click at [1398, 423] on div "CARROLLTON TOWNSHIP Instructions - Beneficiary Account Name CARROLLTON TOWNSHIP…" at bounding box center [1159, 279] width 693 height 356
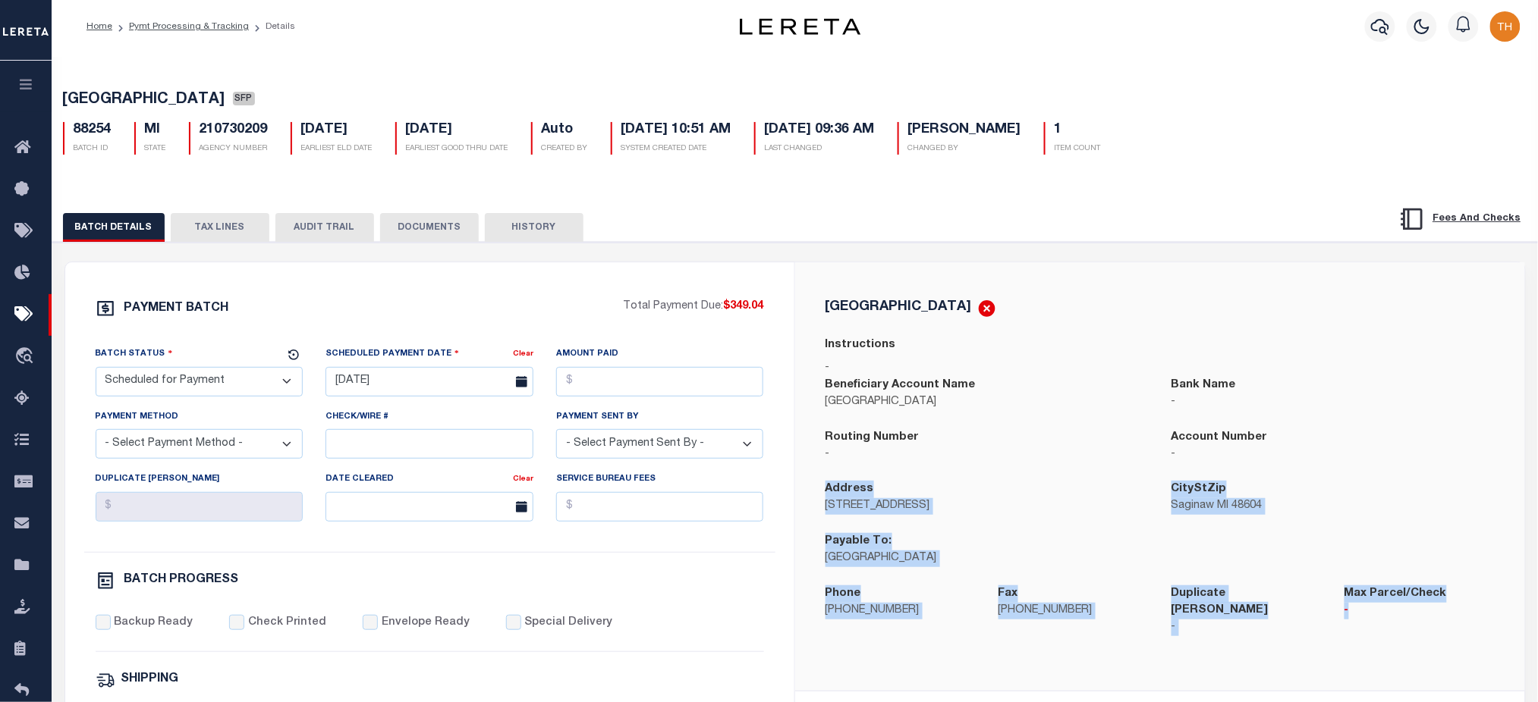
scroll to position [0, 0]
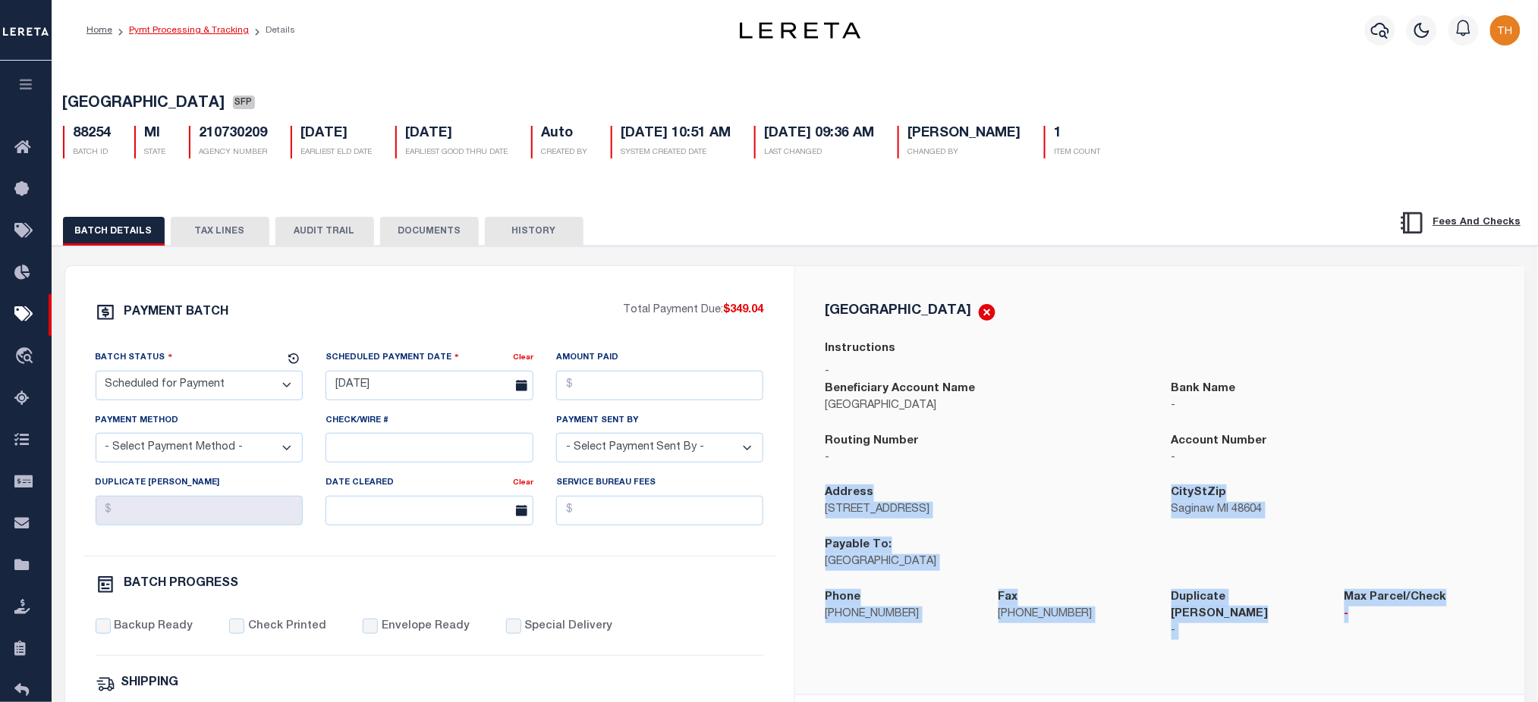
click at [217, 26] on link "Pymt Processing & Tracking" at bounding box center [189, 30] width 120 height 9
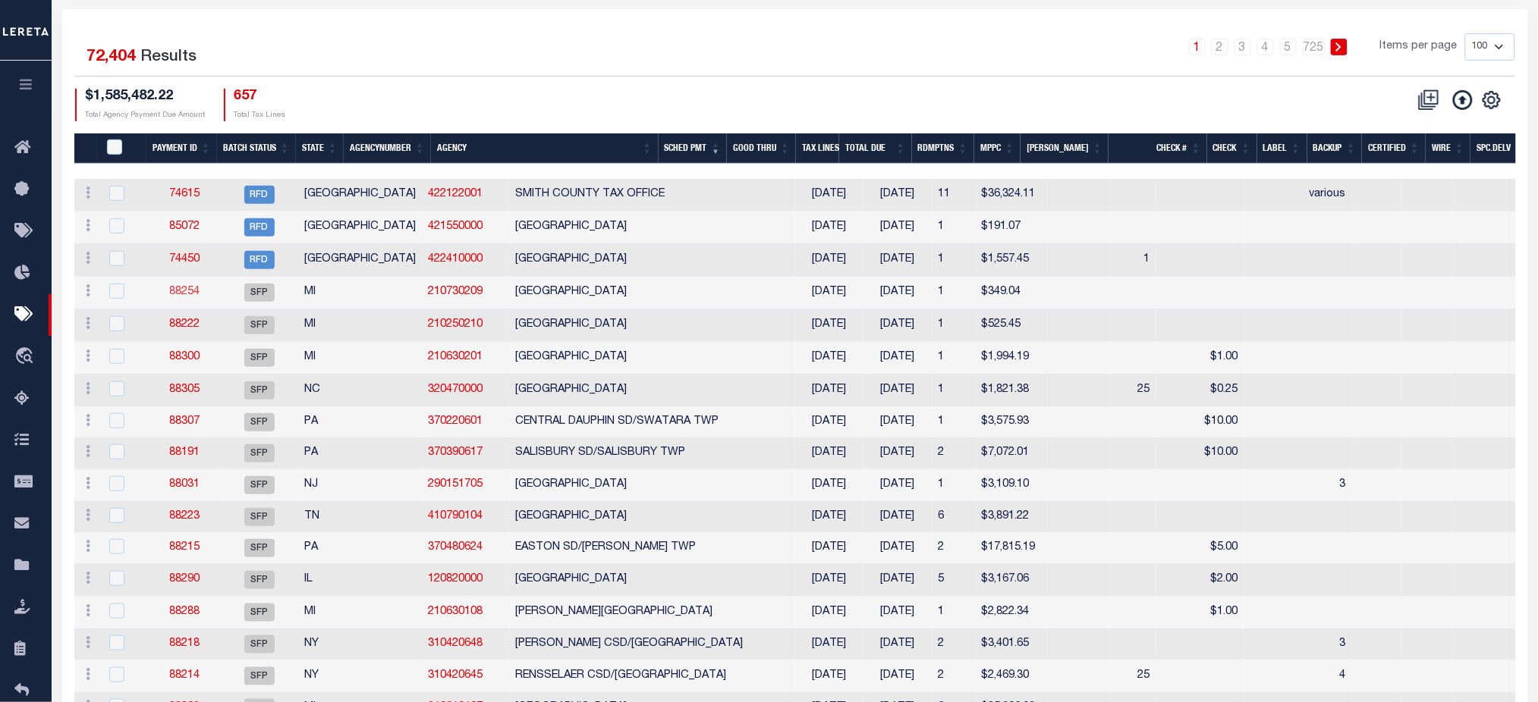
click at [187, 296] on link "88254" at bounding box center [184, 292] width 30 height 11
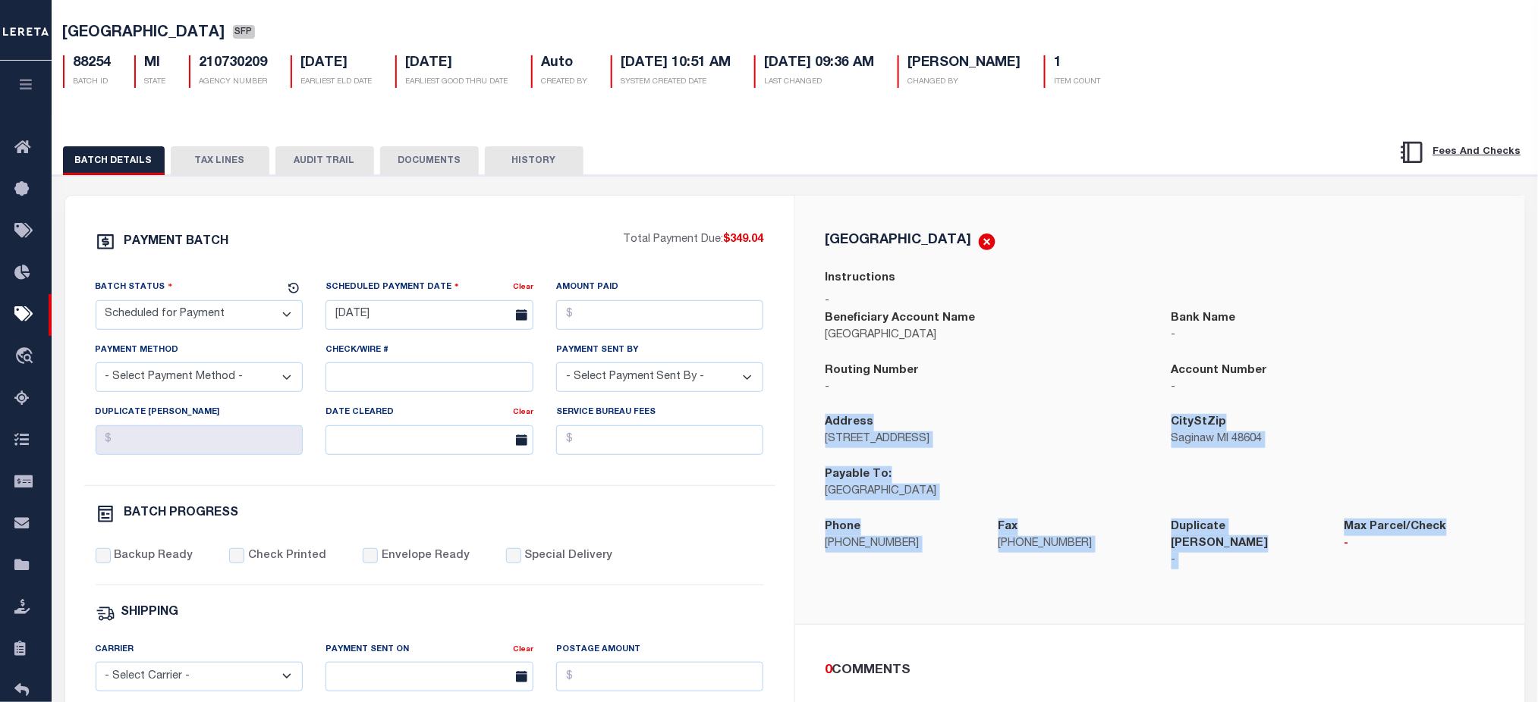
scroll to position [101, 0]
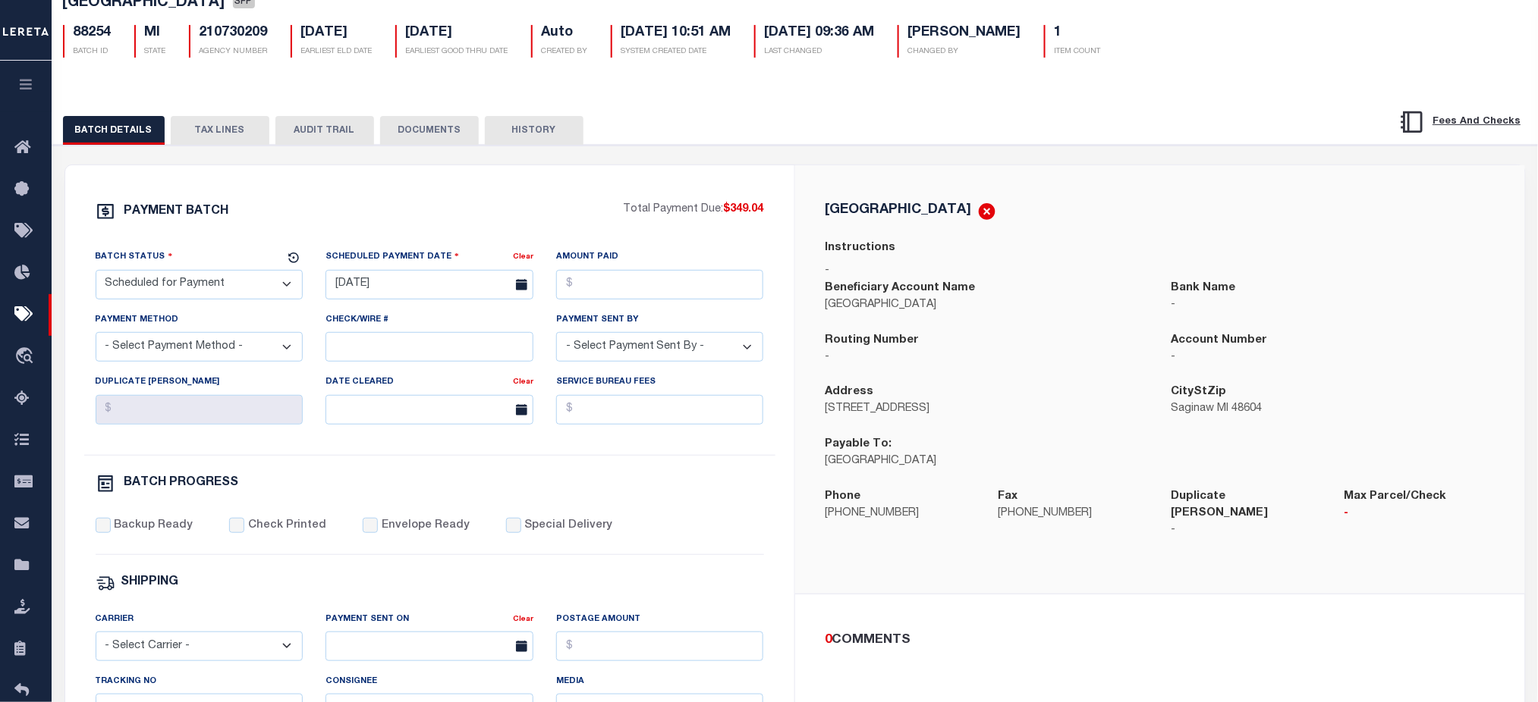
click at [833, 385] on div "Routing Number -" at bounding box center [987, 358] width 346 height 52
drag, startPoint x: 818, startPoint y: 389, endPoint x: 899, endPoint y: 441, distance: 96.6
click at [899, 441] on div "Address 1645 Mapleridge Rd CityStZip Saginaw MI 48604 Payable To: Carrollton To…" at bounding box center [1160, 436] width 692 height 105
click at [907, 488] on div "Payable To: Carrollton Township" at bounding box center [987, 462] width 346 height 52
drag, startPoint x: 943, startPoint y: 470, endPoint x: 823, endPoint y: 467, distance: 119.9
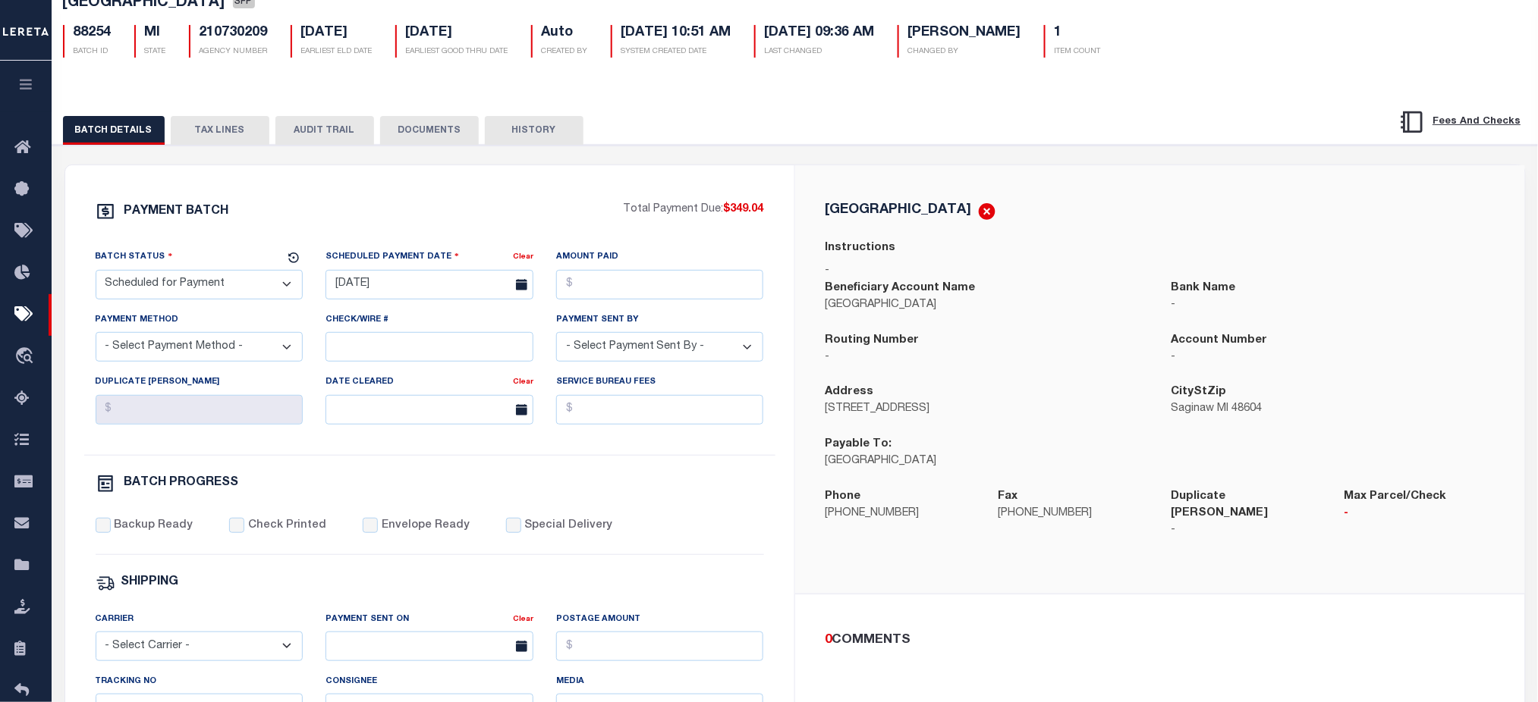
click at [823, 467] on div "Payable To: Carrollton Township" at bounding box center [987, 462] width 346 height 52
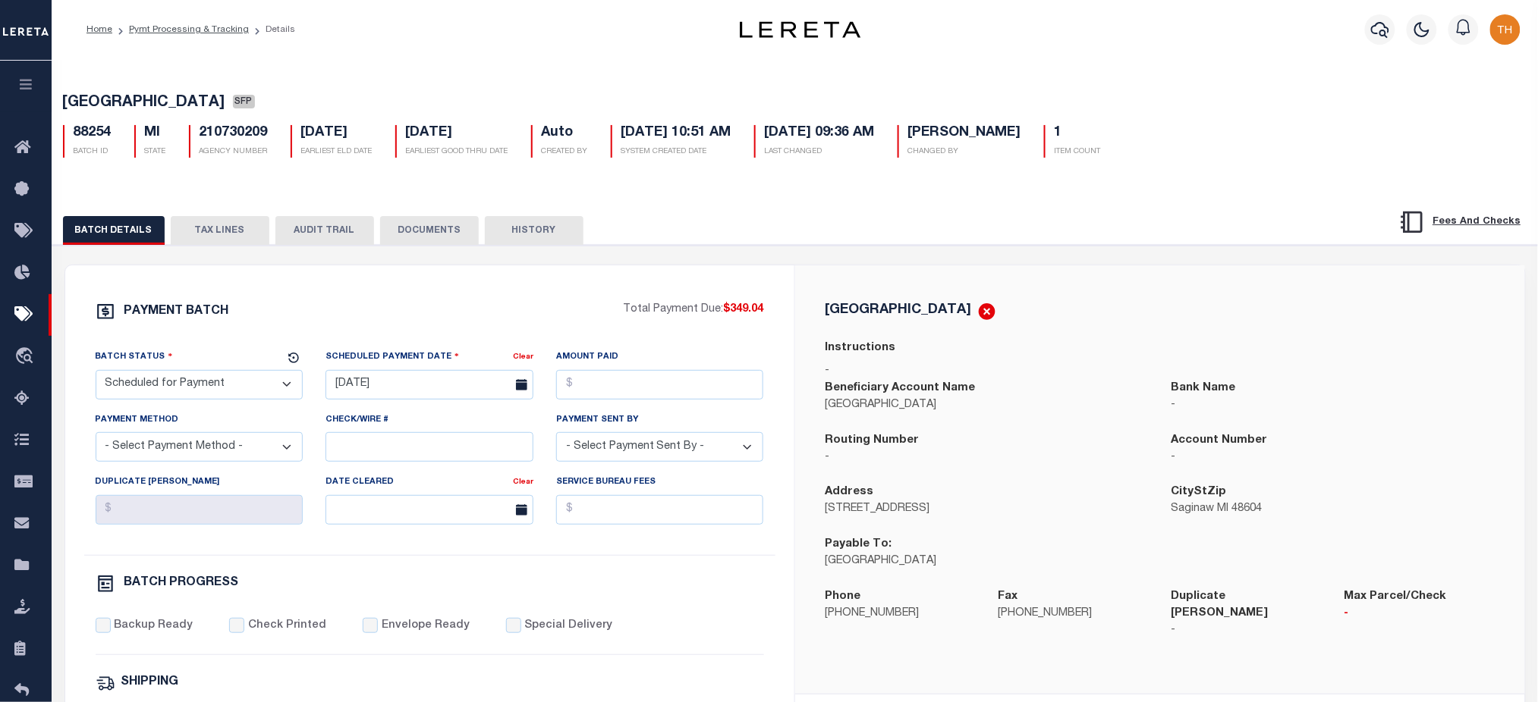
scroll to position [0, 0]
click at [172, 24] on li "Pymt Processing & Tracking" at bounding box center [180, 31] width 137 height 14
click at [221, 33] on link "Pymt Processing & Tracking" at bounding box center [189, 30] width 120 height 9
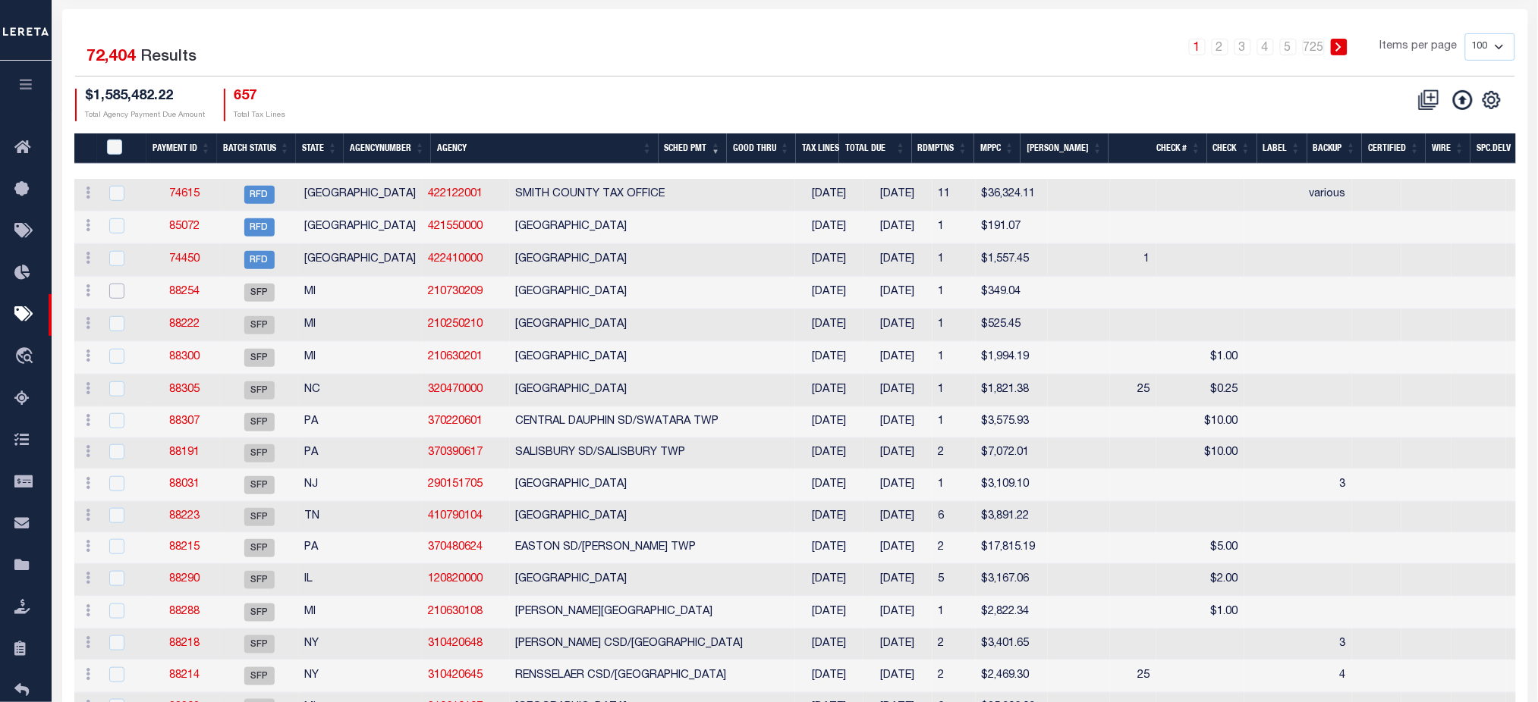
click at [115, 297] on input "checkbox" at bounding box center [116, 291] width 15 height 15
checkbox input "true"
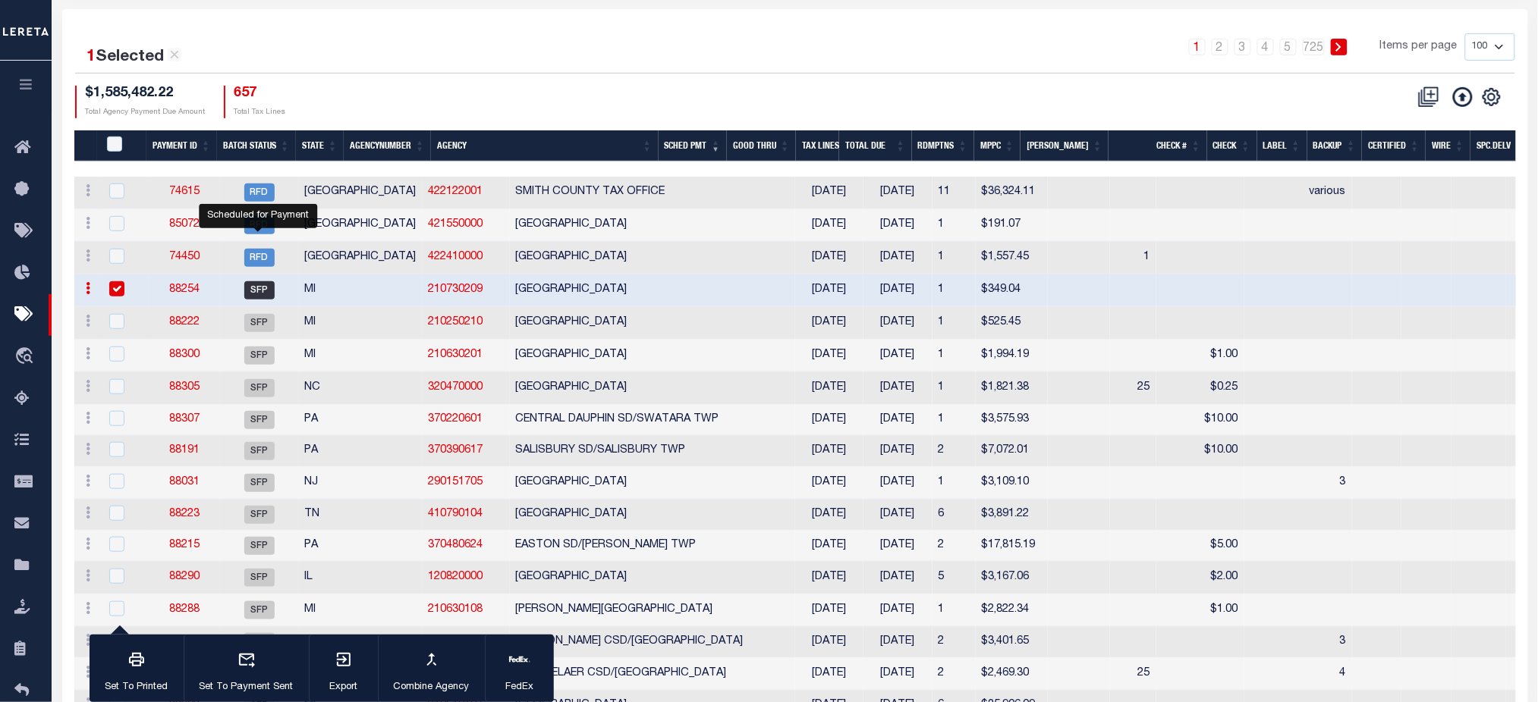
click at [250, 296] on span "SFP" at bounding box center [259, 290] width 30 height 18
select select "SFP"
checkbox input "false"
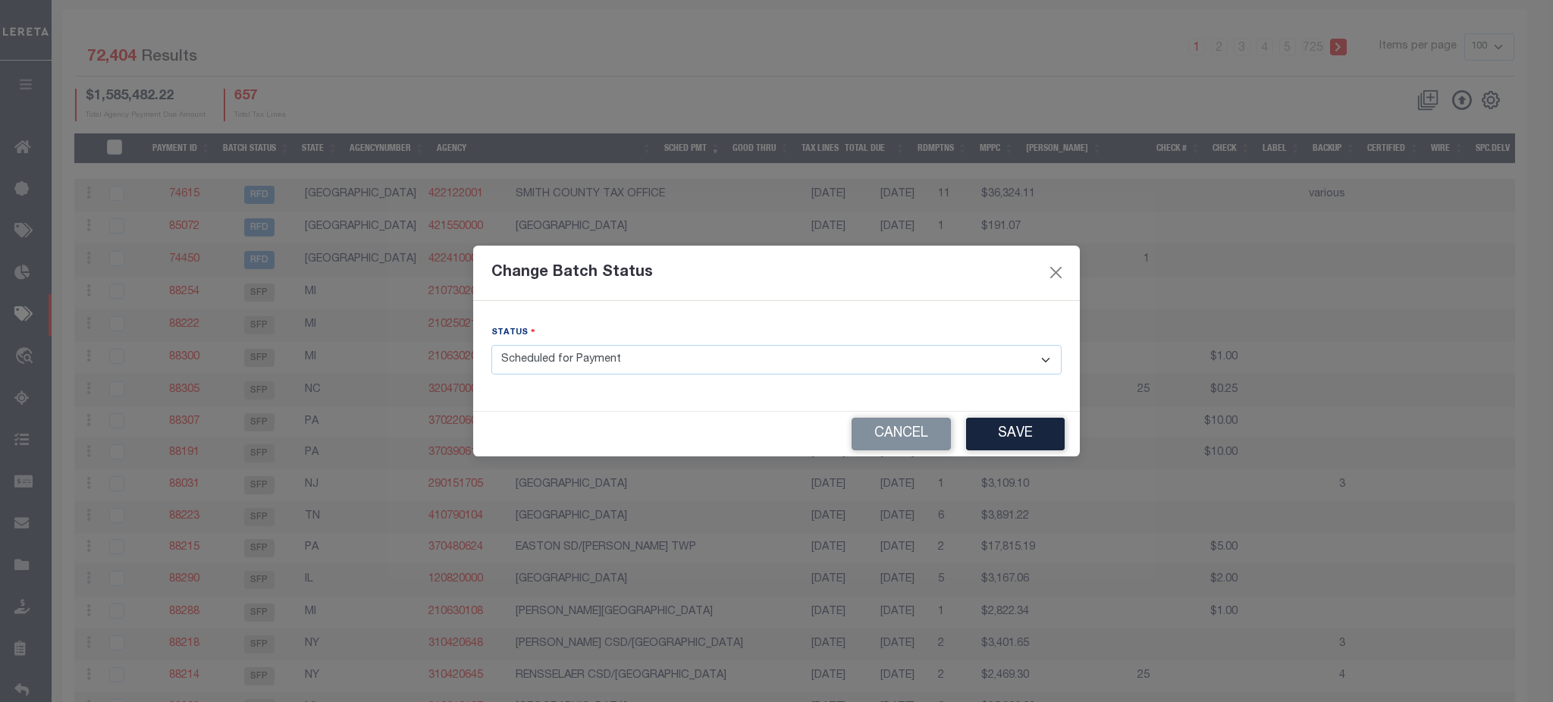
click at [711, 371] on select "- Select Status - Scheduled for Payment Ready For Payment Payment Sent Cleared …" at bounding box center [777, 360] width 570 height 30
click at [372, 103] on div "Change Batch Status Status - Select Status - Scheduled for Payment Ready For Pa…" at bounding box center [776, 351] width 1553 height 702
click at [790, 360] on select "- Select Status - Scheduled for Payment Ready For Payment Payment Sent Cleared …" at bounding box center [777, 360] width 570 height 30
click at [398, 107] on div "Change Batch Status Status - Select Status - Scheduled for Payment Ready For Pa…" at bounding box center [776, 351] width 1553 height 702
click at [899, 438] on button "Cancel" at bounding box center [901, 434] width 99 height 33
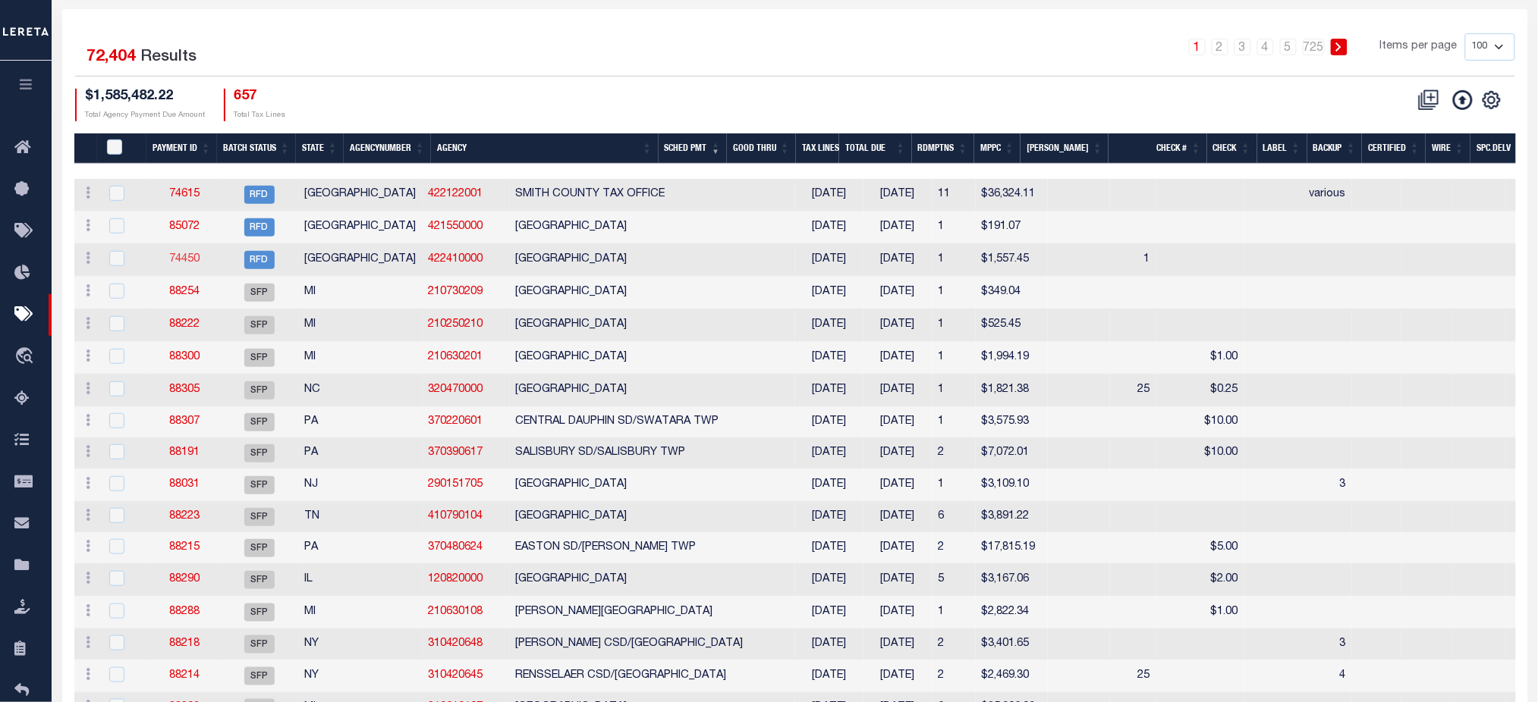
click at [185, 265] on link "74450" at bounding box center [184, 259] width 30 height 11
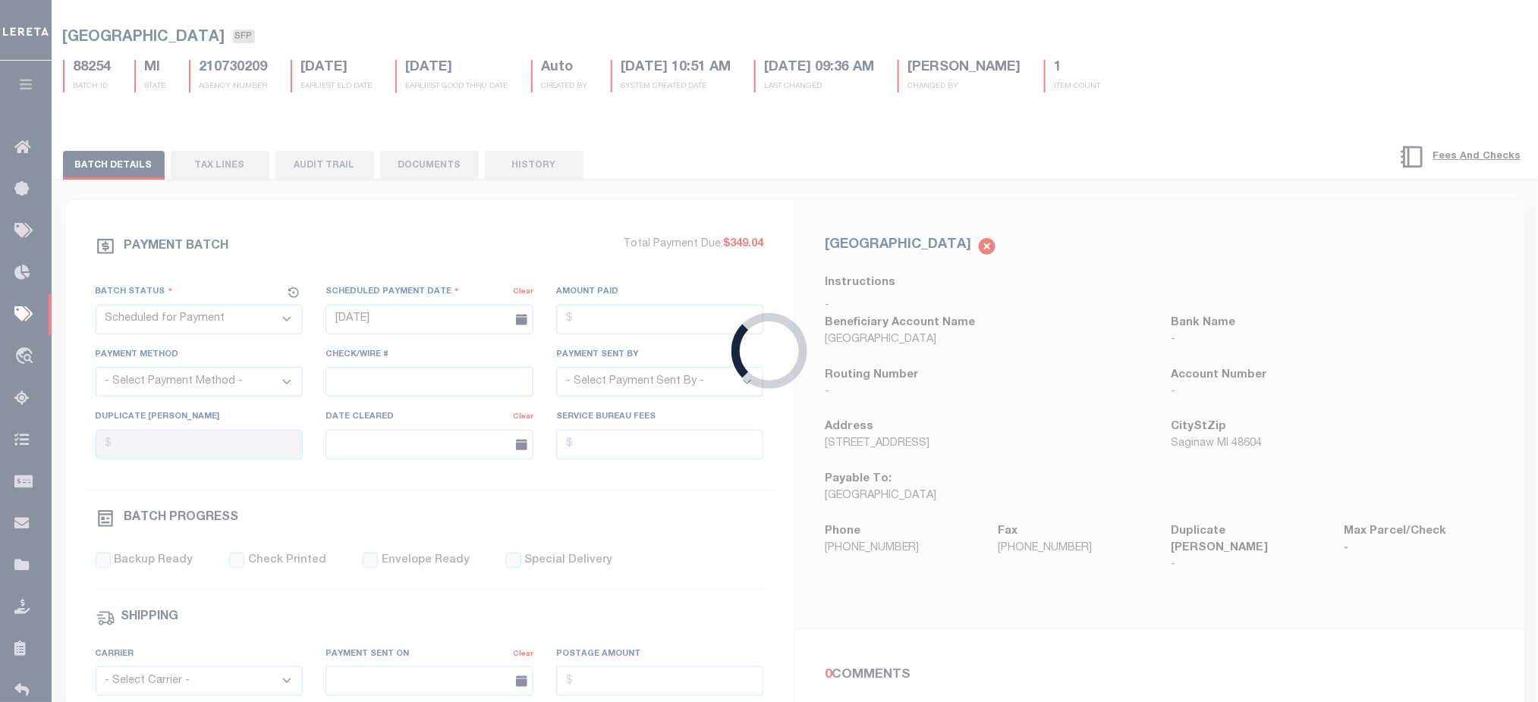
scroll to position [101, 0]
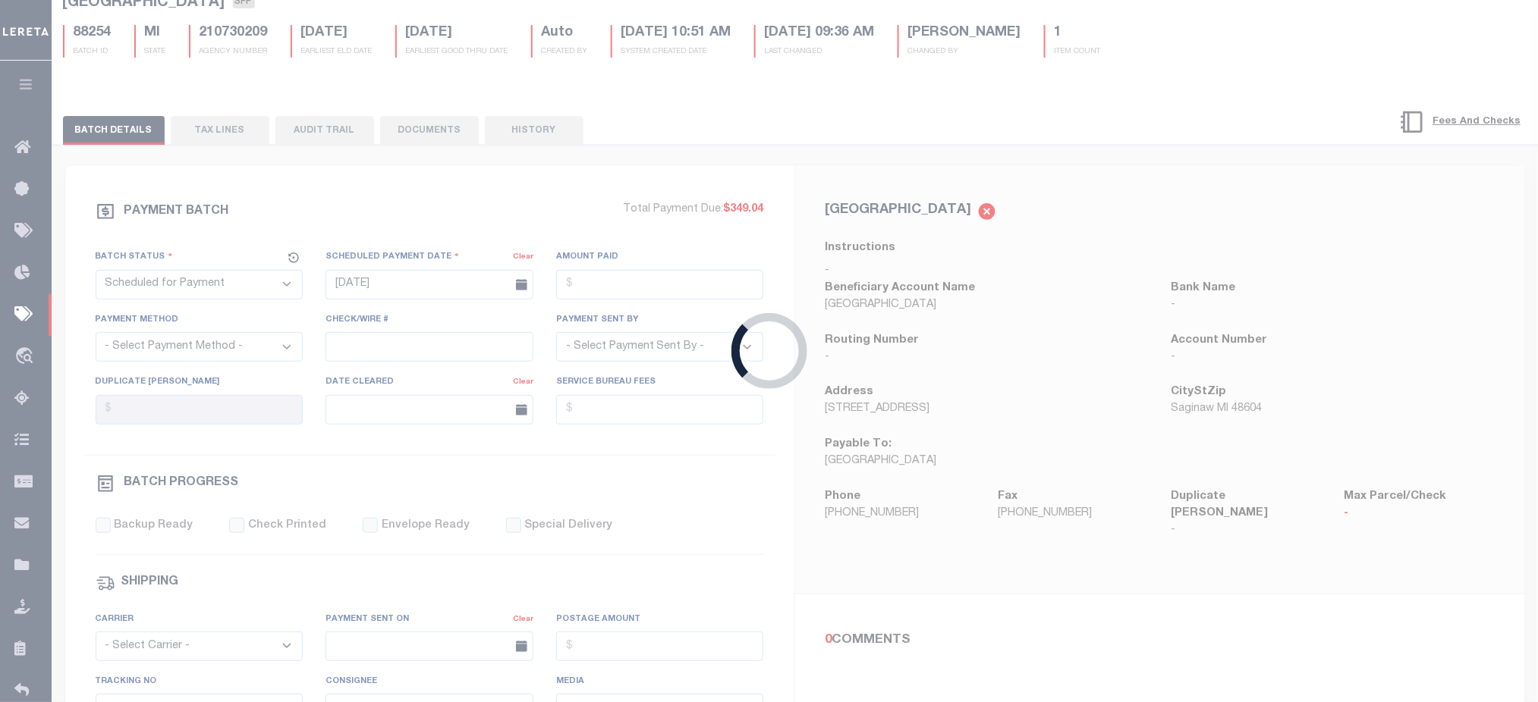
select select "RFD"
type input "12/11/2025"
select select
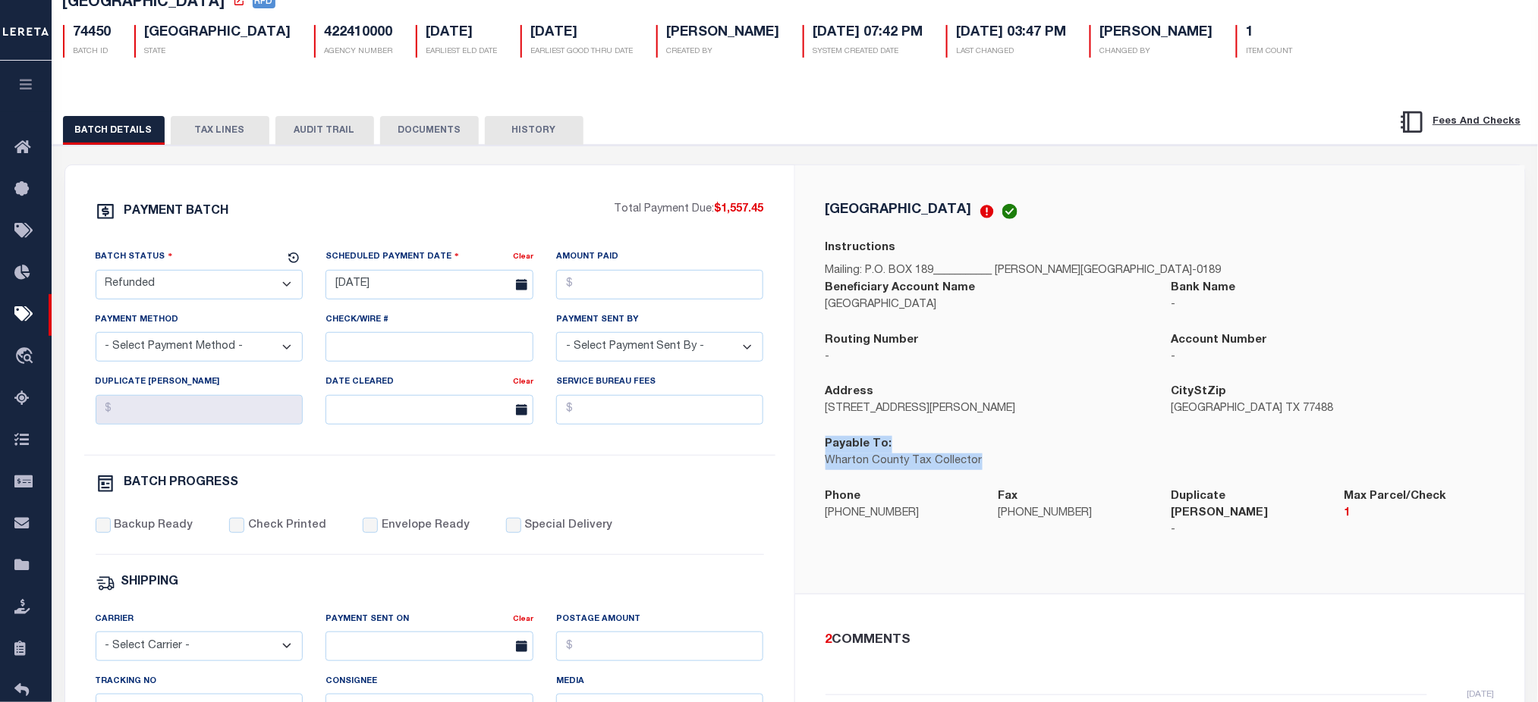
drag, startPoint x: 823, startPoint y: 446, endPoint x: 1010, endPoint y: 464, distance: 188.2
click at [1010, 464] on div "Payable To: Wharton County Tax Collector" at bounding box center [987, 462] width 346 height 52
click at [237, 145] on button "TAX LINES" at bounding box center [220, 130] width 99 height 29
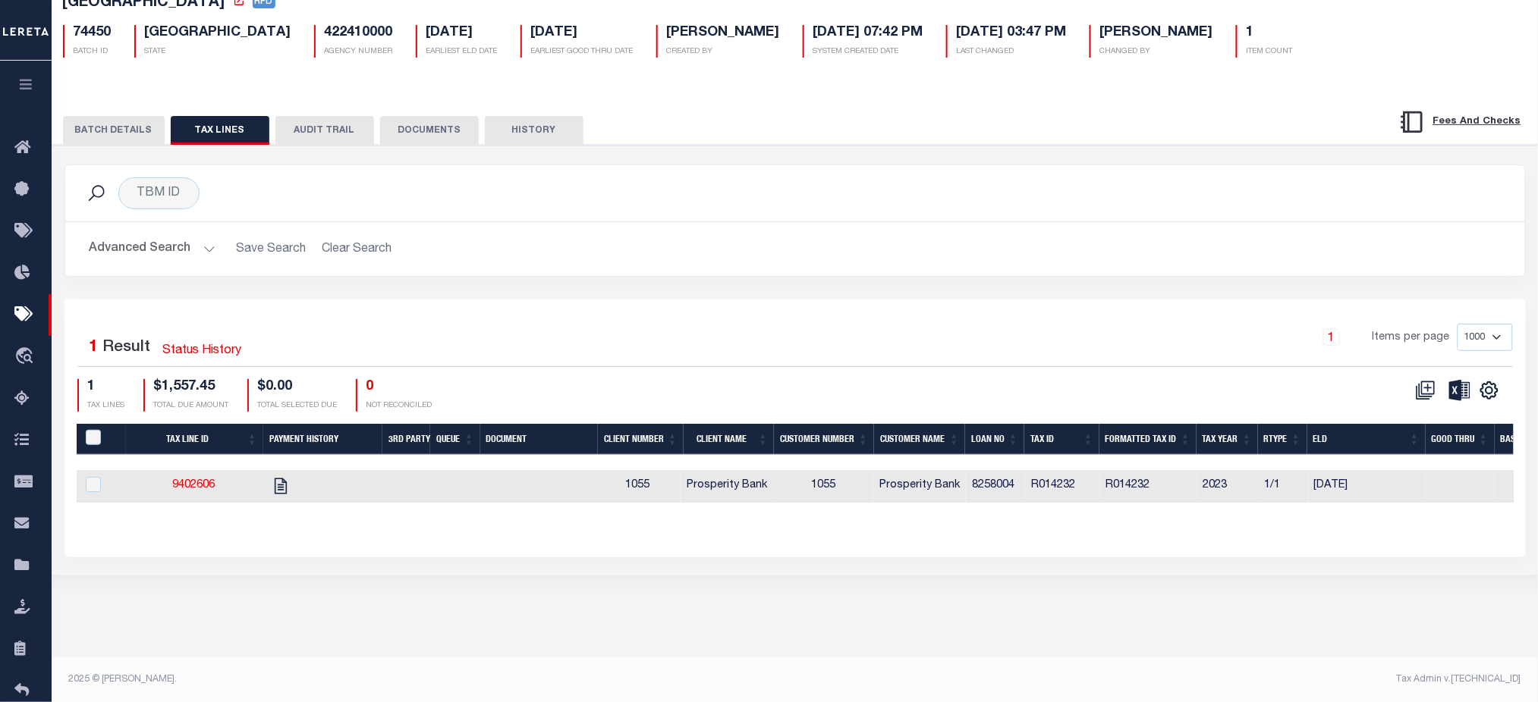
click at [121, 149] on div "PAYMENT BATCH Total Payment Due: $1,557.45 Batch Status" at bounding box center [795, 361] width 1500 height 432
click at [124, 129] on button "BATCH DETAILS" at bounding box center [114, 130] width 102 height 29
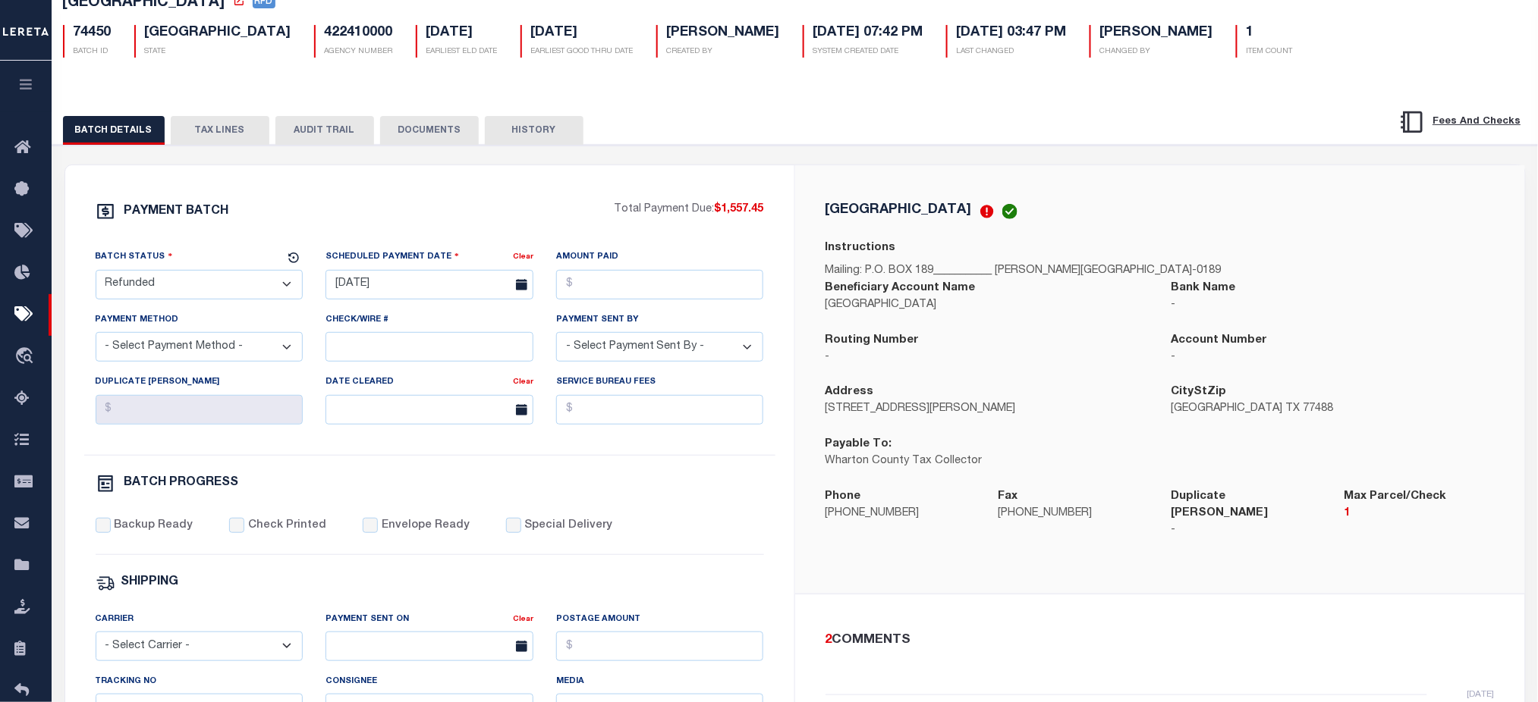
click at [876, 580] on div "WHARTON COUNTY Instructions Mailing: P.O. BOX 189___________ WHARTON, TX 77488-…" at bounding box center [1160, 379] width 730 height 429
drag, startPoint x: 821, startPoint y: 438, endPoint x: 960, endPoint y: 460, distance: 140.4
click at [960, 459] on div "Payable To: Wharton County Tax Collector" at bounding box center [987, 462] width 346 height 52
drag, startPoint x: 827, startPoint y: 450, endPoint x: 1011, endPoint y: 470, distance: 185.5
click at [1011, 470] on div "Payable To: Wharton County Tax Collector" at bounding box center [987, 462] width 346 height 52
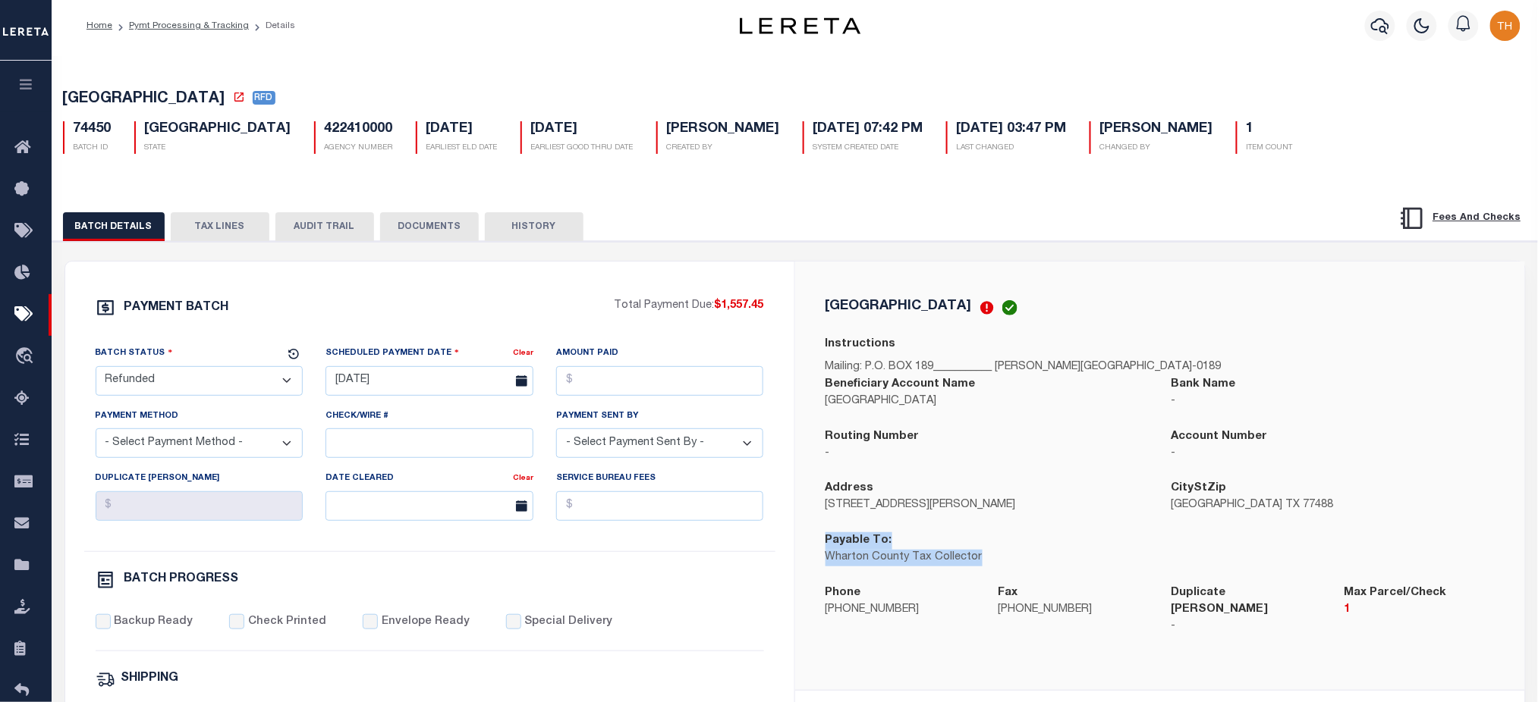
scroll to position [0, 0]
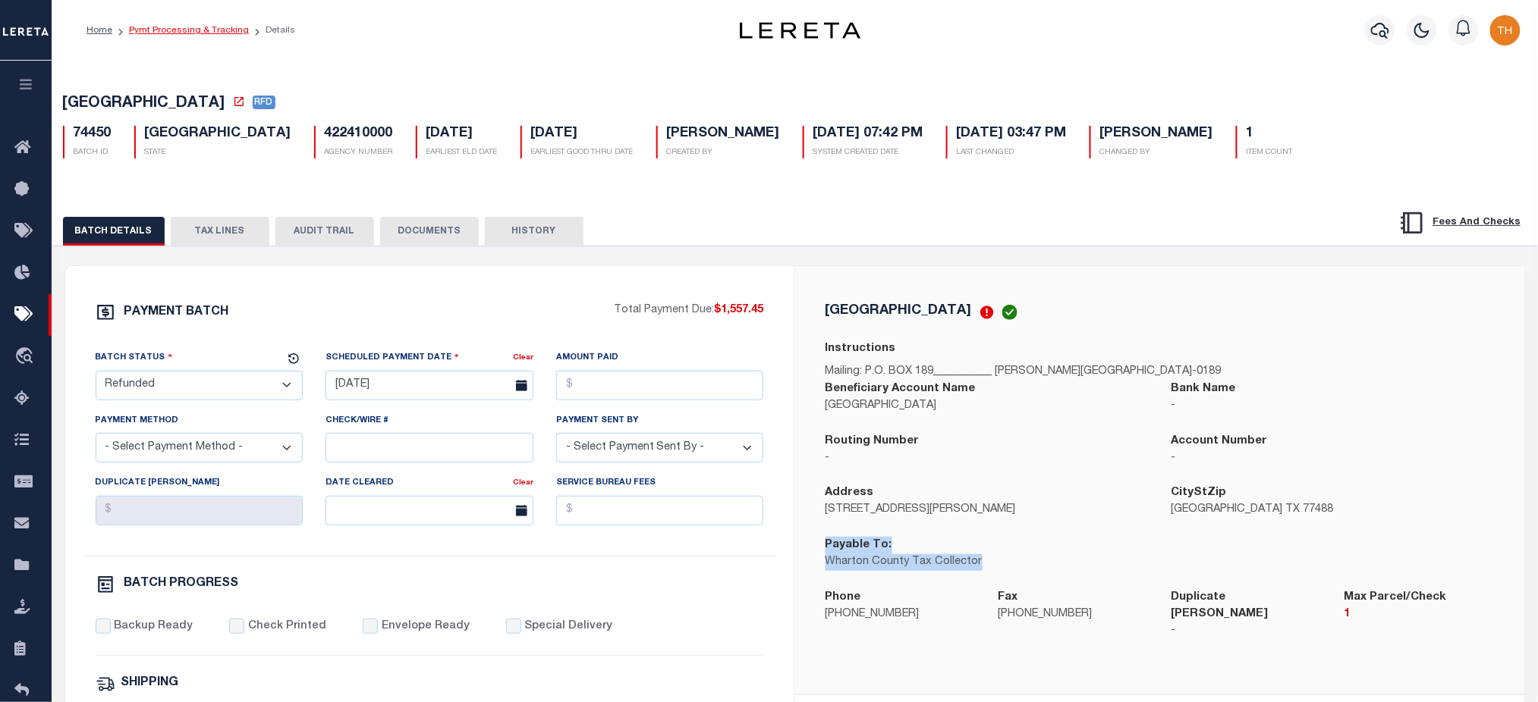
click at [187, 30] on link "Pymt Processing & Tracking" at bounding box center [189, 30] width 120 height 9
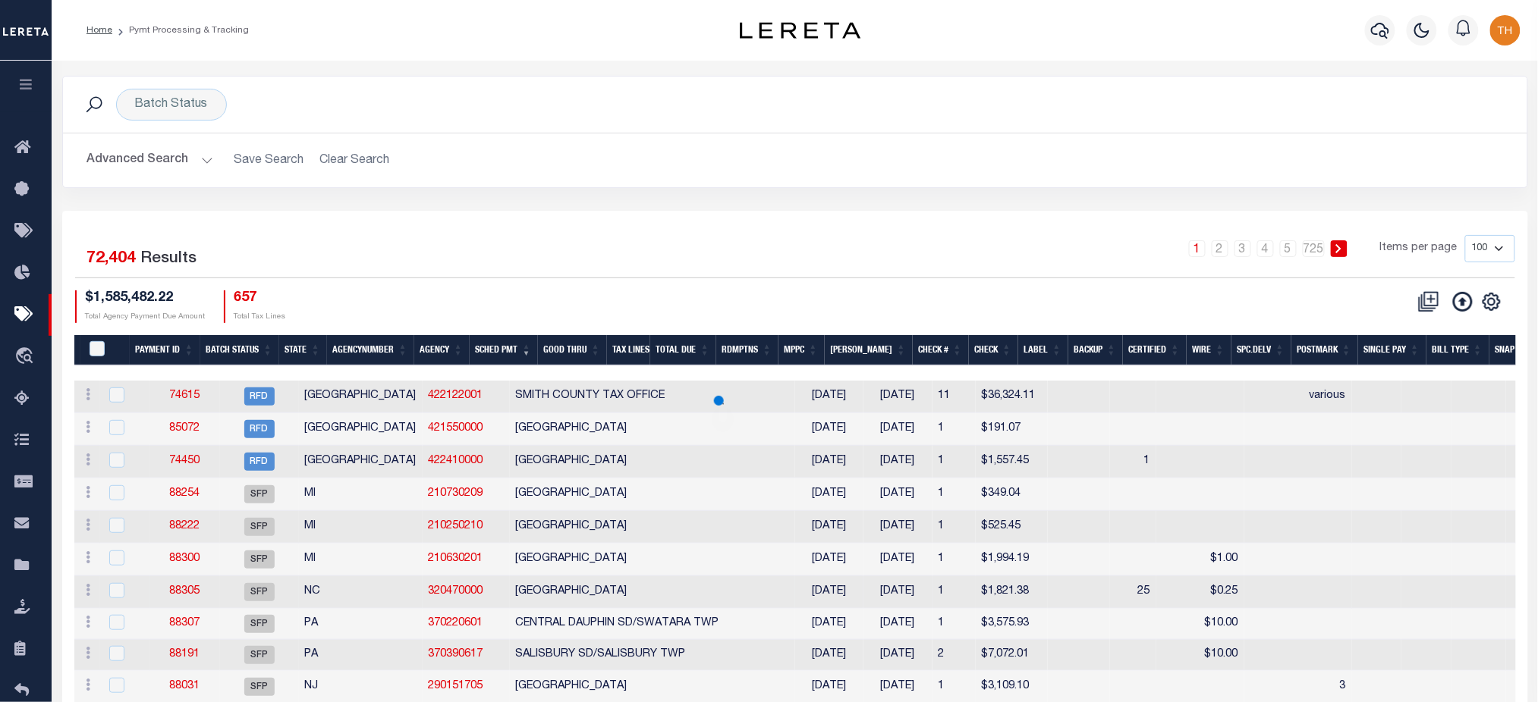
scroll to position [202, 0]
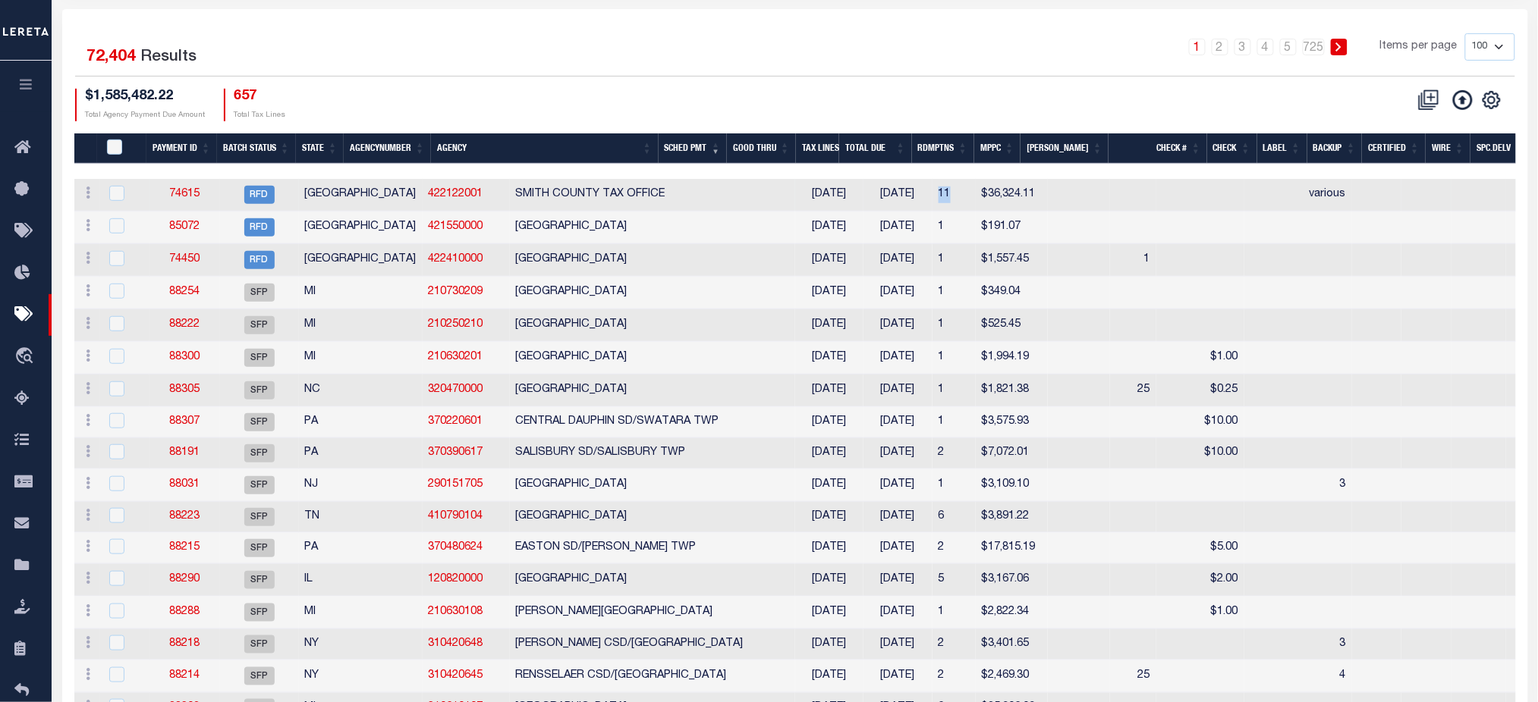
click at [932, 201] on td "11" at bounding box center [953, 195] width 43 height 33
checkbox input "true"
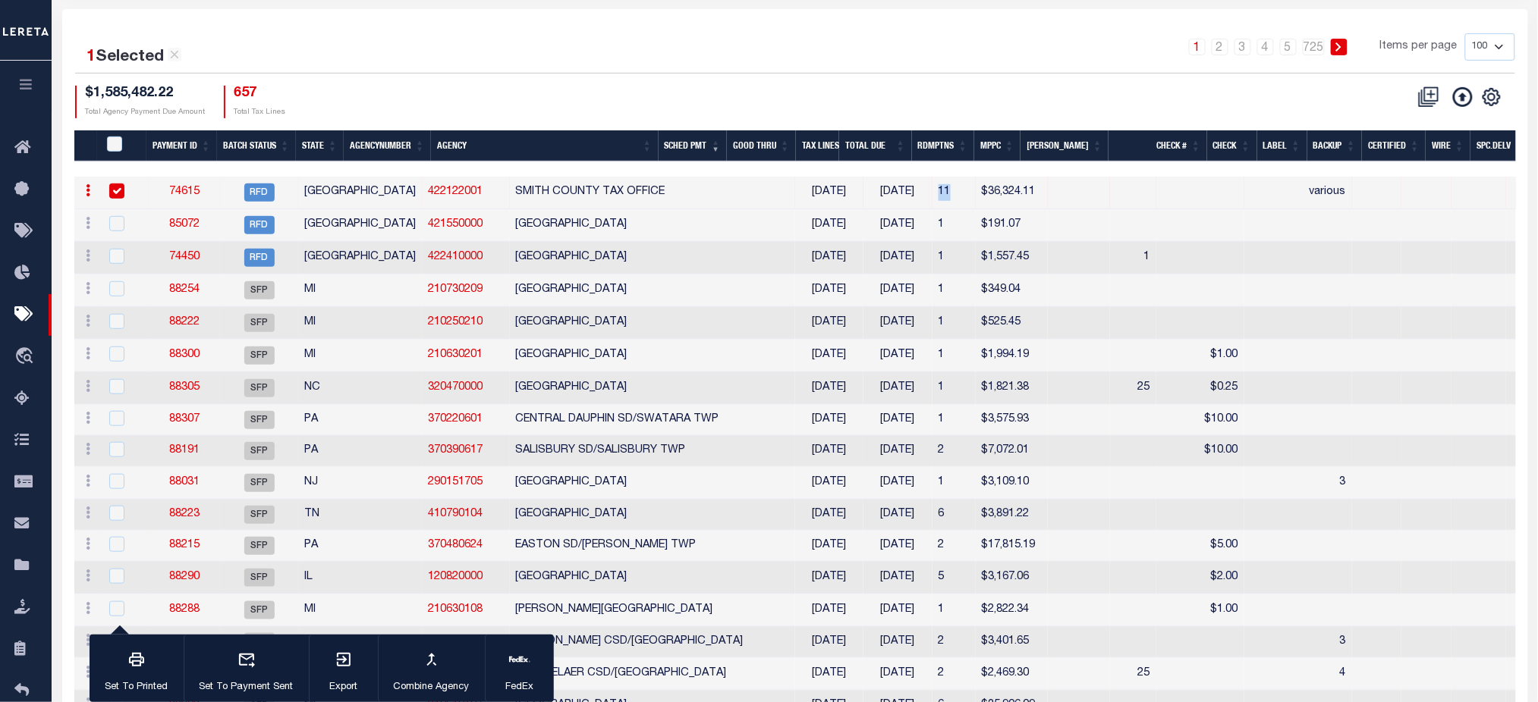
drag, startPoint x: 835, startPoint y: 458, endPoint x: 822, endPoint y: 461, distance: 13.2
click at [822, 461] on tr "ACTIONS Delete Batch 88191 SFP PA 370390617 SALISBURY SD/SALISBURY TWP 08/26/20…" at bounding box center [1169, 451] width 2191 height 31
click at [932, 526] on td "6" at bounding box center [953, 515] width 43 height 31
checkbox input "true"
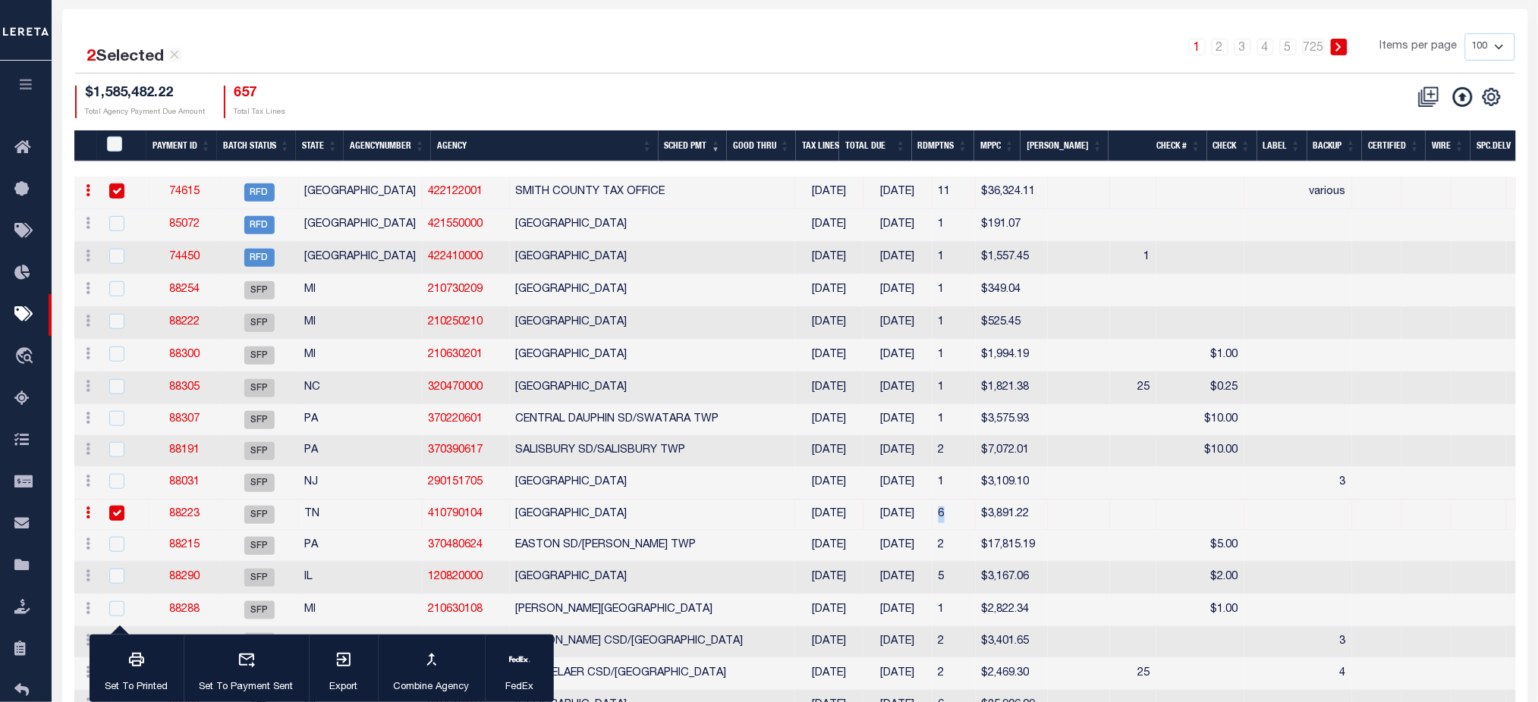
click at [119, 187] on input "checkbox" at bounding box center [116, 191] width 15 height 15
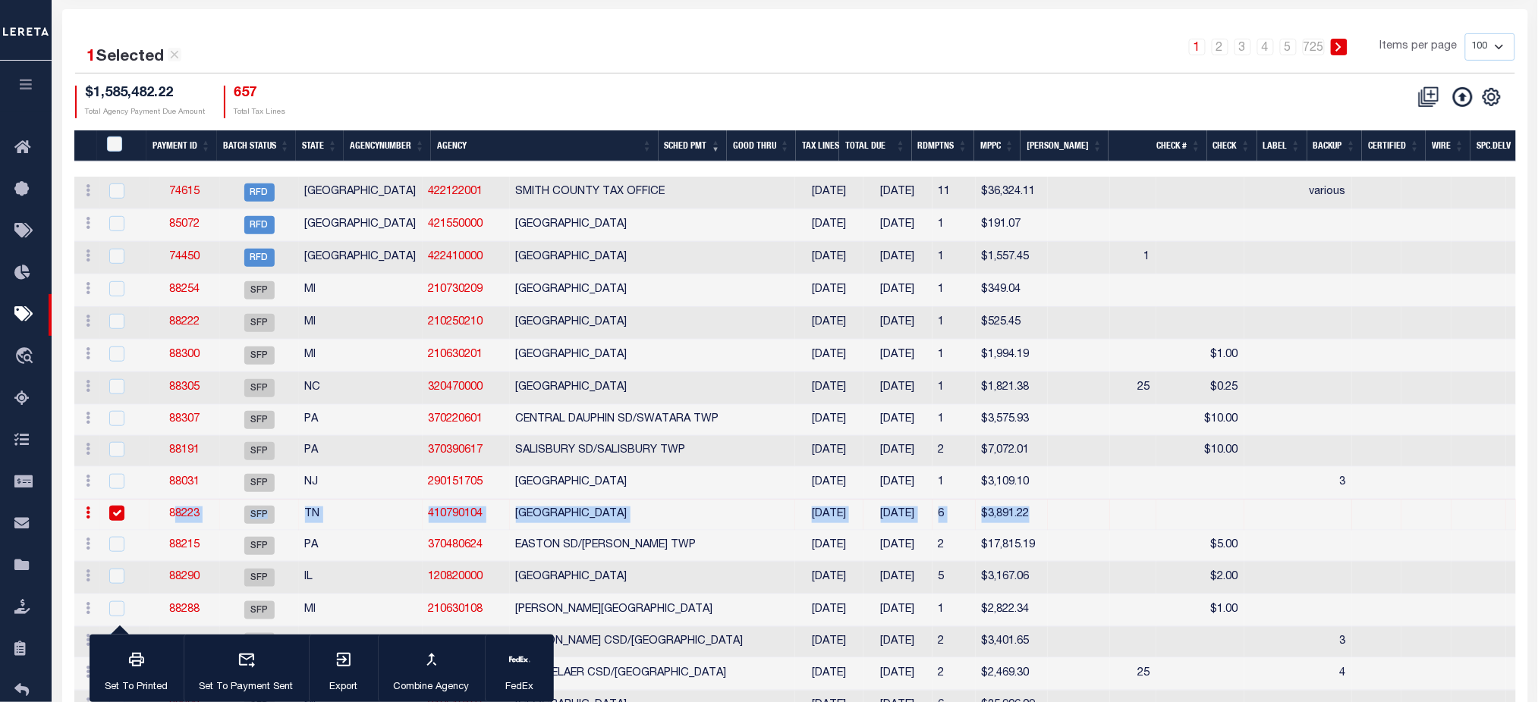
drag, startPoint x: 922, startPoint y: 526, endPoint x: 165, endPoint y: 526, distance: 757.8
click at [172, 526] on tr "ACTIONS Delete Batch 88223 SFP TN 410790104 MEMPHIS CITY 08/24/2025 08/29/2025 …" at bounding box center [1169, 515] width 2191 height 31
click at [863, 177] on td "01/31/2024" at bounding box center [897, 193] width 69 height 33
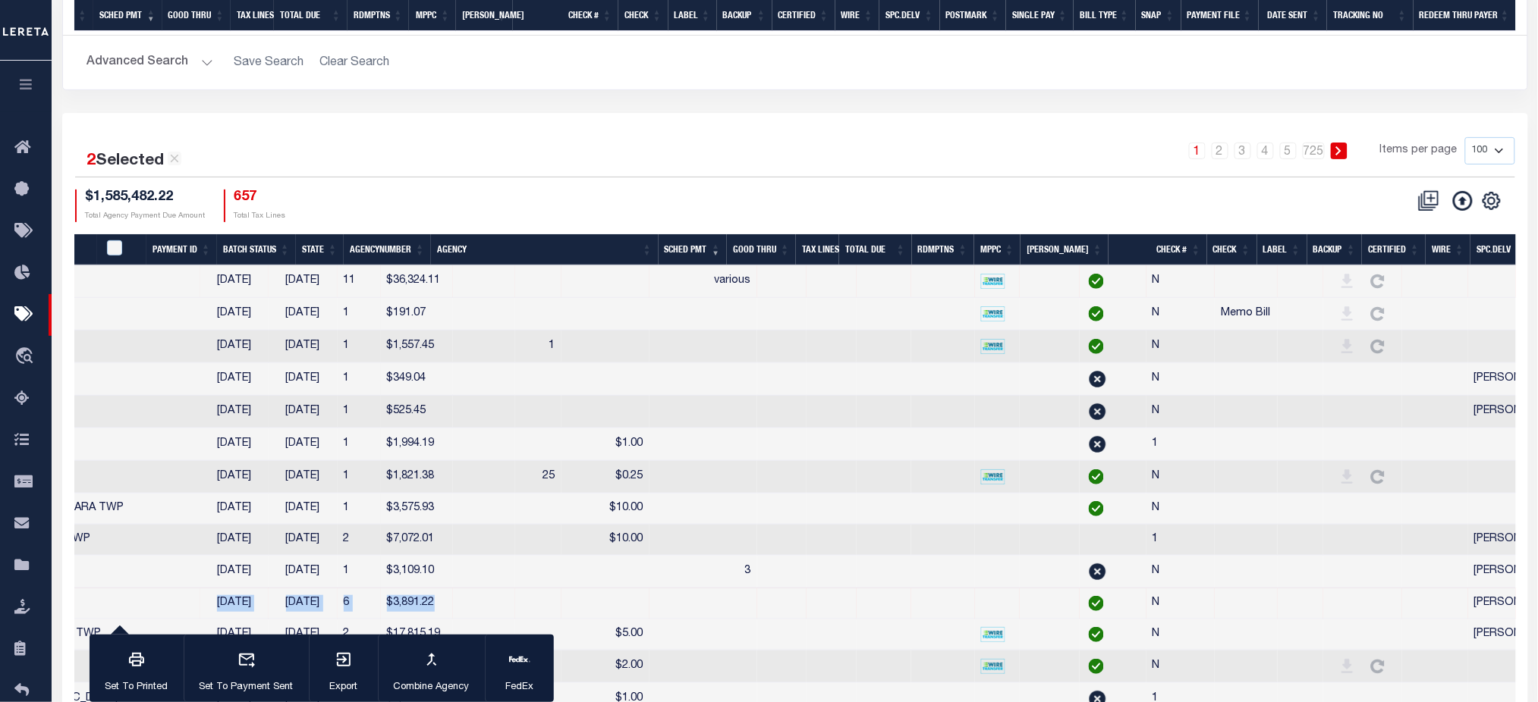
scroll to position [0, 595]
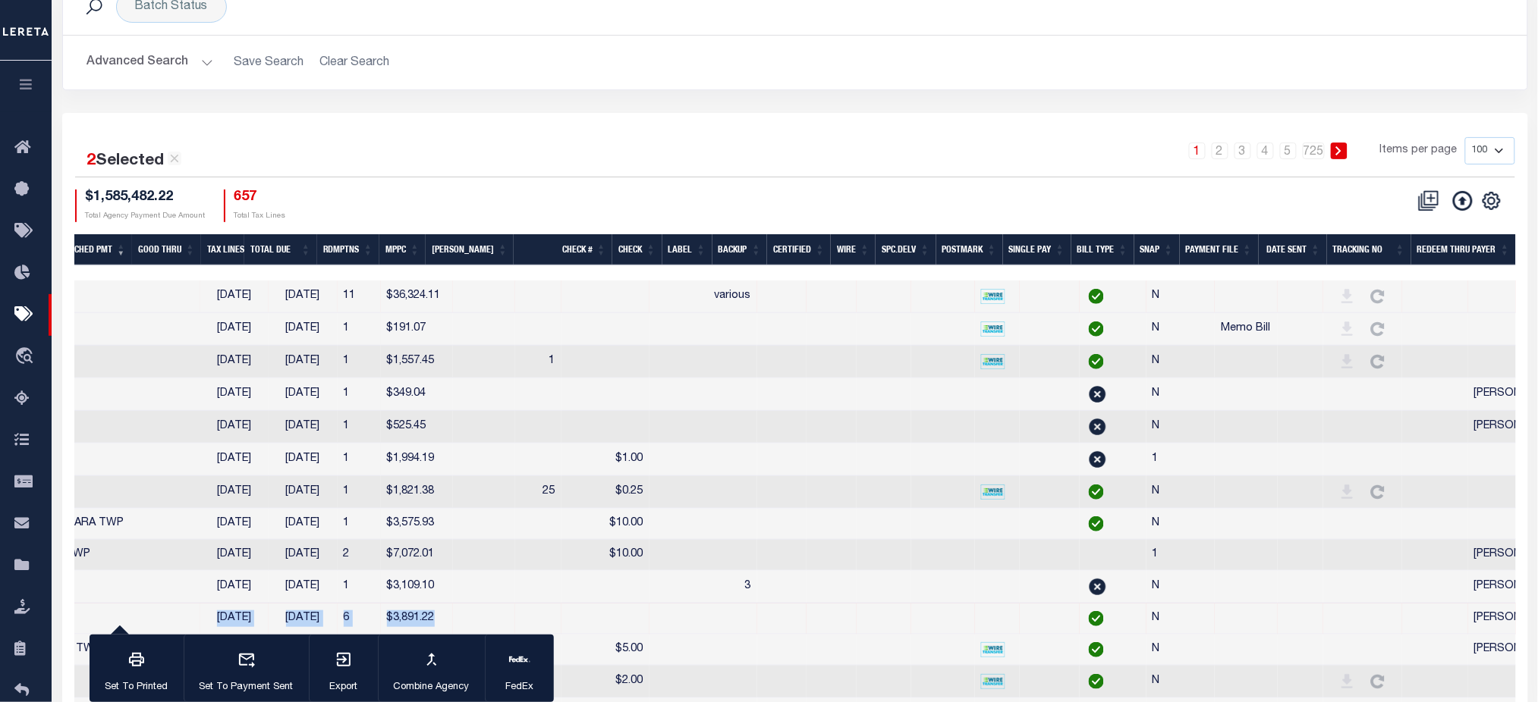
click at [1157, 249] on th "SNAP" at bounding box center [1157, 249] width 46 height 31
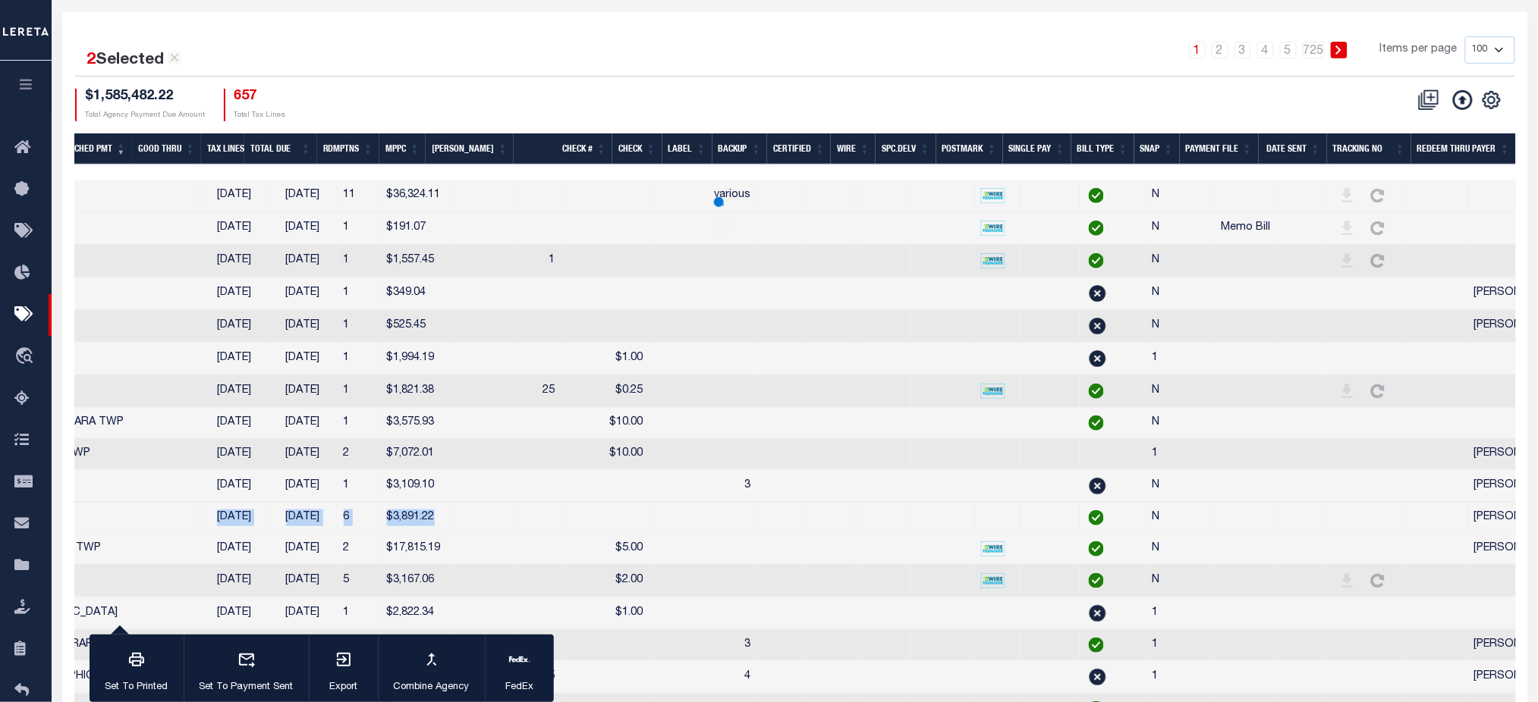
scroll to position [0, 0]
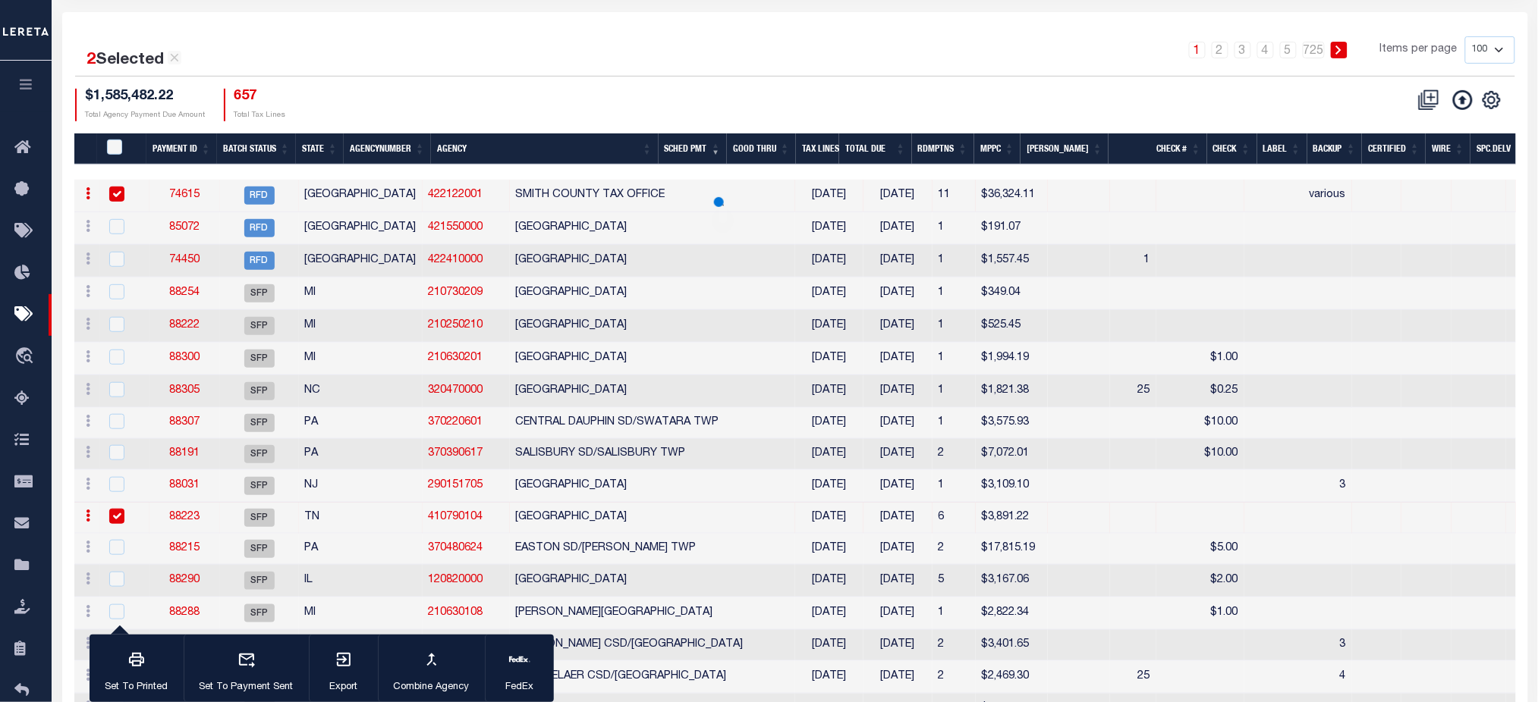
click at [592, 105] on div "$1,585,482.22 Total Agency Payment Due Amount 657 Total Tax Lines" at bounding box center [435, 105] width 720 height 33
click at [114, 191] on input "checkbox" at bounding box center [116, 194] width 15 height 15
checkbox input "false"
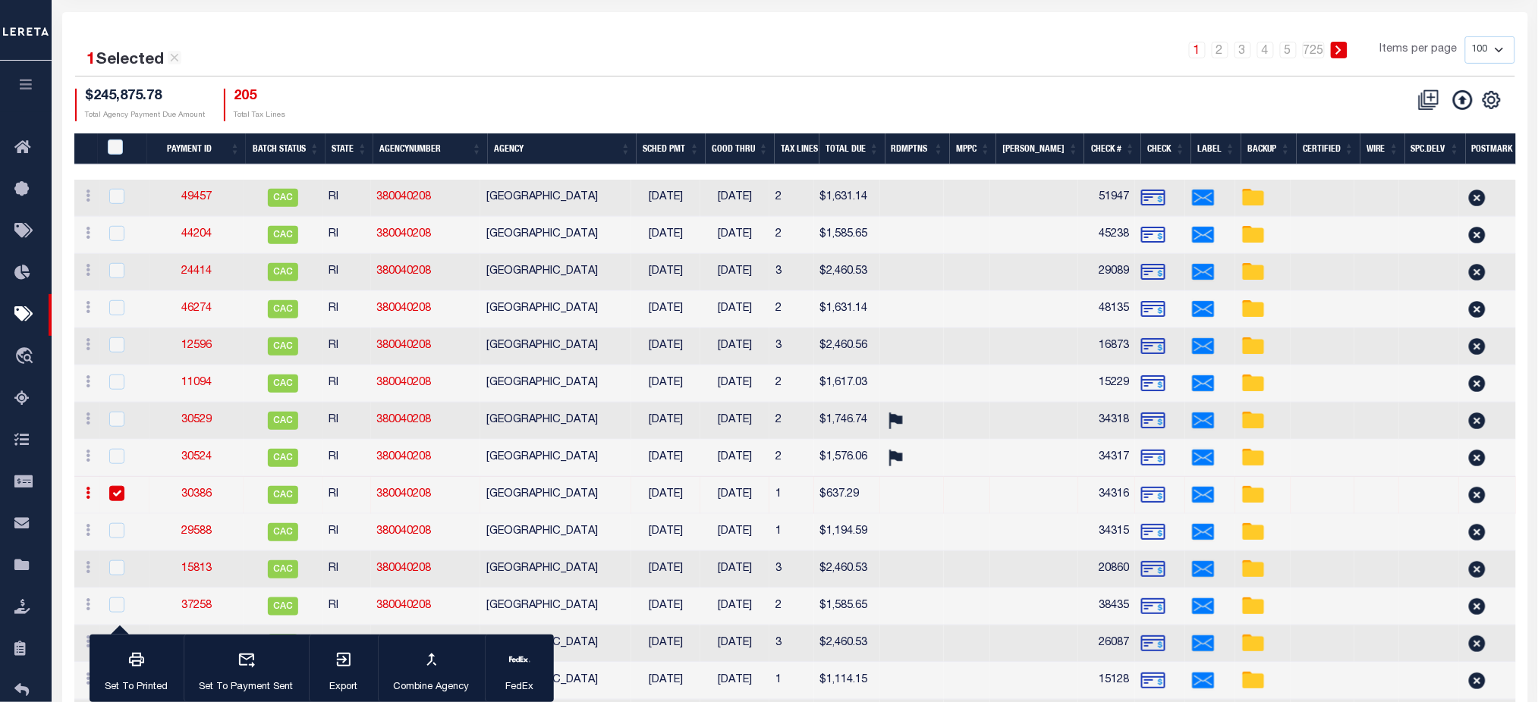
click at [117, 492] on input "checkbox" at bounding box center [116, 493] width 15 height 15
checkbox input "false"
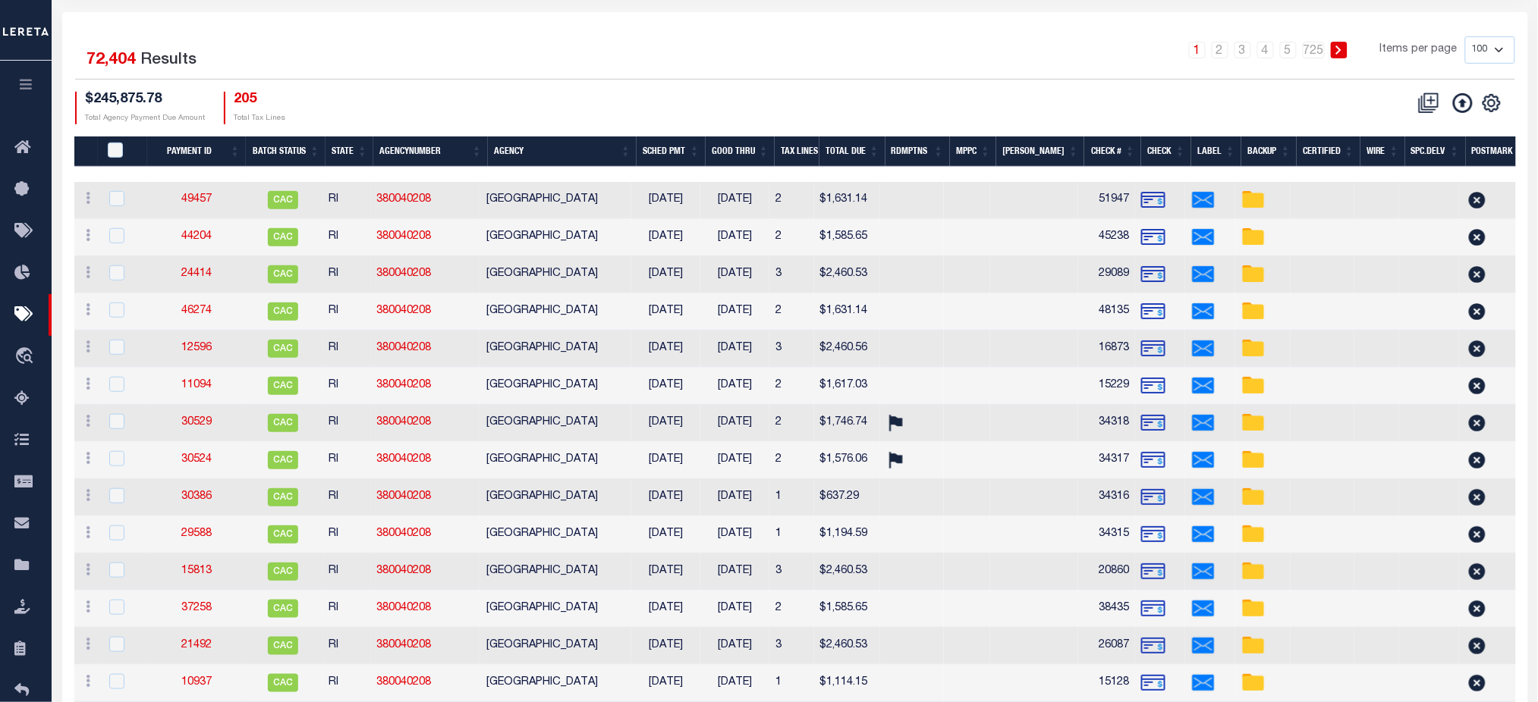
click at [872, 155] on th "Total Due" at bounding box center [852, 152] width 66 height 31
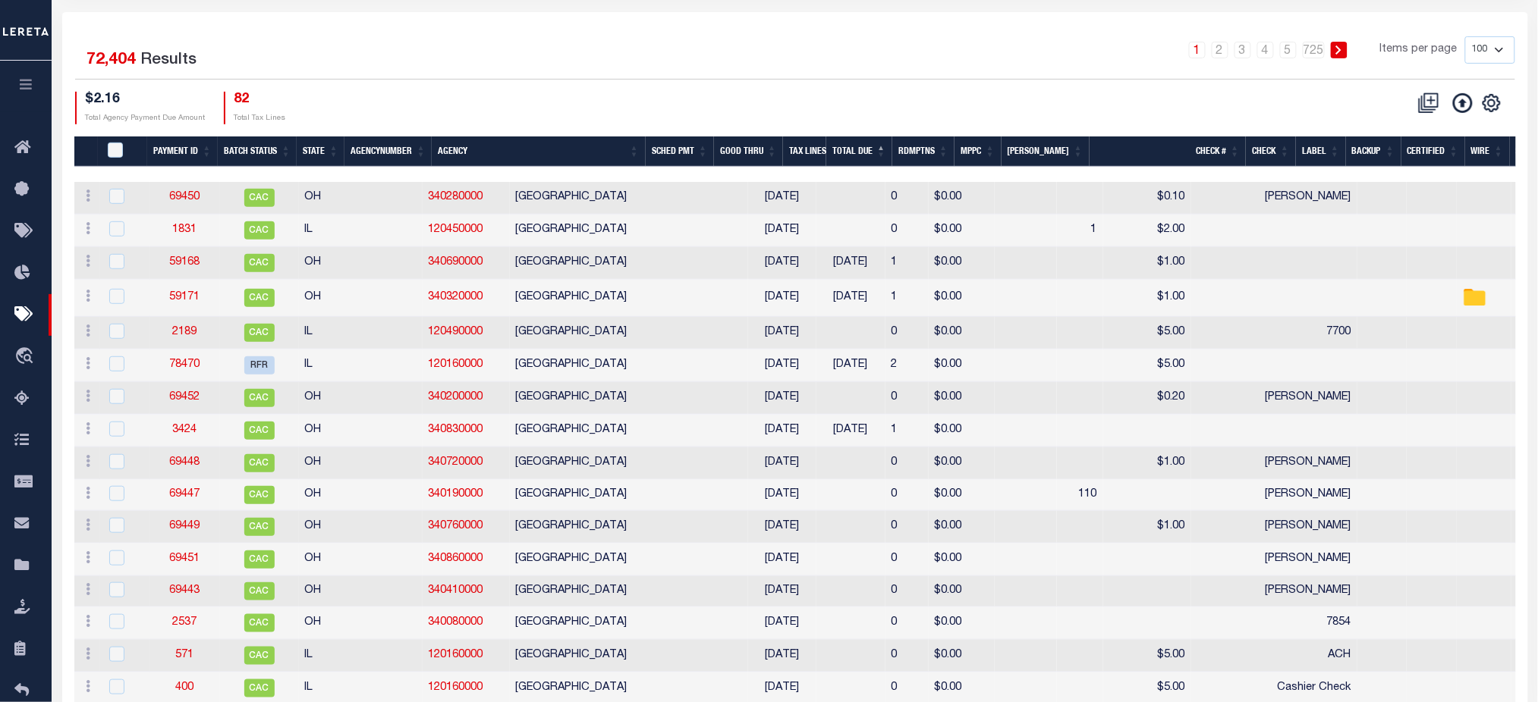
click at [868, 152] on th "Total Due" at bounding box center [859, 152] width 66 height 31
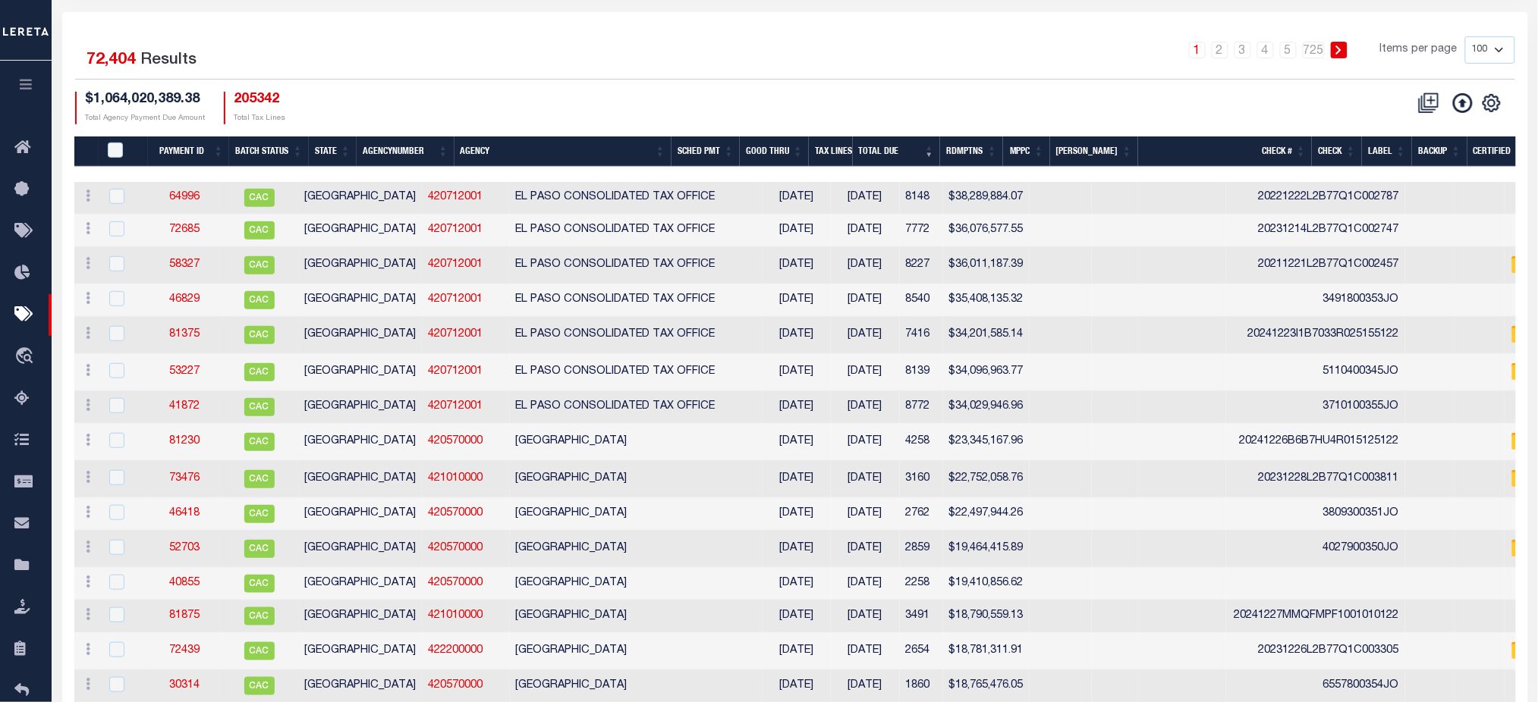
click at [784, 152] on th "Good Thru" at bounding box center [774, 152] width 69 height 31
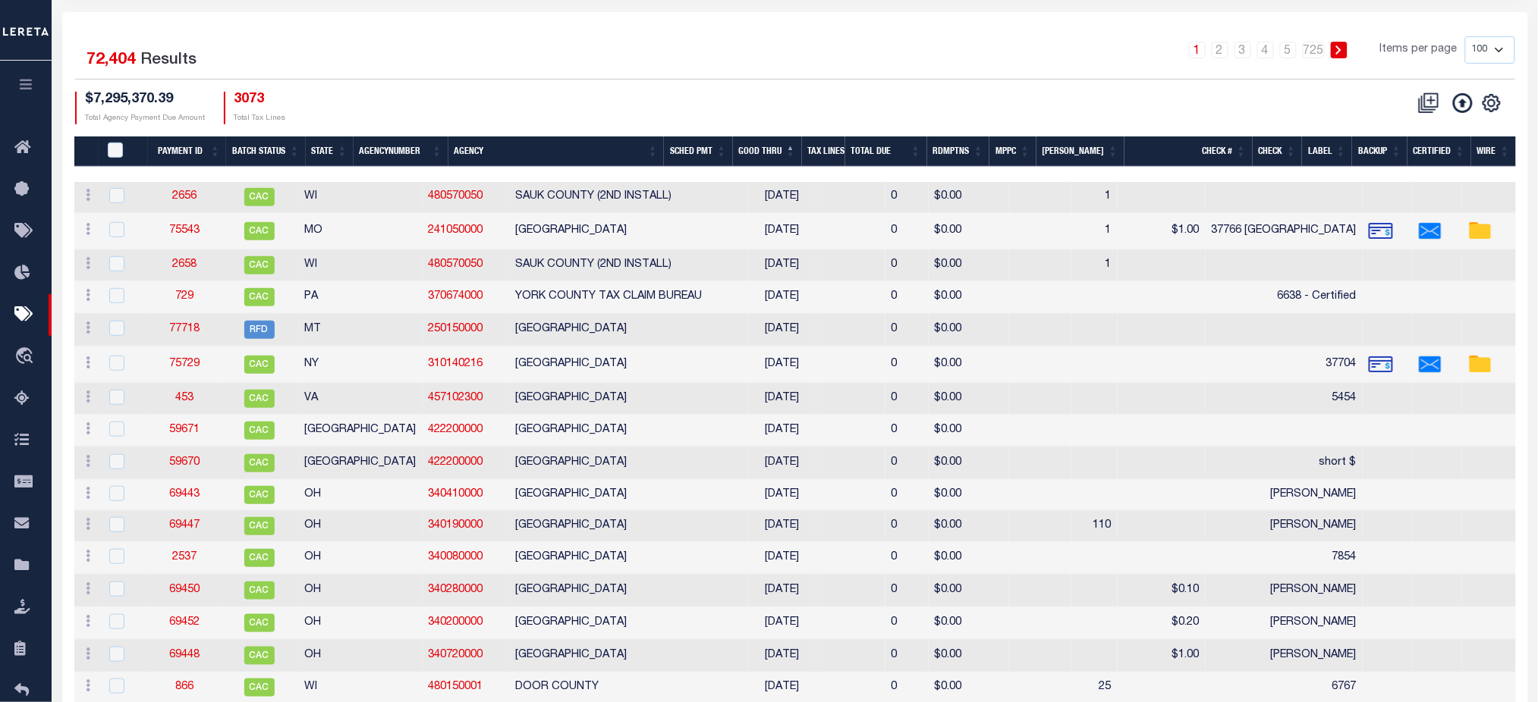
click at [698, 151] on th "SCHED PMT" at bounding box center [698, 152] width 69 height 31
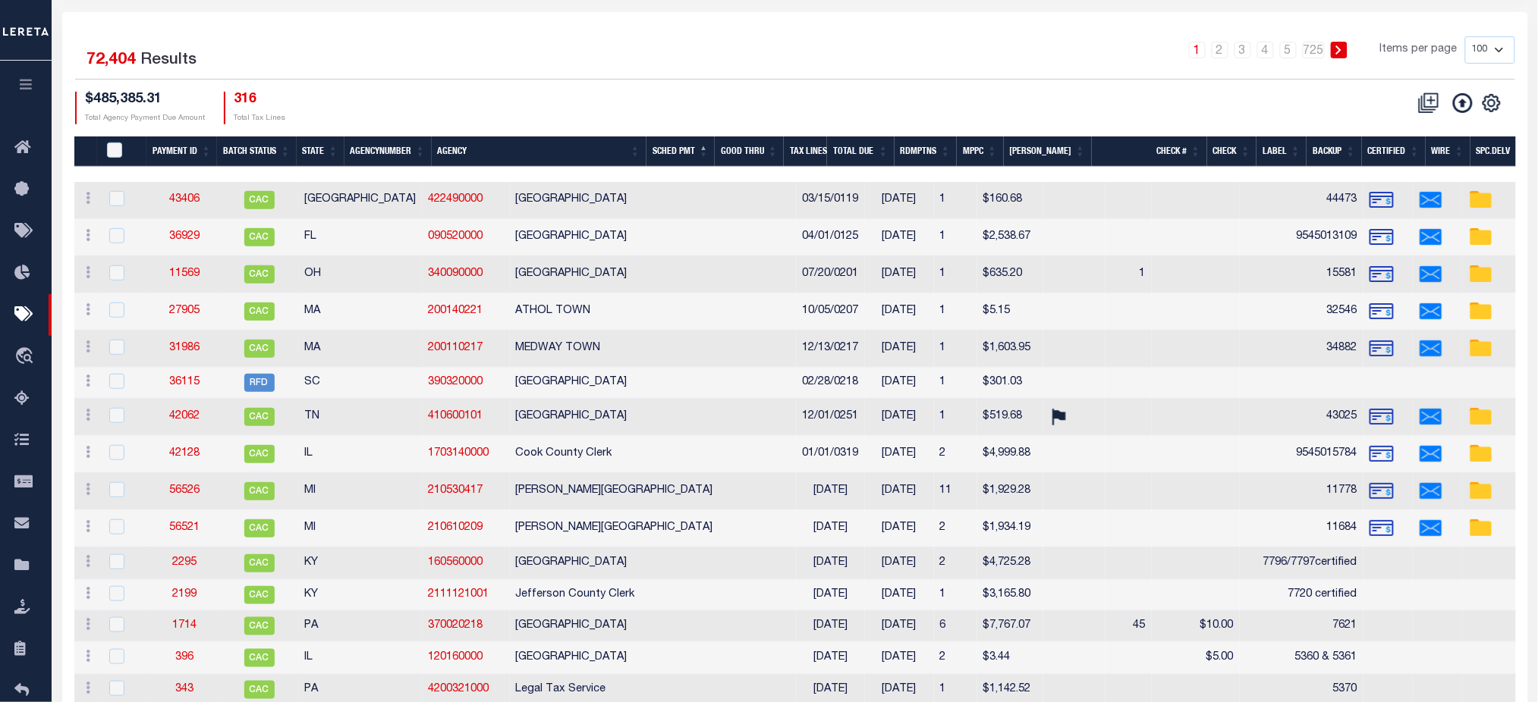
click at [702, 150] on th "SCHED PMT" at bounding box center [680, 152] width 69 height 31
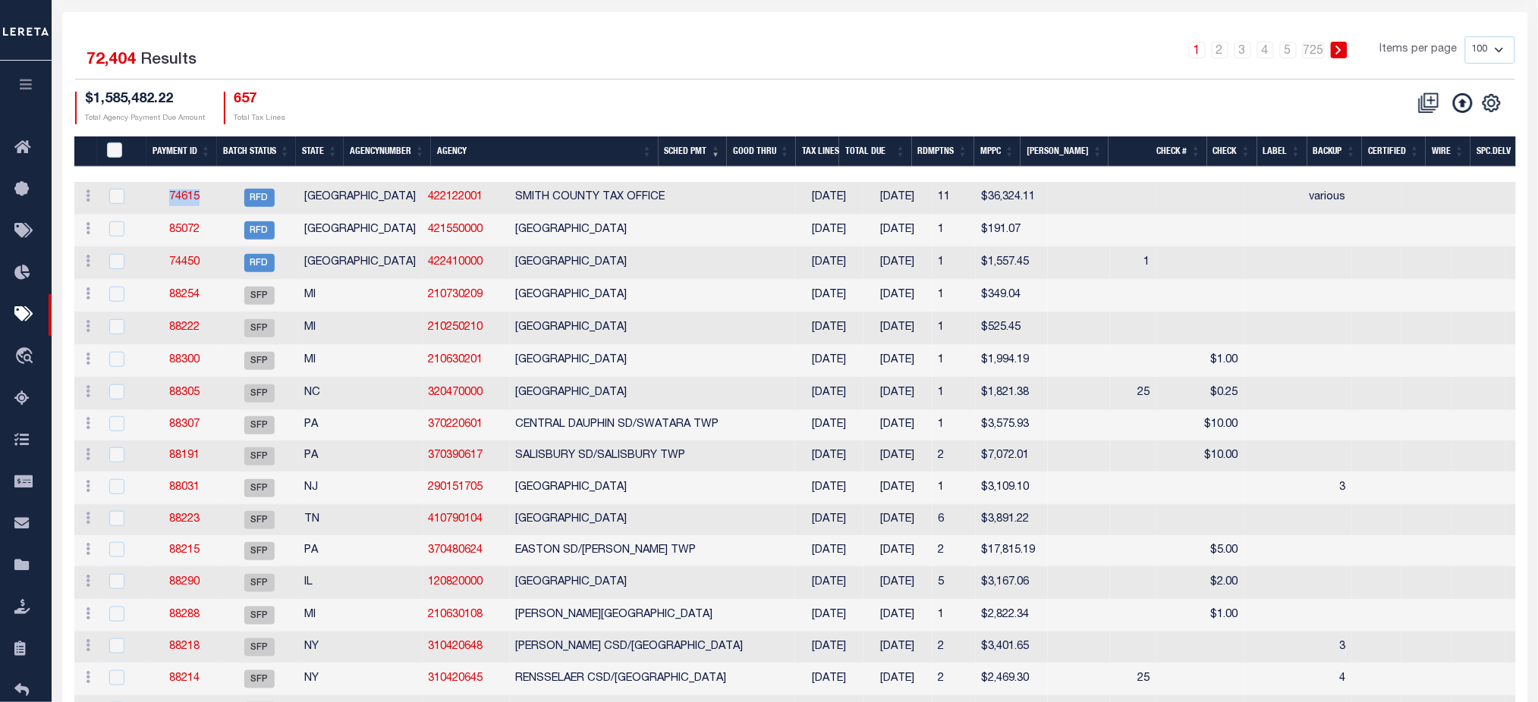
drag, startPoint x: 160, startPoint y: 198, endPoint x: 204, endPoint y: 200, distance: 44.1
click at [204, 200] on td "74615" at bounding box center [184, 198] width 71 height 33
checkbox input "true"
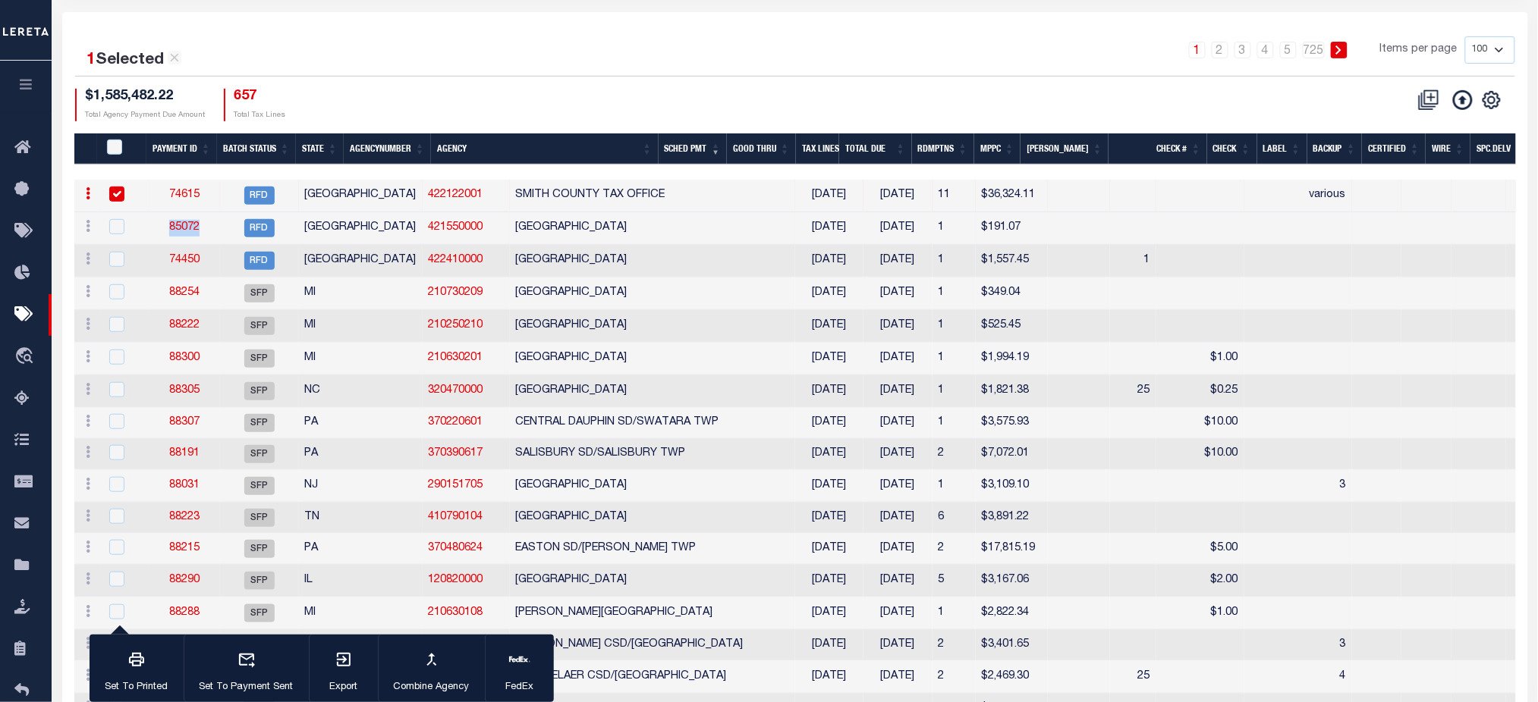
drag, startPoint x: 158, startPoint y: 234, endPoint x: 200, endPoint y: 237, distance: 42.6
click at [200, 237] on td "85072" at bounding box center [184, 228] width 71 height 33
checkbox input "true"
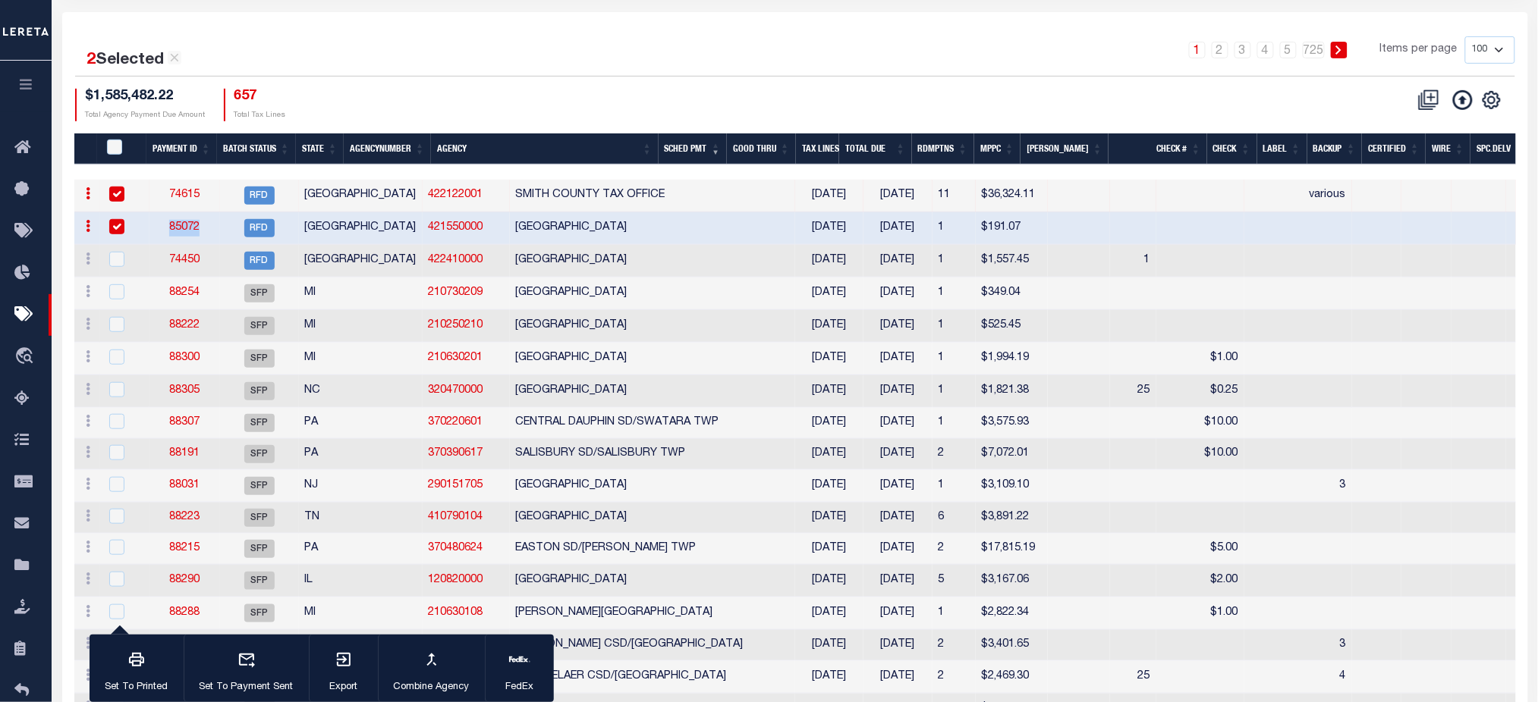
click at [118, 194] on input "checkbox" at bounding box center [116, 194] width 15 height 15
checkbox input "false"
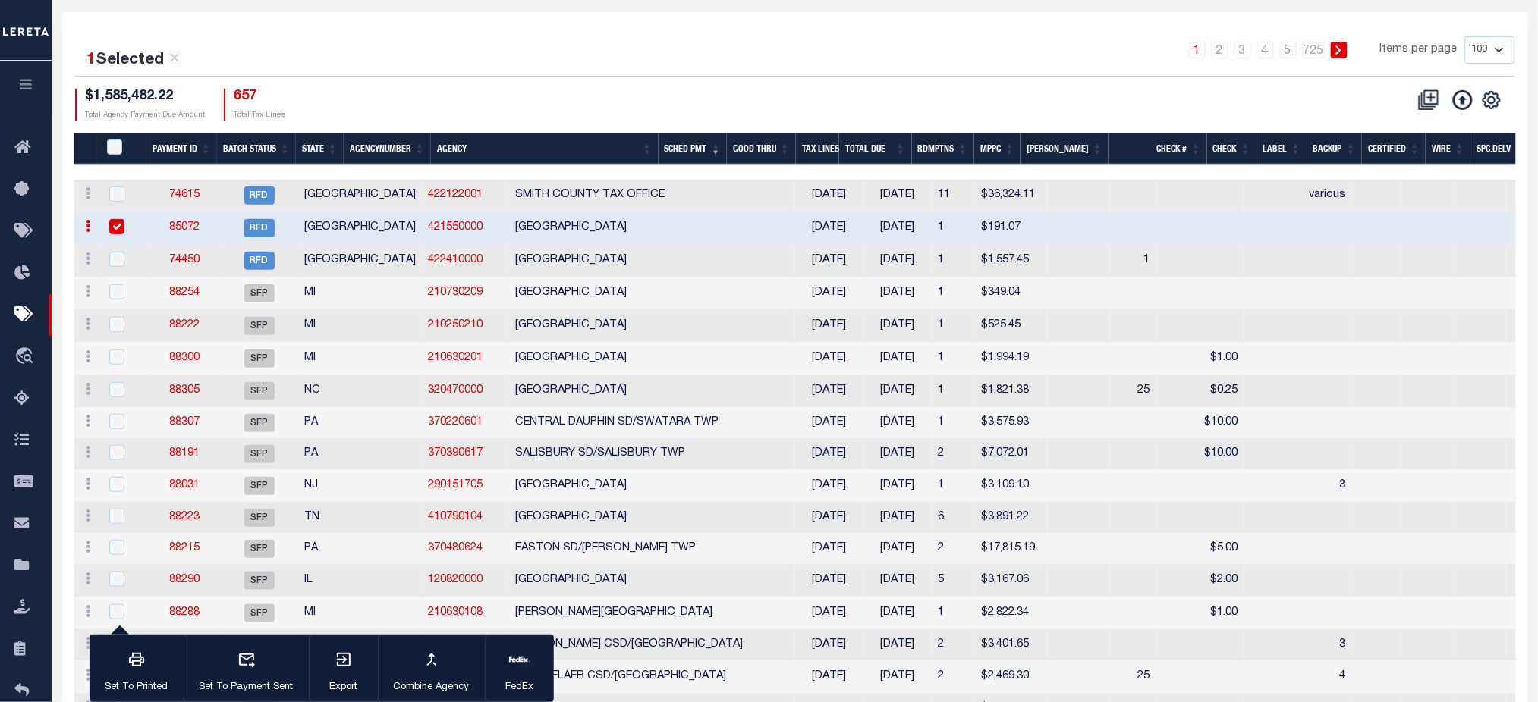
click at [124, 224] on div at bounding box center [124, 227] width 37 height 17
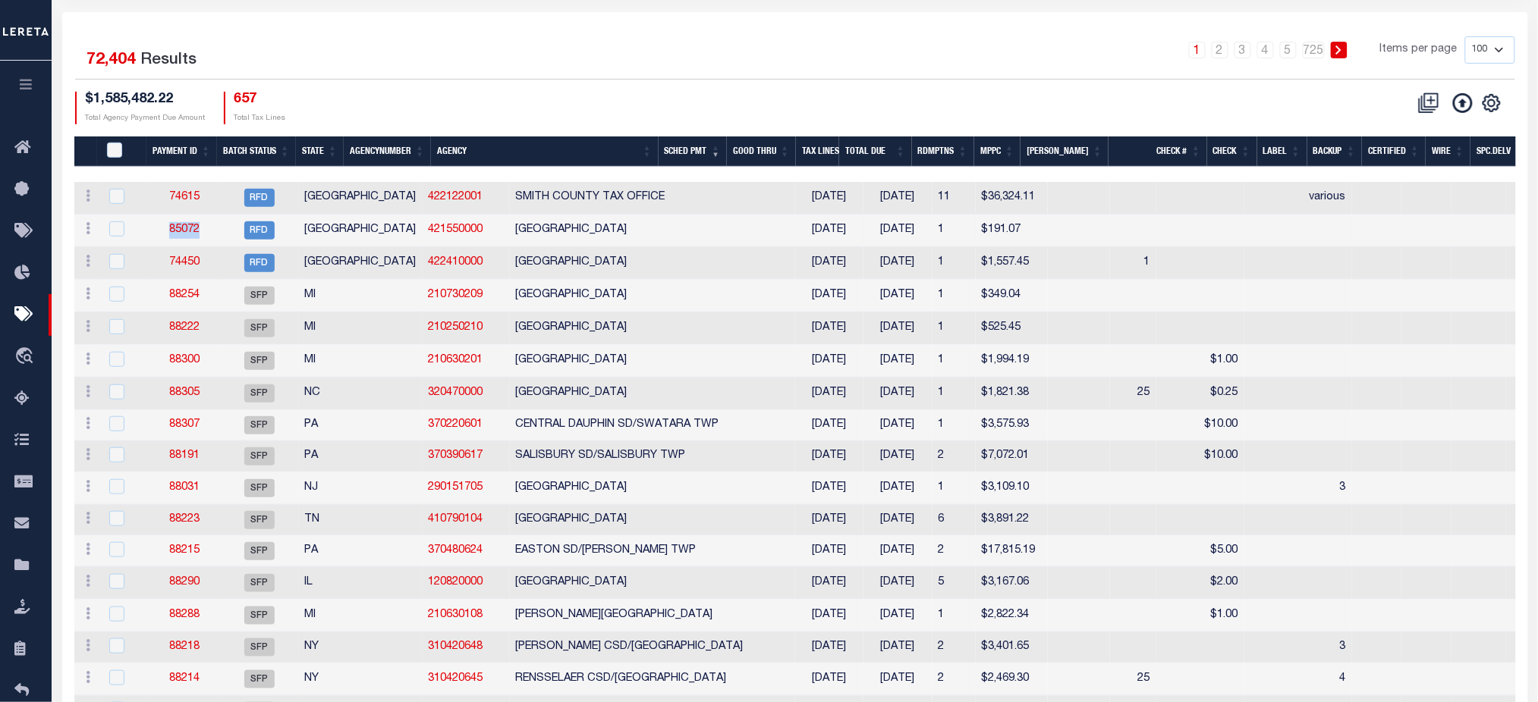
drag, startPoint x: 150, startPoint y: 238, endPoint x: 203, endPoint y: 237, distance: 53.1
click at [203, 237] on td "85072" at bounding box center [184, 231] width 71 height 33
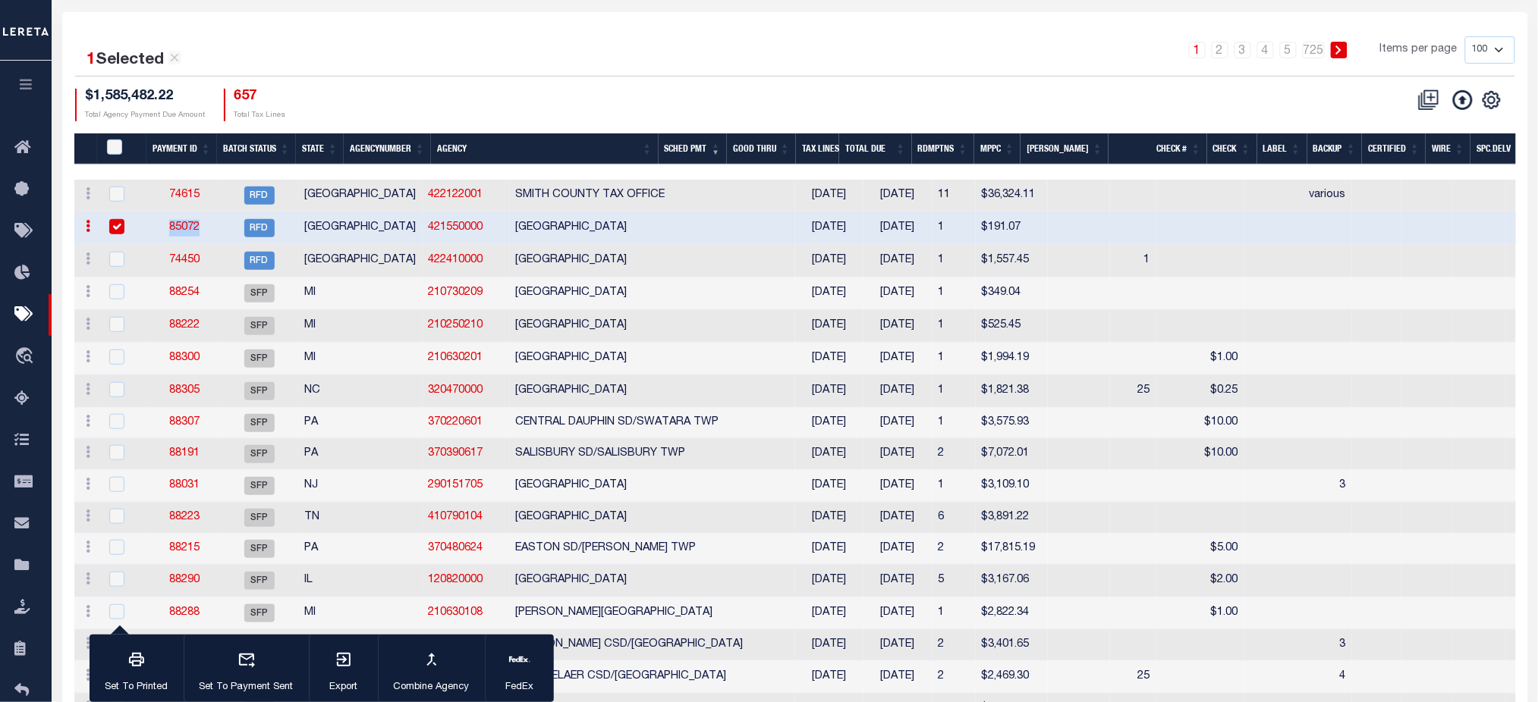
click at [115, 231] on input "checkbox" at bounding box center [116, 226] width 15 height 15
checkbox input "false"
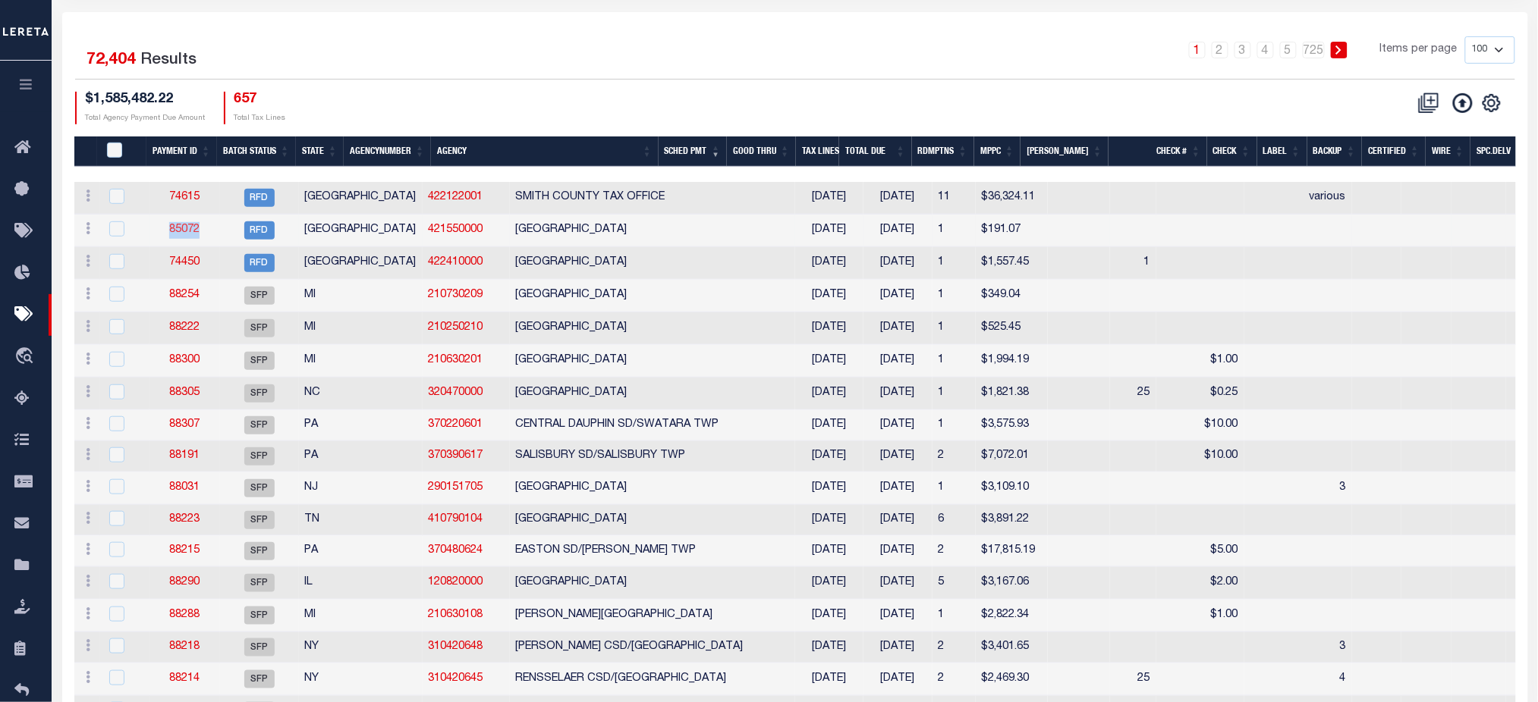
click at [195, 235] on link "85072" at bounding box center [184, 230] width 30 height 11
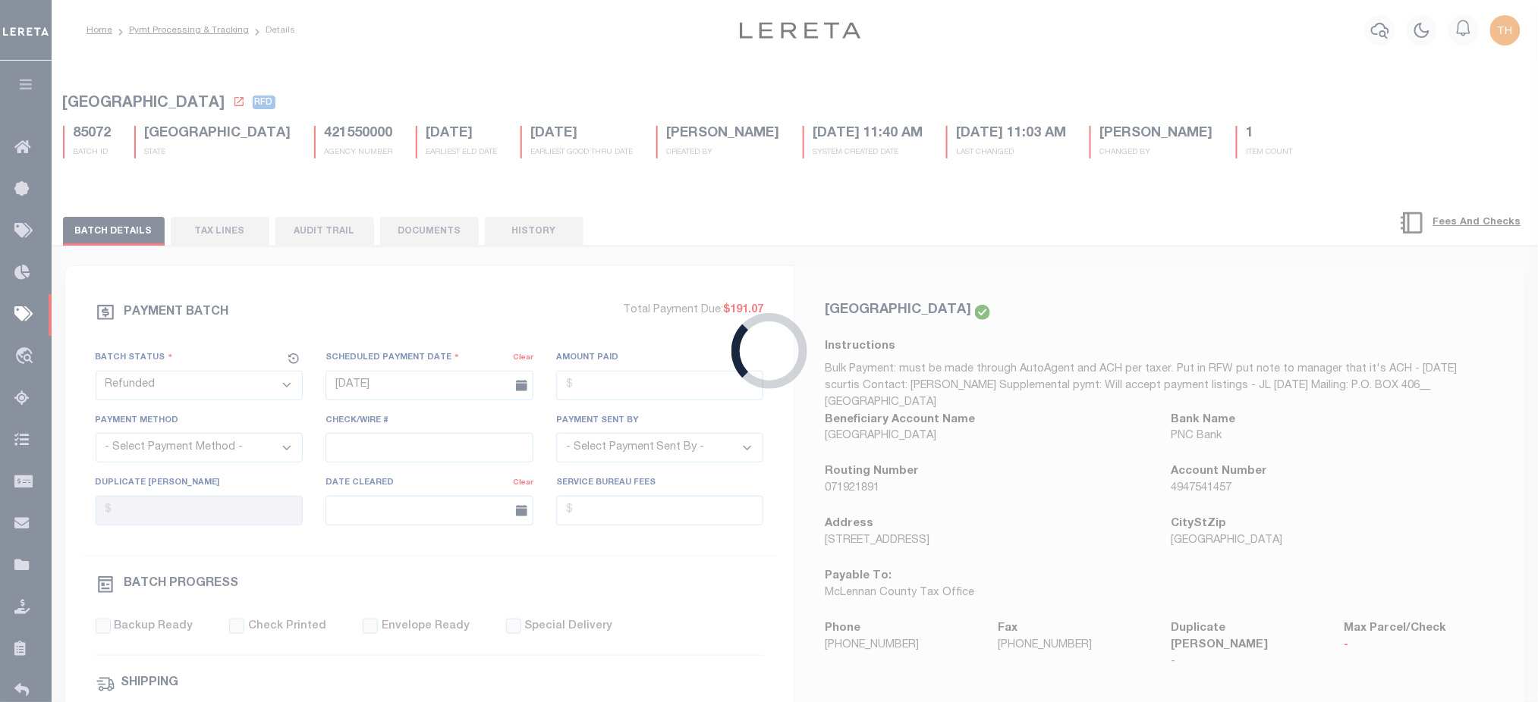
type input "$456.19"
select select "Villatoro-Benitez, Andres"
select select
select select "37"
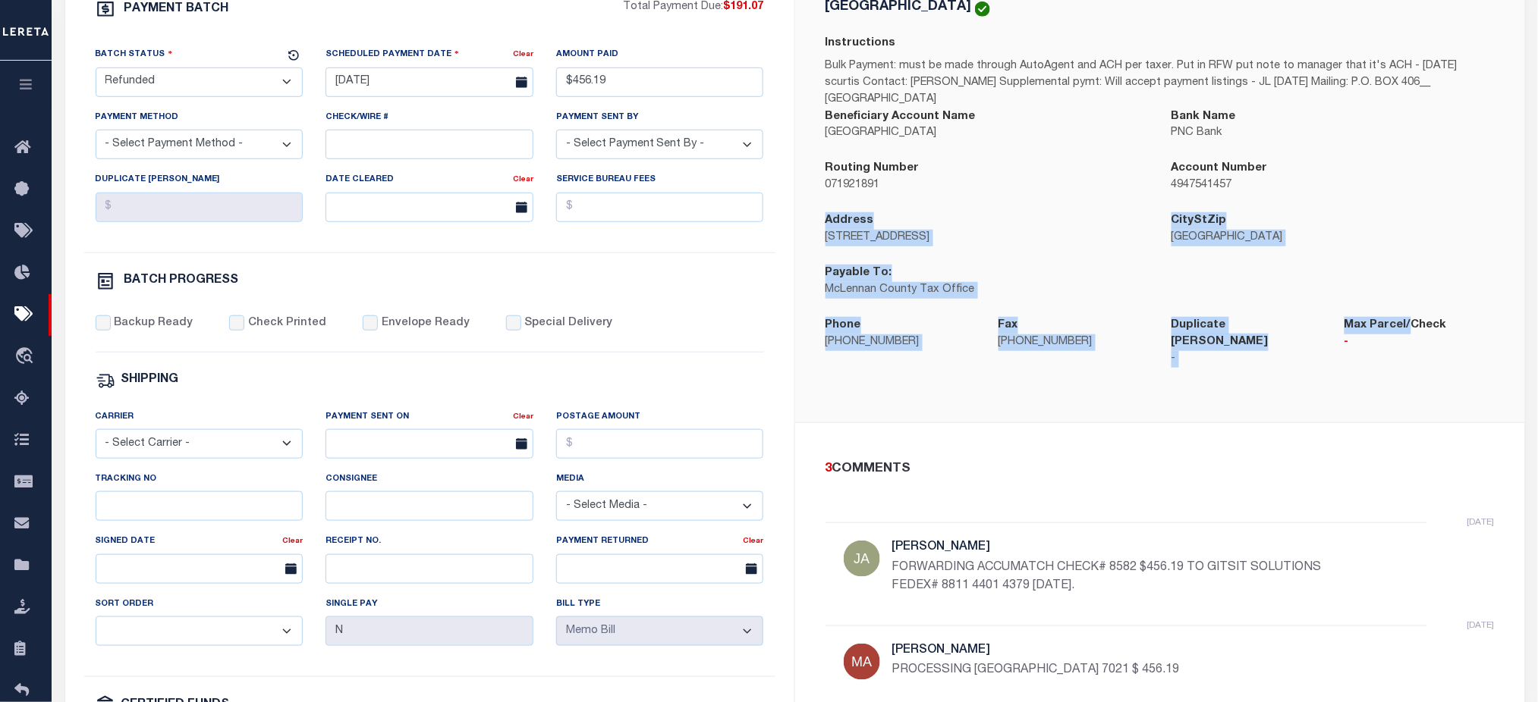
drag, startPoint x: 843, startPoint y: 208, endPoint x: 1411, endPoint y: 317, distance: 577.8
click at [1411, 317] on div "MCLENNAN COUNTY Instructions Bulk Payment: must be made through AutoAgent and A…" at bounding box center [1159, 192] width 693 height 386
click at [38, 86] on button "button" at bounding box center [26, 87] width 52 height 52
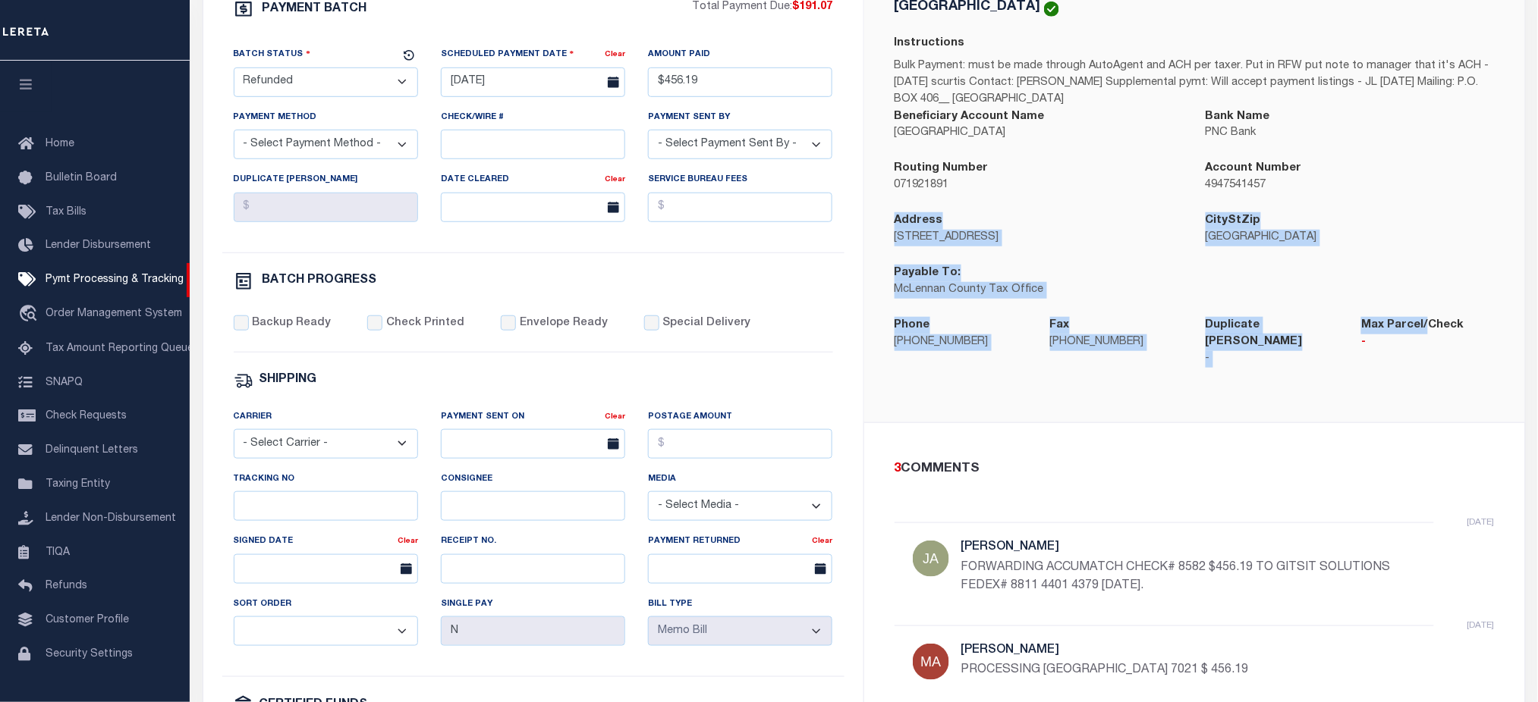
click at [915, 256] on div "Address 215 N 5th St, Ste 118" at bounding box center [1039, 238] width 312 height 52
drag, startPoint x: 891, startPoint y: 223, endPoint x: 1452, endPoint y: 340, distance: 572.6
click at [1452, 340] on div "MCLENNAN COUNTY Instructions Bulk Payment: must be made through AutoAgent and A…" at bounding box center [1194, 192] width 624 height 386
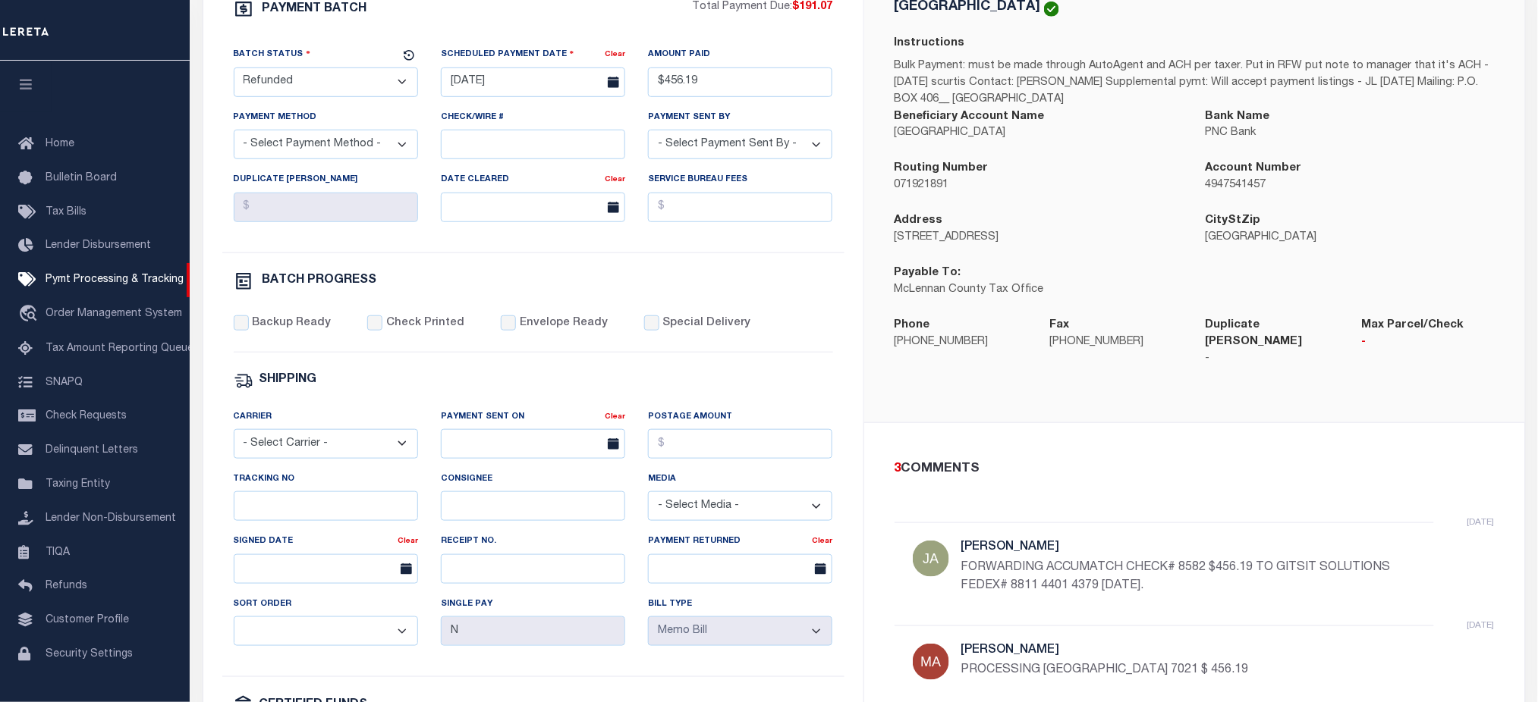
click at [1035, 435] on div "3 COMMENTS 3 months ago James, Sherry FORWARDING ACCUMATCH CHECK# 8582 $456.19 …" at bounding box center [1194, 631] width 661 height 417
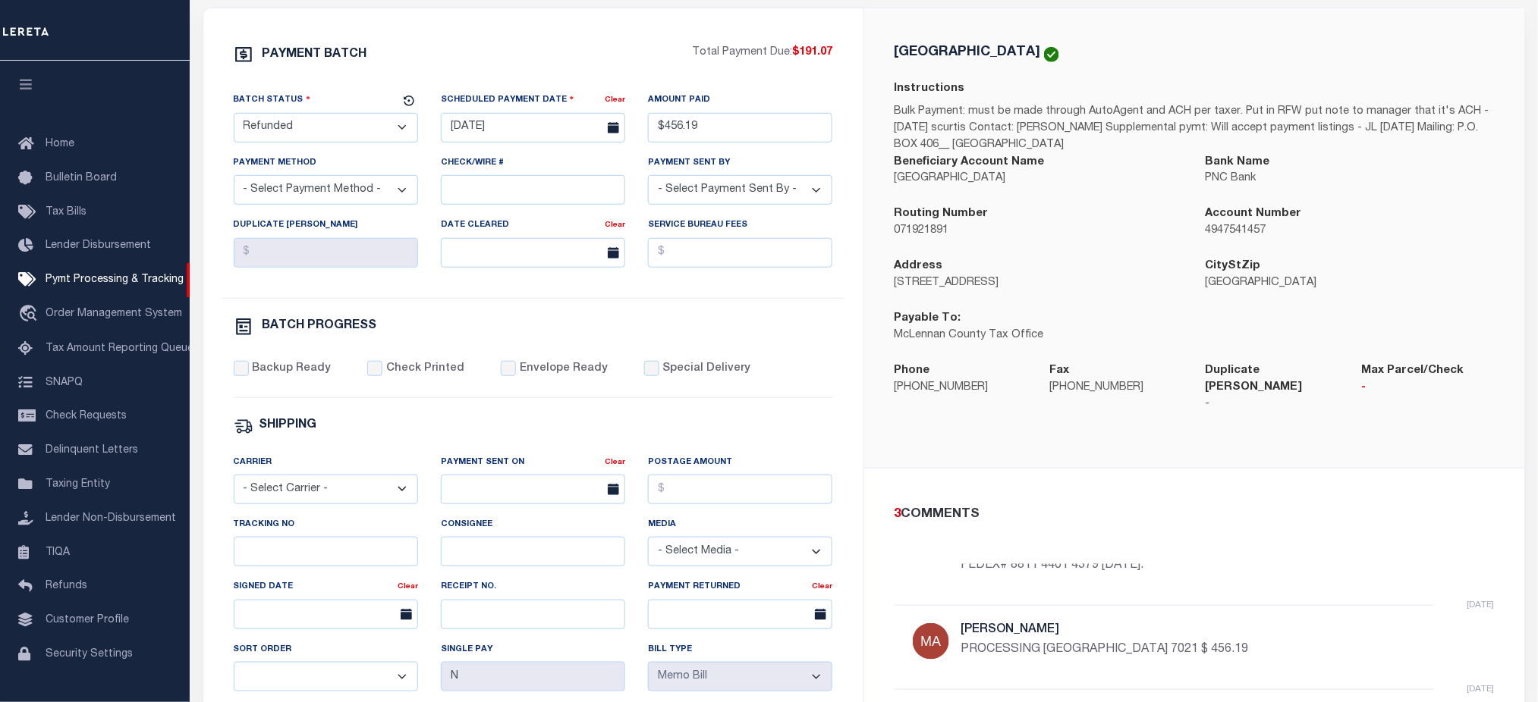
scroll to position [202, 0]
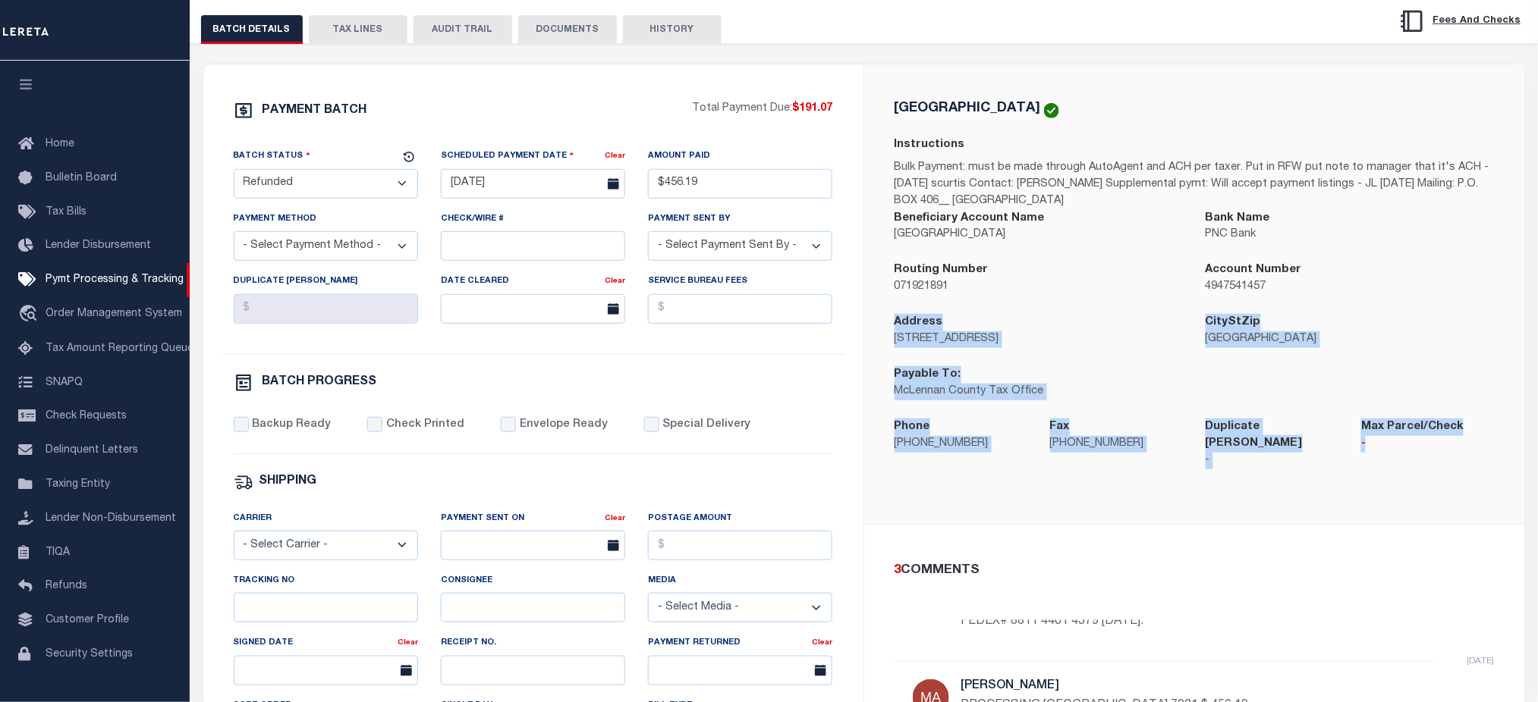
drag, startPoint x: 895, startPoint y: 323, endPoint x: 1396, endPoint y: 460, distance: 519.6
click at [1396, 460] on div "MCLENNAN COUNTY Instructions Bulk Payment: must be made through AutoAgent and A…" at bounding box center [1194, 294] width 624 height 386
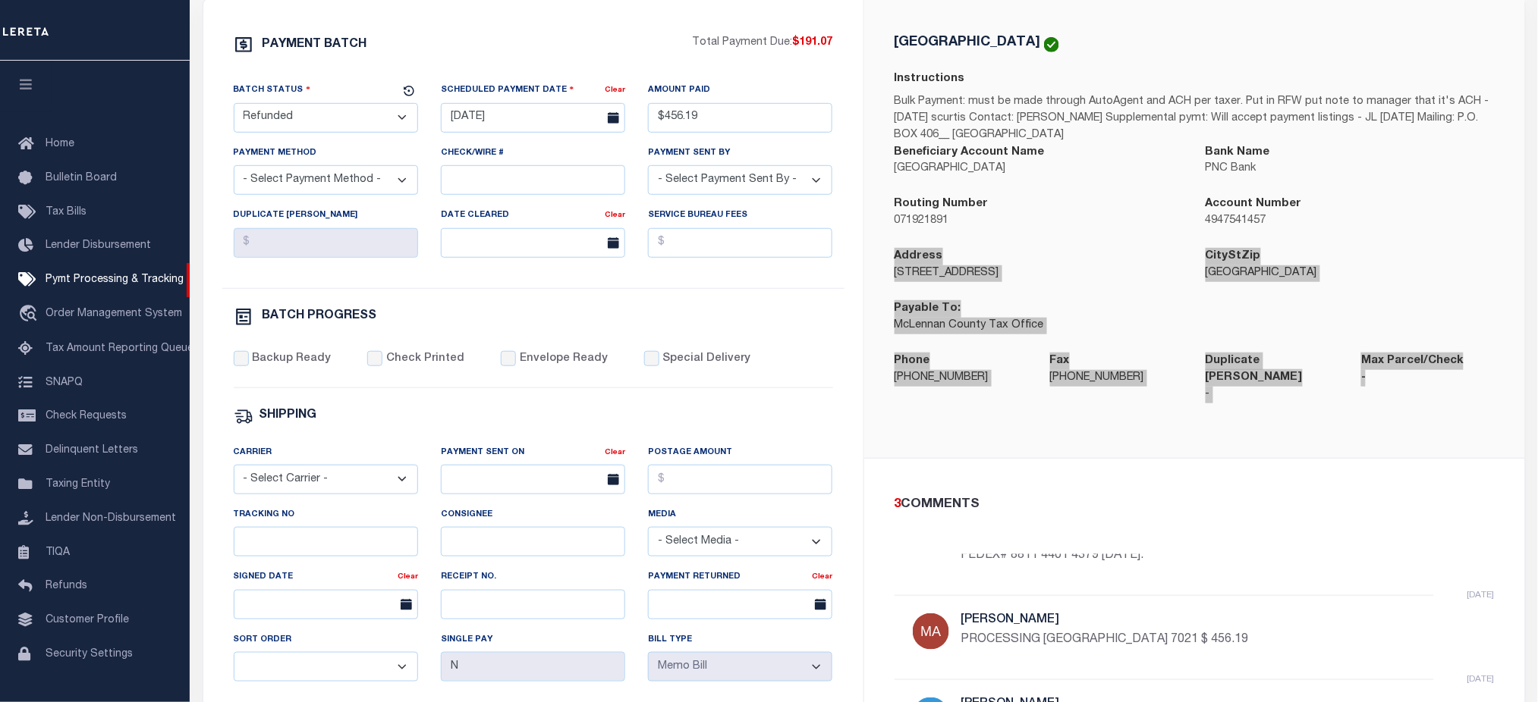
scroll to position [0, 0]
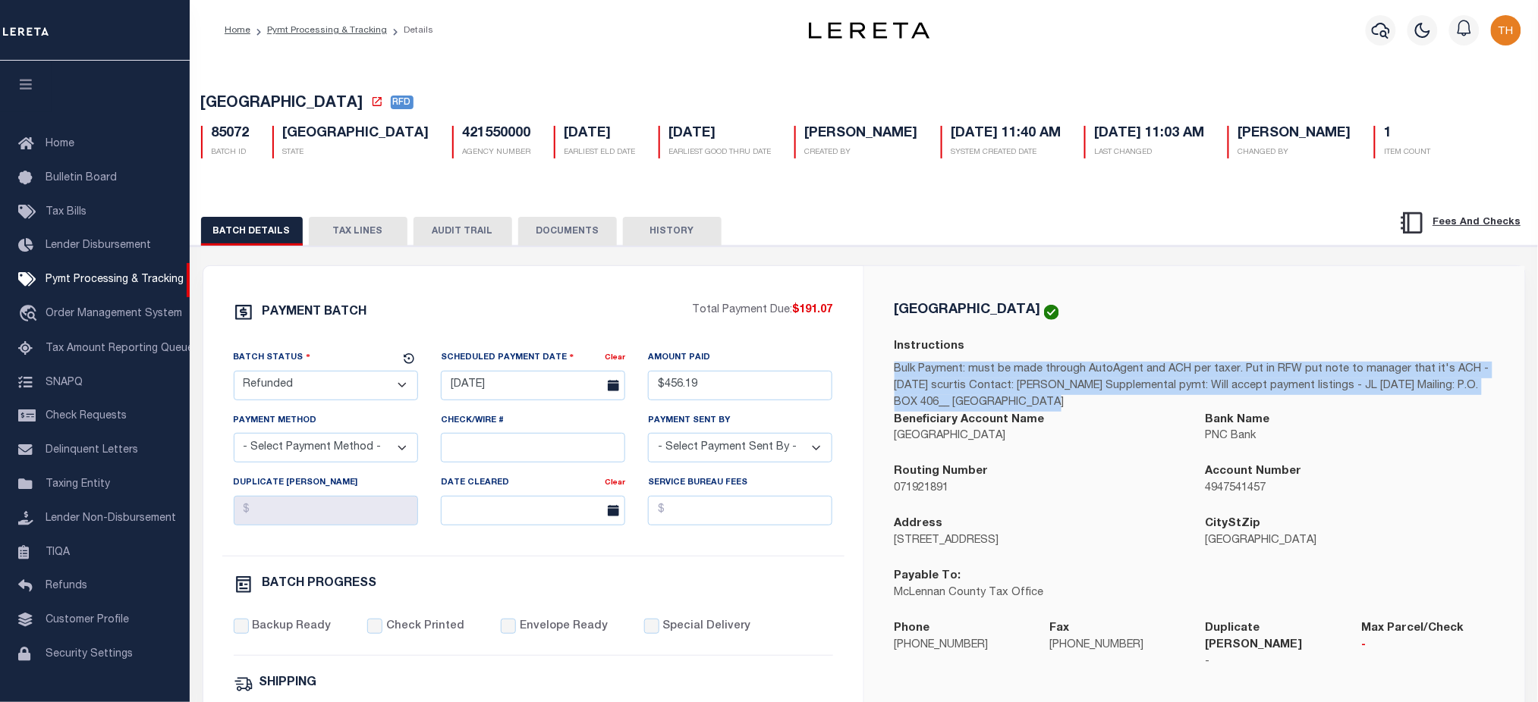
drag, startPoint x: 1034, startPoint y: 407, endPoint x: 865, endPoint y: 373, distance: 171.8
click at [865, 373] on div "MCLENNAN COUNTY Instructions Bulk Payment: must be made through AutoAgent and A…" at bounding box center [1194, 496] width 661 height 460
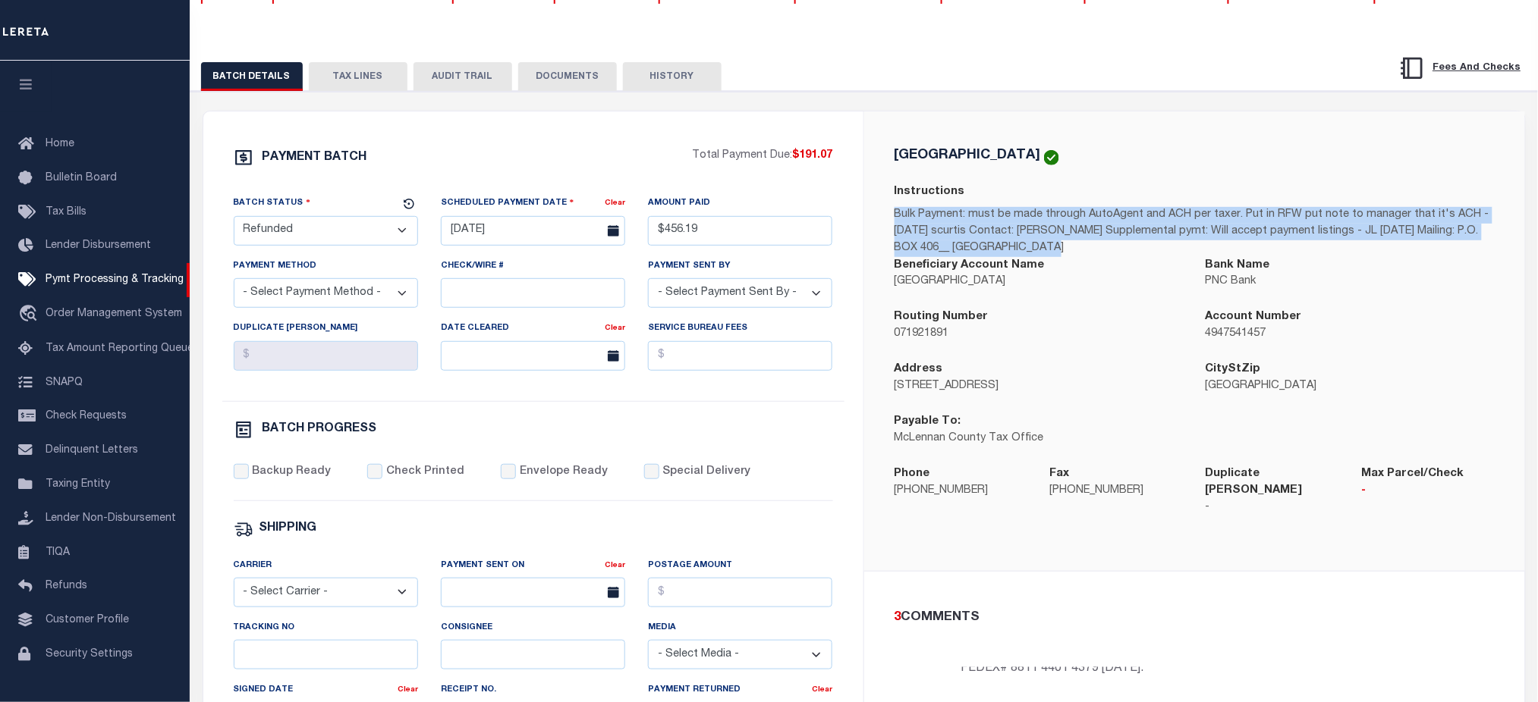
scroll to position [202, 0]
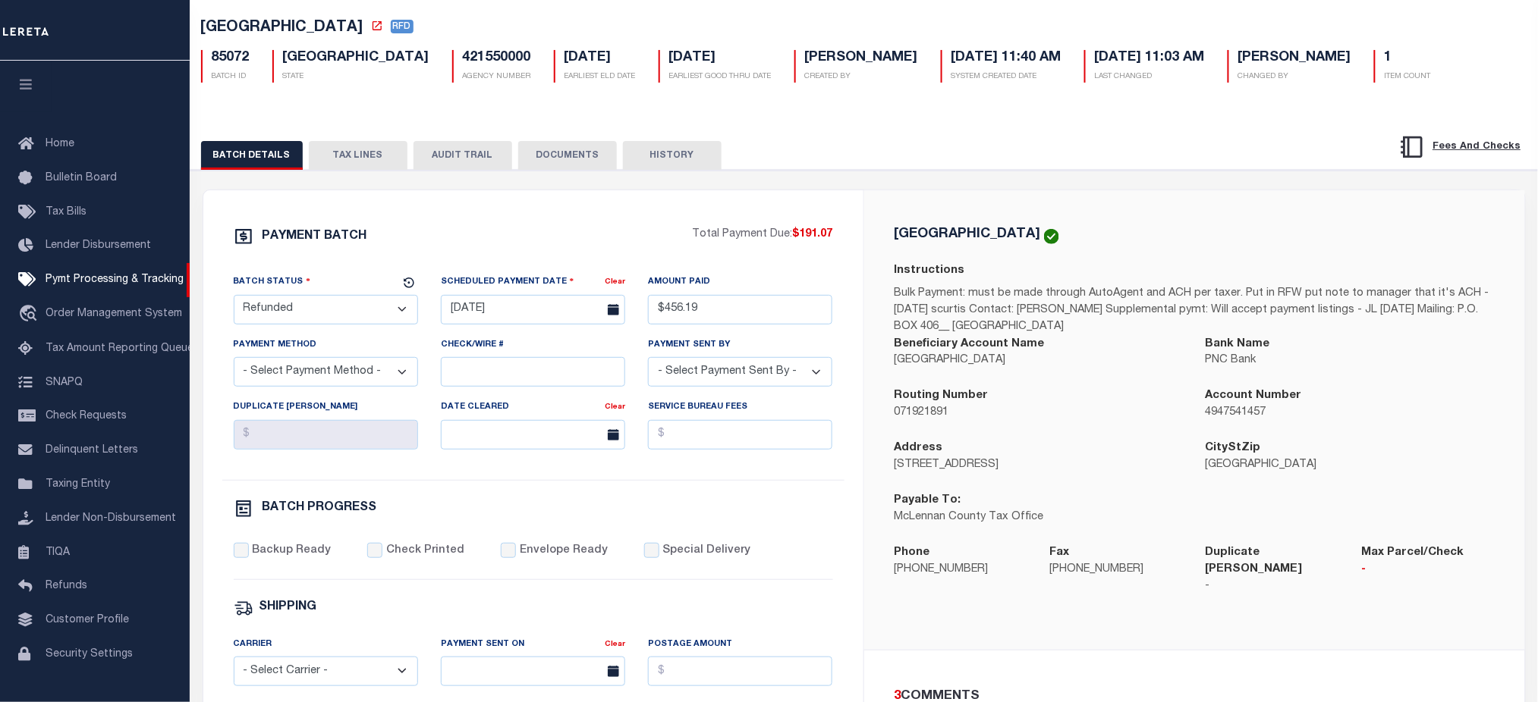
scroll to position [0, 0]
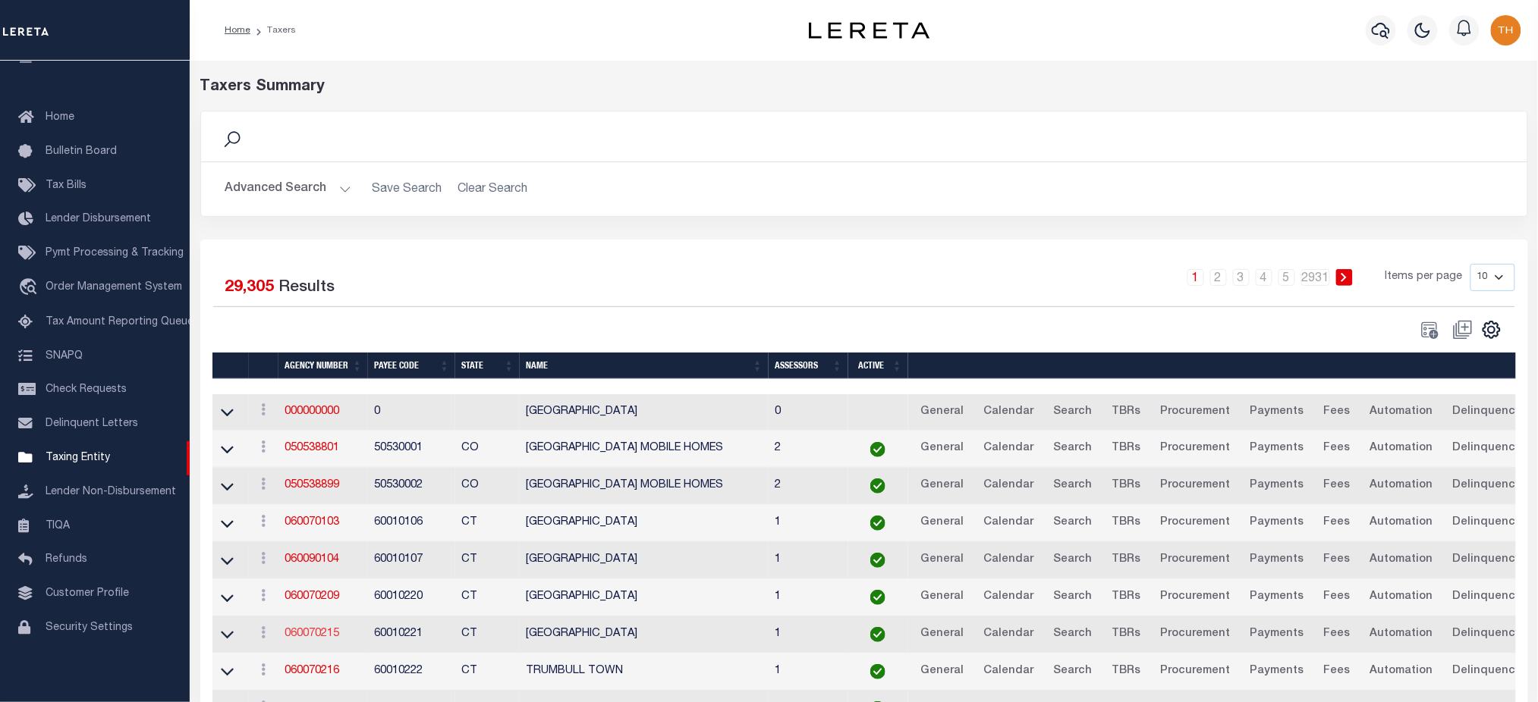
click at [296, 631] on link "060070215" at bounding box center [311, 634] width 55 height 11
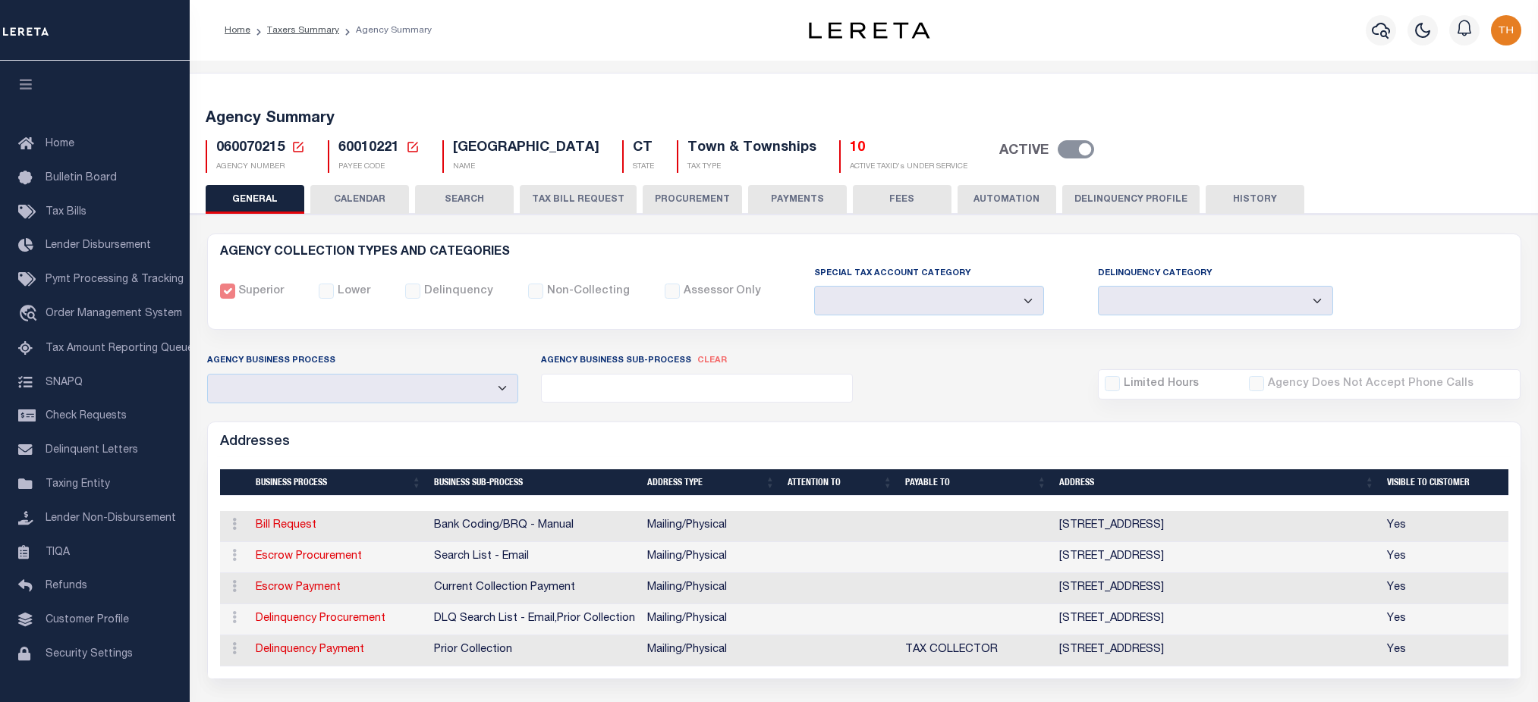
select select
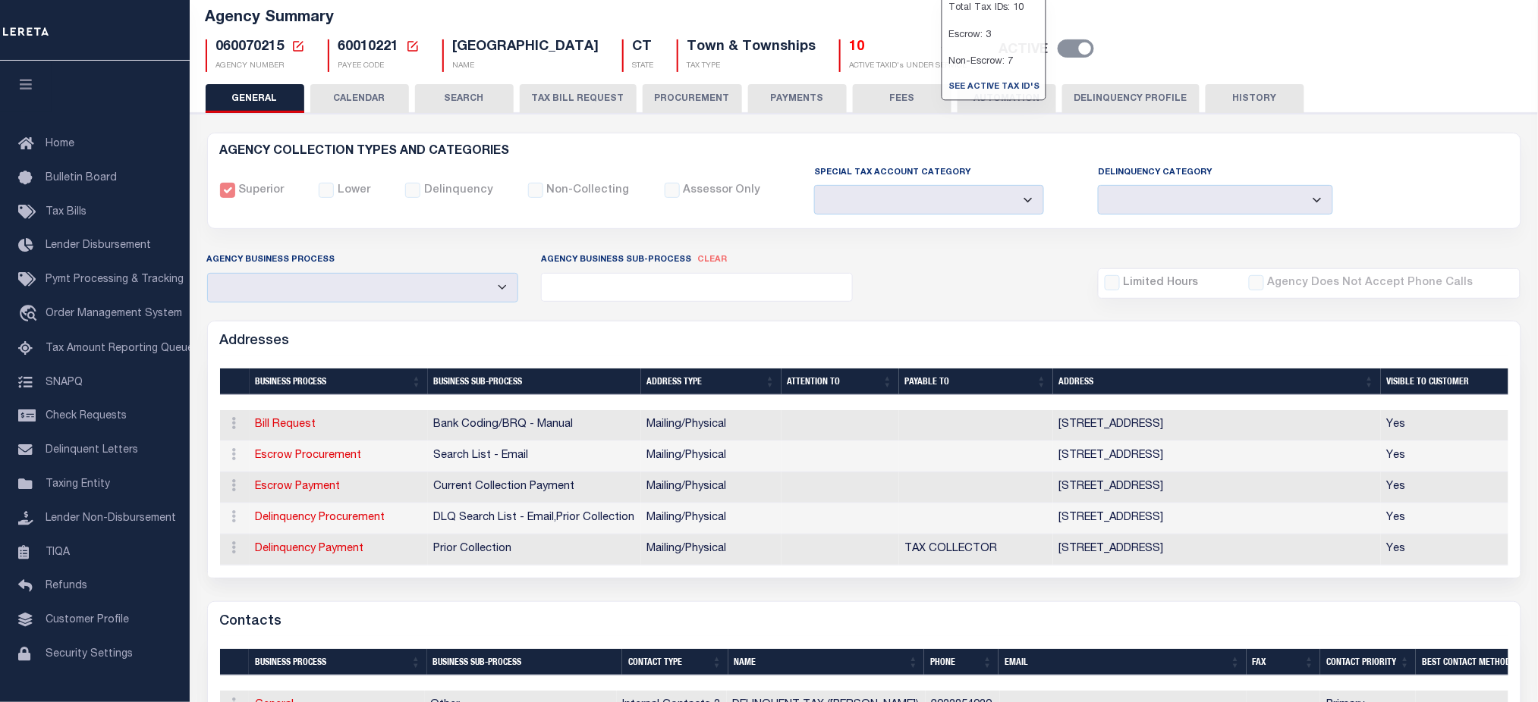
scroll to position [101, 0]
drag, startPoint x: 434, startPoint y: 484, endPoint x: 600, endPoint y: 488, distance: 166.2
click at [600, 488] on td "Current Collection Payment" at bounding box center [534, 488] width 213 height 31
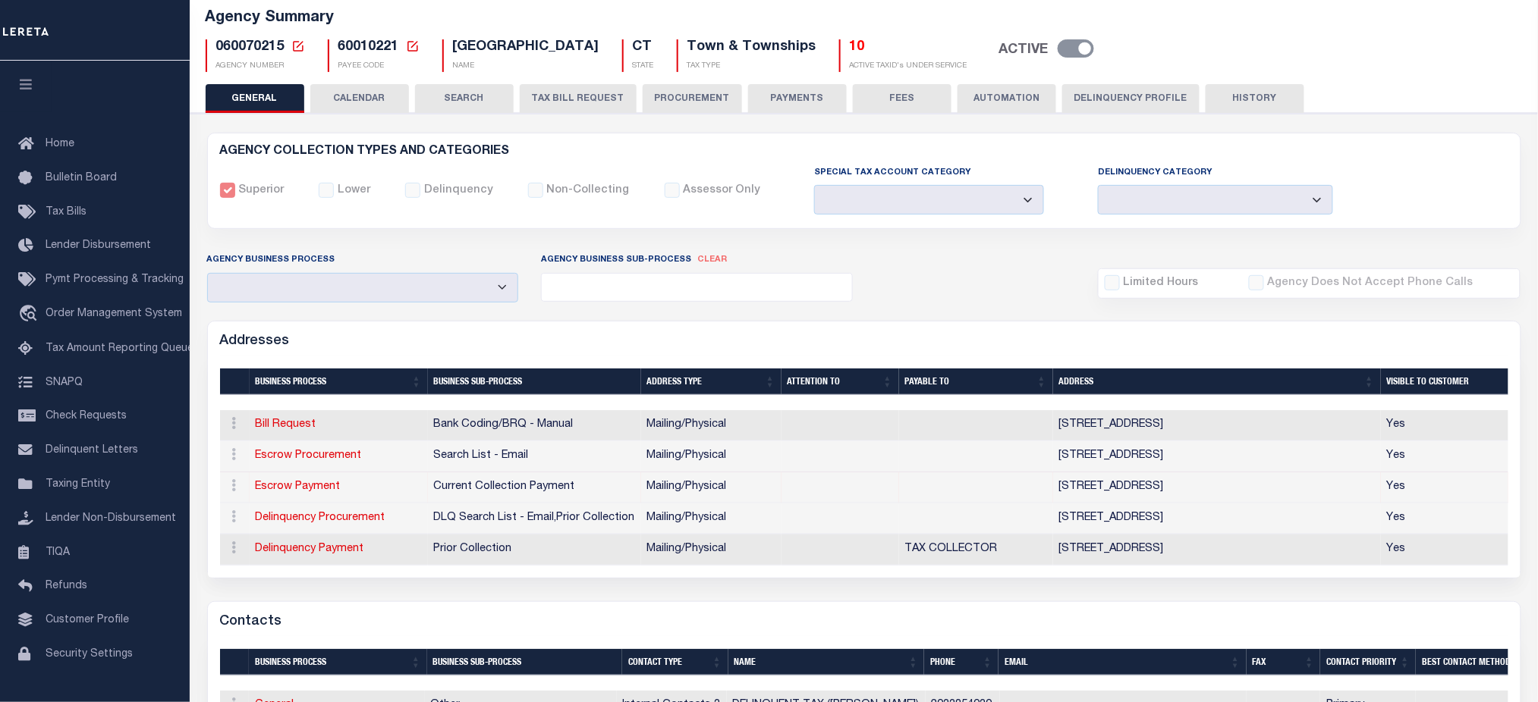
drag, startPoint x: 438, startPoint y: 542, endPoint x: 692, endPoint y: 570, distance: 254.8
click at [610, 556] on td "Prior Collection" at bounding box center [534, 550] width 213 height 31
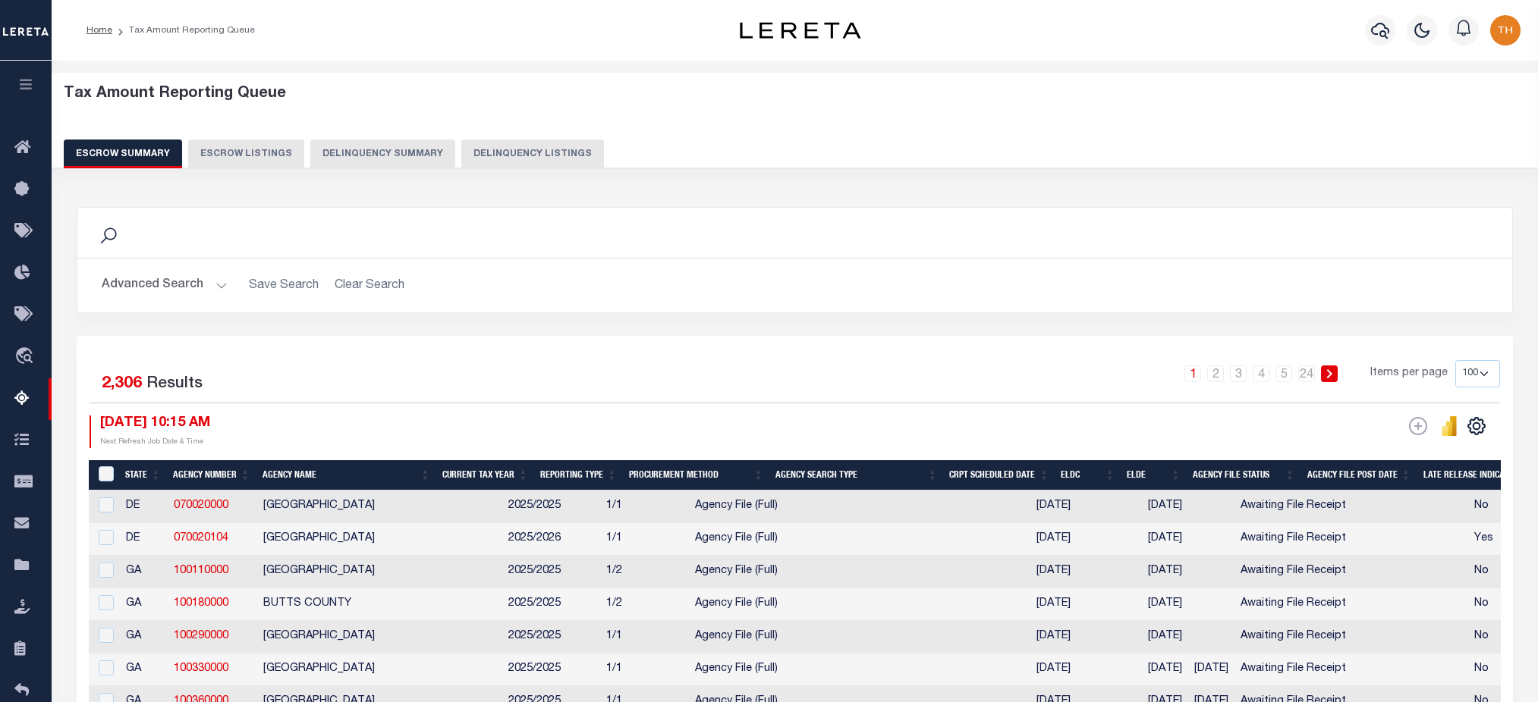
select select "100"
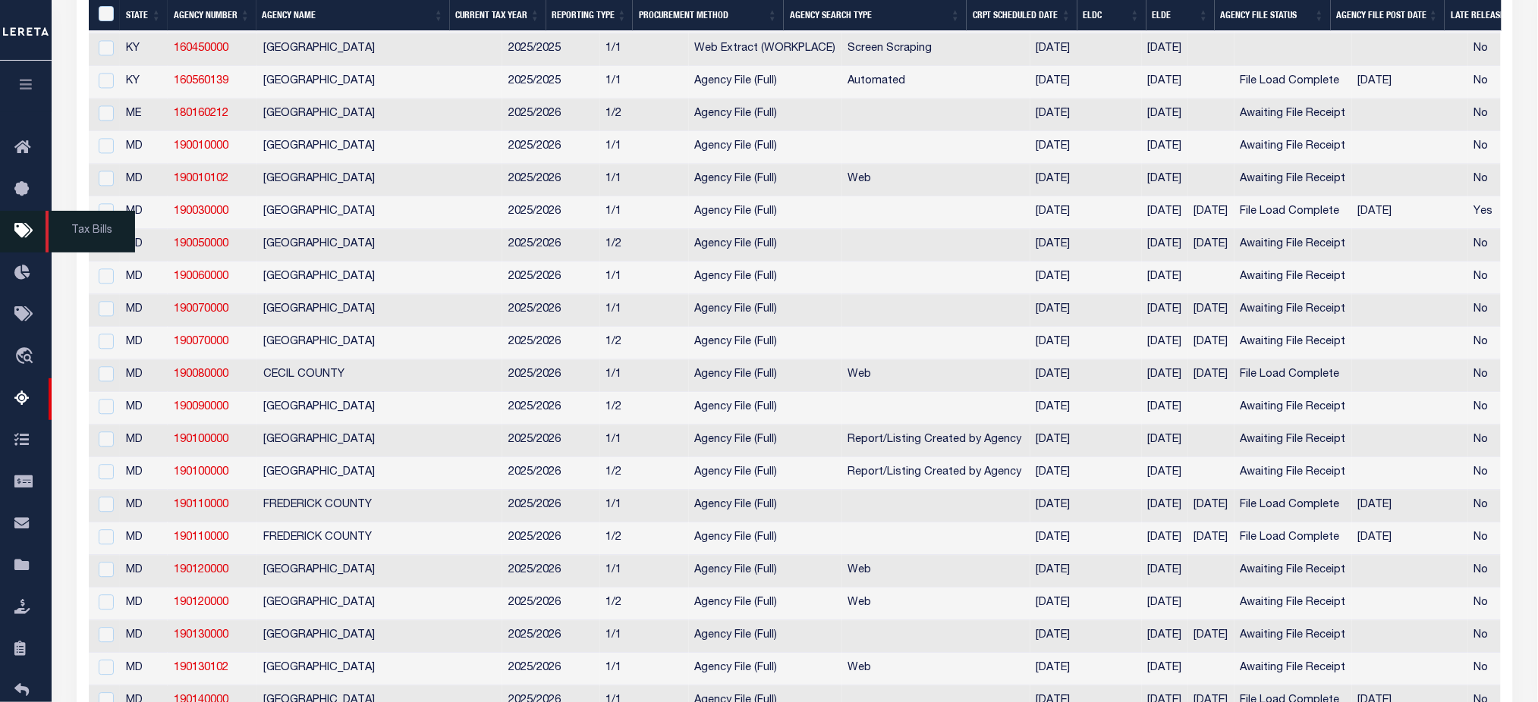
scroll to position [1110, 0]
click at [23, 232] on icon at bounding box center [26, 231] width 24 height 19
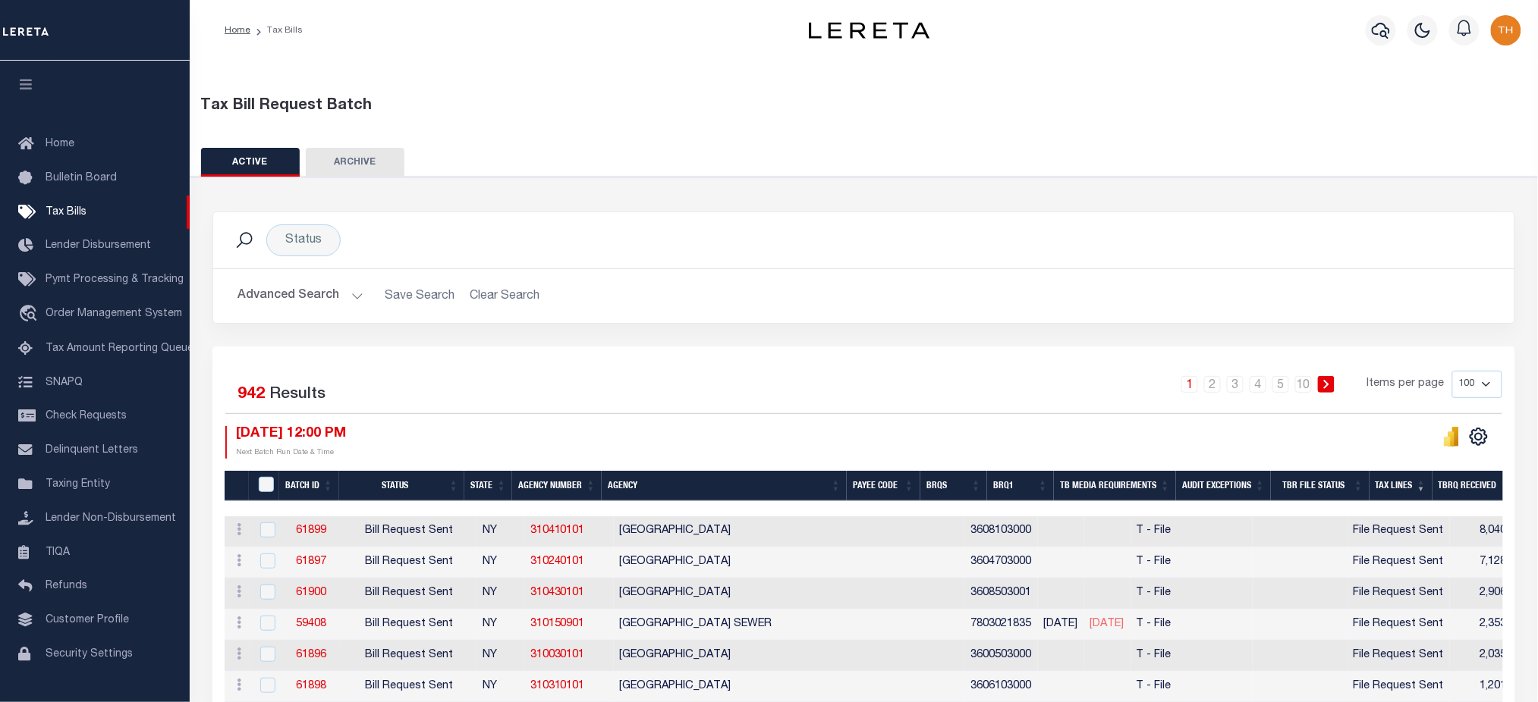
click at [325, 290] on button "Advanced Search" at bounding box center [300, 296] width 126 height 30
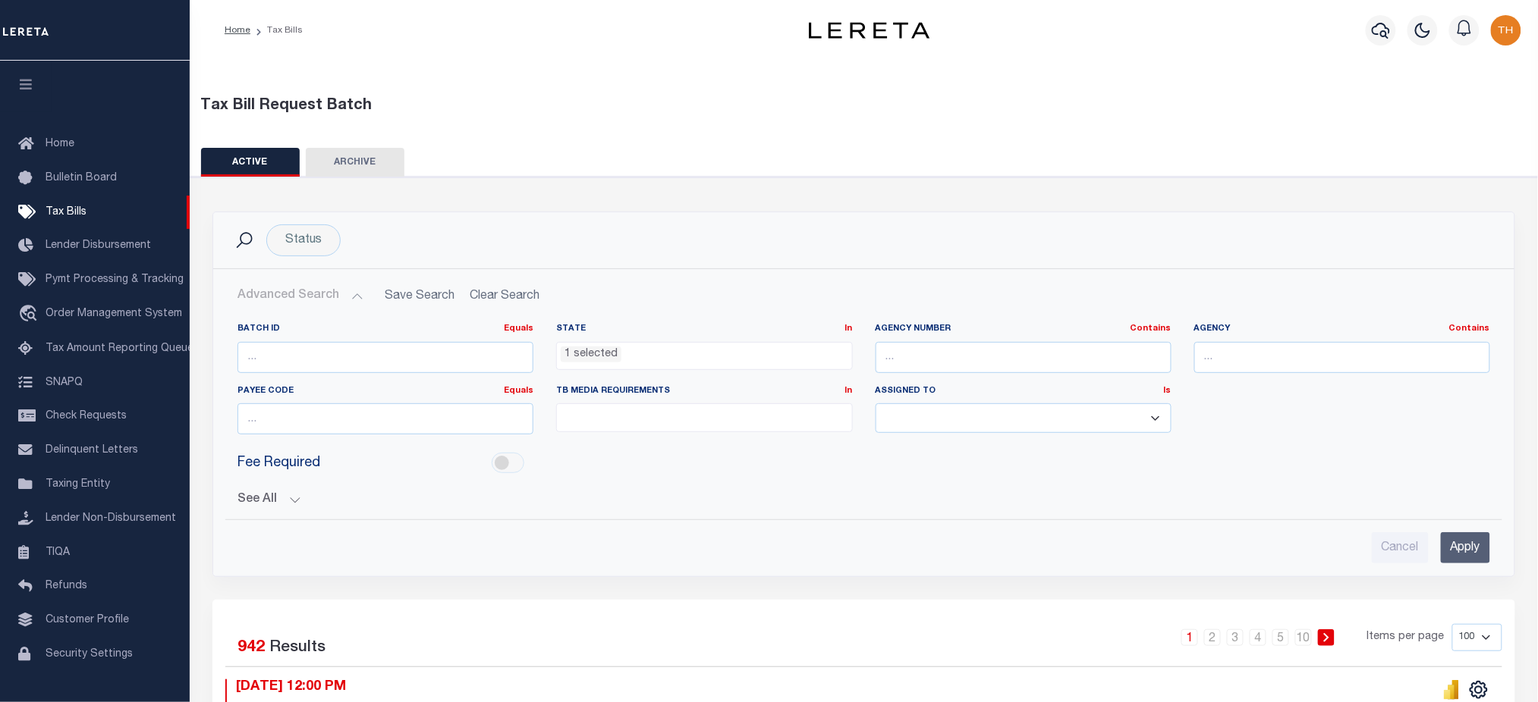
click at [707, 353] on ul "1 selected" at bounding box center [704, 353] width 294 height 20
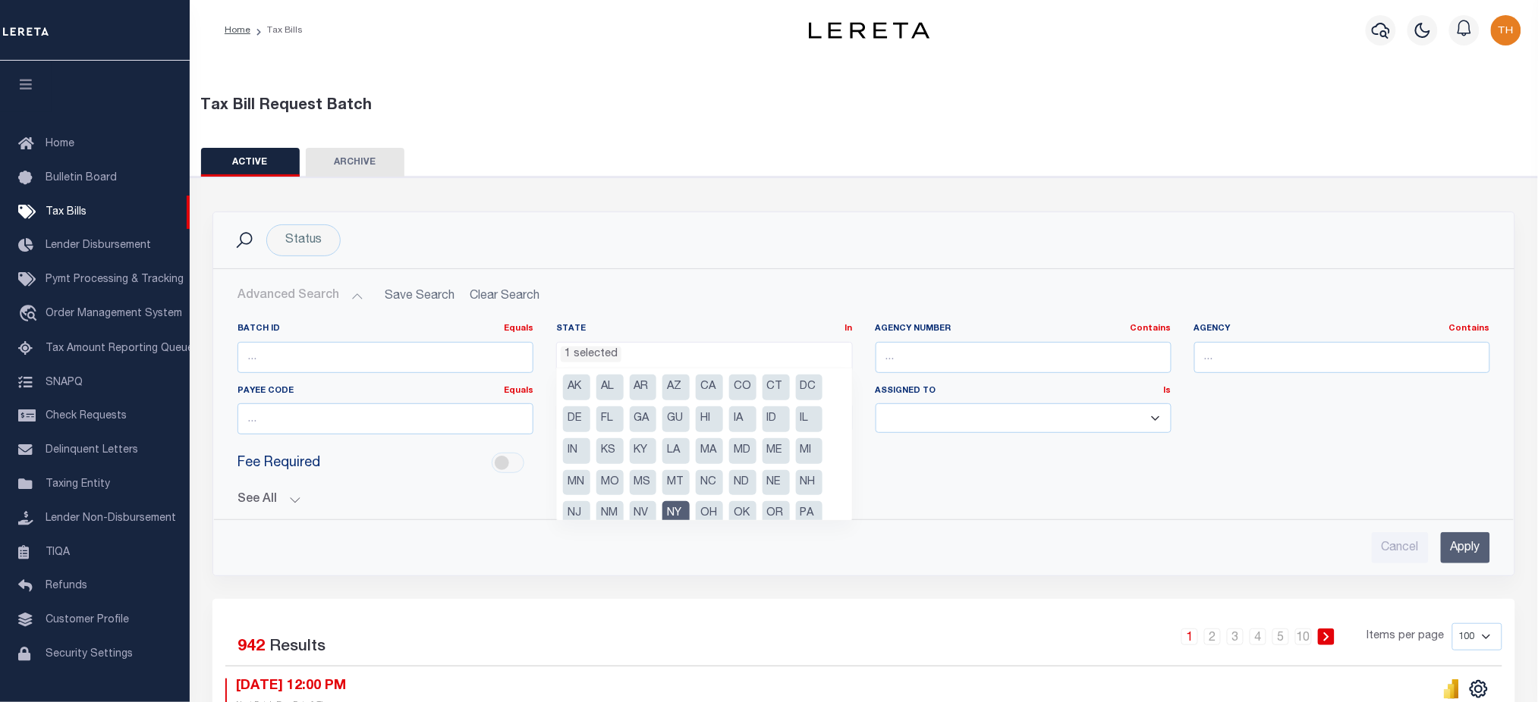
click at [675, 516] on li "NY" at bounding box center [675, 514] width 27 height 26
select select
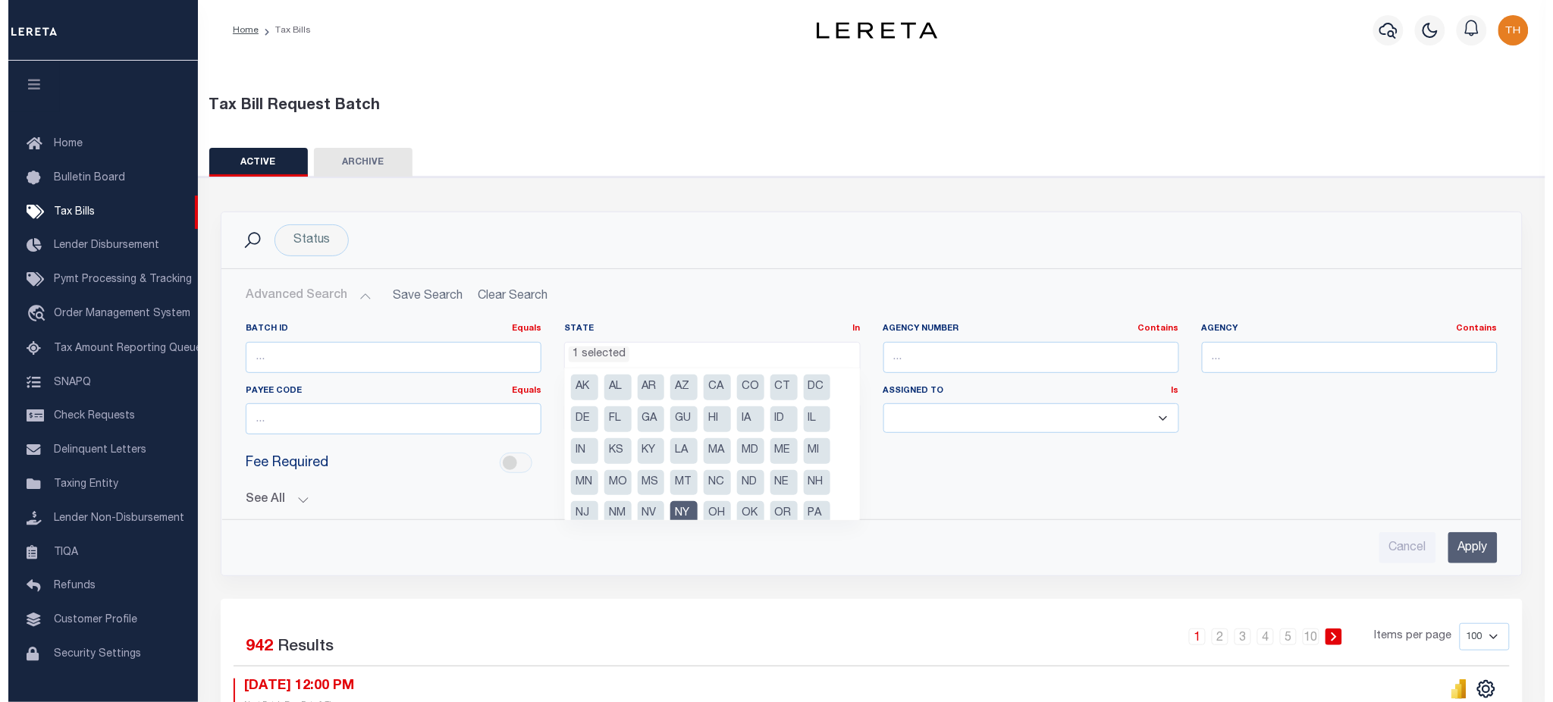
scroll to position [479, 0]
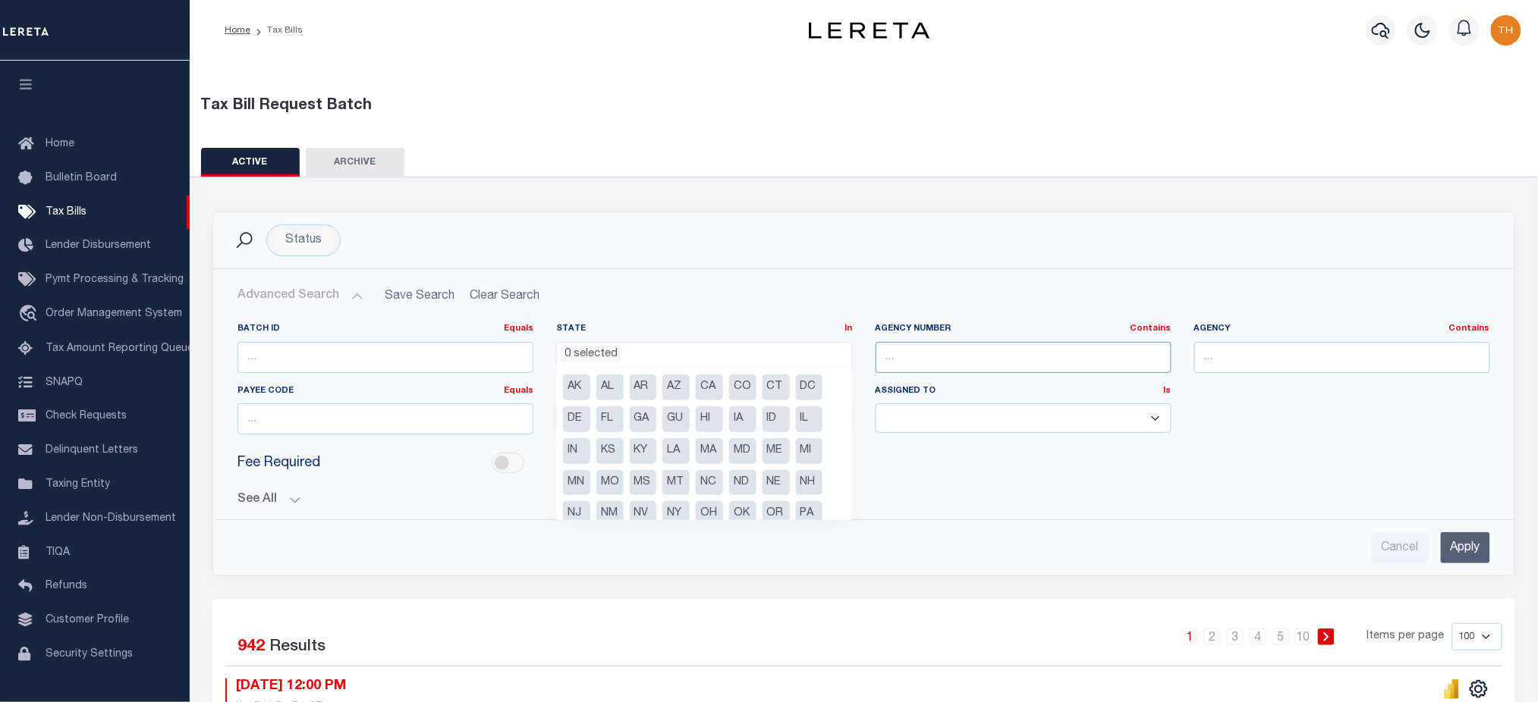
click at [953, 360] on input "text" at bounding box center [1023, 357] width 296 height 31
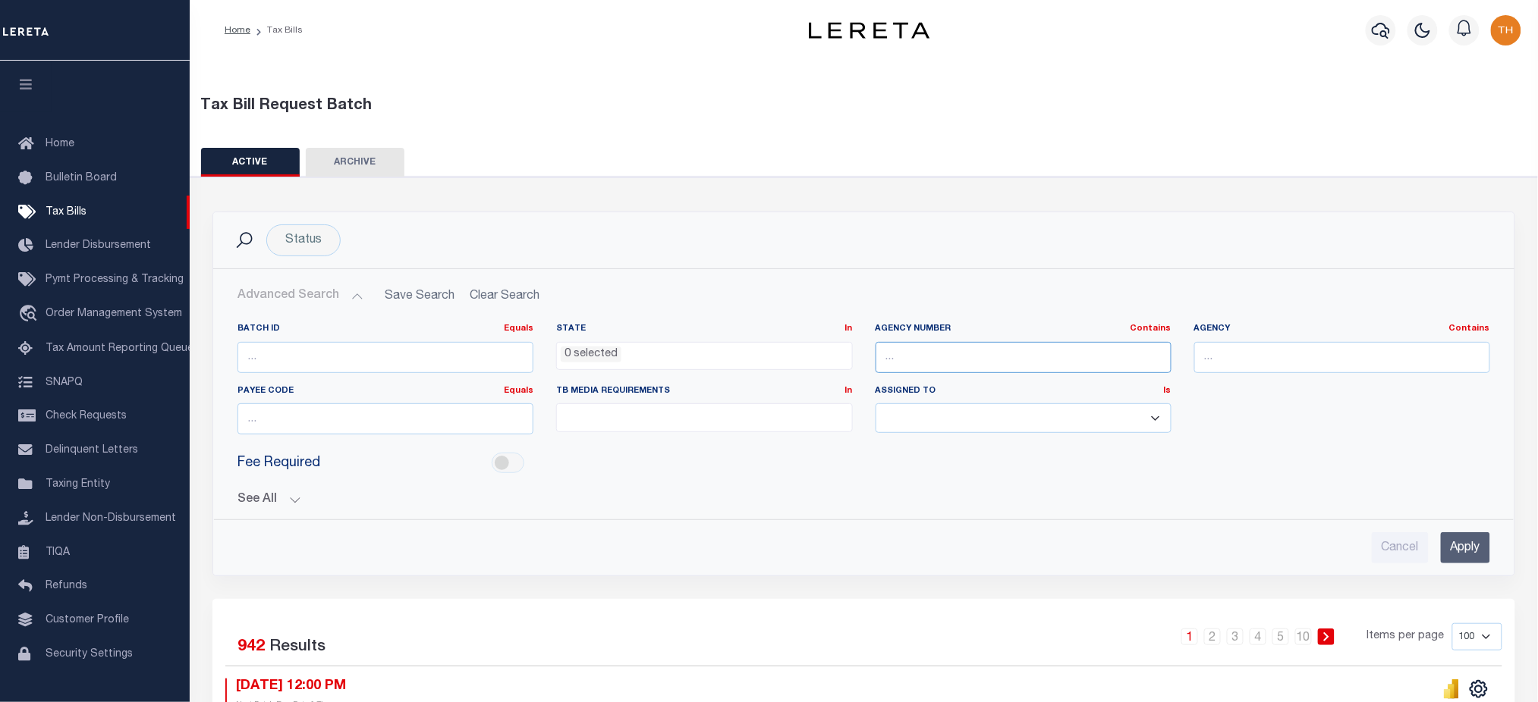
paste input "421020501"
type input "421020501"
click at [1459, 531] on div "Cancel Apply" at bounding box center [863, 541] width 1277 height 43
click at [1462, 535] on input "Apply" at bounding box center [1464, 547] width 49 height 31
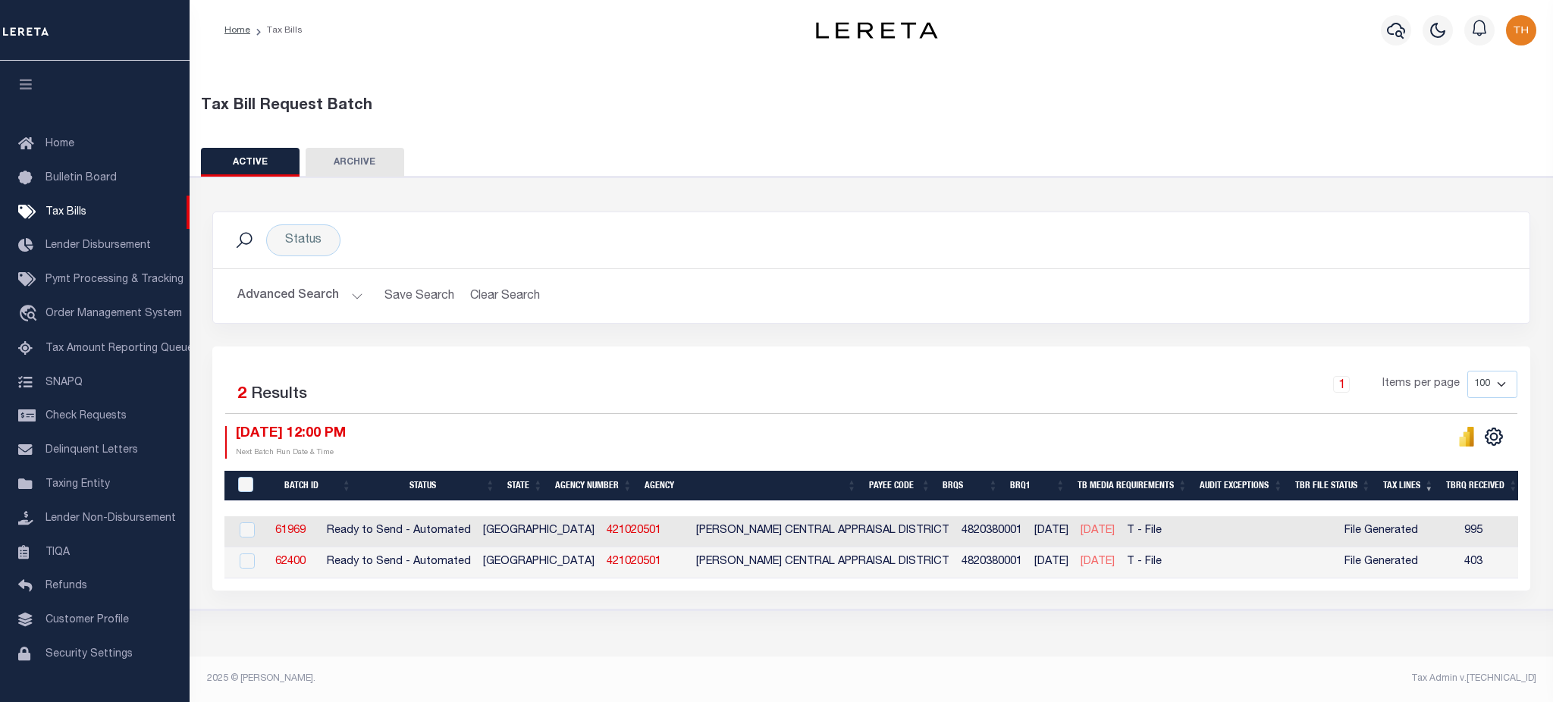
scroll to position [0, 0]
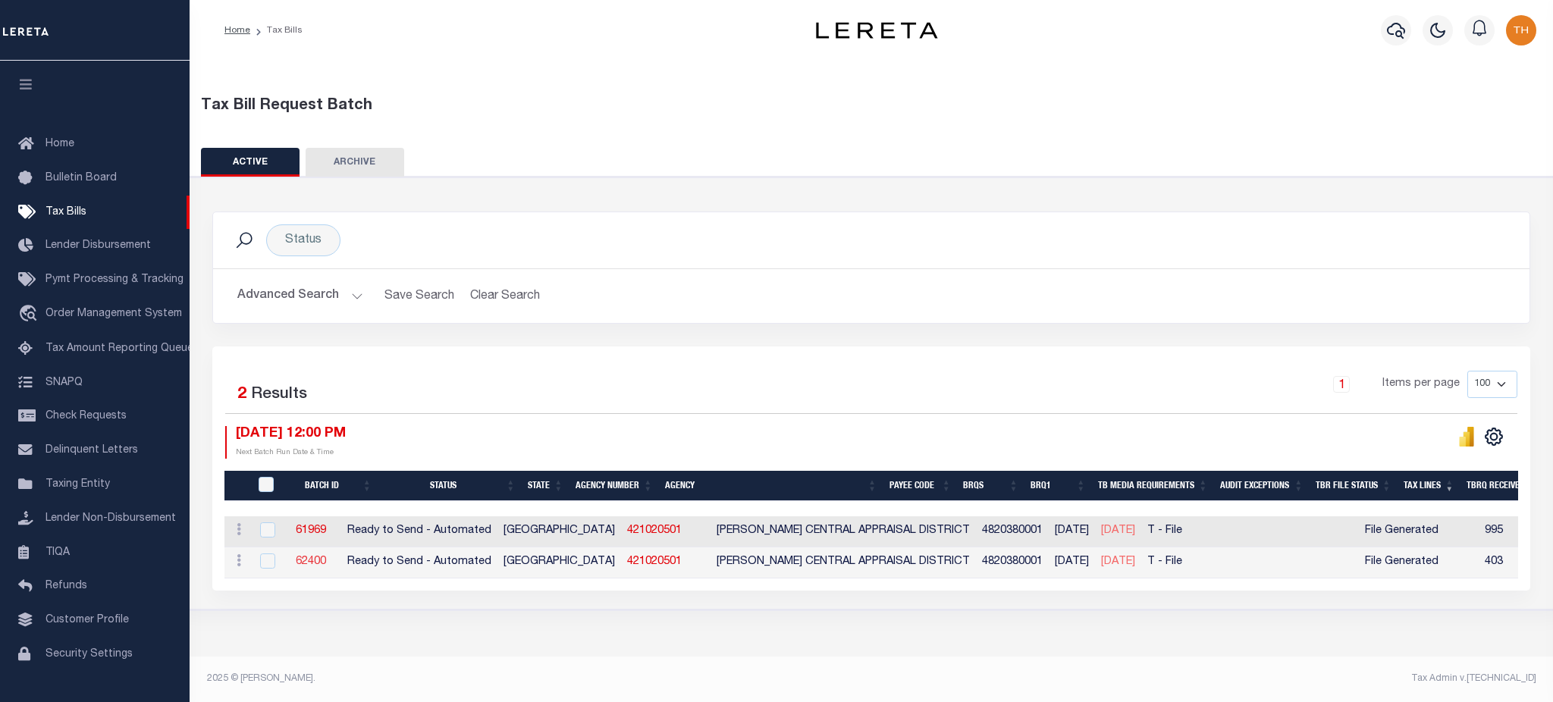
click at [326, 564] on link "62400" at bounding box center [311, 562] width 30 height 11
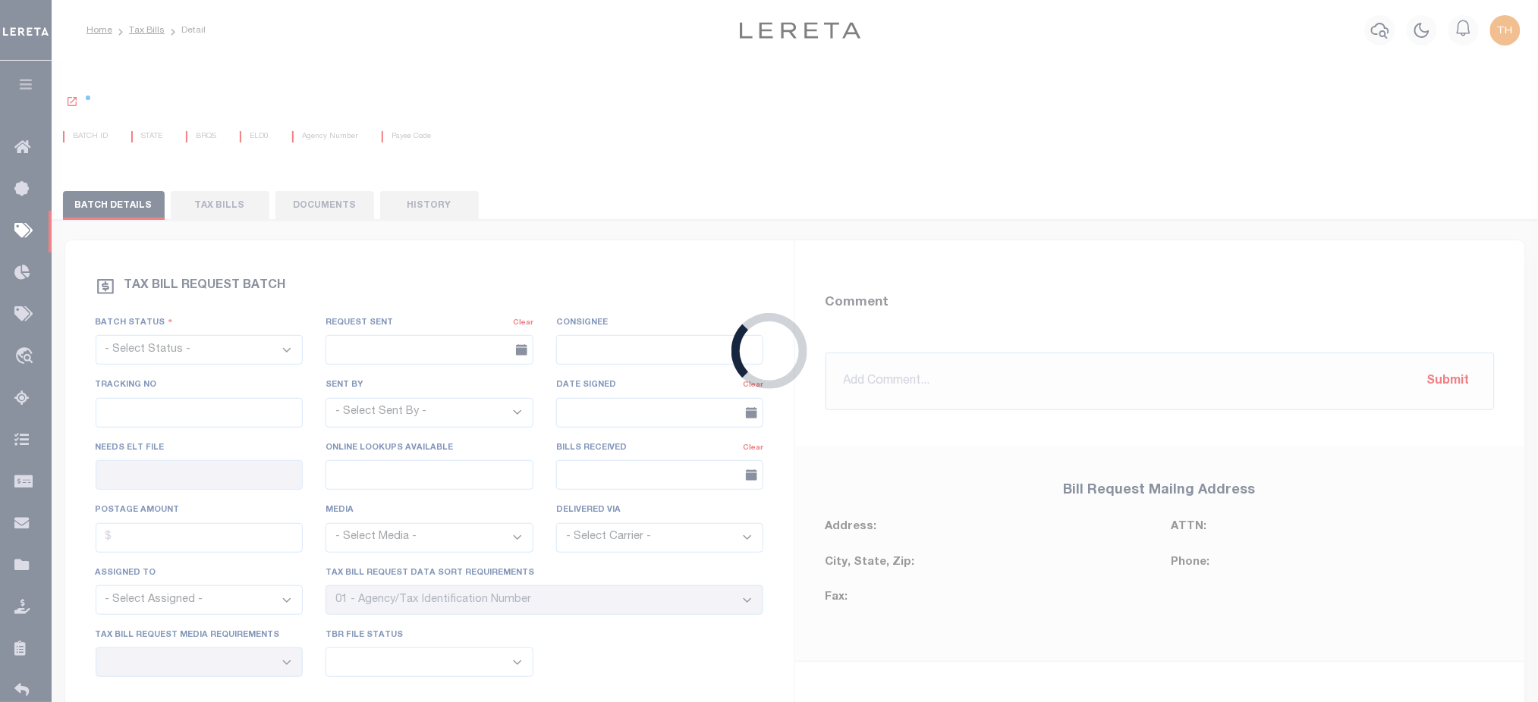
select select "RTA"
type input "No"
type input "Yes"
select select "22"
select select "2"
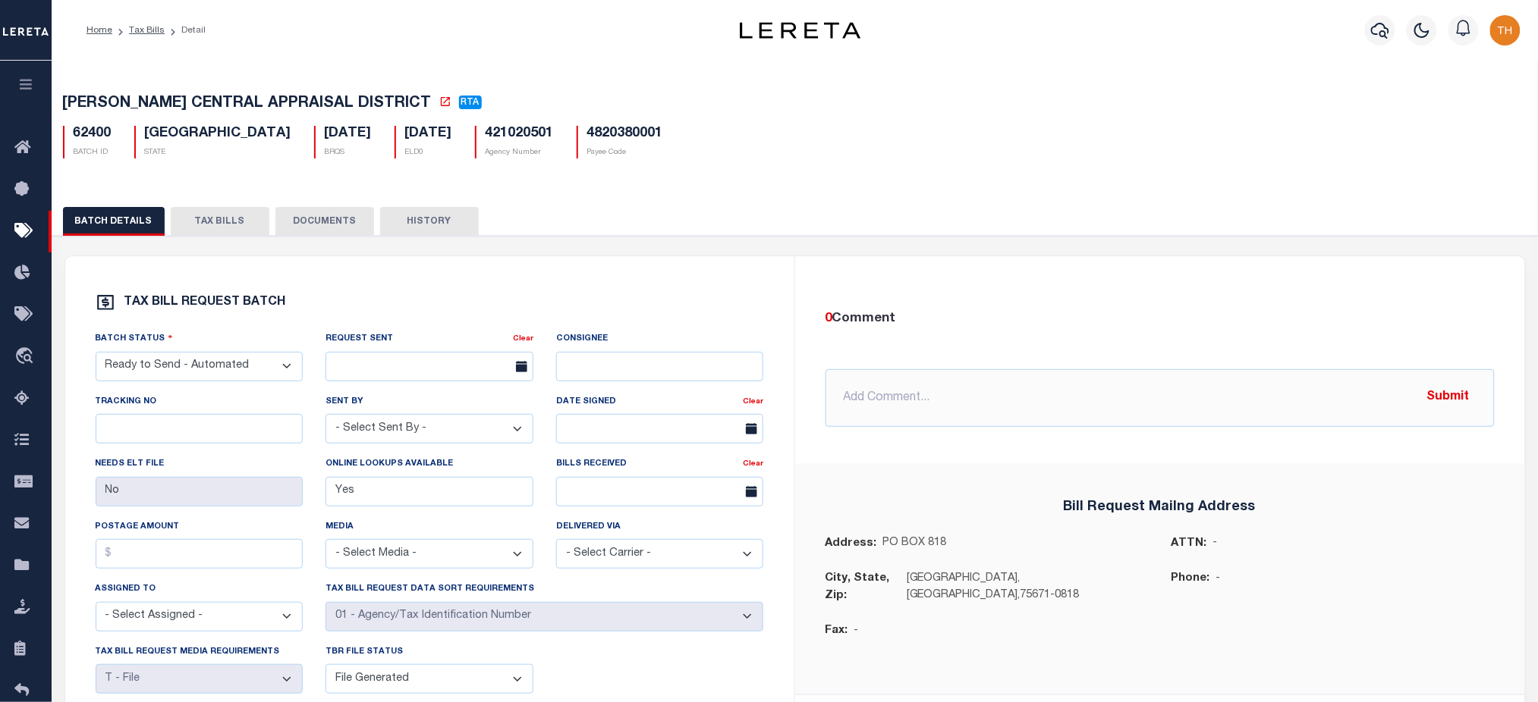
click at [238, 222] on button "TAX BILLS" at bounding box center [220, 221] width 99 height 29
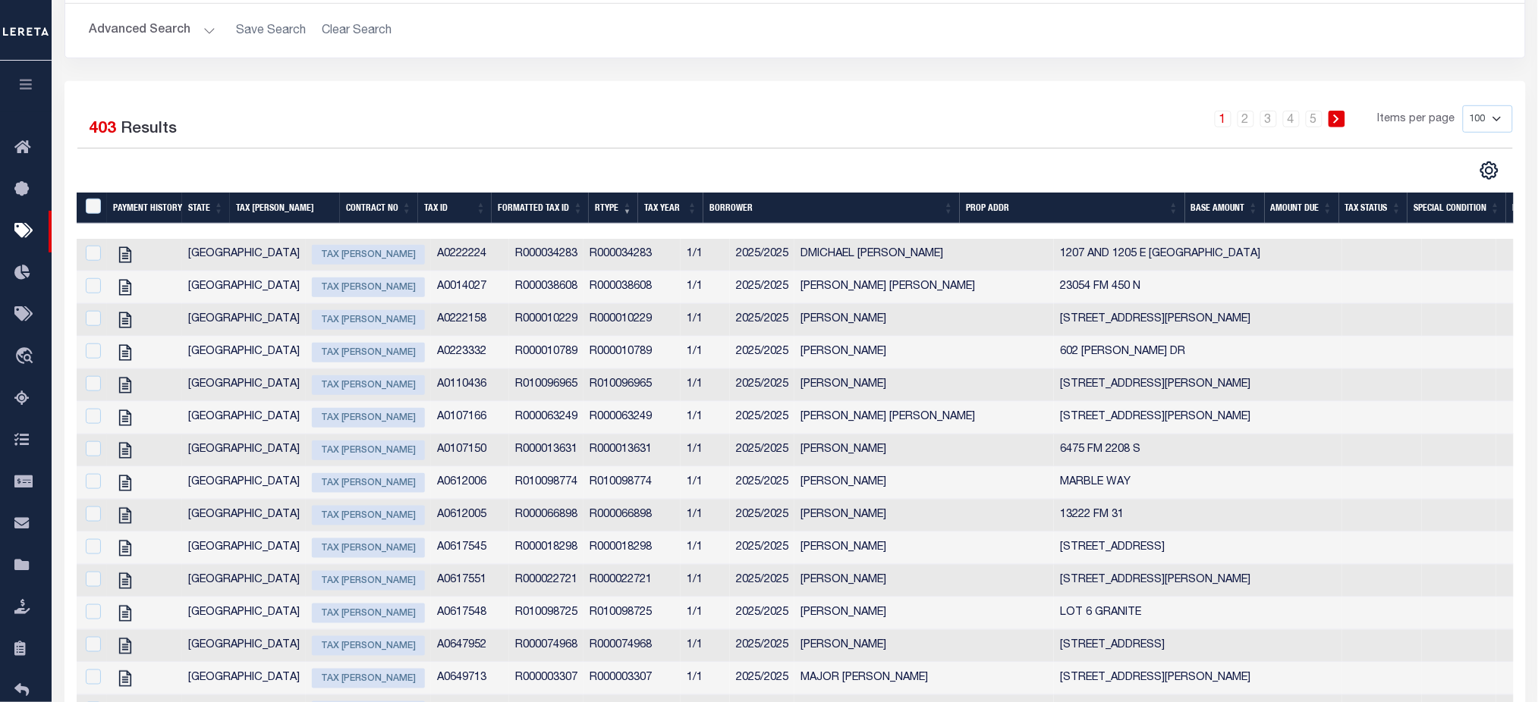
click at [448, 203] on th "Tax Id" at bounding box center [455, 208] width 74 height 31
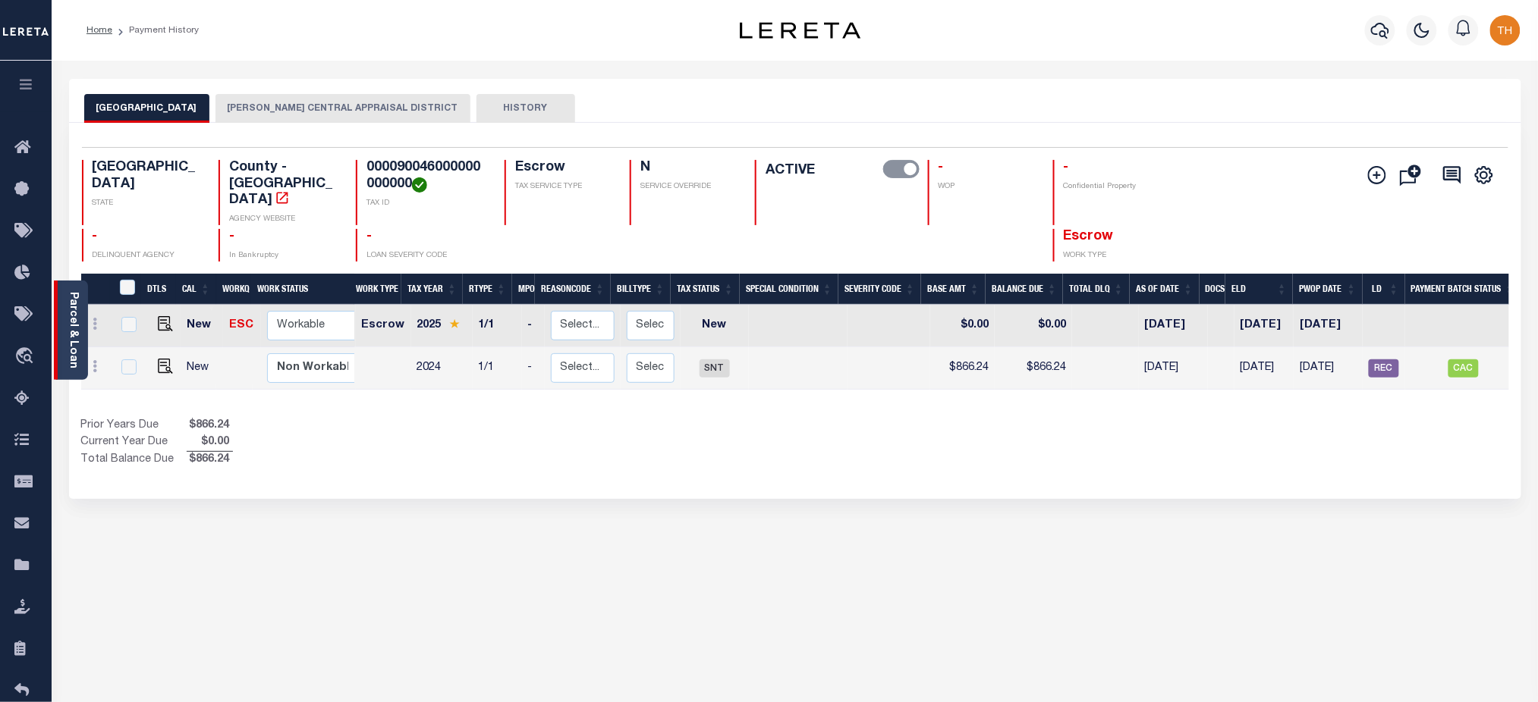
click at [68, 331] on link "Parcel & Loan" at bounding box center [73, 330] width 11 height 77
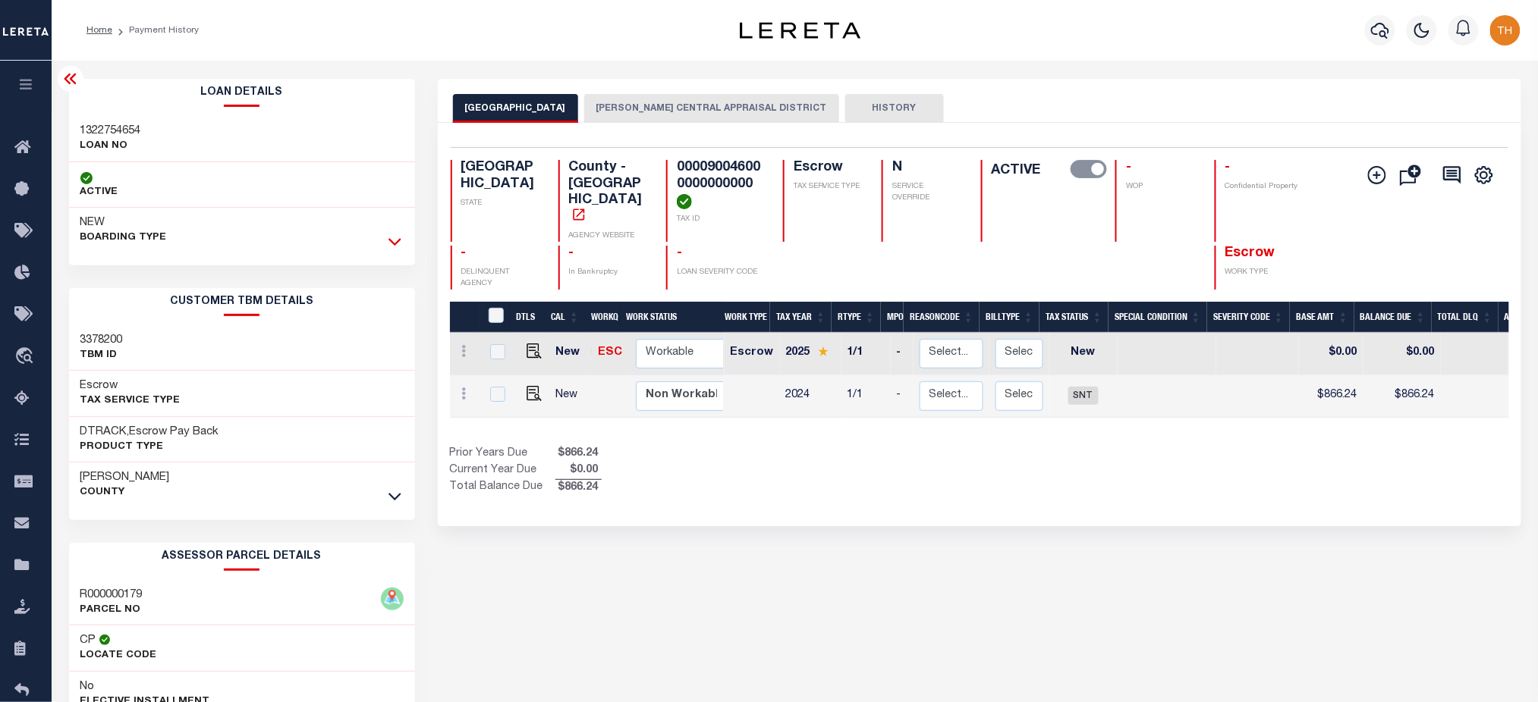
click at [391, 242] on icon at bounding box center [394, 243] width 13 height 8
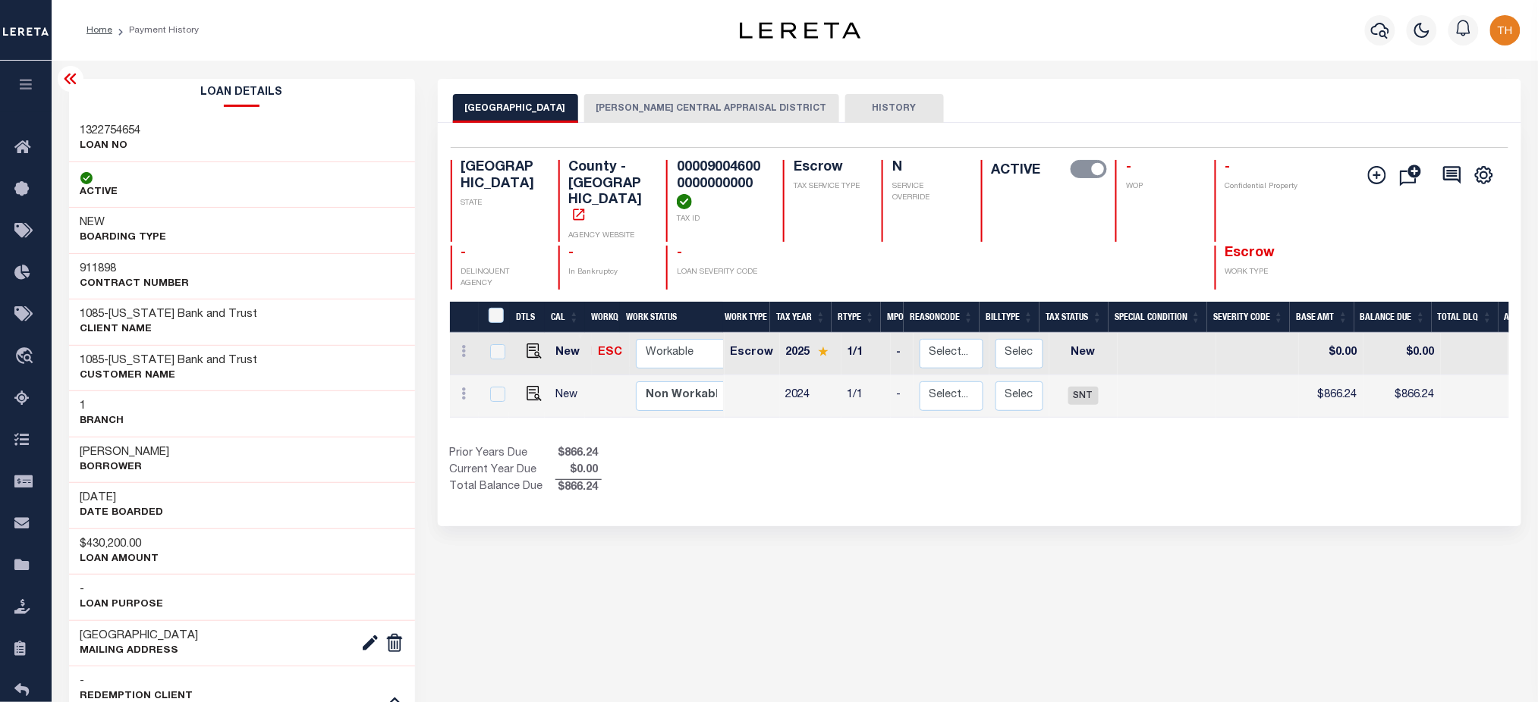
drag, startPoint x: 77, startPoint y: 496, endPoint x: 149, endPoint y: 497, distance: 72.8
click at [149, 497] on div "[DATE] DATE BOARDED" at bounding box center [242, 505] width 346 height 46
click at [714, 110] on button "[PERSON_NAME] CENTRAL APPRAISAL DISTRICT" at bounding box center [711, 108] width 255 height 29
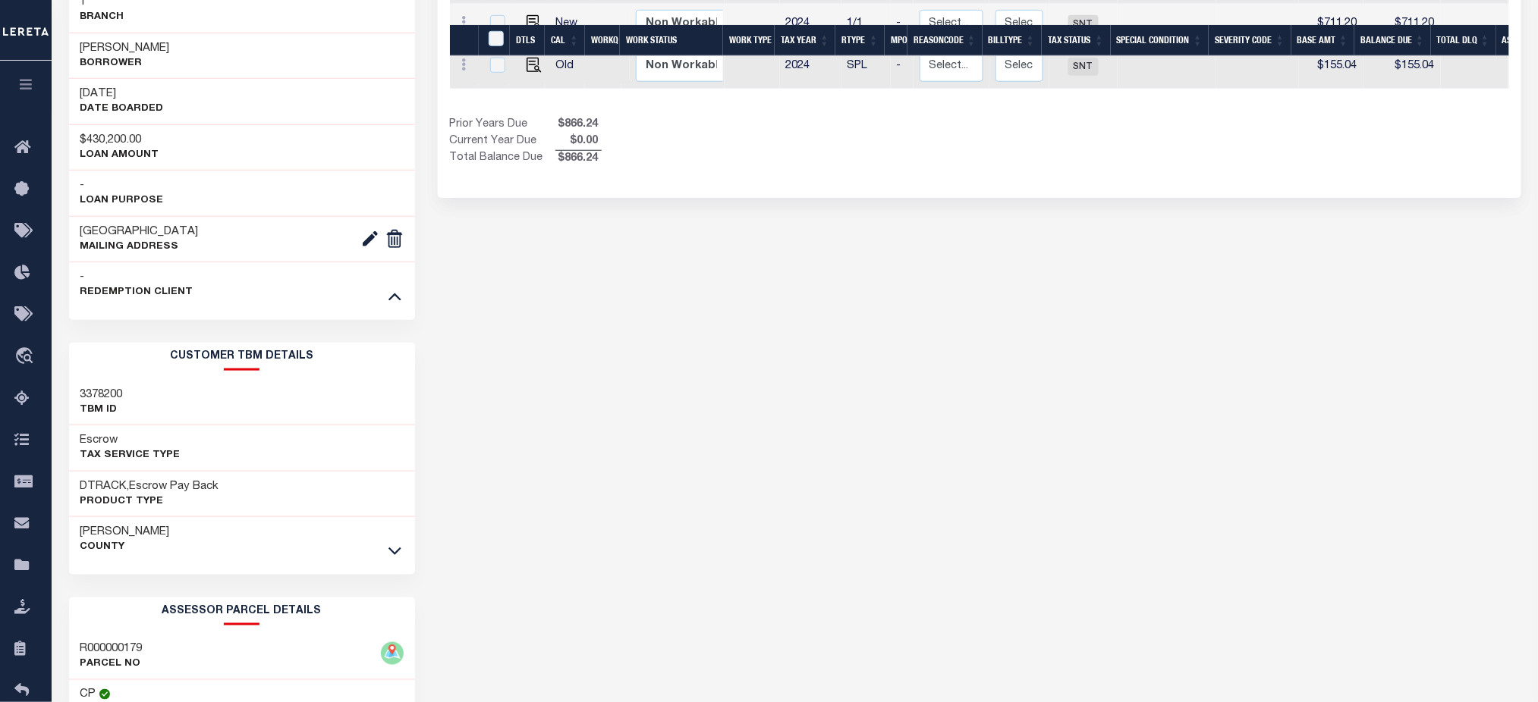
scroll to position [607, 0]
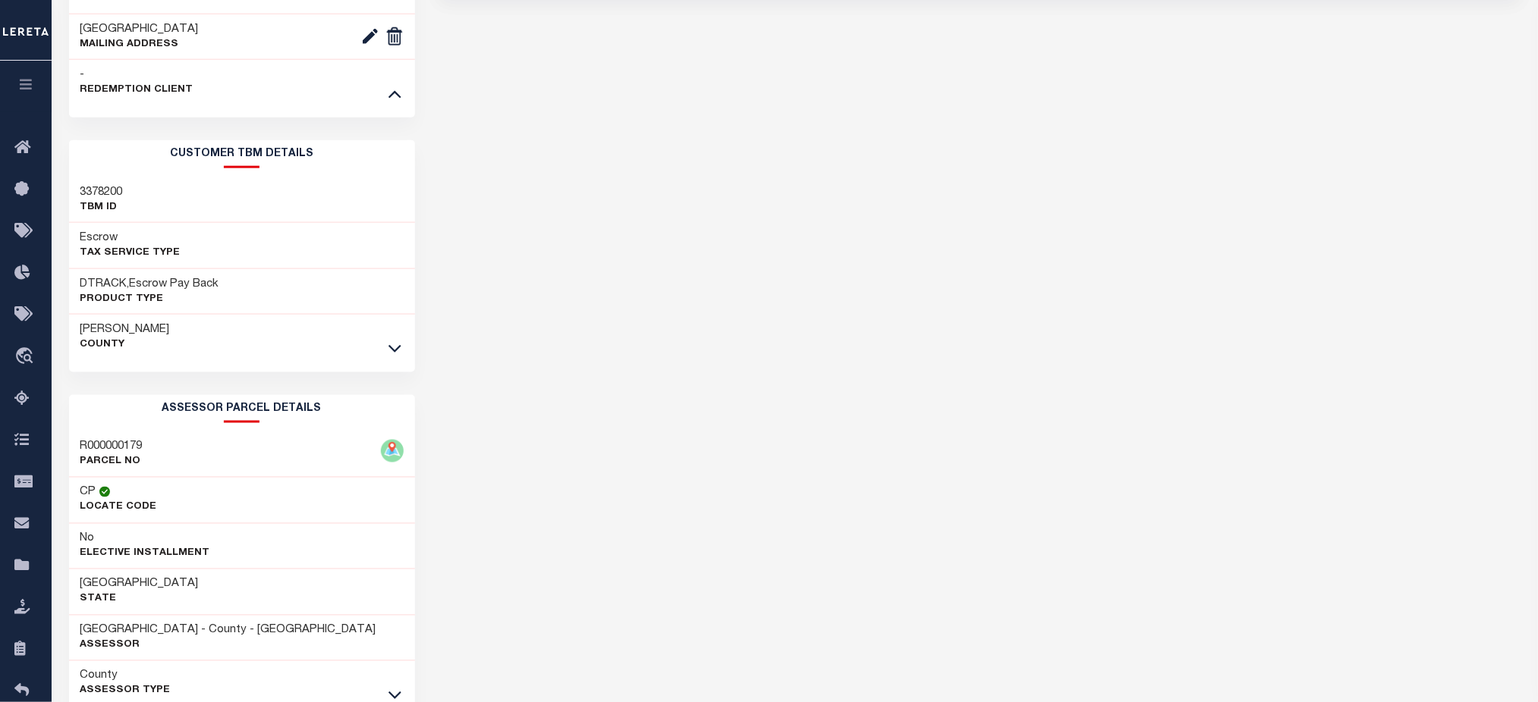
click at [402, 350] on link at bounding box center [394, 348] width 17 height 11
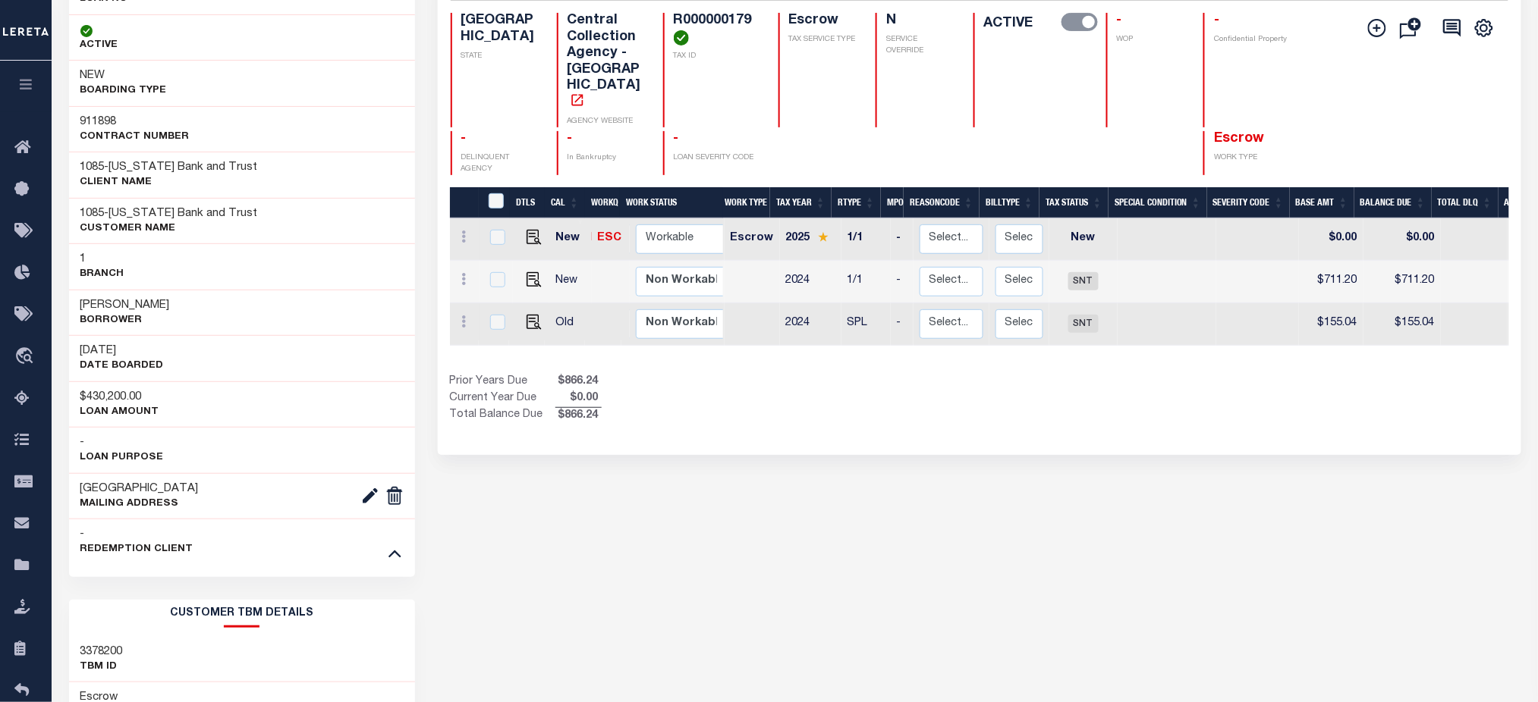
scroll to position [0, 0]
